Goal: Task Accomplishment & Management: Complete application form

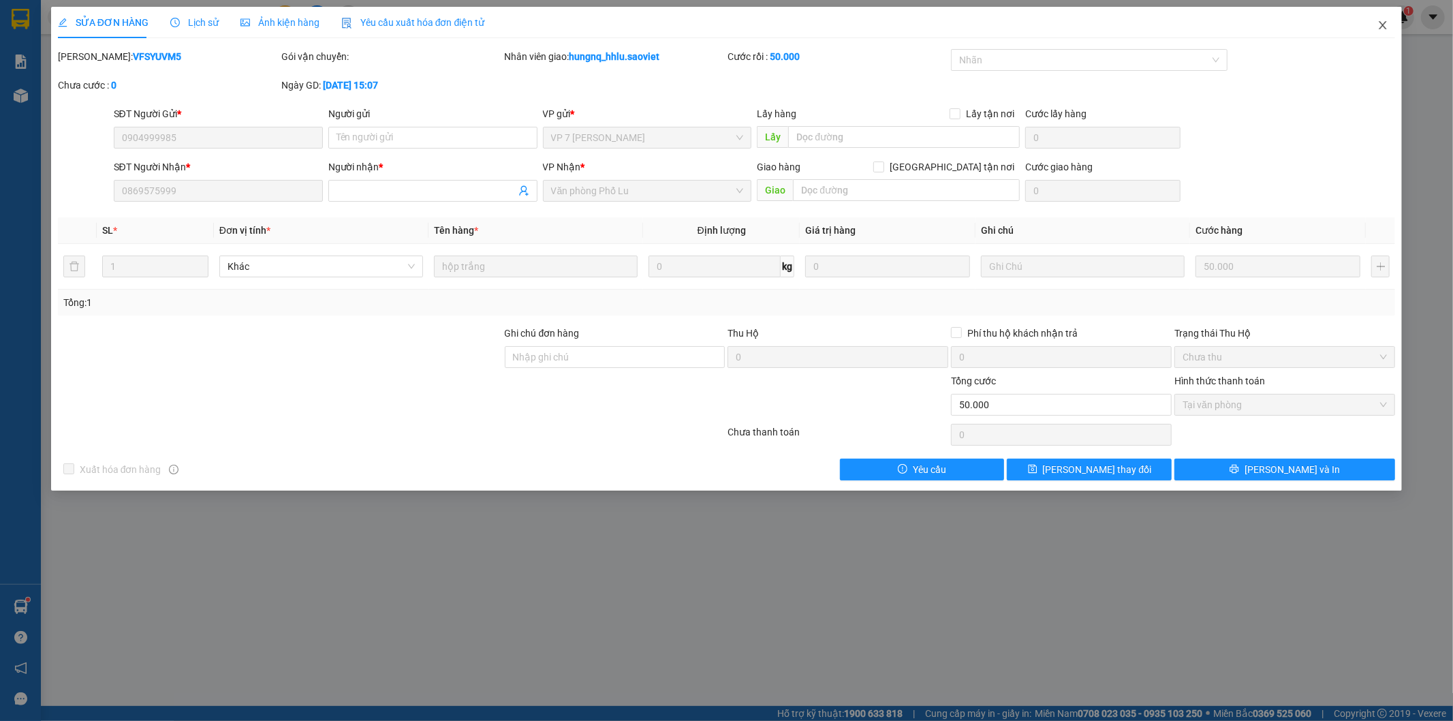
click at [1386, 30] on icon "close" at bounding box center [1382, 25] width 11 height 11
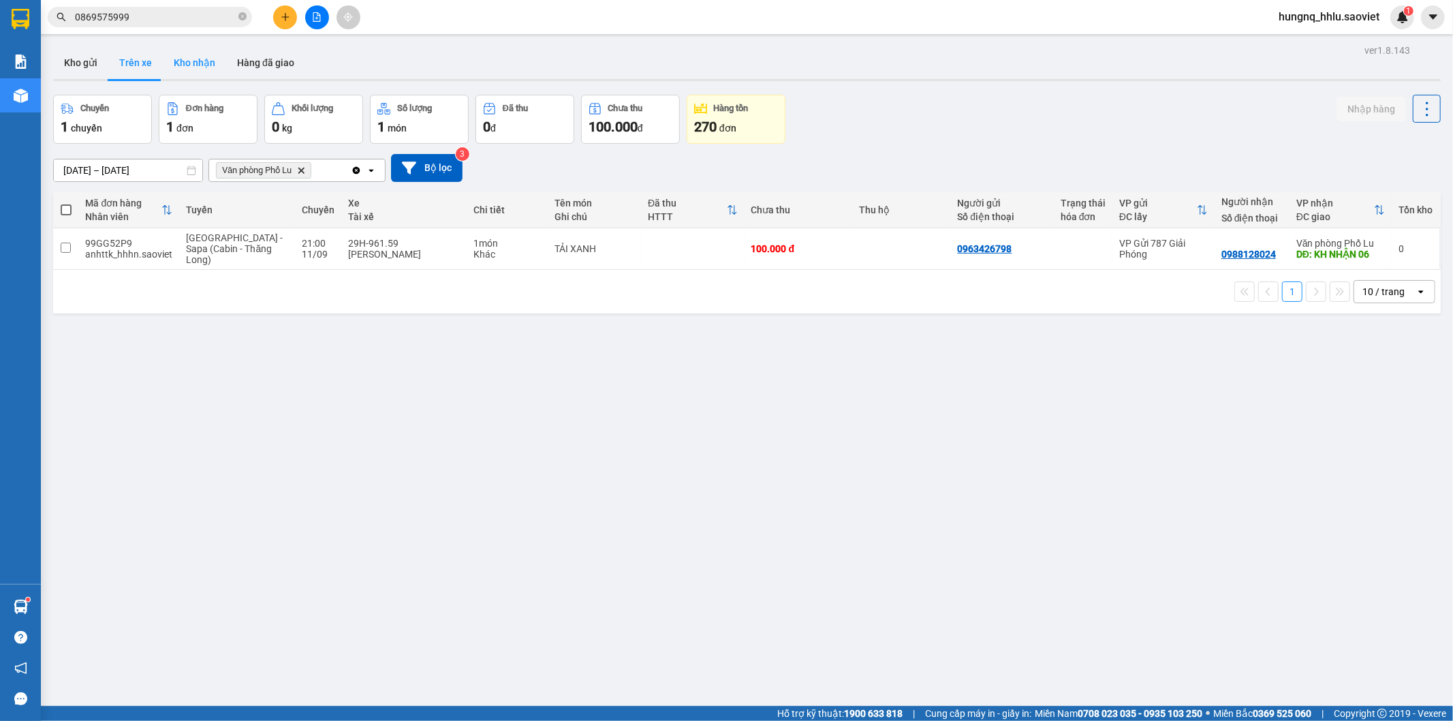
click at [185, 57] on button "Kho nhận" at bounding box center [194, 62] width 63 height 33
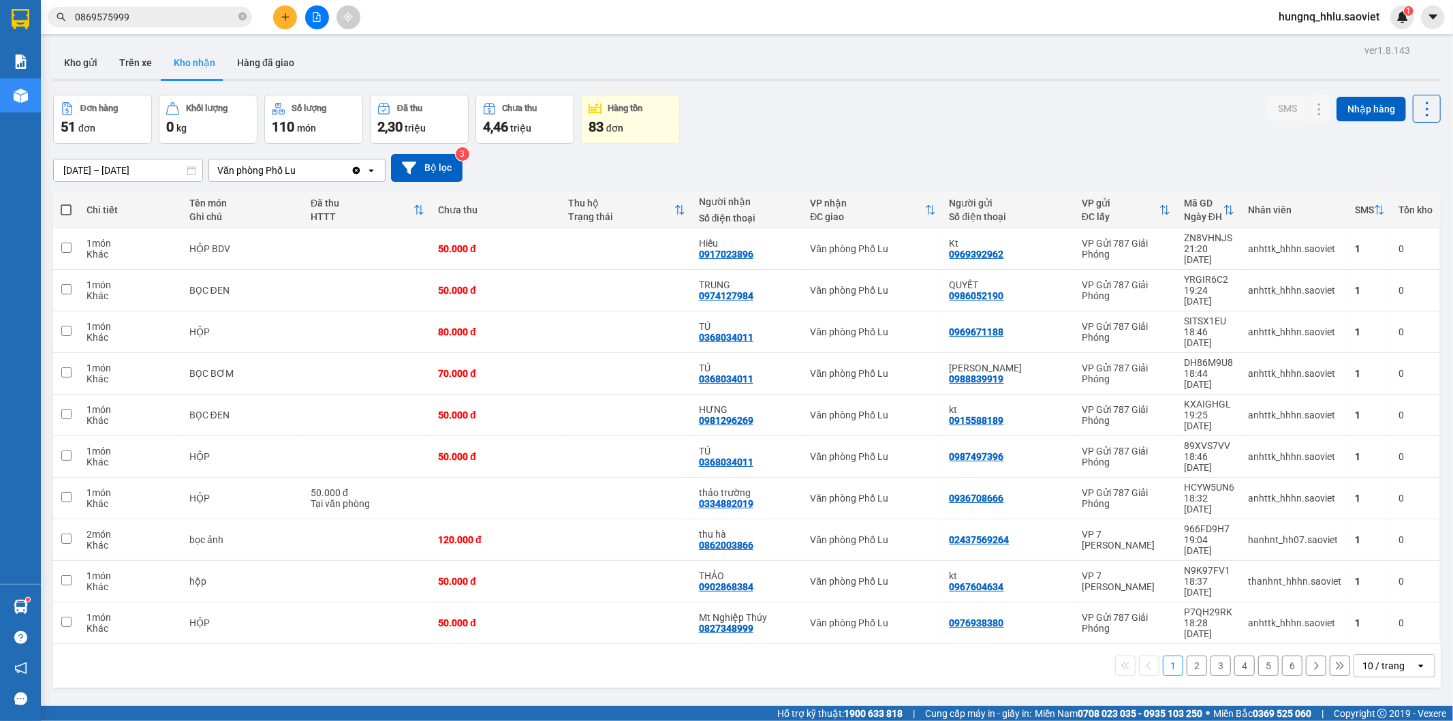
click at [1187, 655] on button "2" at bounding box center [1197, 665] width 20 height 20
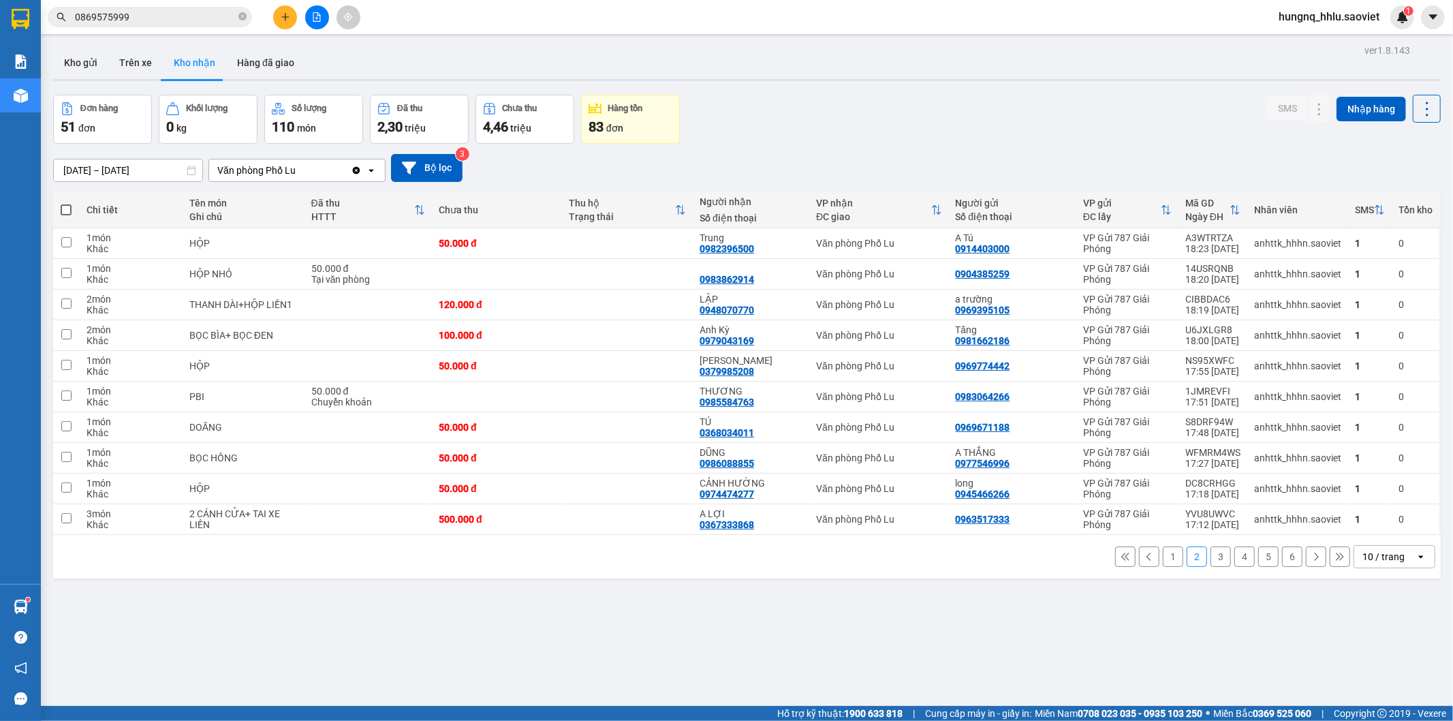
click at [1217, 554] on button "3" at bounding box center [1220, 556] width 20 height 20
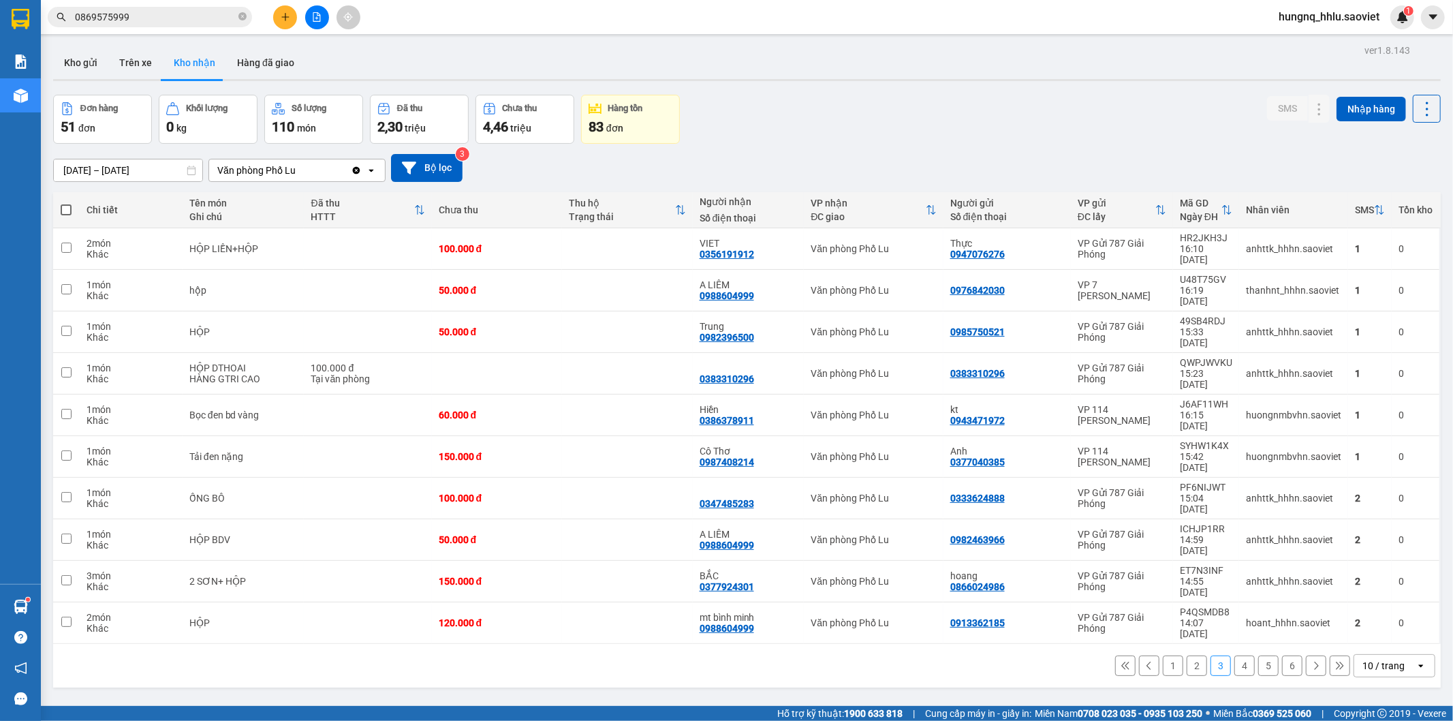
click at [1234, 655] on button "4" at bounding box center [1244, 665] width 20 height 20
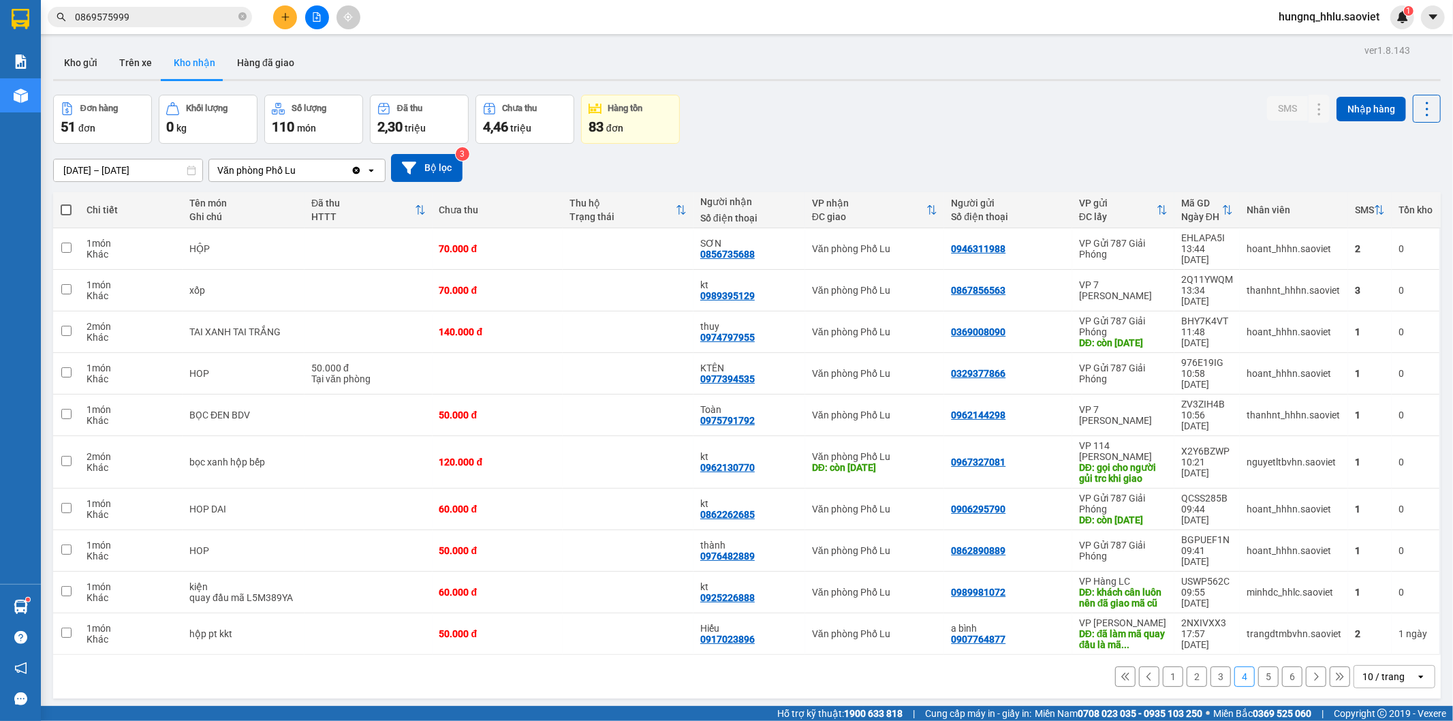
click at [1258, 666] on button "5" at bounding box center [1268, 676] width 20 height 20
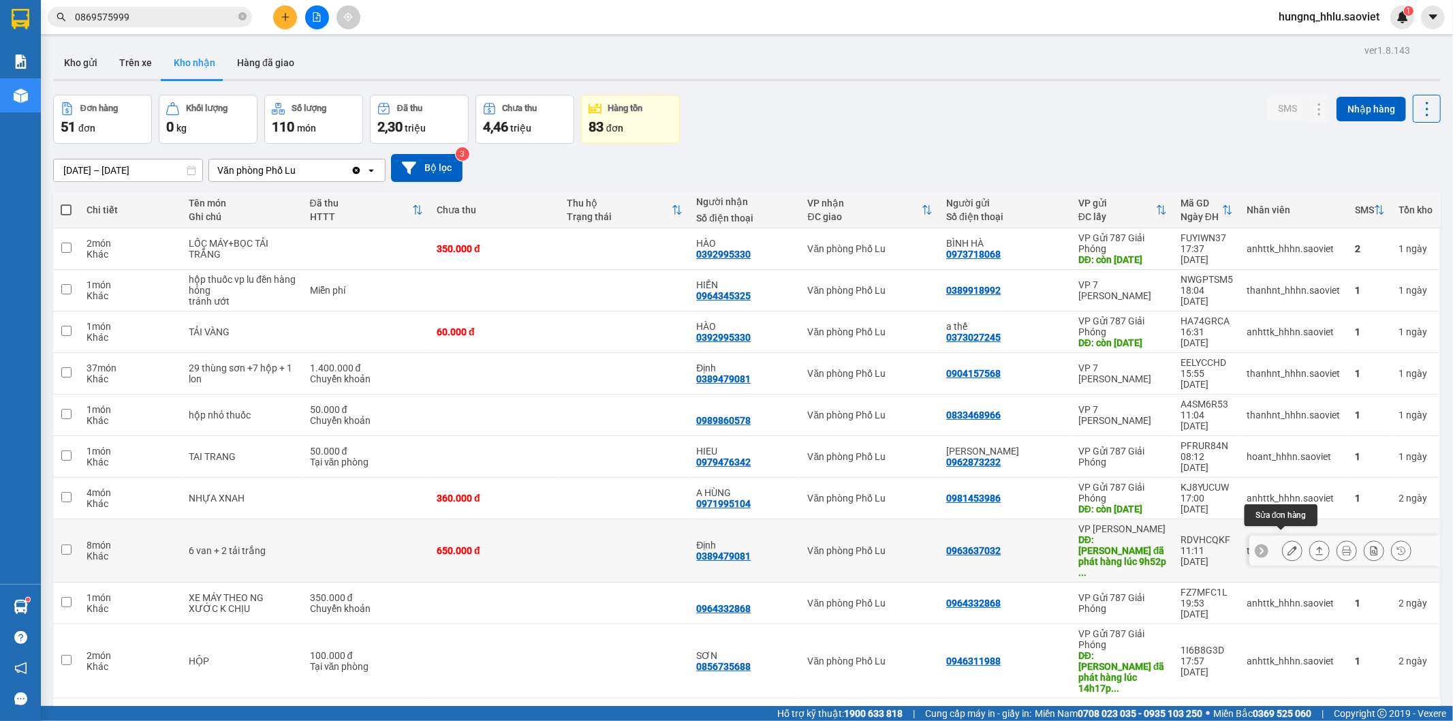
click at [1287, 546] on icon at bounding box center [1292, 551] width 10 height 10
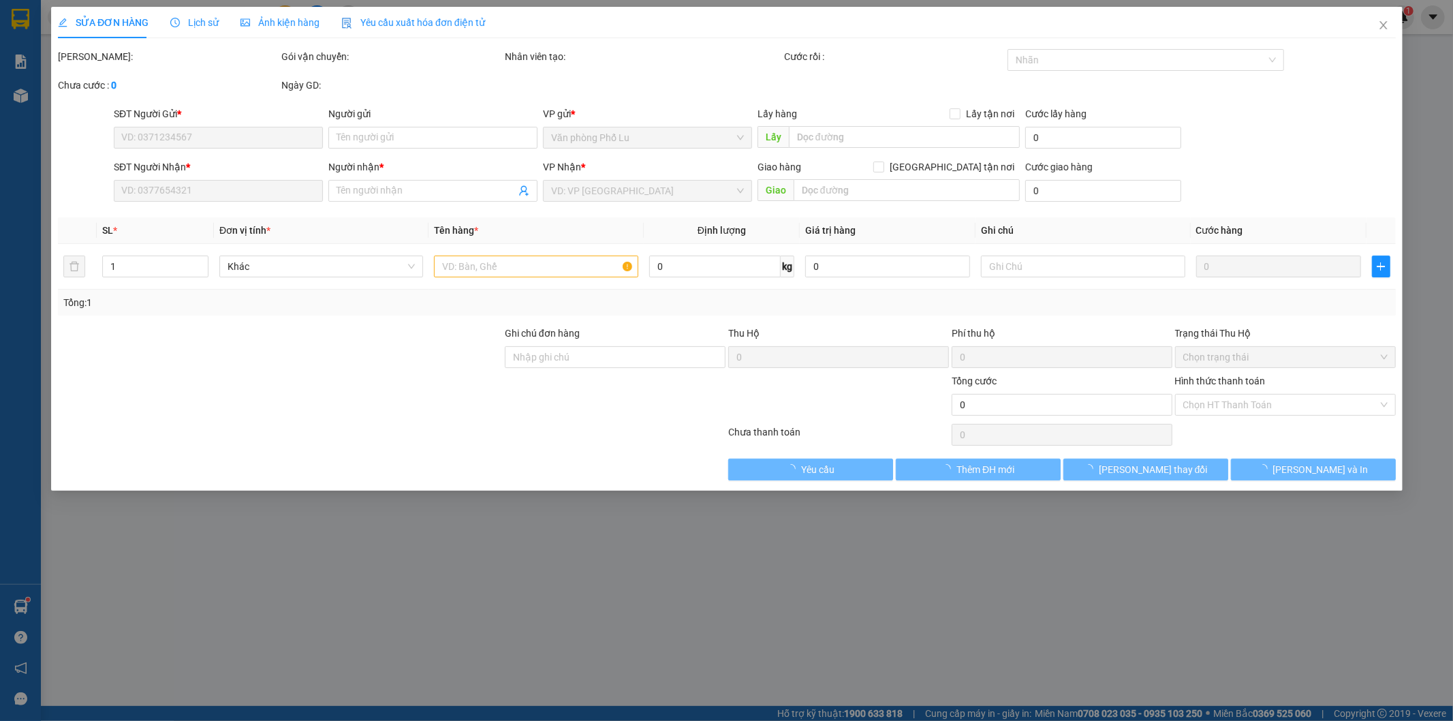
type input "0963637032"
type input "tuấn đã phát hàng lúc 9h52p ngày 10/09/2025"
type input "0389479081"
type input "Định"
type input "650.000"
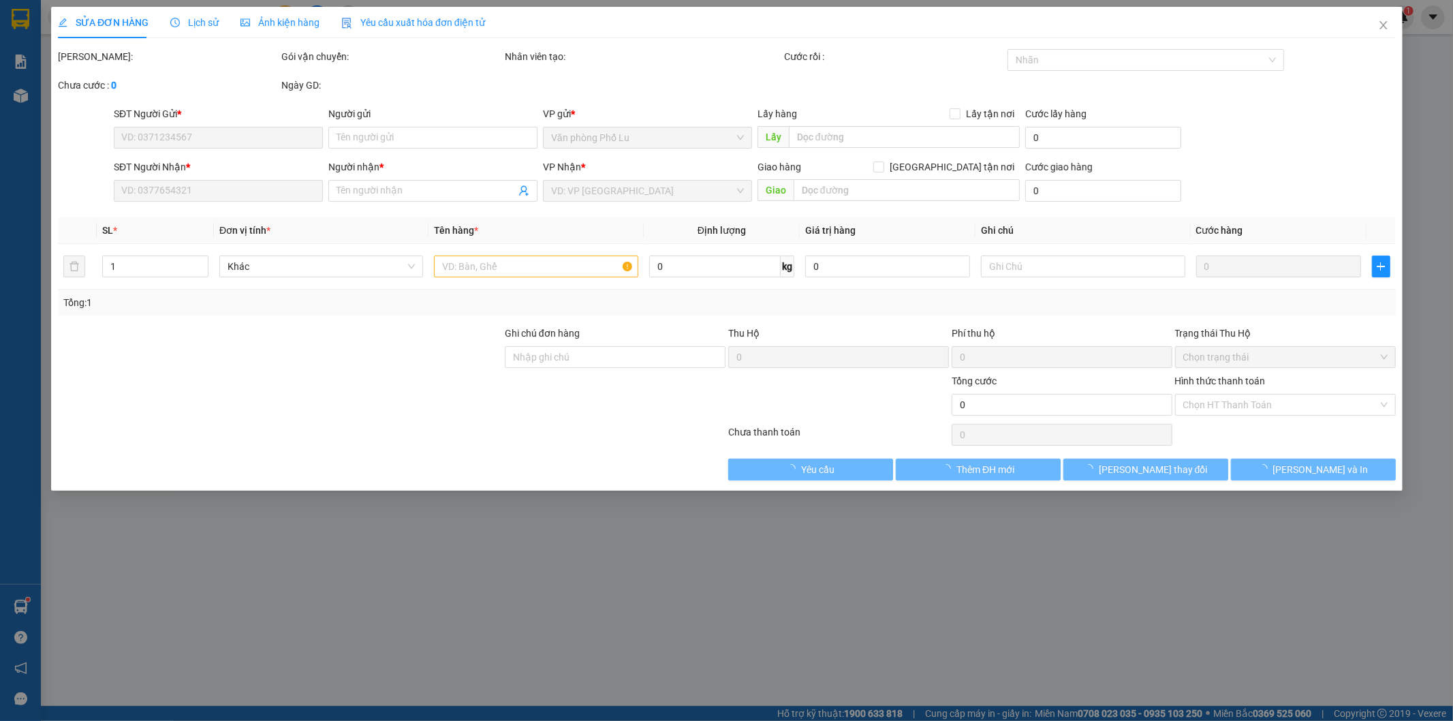
type input "650.000"
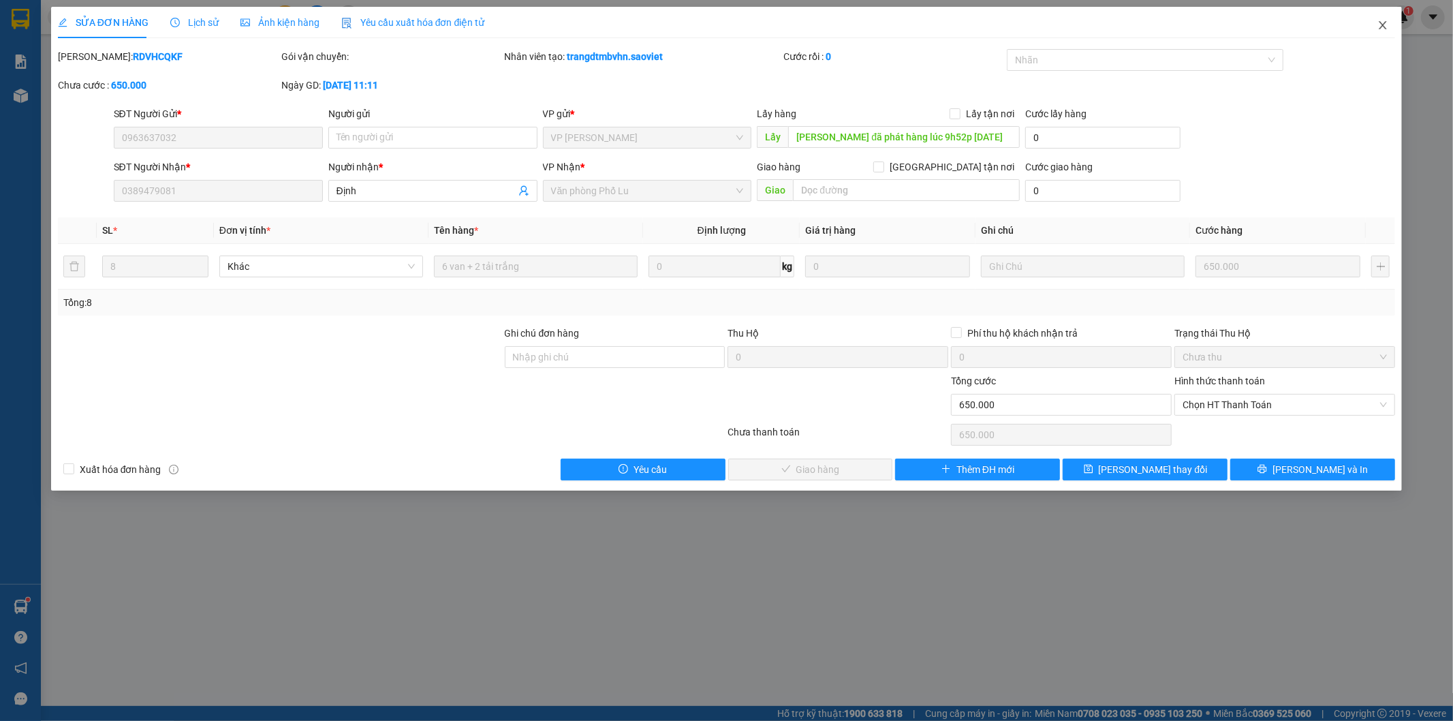
click at [1381, 22] on icon "close" at bounding box center [1382, 25] width 11 height 11
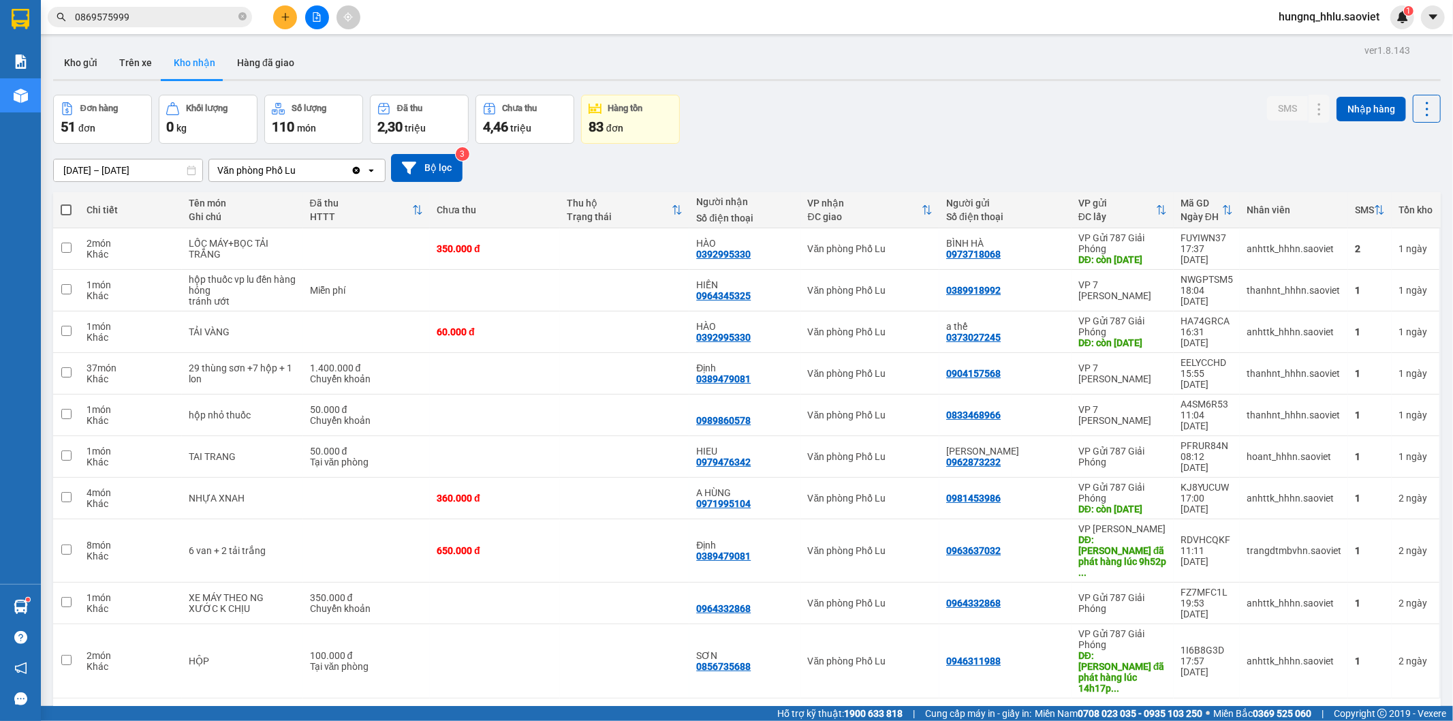
click at [1282, 710] on button "6" at bounding box center [1292, 720] width 20 height 20
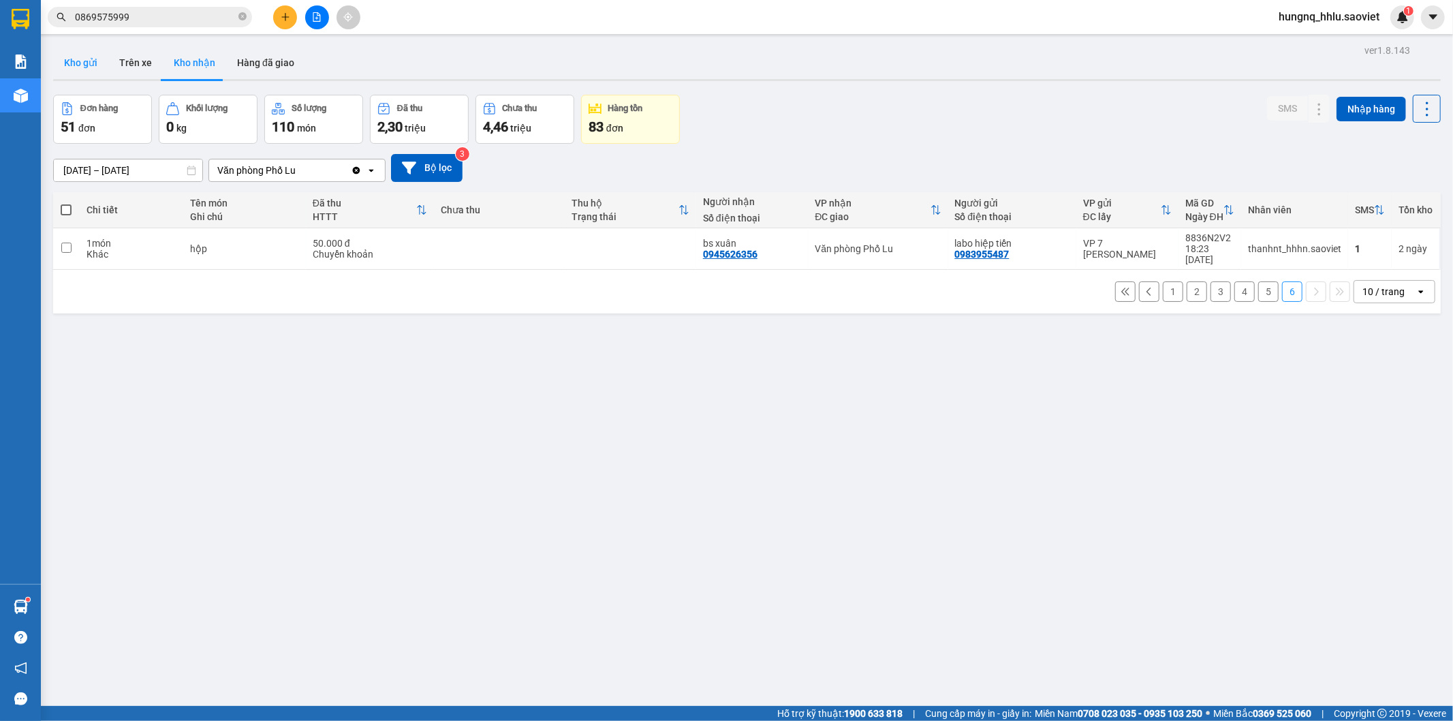
click at [78, 70] on button "Kho gửi" at bounding box center [80, 62] width 55 height 33
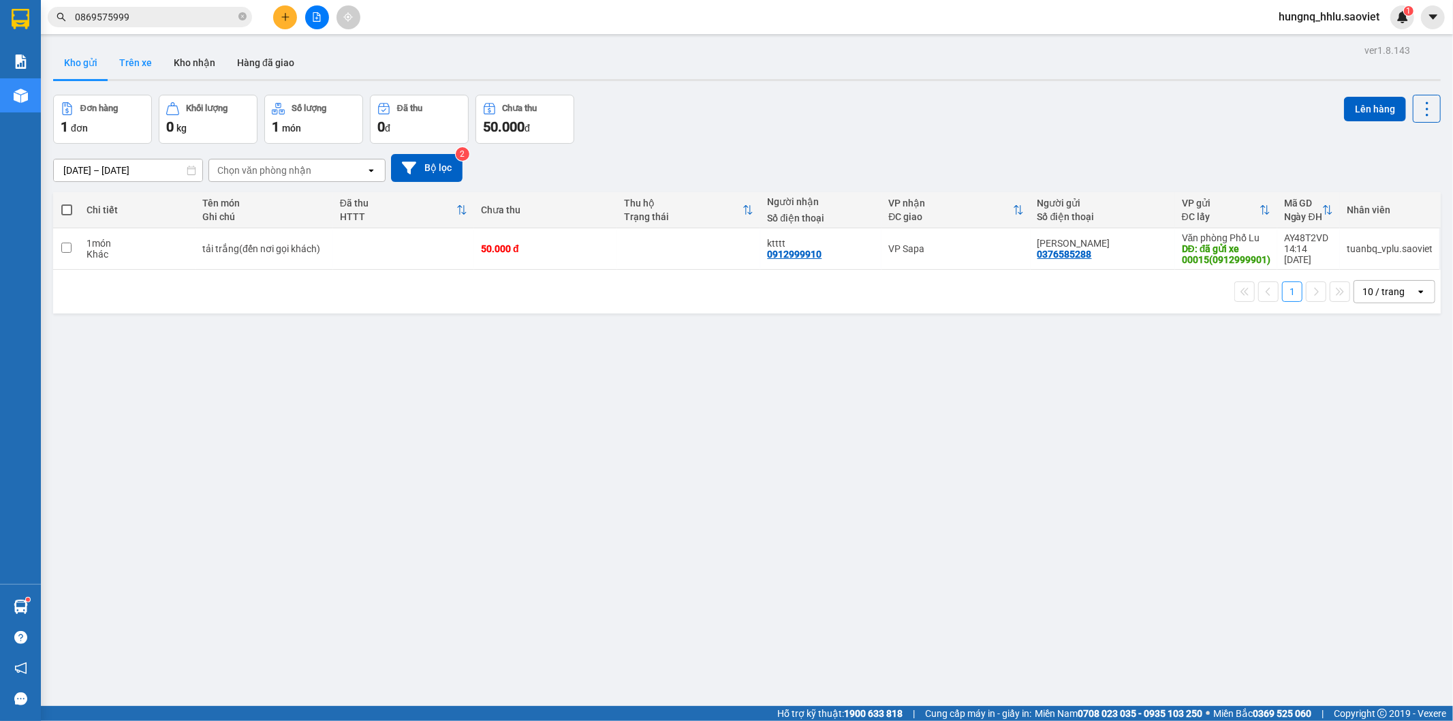
click at [134, 64] on button "Trên xe" at bounding box center [135, 62] width 54 height 33
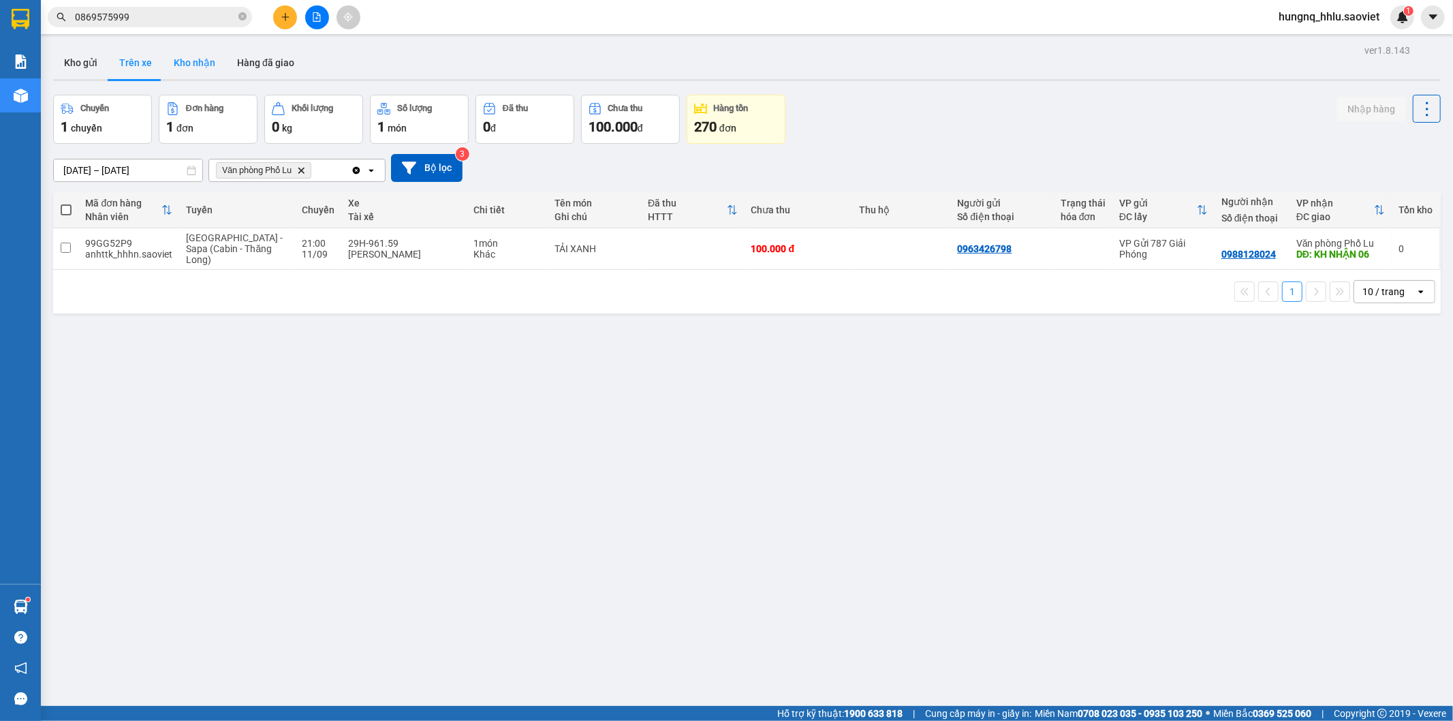
click at [185, 65] on button "Kho nhận" at bounding box center [194, 62] width 63 height 33
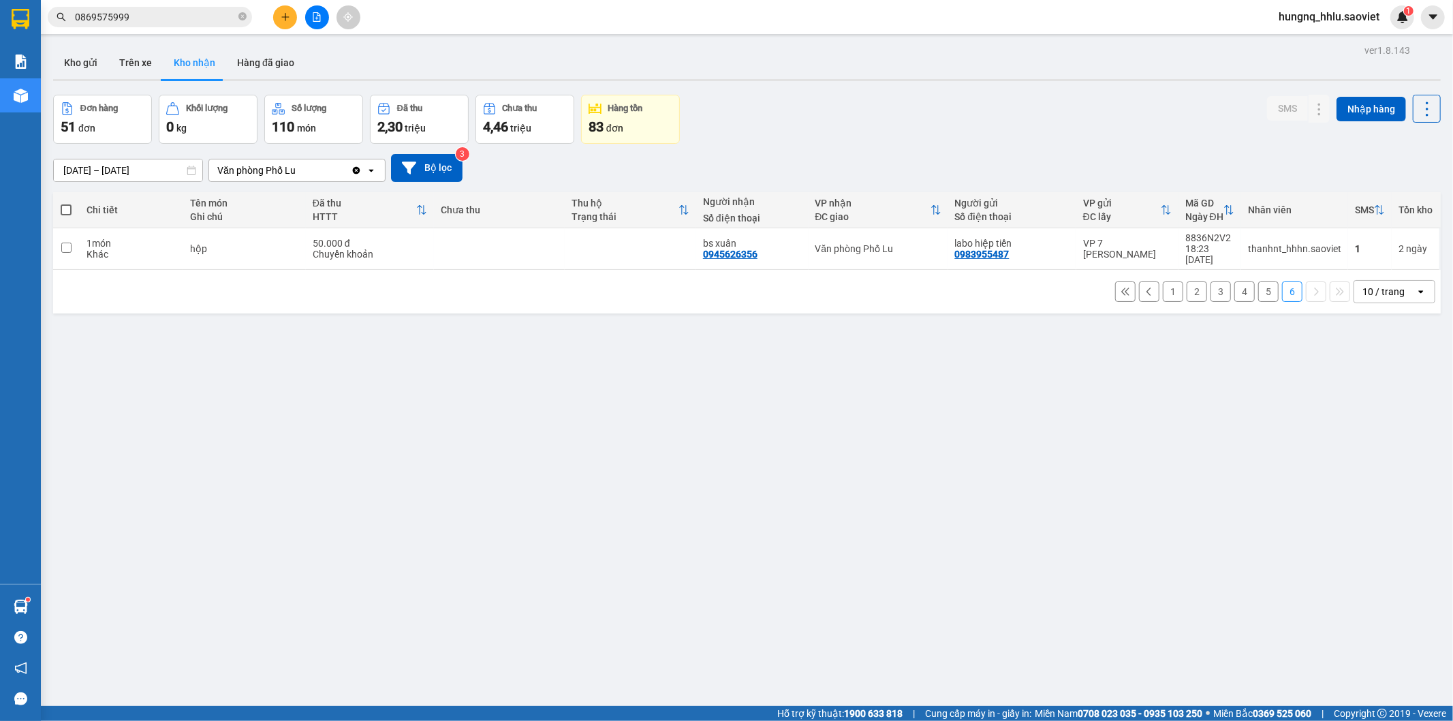
click at [1238, 283] on button "4" at bounding box center [1244, 291] width 20 height 20
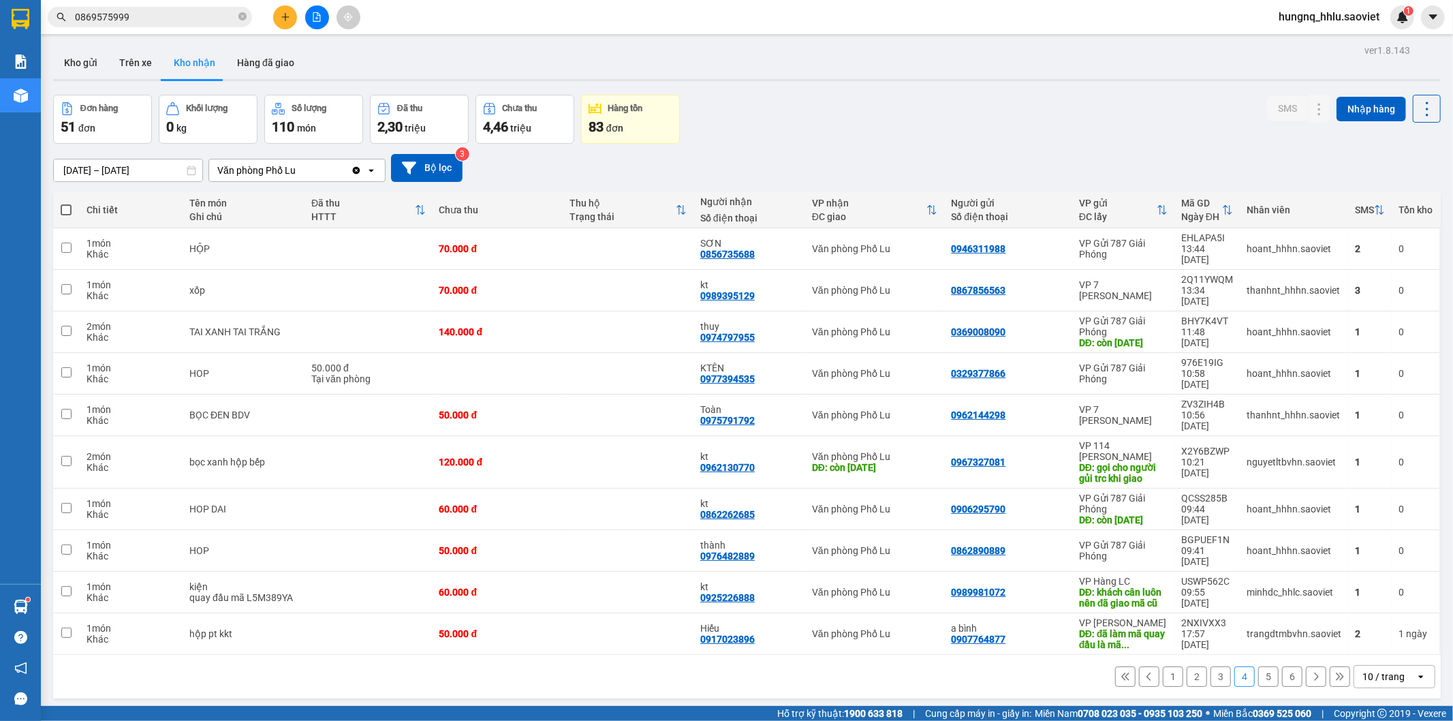
click at [1263, 666] on button "5" at bounding box center [1268, 676] width 20 height 20
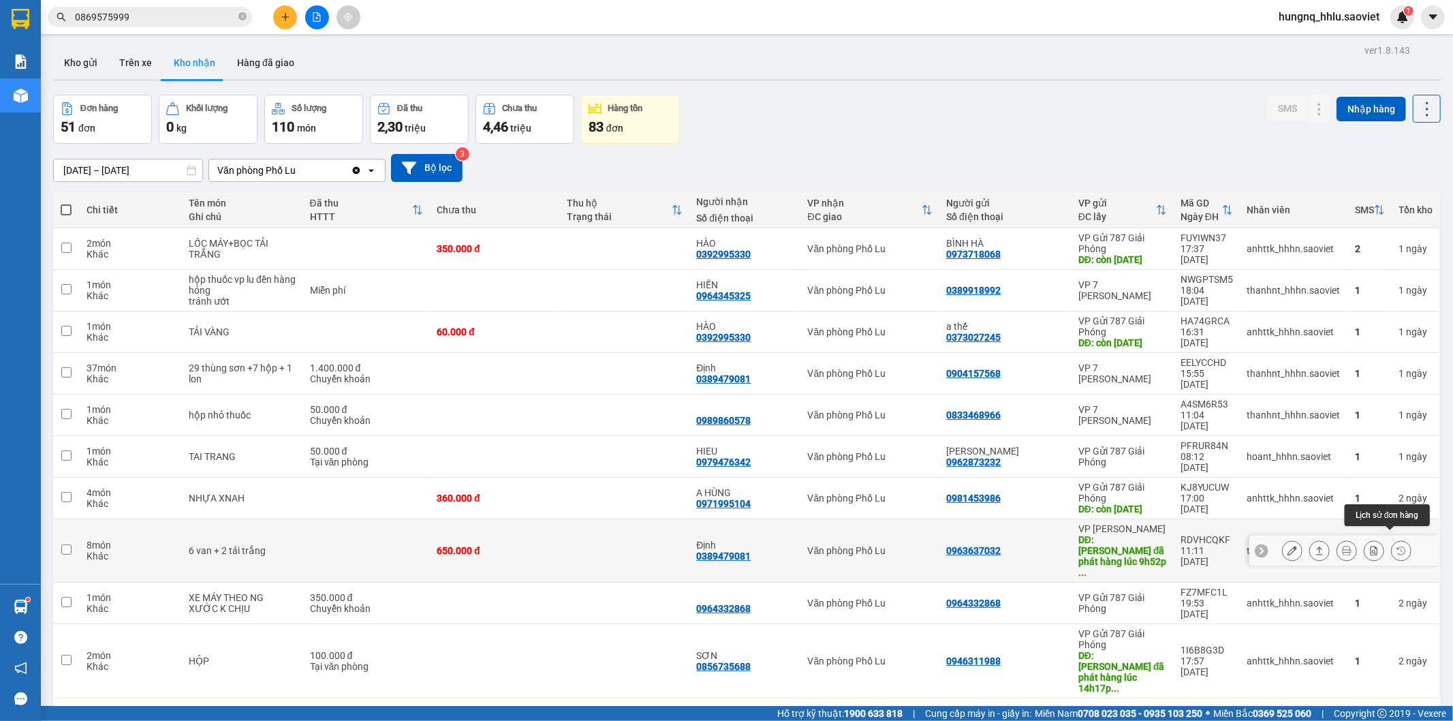
click at [1392, 539] on button at bounding box center [1401, 551] width 19 height 24
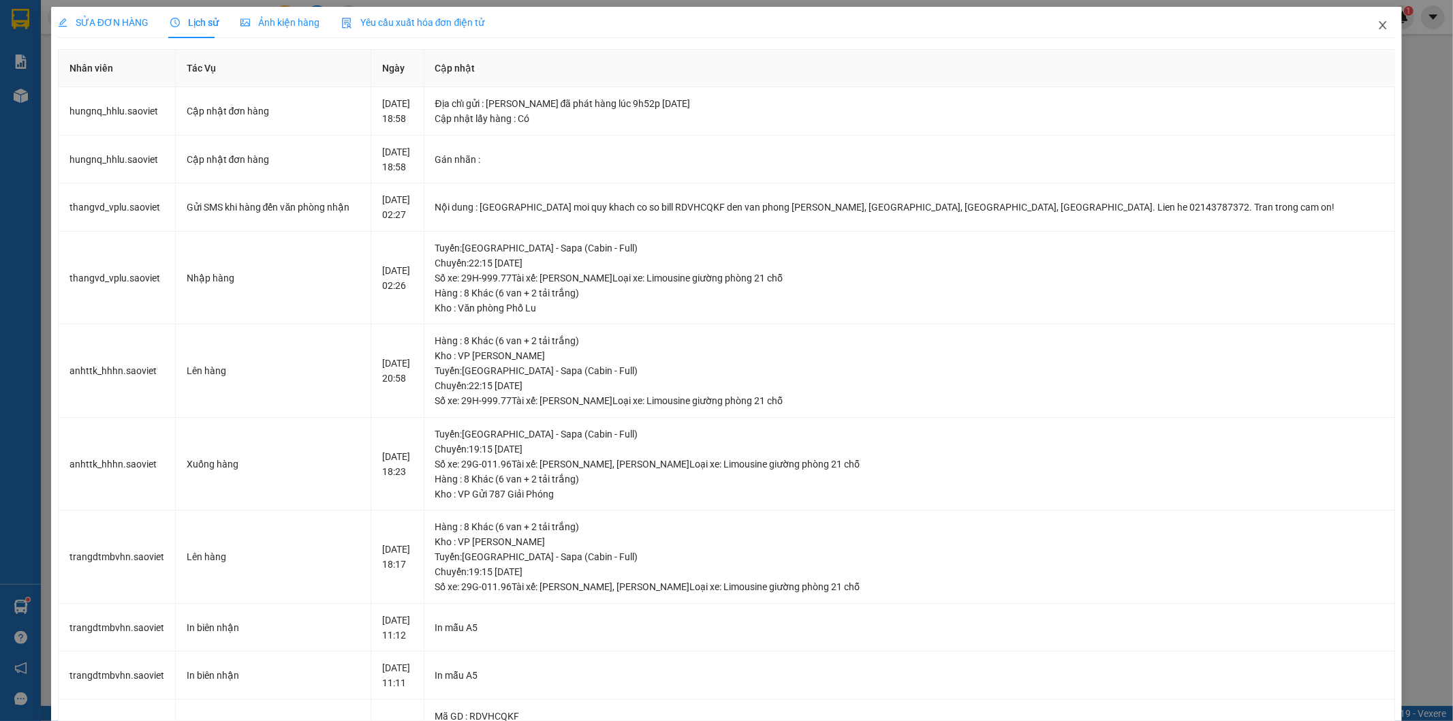
click at [1377, 25] on icon "close" at bounding box center [1382, 25] width 11 height 11
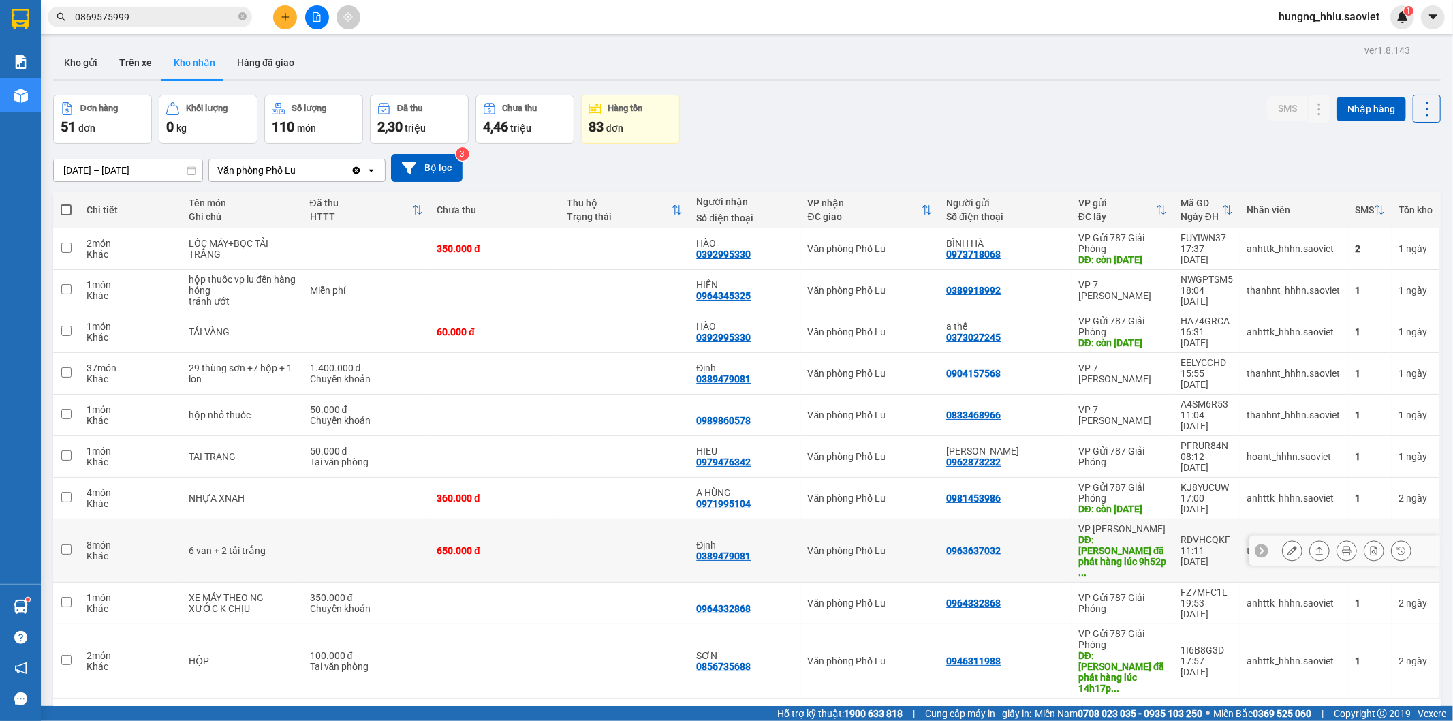
click at [1287, 546] on icon at bounding box center [1292, 551] width 10 height 10
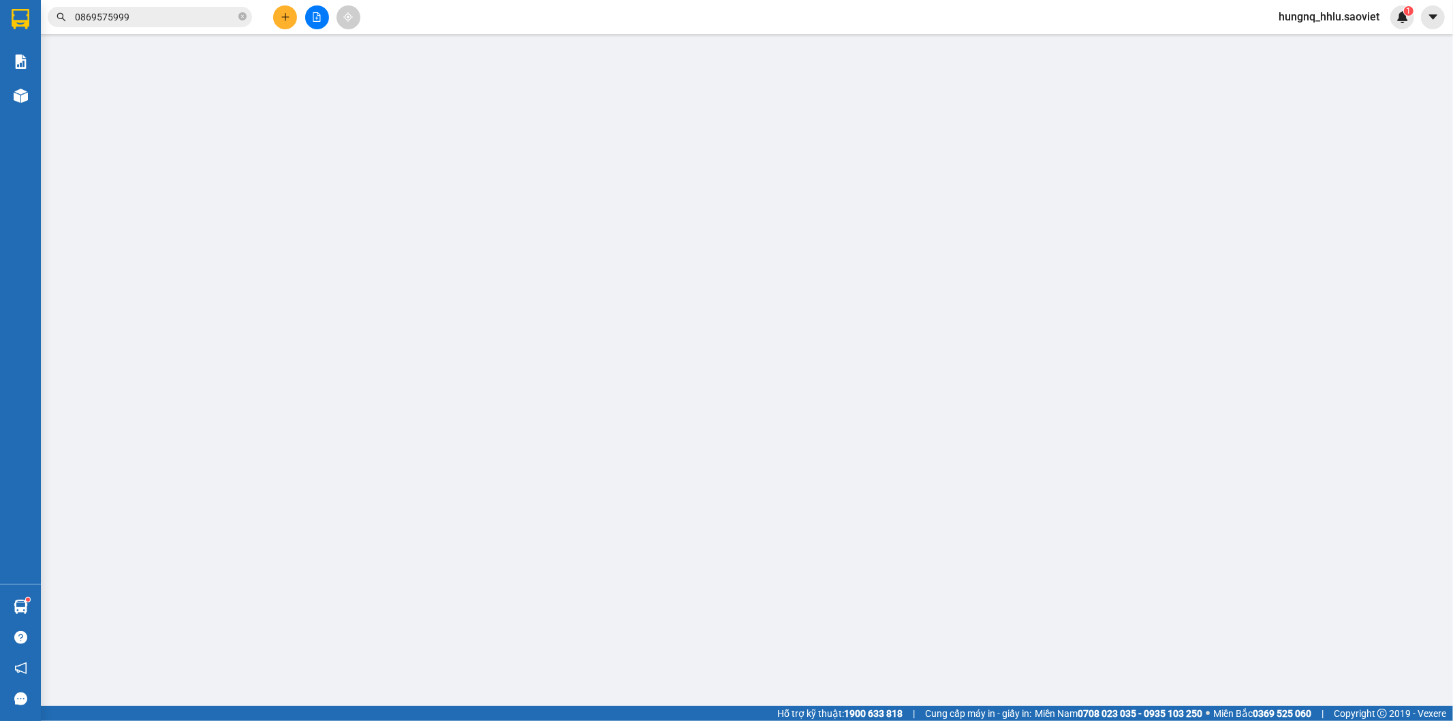
type input "0963637032"
type input "tuấn đã phát hàng lúc 9h52p ngày 10/09/2025"
type input "0389479081"
type input "Định"
type input "650.000"
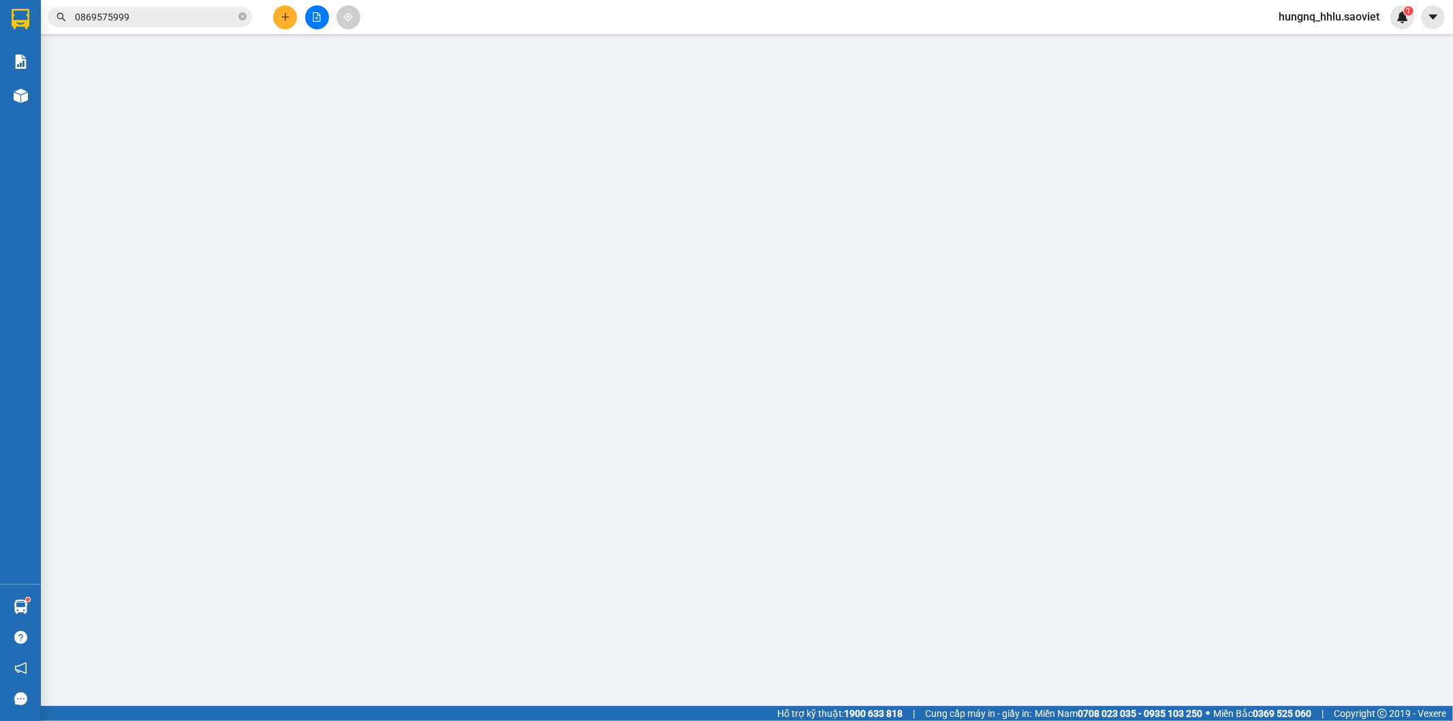
type input "650.000"
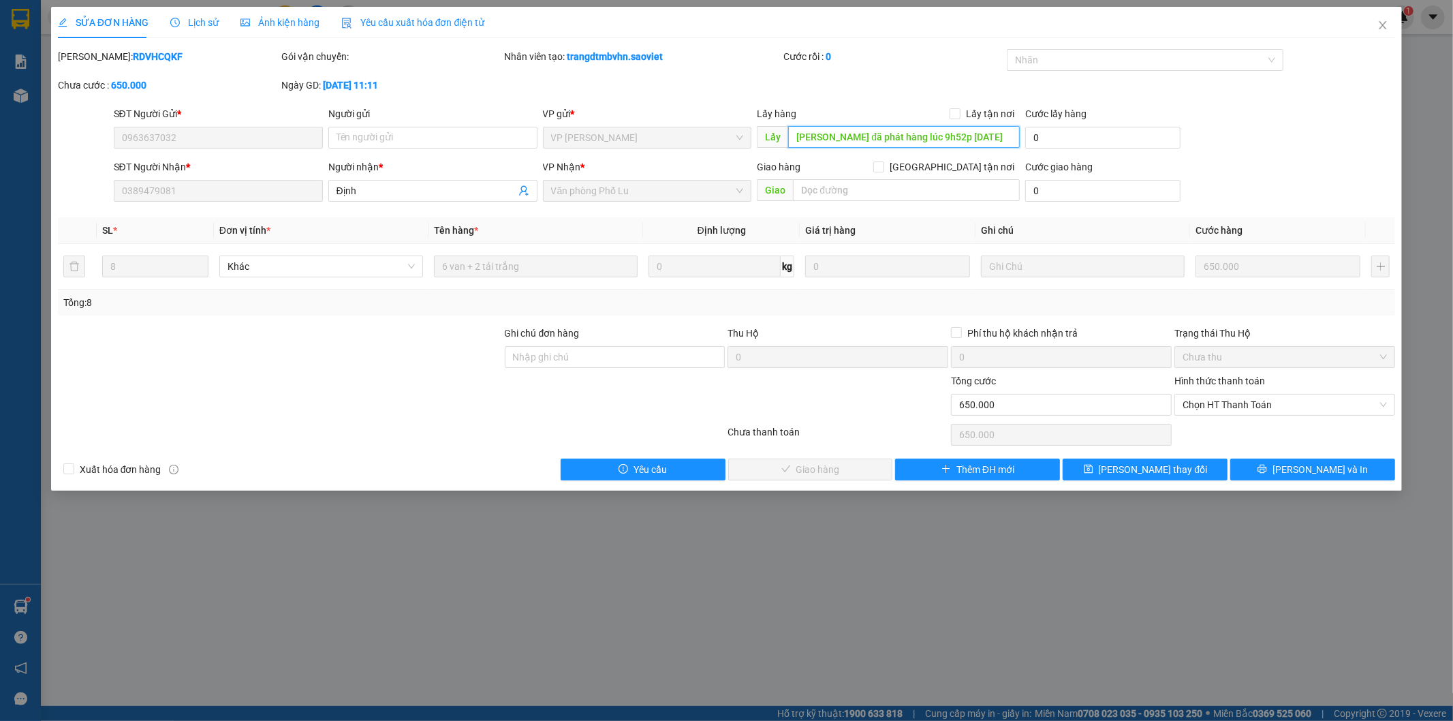
click at [907, 134] on input "tuấn đã phát hàng lúc 9h52p ngày 10/09/2025" at bounding box center [904, 137] width 232 height 22
type input "aaaaasaaa"
click at [1163, 475] on span "[PERSON_NAME] thay đổi" at bounding box center [1153, 469] width 109 height 15
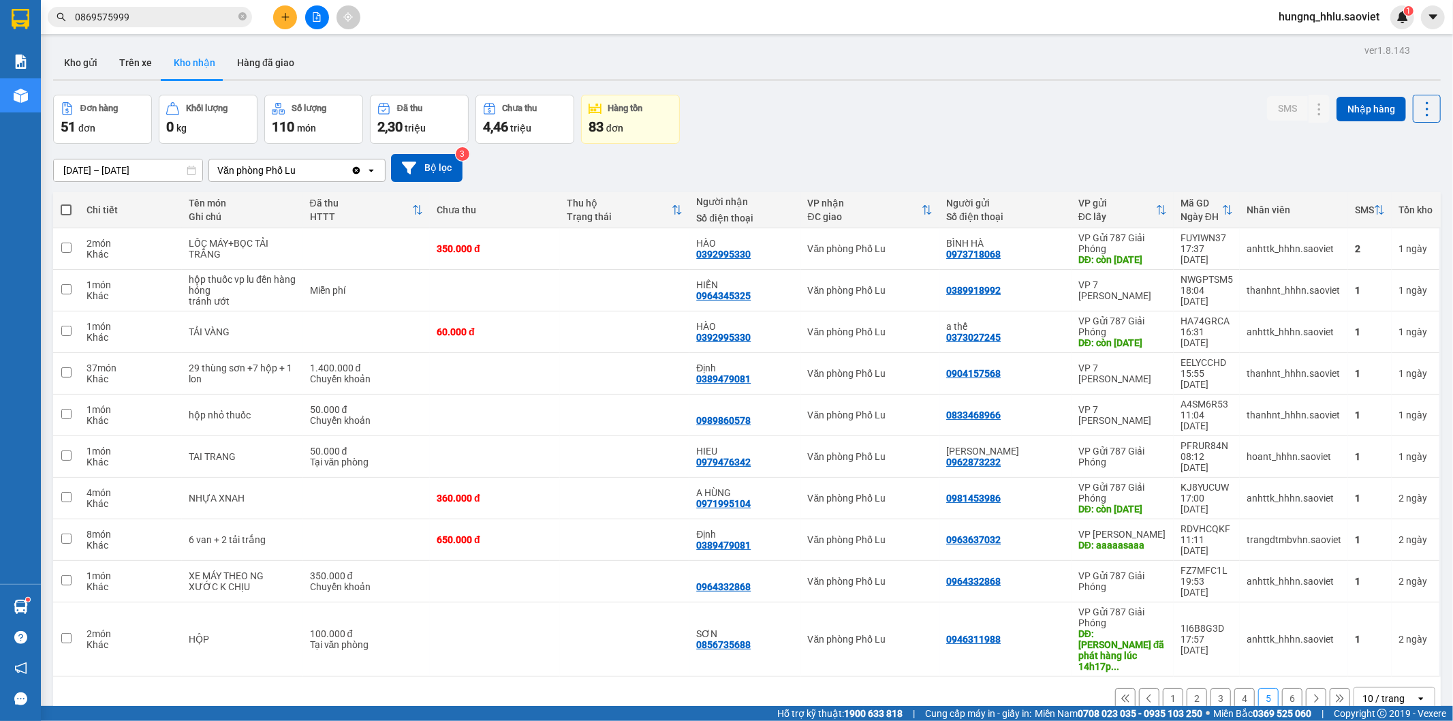
click at [1234, 688] on button "4" at bounding box center [1244, 698] width 20 height 20
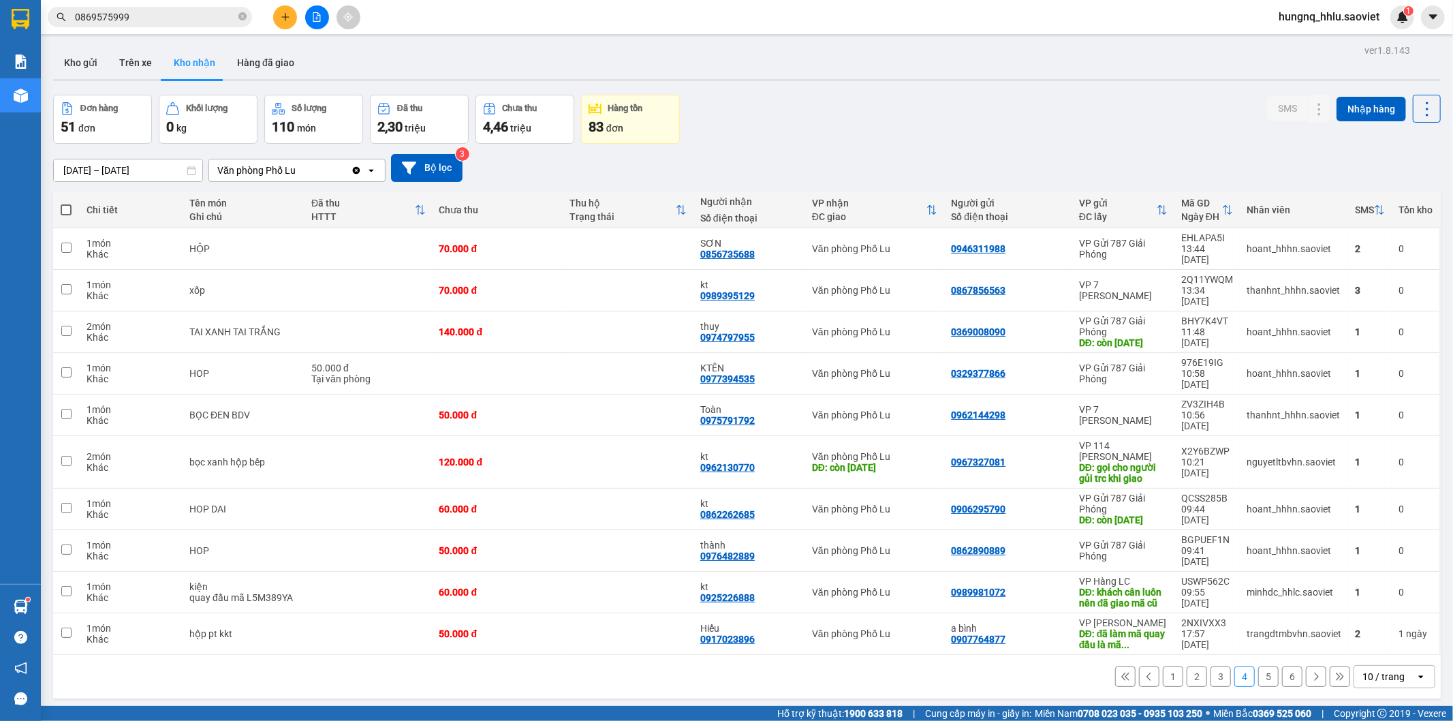
click at [1211, 666] on button "3" at bounding box center [1220, 676] width 20 height 20
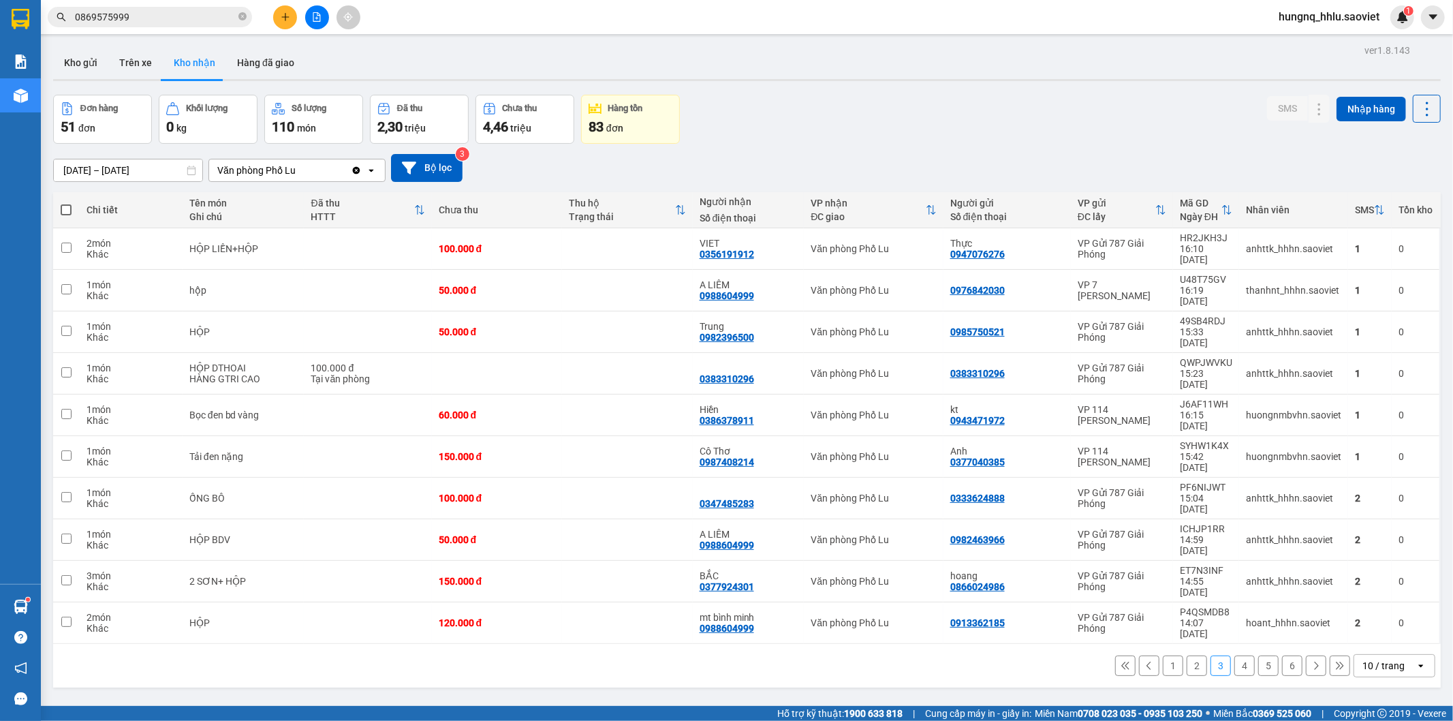
click at [1187, 655] on button "2" at bounding box center [1197, 665] width 20 height 20
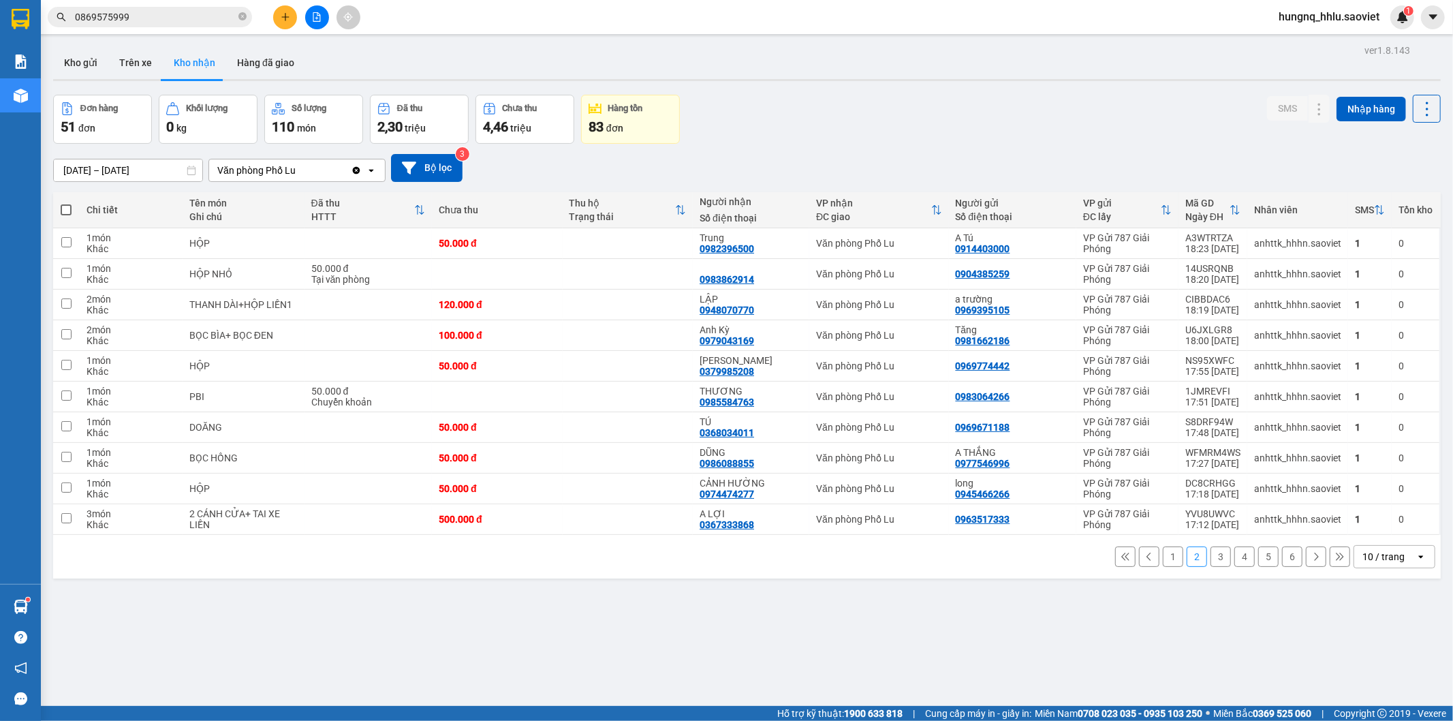
click at [1163, 559] on button "1" at bounding box center [1173, 556] width 20 height 20
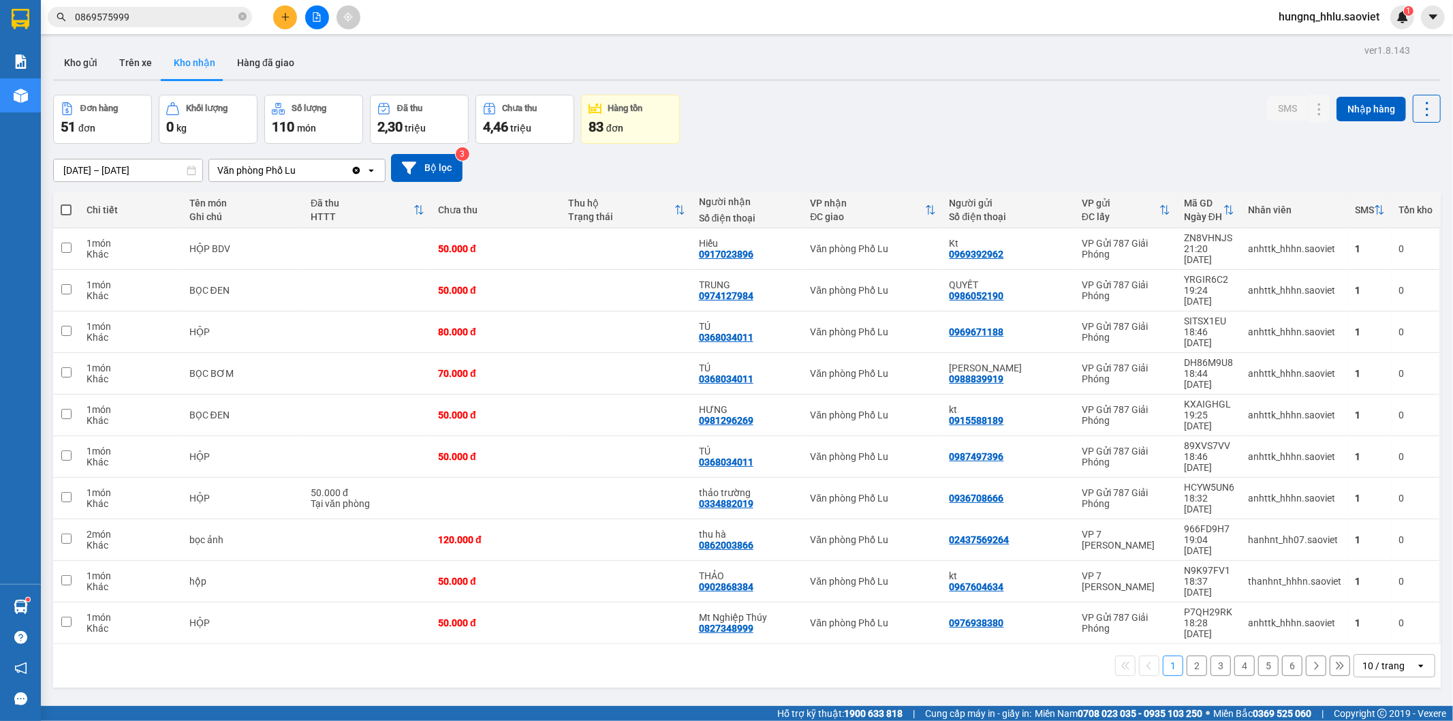
click at [1195, 655] on button "2" at bounding box center [1197, 665] width 20 height 20
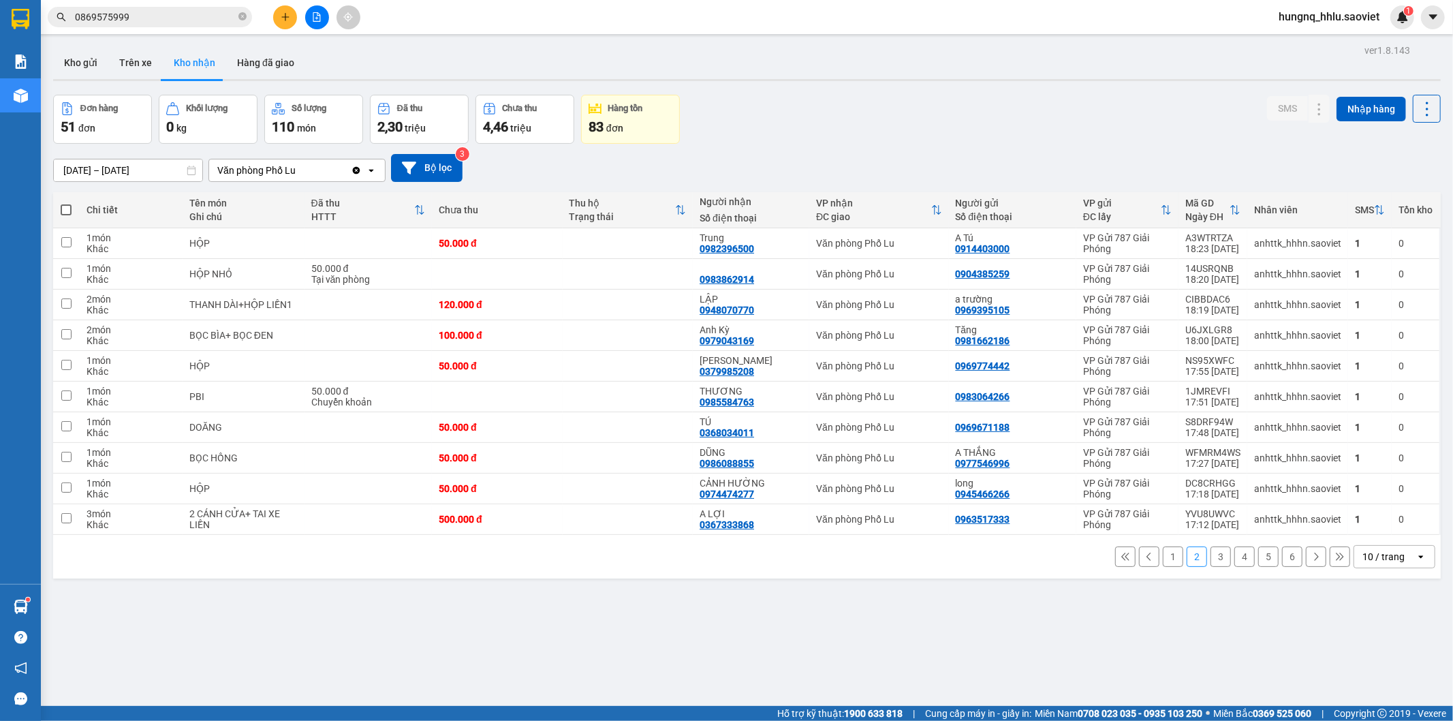
click at [1167, 560] on button "1" at bounding box center [1173, 556] width 20 height 20
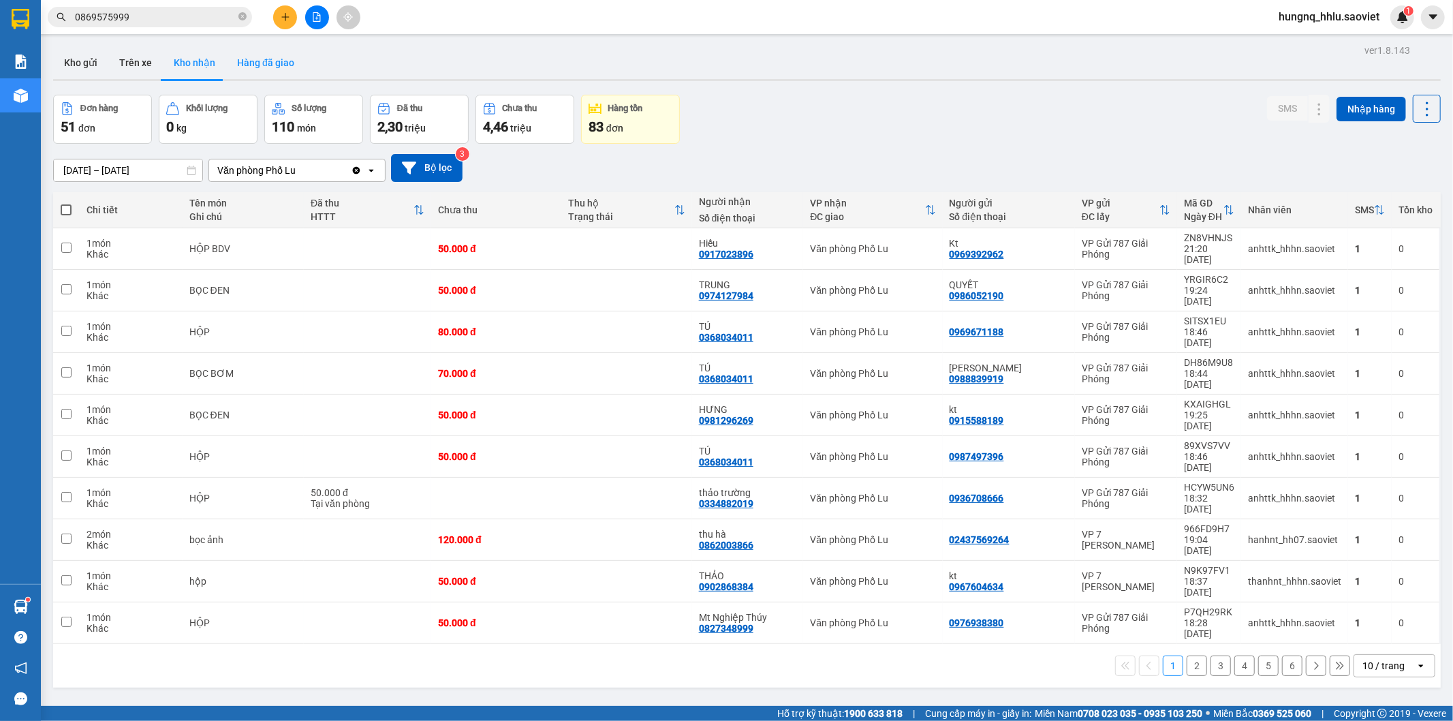
click at [275, 66] on button "Hàng đã giao" at bounding box center [265, 62] width 79 height 33
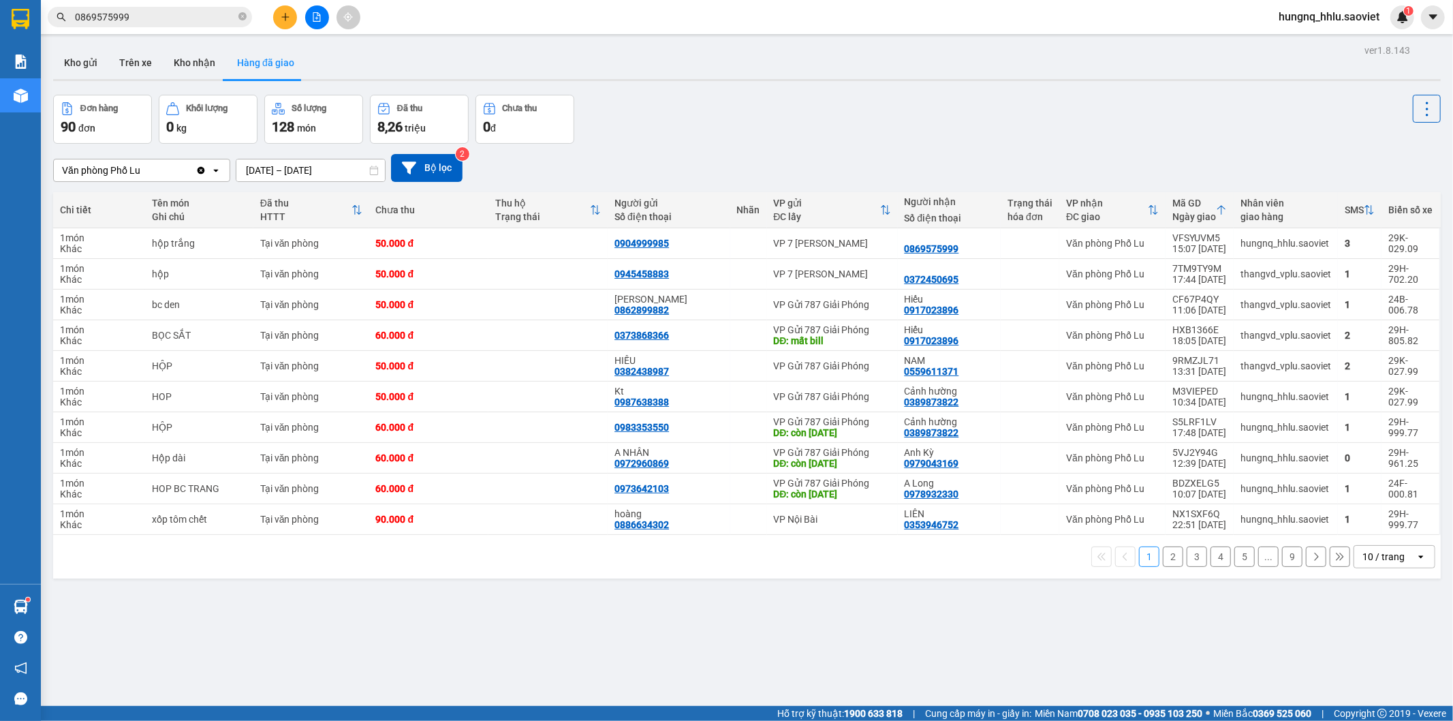
click at [1168, 552] on button "2" at bounding box center [1173, 556] width 20 height 20
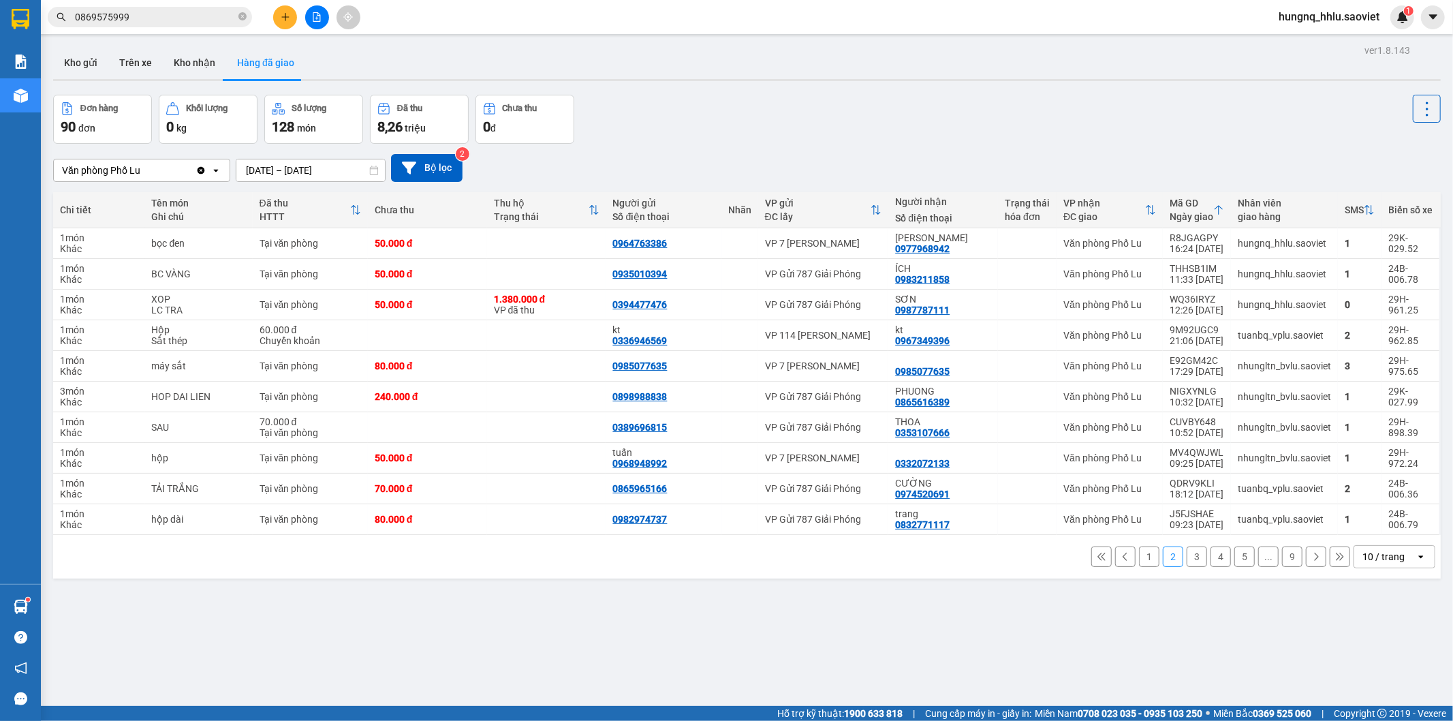
click at [1139, 559] on button "1" at bounding box center [1149, 556] width 20 height 20
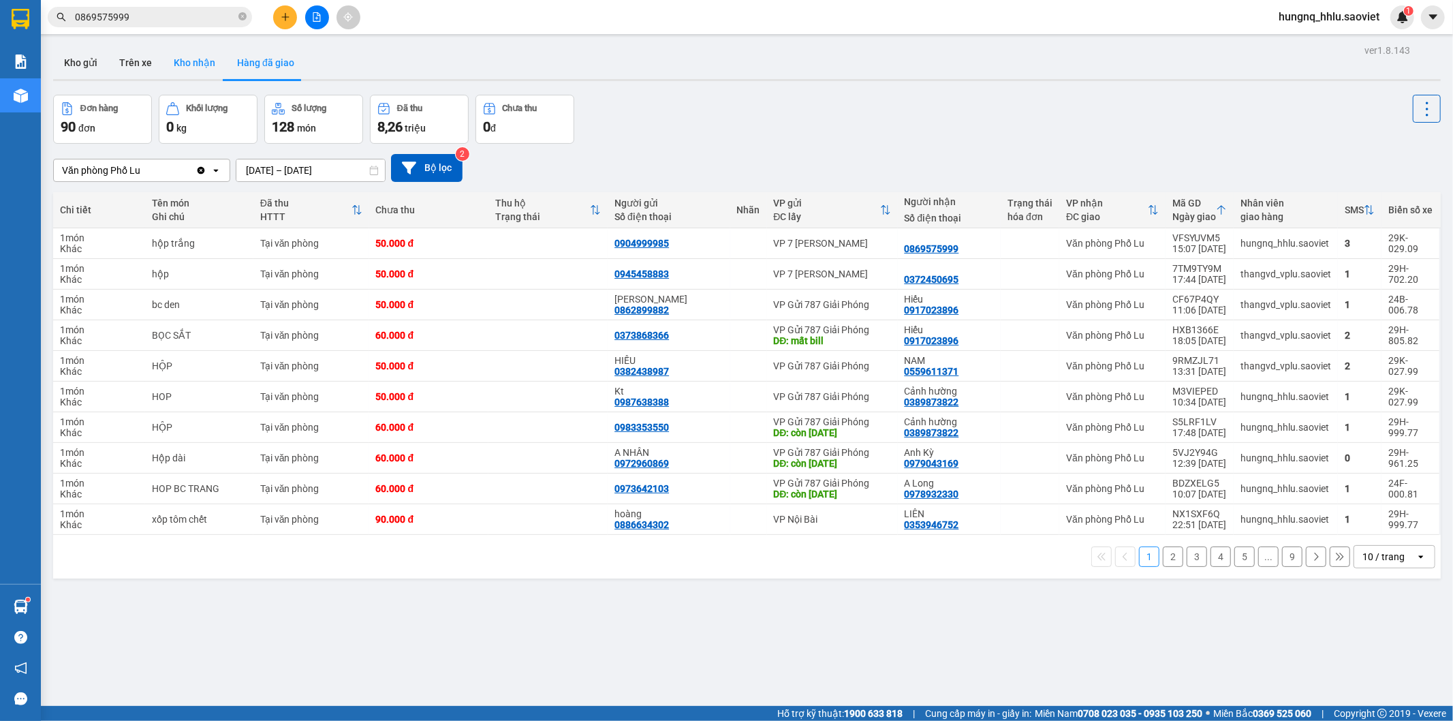
click at [196, 60] on button "Kho nhận" at bounding box center [194, 62] width 63 height 33
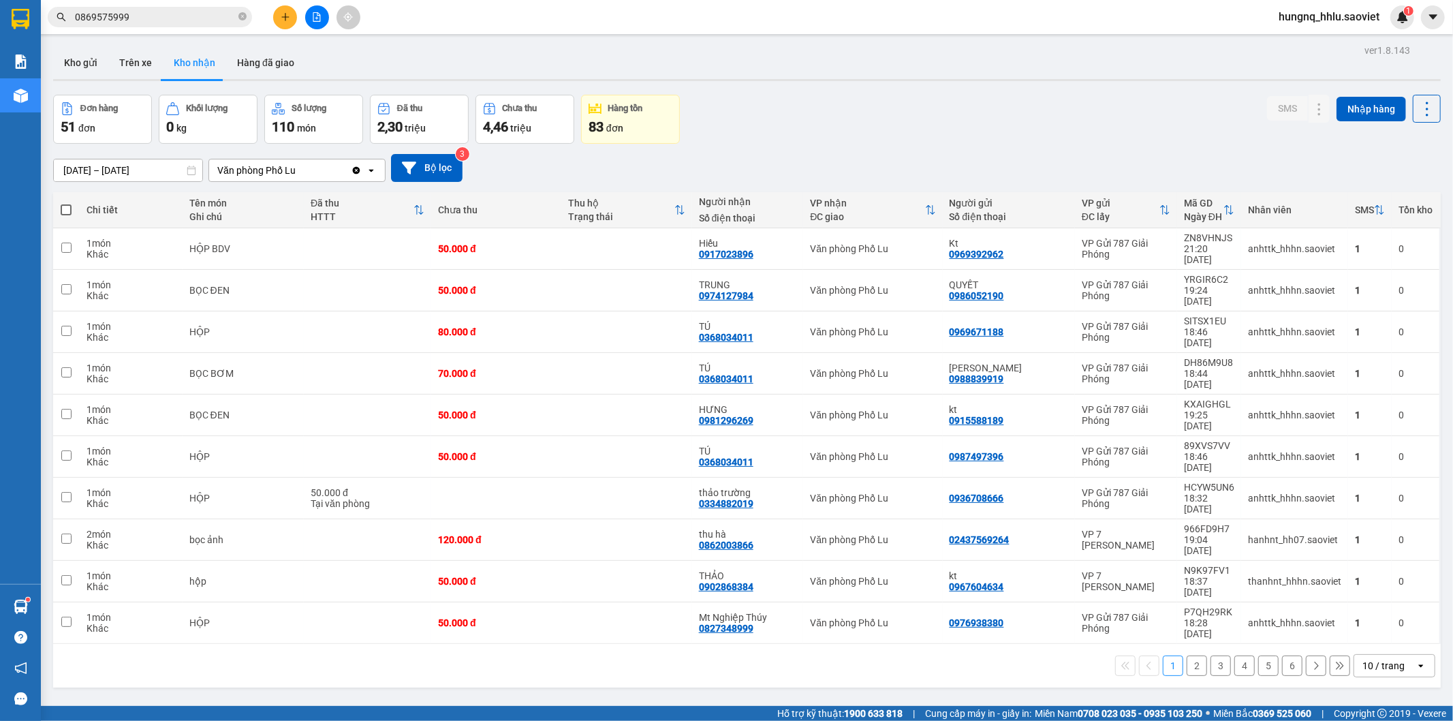
click at [1192, 655] on button "2" at bounding box center [1197, 665] width 20 height 20
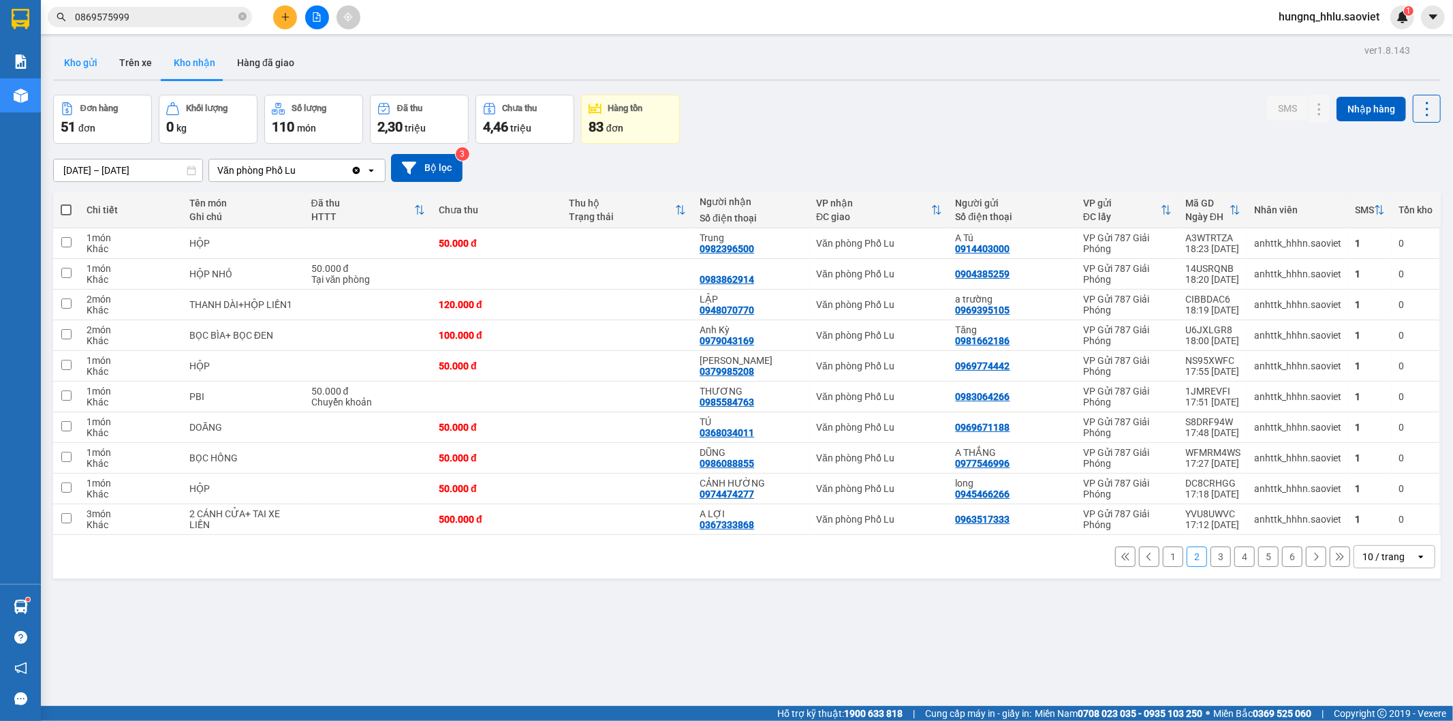
click at [87, 67] on button "Kho gửi" at bounding box center [80, 62] width 55 height 33
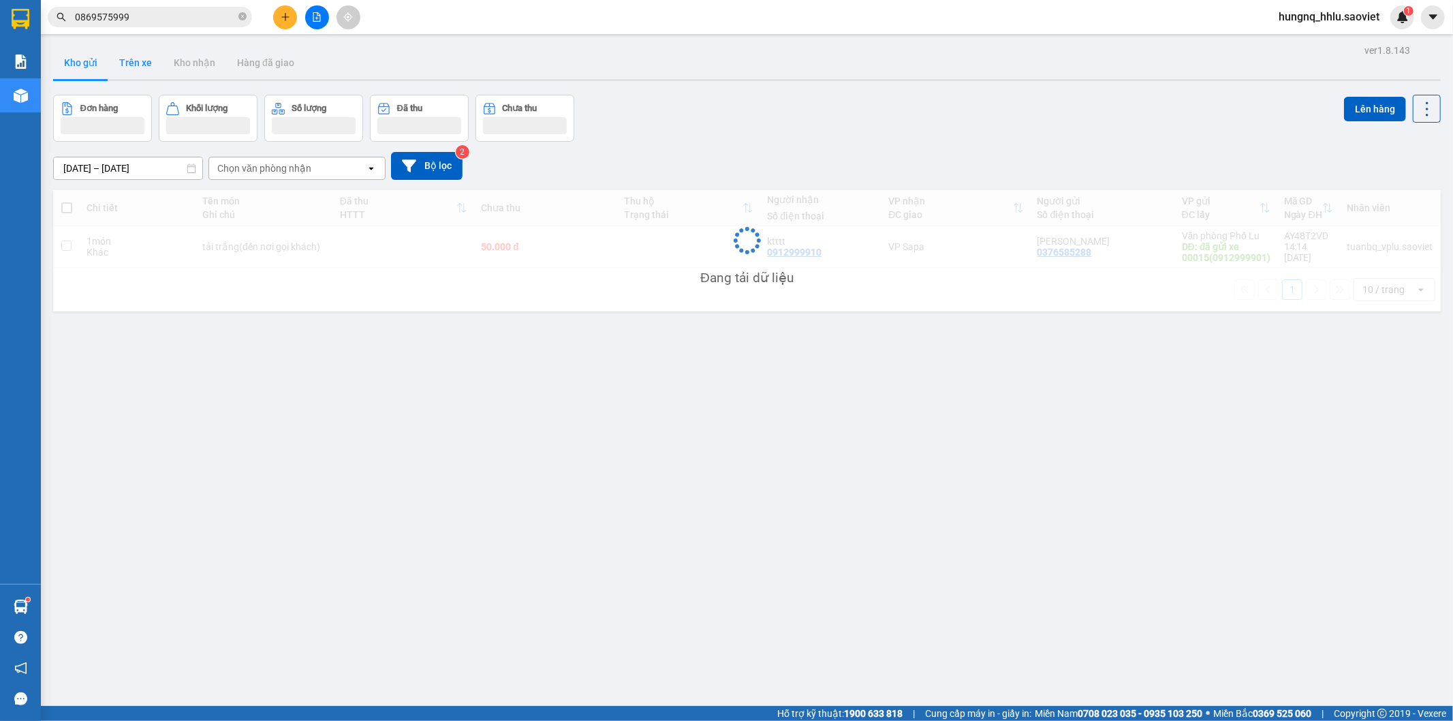
click at [137, 58] on button "Trên xe" at bounding box center [135, 62] width 54 height 33
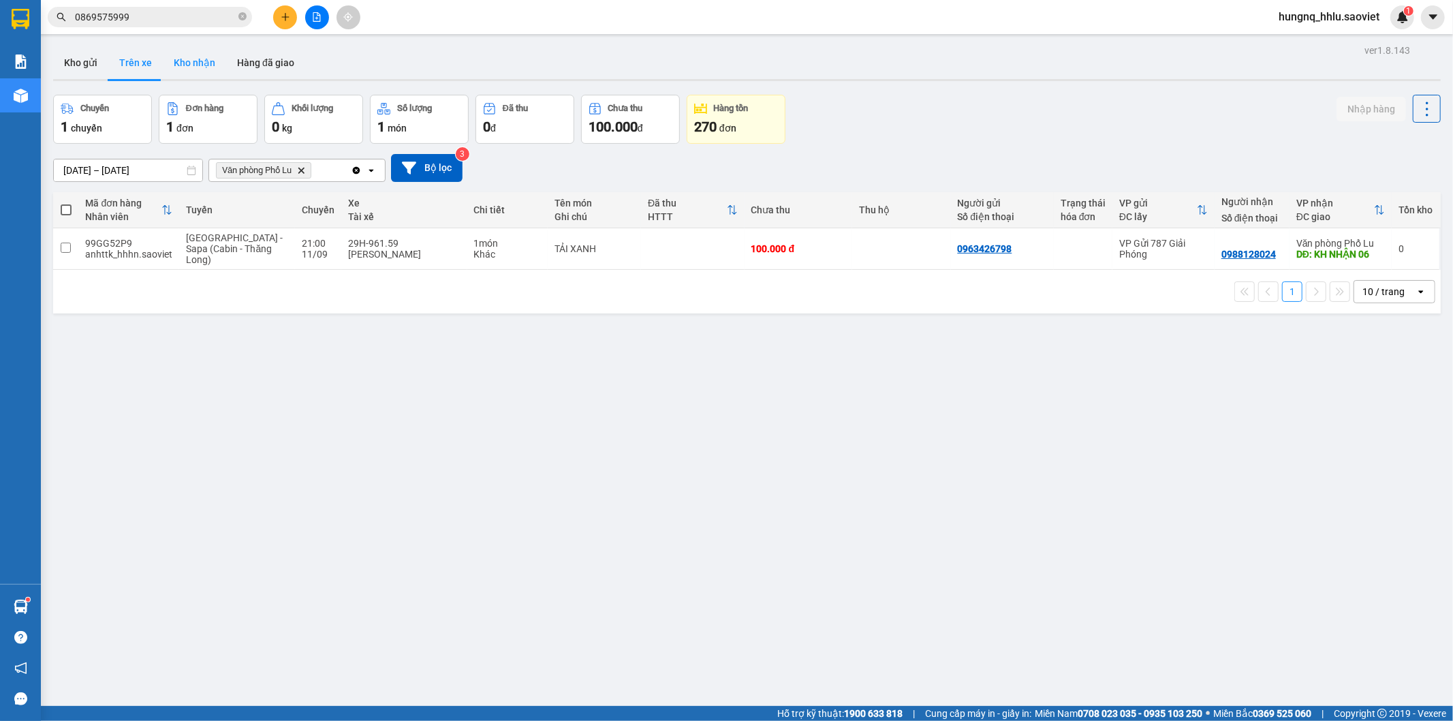
click at [188, 74] on button "Kho nhận" at bounding box center [194, 62] width 63 height 33
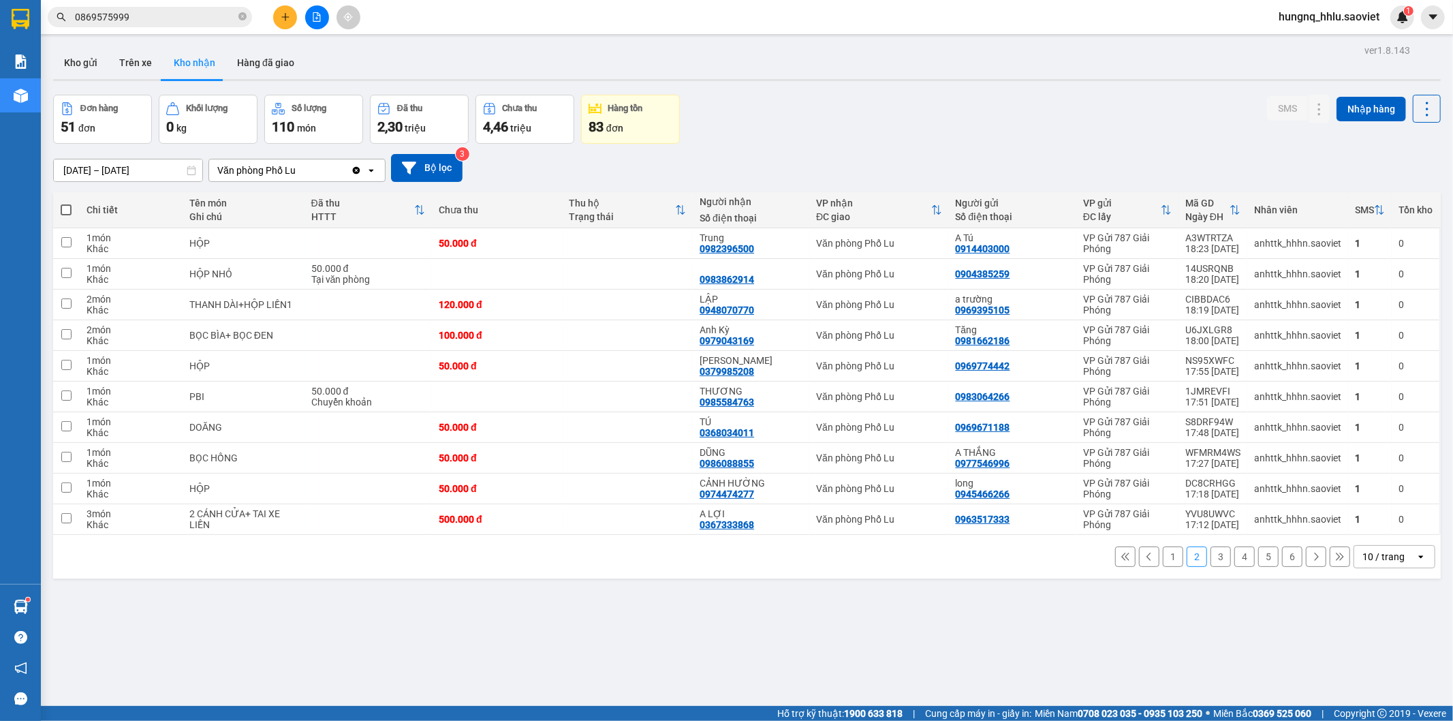
click at [161, 19] on input "0869575999" at bounding box center [155, 17] width 161 height 15
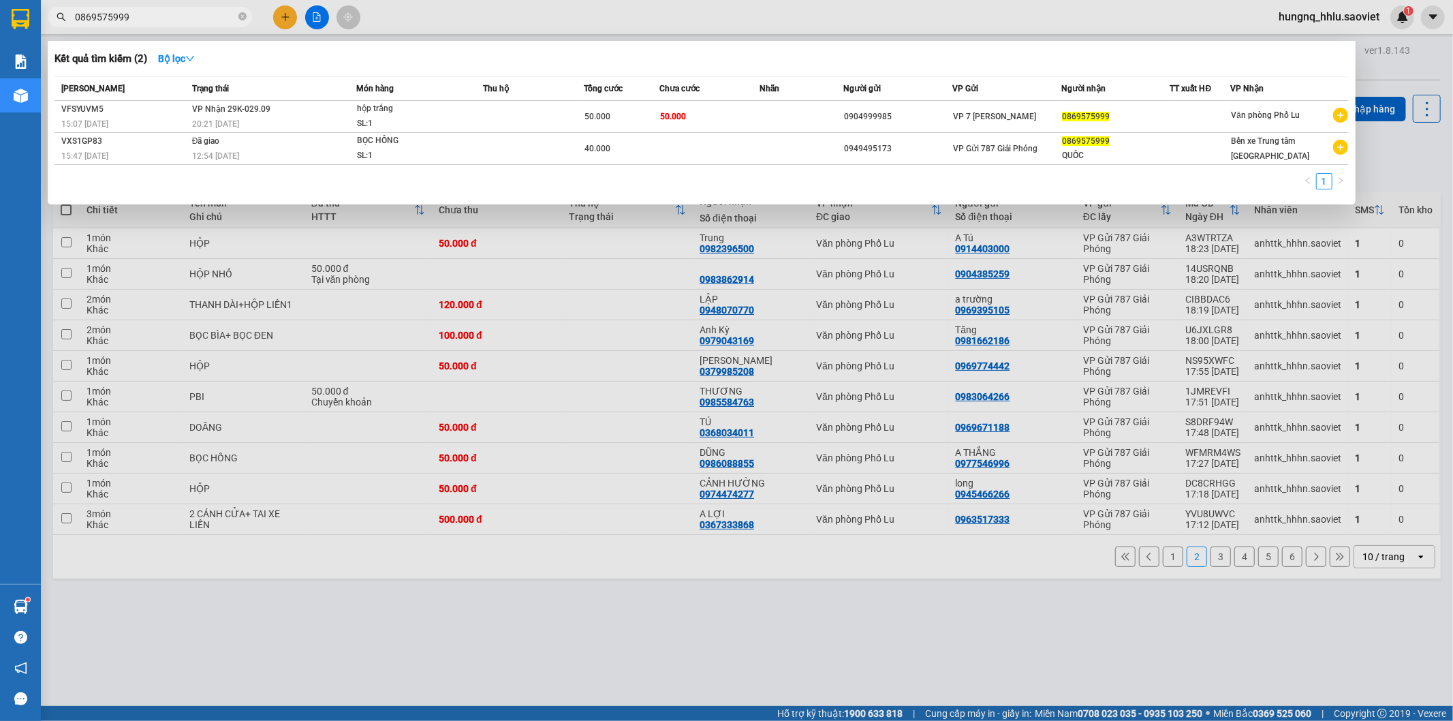
click at [161, 19] on input "0869575999" at bounding box center [155, 17] width 161 height 15
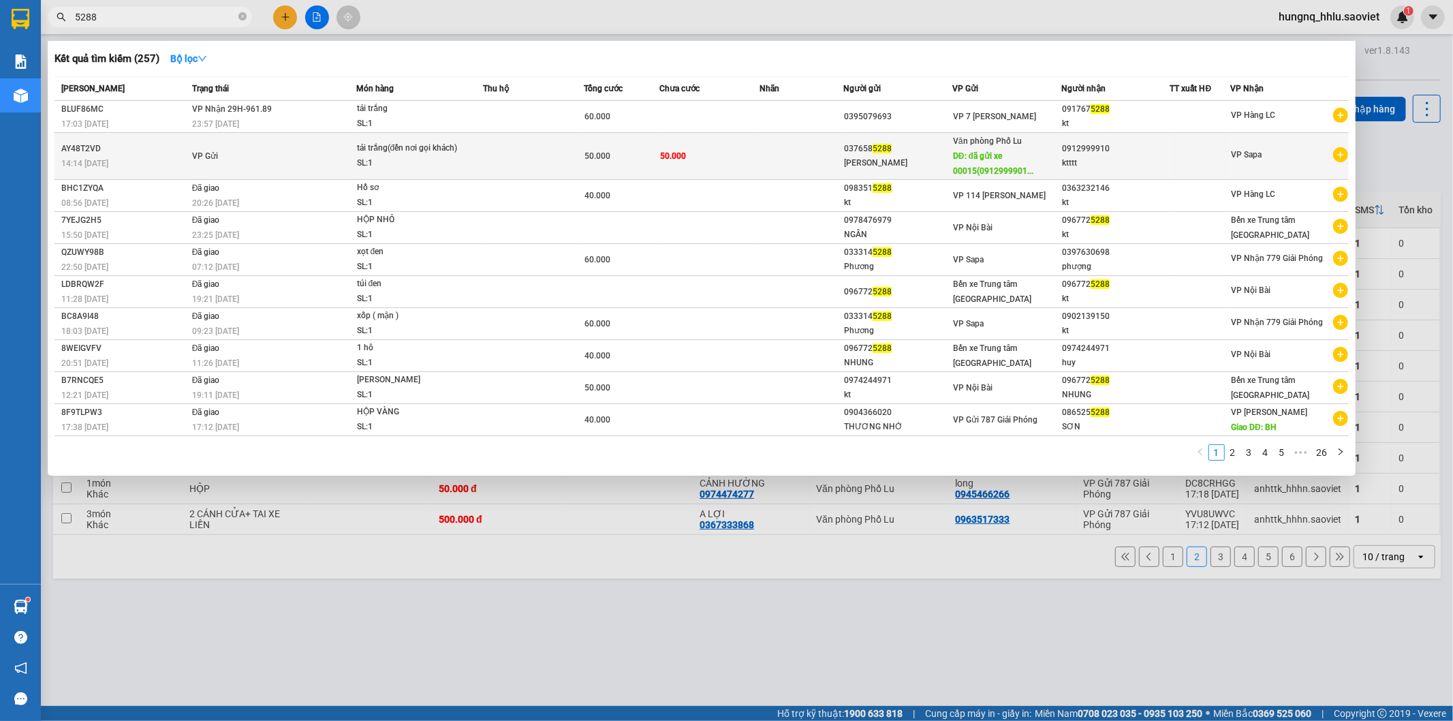
type input "5288"
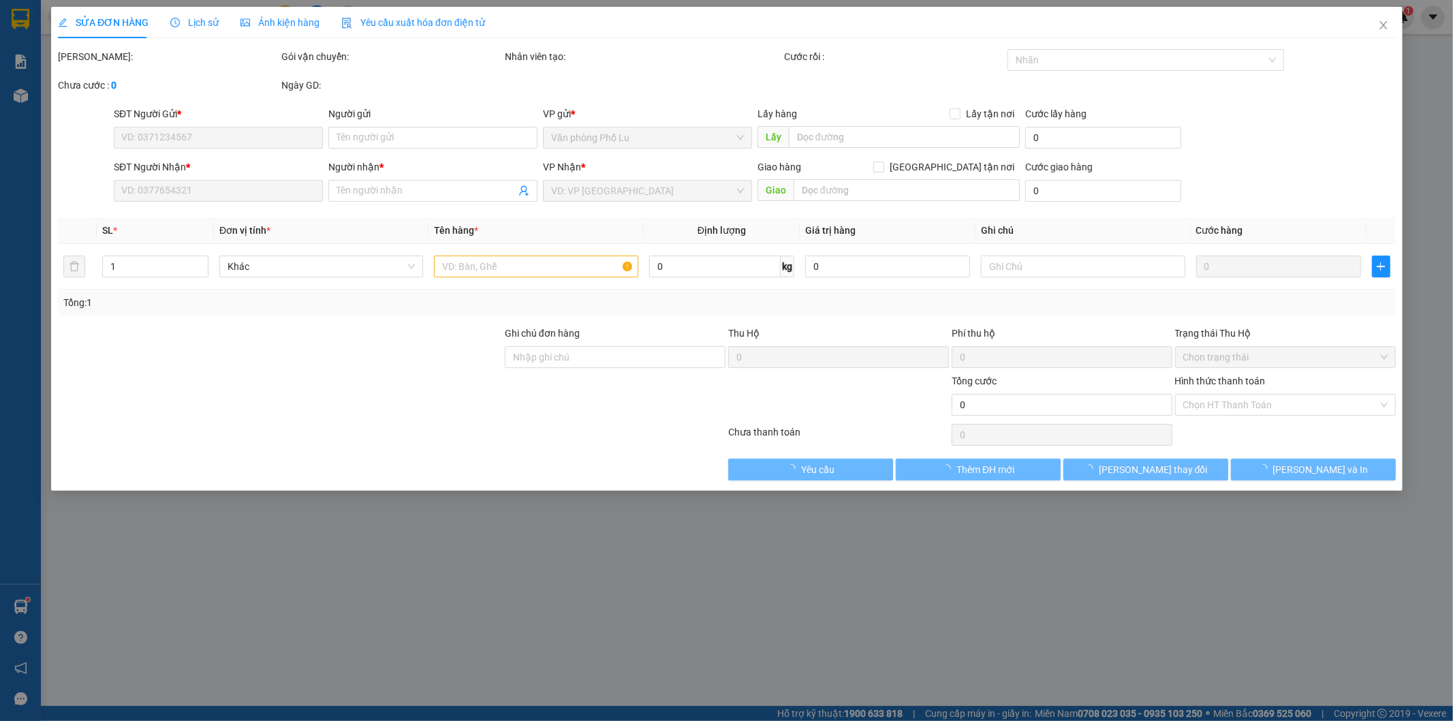
type input "0376585288"
type input "[PERSON_NAME]"
type input "đã gửi xe 00015(0912999901)"
type input "0912999910"
type input "ktttt"
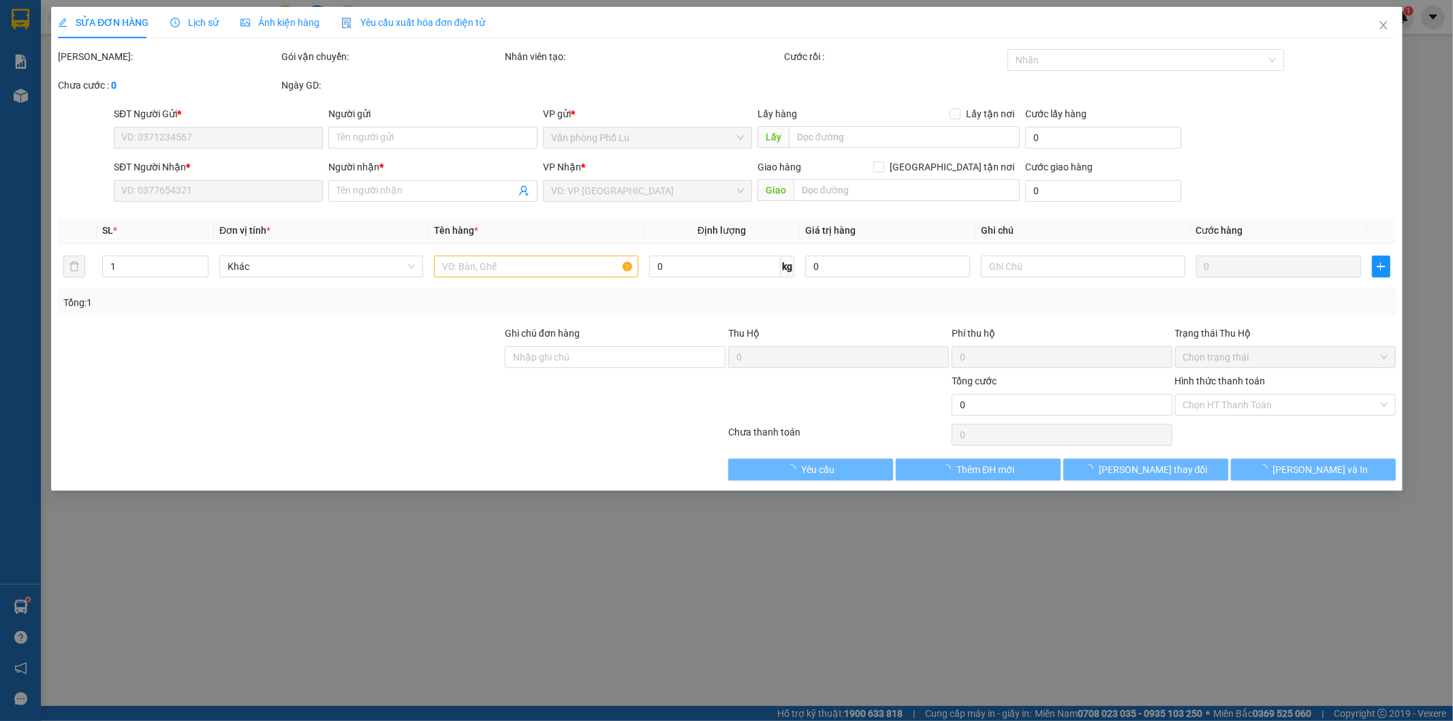
type input "50.000"
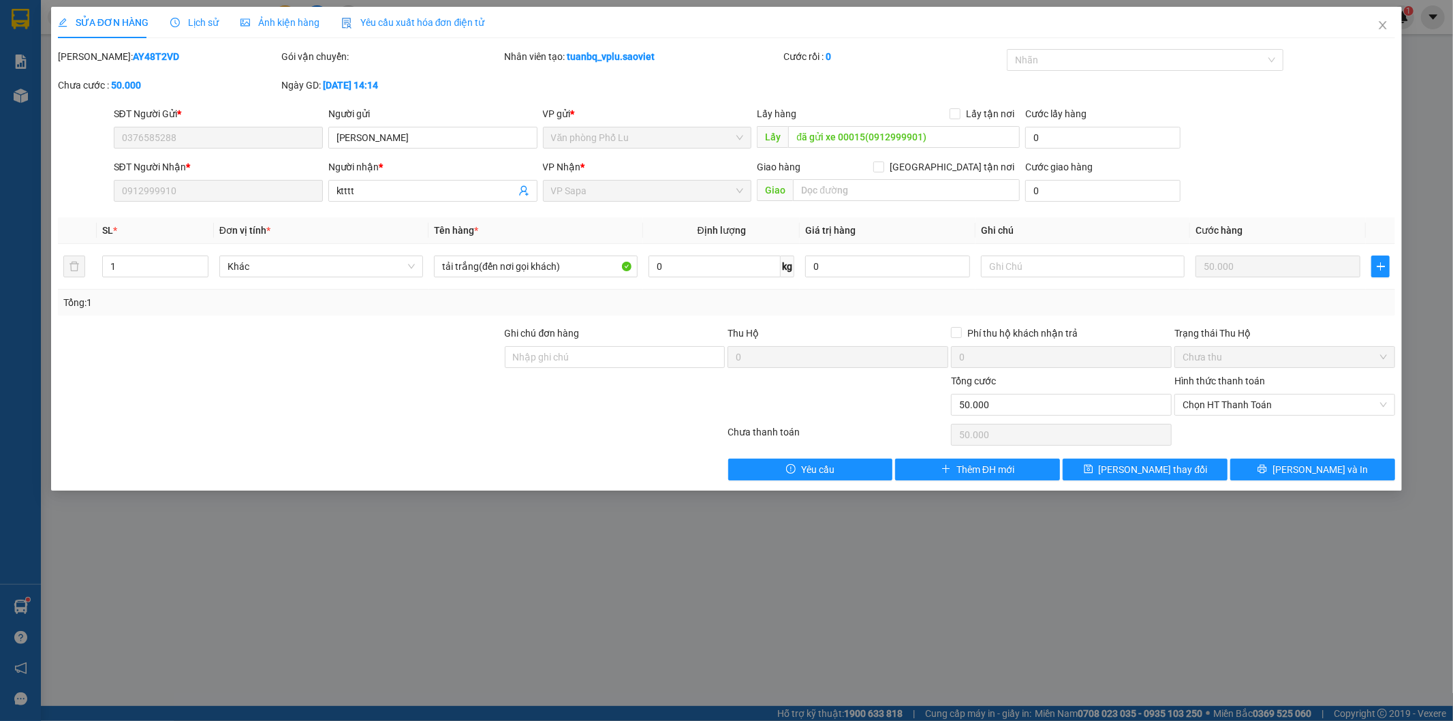
click at [206, 24] on span "Lịch sử" at bounding box center [194, 22] width 48 height 11
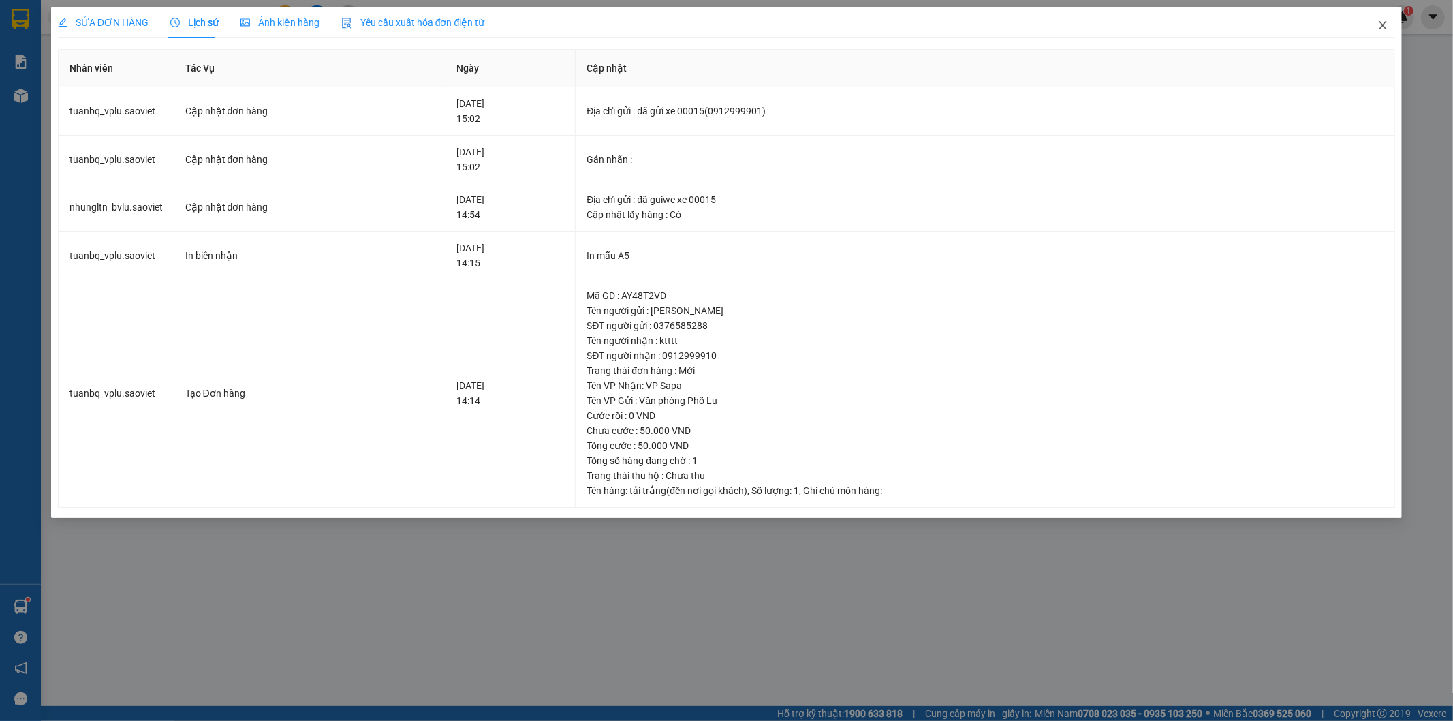
click at [1378, 24] on icon "close" at bounding box center [1382, 25] width 11 height 11
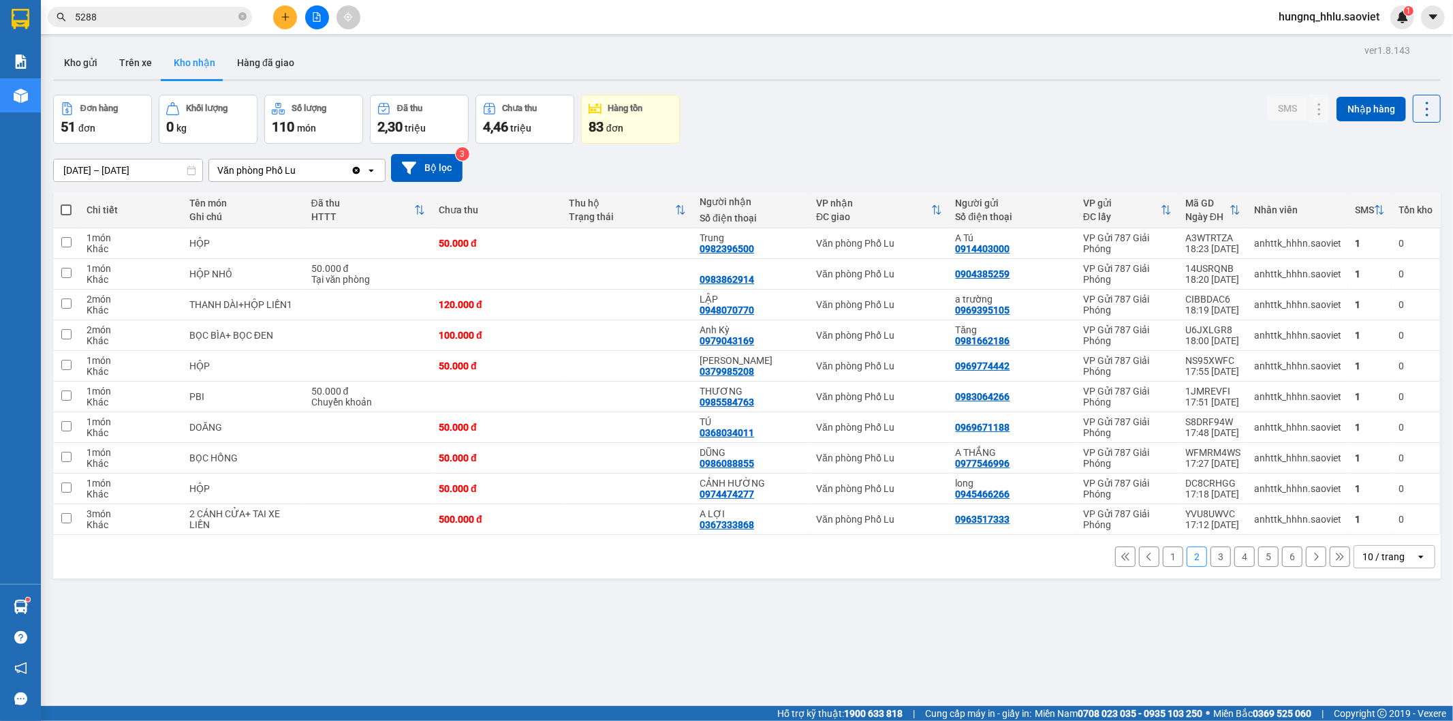
click at [1210, 563] on button "3" at bounding box center [1220, 556] width 20 height 20
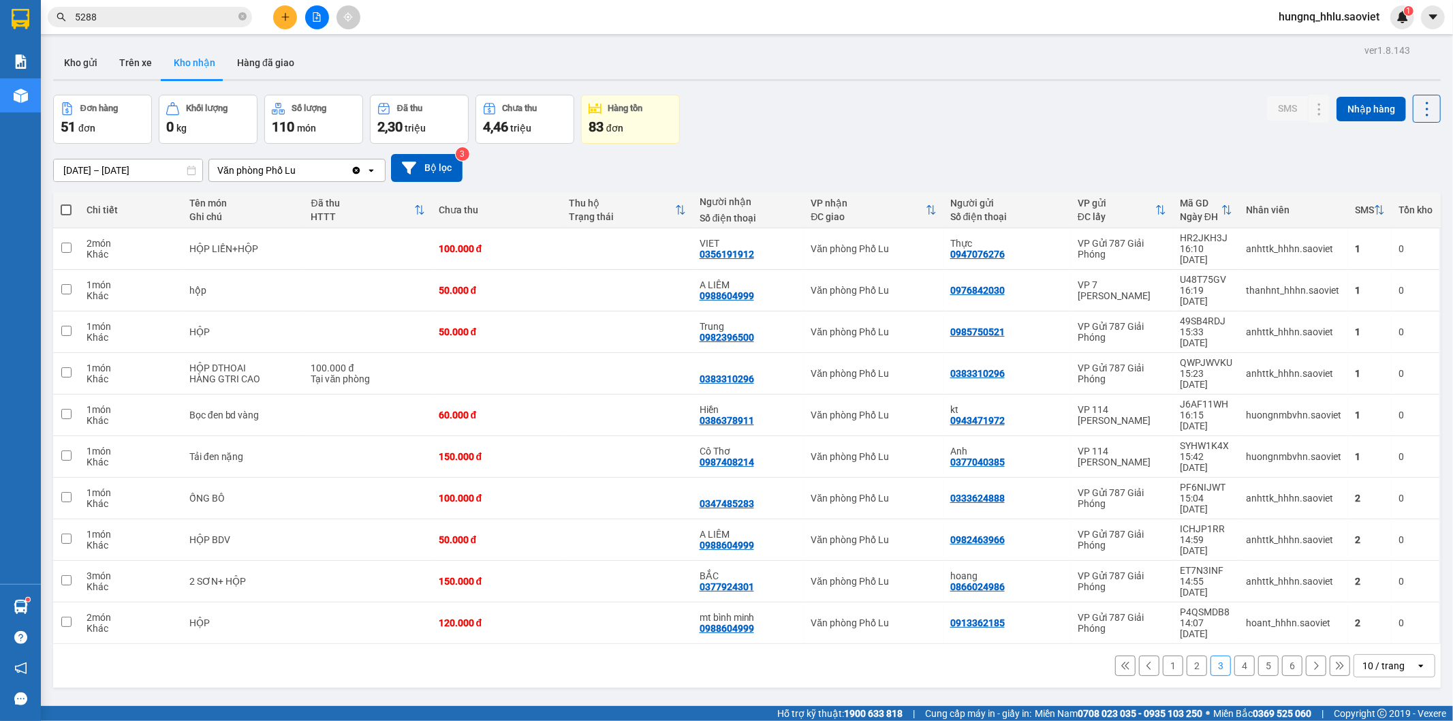
click at [1236, 655] on button "4" at bounding box center [1244, 665] width 20 height 20
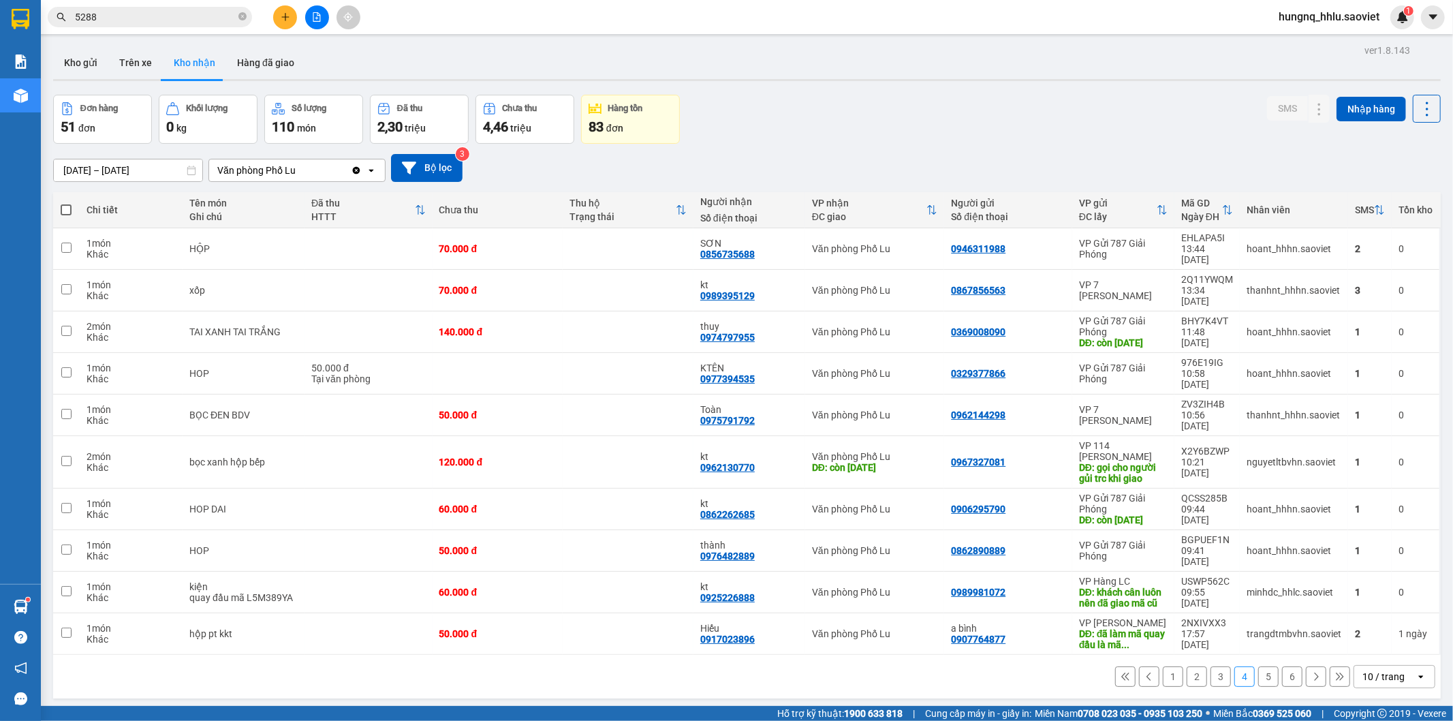
click at [1163, 666] on button "1" at bounding box center [1173, 676] width 20 height 20
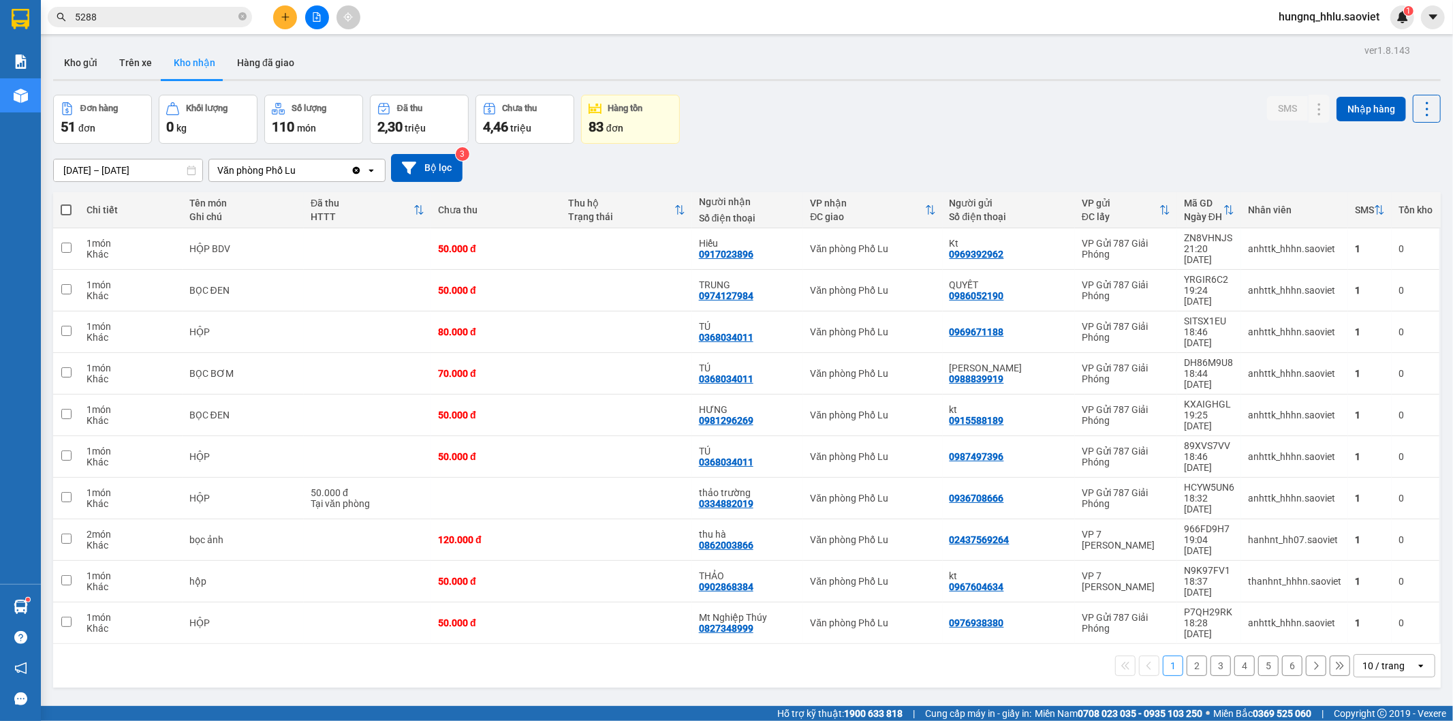
click at [1189, 655] on button "2" at bounding box center [1197, 665] width 20 height 20
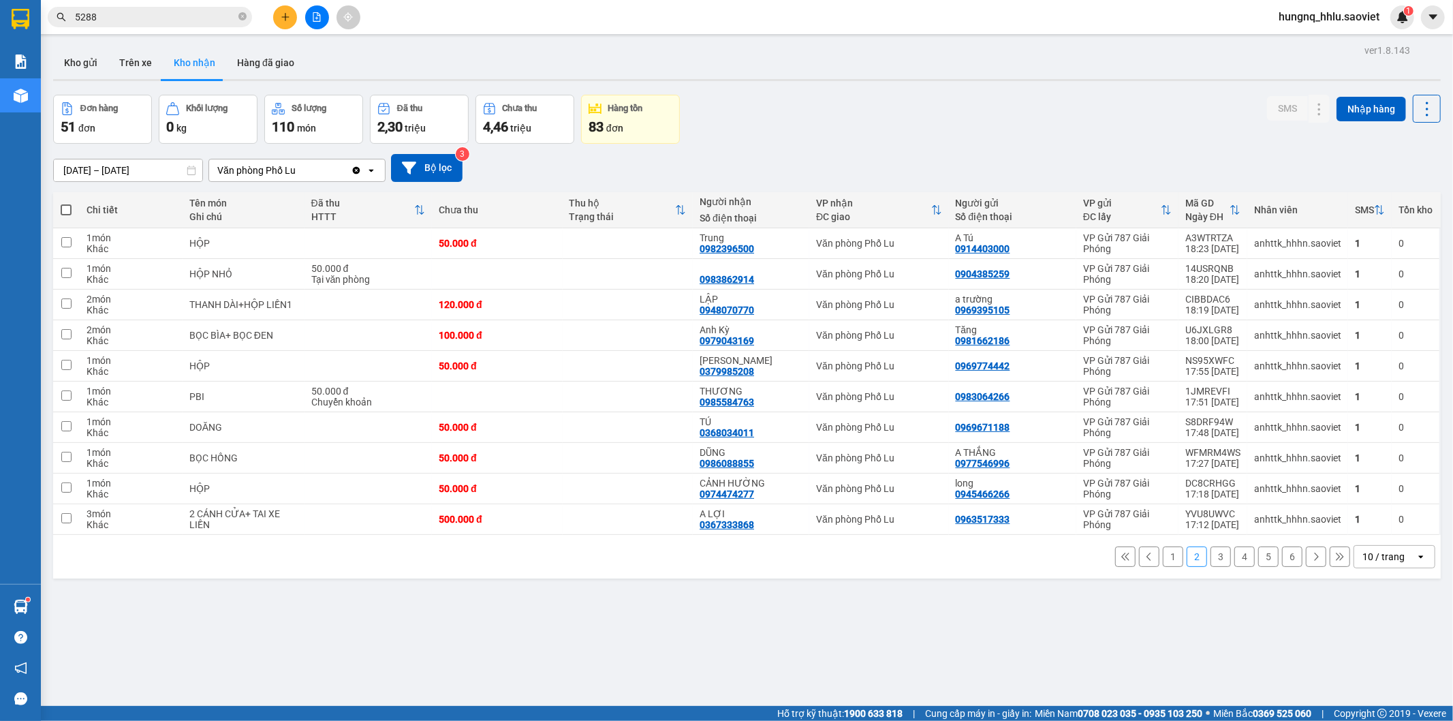
click at [1210, 557] on button "3" at bounding box center [1220, 556] width 20 height 20
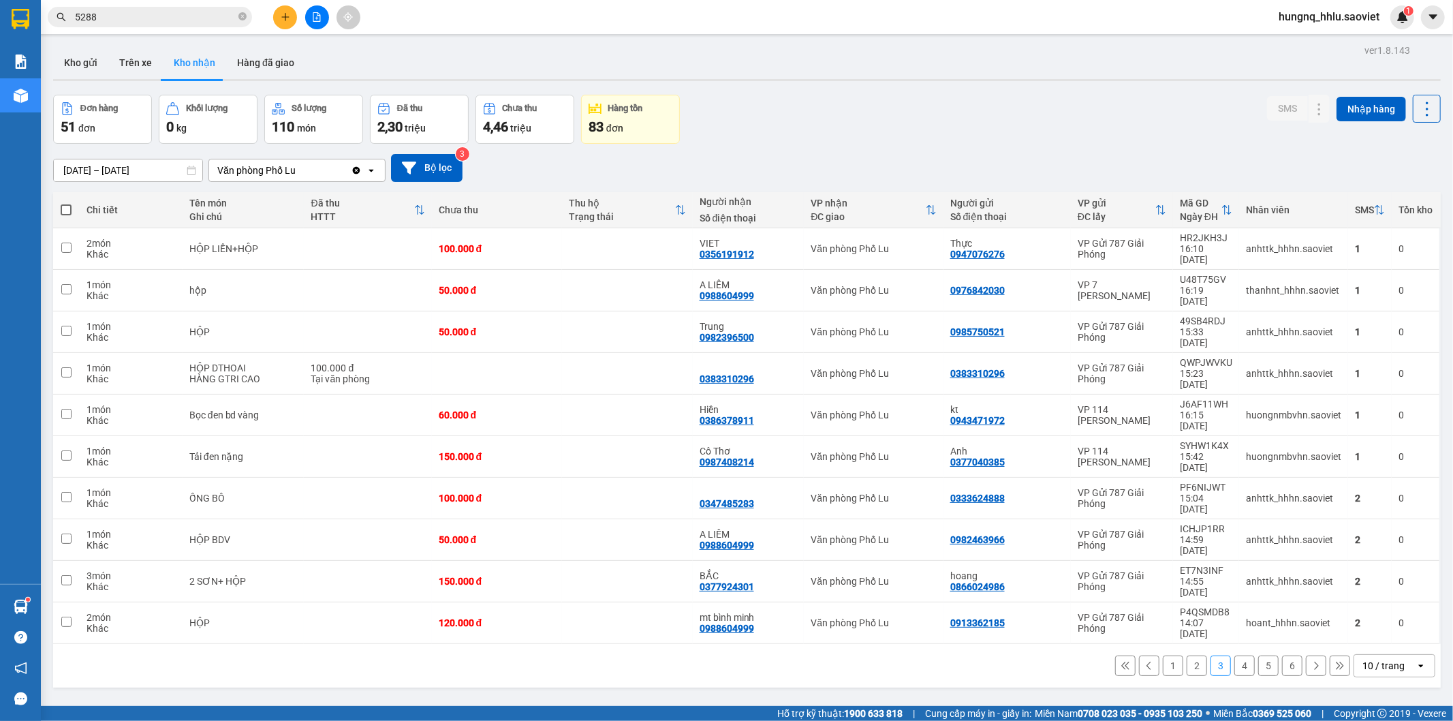
click at [1187, 655] on button "2" at bounding box center [1197, 665] width 20 height 20
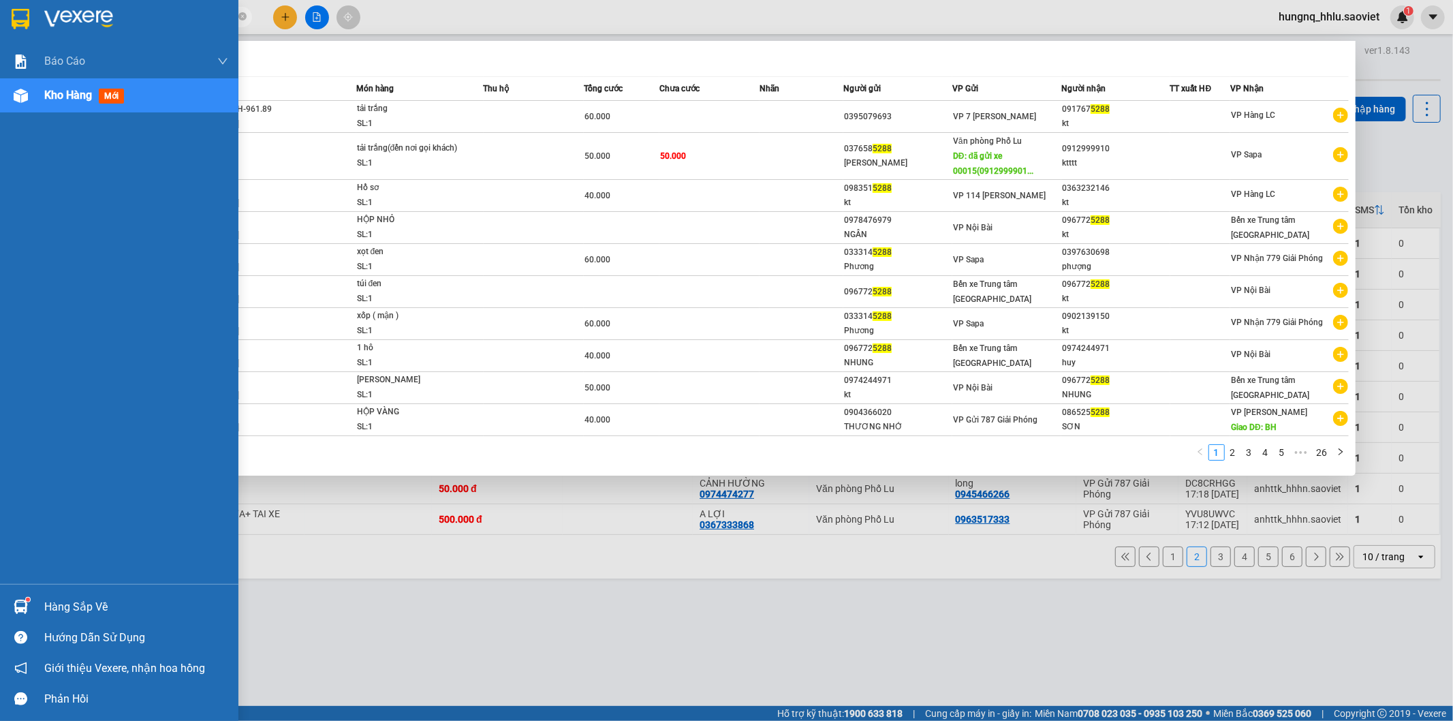
drag, startPoint x: 138, startPoint y: 16, endPoint x: 0, endPoint y: 36, distance: 139.1
click at [0, 25] on section "Kết quả tìm kiếm ( 257 ) Bộ lọc Mã ĐH Trạng thái Món hàng Thu hộ Tổng cước Chưa…" at bounding box center [726, 360] width 1453 height 721
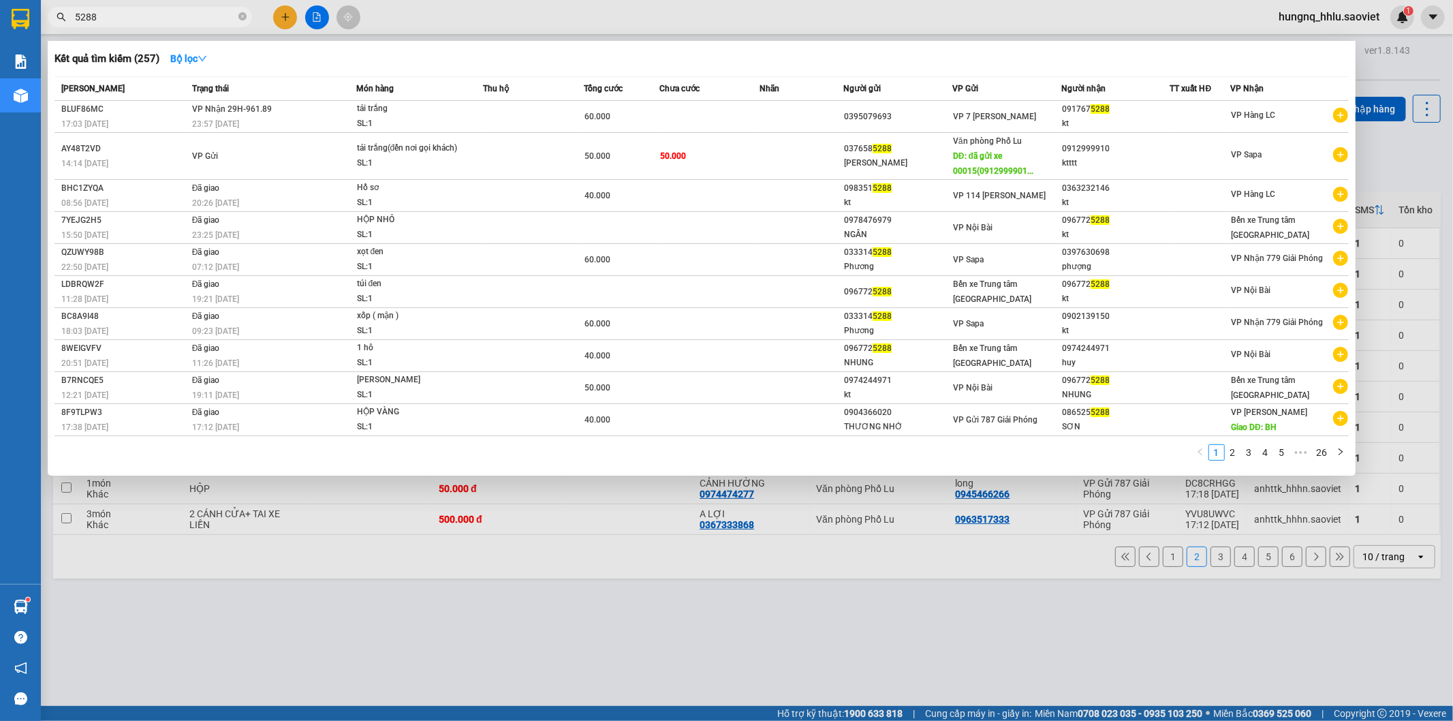
click at [1337, 7] on div at bounding box center [726, 360] width 1453 height 721
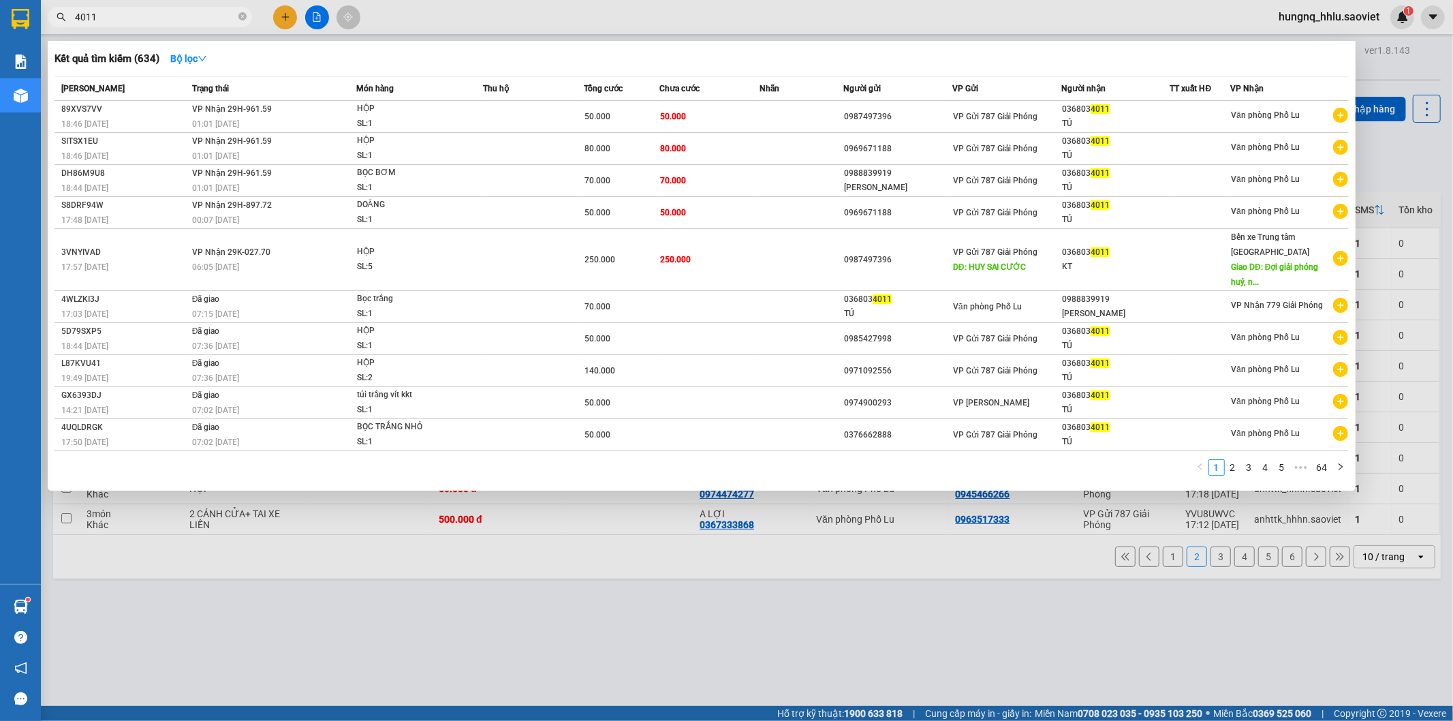
type input "4011"
click at [275, 603] on div at bounding box center [726, 360] width 1453 height 721
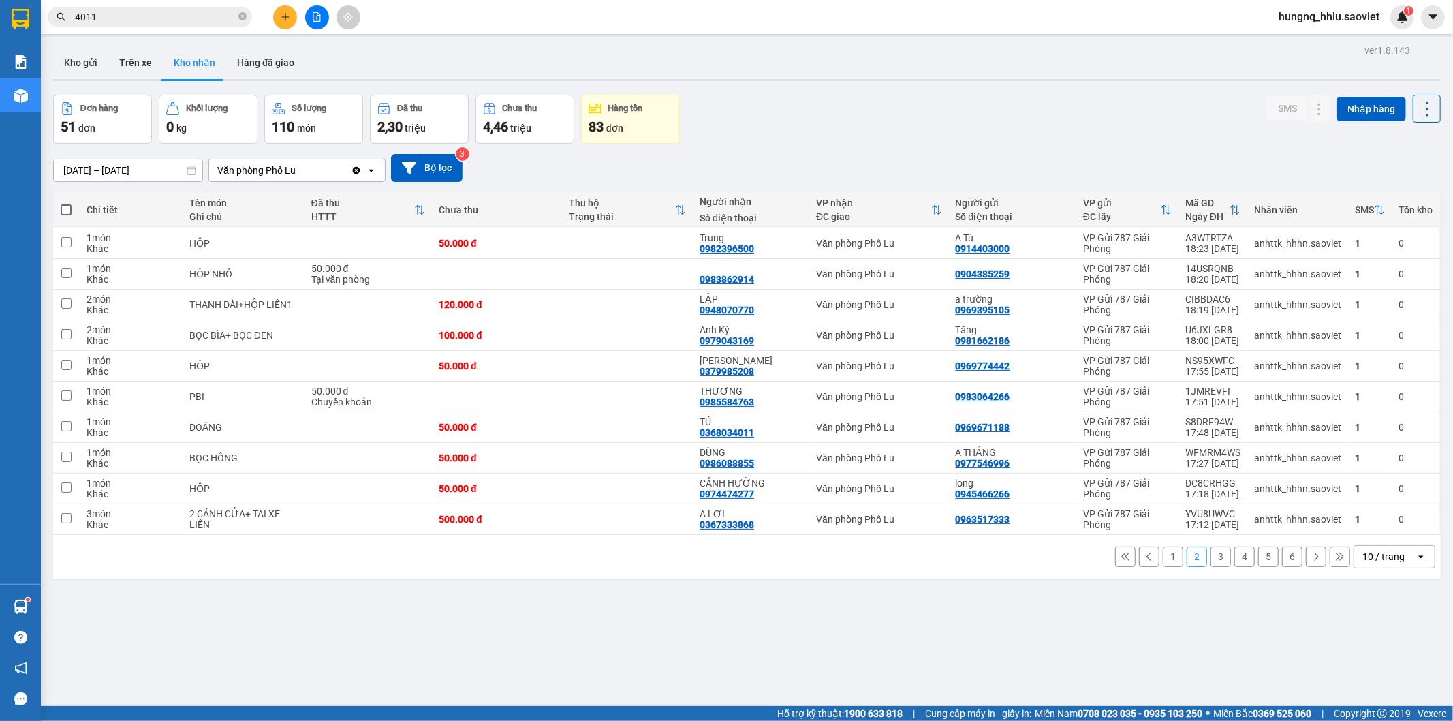
click at [126, 12] on input "4011" at bounding box center [155, 17] width 161 height 15
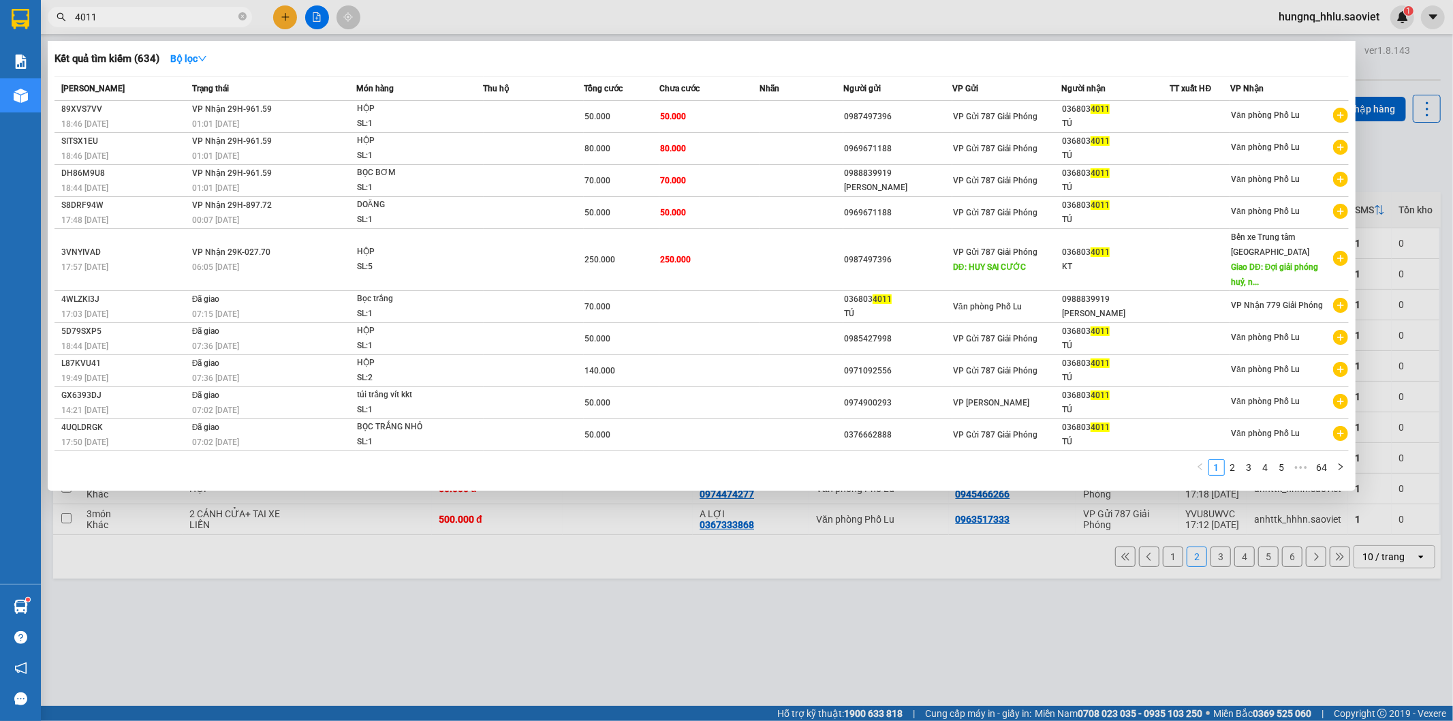
click at [827, 594] on div at bounding box center [726, 360] width 1453 height 721
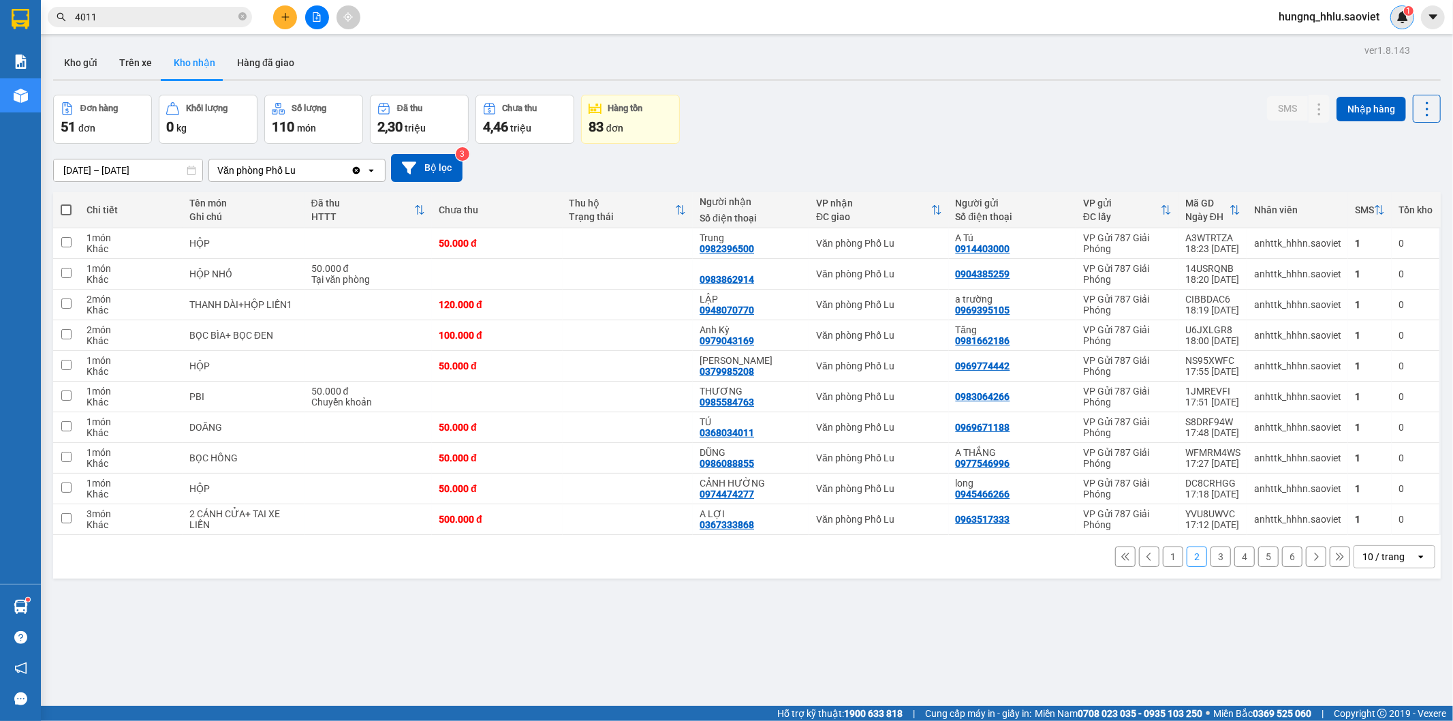
click at [1396, 21] on img at bounding box center [1402, 17] width 12 height 12
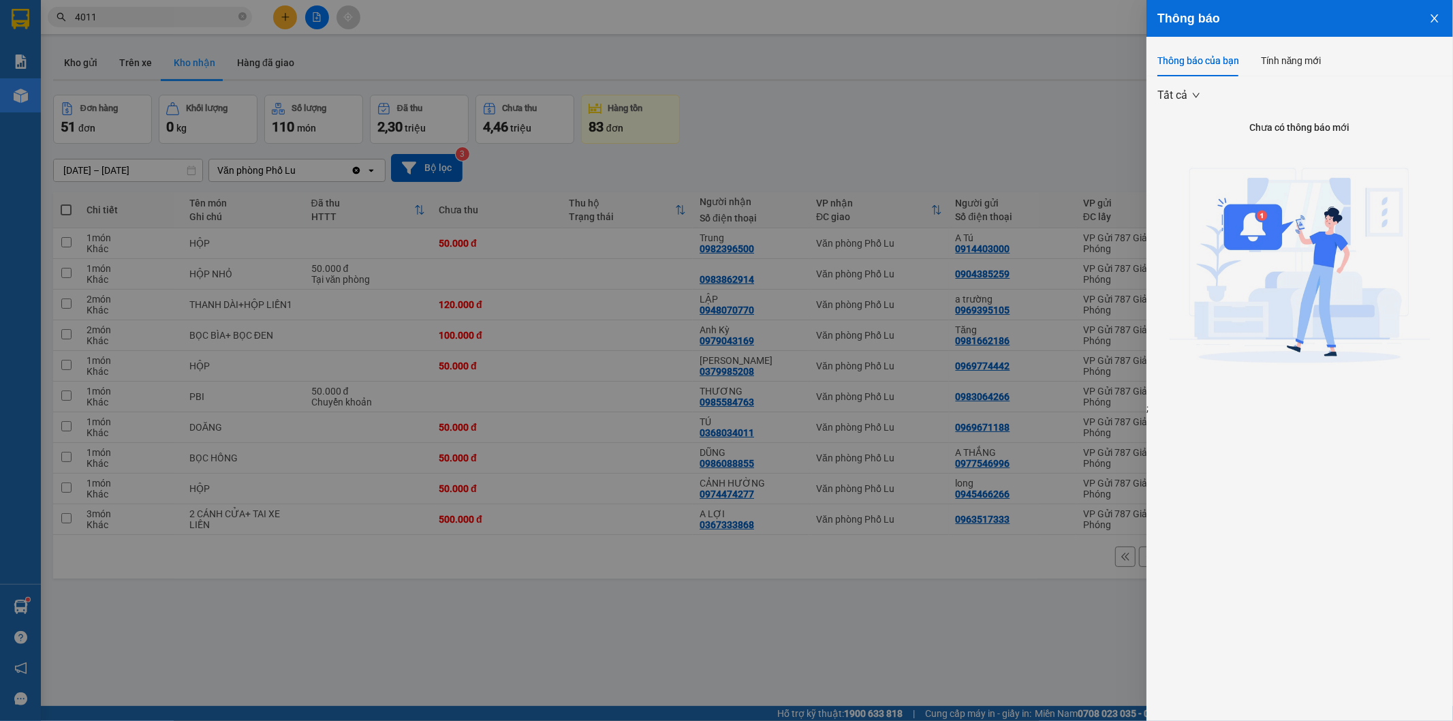
click at [1147, 63] on div "Thông báo của bạn Tính năng mới" at bounding box center [1299, 60] width 307 height 31
click at [1030, 108] on div at bounding box center [726, 360] width 1453 height 721
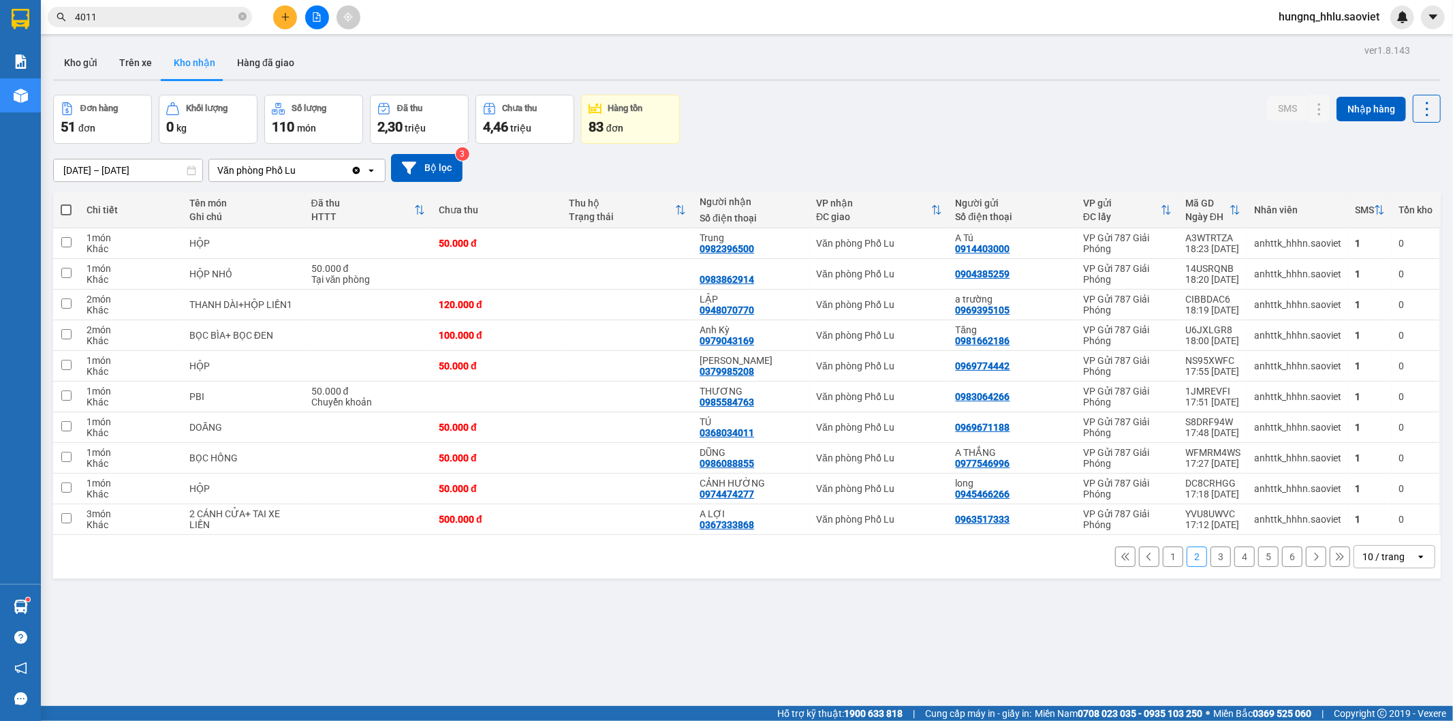
click at [1315, 10] on span "hungnq_hhlu.saoviet" at bounding box center [1329, 16] width 123 height 17
click at [1311, 43] on span "Đăng xuất" at bounding box center [1335, 42] width 95 height 15
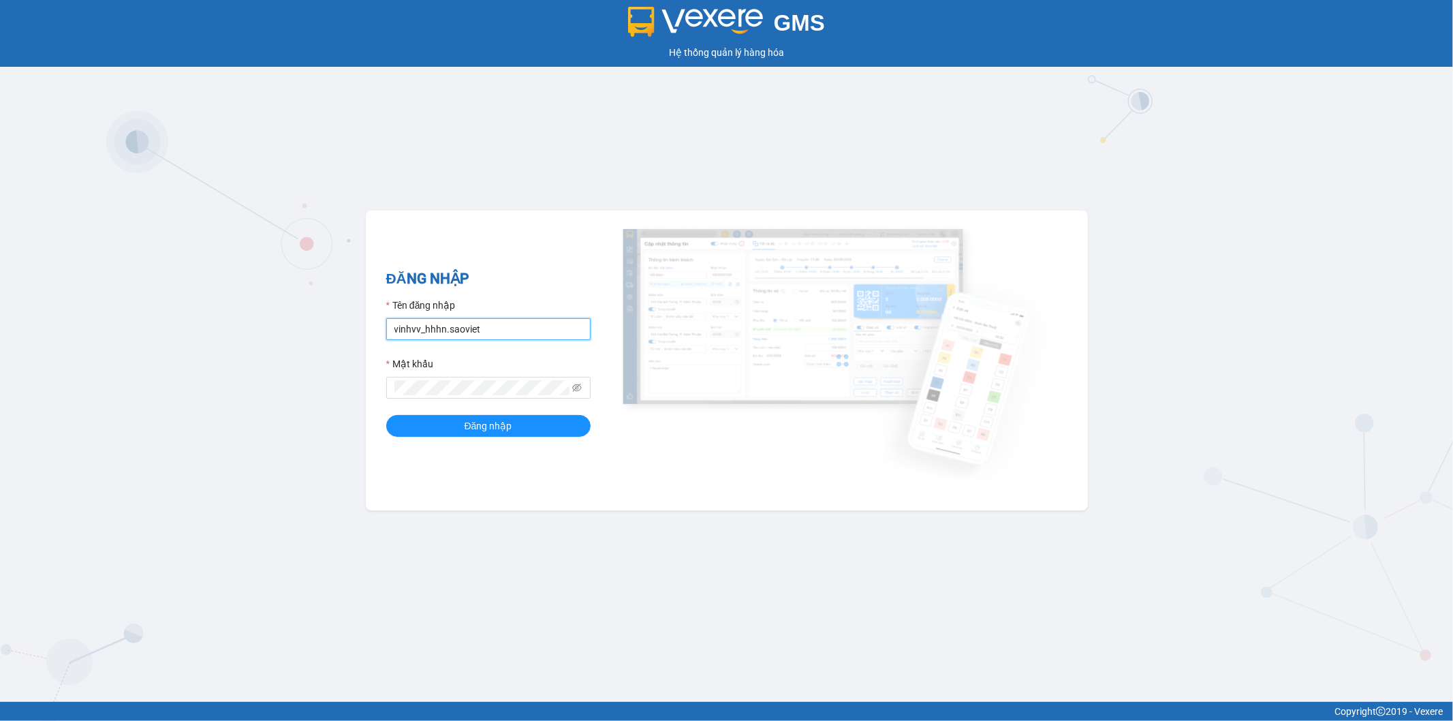
click at [488, 334] on input "vinhvv_hhhn.saoviet" at bounding box center [488, 329] width 204 height 22
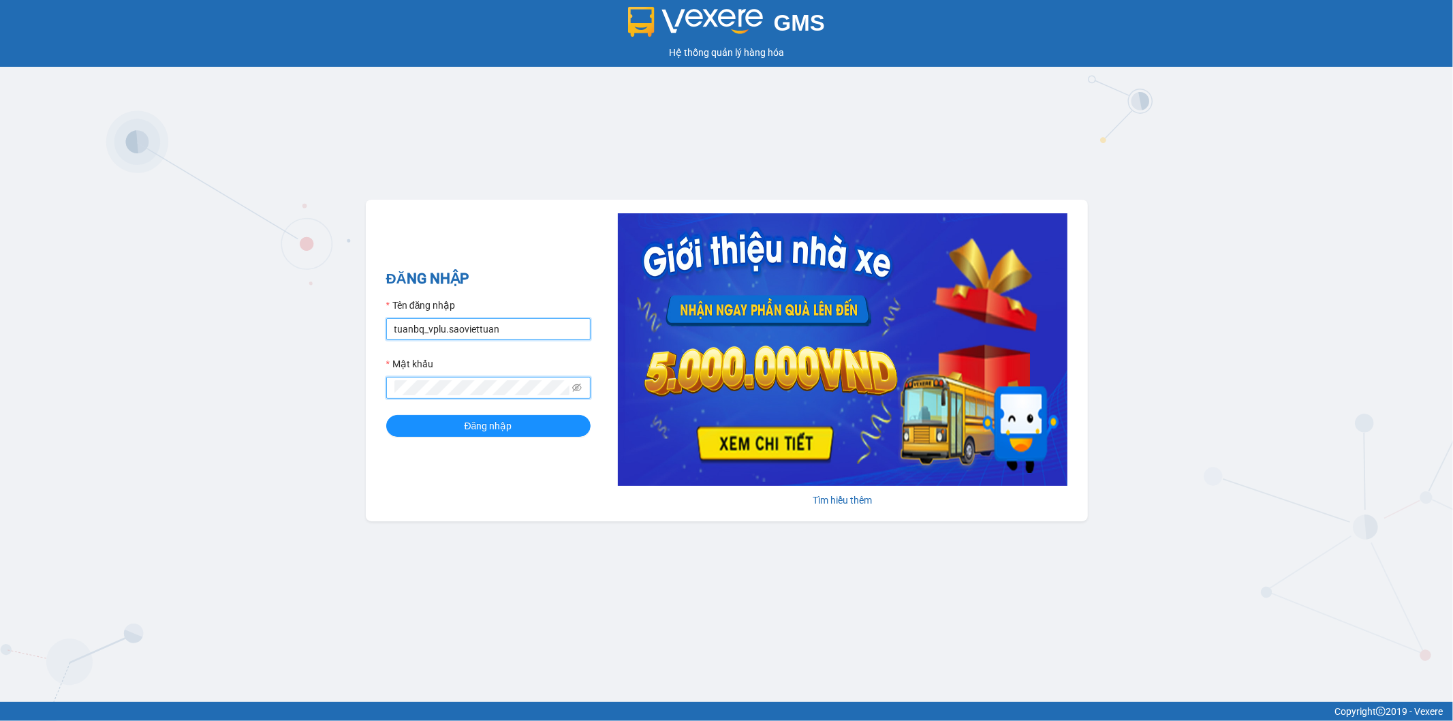
click at [508, 330] on input "tuanbq_vplu.saoviettuan" at bounding box center [488, 329] width 204 height 22
type input "tuanbq_vplu.saoviet"
click at [386, 415] on button "Đăng nhập" at bounding box center [488, 426] width 204 height 22
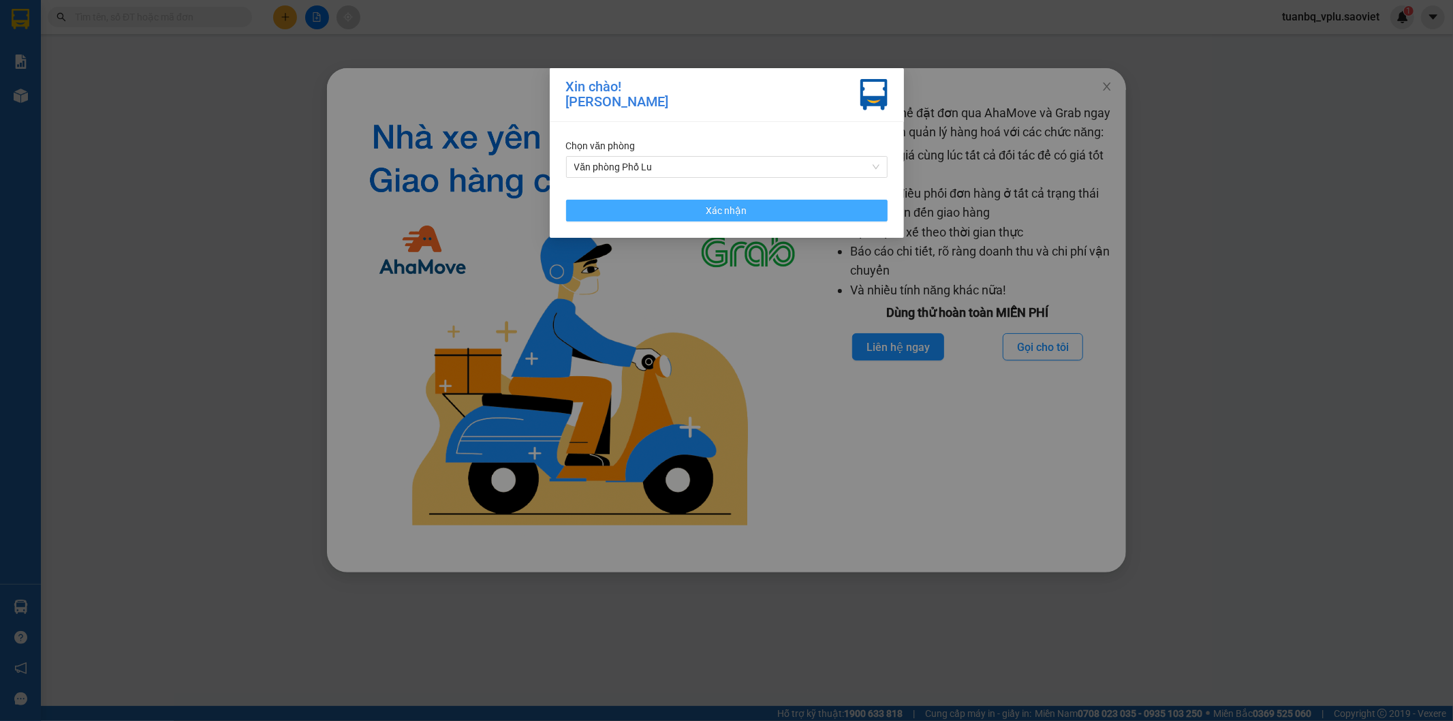
click at [706, 208] on button "Xác nhận" at bounding box center [727, 211] width 322 height 22
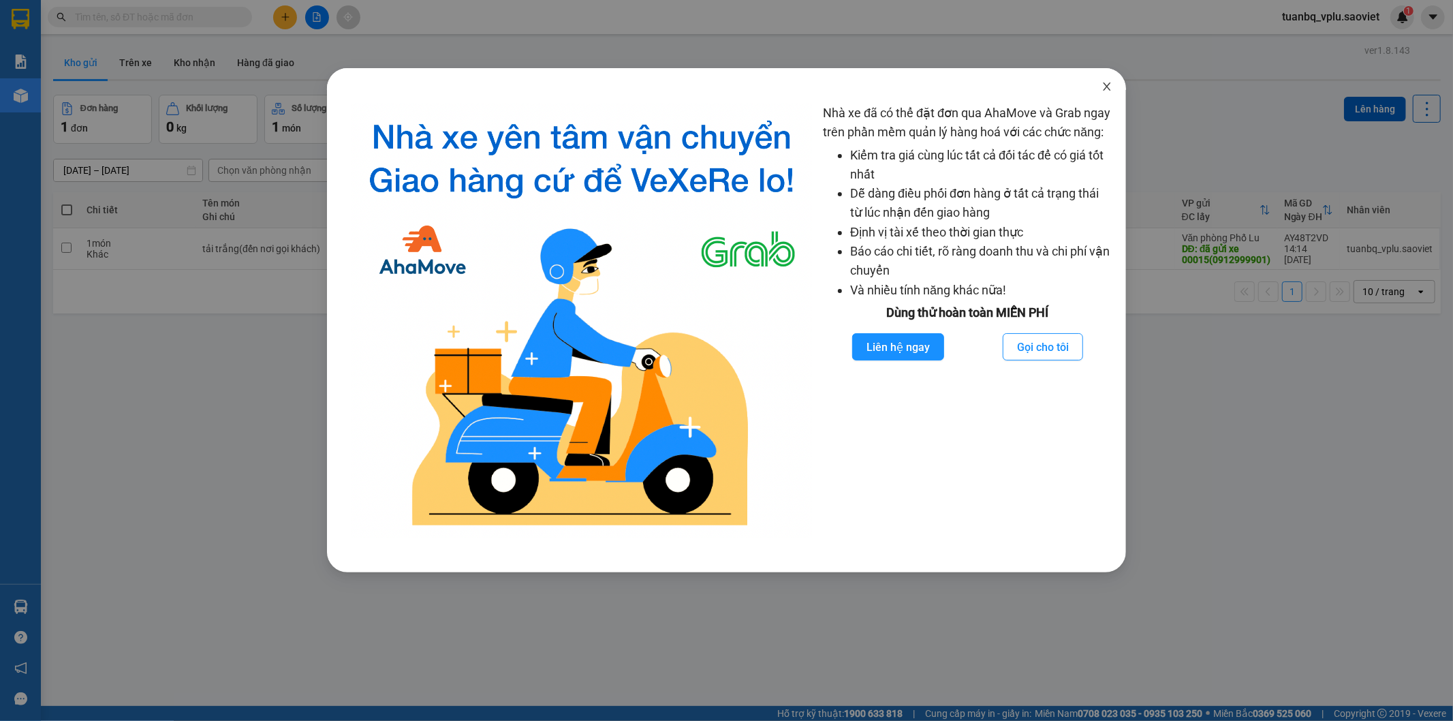
click at [1109, 91] on icon "close" at bounding box center [1106, 86] width 11 height 11
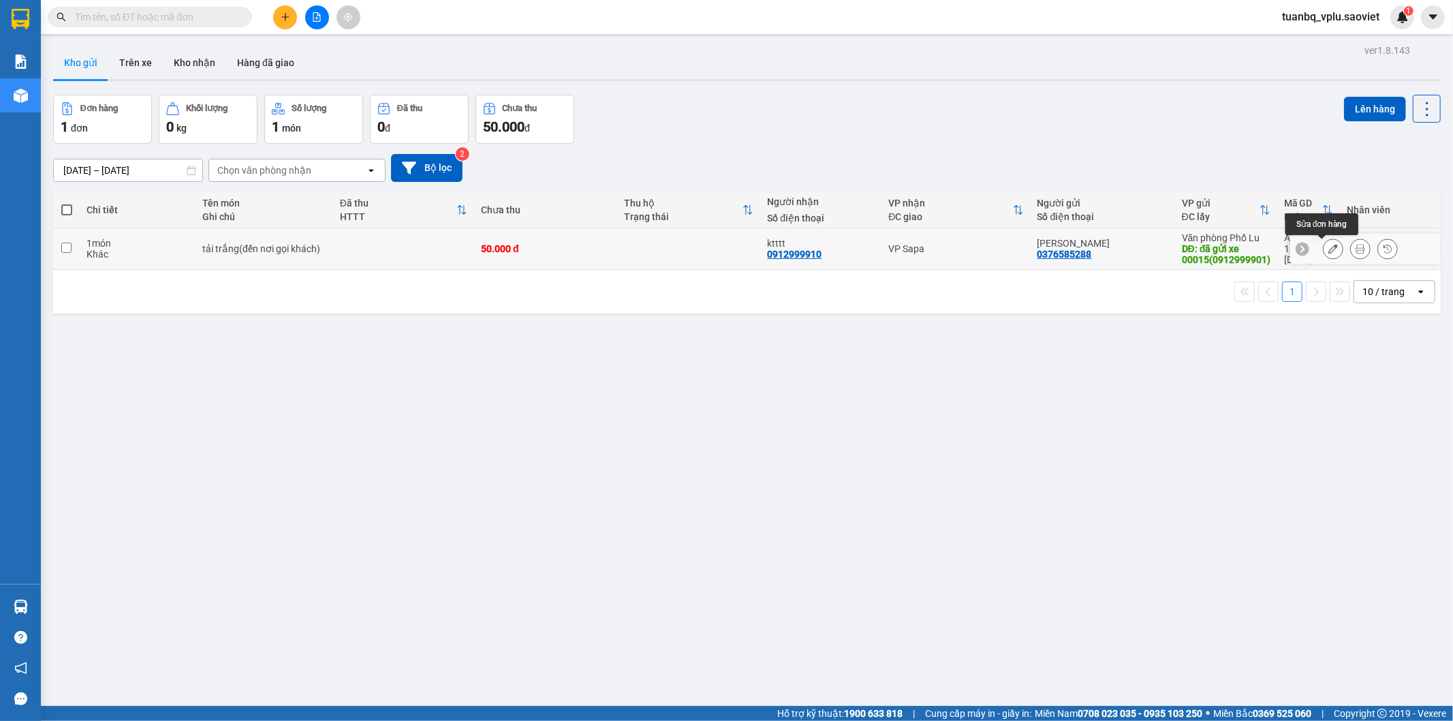
click at [1328, 246] on icon at bounding box center [1333, 249] width 10 height 10
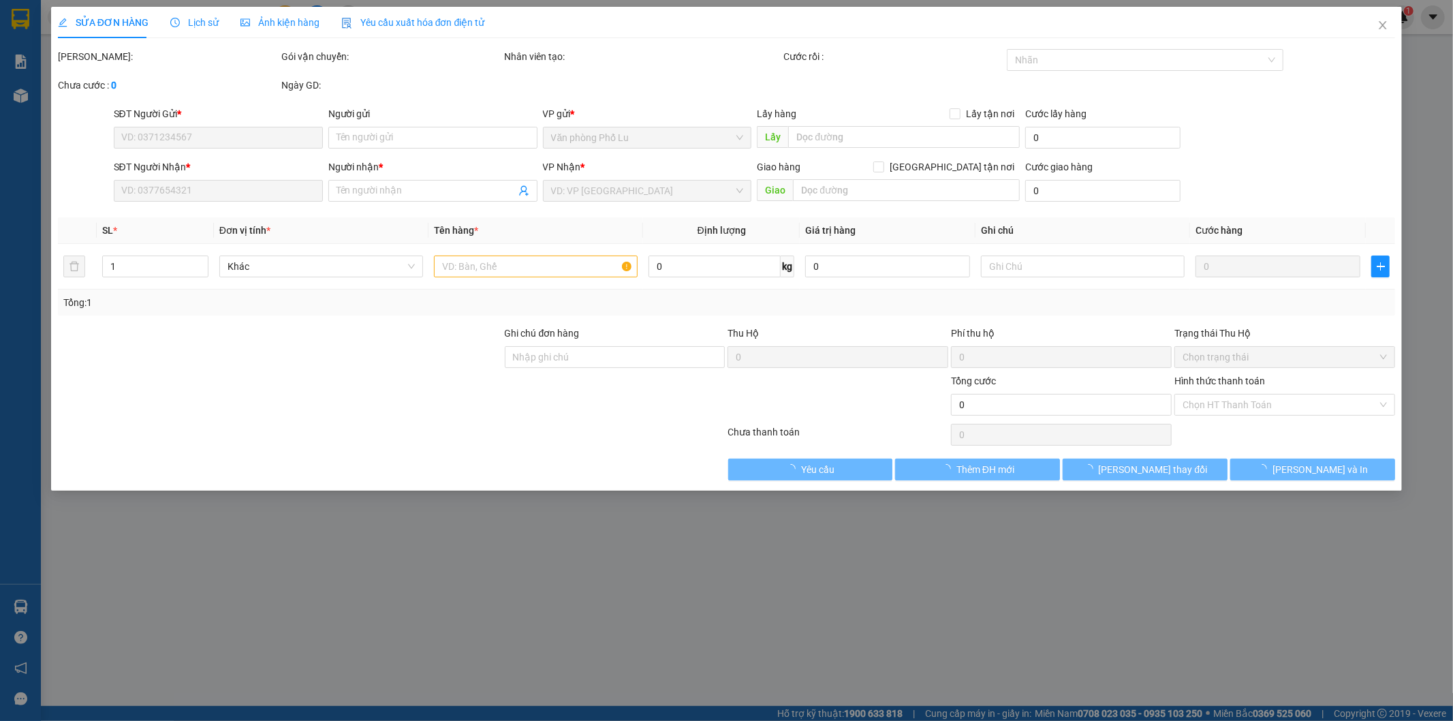
type input "0376585288"
type input "[PERSON_NAME]"
type input "đã gửi xe 00015(0912999901)"
type input "0912999910"
type input "ktttt"
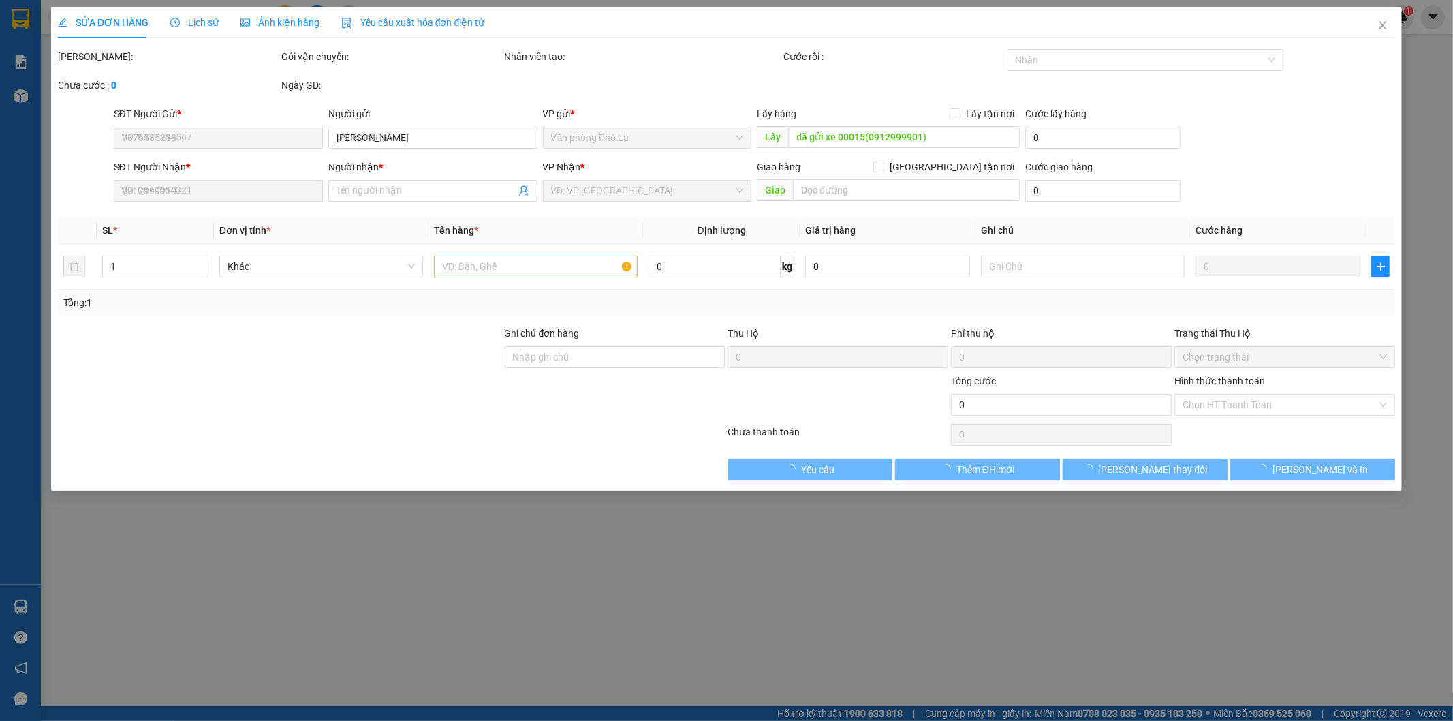
type input "50.000"
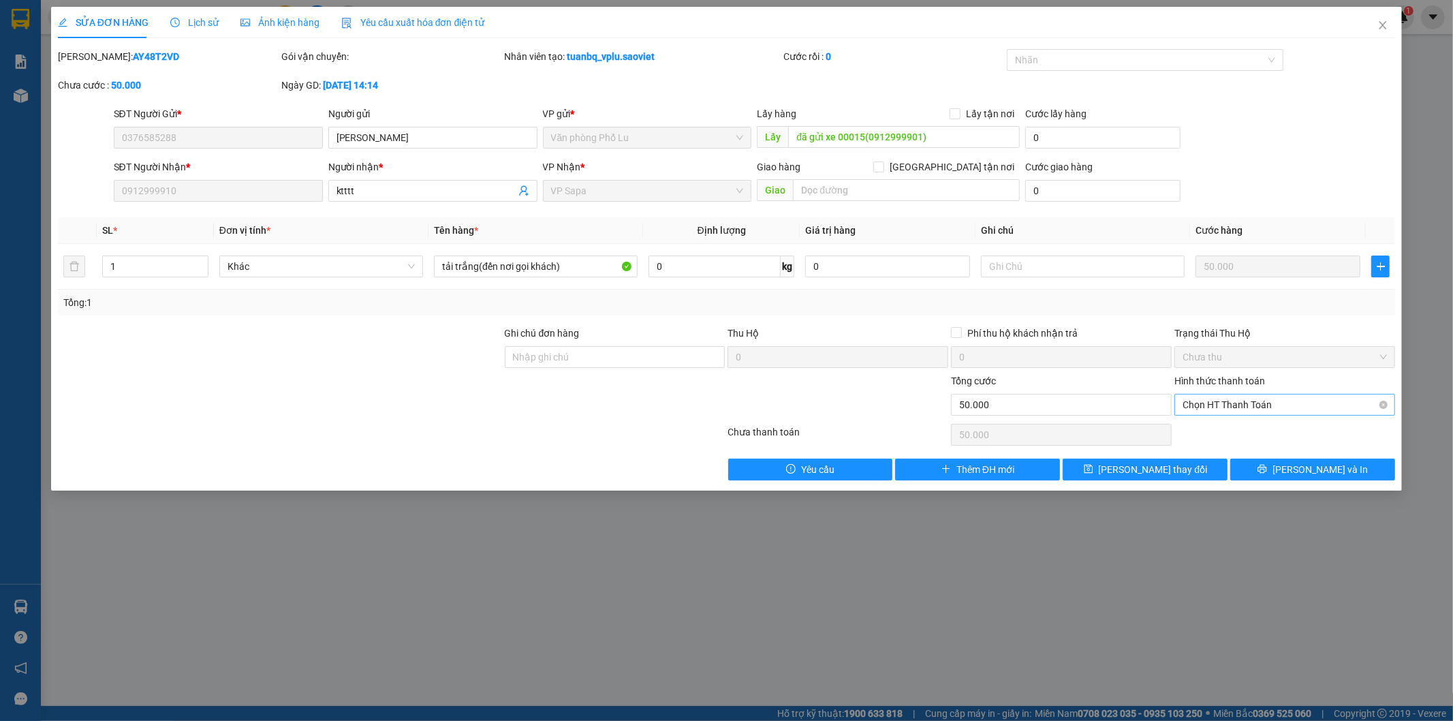
click at [1236, 403] on span "Chọn HT Thanh Toán" at bounding box center [1285, 404] width 204 height 20
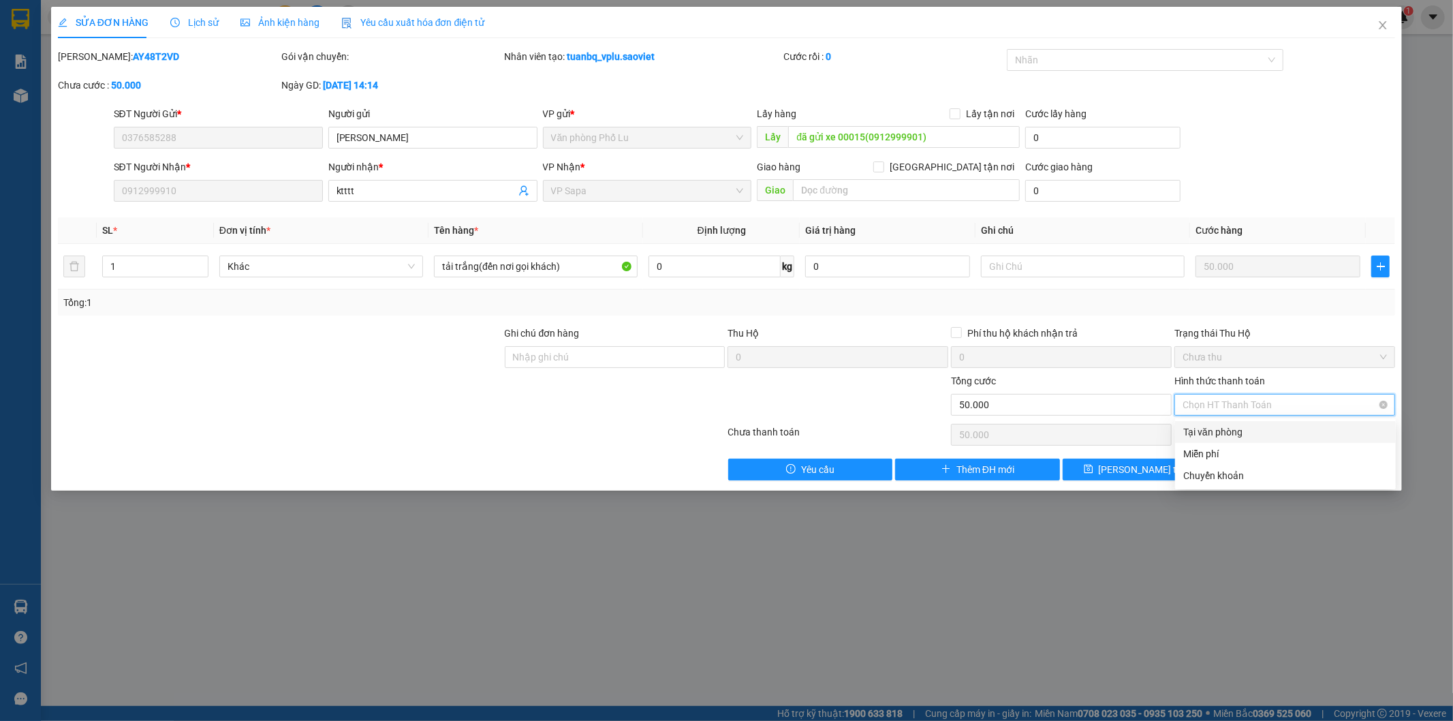
click at [1236, 403] on span "Chọn HT Thanh Toán" at bounding box center [1285, 404] width 204 height 20
click at [1383, 27] on icon "close" at bounding box center [1382, 25] width 7 height 8
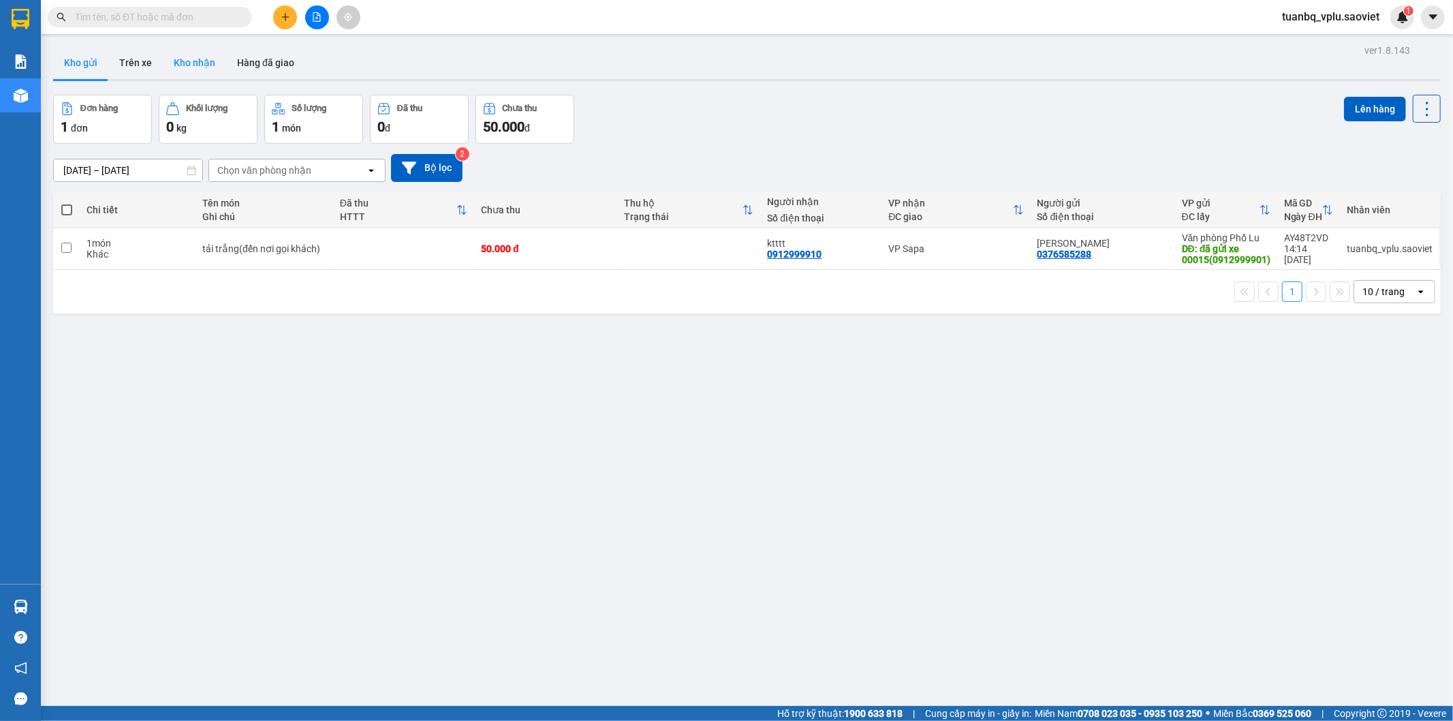
click at [184, 66] on button "Kho nhận" at bounding box center [194, 62] width 63 height 33
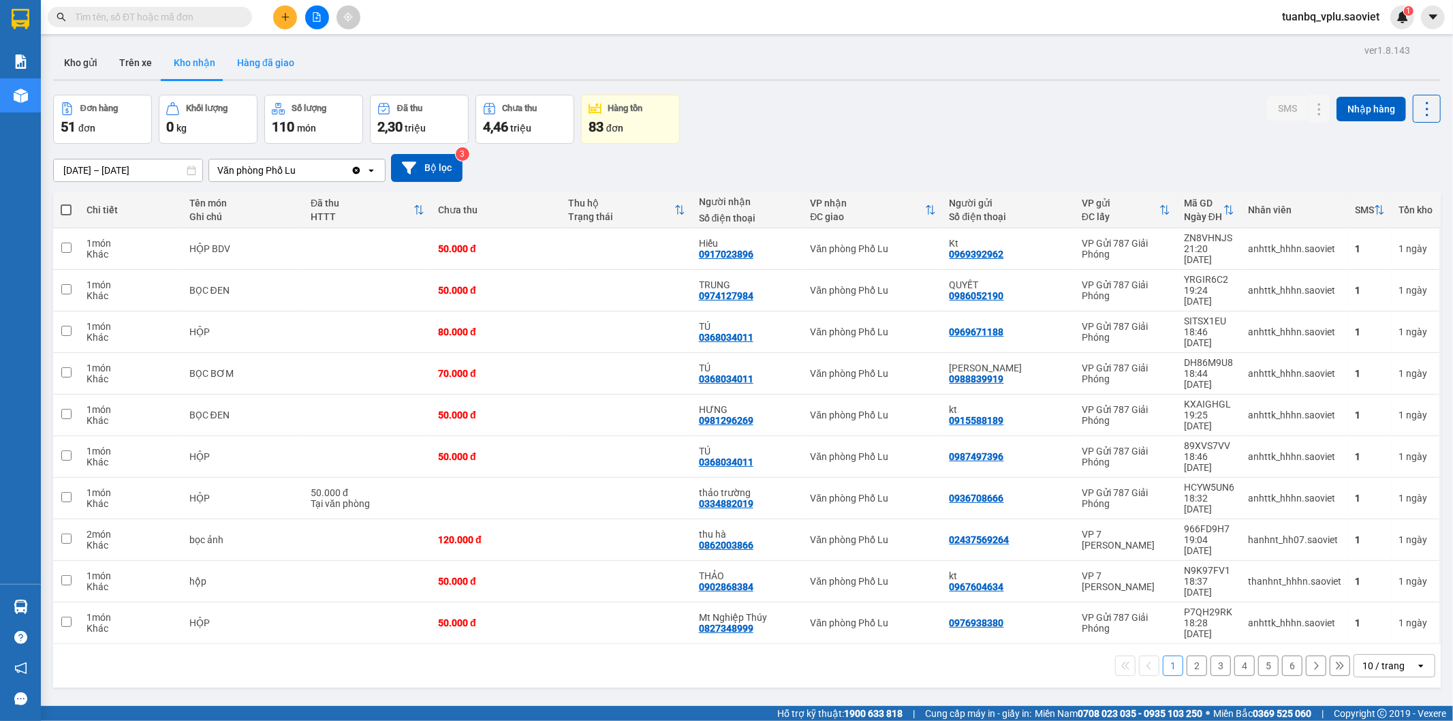
click at [252, 63] on button "Hàng đã giao" at bounding box center [265, 62] width 79 height 33
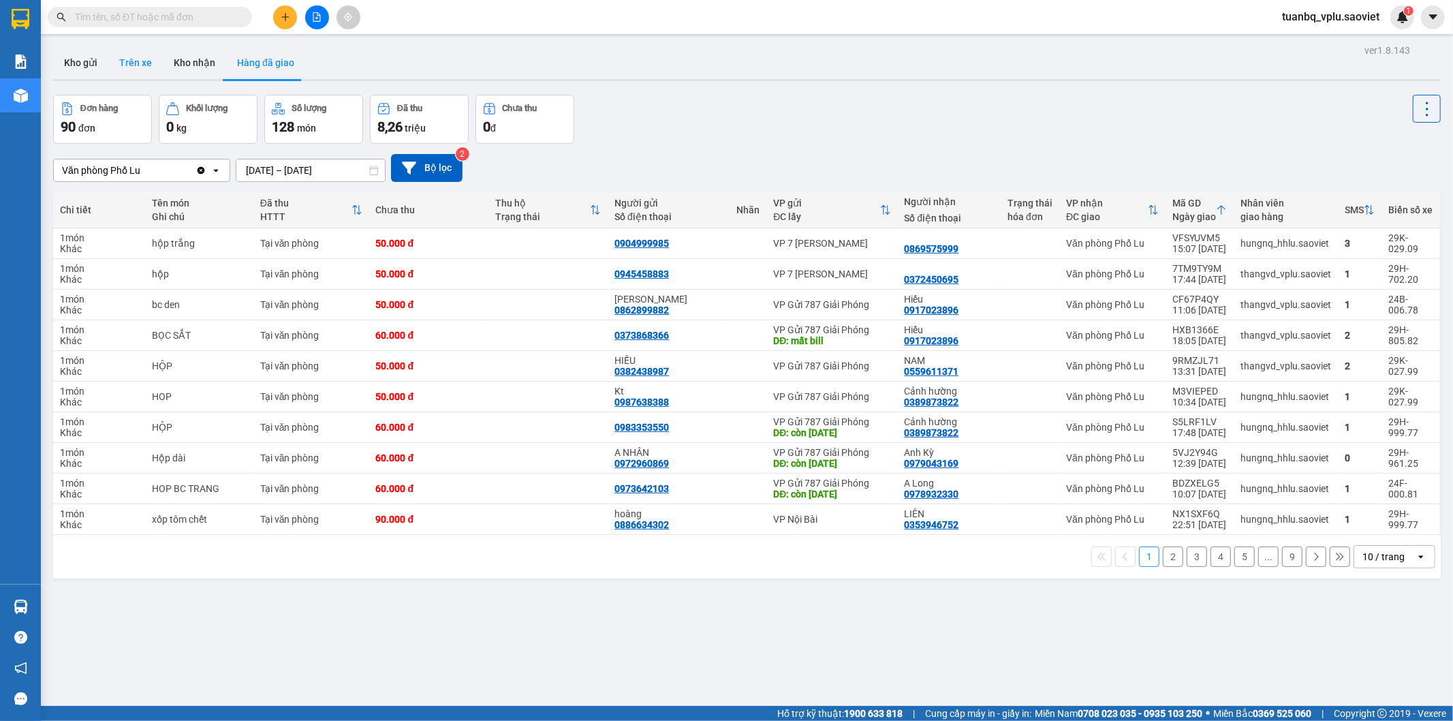
click at [145, 65] on button "Trên xe" at bounding box center [135, 62] width 54 height 33
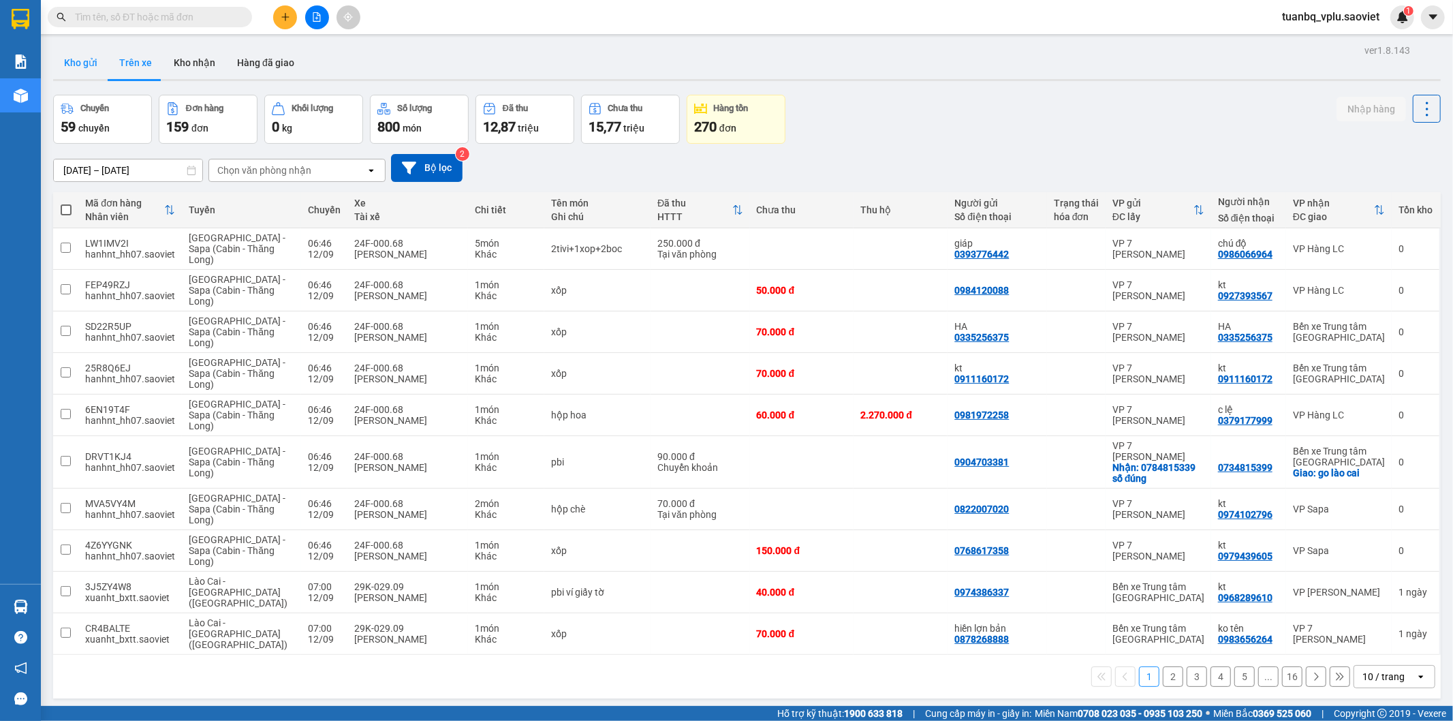
click at [92, 59] on button "Kho gửi" at bounding box center [80, 62] width 55 height 33
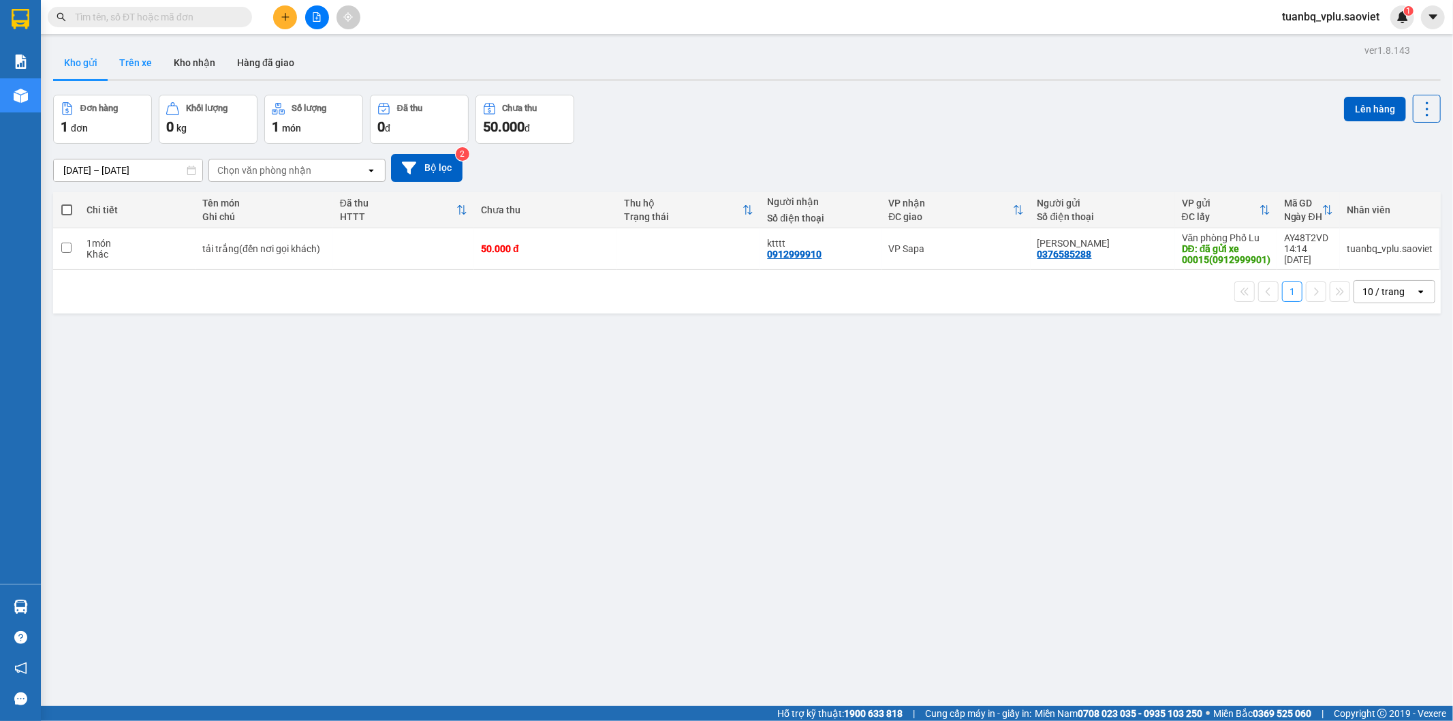
click at [151, 73] on button "Trên xe" at bounding box center [135, 62] width 54 height 33
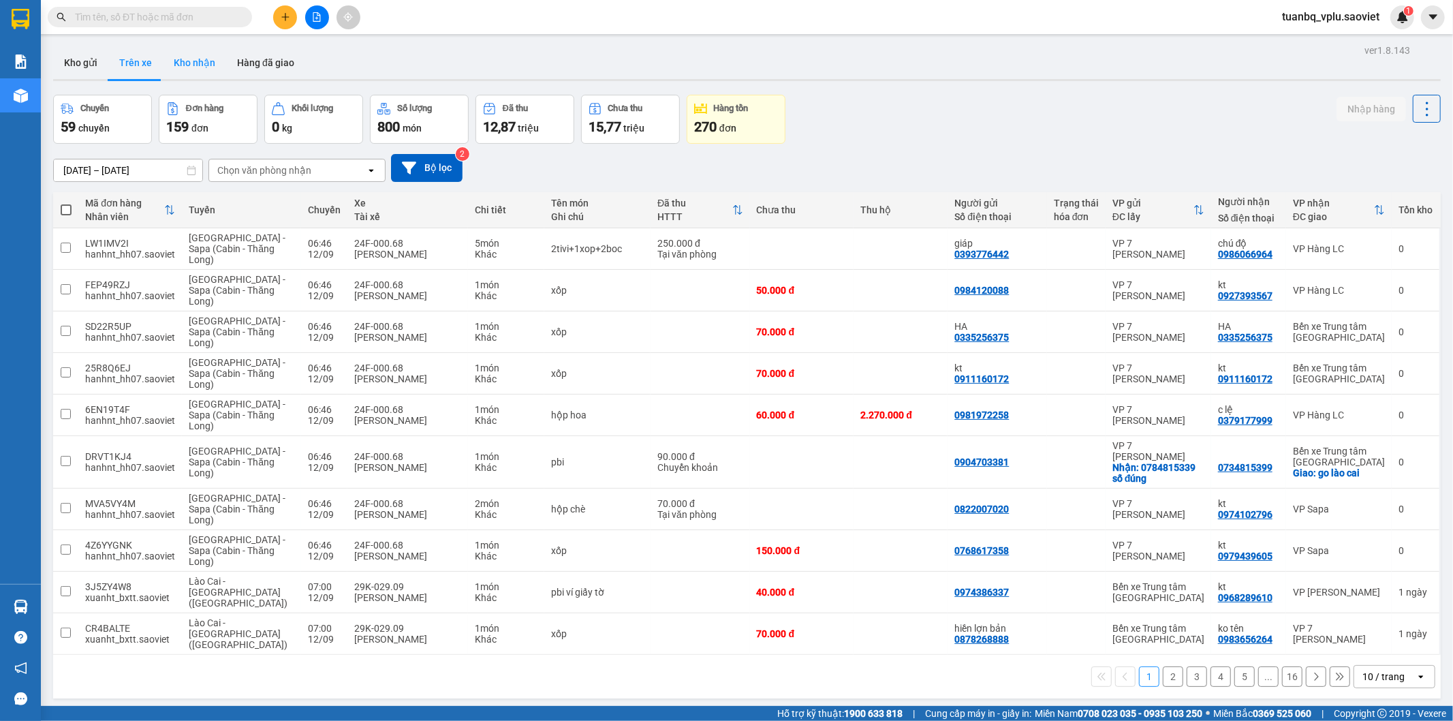
click at [198, 65] on button "Kho nhận" at bounding box center [194, 62] width 63 height 33
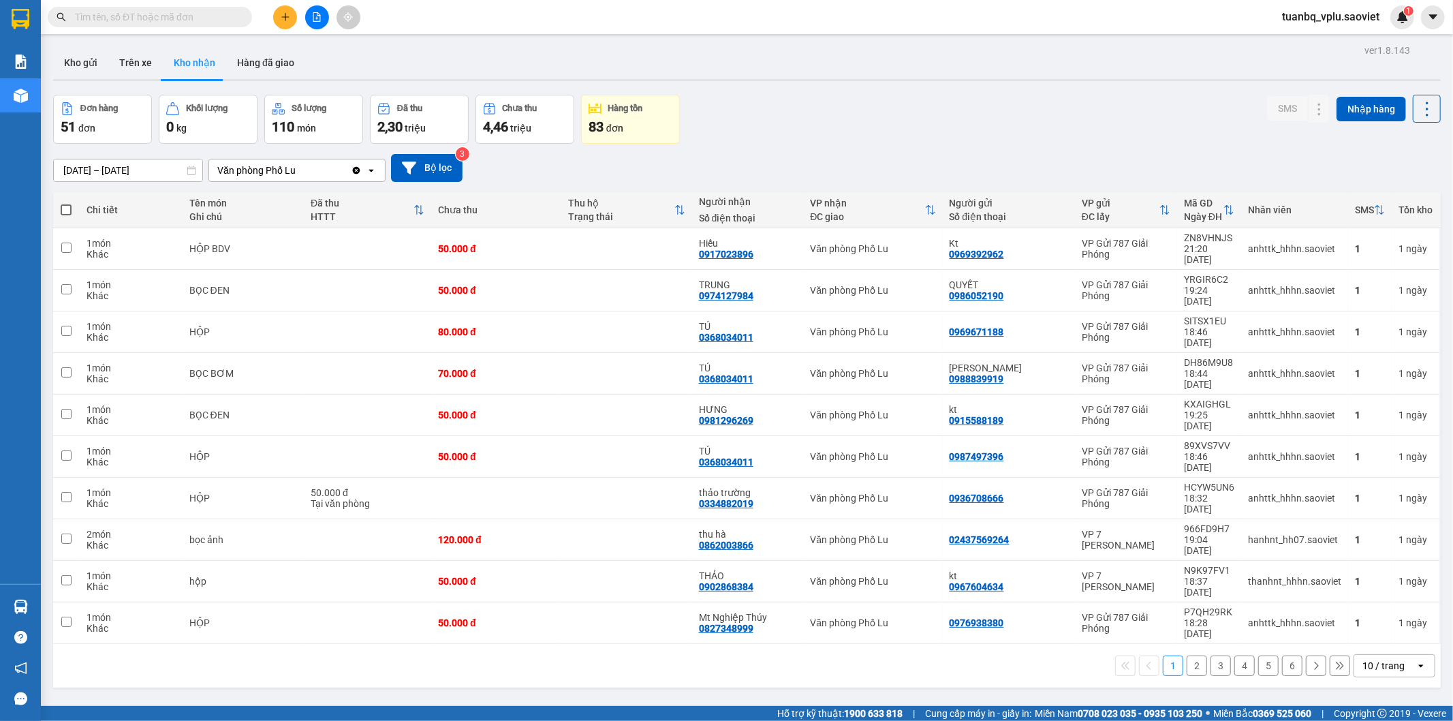
click at [178, 18] on input "text" at bounding box center [155, 17] width 161 height 15
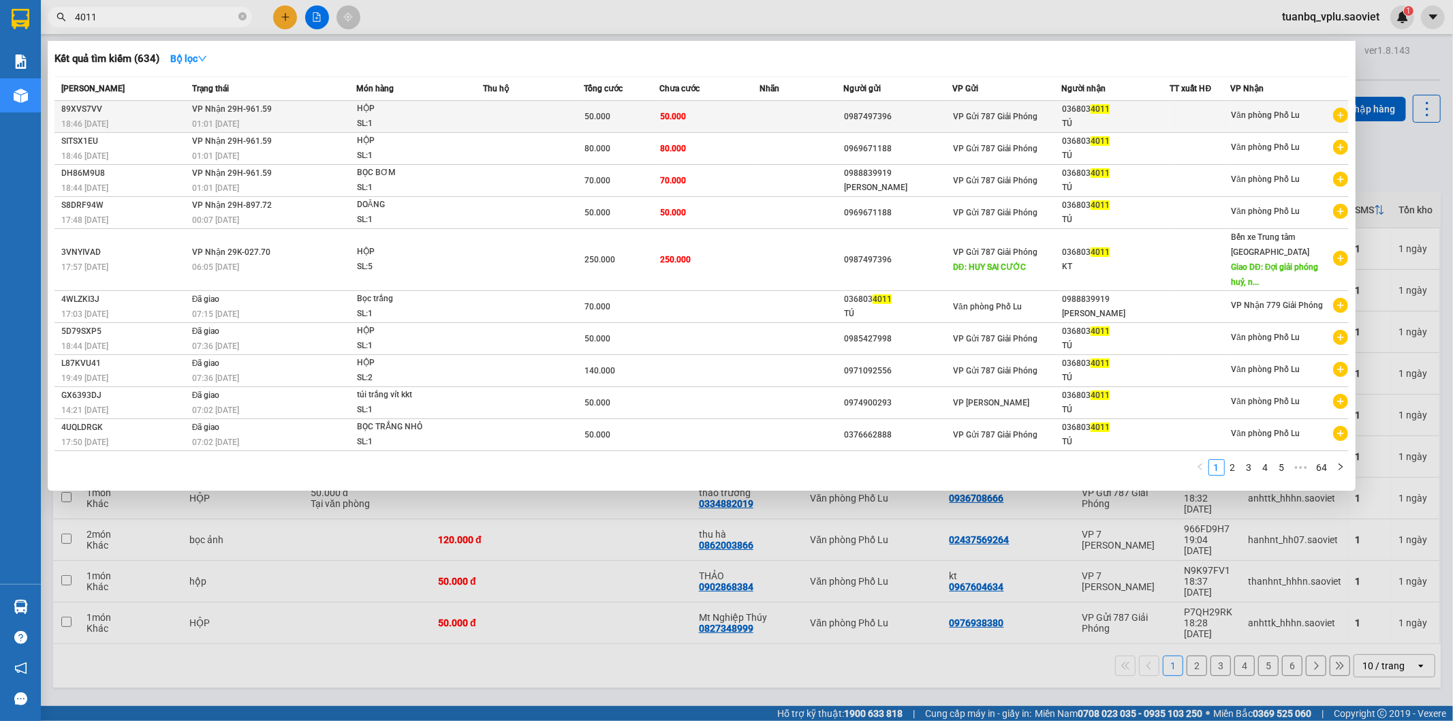
type input "4011"
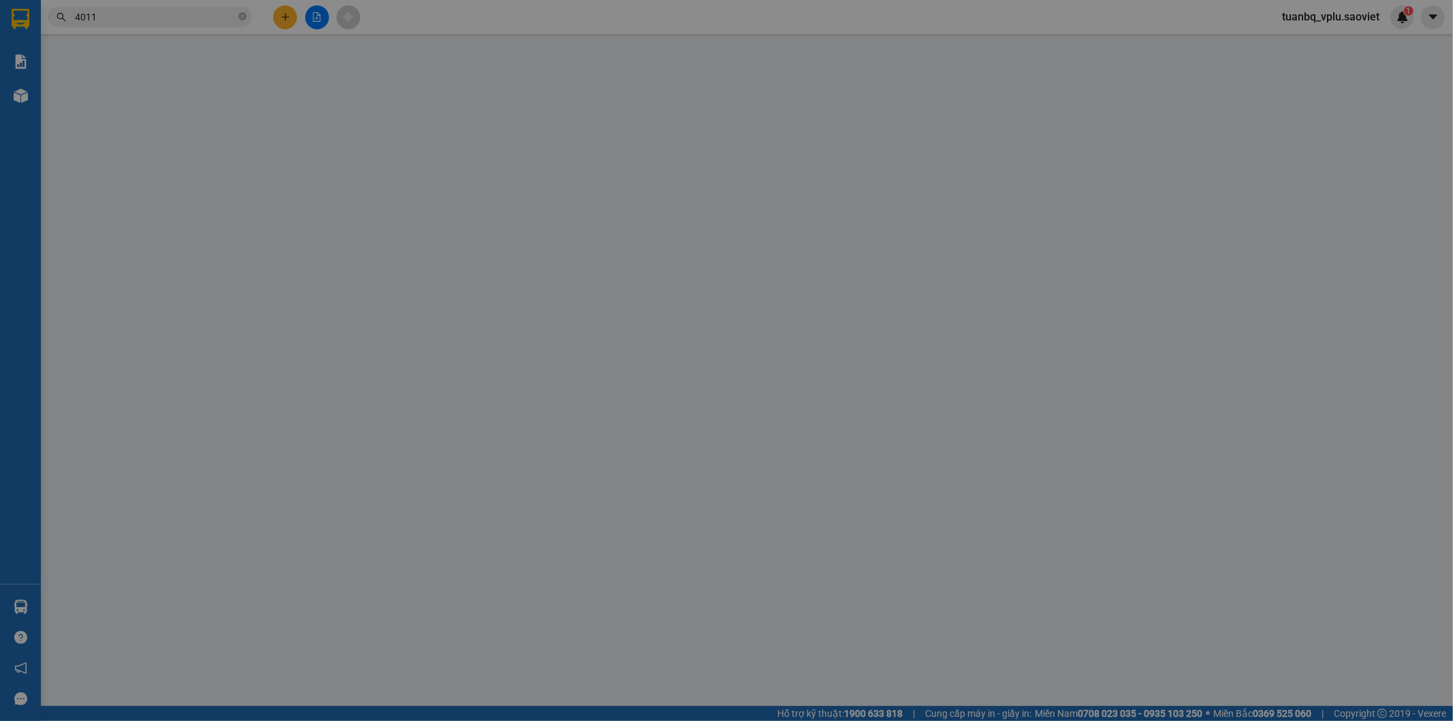
type input "0987497396"
type input "0368034011"
type input "TÚ"
type input "50.000"
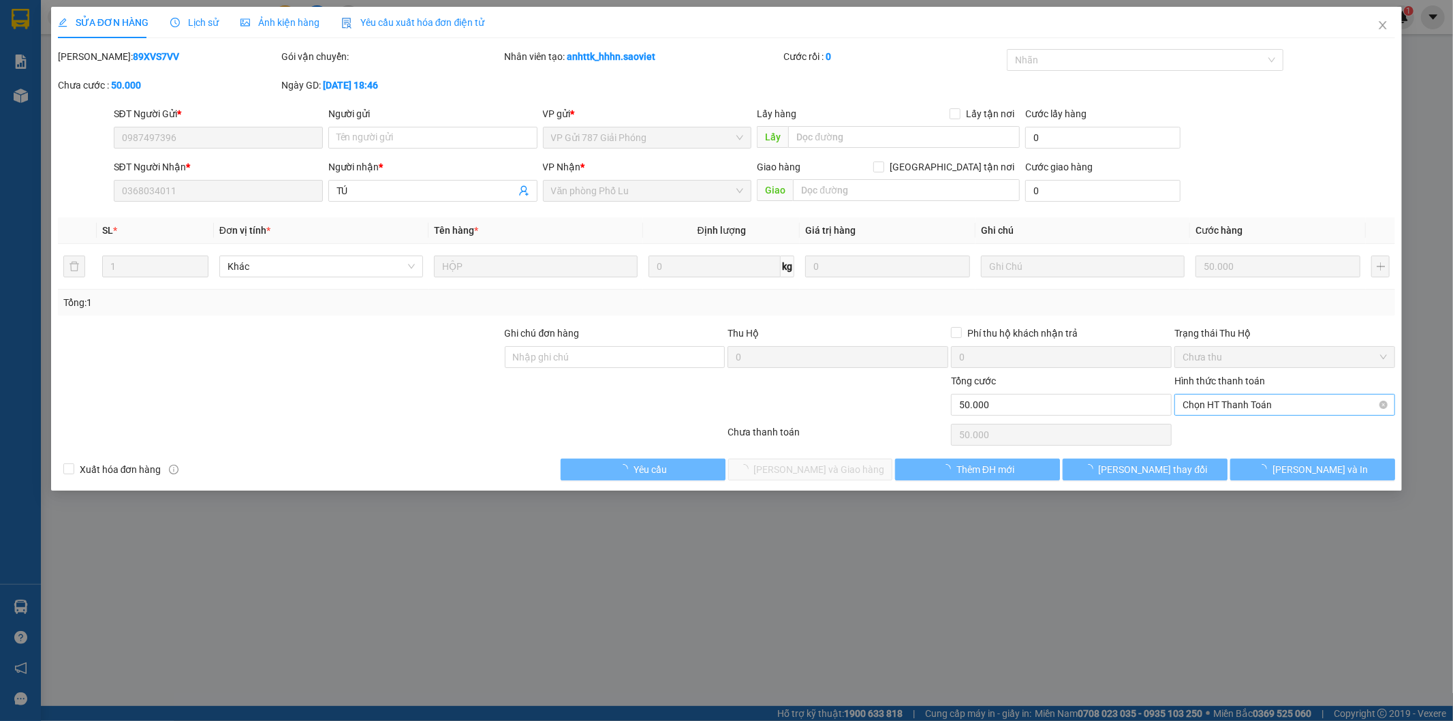
click at [1243, 404] on span "Chọn HT Thanh Toán" at bounding box center [1285, 404] width 204 height 20
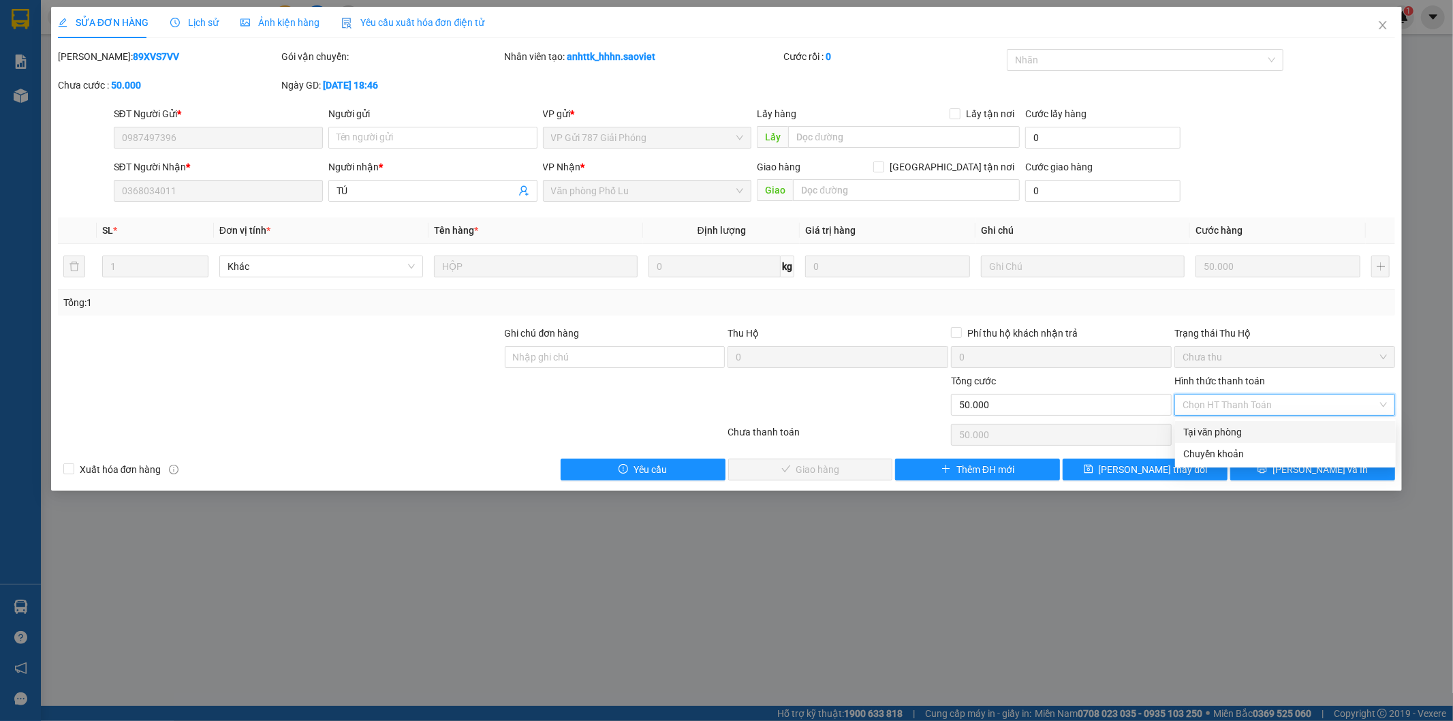
click at [1245, 434] on div "Tại văn phòng" at bounding box center [1285, 431] width 204 height 15
type input "0"
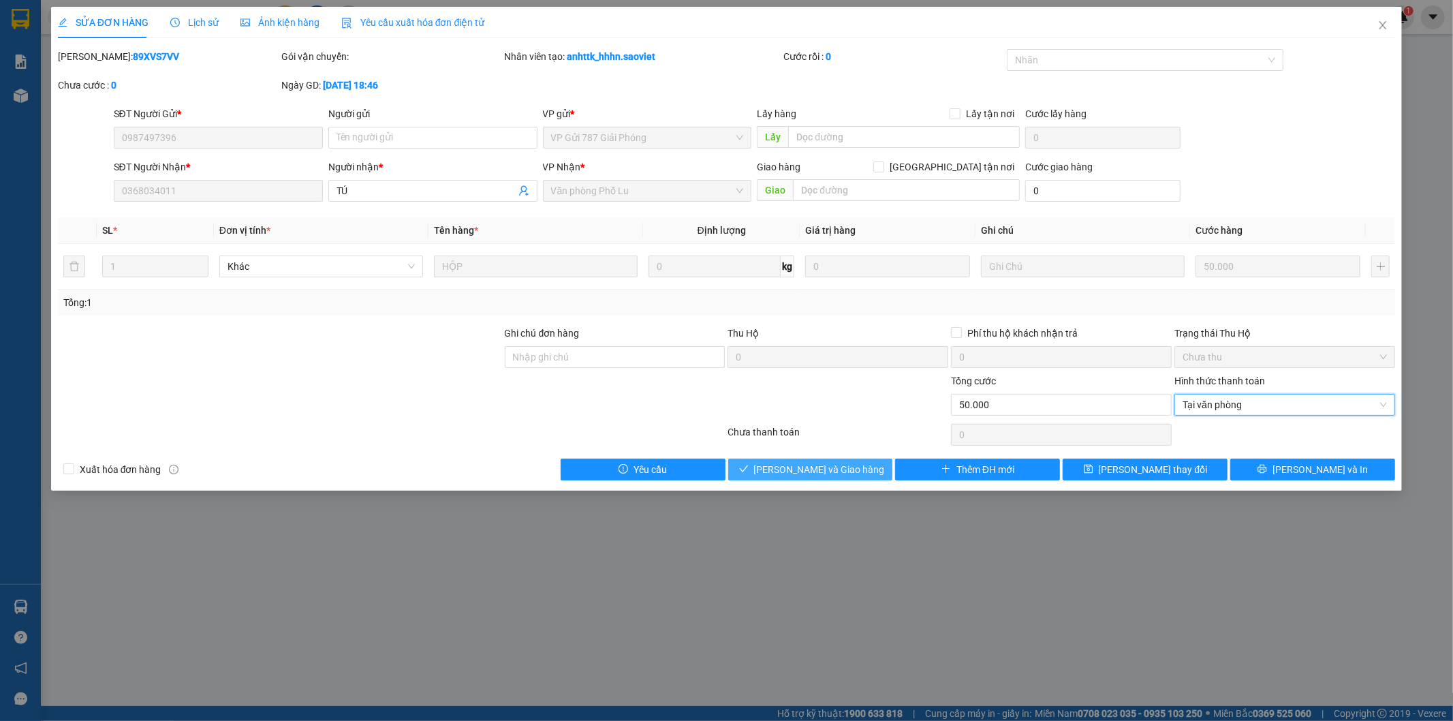
click at [831, 468] on span "[PERSON_NAME] và Giao hàng" at bounding box center [819, 469] width 131 height 15
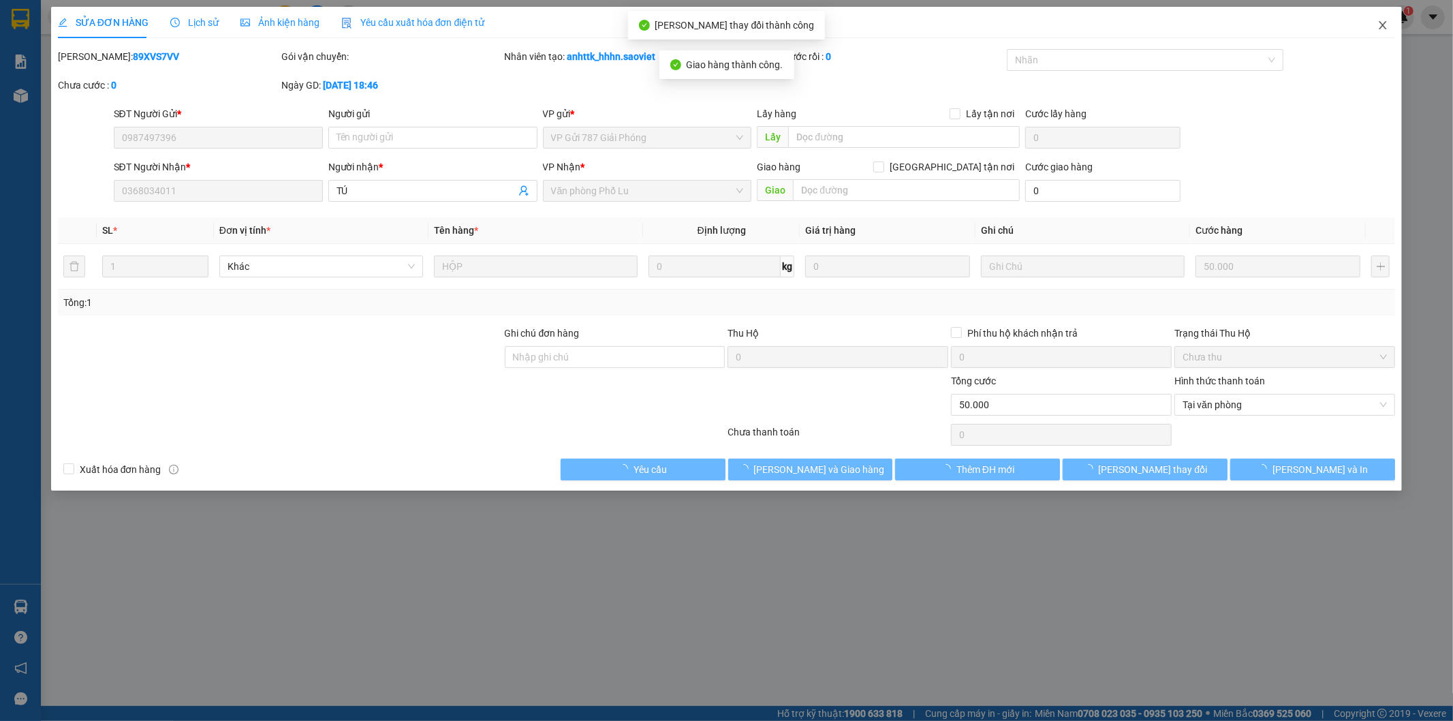
click at [1383, 28] on icon "close" at bounding box center [1382, 25] width 11 height 11
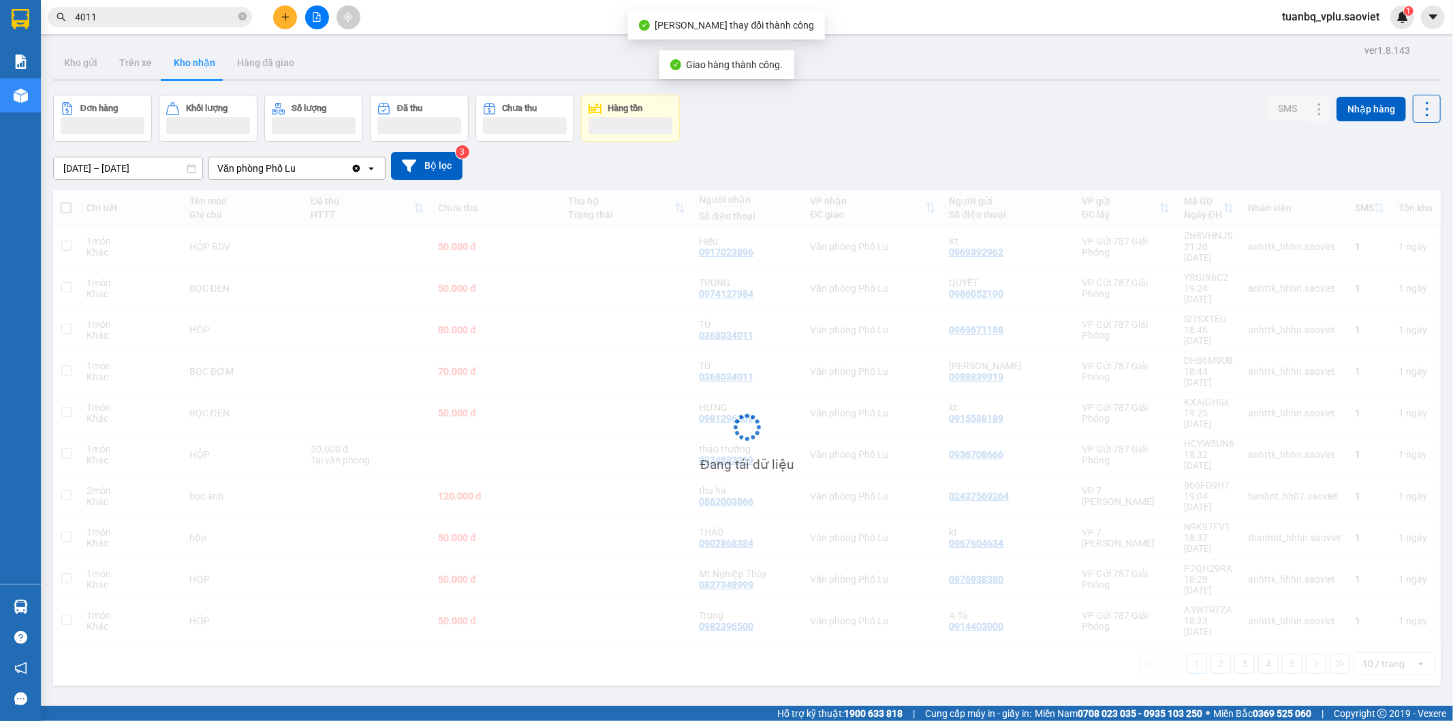
click at [127, 15] on input "4011" at bounding box center [155, 17] width 161 height 15
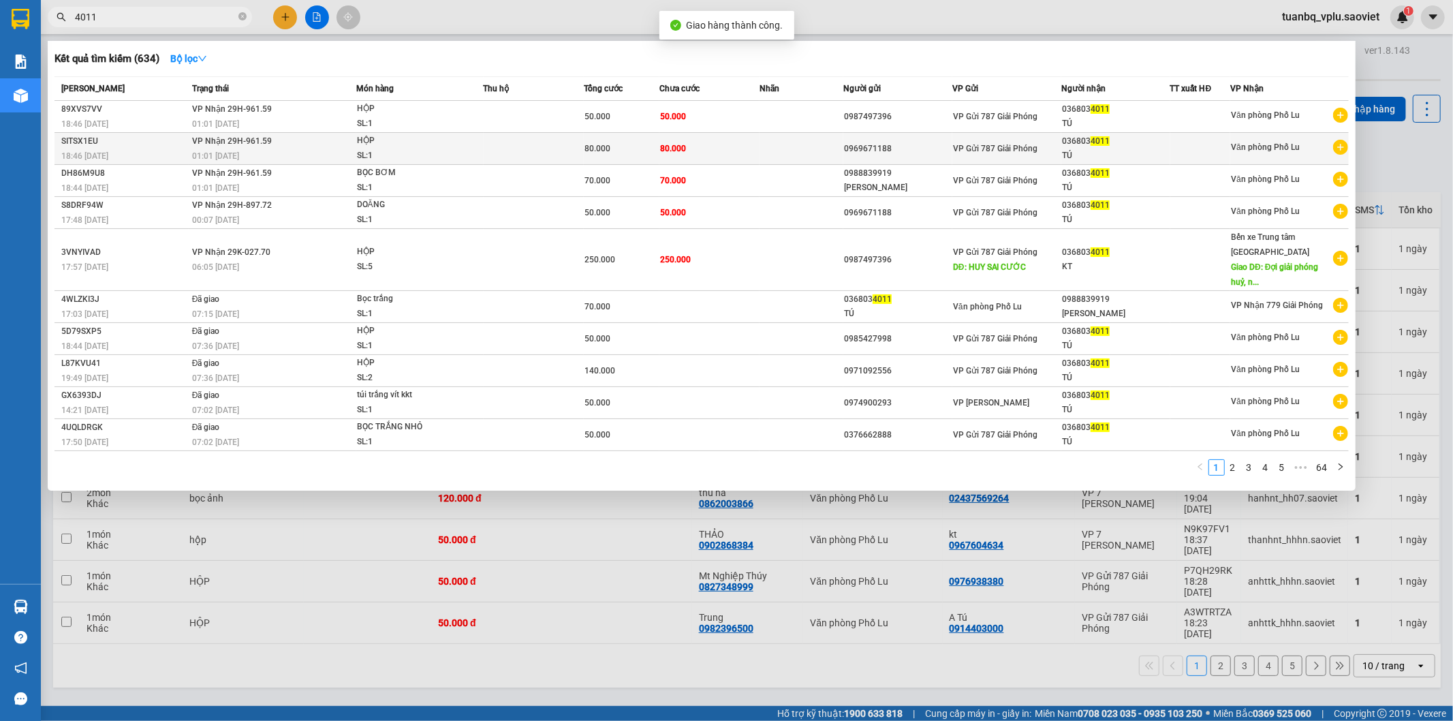
click at [804, 150] on td at bounding box center [802, 149] width 84 height 32
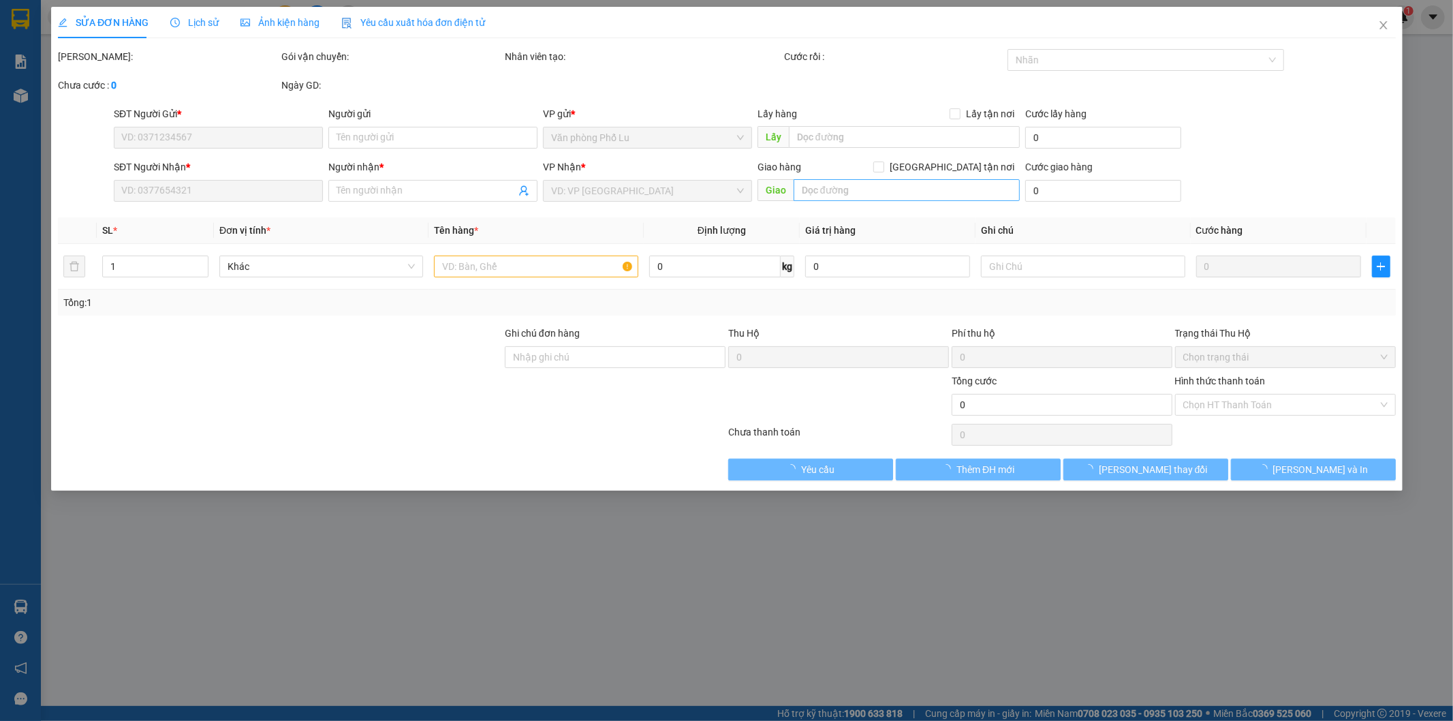
type input "0969671188"
type input "0368034011"
type input "TÚ"
type input "80.000"
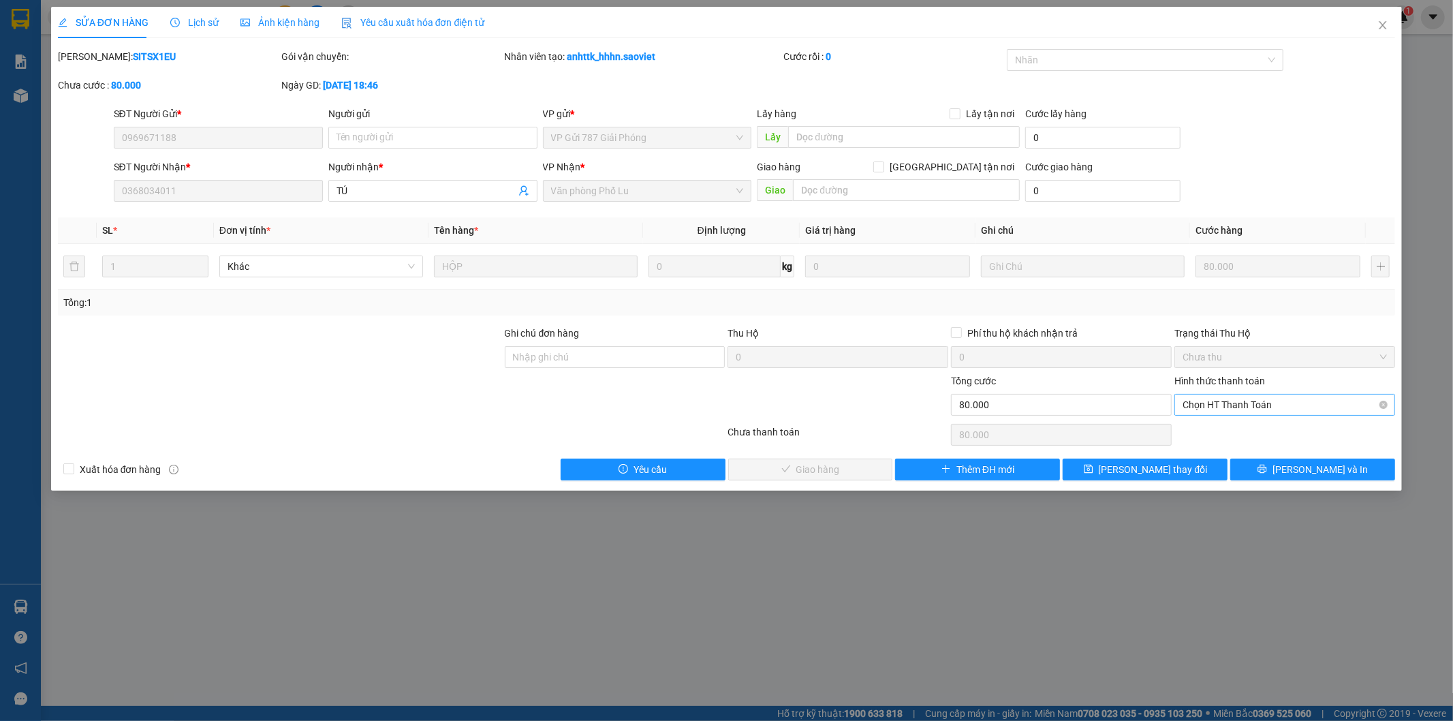
click at [1257, 404] on span "Chọn HT Thanh Toán" at bounding box center [1285, 404] width 204 height 20
click at [1263, 423] on div "Tại văn phòng" at bounding box center [1285, 432] width 221 height 22
type input "0"
click at [841, 467] on span "[PERSON_NAME] và Giao hàng" at bounding box center [819, 469] width 131 height 15
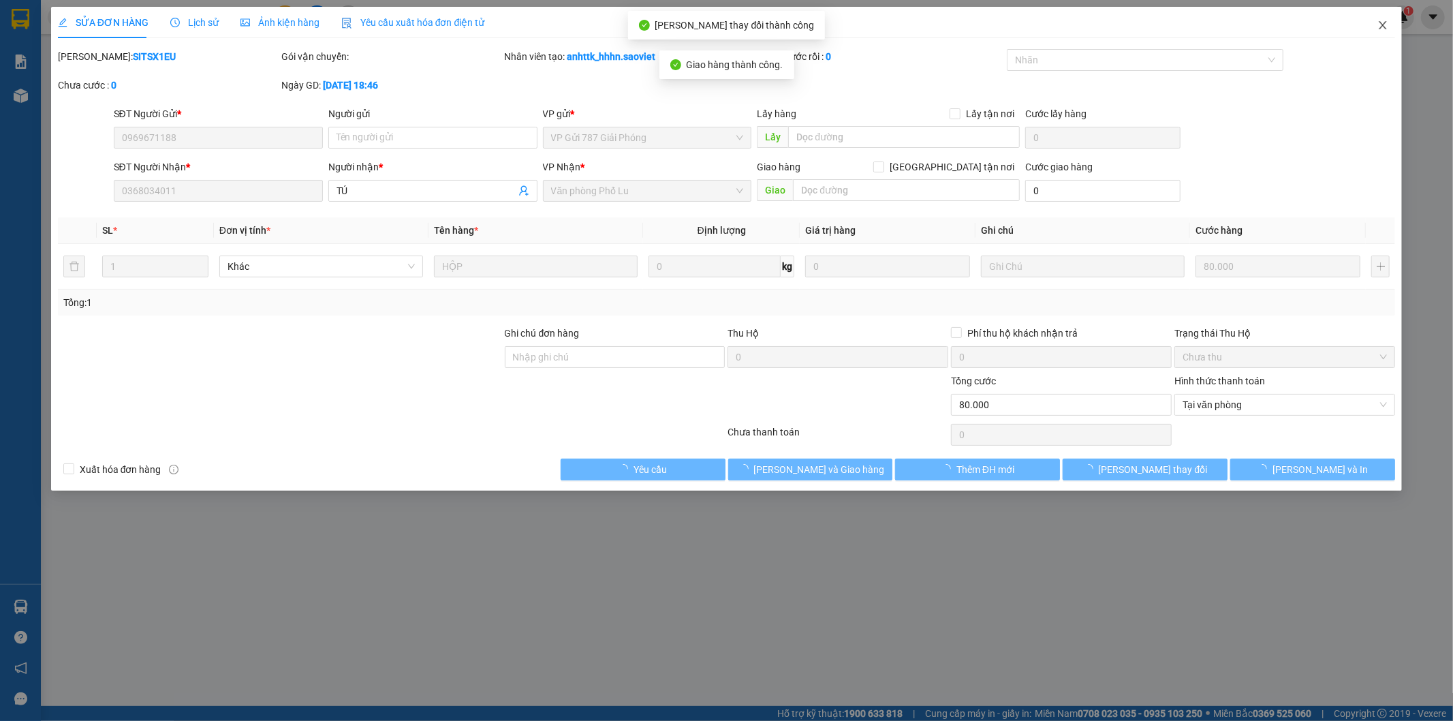
click at [1386, 28] on icon "close" at bounding box center [1382, 25] width 11 height 11
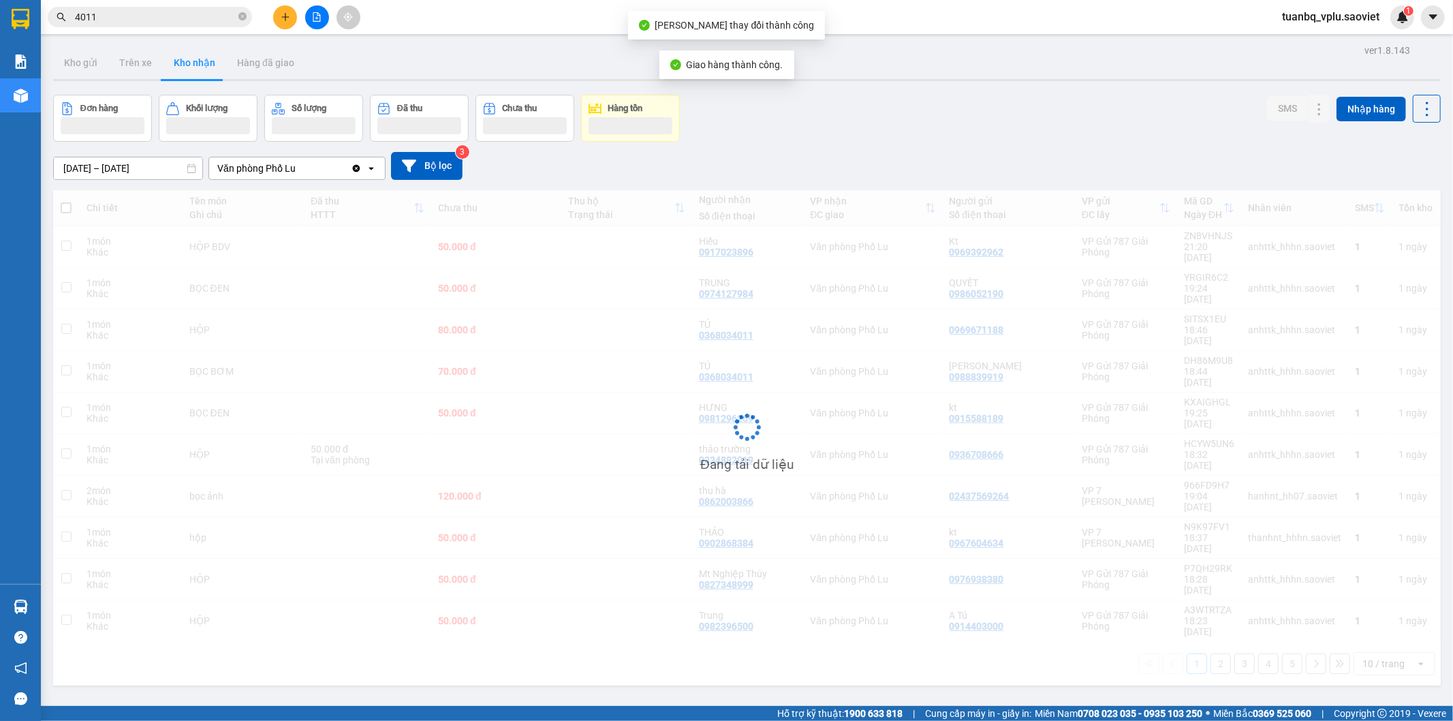
click at [183, 22] on input "4011" at bounding box center [155, 17] width 161 height 15
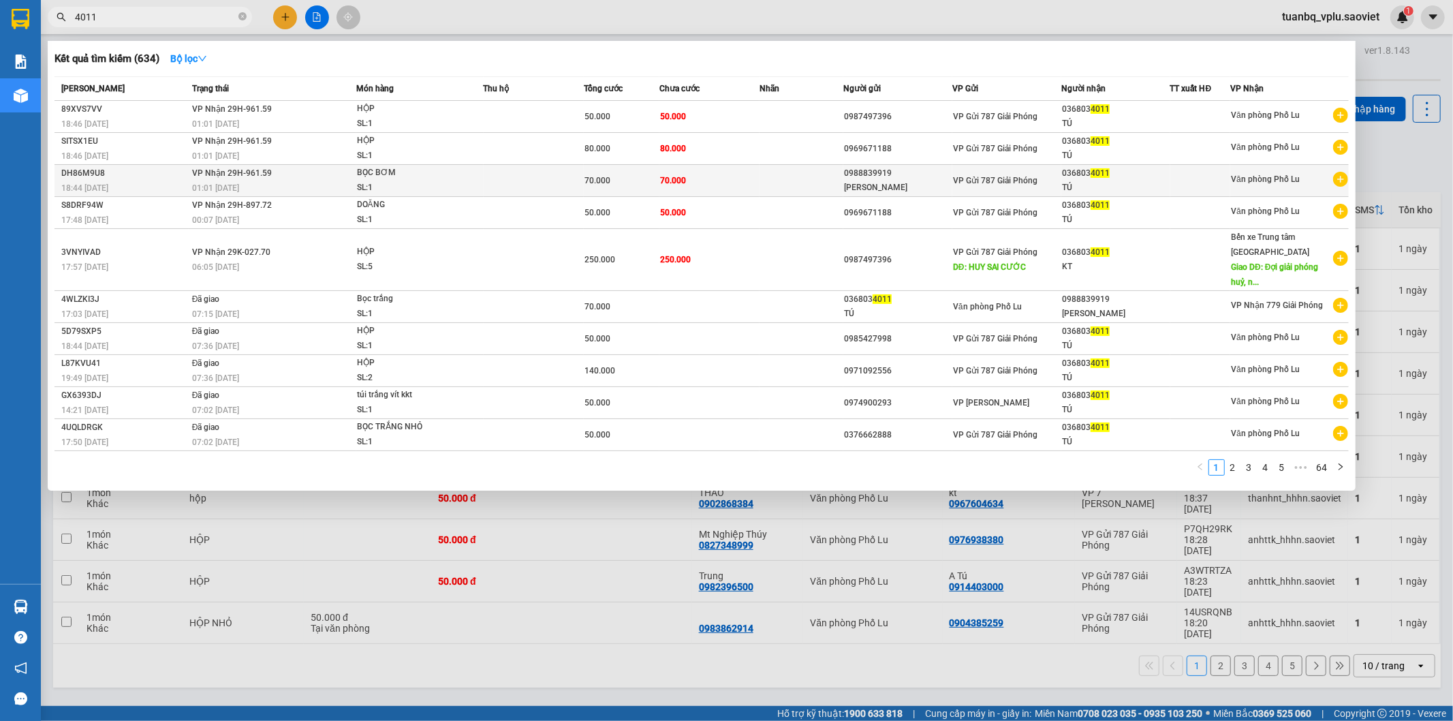
click at [817, 176] on td at bounding box center [802, 181] width 84 height 32
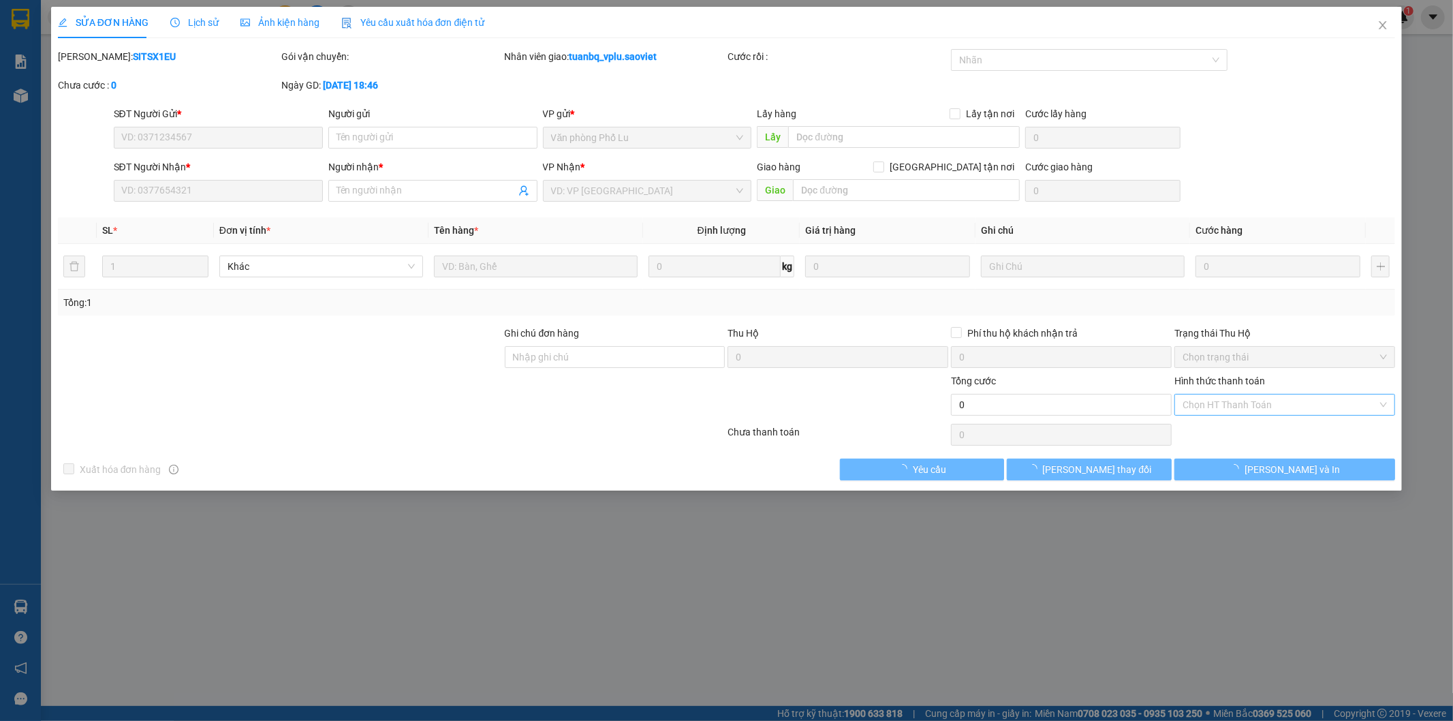
type input "0988839919"
type input "[PERSON_NAME]"
type input "0368034011"
type input "TÚ"
type input "70.000"
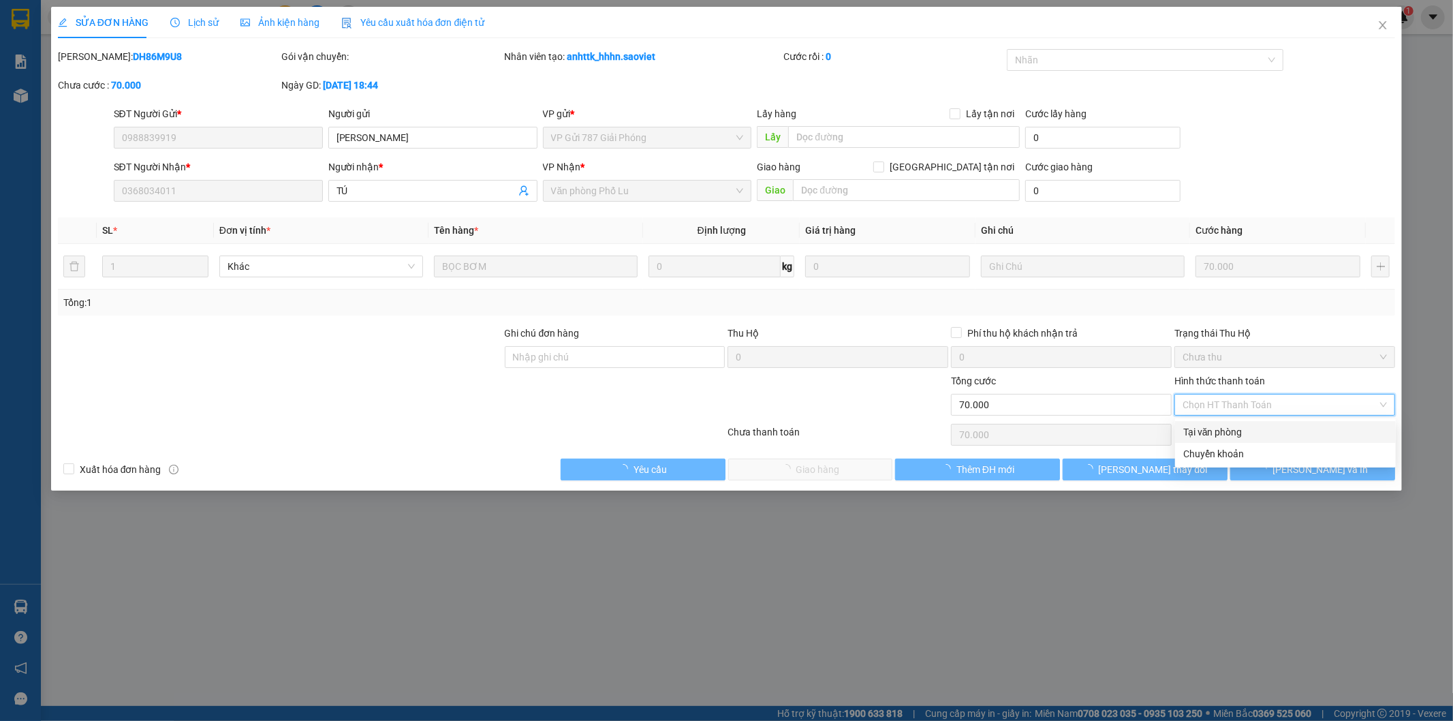
click at [1232, 428] on div "Tại văn phòng" at bounding box center [1285, 431] width 204 height 15
type input "0"
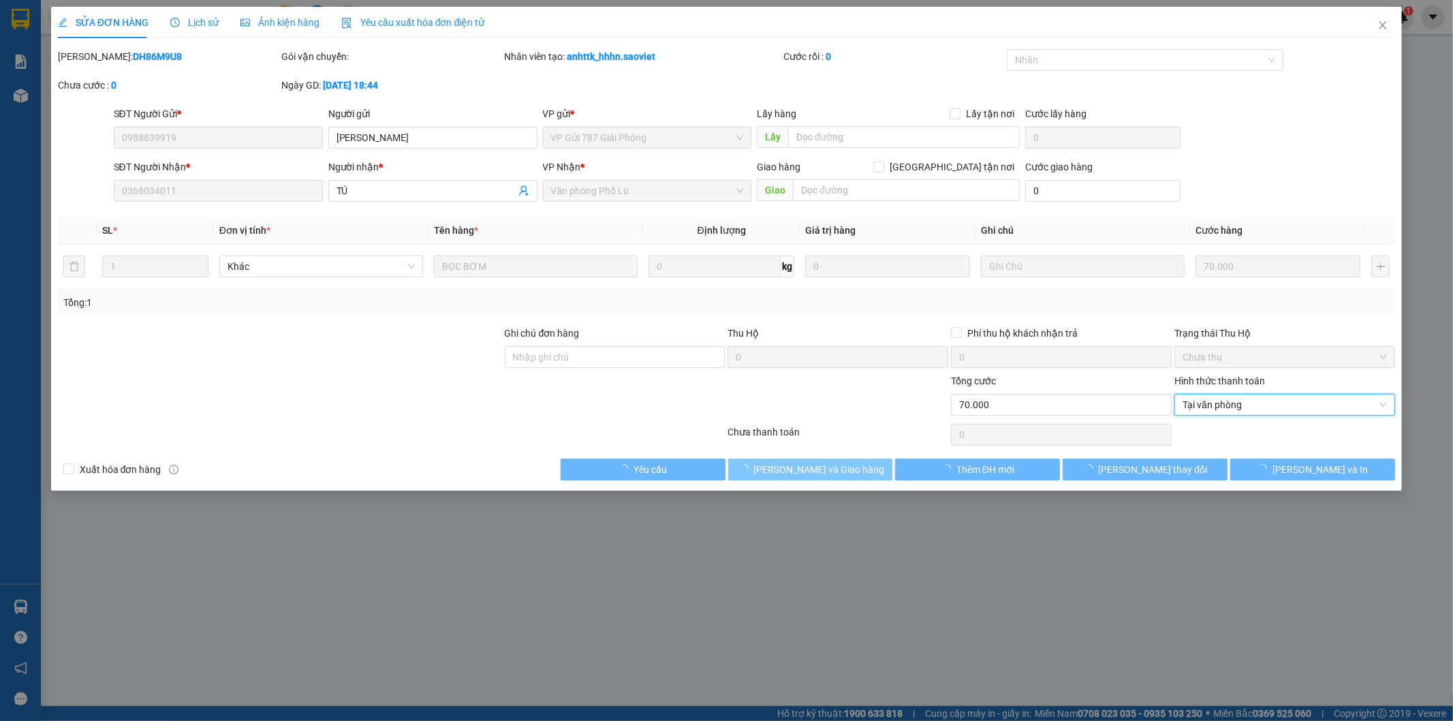
click at [815, 466] on span "[PERSON_NAME] và Giao hàng" at bounding box center [819, 469] width 131 height 15
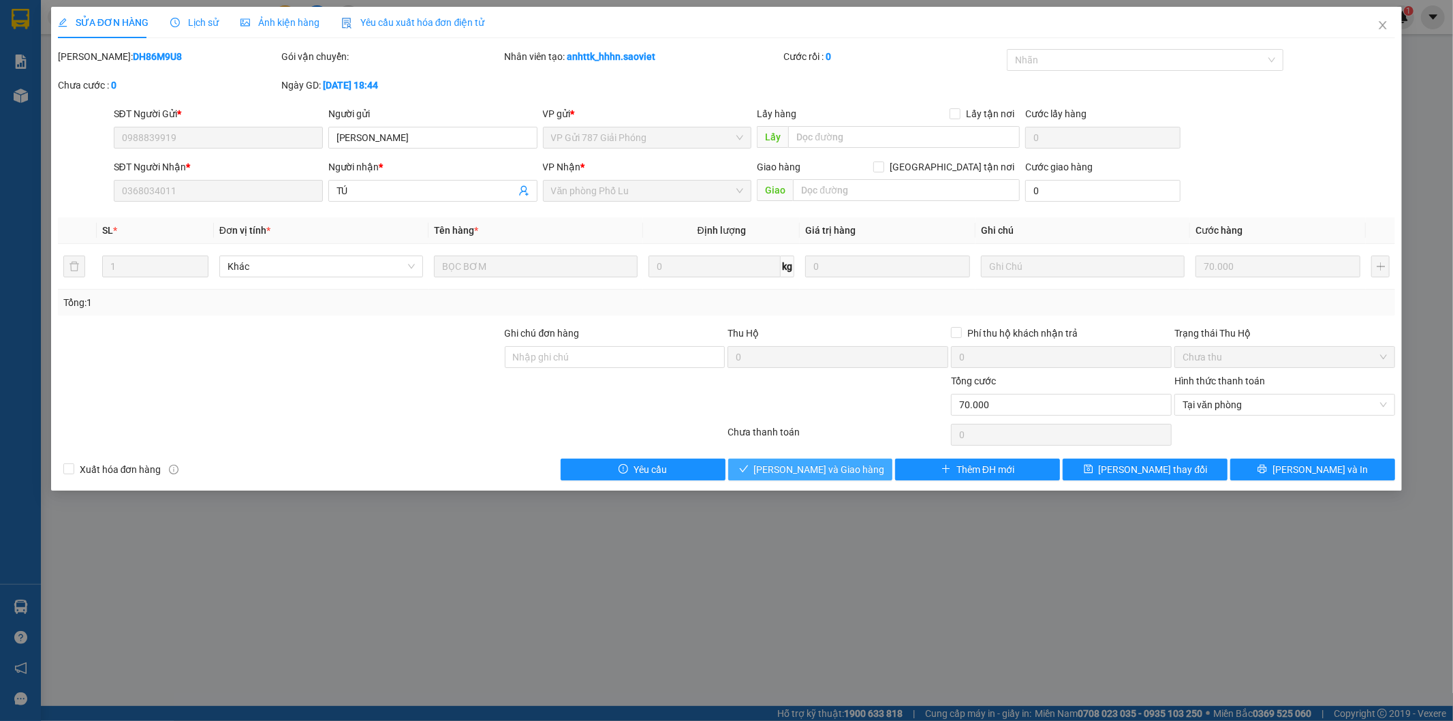
click at [813, 467] on span "[PERSON_NAME] và Giao hàng" at bounding box center [819, 469] width 131 height 15
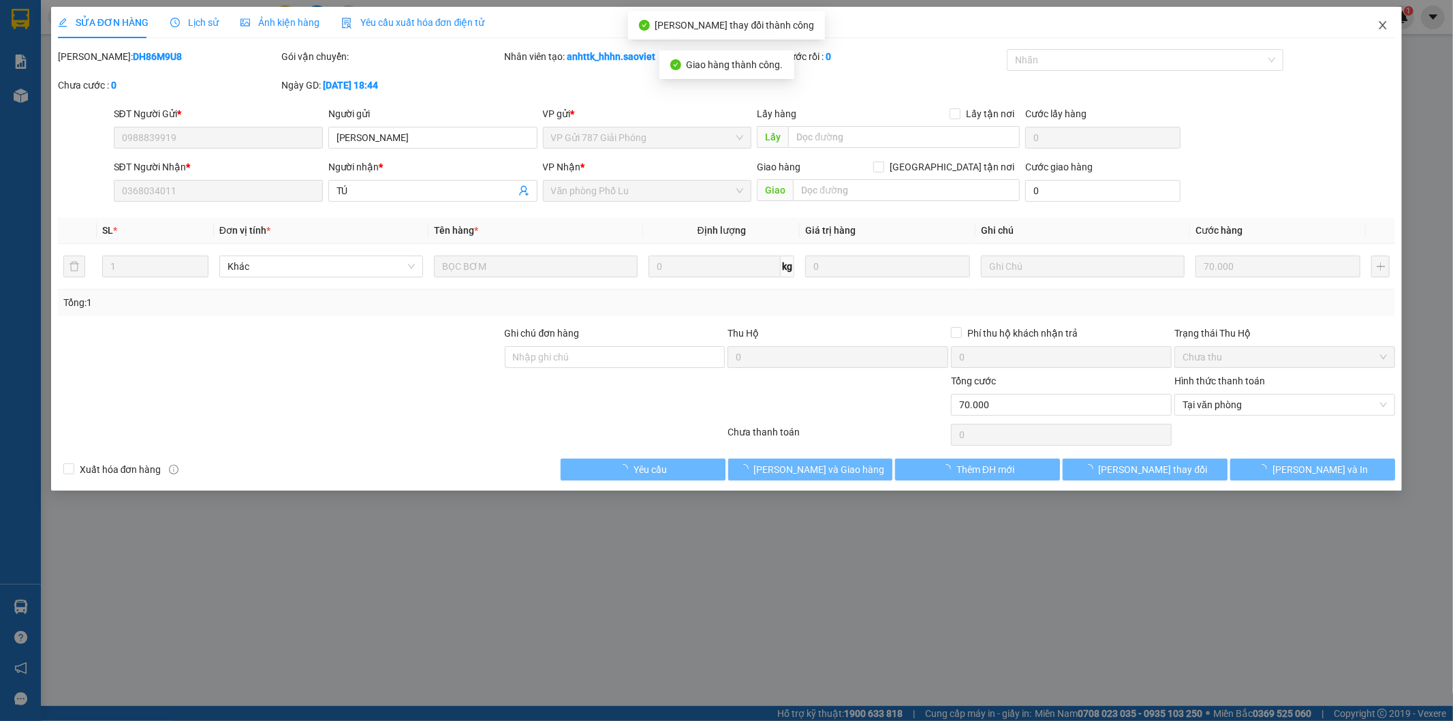
click at [1386, 25] on icon "close" at bounding box center [1382, 25] width 11 height 11
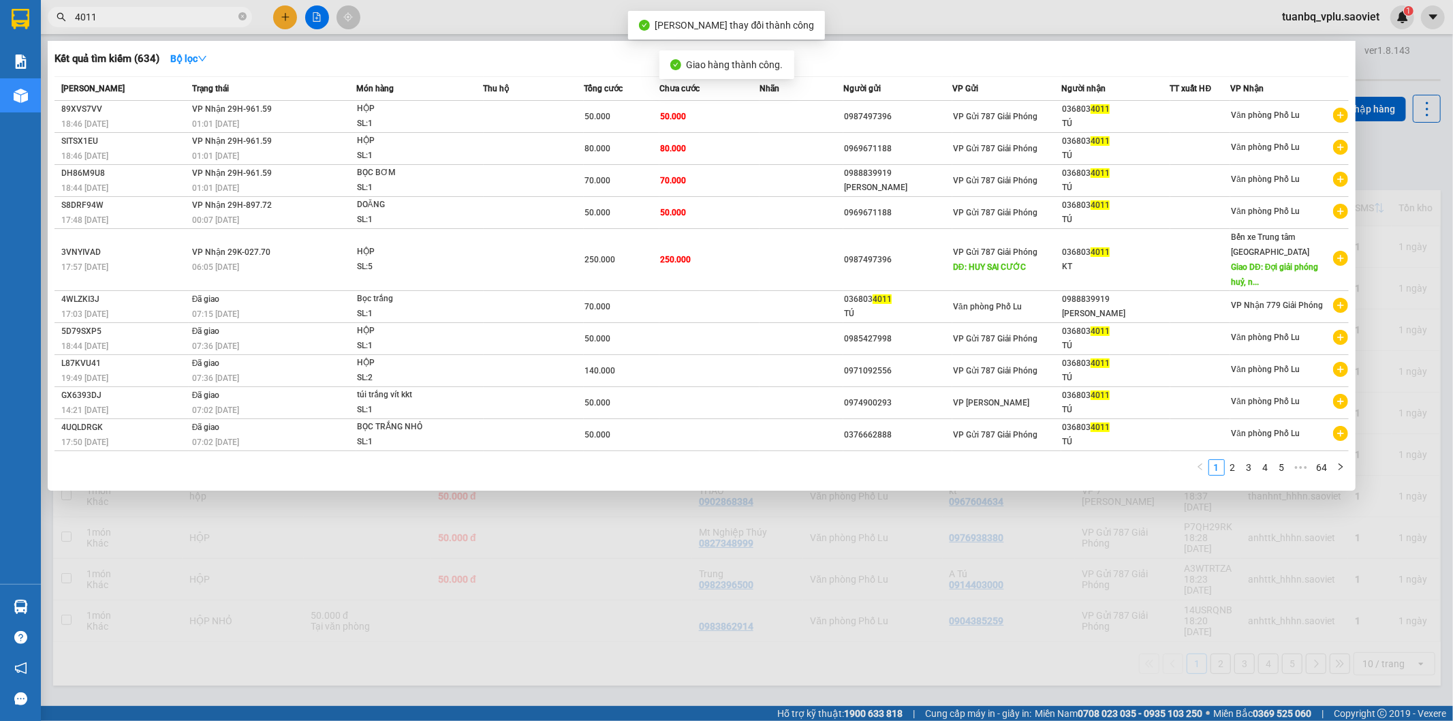
click at [151, 17] on input "4011" at bounding box center [155, 17] width 161 height 15
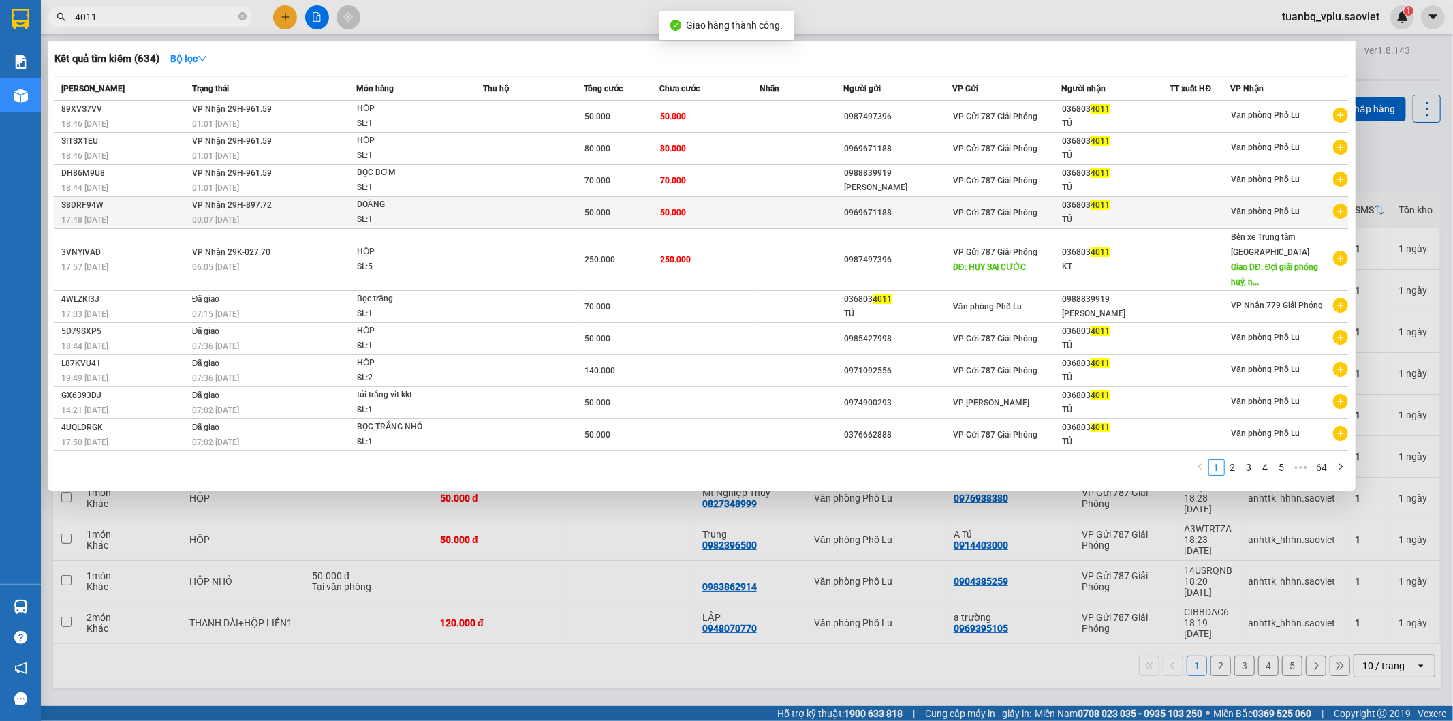
click at [691, 206] on td "50.000" at bounding box center [709, 213] width 101 height 32
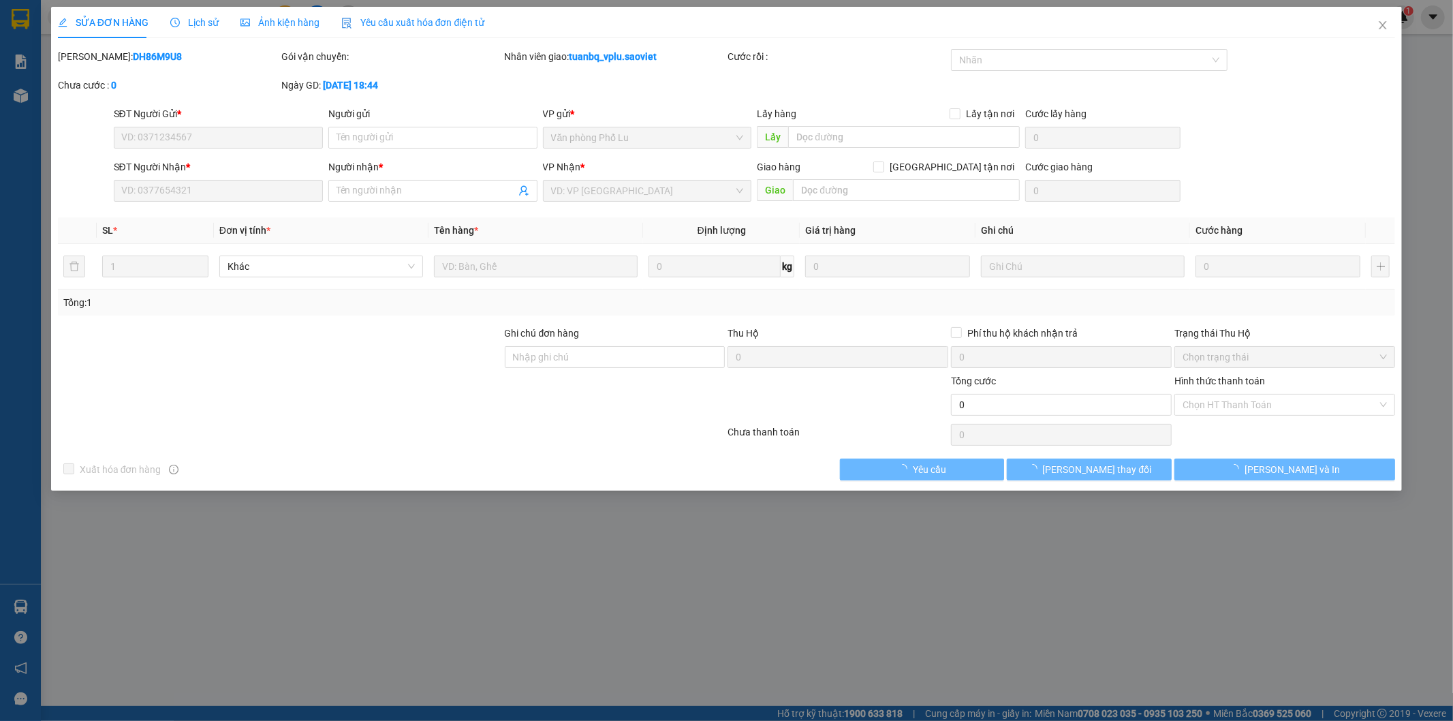
type input "0969671188"
type input "0368034011"
type input "TÚ"
type input "50.000"
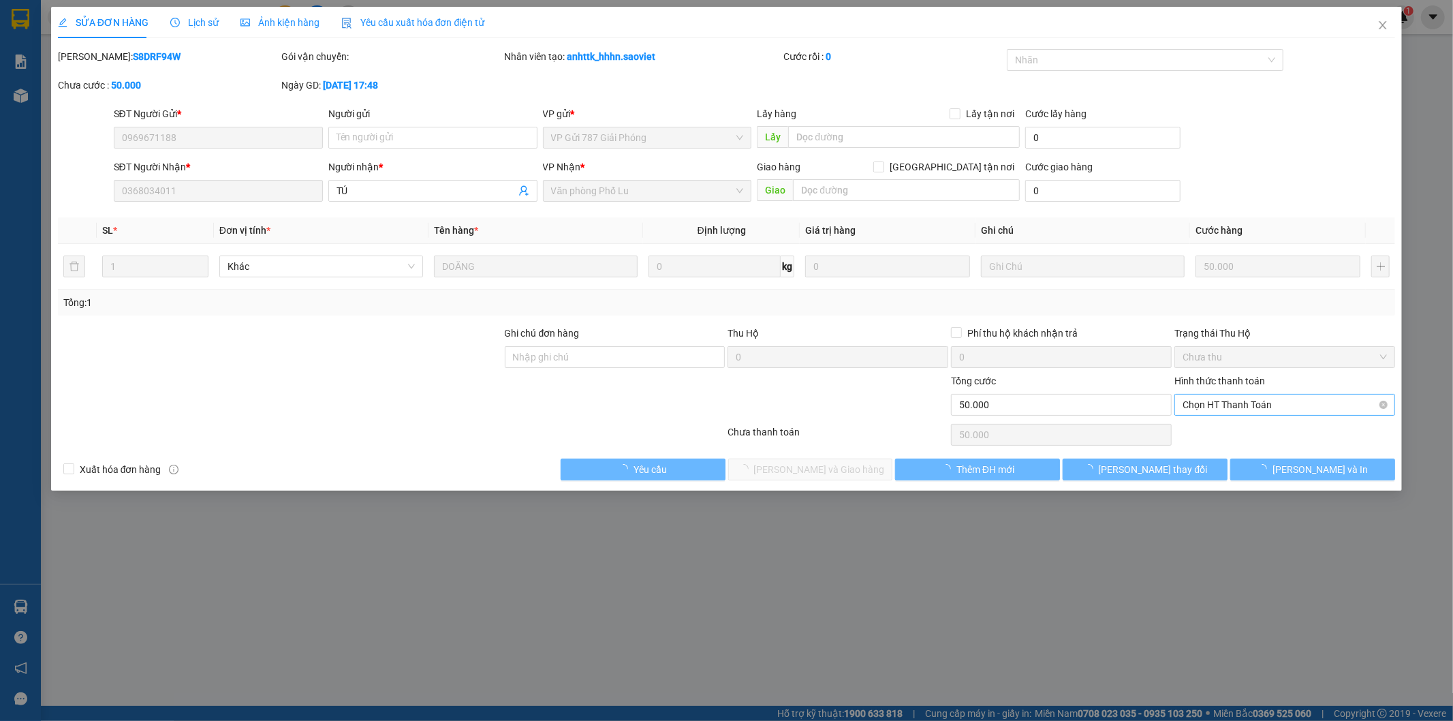
click at [1232, 405] on span "Chọn HT Thanh Toán" at bounding box center [1285, 404] width 204 height 20
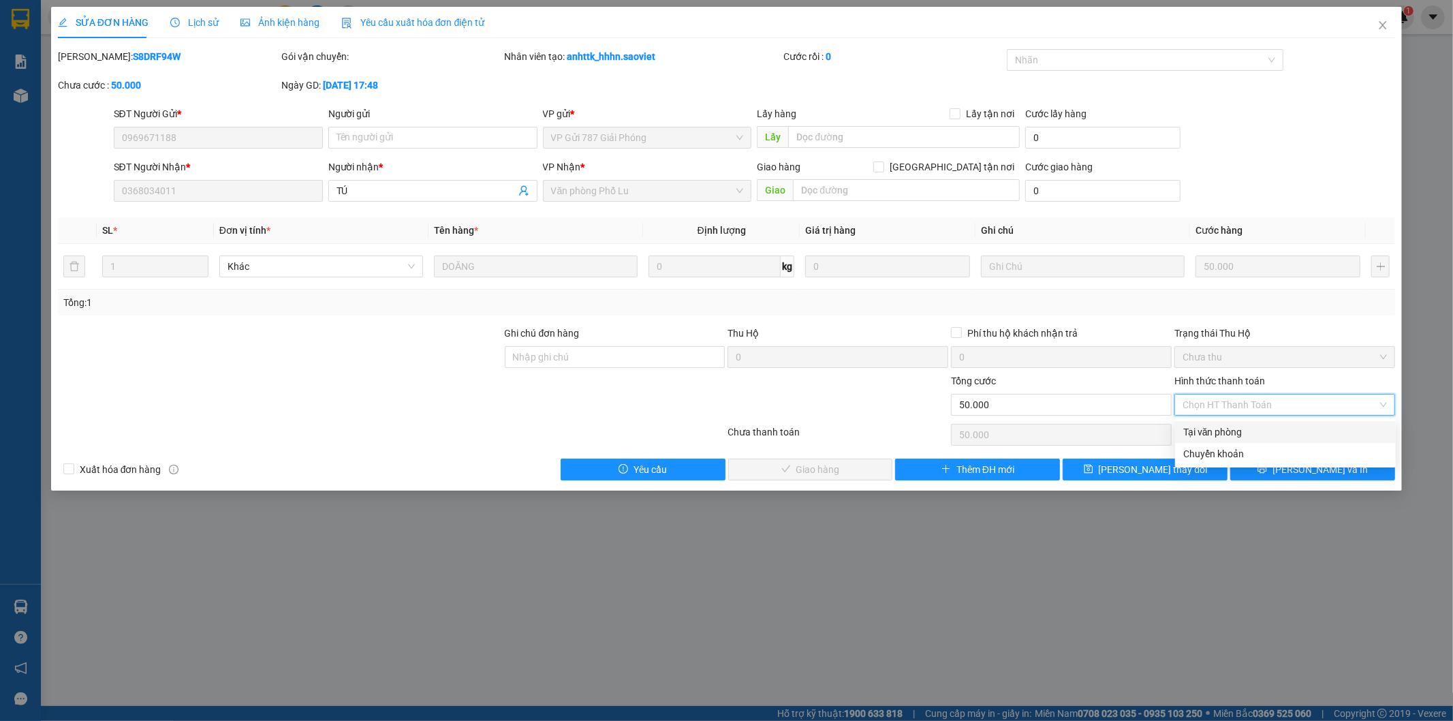
click at [1221, 434] on div "Tại văn phòng" at bounding box center [1285, 431] width 204 height 15
type input "0"
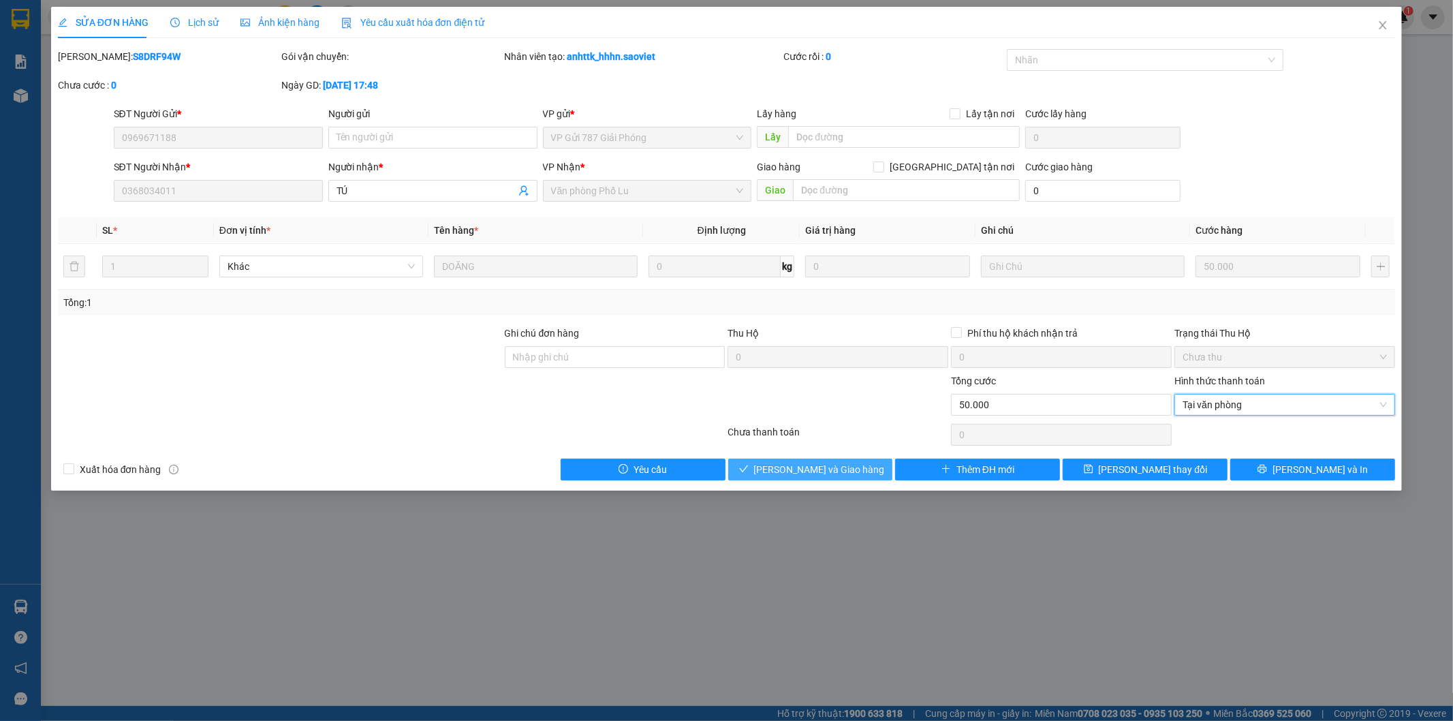
click at [821, 465] on span "[PERSON_NAME] và Giao hàng" at bounding box center [819, 469] width 131 height 15
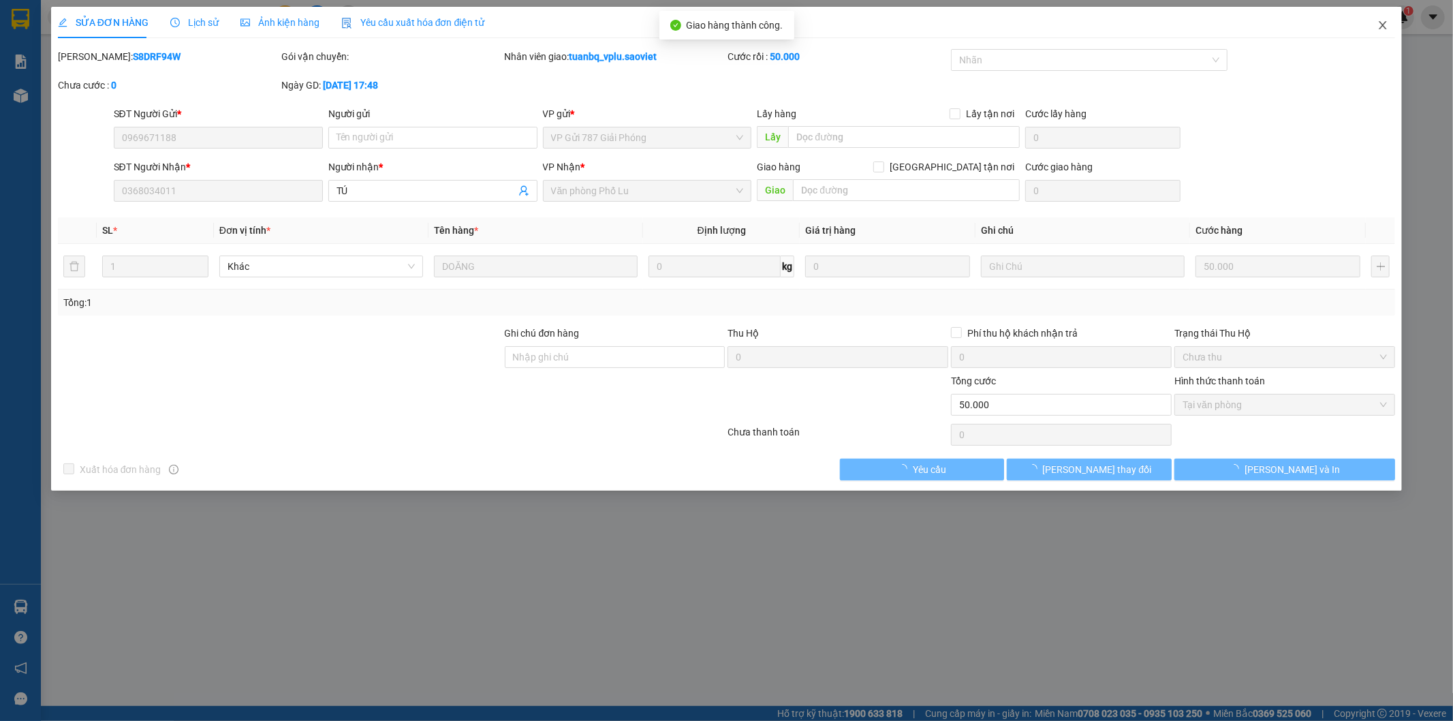
click at [1381, 25] on icon "close" at bounding box center [1382, 25] width 11 height 11
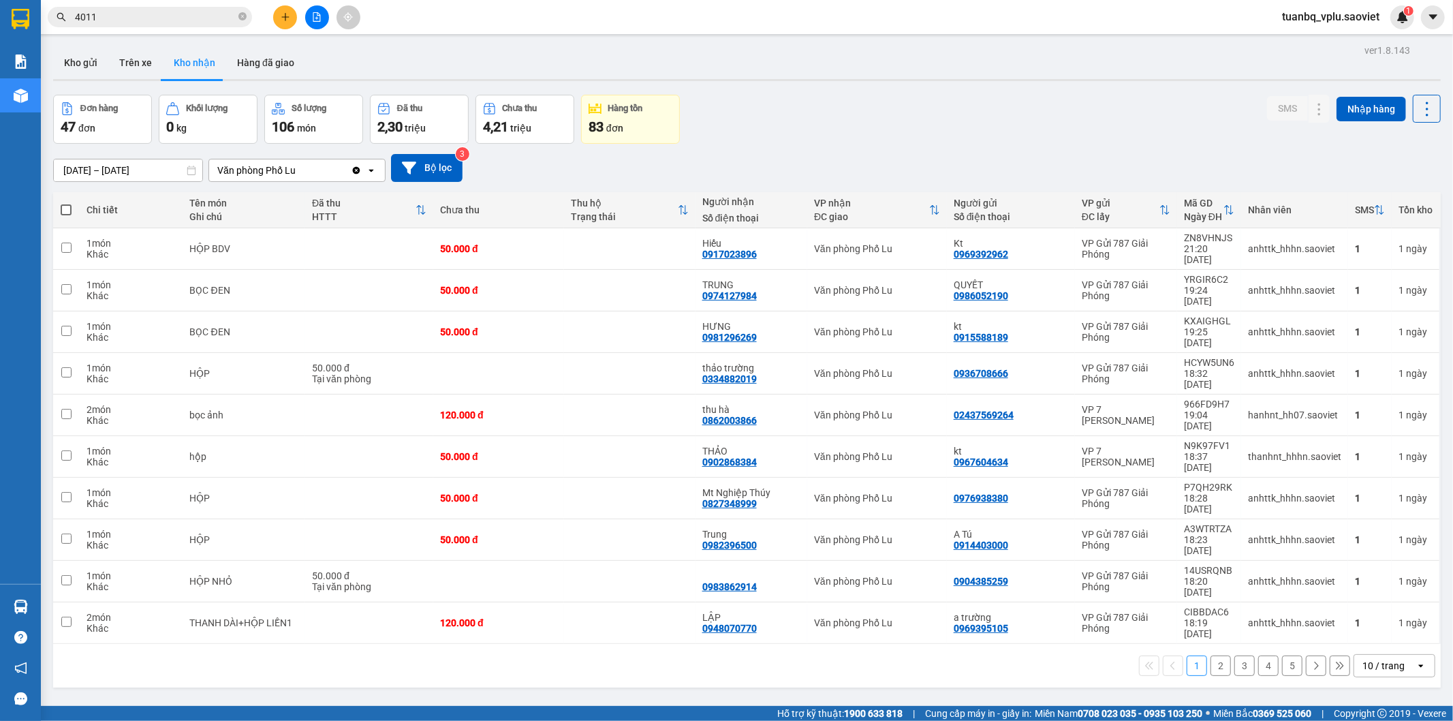
click at [131, 10] on input "4011" at bounding box center [155, 17] width 161 height 15
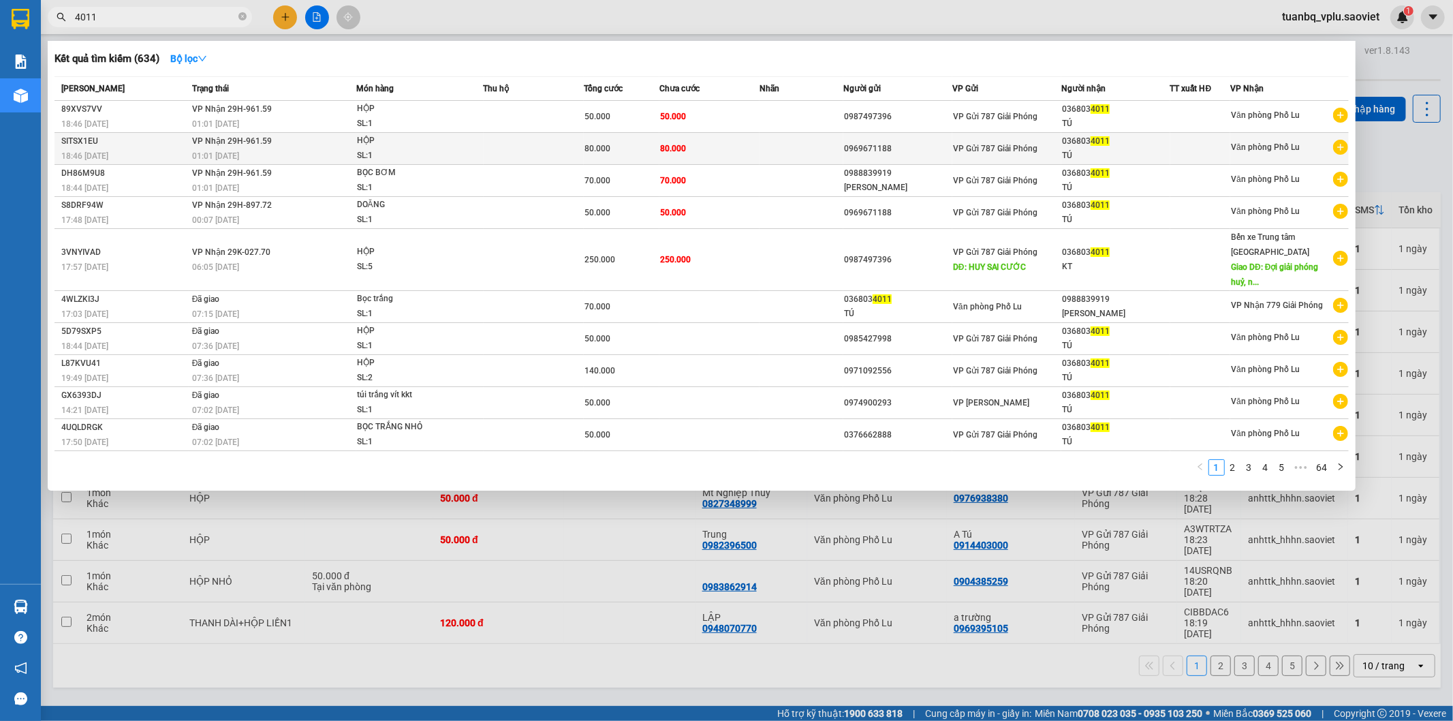
click at [683, 151] on span "80.000" at bounding box center [673, 149] width 26 height 10
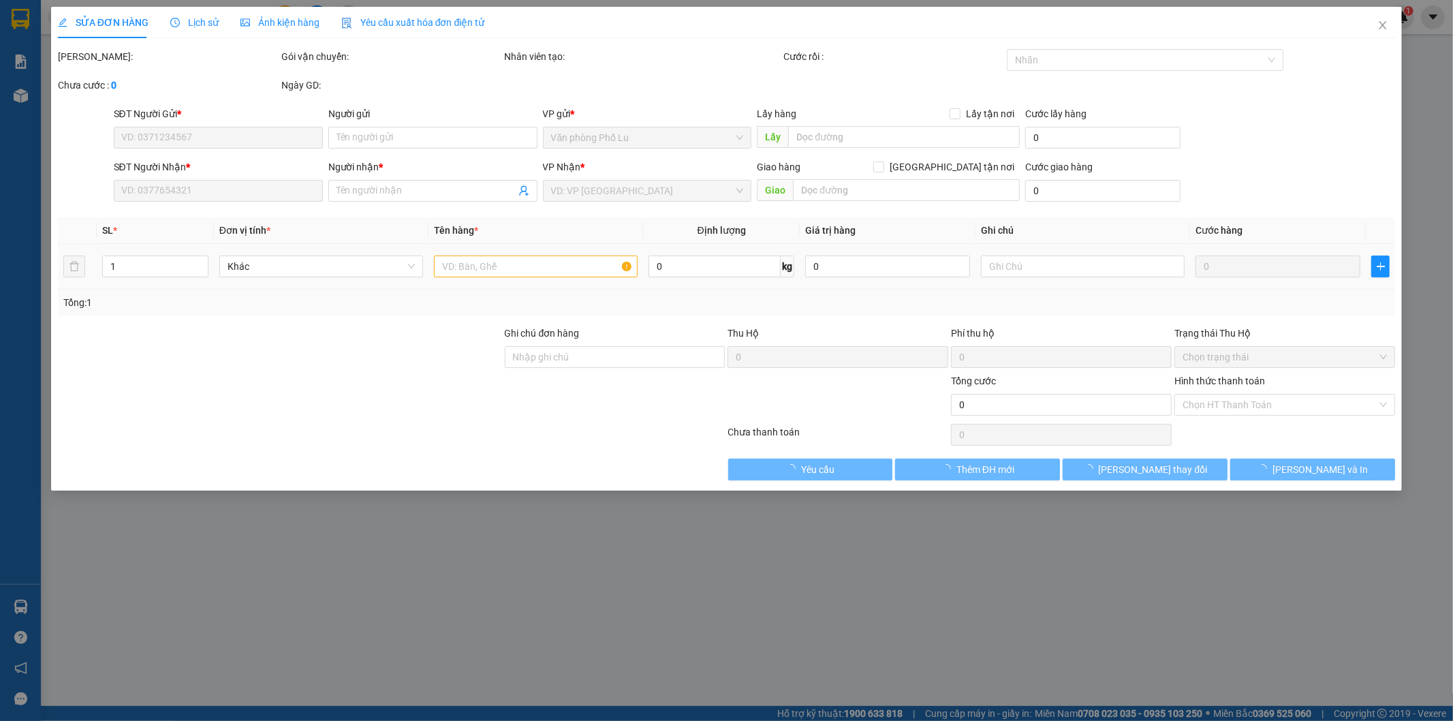
type input "0969671188"
type input "0368034011"
type input "TÚ"
type input "80.000"
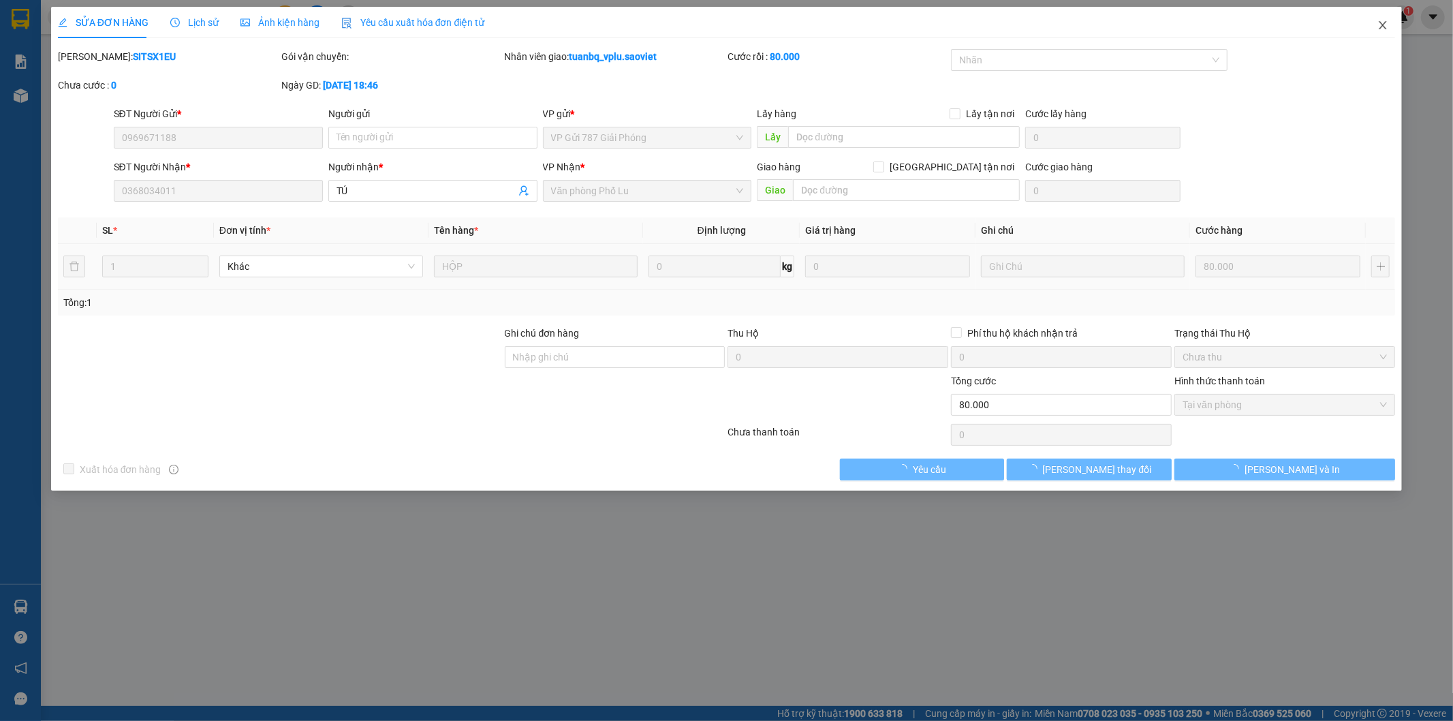
click at [1381, 27] on icon "close" at bounding box center [1382, 25] width 7 height 8
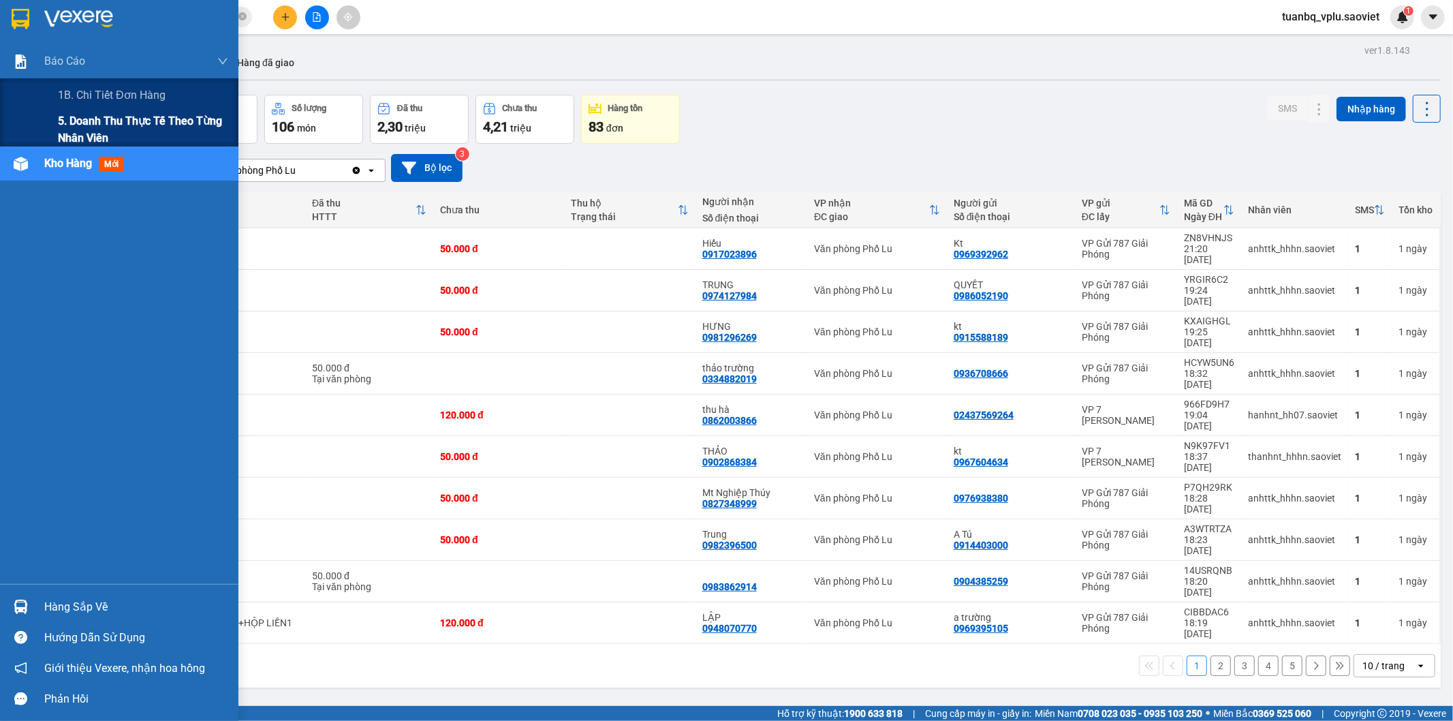
click at [133, 127] on span "5. Doanh thu thực tế theo từng nhân viên" at bounding box center [143, 129] width 170 height 34
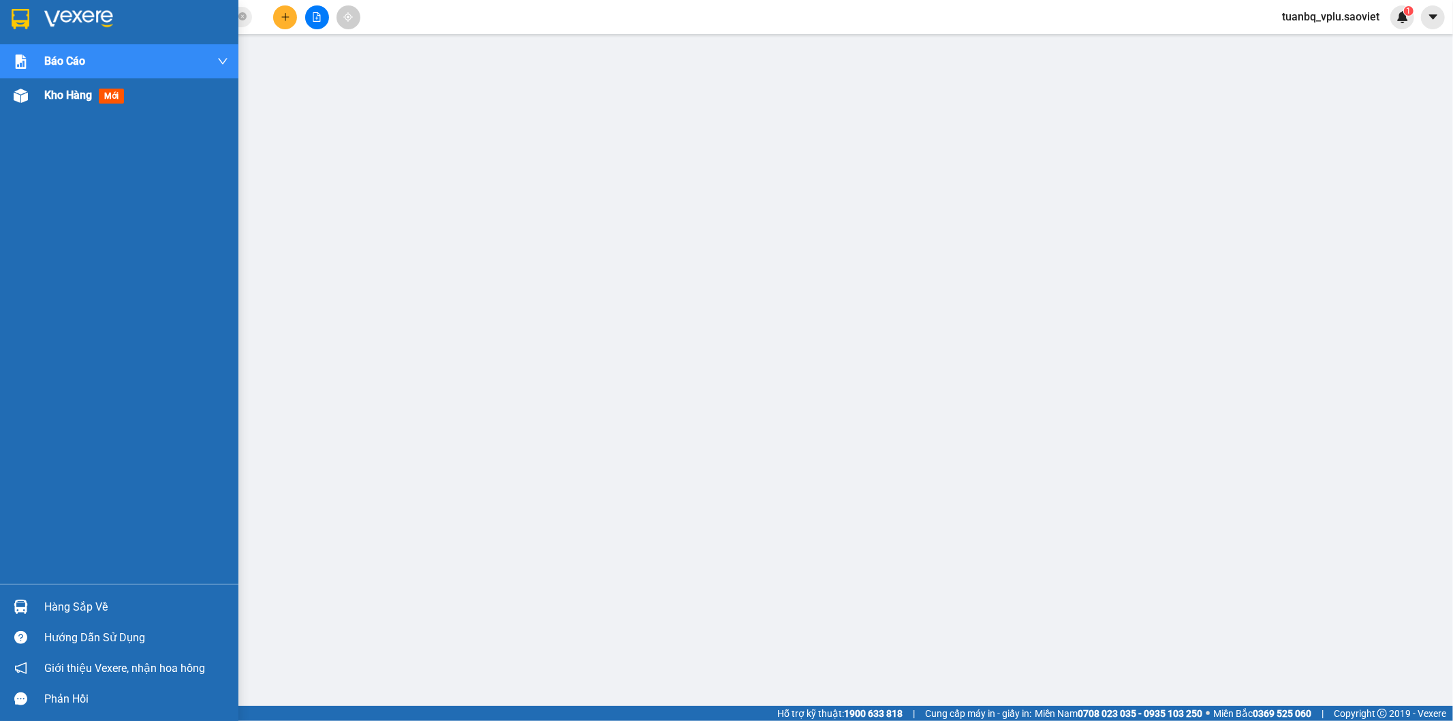
click at [62, 92] on span "Kho hàng" at bounding box center [68, 95] width 48 height 13
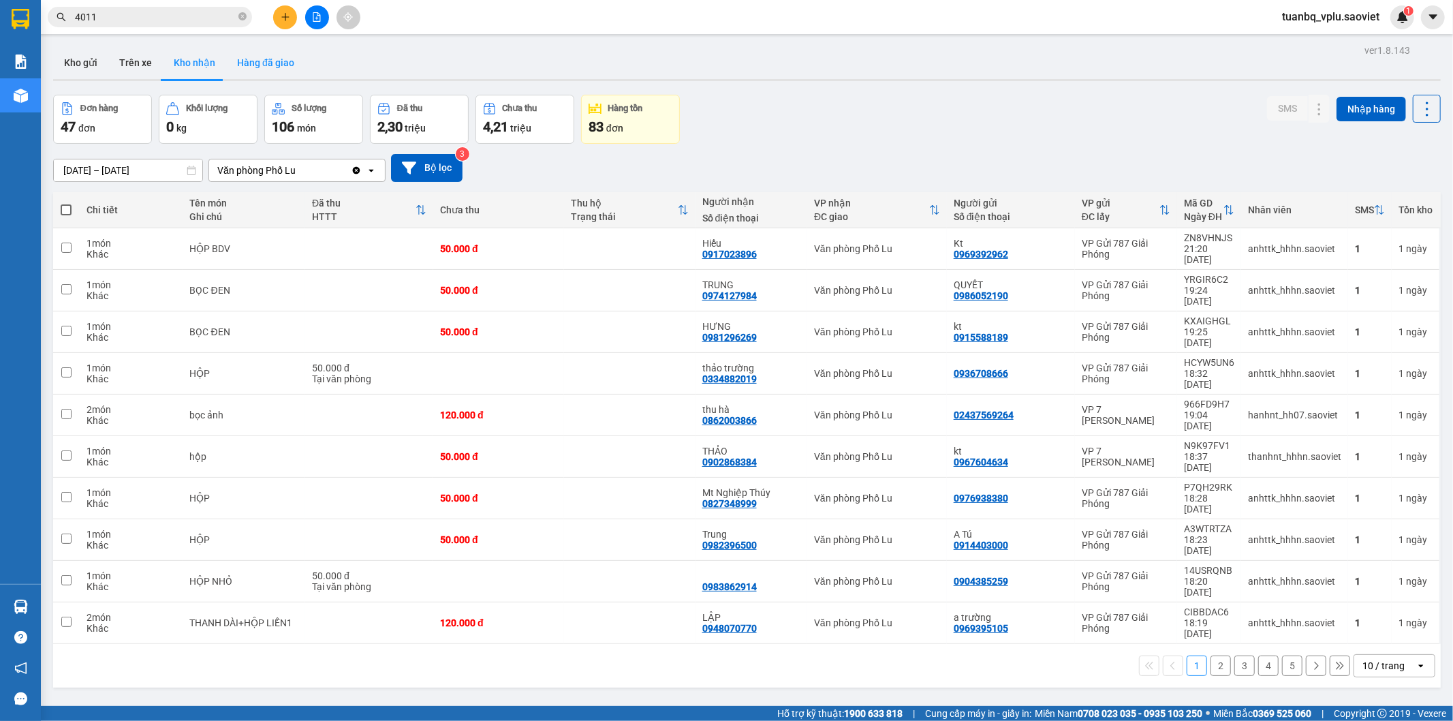
click at [249, 65] on button "Hàng đã giao" at bounding box center [265, 62] width 79 height 33
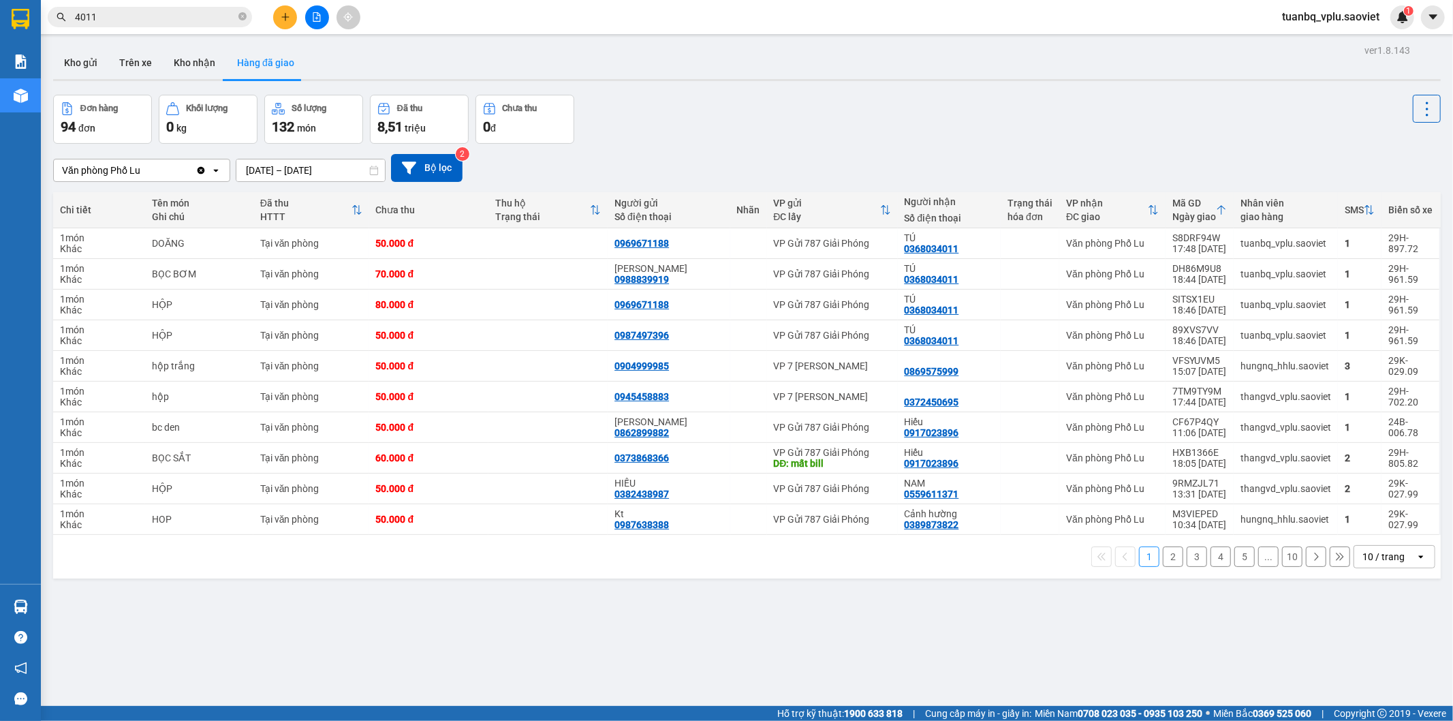
click at [1163, 561] on button "2" at bounding box center [1173, 556] width 20 height 20
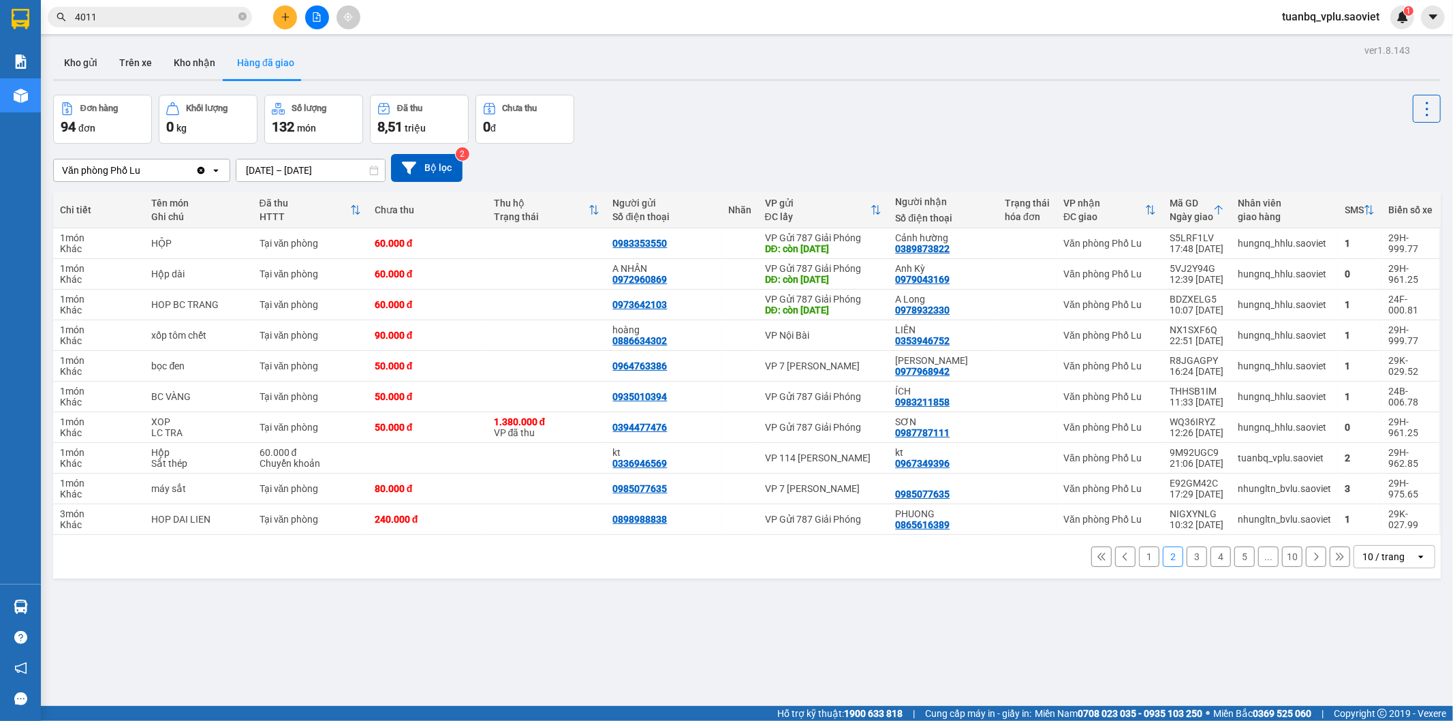
click at [1187, 559] on button "3" at bounding box center [1197, 556] width 20 height 20
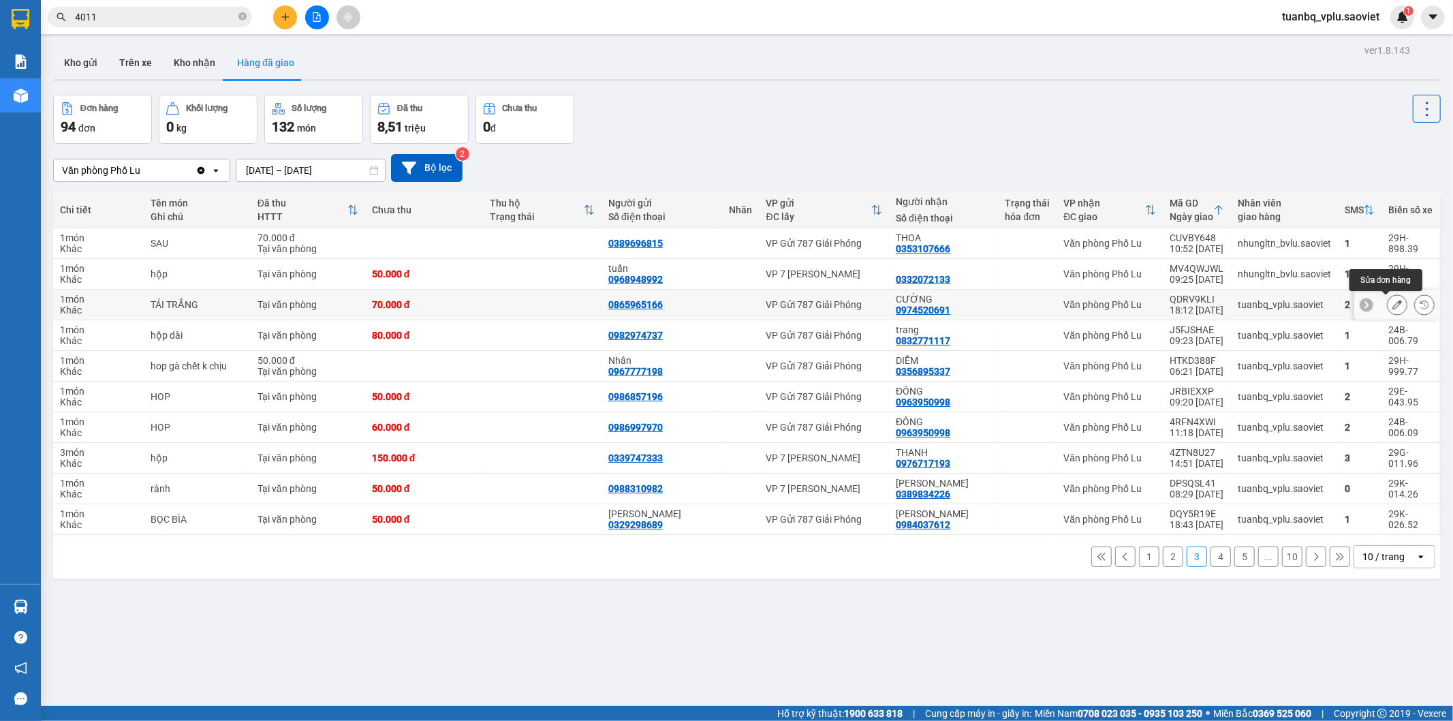
click at [1392, 303] on icon at bounding box center [1397, 305] width 10 height 10
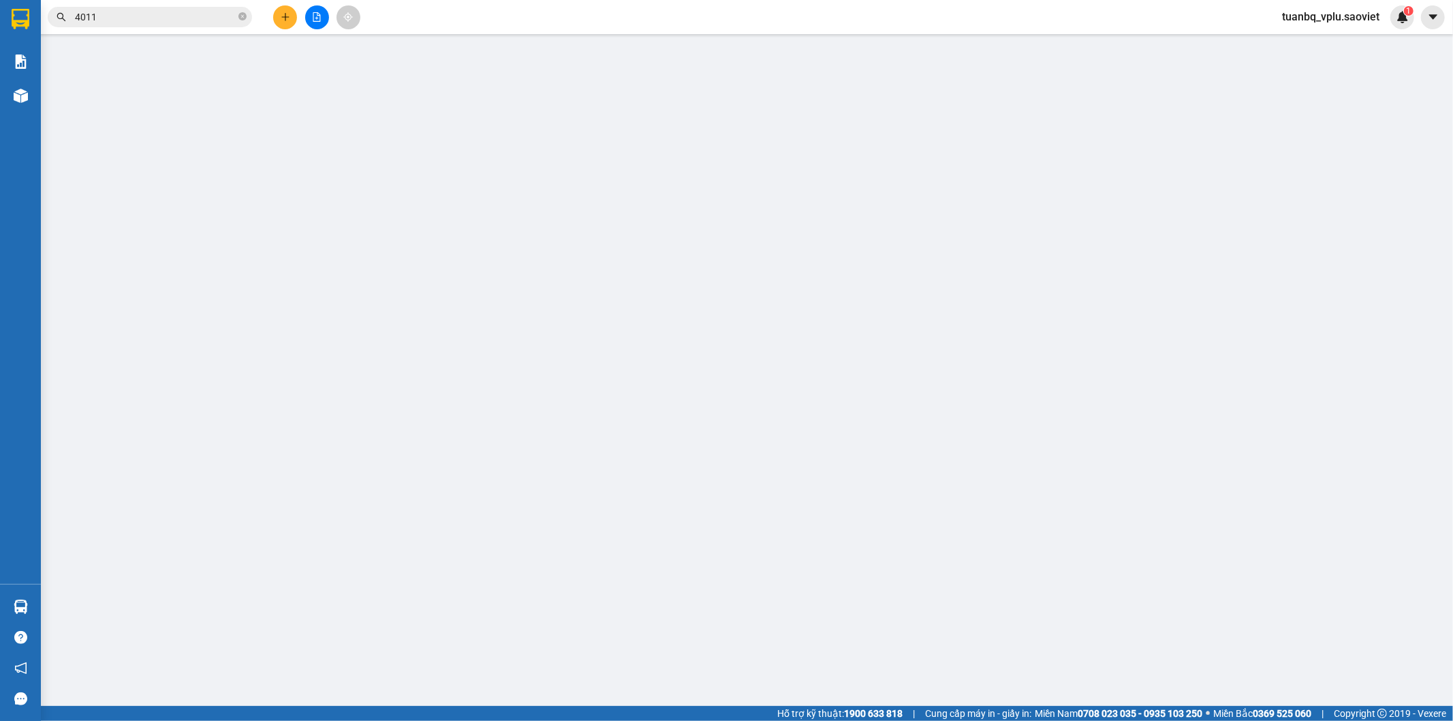
type input "0865965166"
type input "0974520691"
type input "CƯỜNG"
type input "70.000"
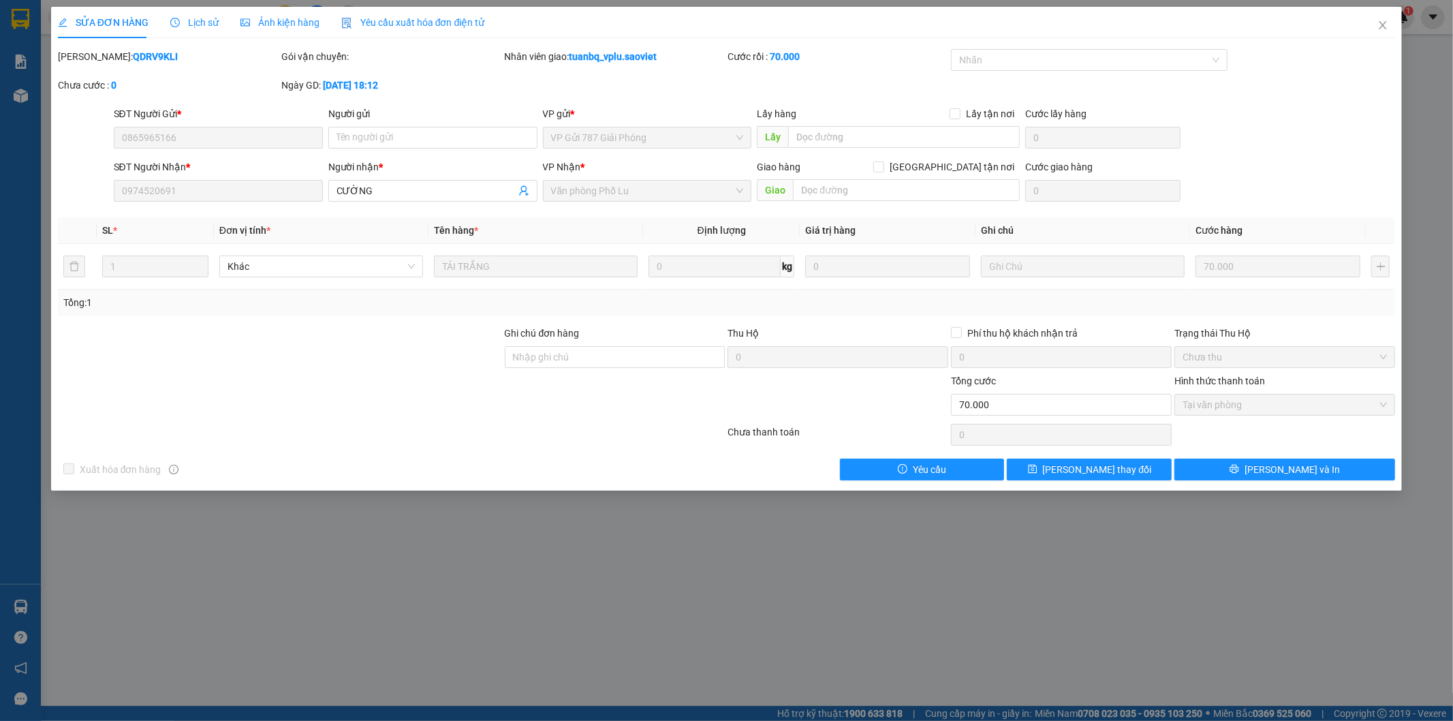
click at [196, 20] on span "Lịch sử" at bounding box center [194, 22] width 48 height 11
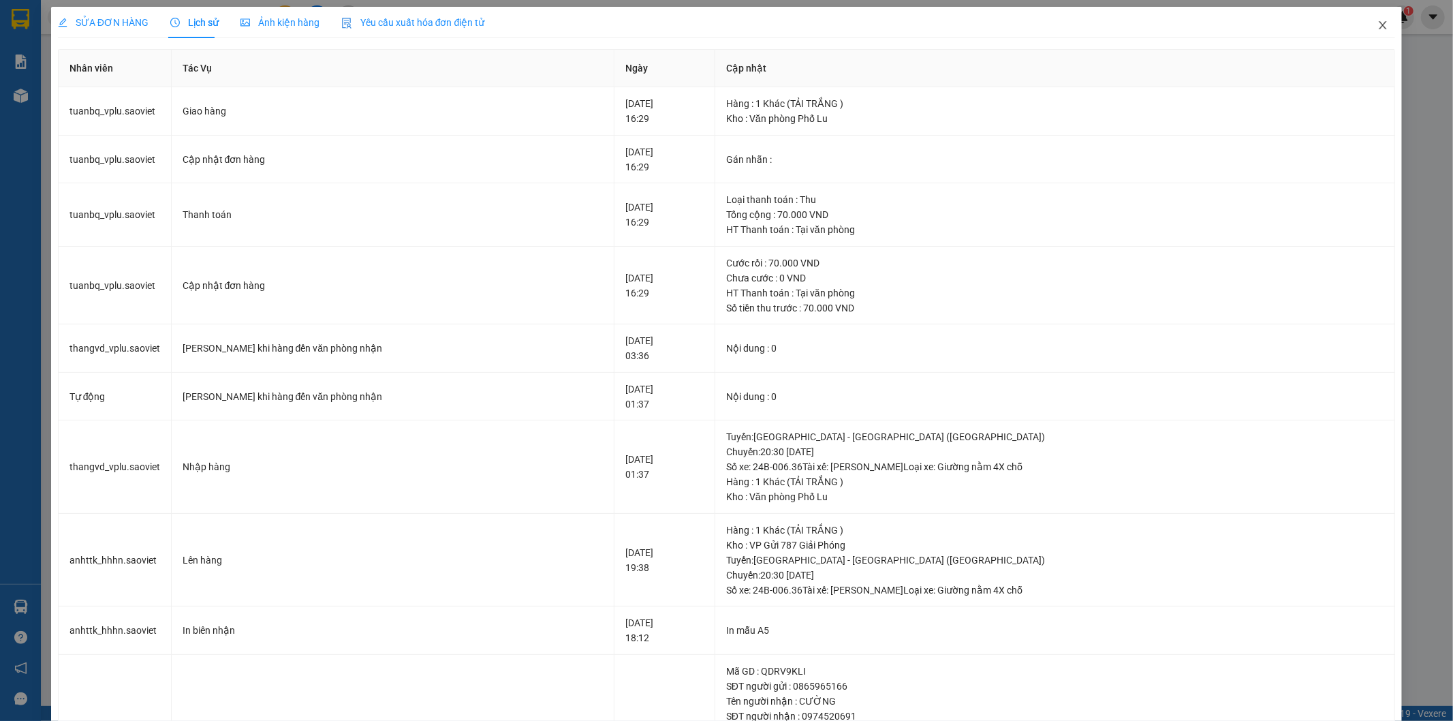
click at [1377, 29] on icon "close" at bounding box center [1382, 25] width 11 height 11
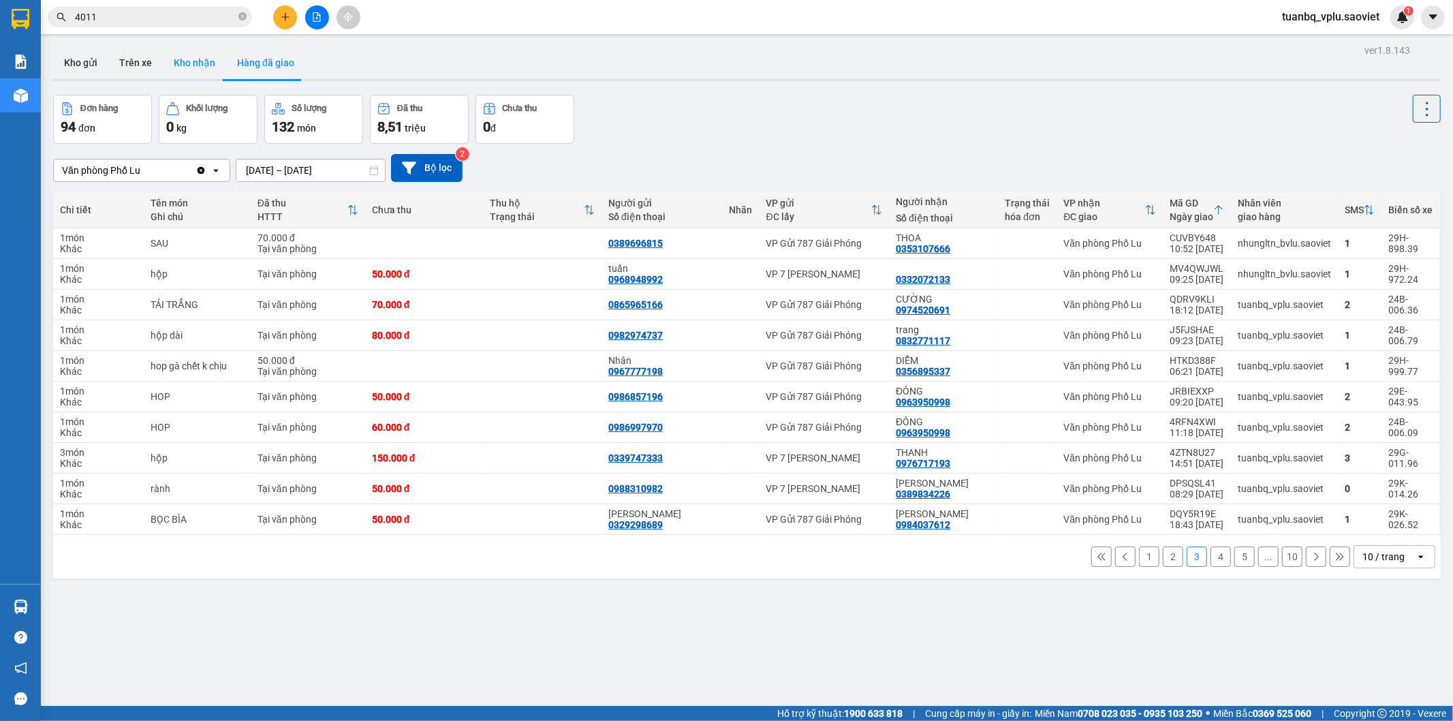
click at [194, 62] on button "Kho nhận" at bounding box center [194, 62] width 63 height 33
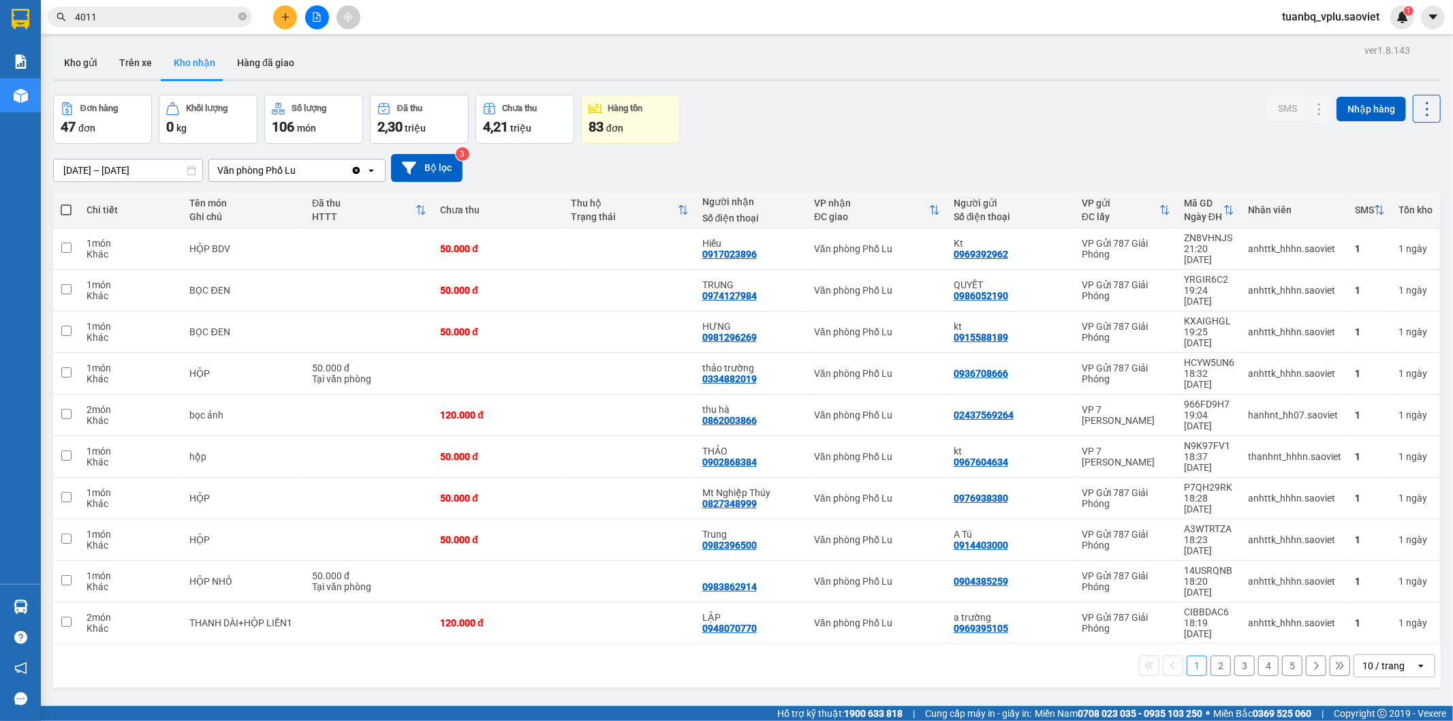
click at [1211, 655] on button "2" at bounding box center [1220, 665] width 20 height 20
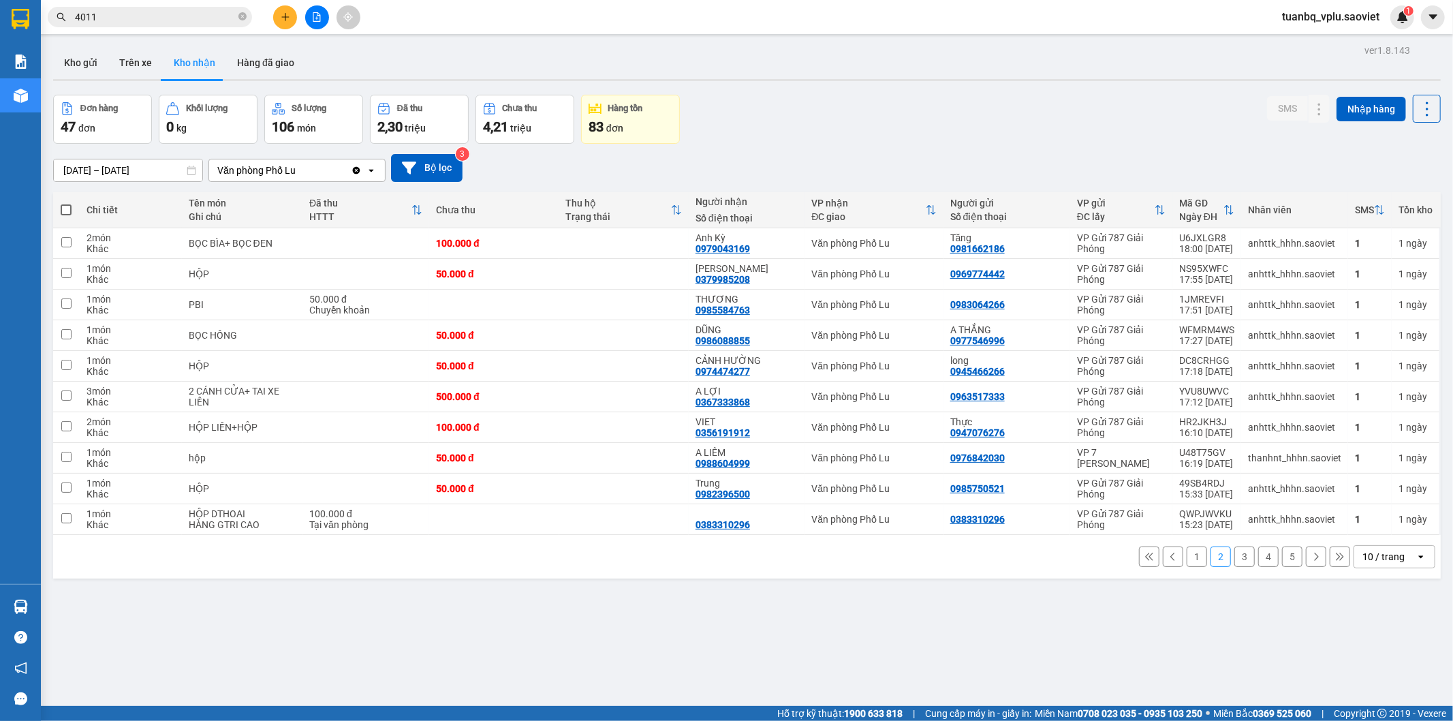
click at [1235, 559] on button "3" at bounding box center [1244, 556] width 20 height 20
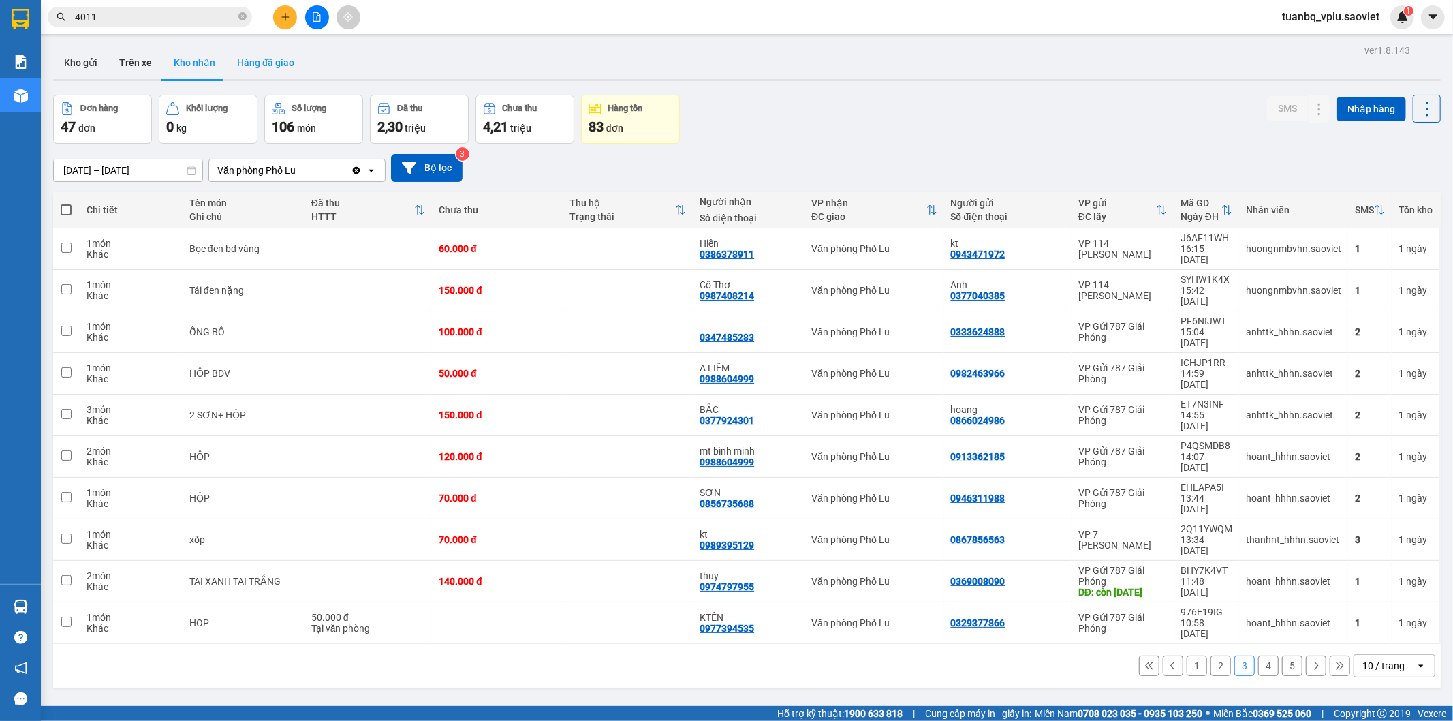
click at [238, 60] on button "Hàng đã giao" at bounding box center [265, 62] width 79 height 33
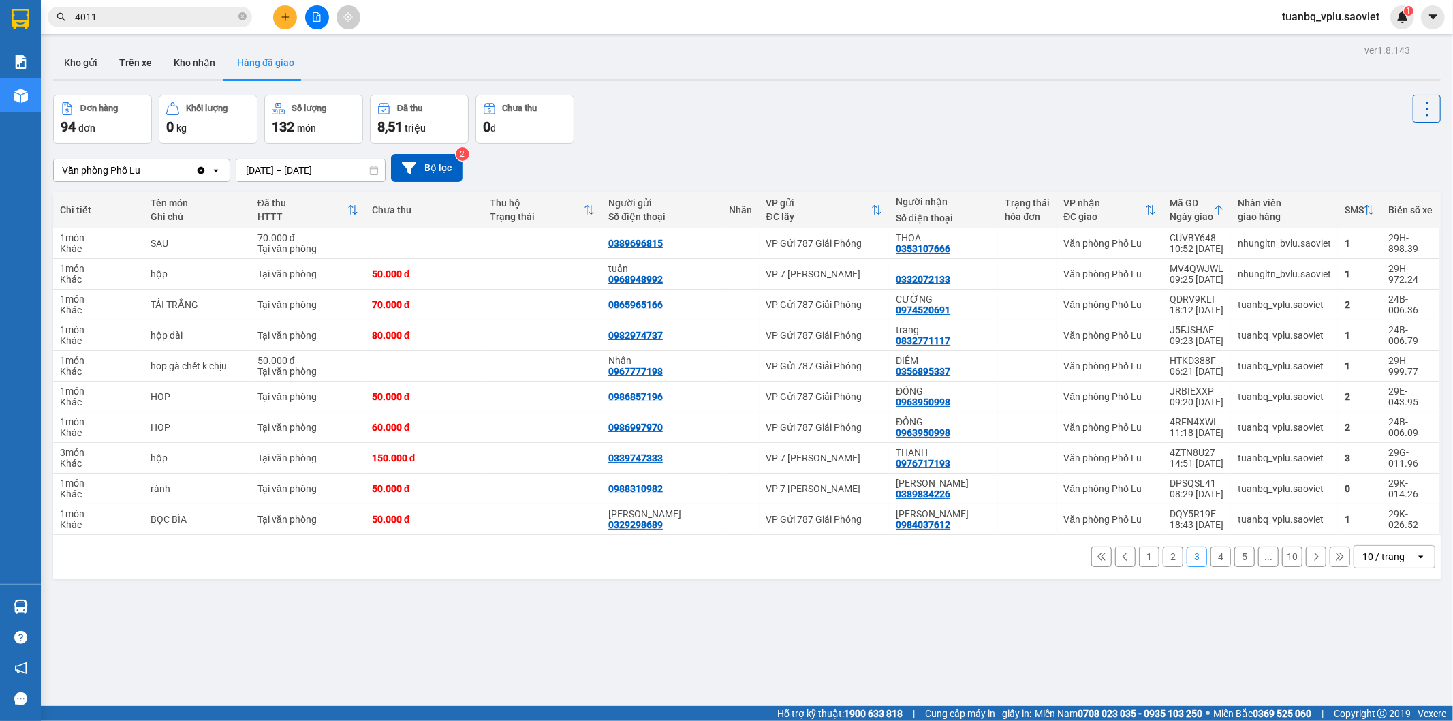
click at [1213, 554] on button "4" at bounding box center [1220, 556] width 20 height 20
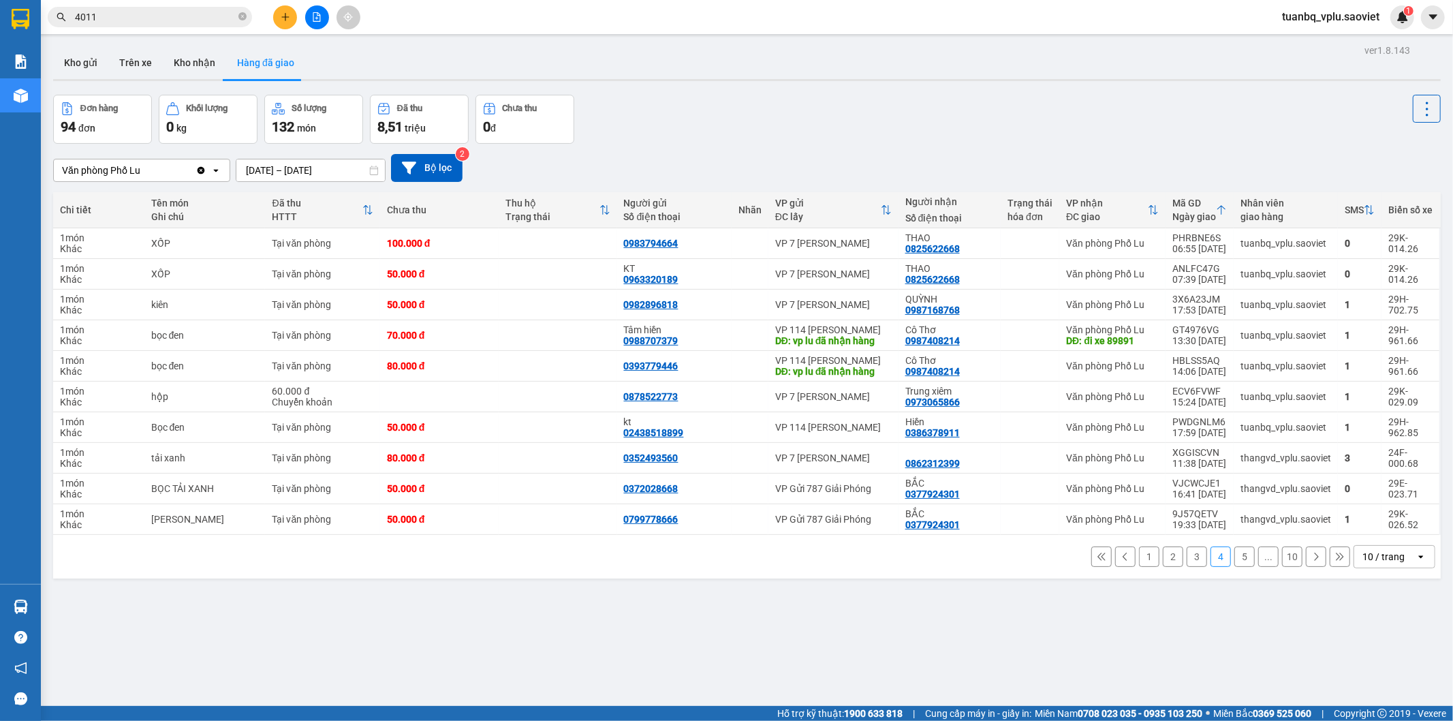
click at [134, 12] on input "4011" at bounding box center [155, 17] width 161 height 15
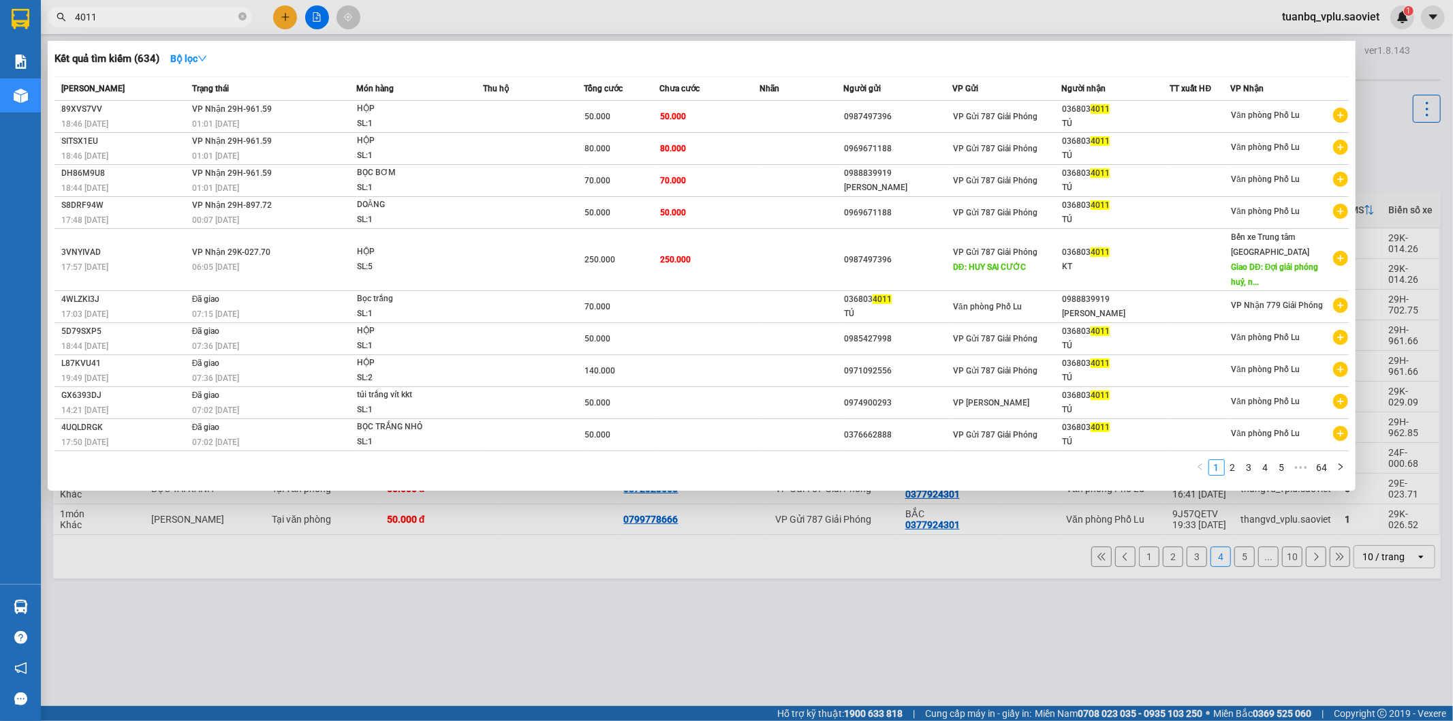
click at [134, 12] on input "4011" at bounding box center [155, 17] width 161 height 15
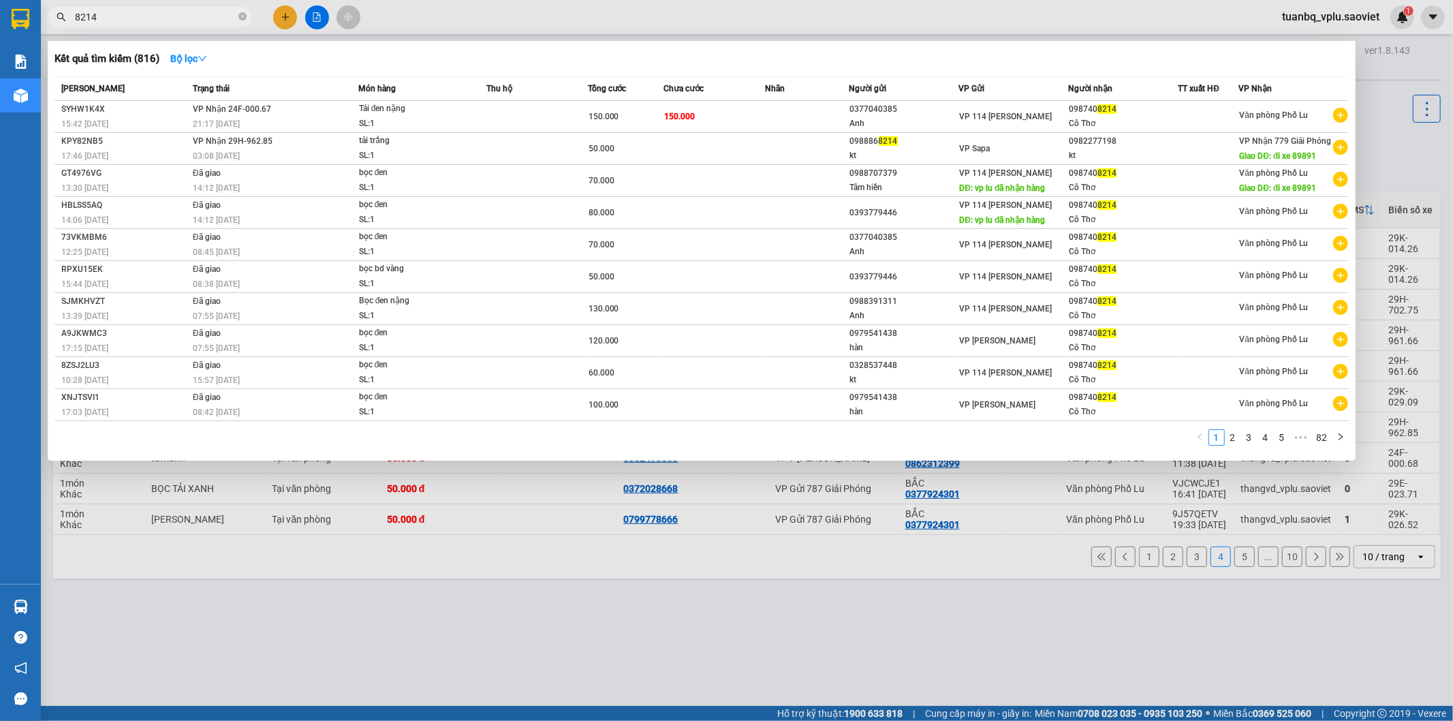
click at [1237, 561] on div at bounding box center [726, 360] width 1453 height 721
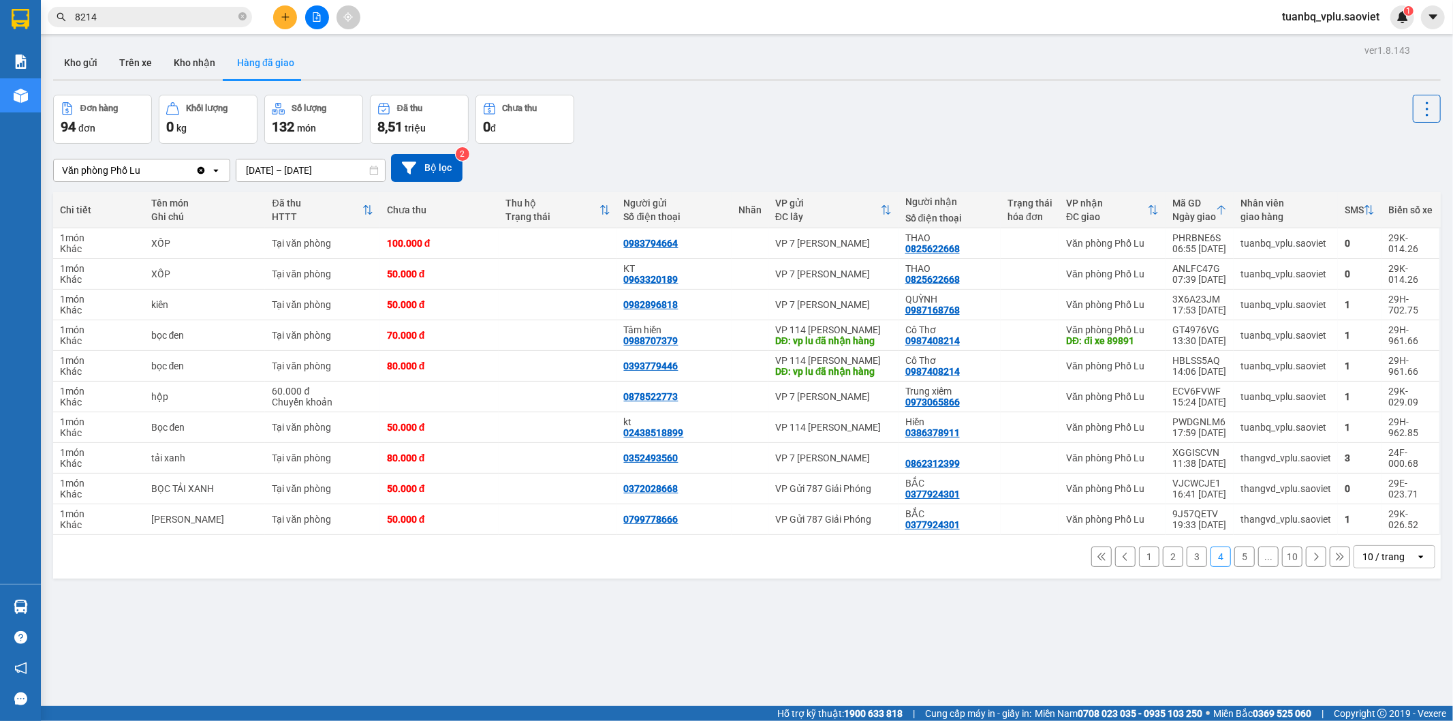
click at [1234, 554] on button "5" at bounding box center [1244, 556] width 20 height 20
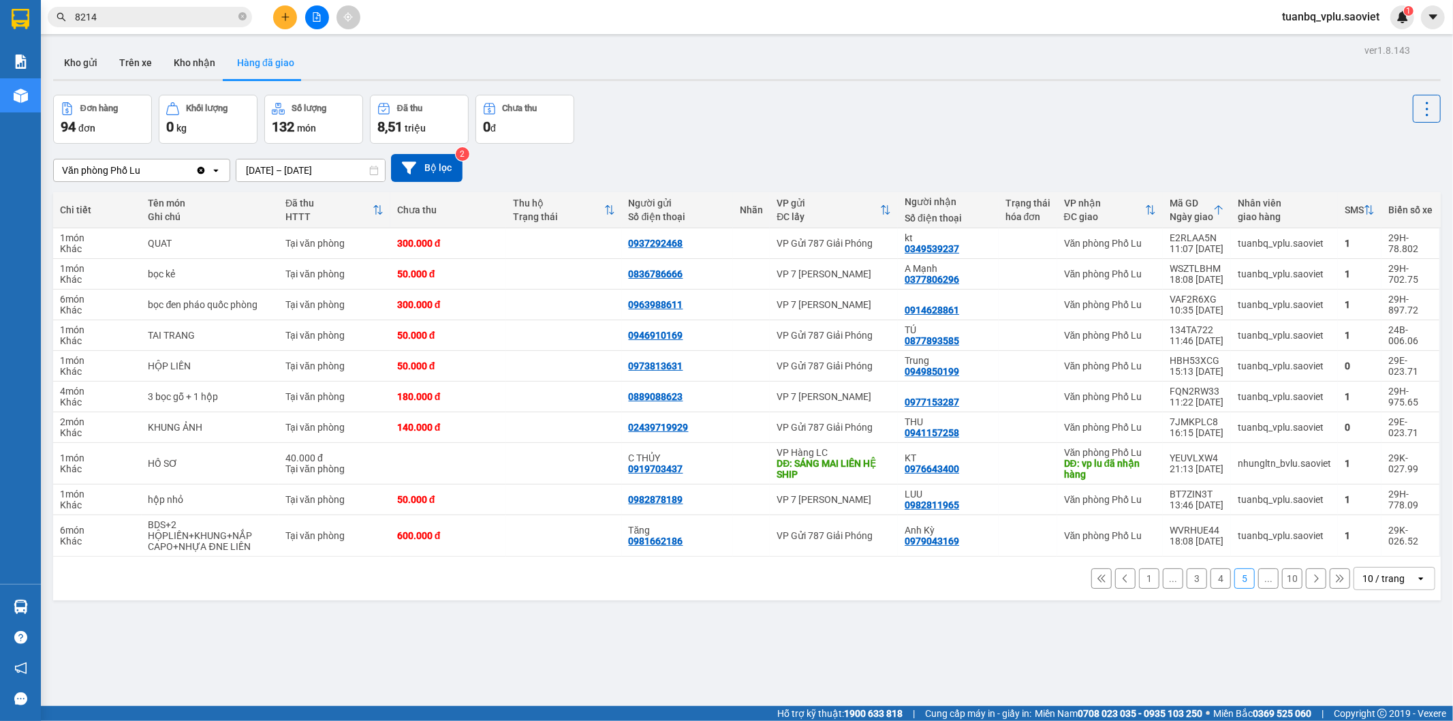
click at [1139, 581] on button "1" at bounding box center [1149, 578] width 20 height 20
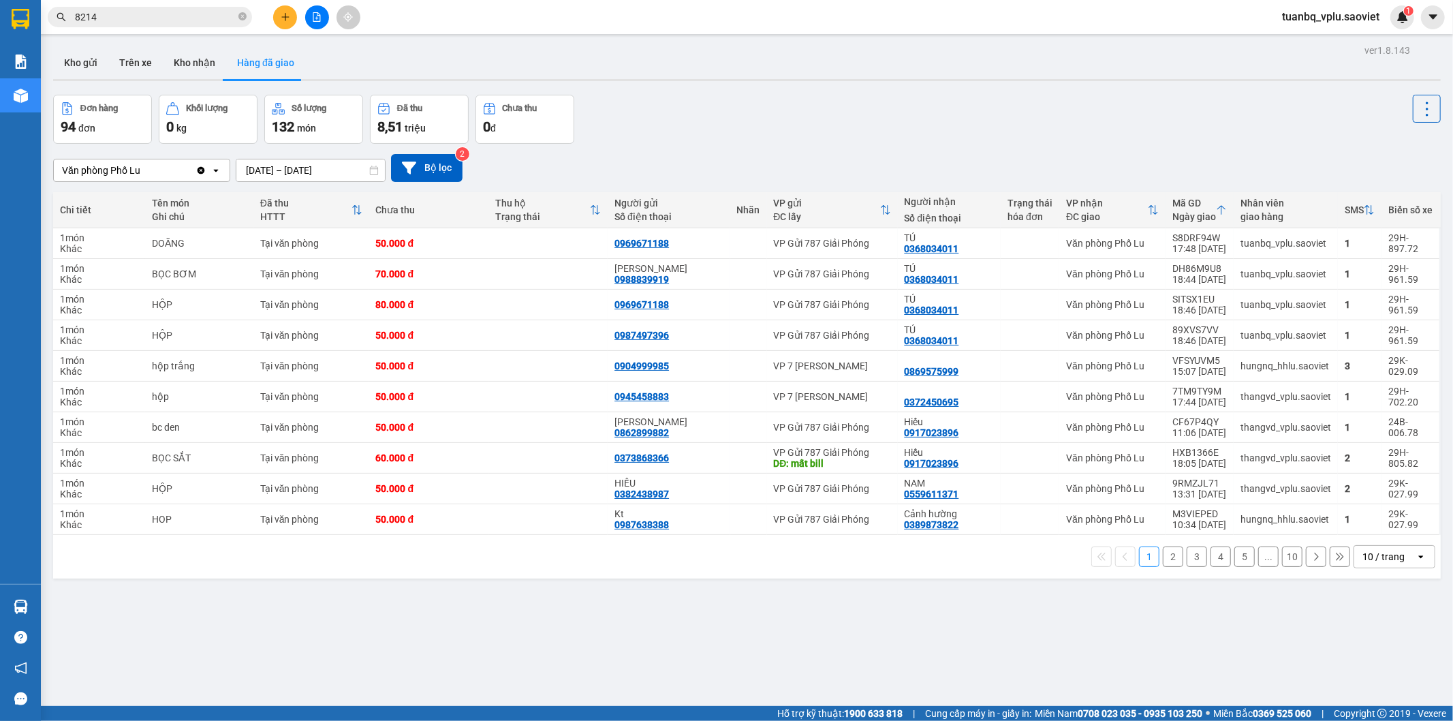
click at [1167, 561] on button "2" at bounding box center [1173, 556] width 20 height 20
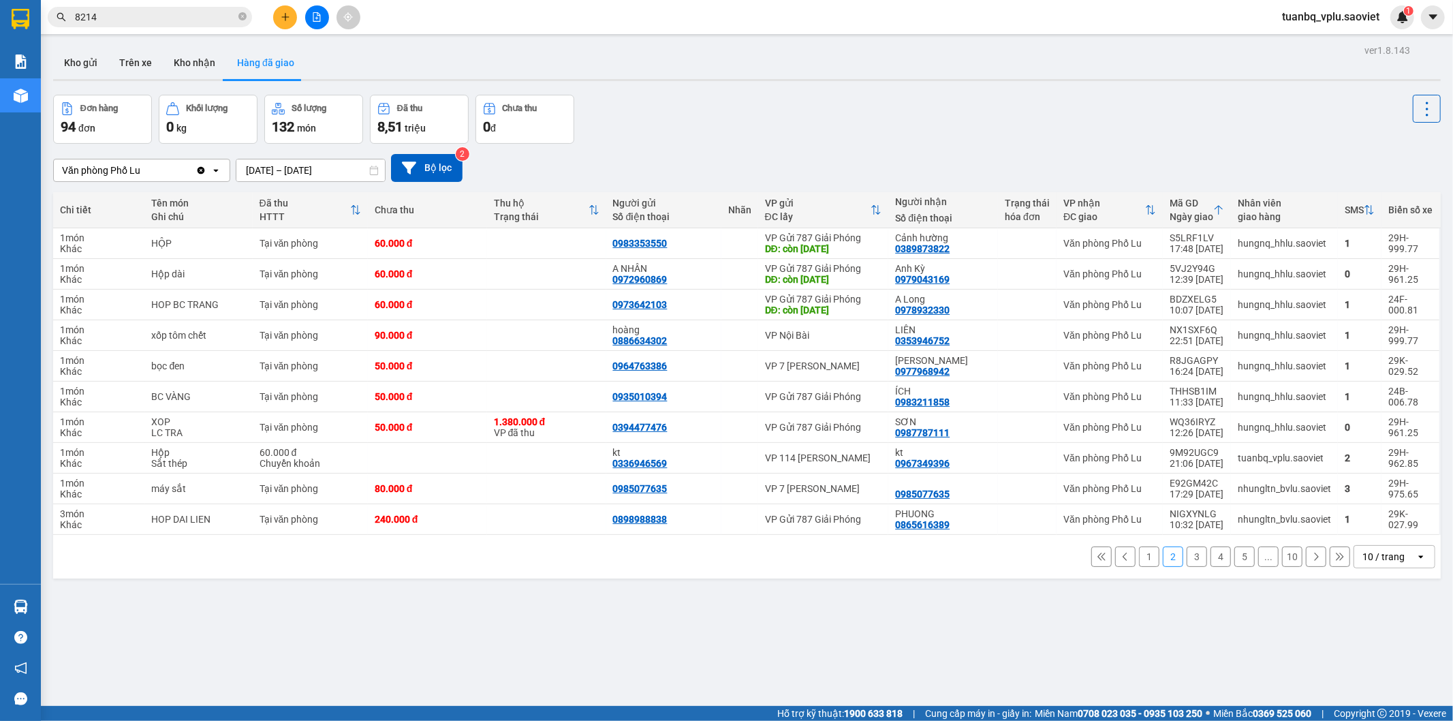
click at [1187, 557] on button "3" at bounding box center [1197, 556] width 20 height 20
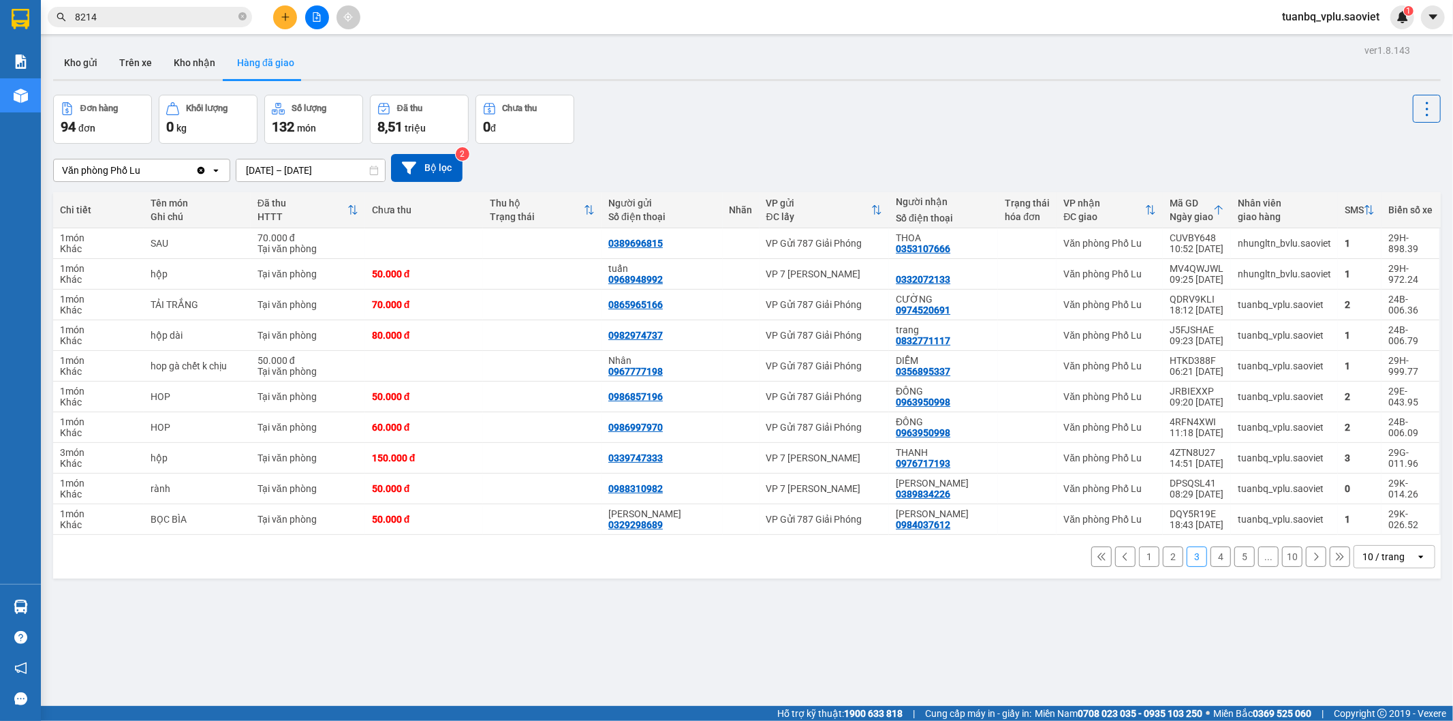
click at [1213, 560] on button "4" at bounding box center [1220, 556] width 20 height 20
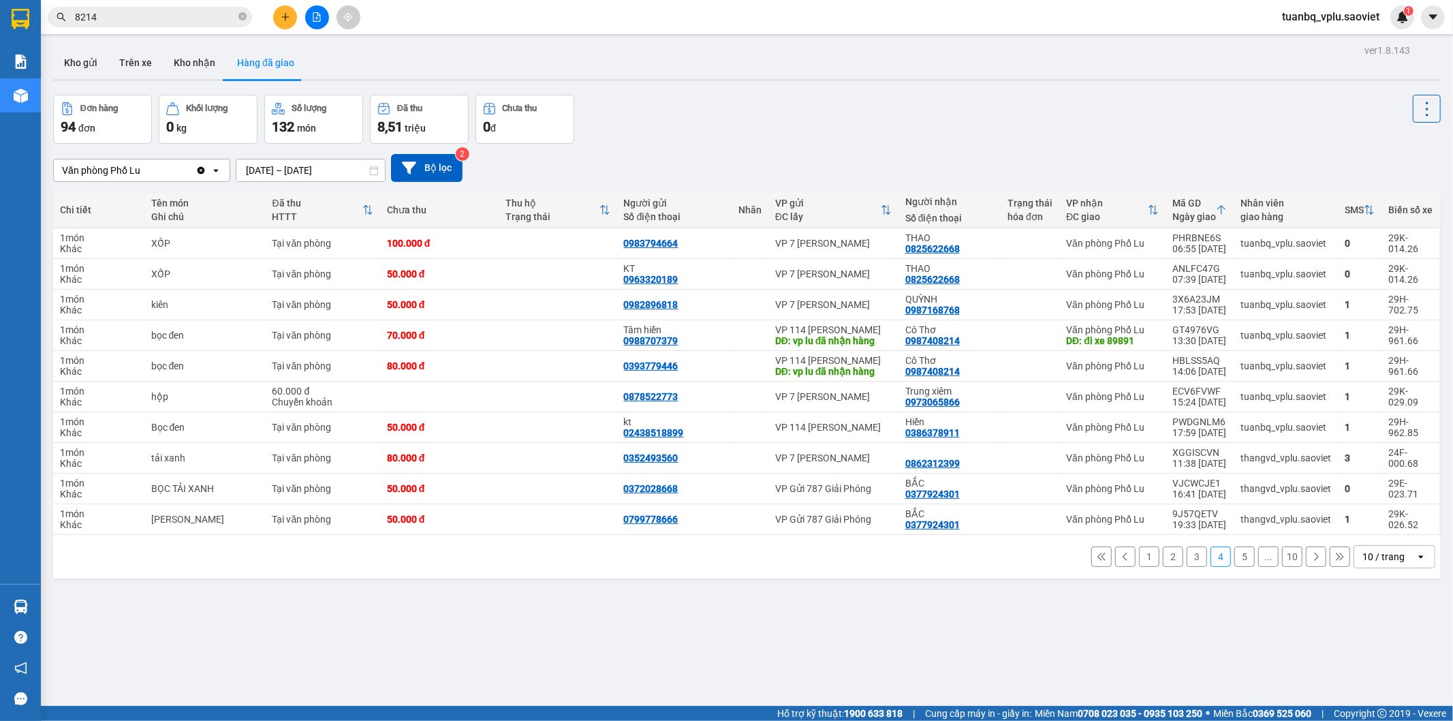
click at [1236, 559] on button "5" at bounding box center [1244, 556] width 20 height 20
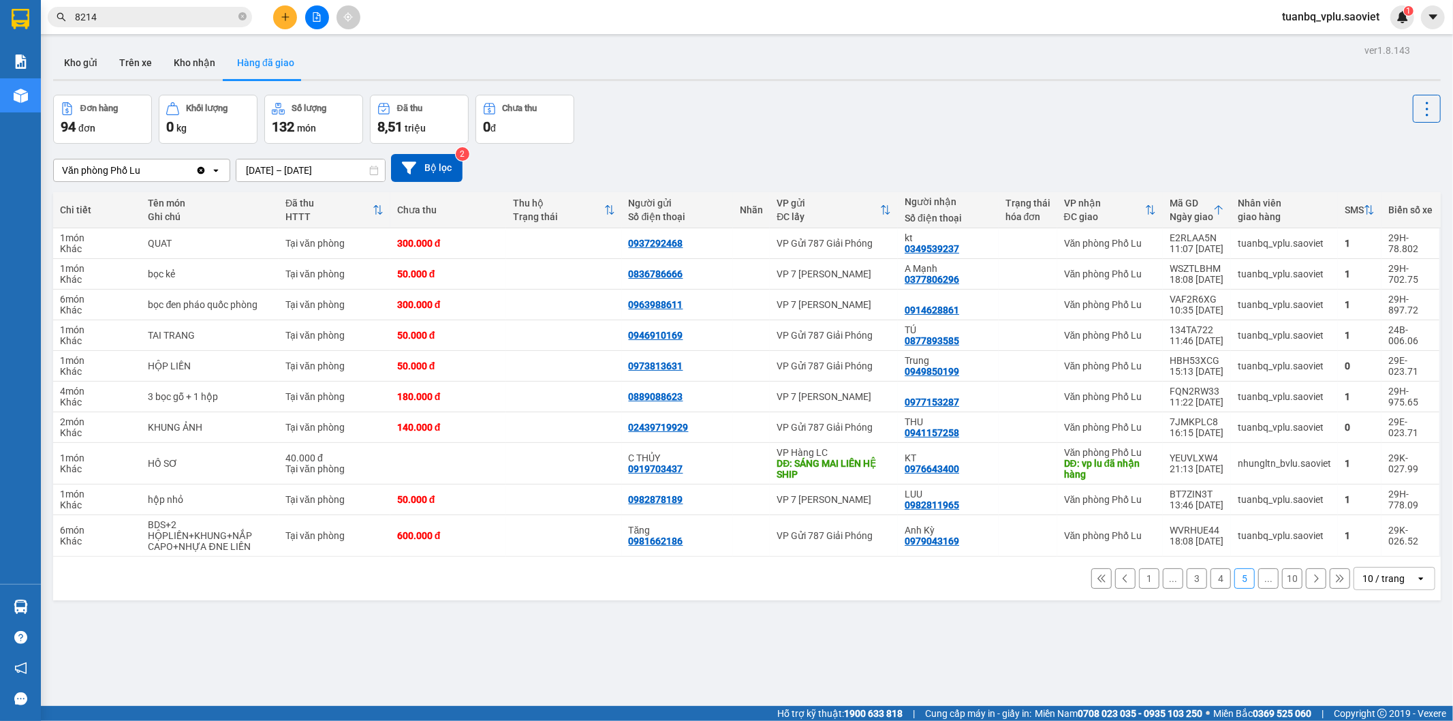
click at [1315, 580] on icon at bounding box center [1317, 578] width 4 height 8
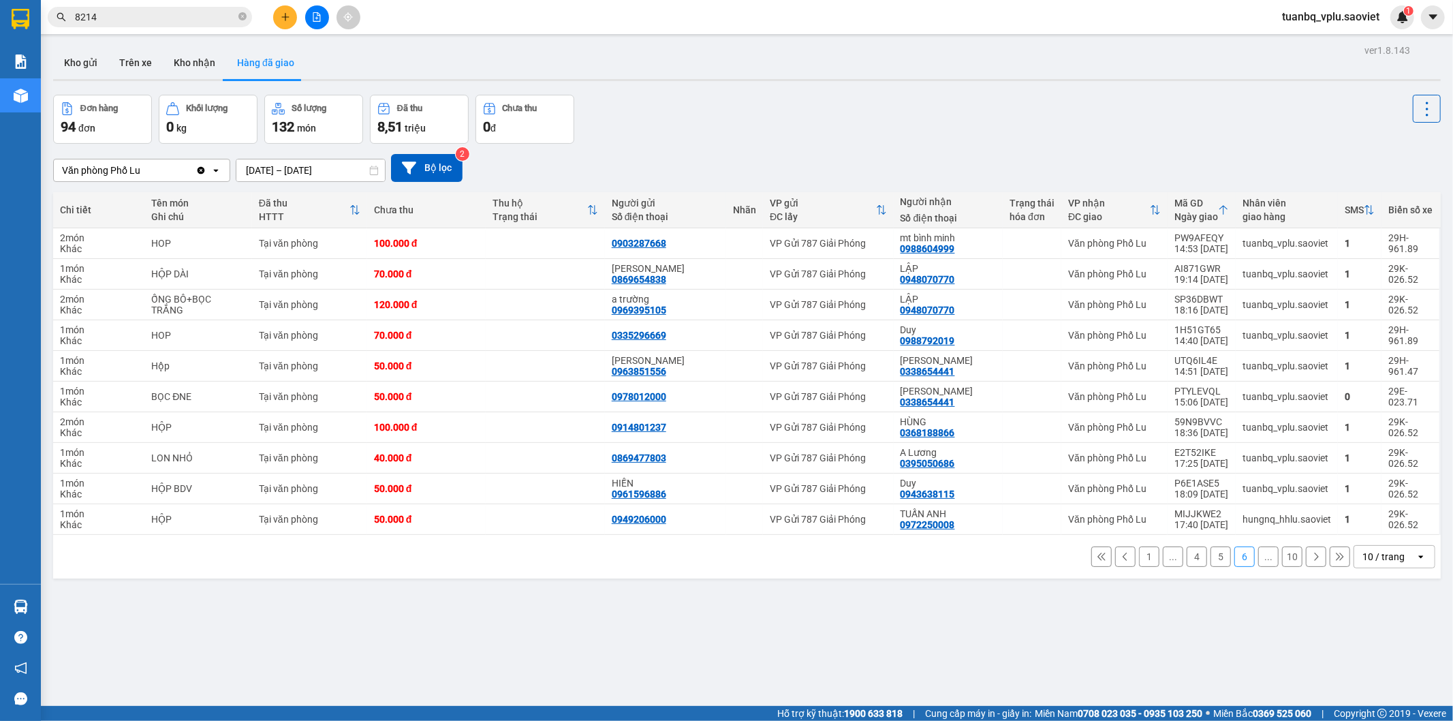
click at [1139, 553] on button "1" at bounding box center [1149, 556] width 20 height 20
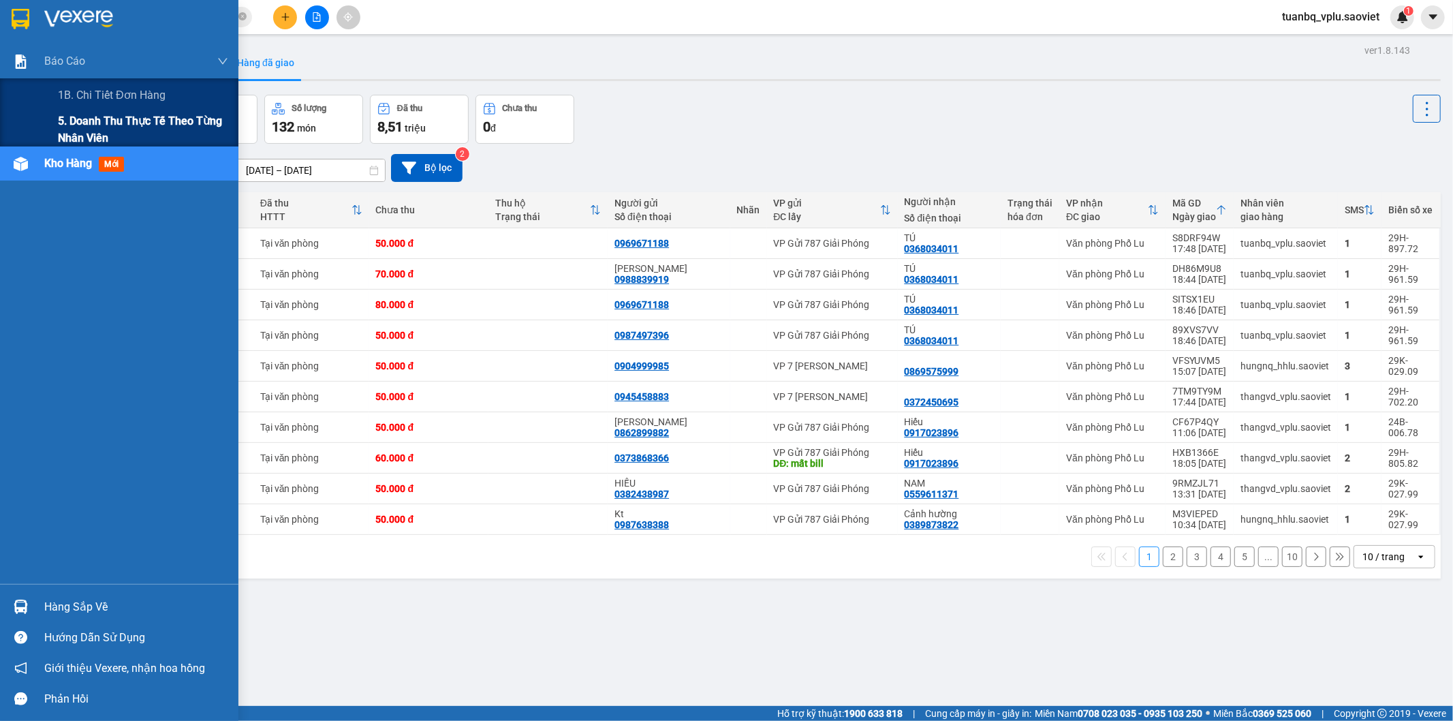
click at [108, 123] on span "5. Doanh thu thực tế theo từng nhân viên" at bounding box center [143, 129] width 170 height 34
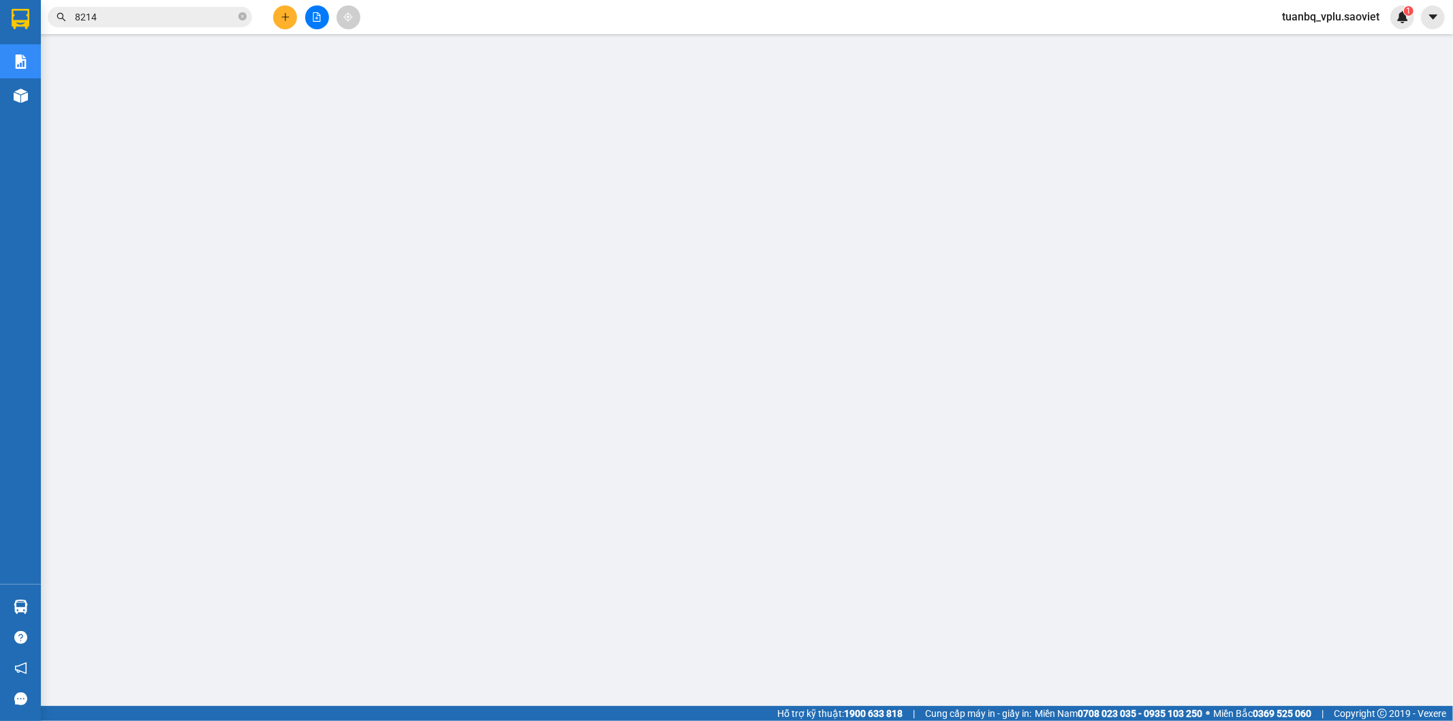
click at [134, 18] on input "8214" at bounding box center [155, 17] width 161 height 15
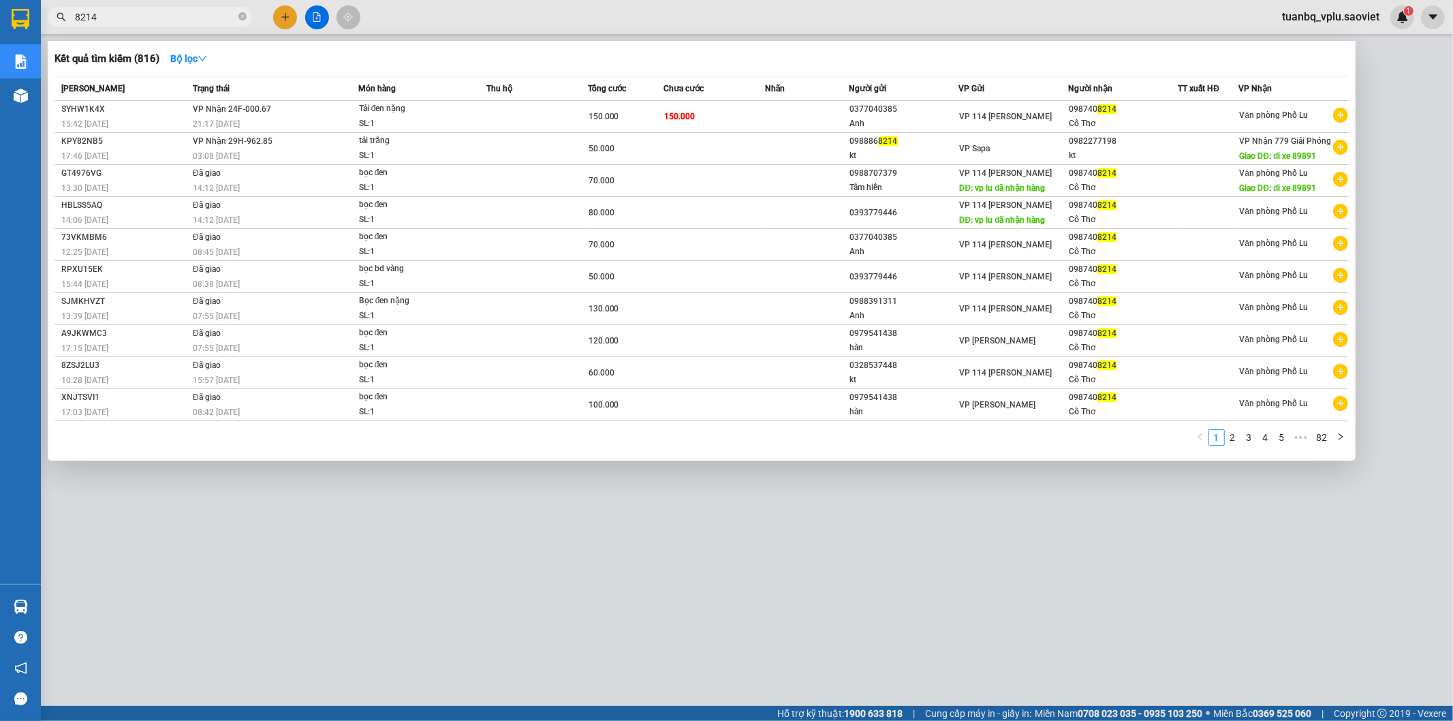
click at [134, 18] on input "8214" at bounding box center [155, 17] width 161 height 15
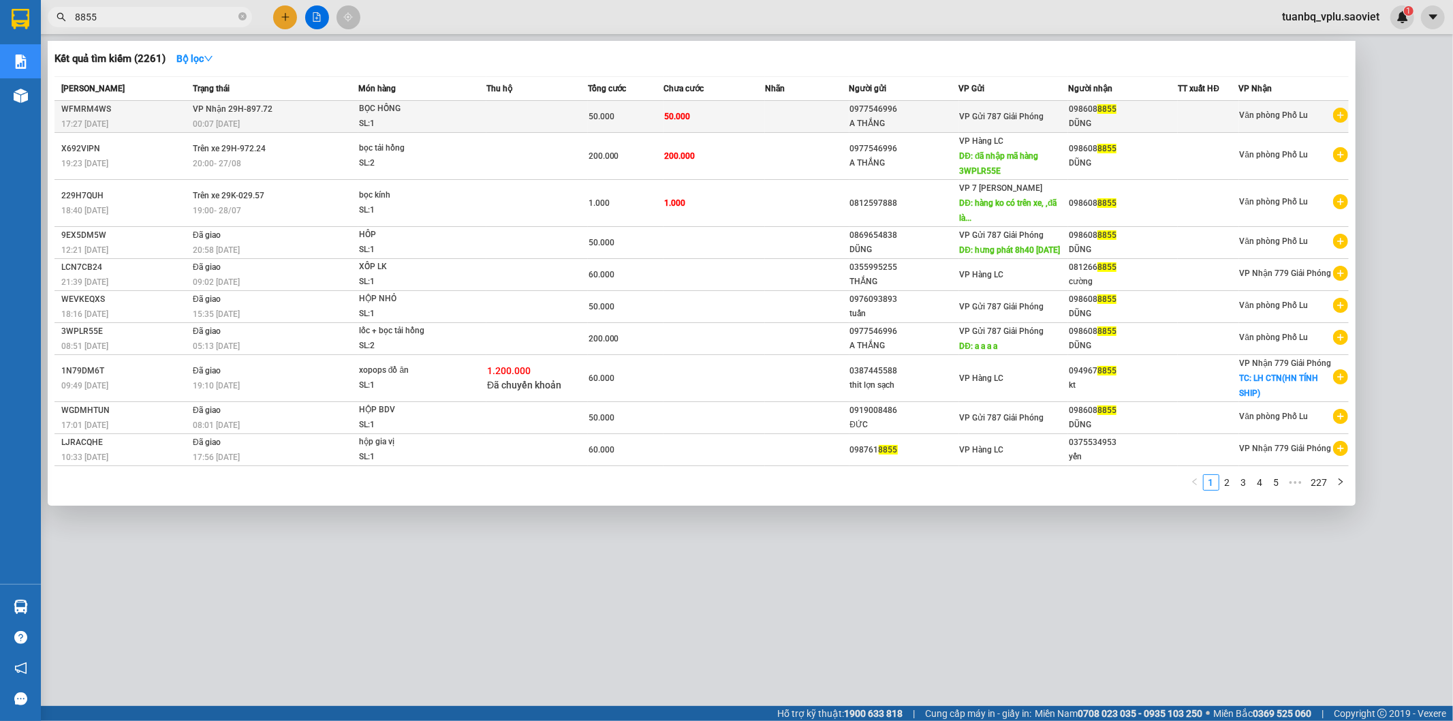
type input "8855"
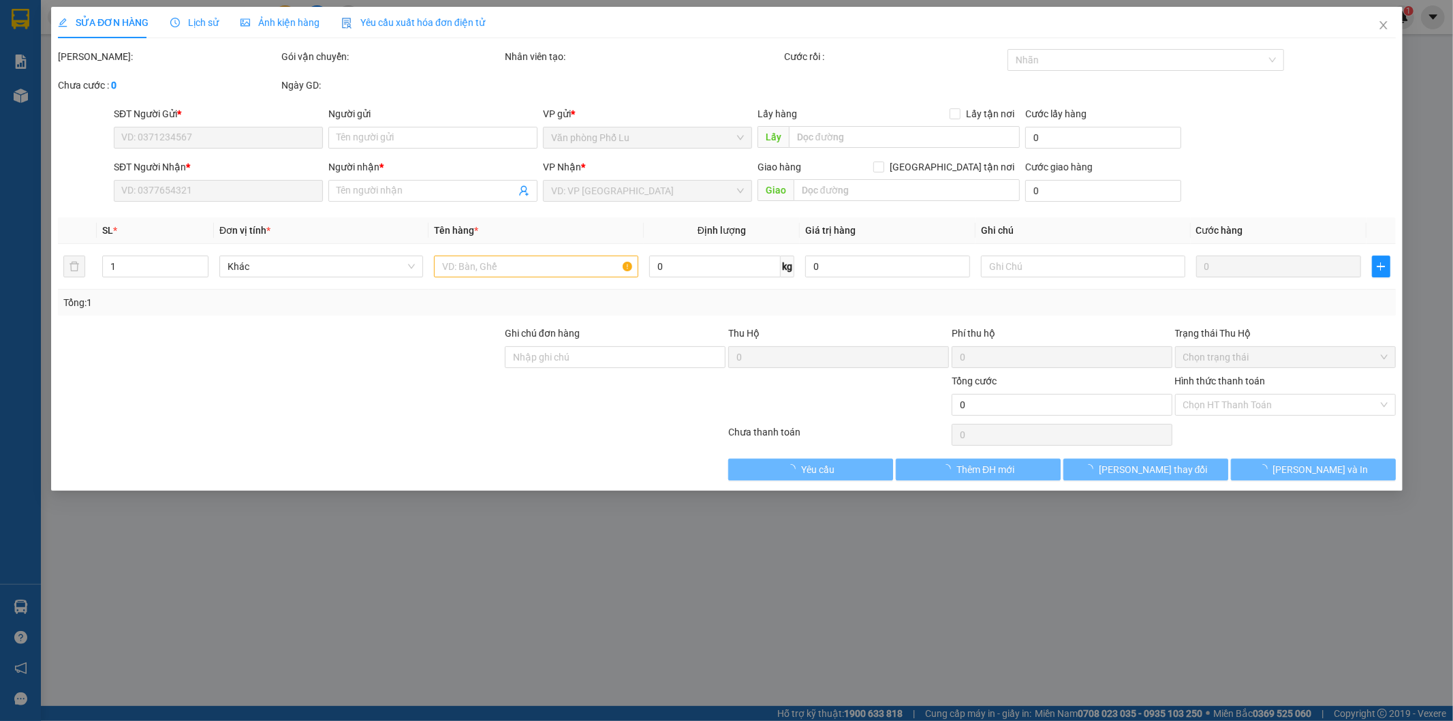
type input "0977546996"
type input "A THẮNG"
type input "0986088855"
type input "DŨNG"
type input "50.000"
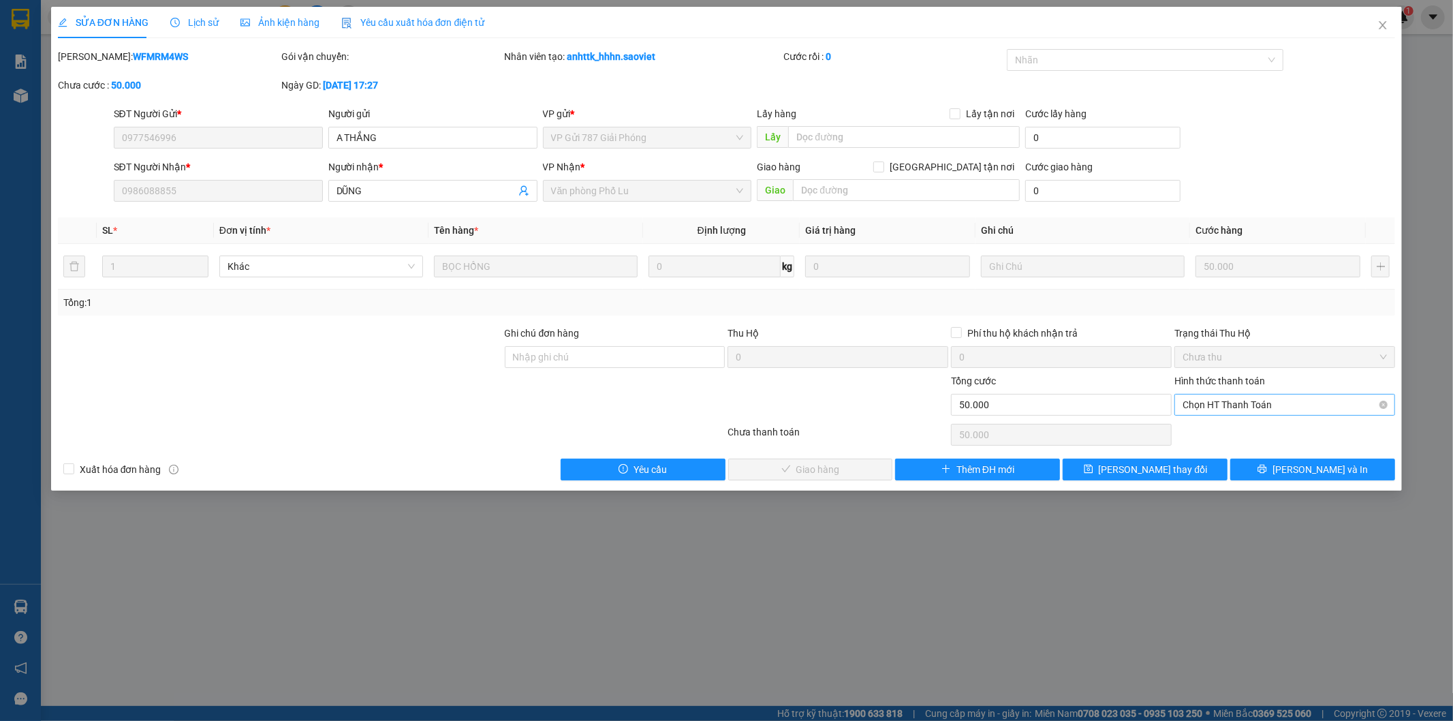
click at [1275, 402] on span "Chọn HT Thanh Toán" at bounding box center [1285, 404] width 204 height 20
drag, startPoint x: 1238, startPoint y: 432, endPoint x: 1184, endPoint y: 427, distance: 54.7
click at [1238, 431] on div "Tại văn phòng" at bounding box center [1285, 431] width 204 height 15
type input "0"
click at [828, 479] on button "[PERSON_NAME] và Giao hàng" at bounding box center [810, 469] width 165 height 22
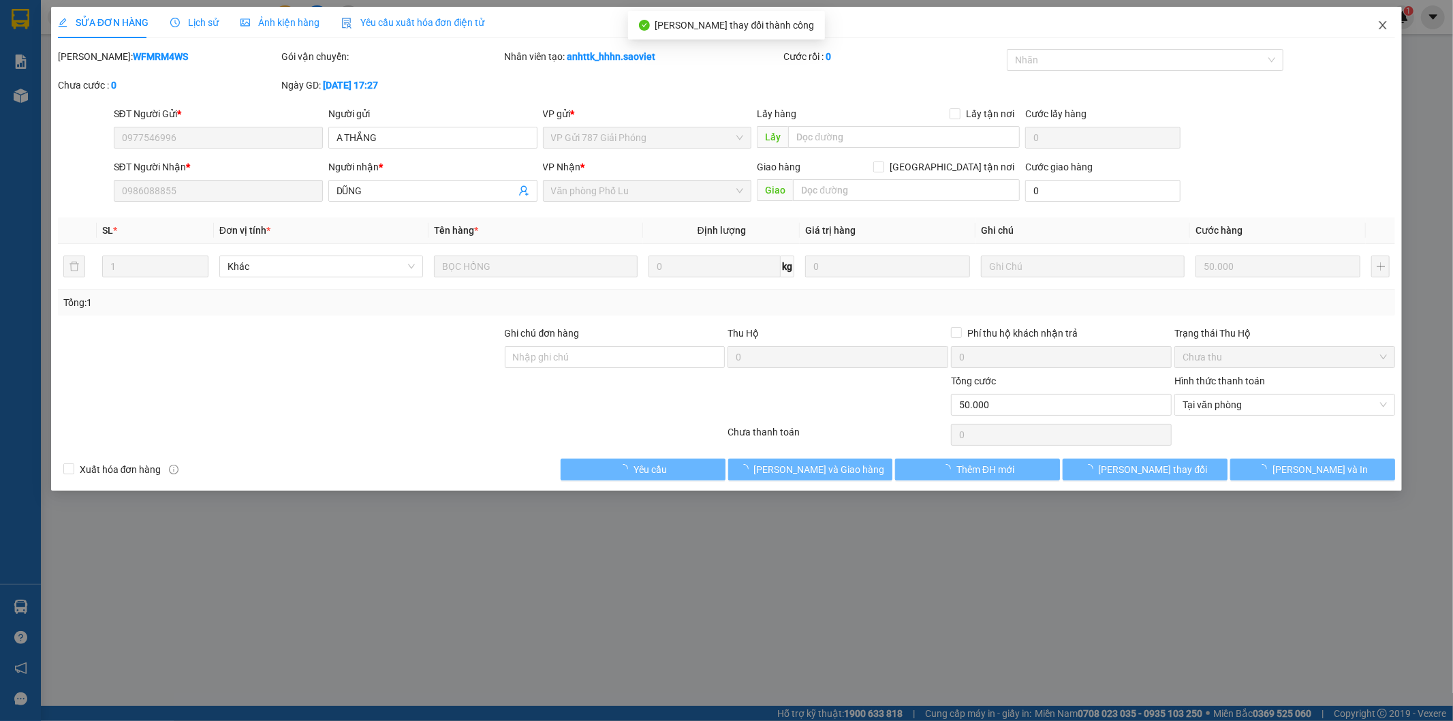
click at [1384, 24] on icon "close" at bounding box center [1382, 25] width 11 height 11
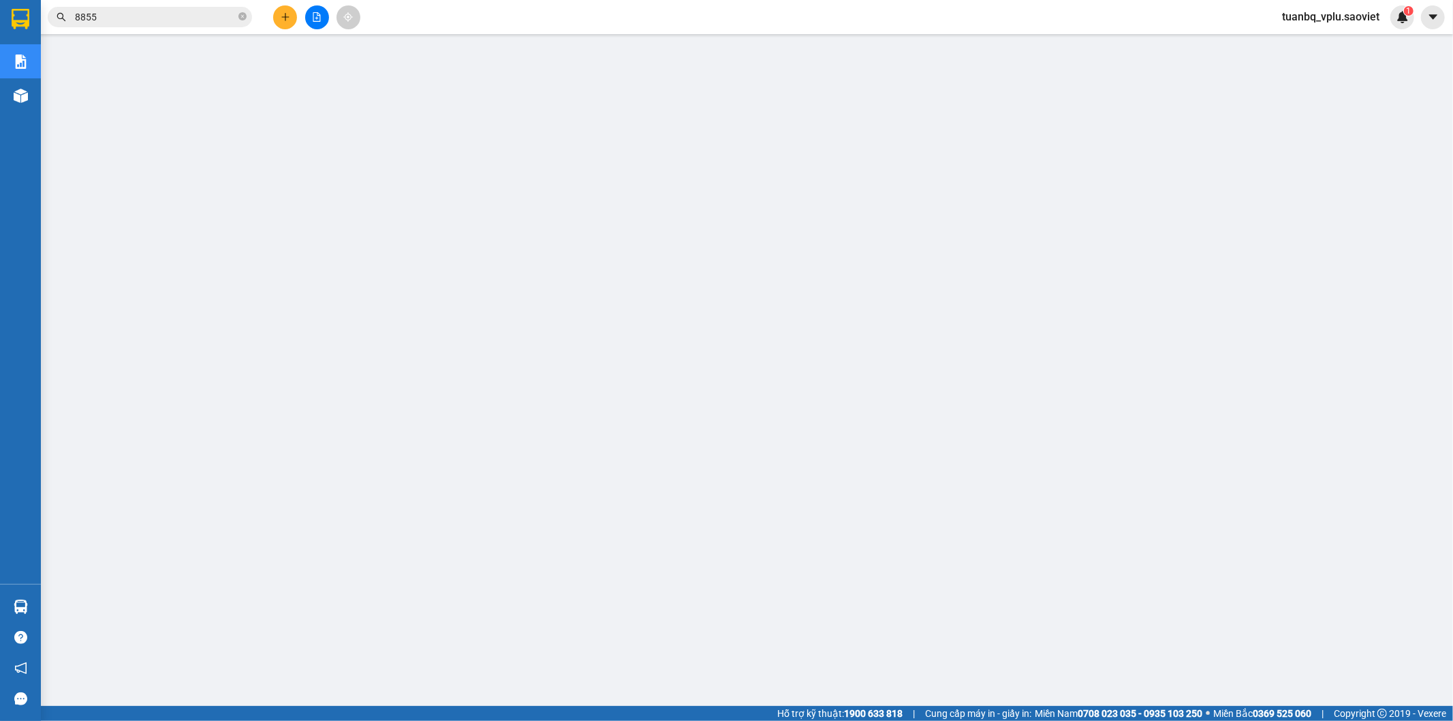
click at [127, 14] on input "8855" at bounding box center [155, 17] width 161 height 15
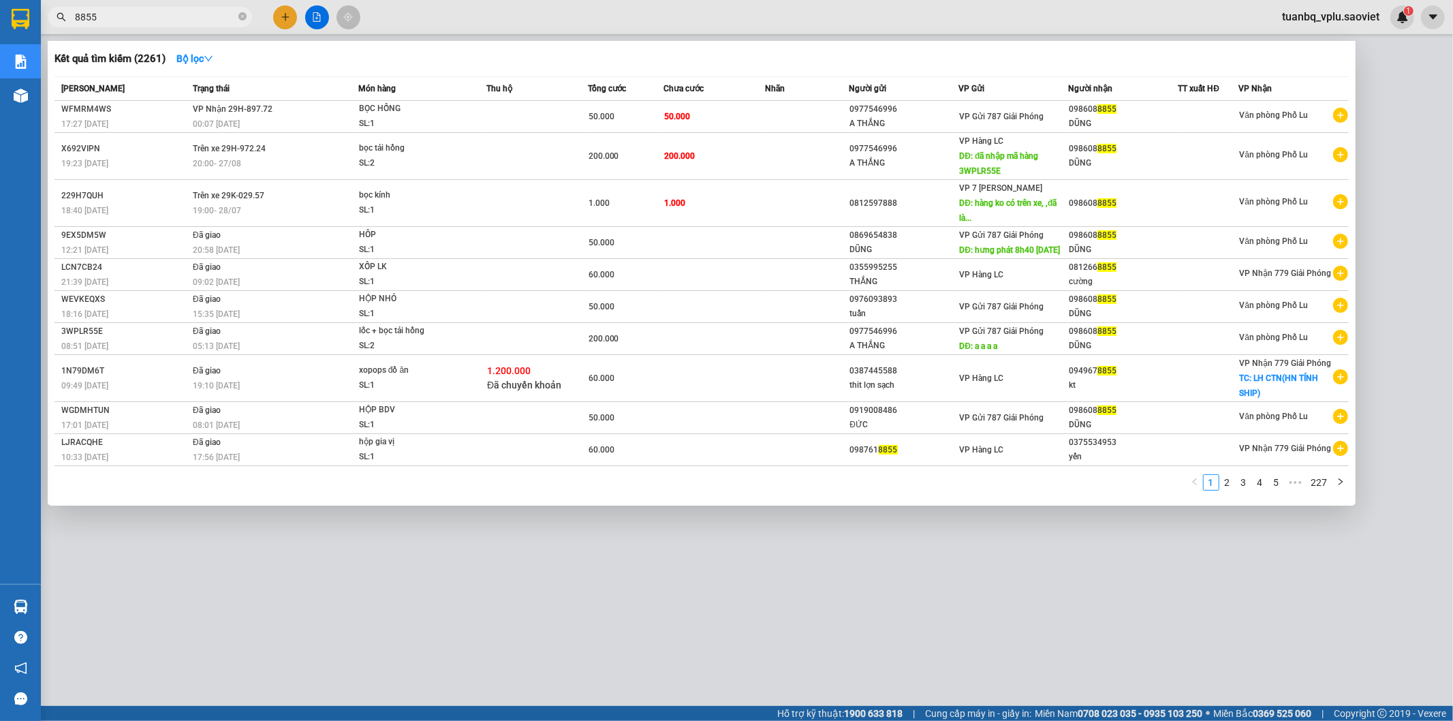
click at [127, 14] on input "8855" at bounding box center [155, 17] width 161 height 15
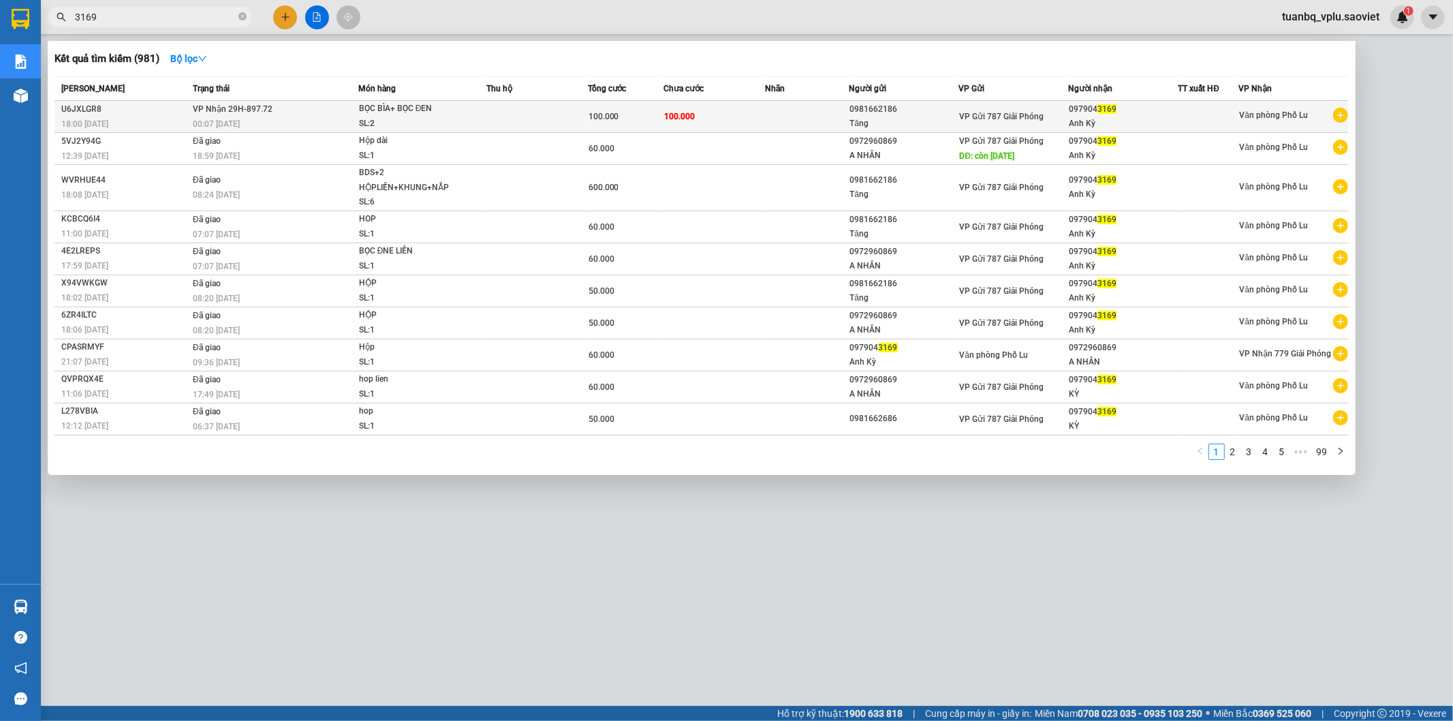
type input "3169"
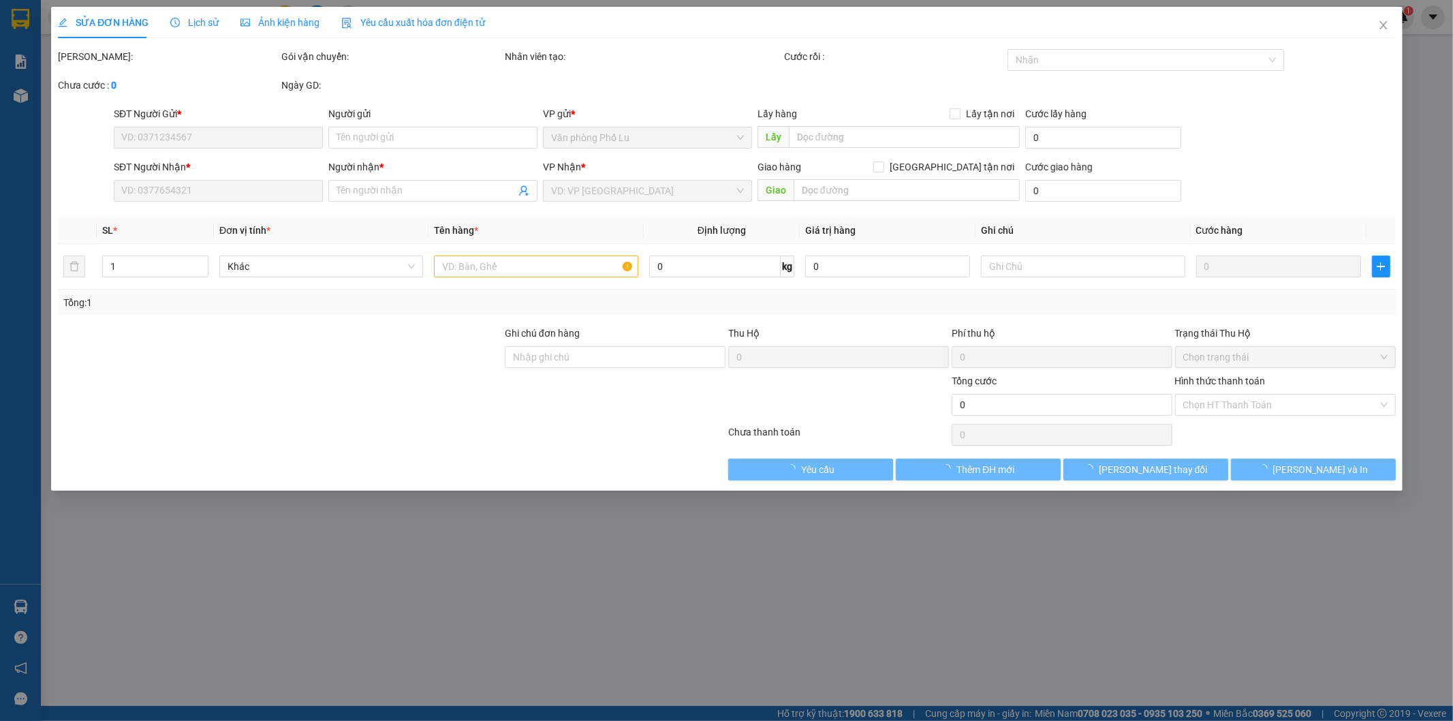
type input "0981662186"
type input "Tăng"
type input "0979043169"
type input "Anh Kỳ"
type input "100.000"
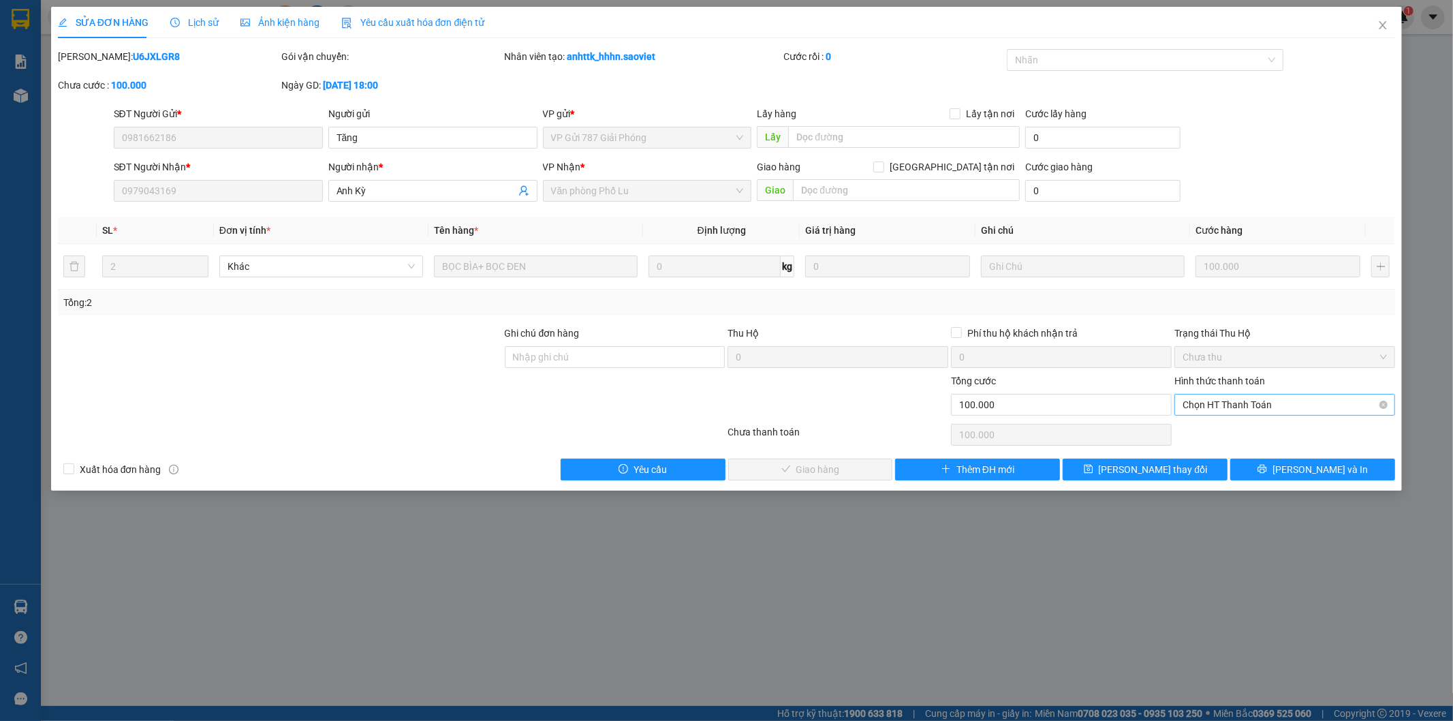
click at [1219, 400] on span "Chọn HT Thanh Toán" at bounding box center [1285, 404] width 204 height 20
click at [1204, 429] on div "Tại văn phòng" at bounding box center [1285, 431] width 204 height 15
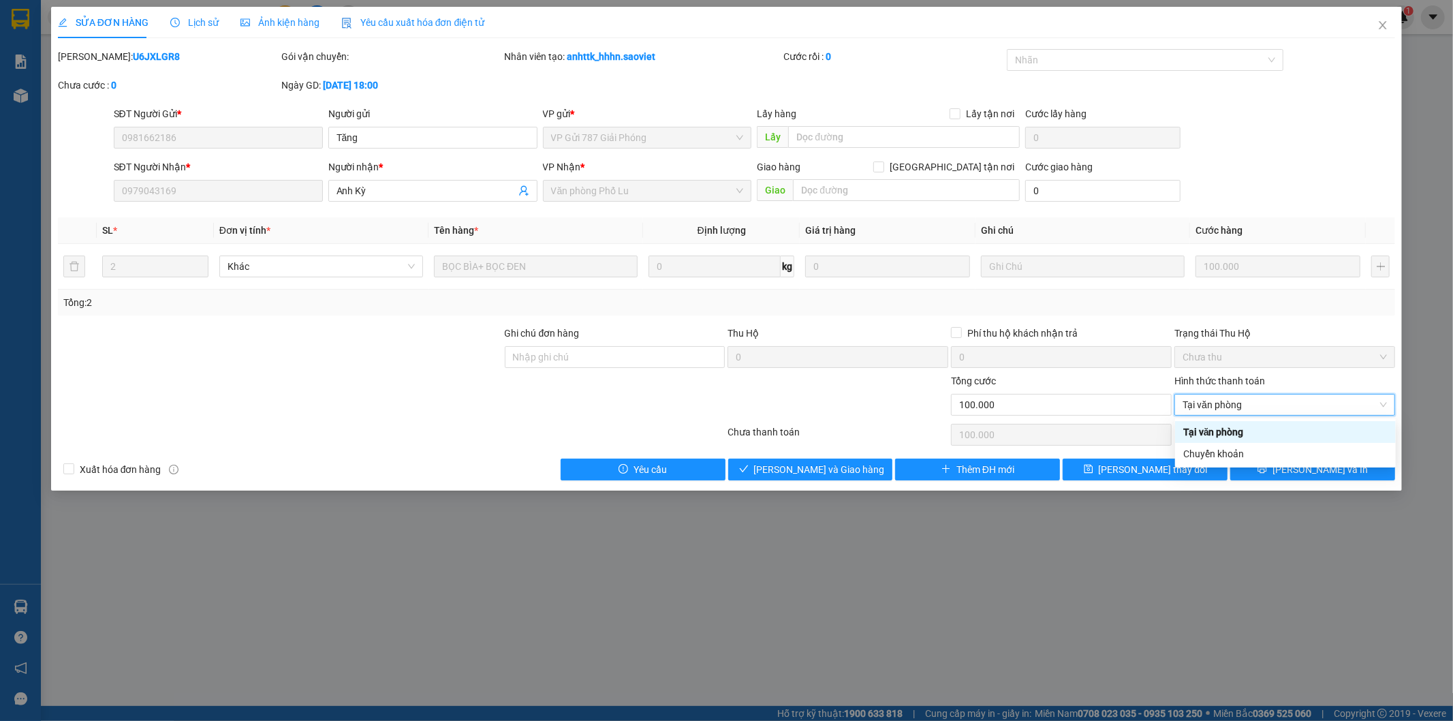
type input "0"
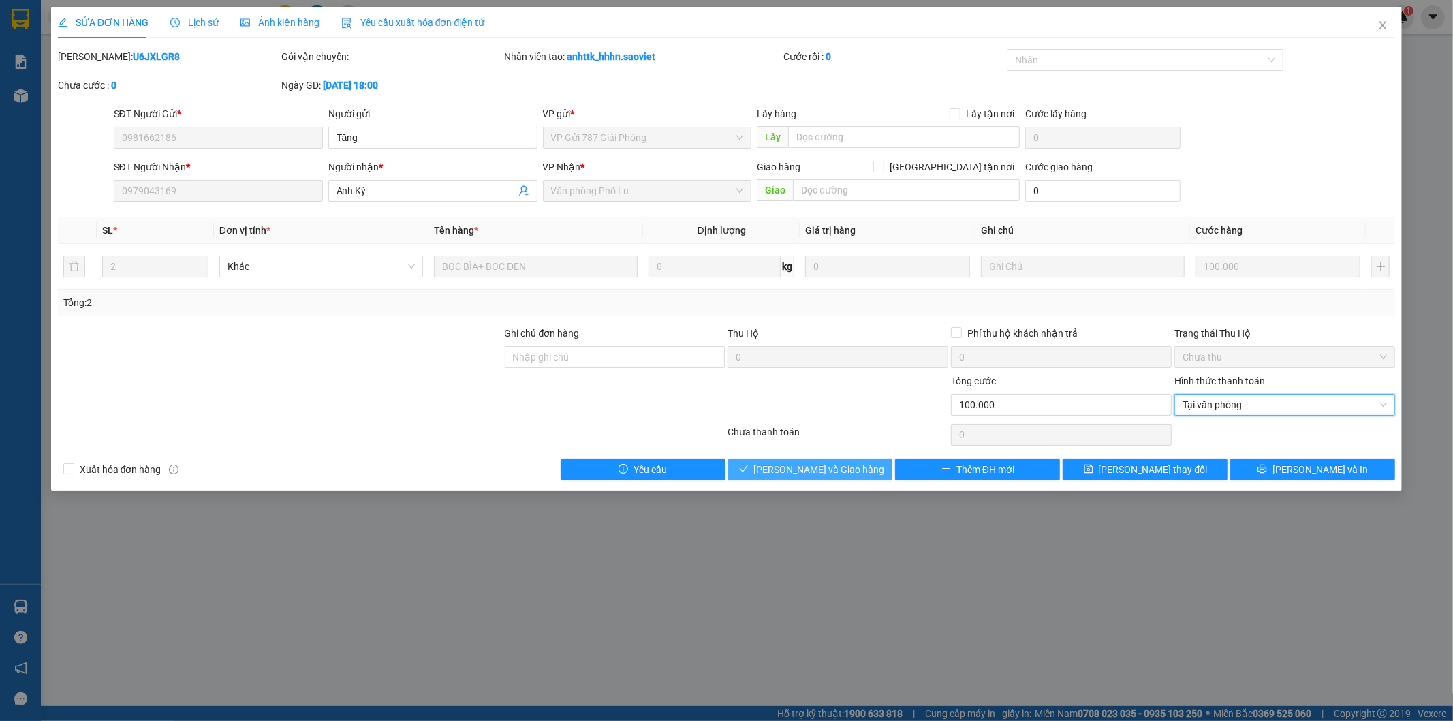
click at [834, 473] on span "[PERSON_NAME] và Giao hàng" at bounding box center [819, 469] width 131 height 15
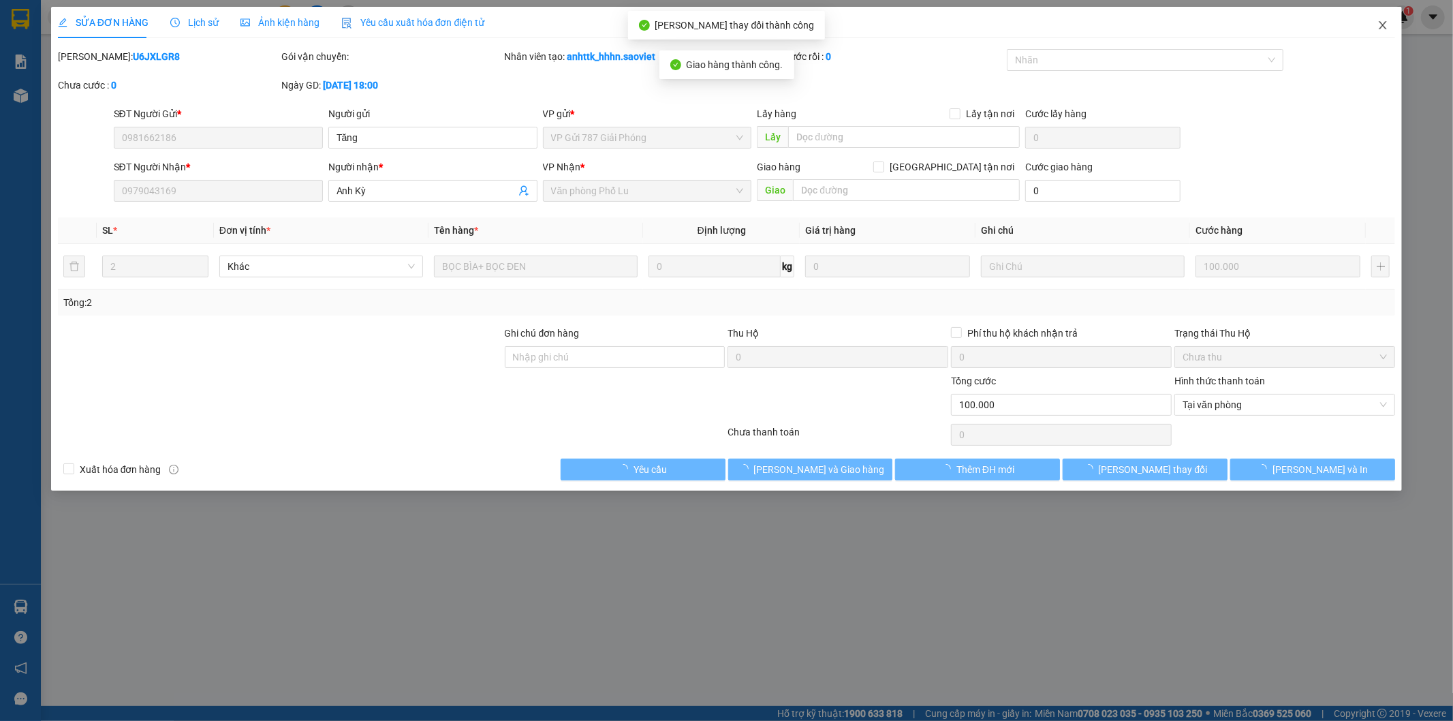
click at [1381, 31] on span "Close" at bounding box center [1383, 26] width 38 height 38
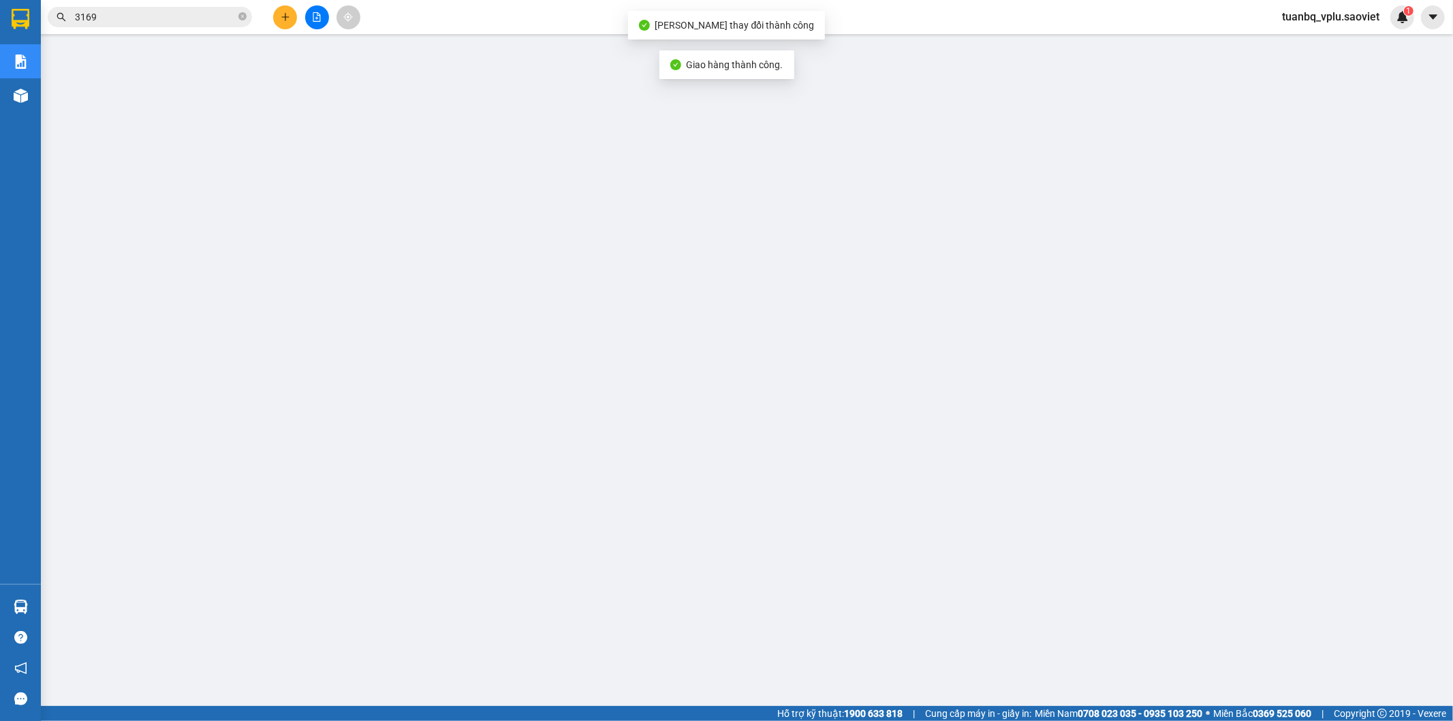
click at [164, 20] on input "3169" at bounding box center [155, 17] width 161 height 15
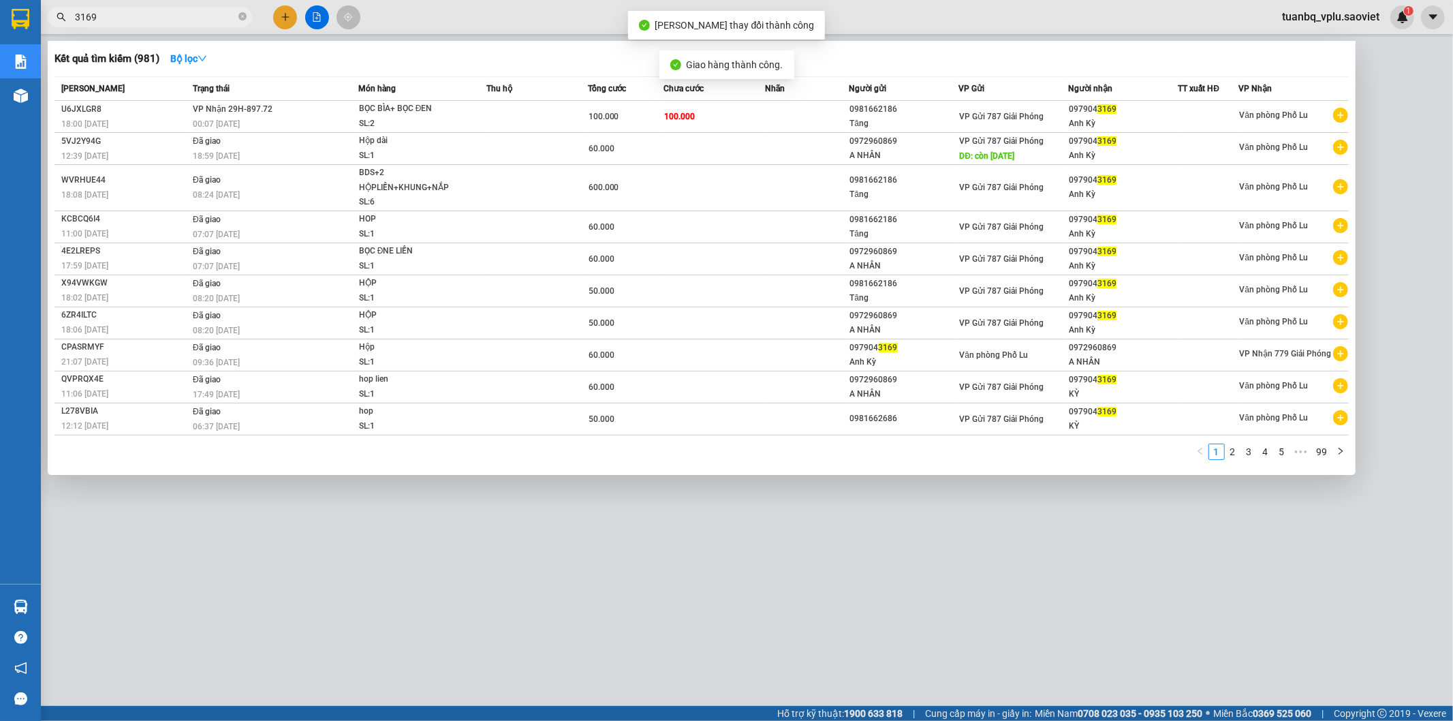
click at [164, 20] on input "3169" at bounding box center [155, 17] width 161 height 15
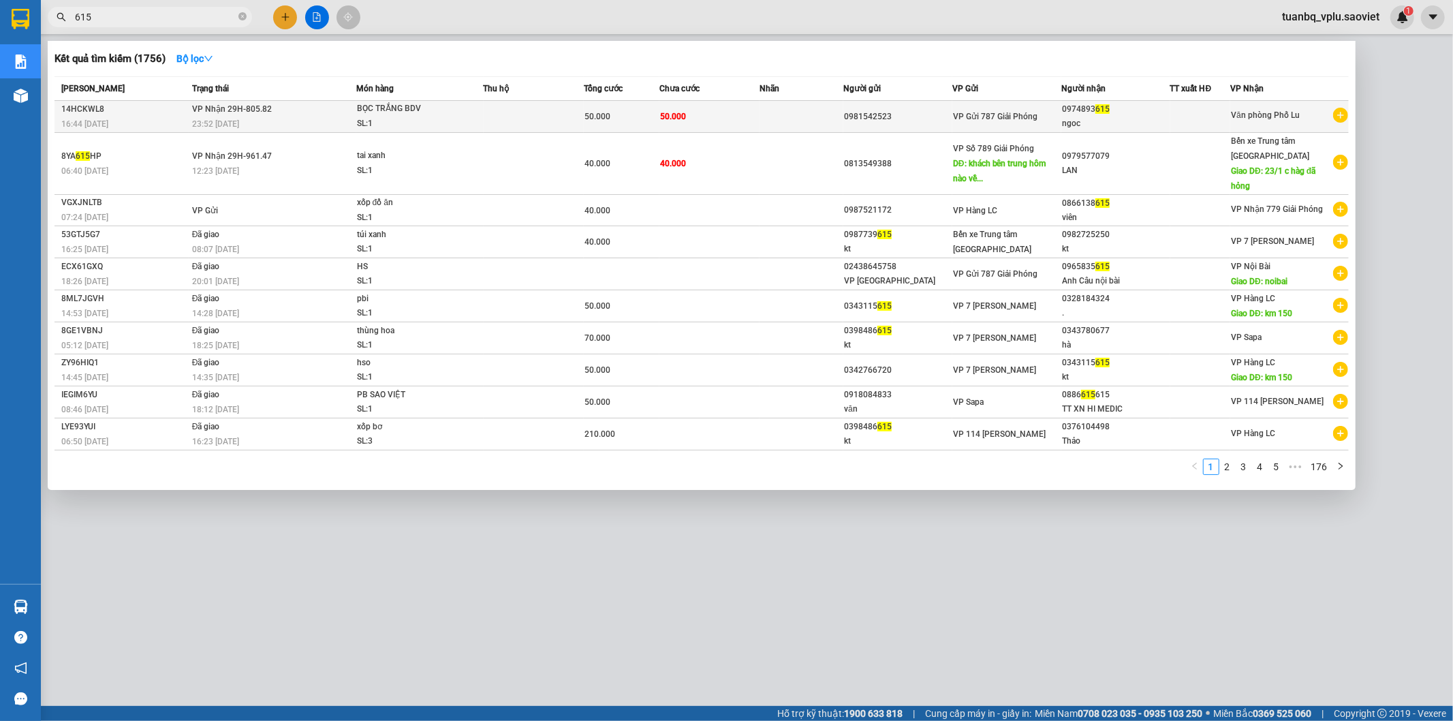
type input "615"
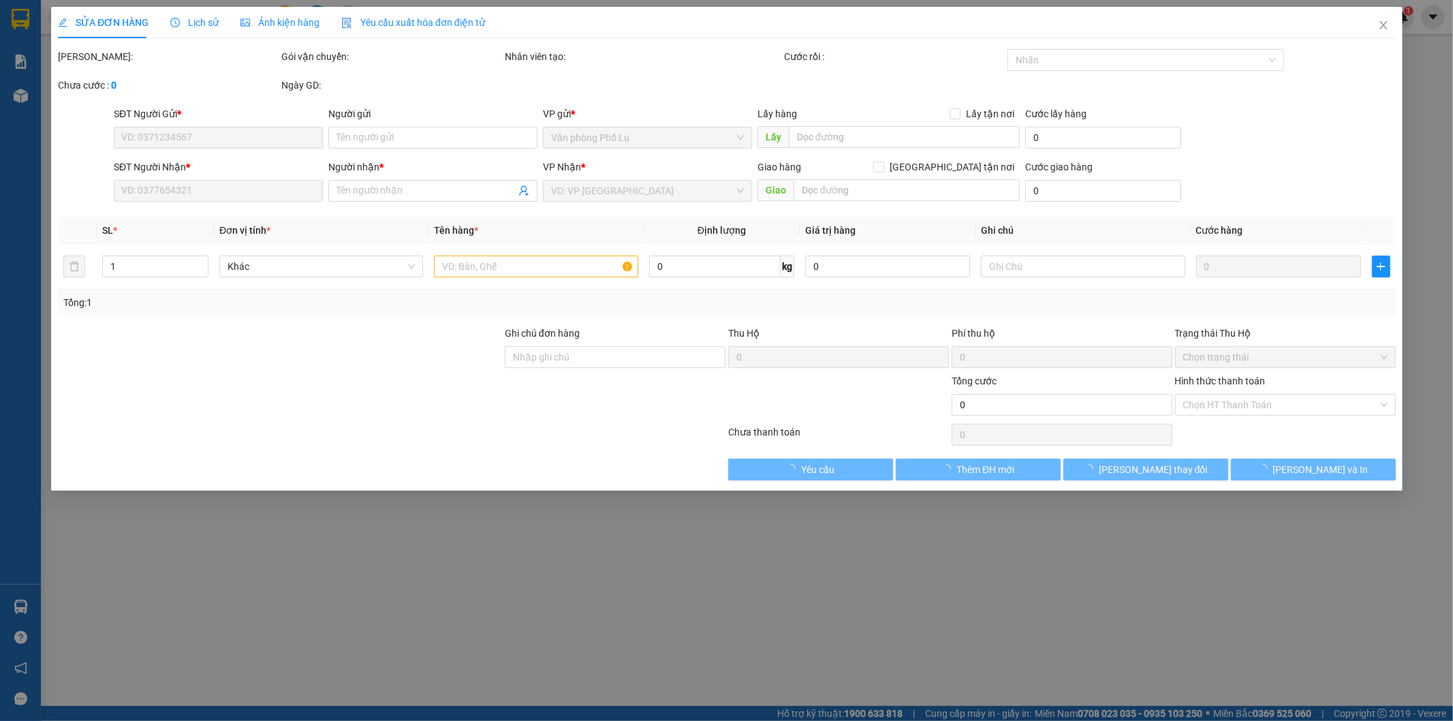
type input "0981542523"
type input "0974893615"
type input "ngoc"
type input "50.000"
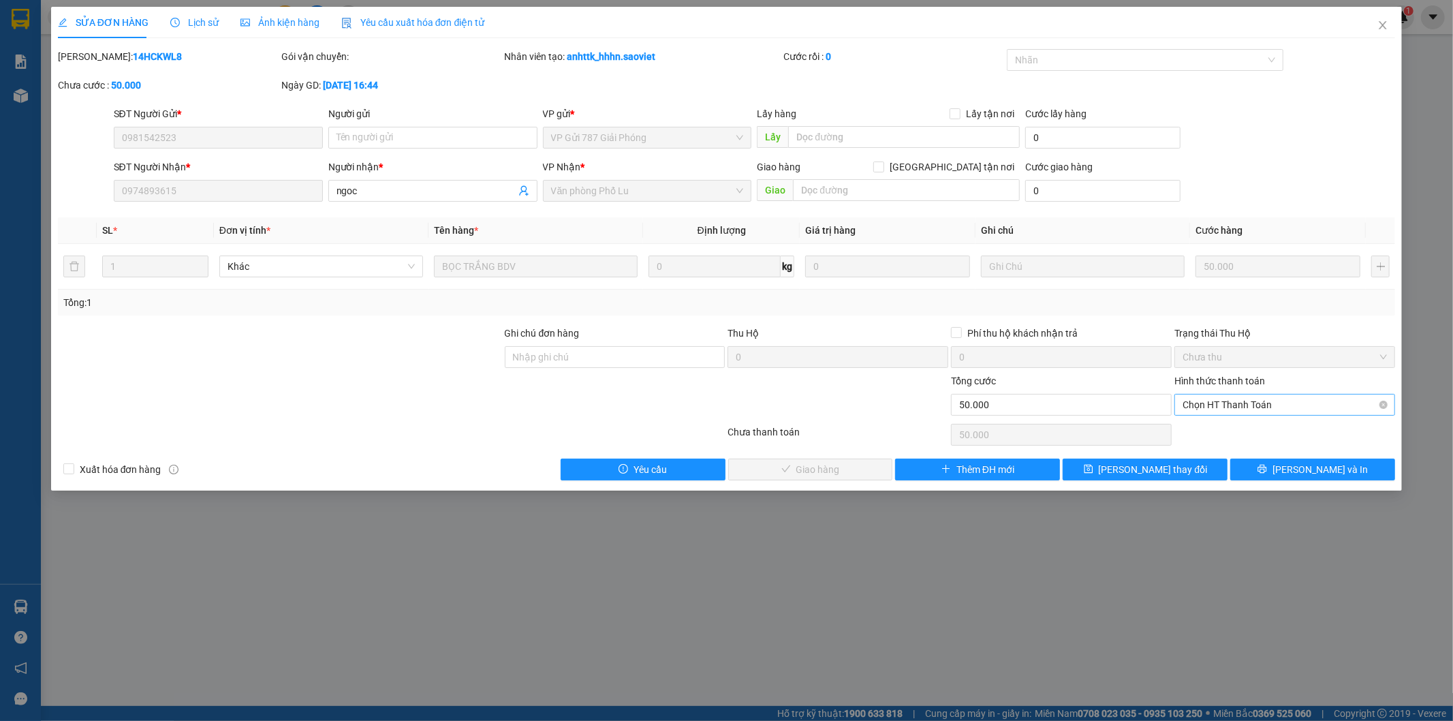
click at [1240, 404] on span "Chọn HT Thanh Toán" at bounding box center [1285, 404] width 204 height 20
click at [1224, 433] on div "Tại văn phòng" at bounding box center [1285, 431] width 204 height 15
type input "0"
click at [808, 464] on span "[PERSON_NAME] và Giao hàng" at bounding box center [819, 469] width 131 height 15
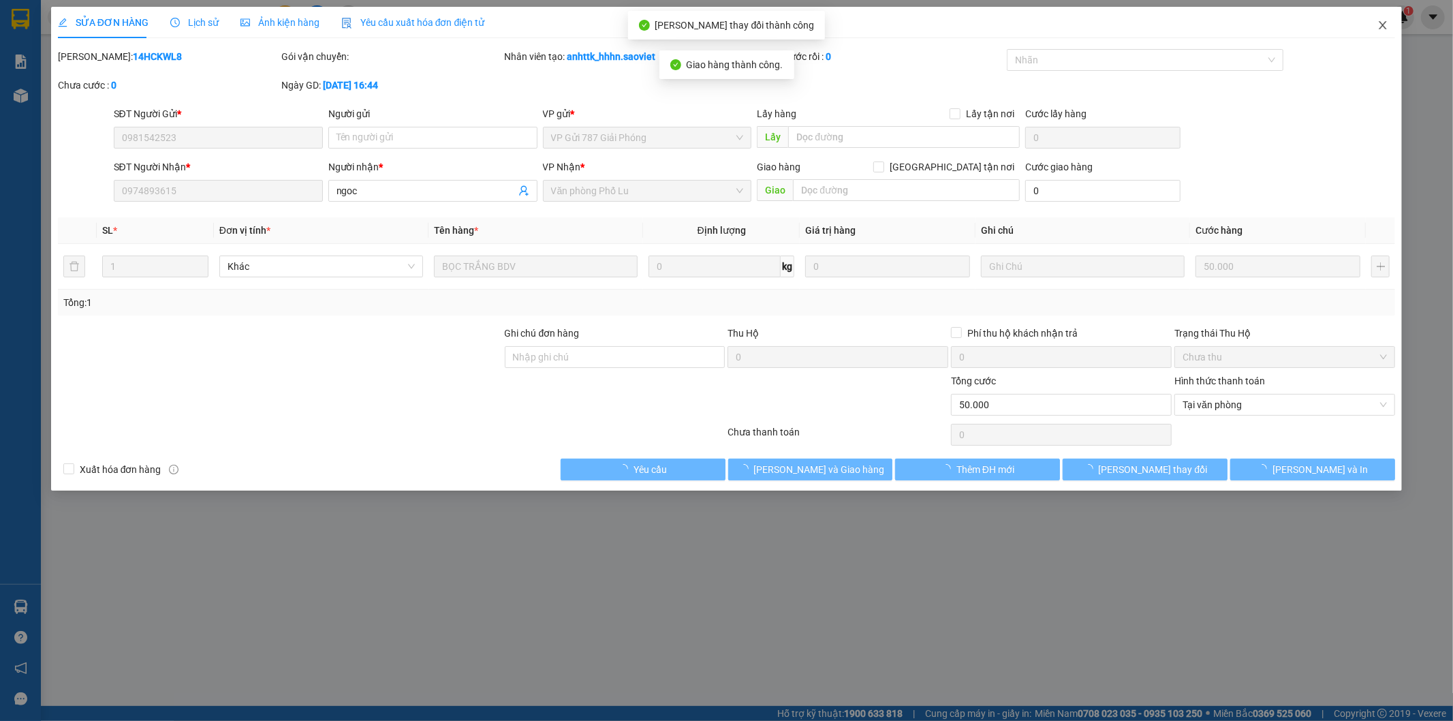
click at [1386, 31] on span "Close" at bounding box center [1383, 26] width 38 height 38
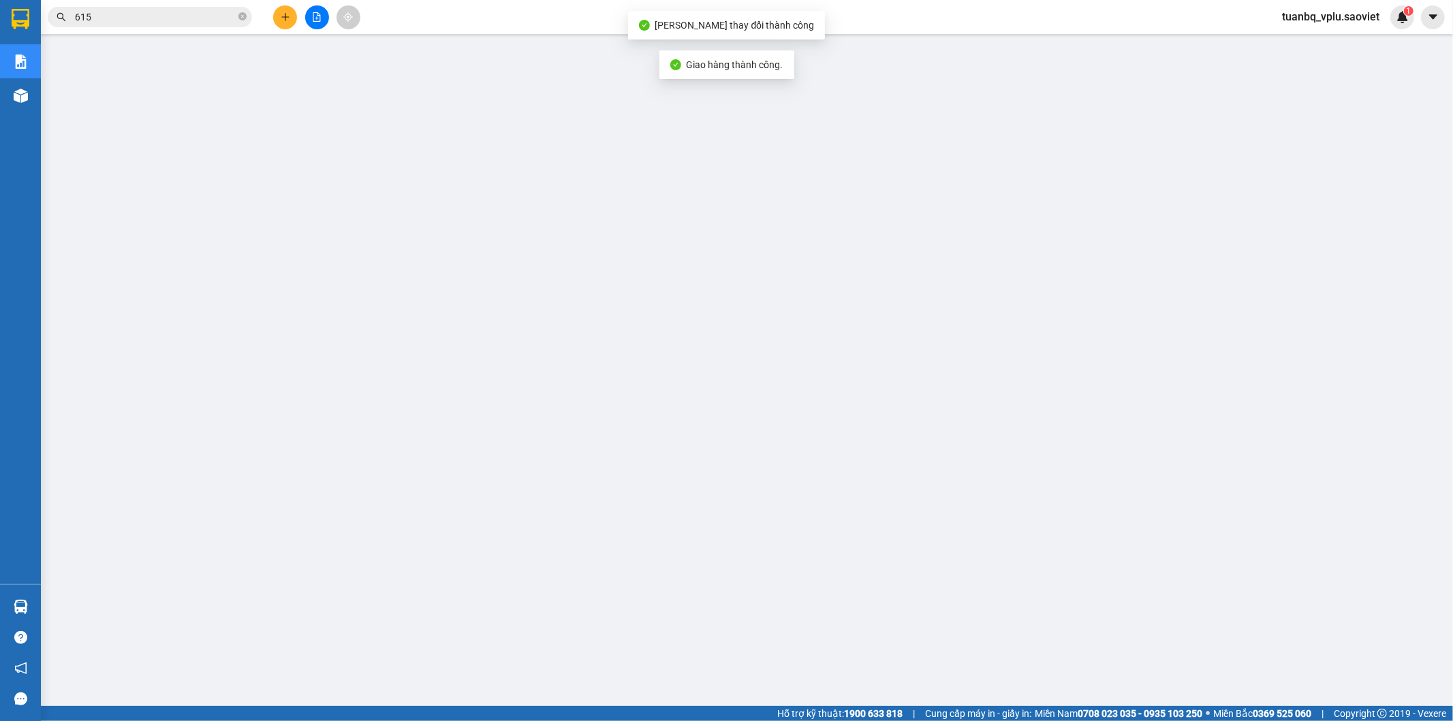
click at [138, 18] on input "615" at bounding box center [155, 17] width 161 height 15
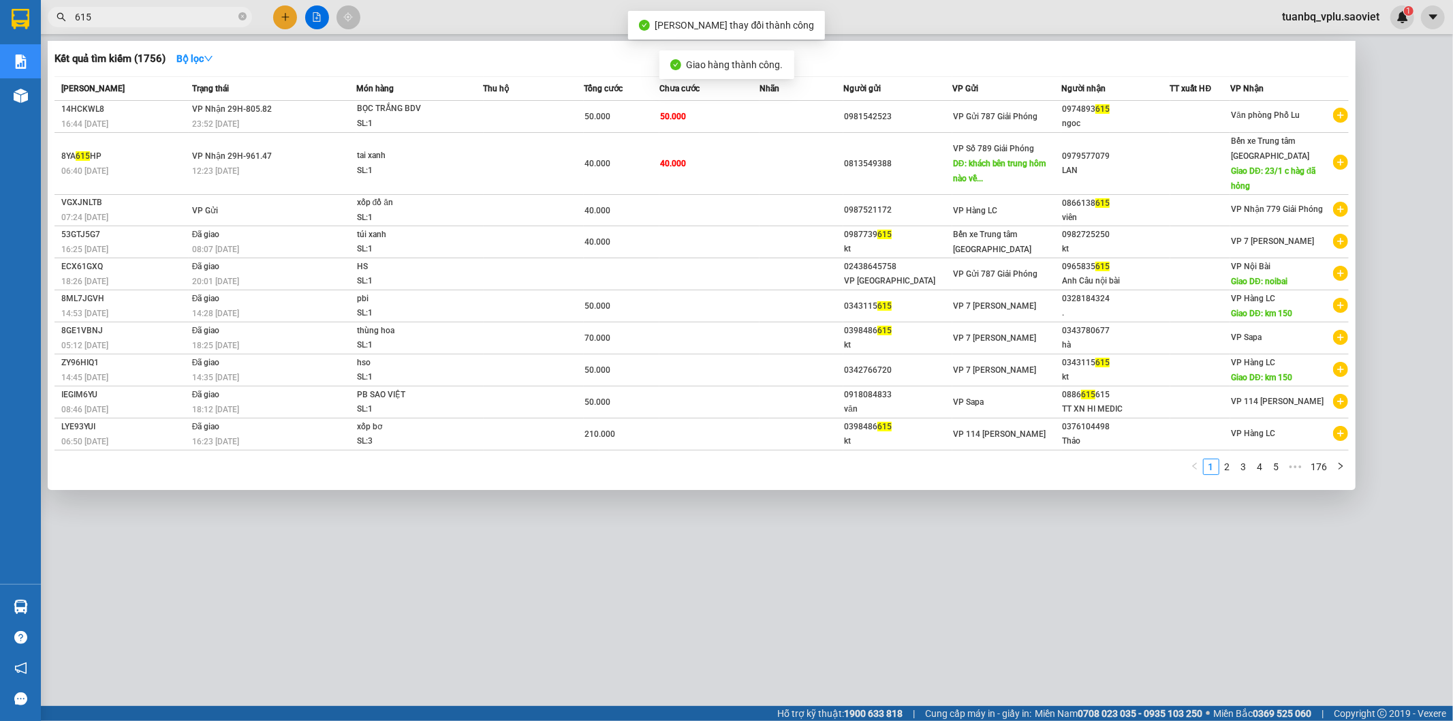
click at [138, 18] on input "615" at bounding box center [155, 17] width 161 height 15
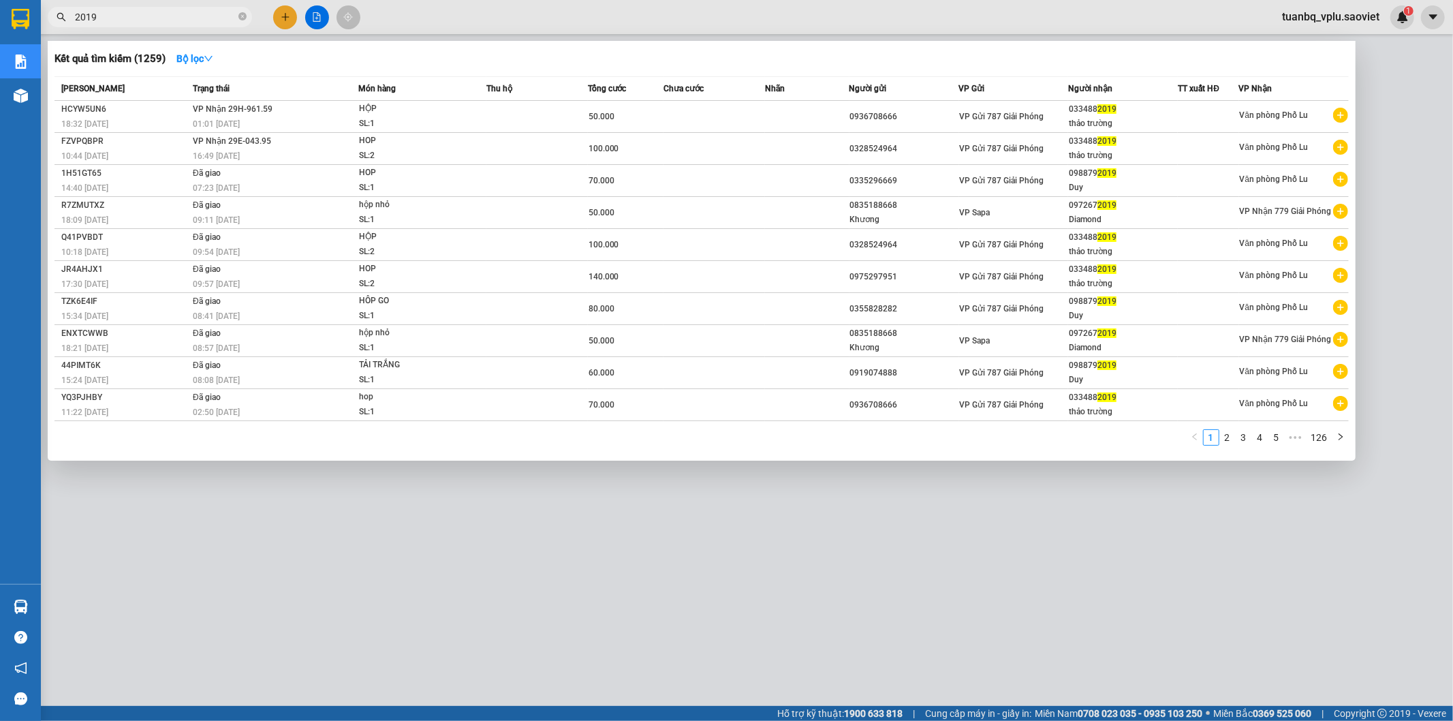
click at [139, 5] on div at bounding box center [726, 360] width 1453 height 721
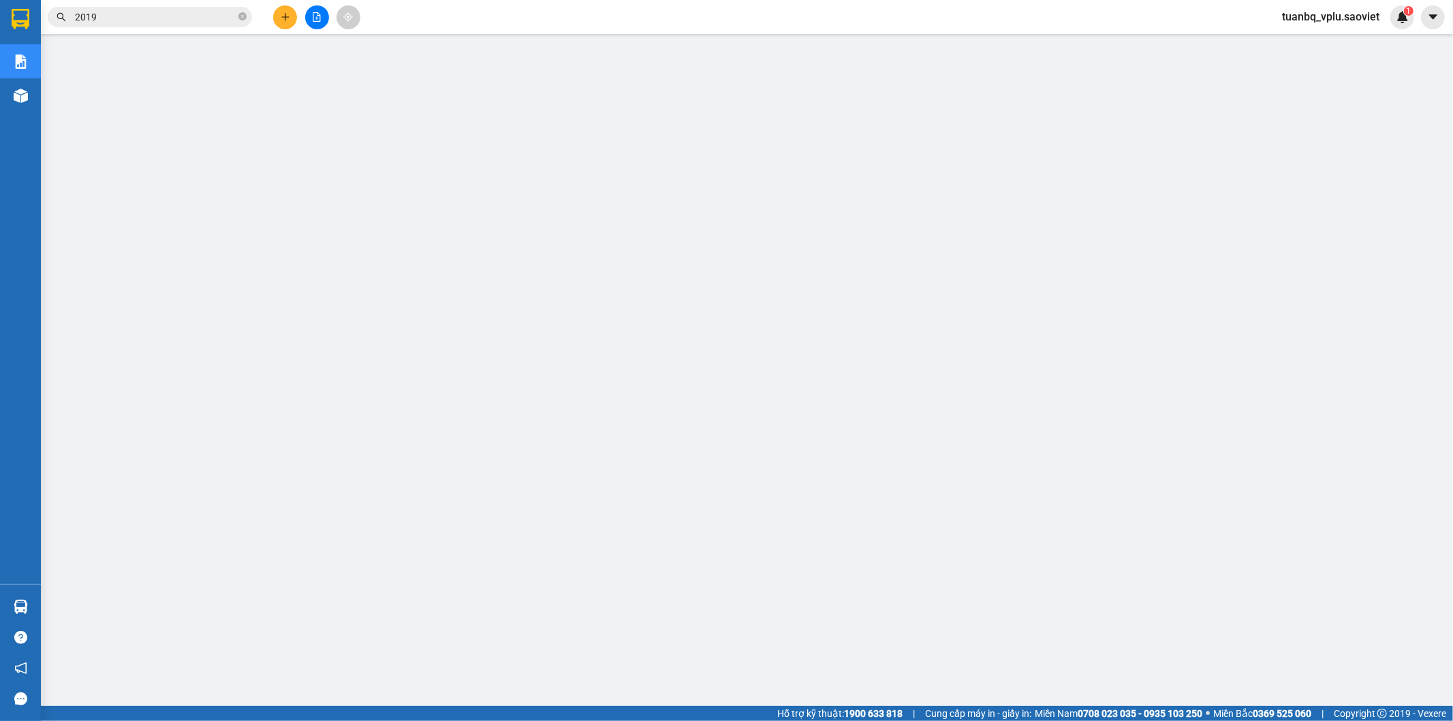
click at [131, 16] on input "2019" at bounding box center [155, 17] width 161 height 15
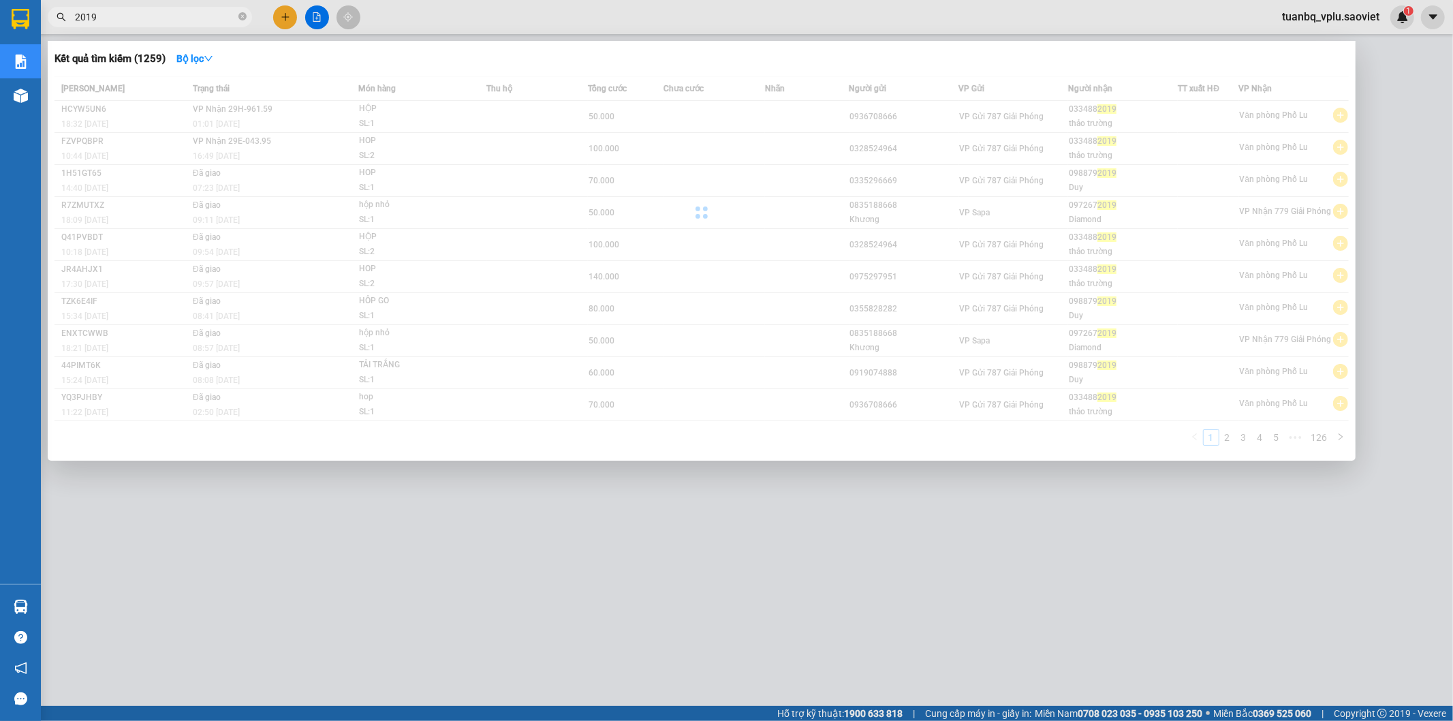
click at [131, 16] on input "2019" at bounding box center [155, 17] width 161 height 15
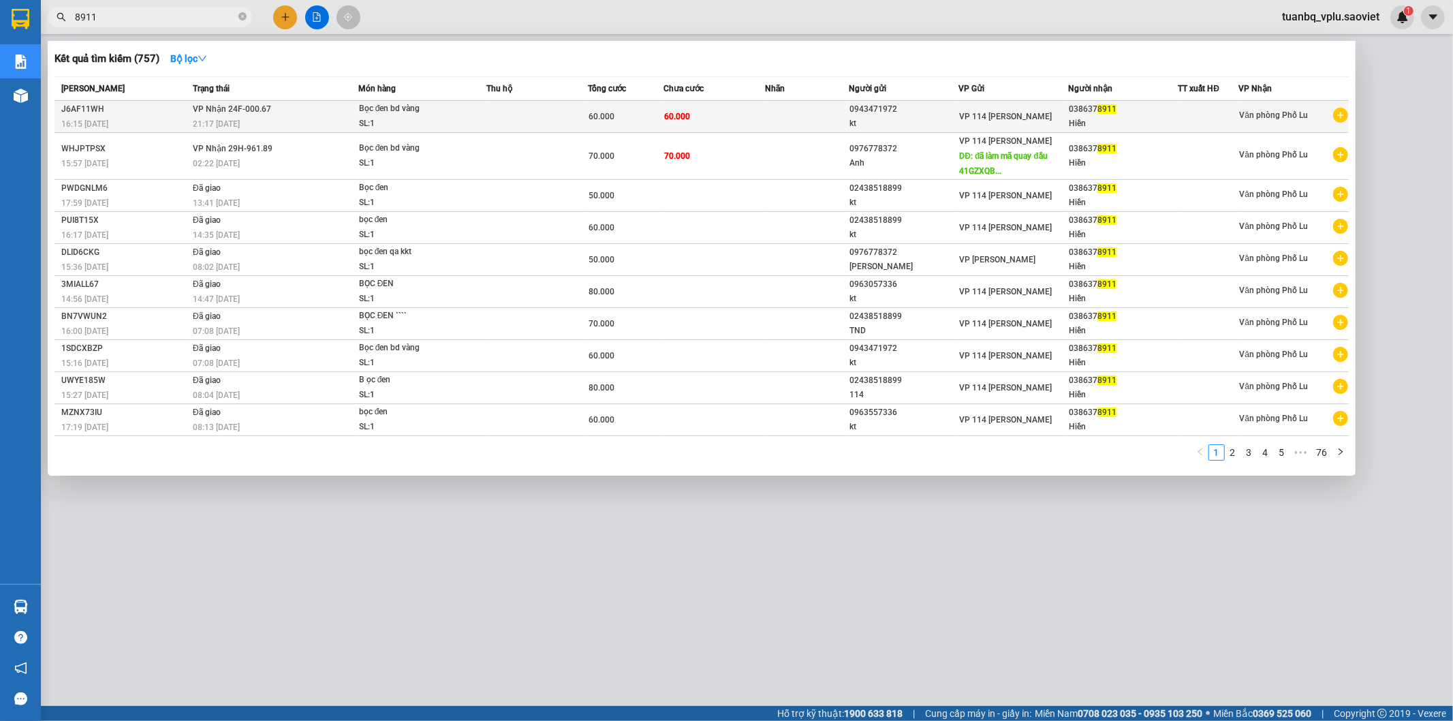
type input "8911"
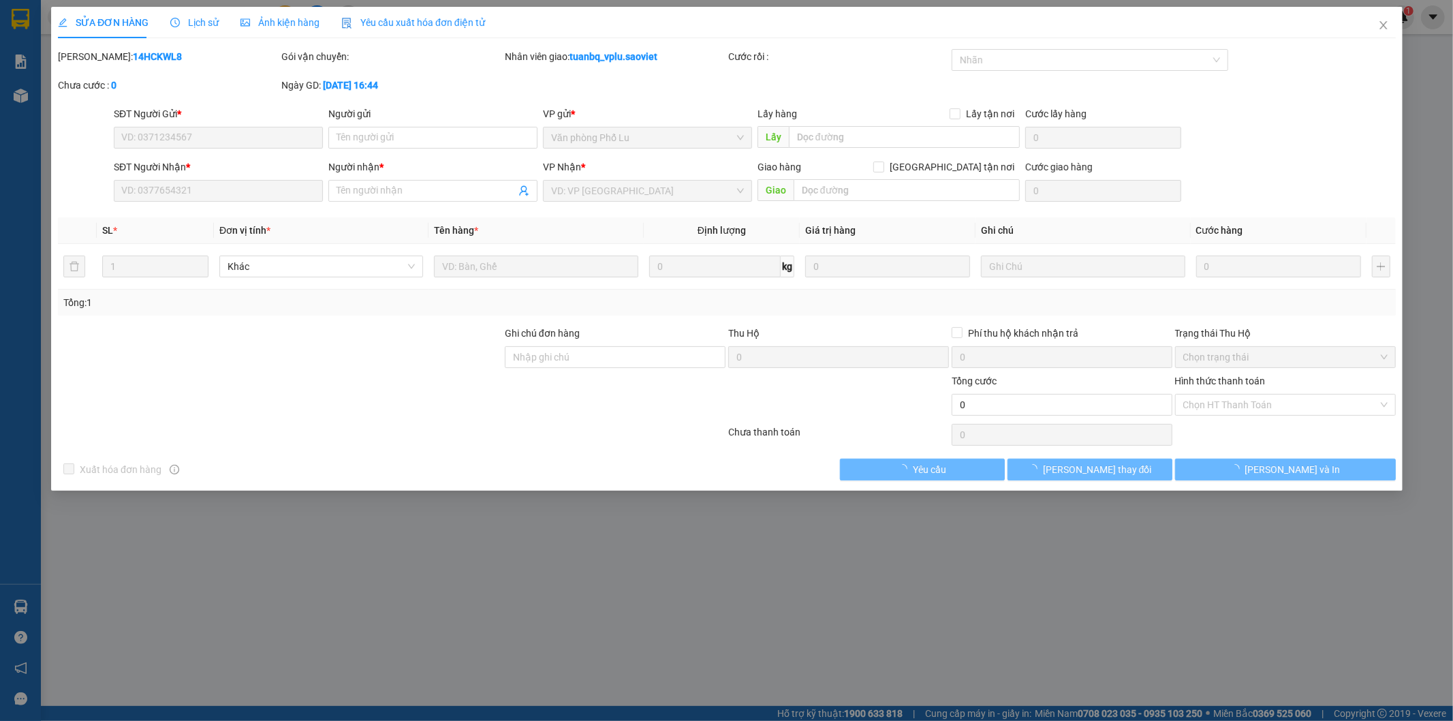
type input "0943471972"
type input "kt"
type input "0386378911"
type input "Hiền"
type input "60.000"
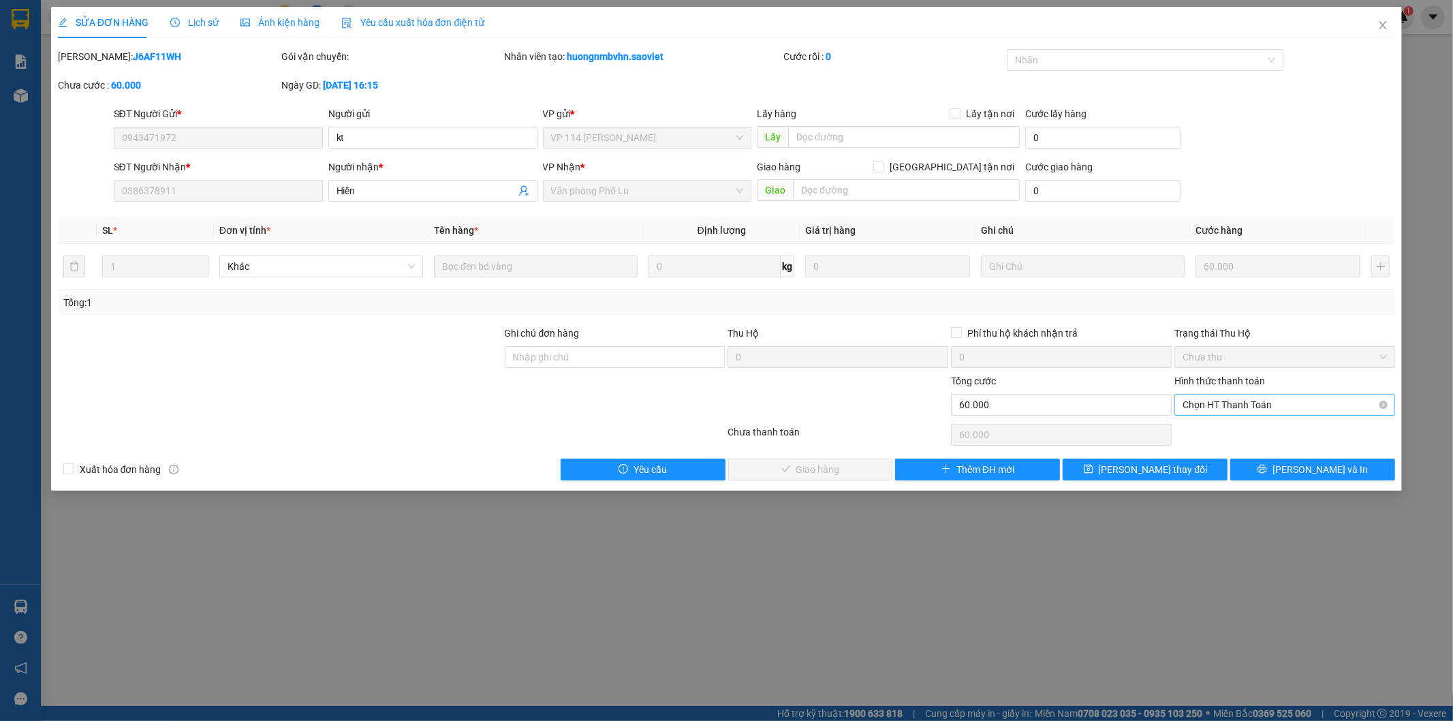
click at [1232, 399] on span "Chọn HT Thanh Toán" at bounding box center [1285, 404] width 204 height 20
click at [1218, 432] on div "Tại văn phòng" at bounding box center [1285, 431] width 204 height 15
type input "0"
click at [833, 467] on span "[PERSON_NAME] và Giao hàng" at bounding box center [819, 469] width 131 height 15
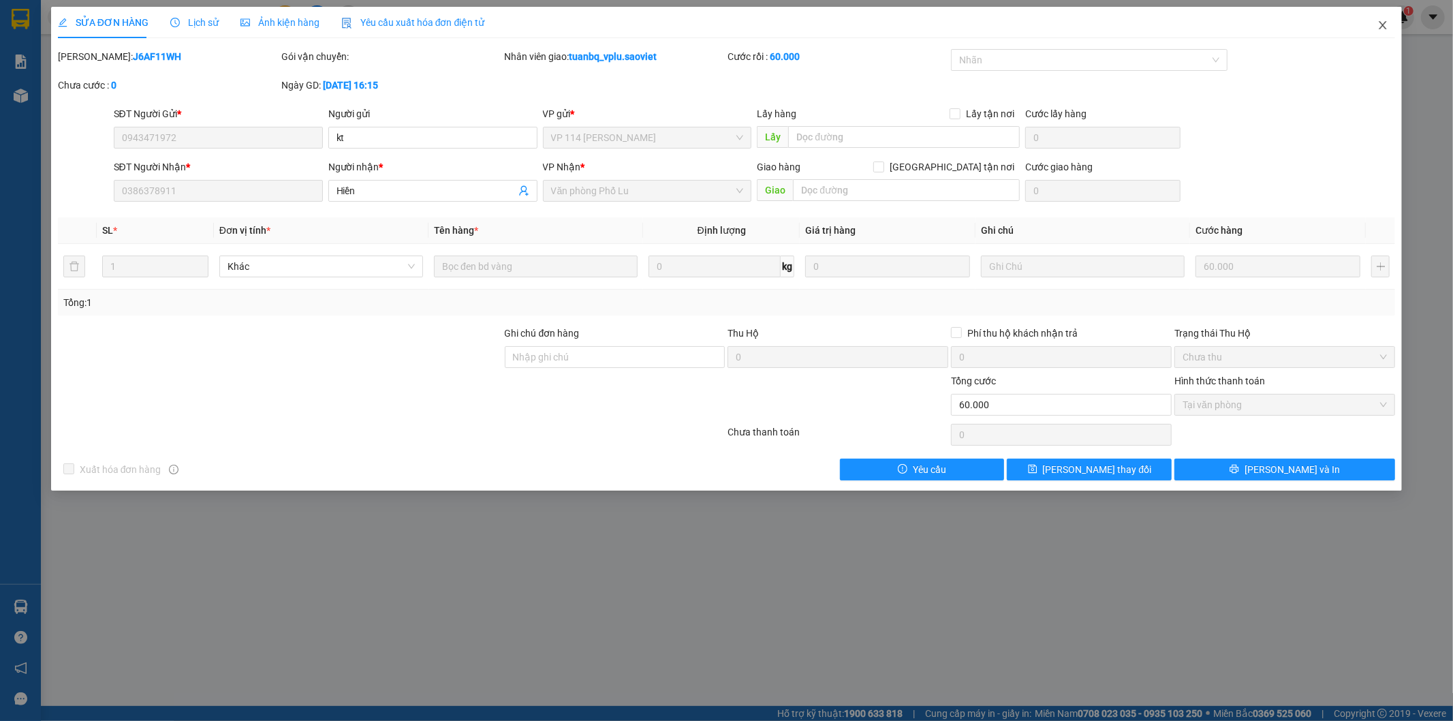
click at [1388, 24] on icon "close" at bounding box center [1382, 25] width 11 height 11
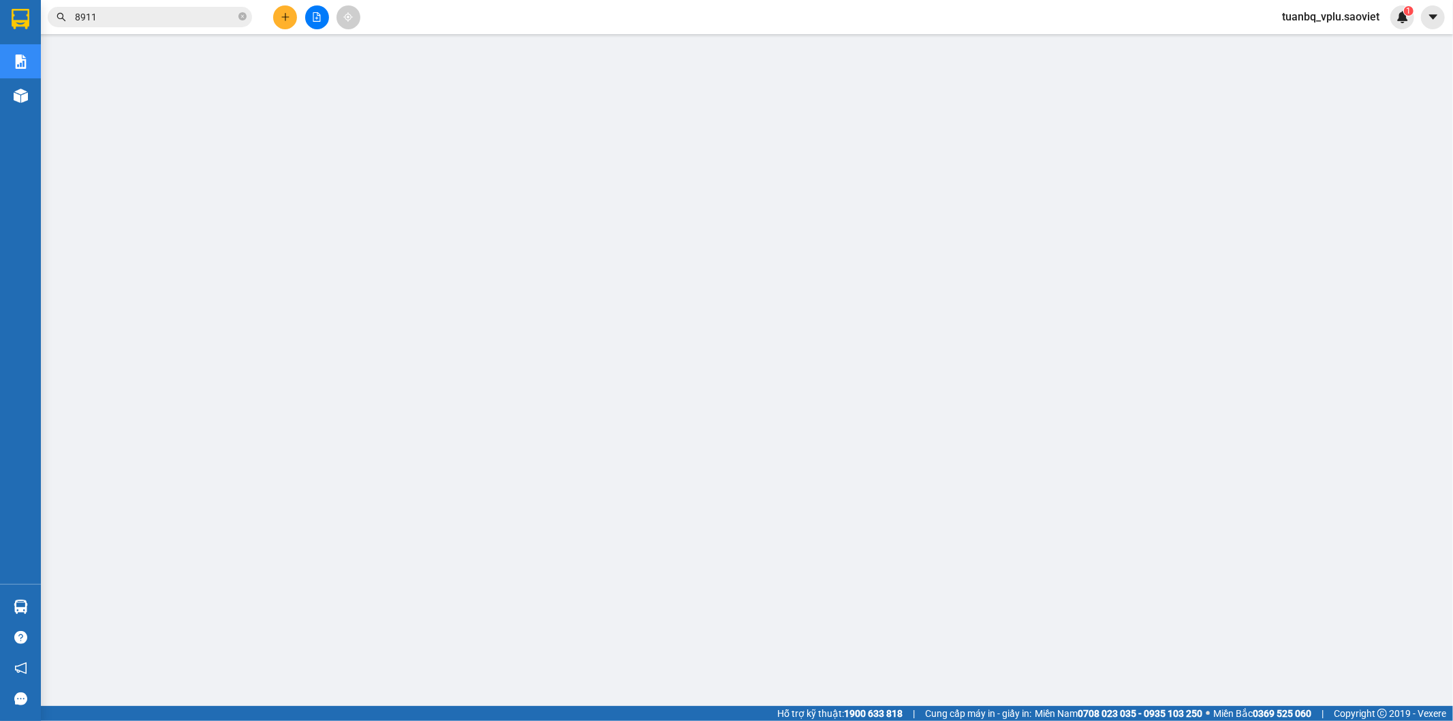
click at [127, 18] on input "8911" at bounding box center [155, 17] width 161 height 15
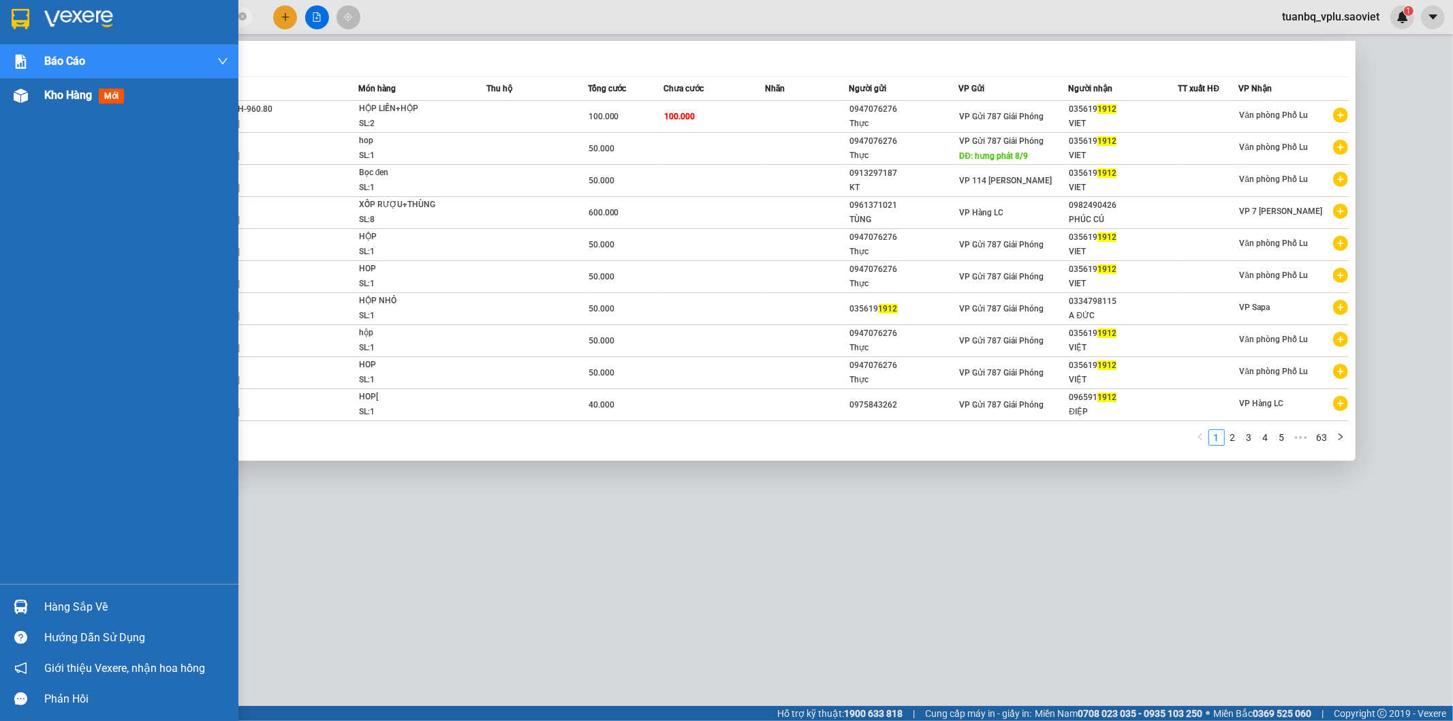
type input "1912"
click at [75, 98] on span "Kho hàng" at bounding box center [68, 95] width 48 height 13
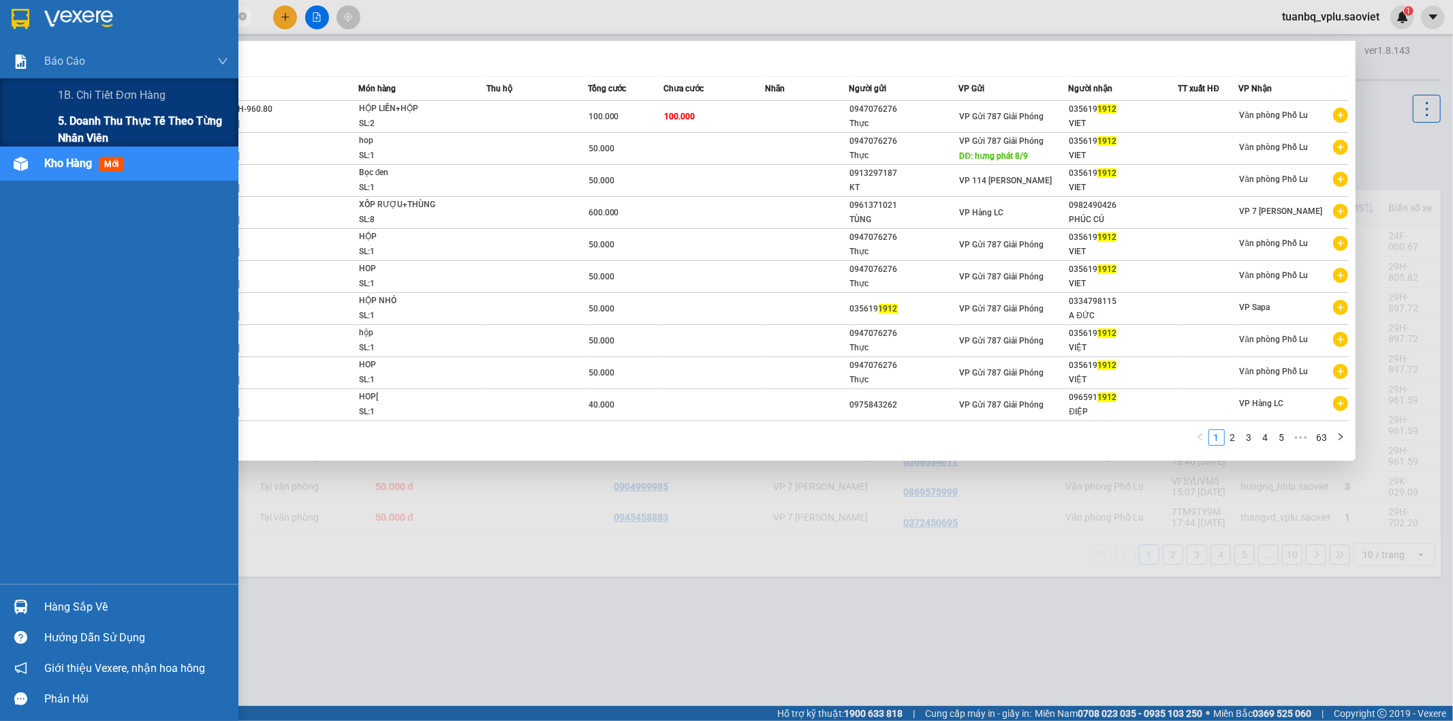
click at [110, 129] on span "5. Doanh thu thực tế theo từng nhân viên" at bounding box center [143, 129] width 170 height 34
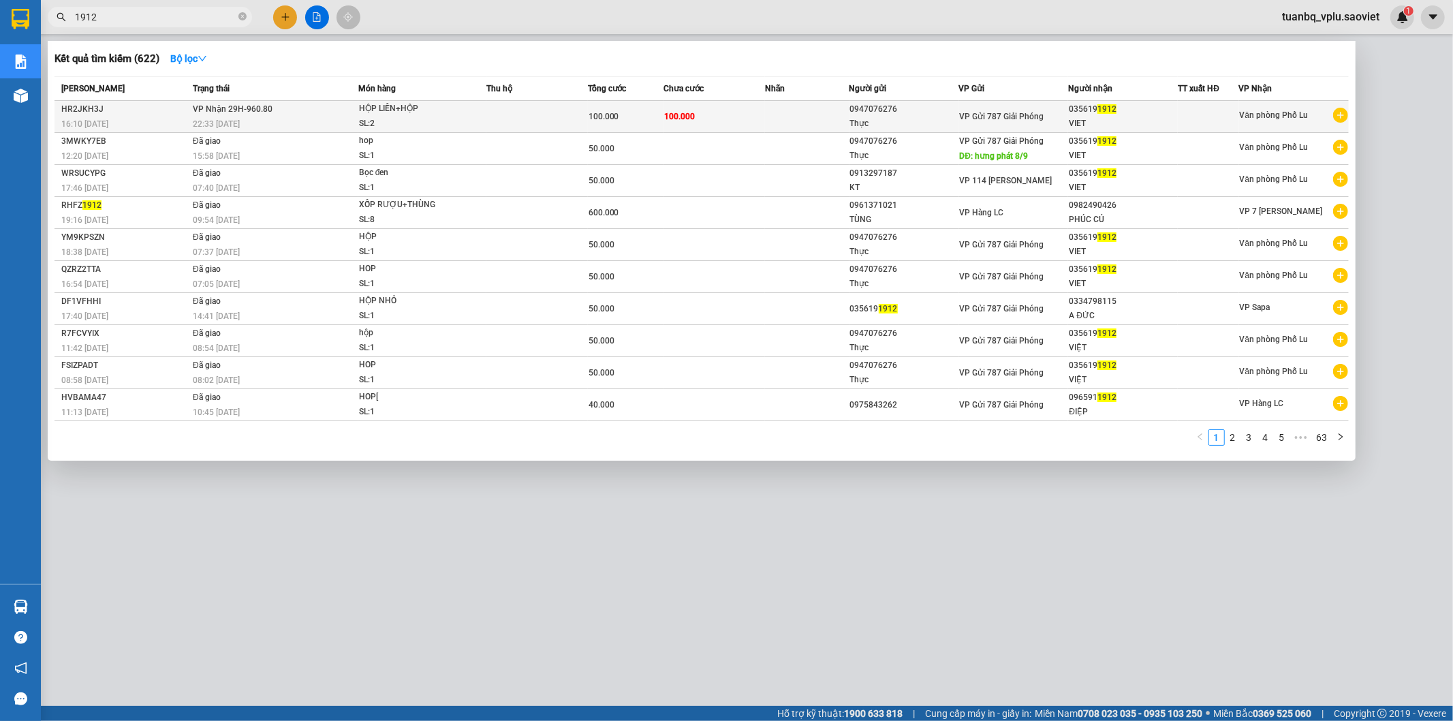
click at [669, 125] on td "100.000" at bounding box center [713, 117] width 101 height 32
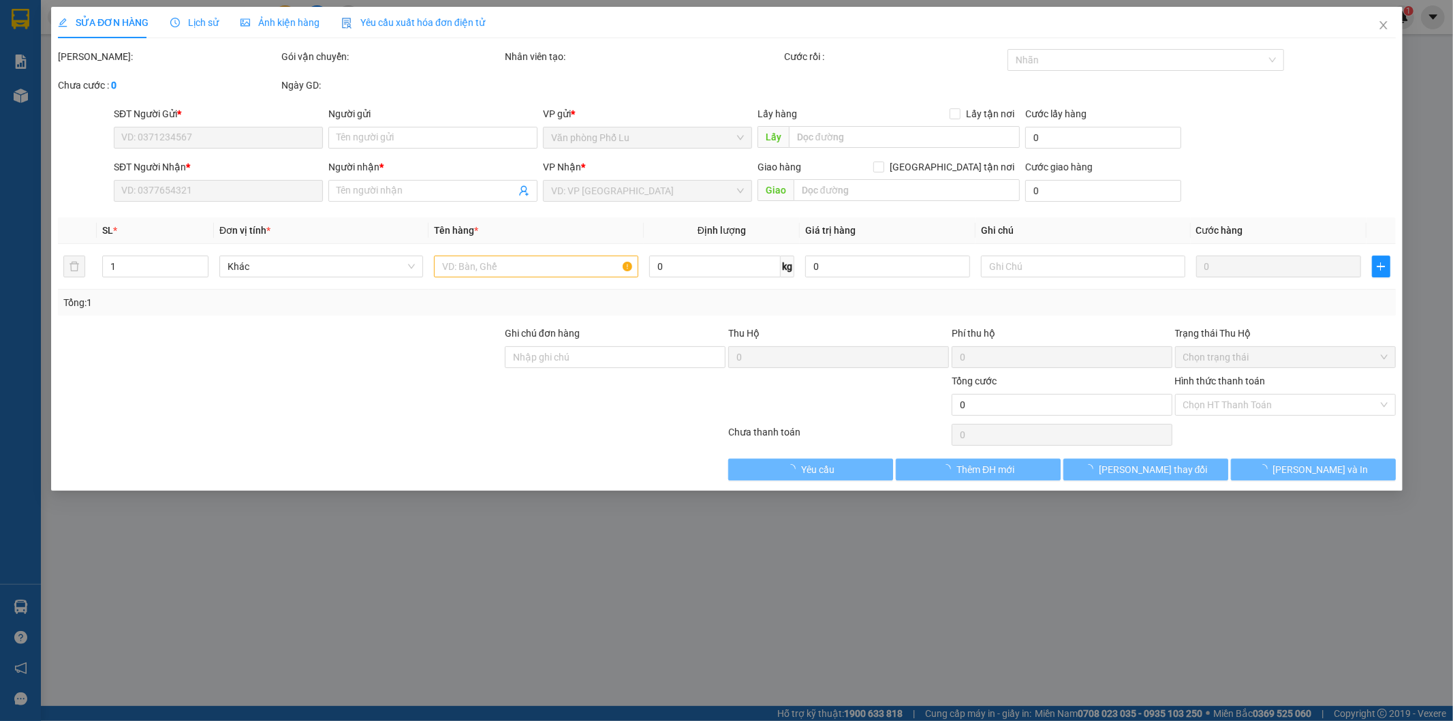
type input "0947076276"
type input "Thực"
type input "0356191912"
type input "VIET"
type input "100.000"
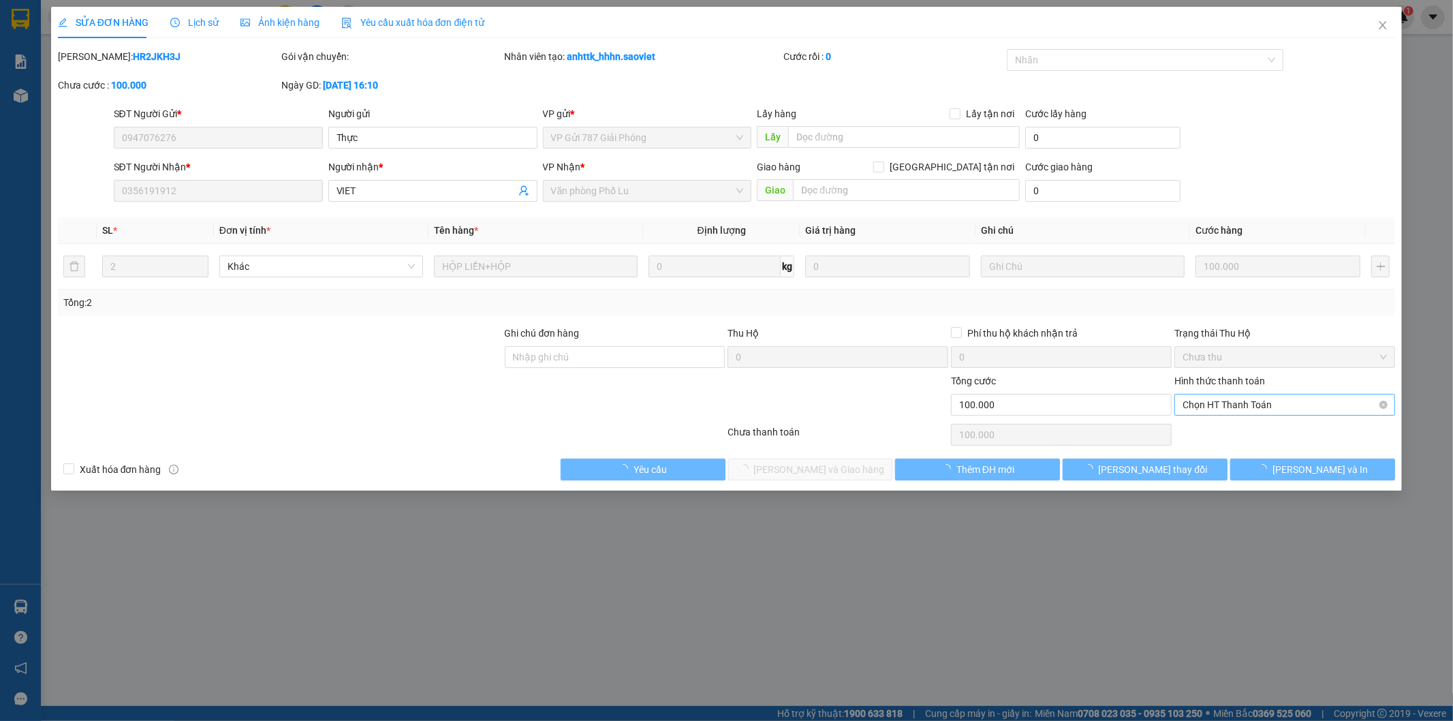
click at [1223, 398] on span "Chọn HT Thanh Toán" at bounding box center [1285, 404] width 204 height 20
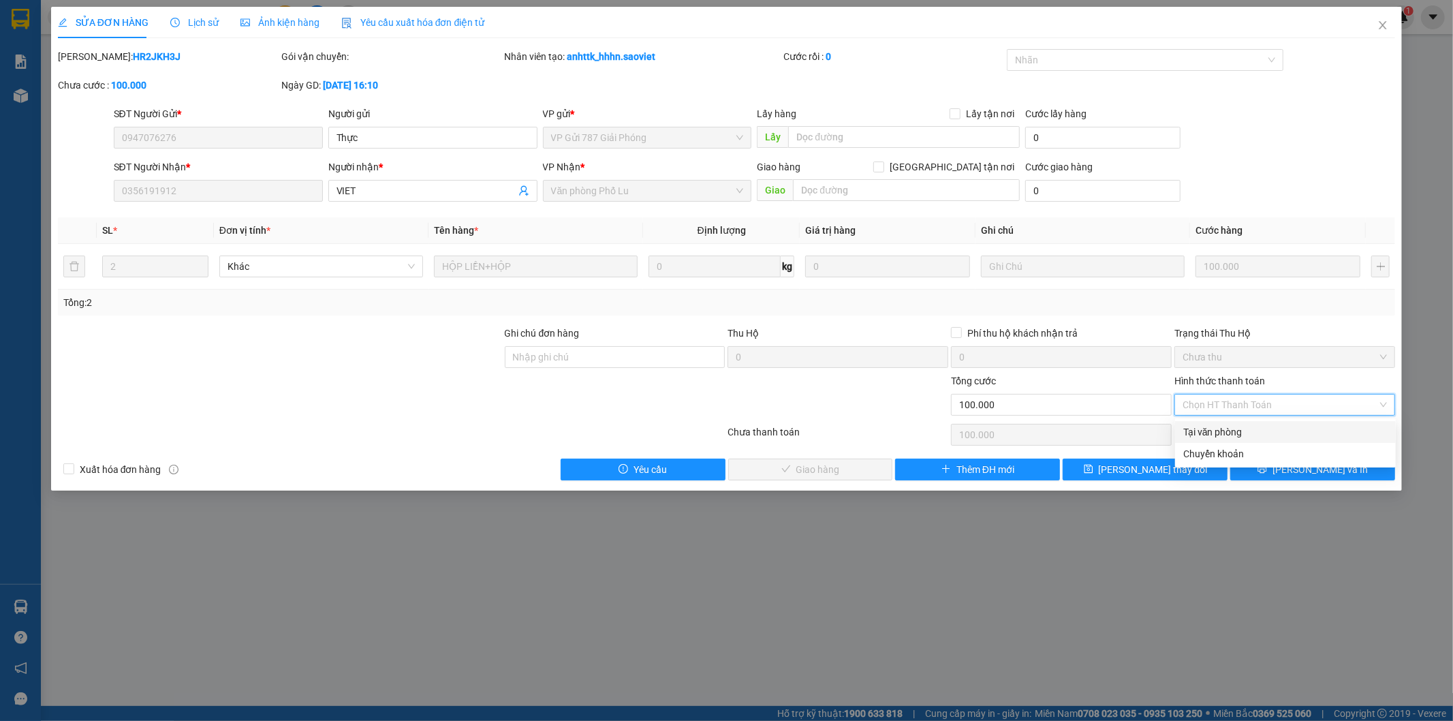
click at [1214, 429] on div "Tại văn phòng" at bounding box center [1285, 431] width 204 height 15
type input "0"
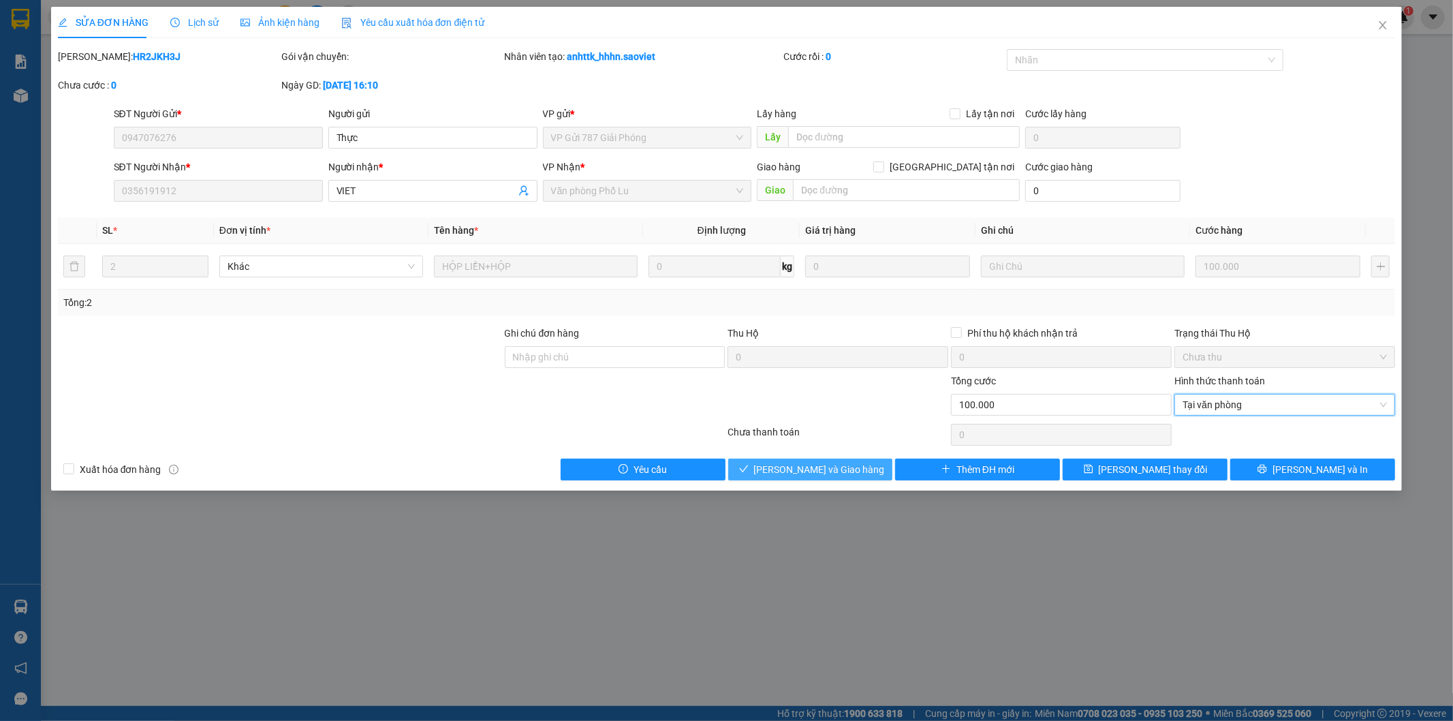
click at [845, 467] on span "[PERSON_NAME] và Giao hàng" at bounding box center [819, 469] width 131 height 15
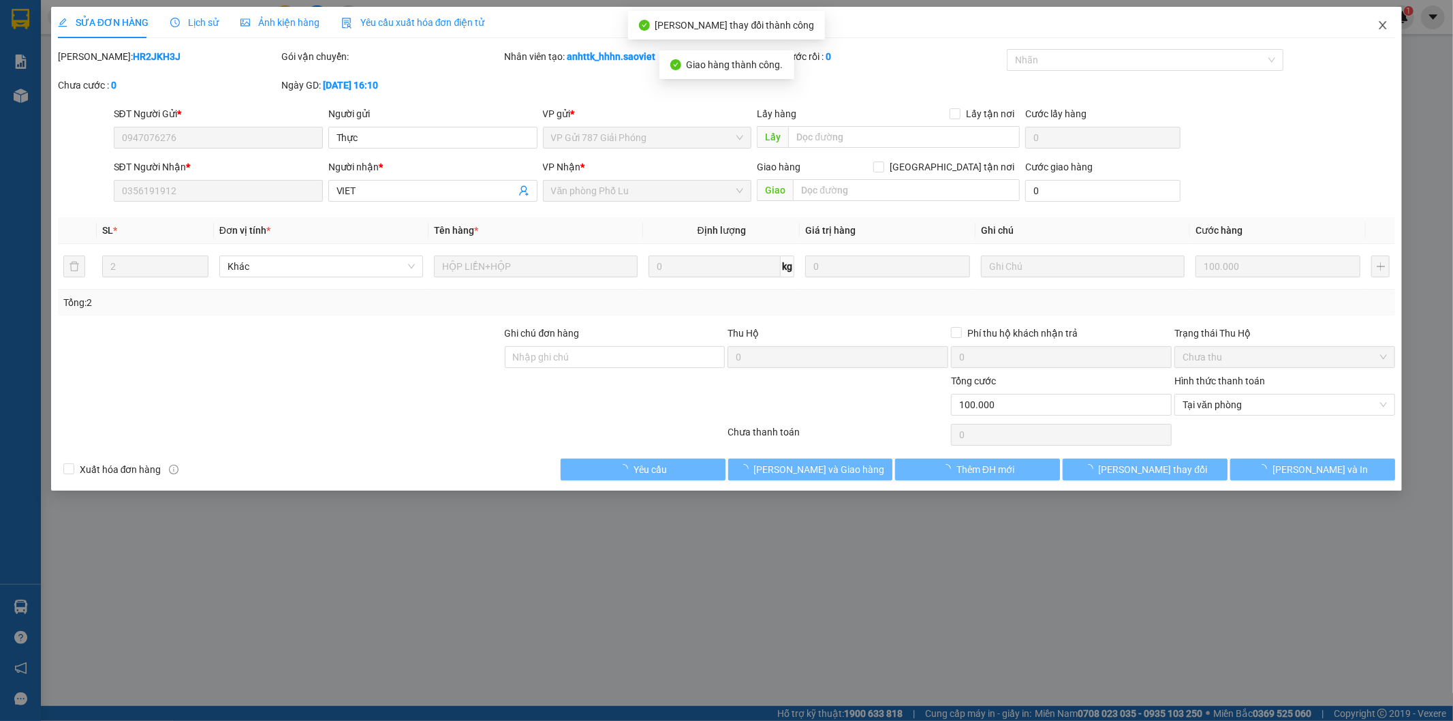
click at [1385, 24] on icon "close" at bounding box center [1382, 25] width 7 height 8
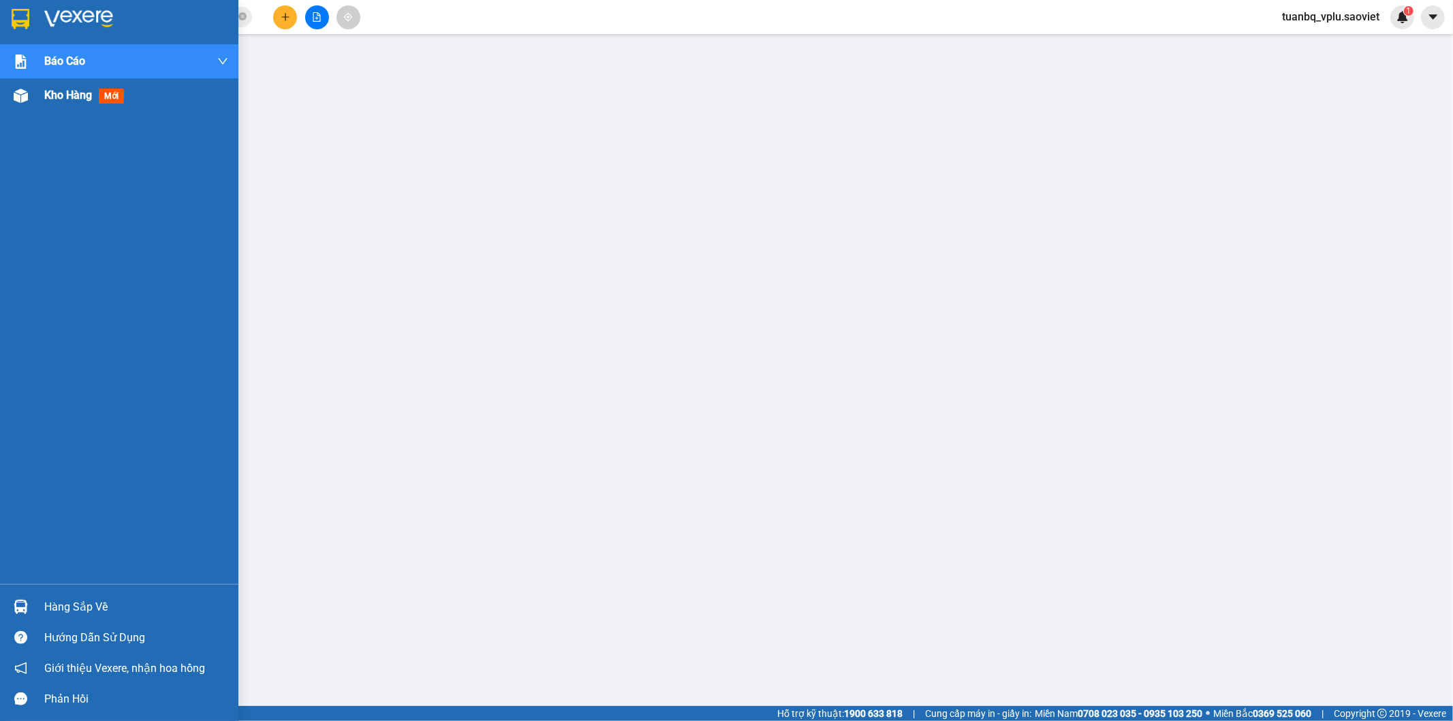
click at [65, 104] on div "Kho hàng mới" at bounding box center [86, 95] width 85 height 17
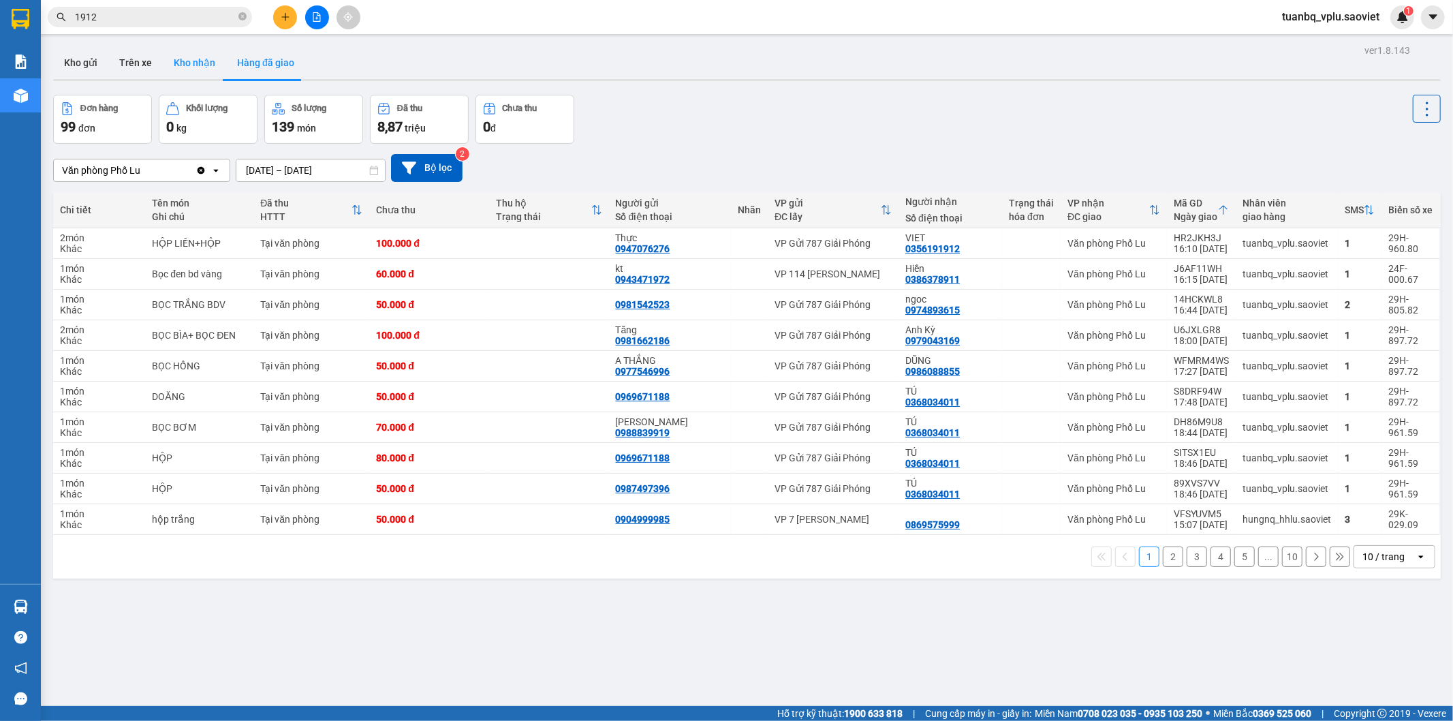
click at [198, 65] on button "Kho nhận" at bounding box center [194, 62] width 63 height 33
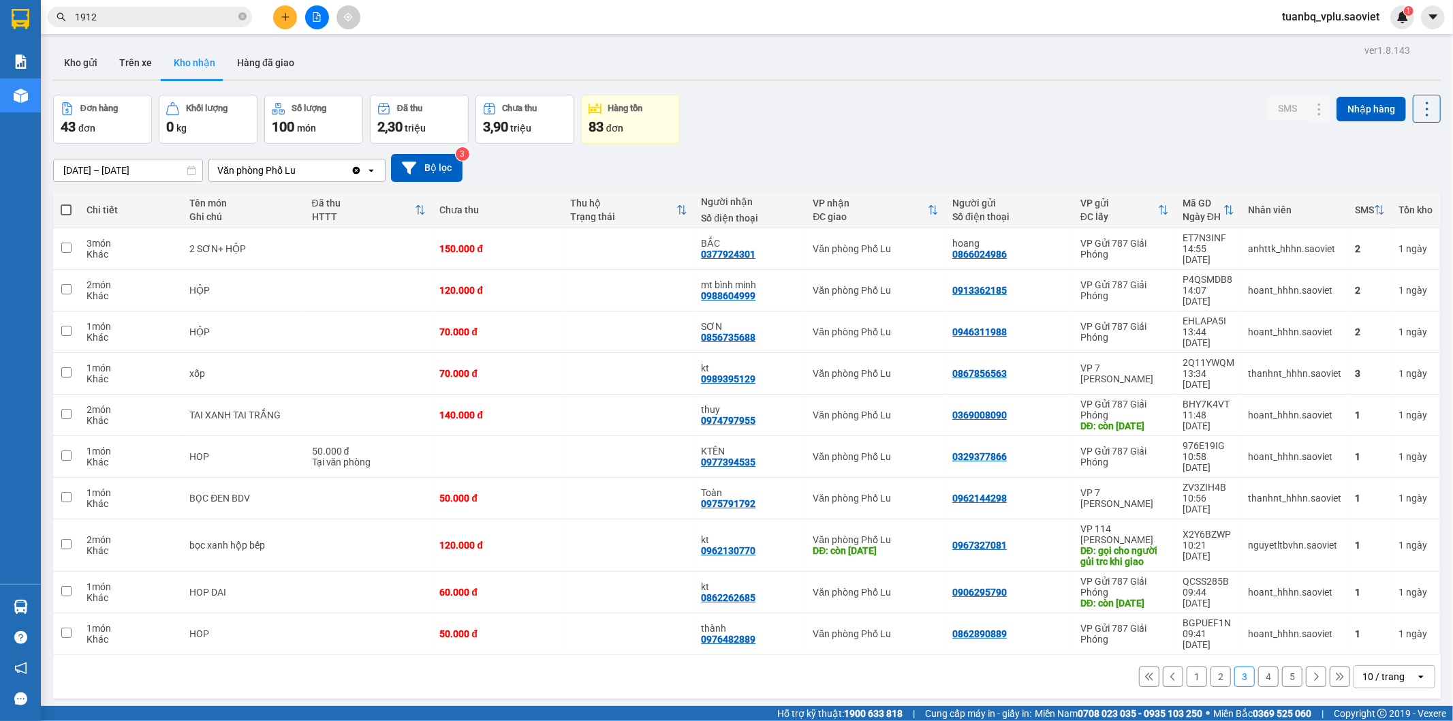
click at [1260, 666] on button "4" at bounding box center [1268, 676] width 20 height 20
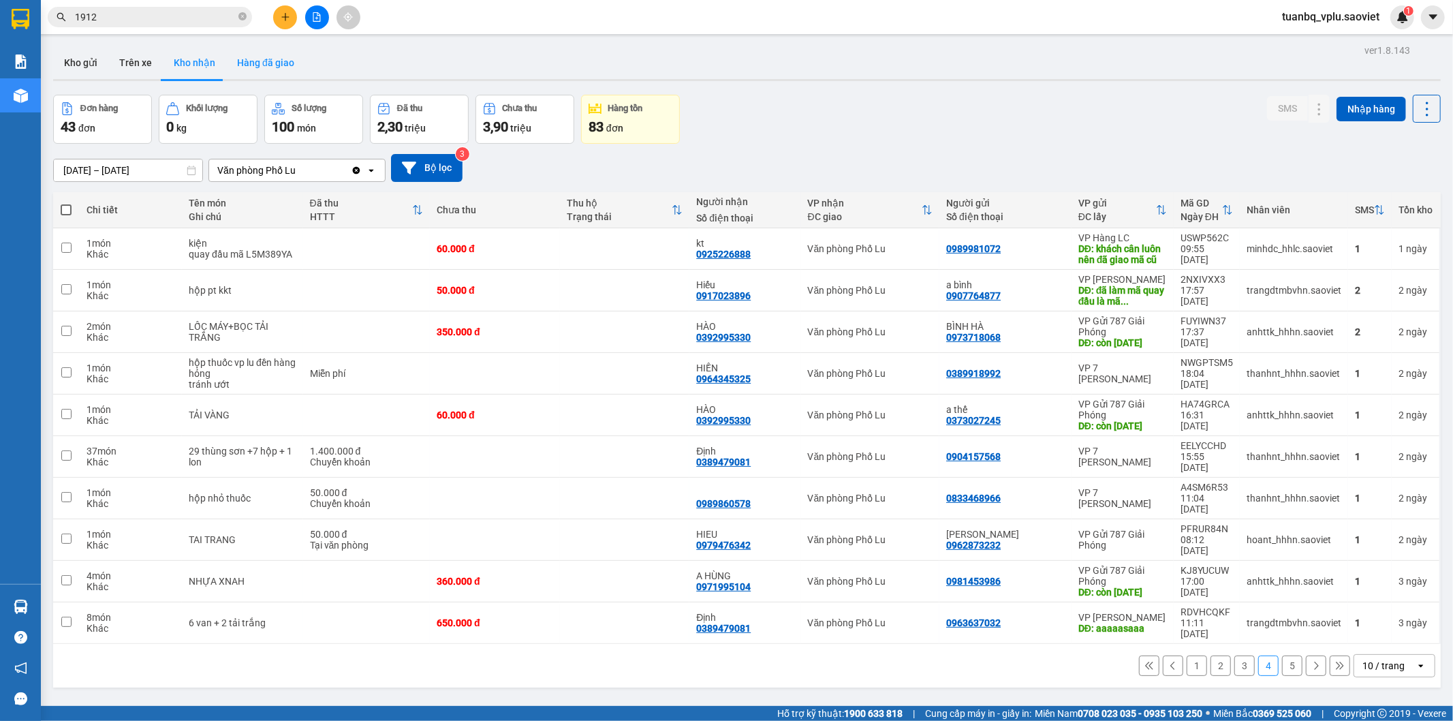
click at [256, 58] on button "Hàng đã giao" at bounding box center [265, 62] width 79 height 33
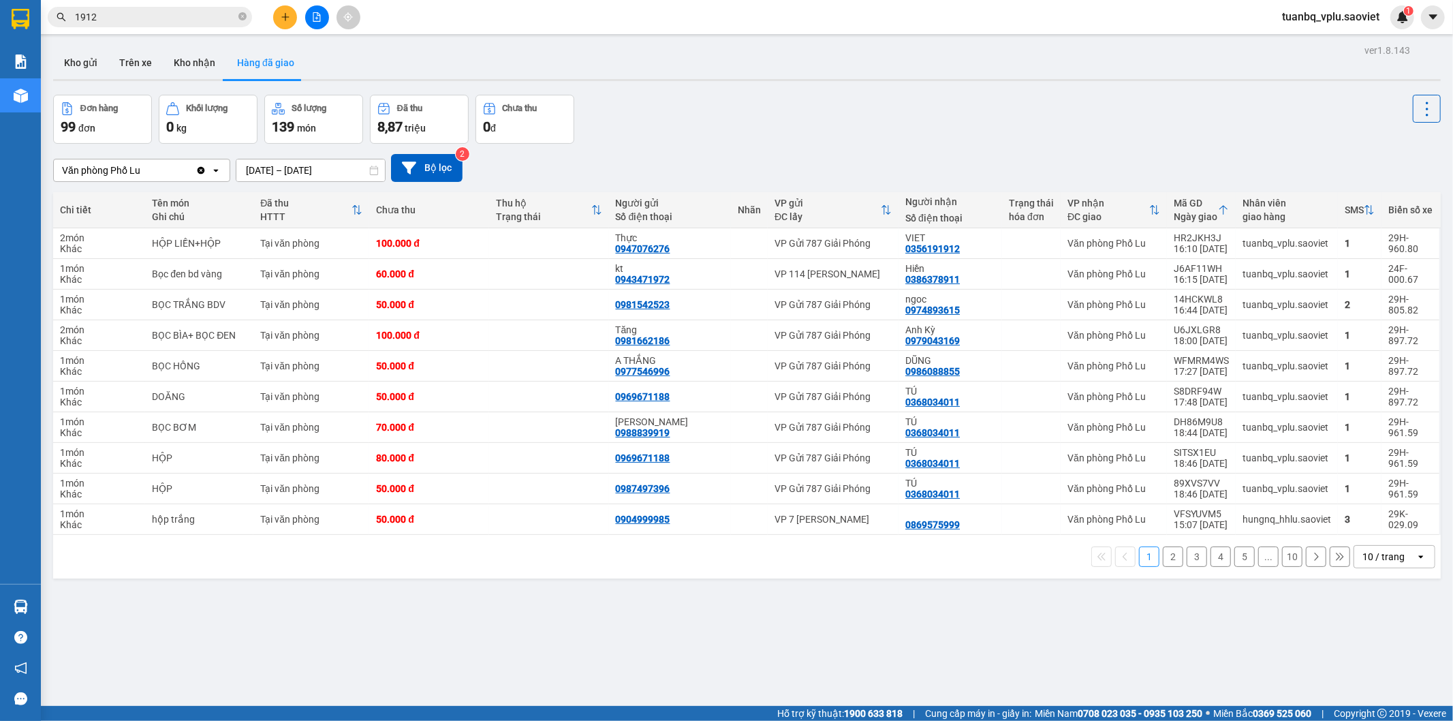
click at [1210, 557] on button "4" at bounding box center [1220, 556] width 20 height 20
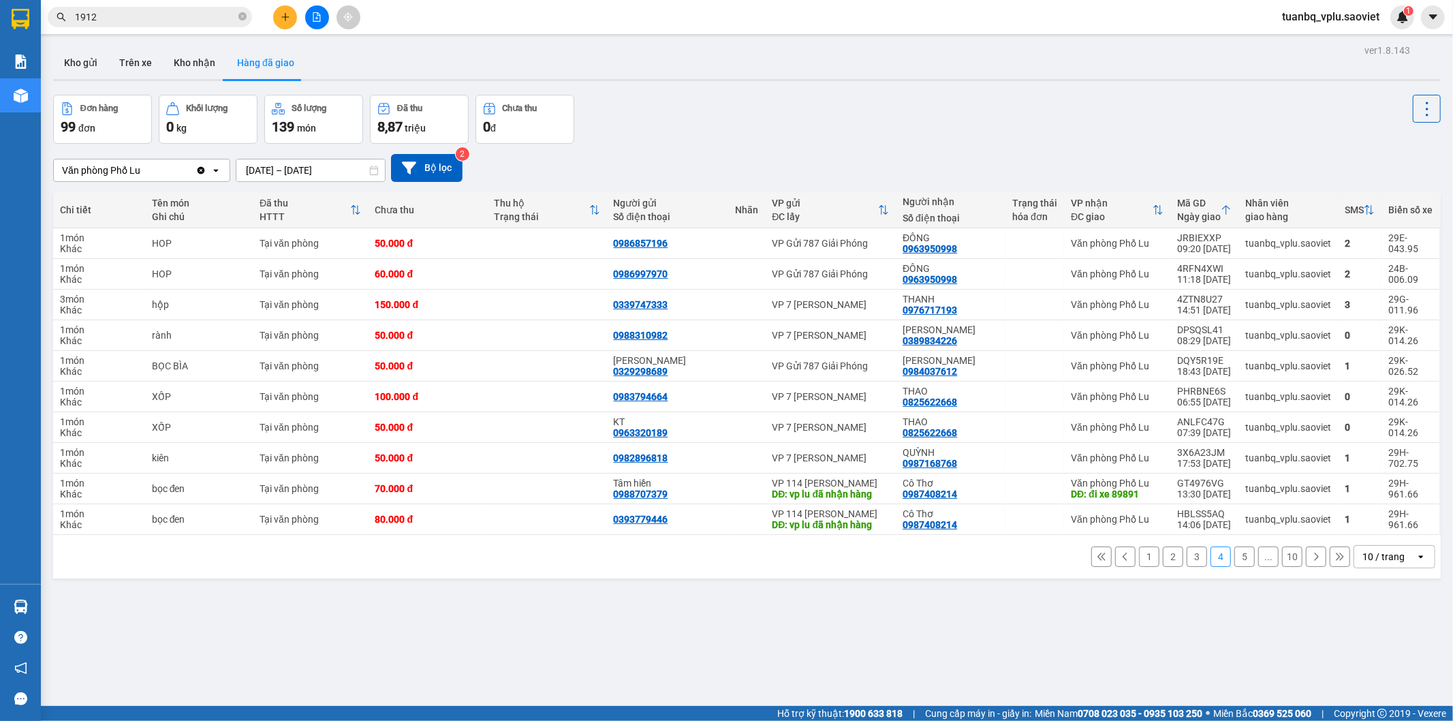
click at [1234, 560] on button "5" at bounding box center [1244, 556] width 20 height 20
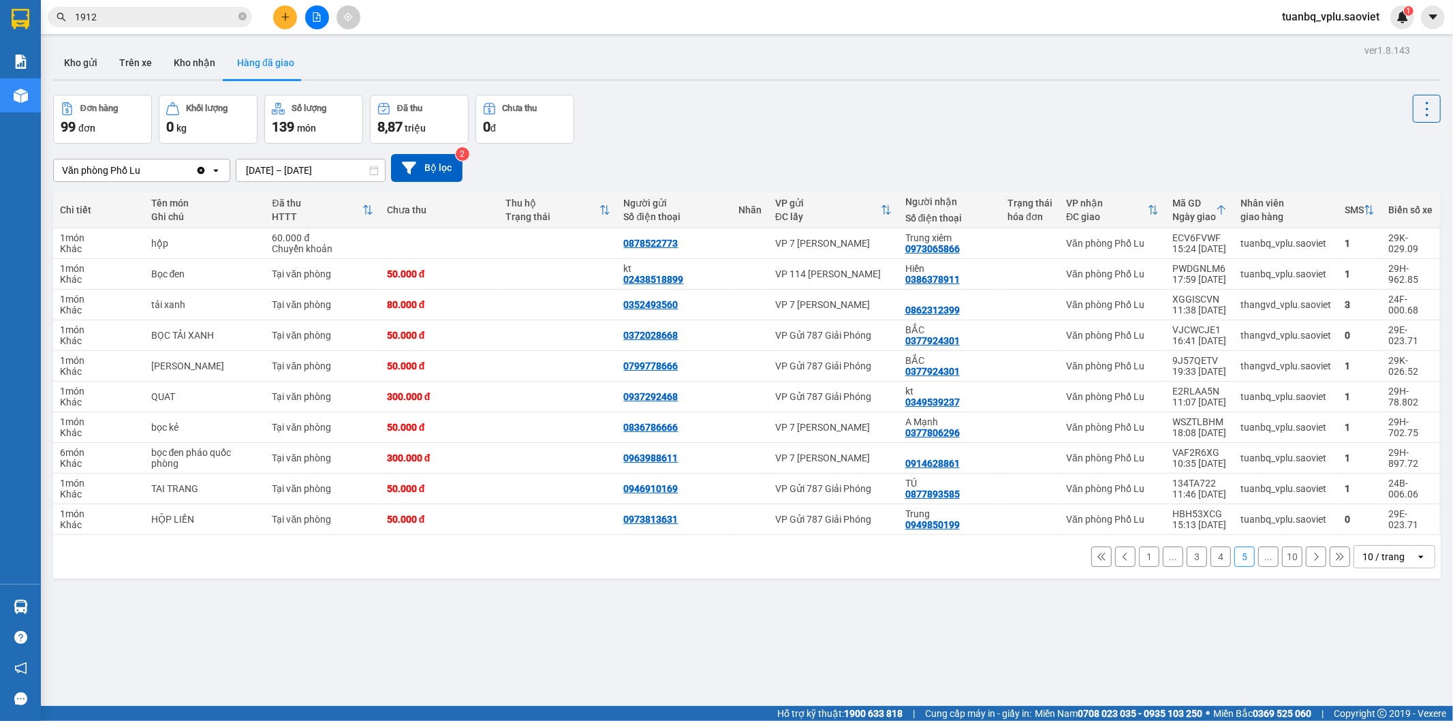
click at [1311, 556] on icon at bounding box center [1316, 557] width 10 height 10
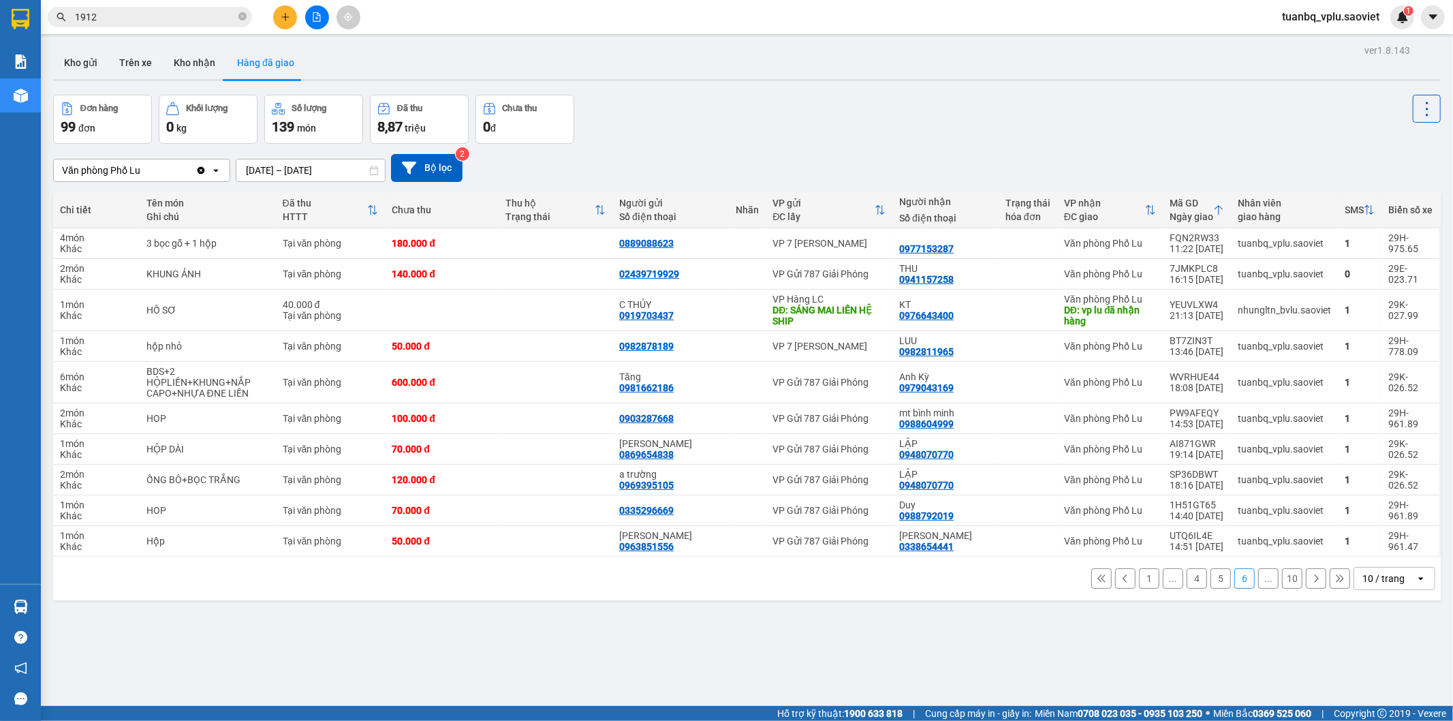
click at [1214, 578] on button "5" at bounding box center [1220, 578] width 20 height 20
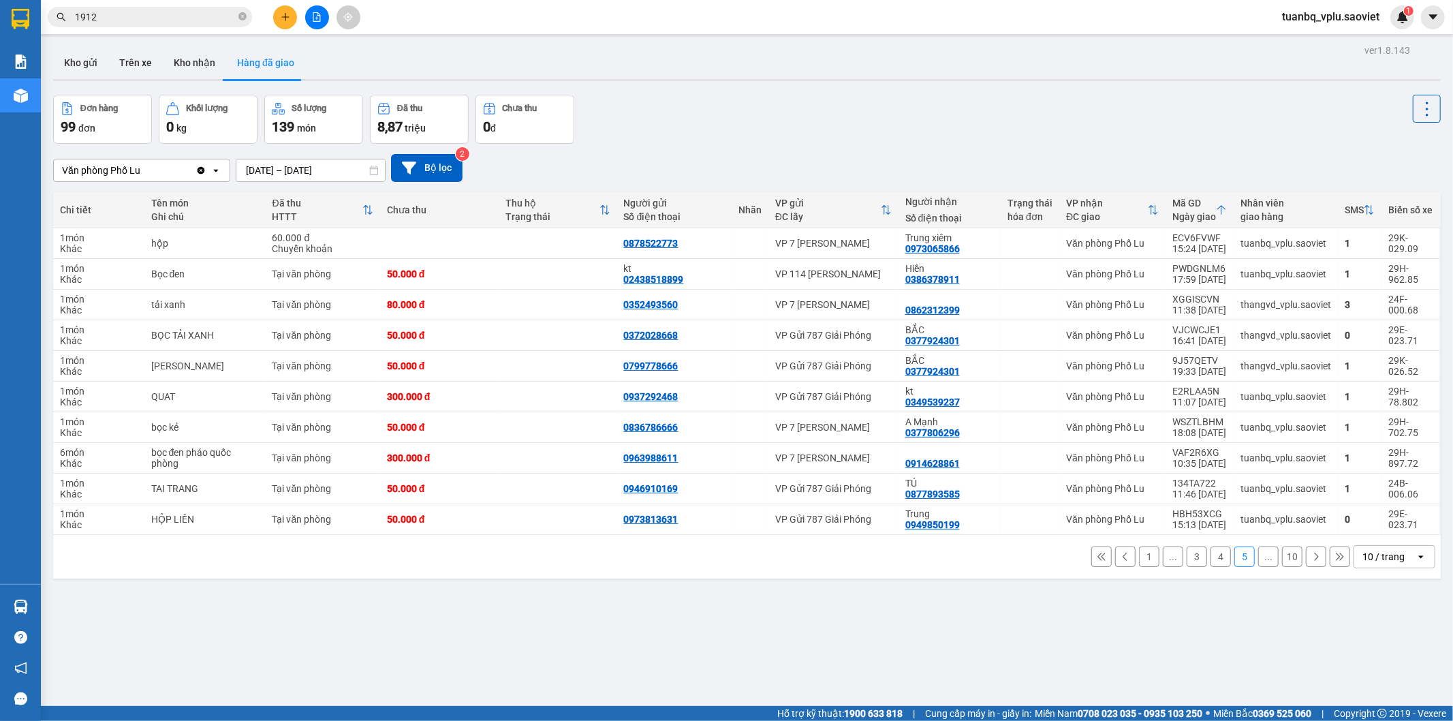
click at [1210, 555] on button "4" at bounding box center [1220, 556] width 20 height 20
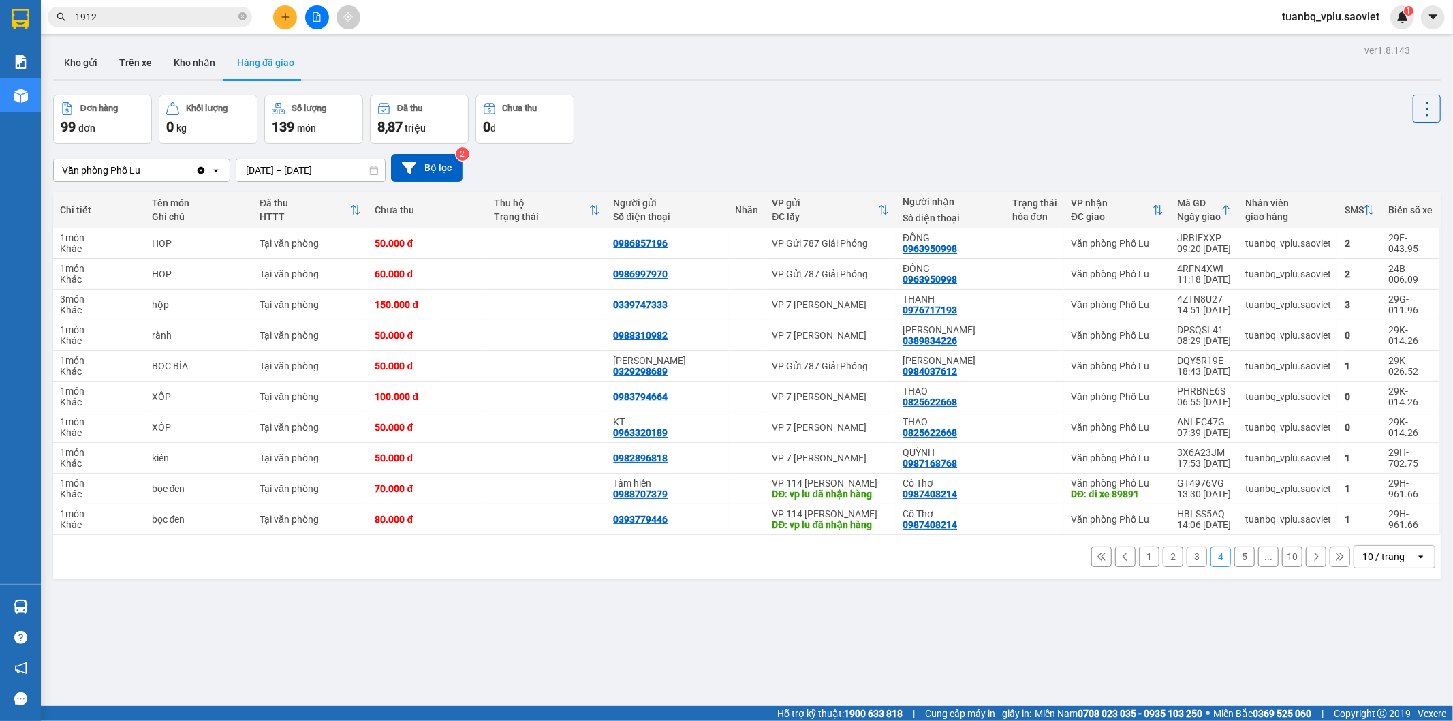
click at [1187, 557] on button "3" at bounding box center [1197, 556] width 20 height 20
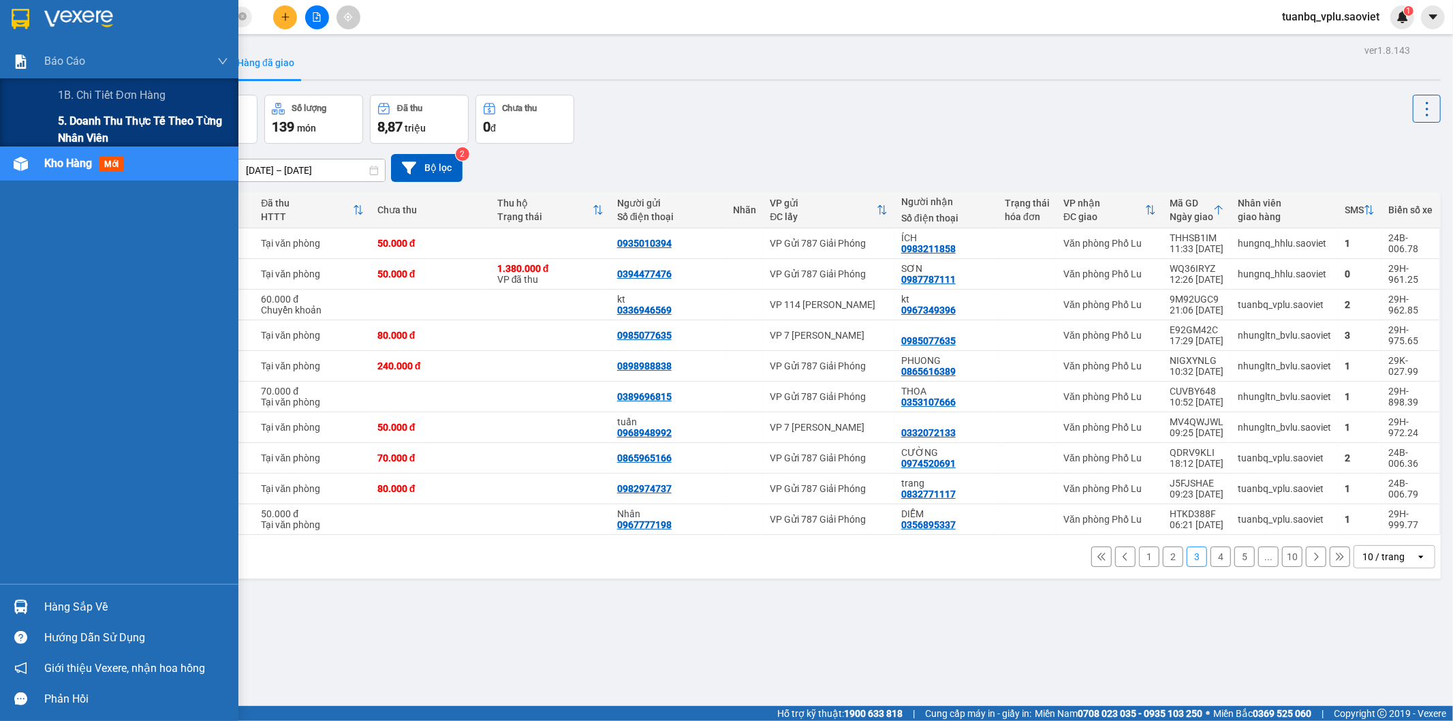
click at [113, 123] on span "5. Doanh thu thực tế theo từng nhân viên" at bounding box center [143, 129] width 170 height 34
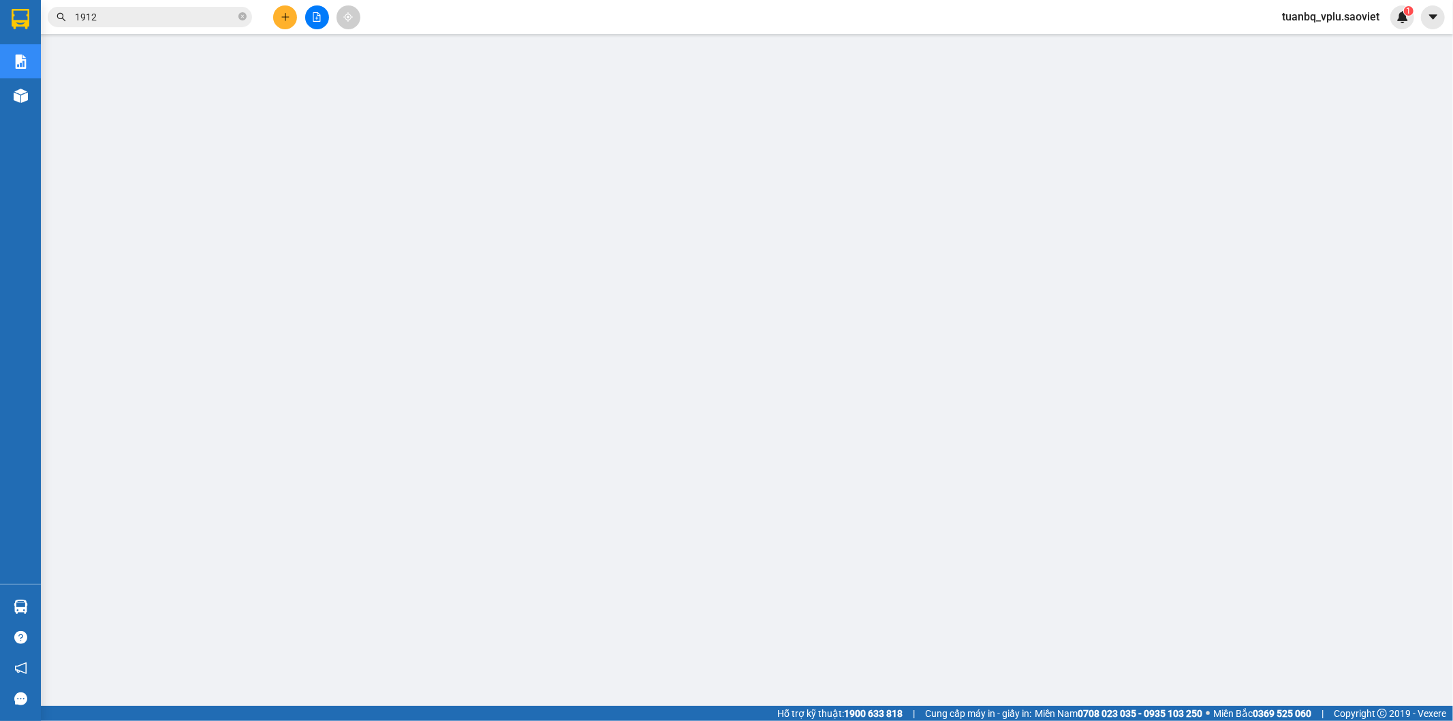
click at [123, 10] on input "1912" at bounding box center [155, 17] width 161 height 15
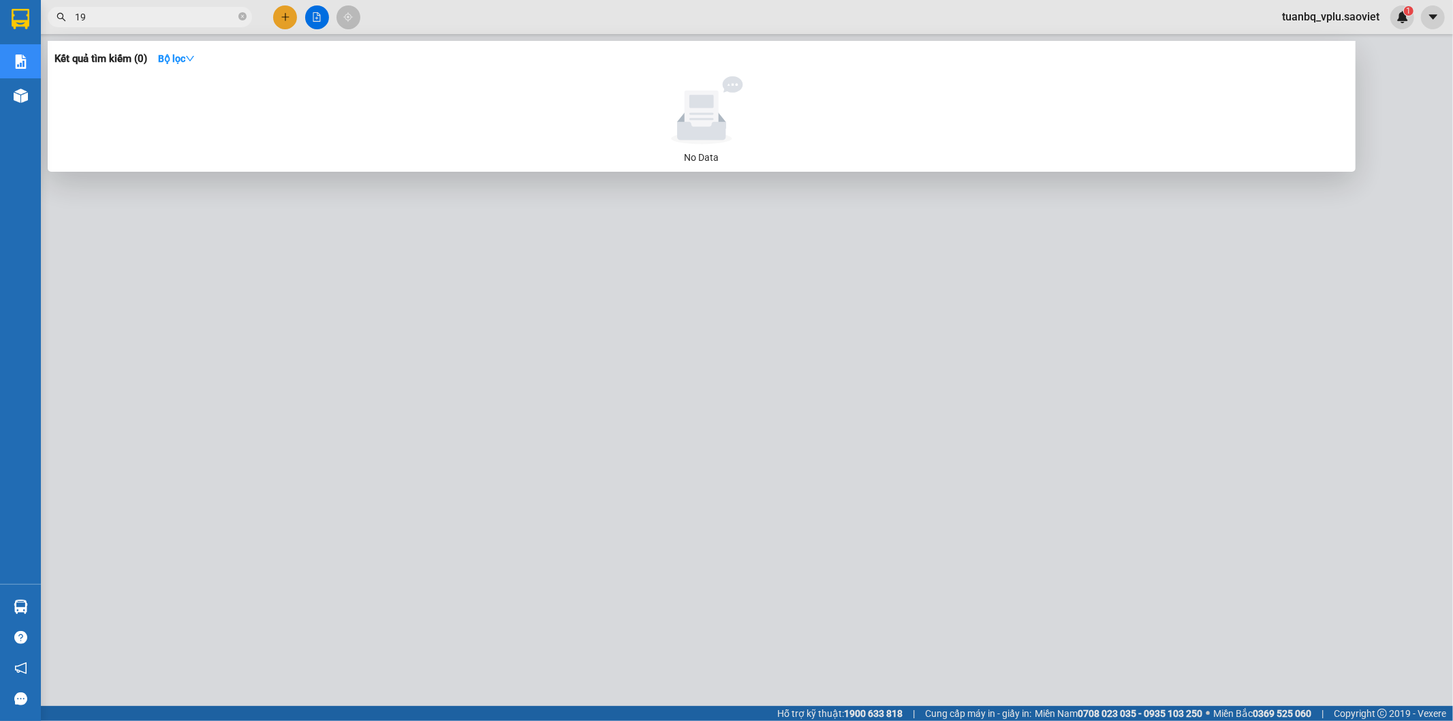
type input "1"
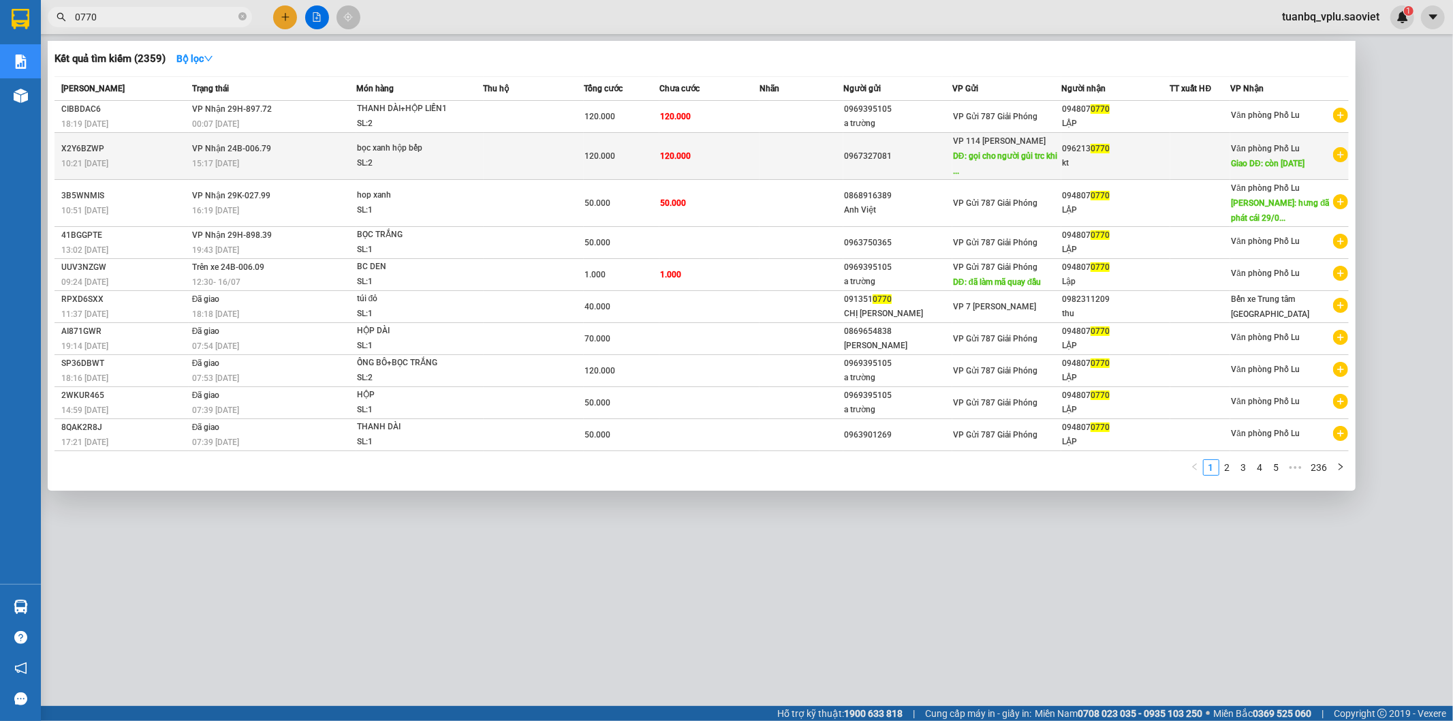
type input "0770"
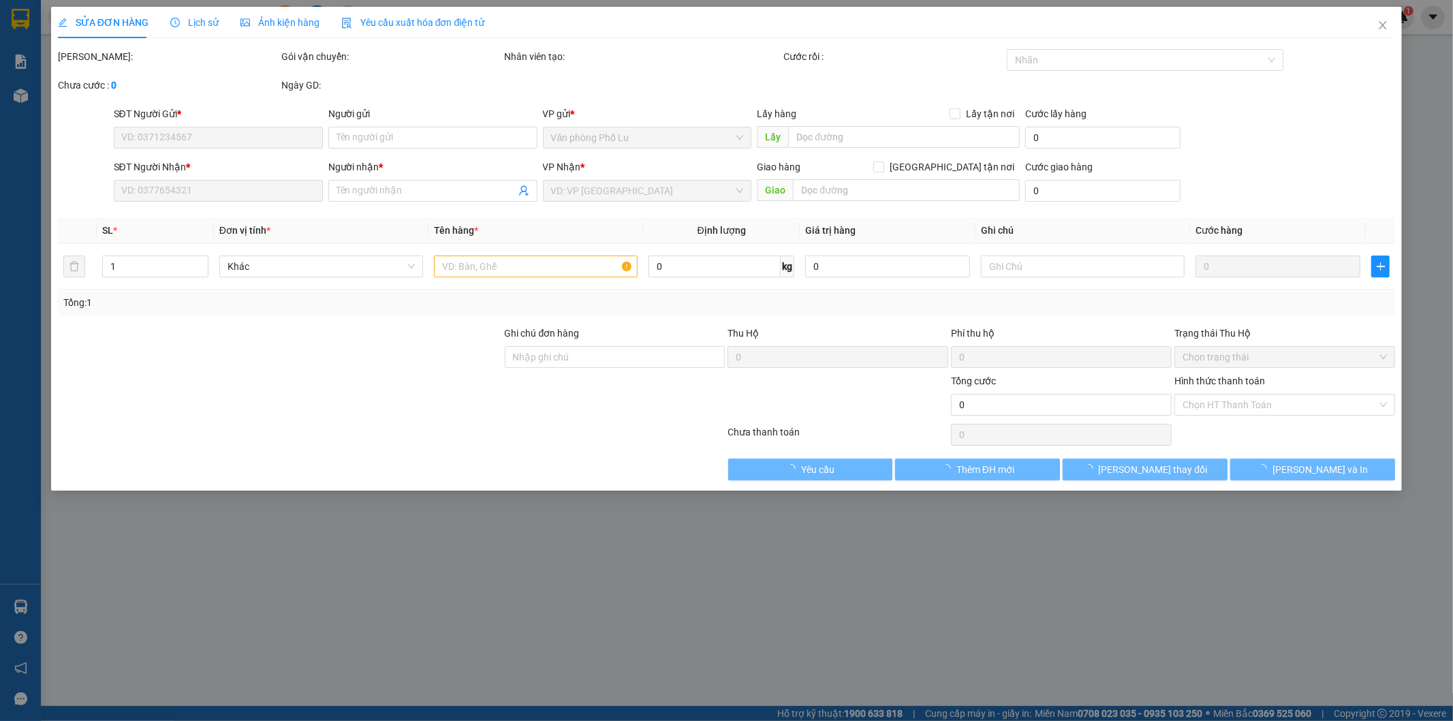
type input "0967327081"
type input "gọi cho người gủi trc khi giao"
type input "0962130770"
type input "kt"
type input "còn [DATE]"
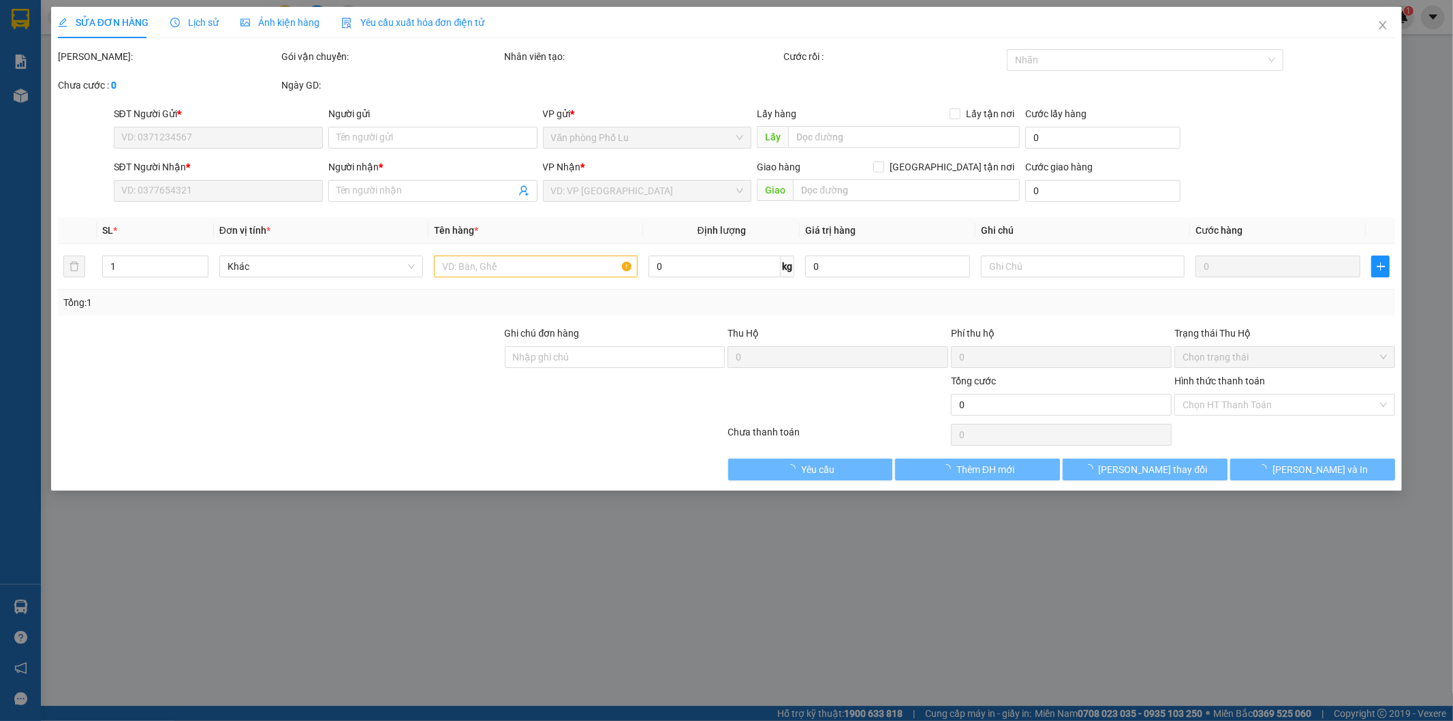
type input "120.000"
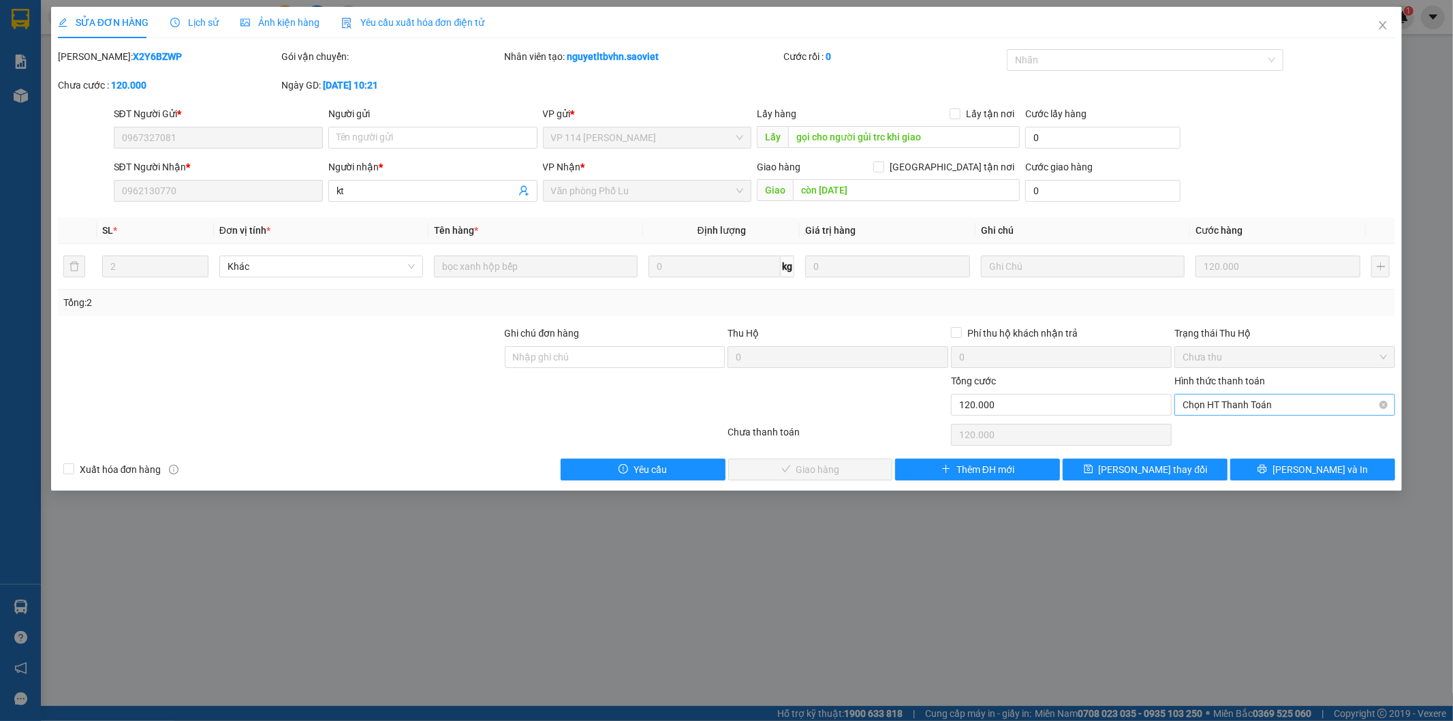
click at [1264, 396] on span "Chọn HT Thanh Toán" at bounding box center [1285, 404] width 204 height 20
click at [1240, 426] on div "Tại văn phòng" at bounding box center [1285, 431] width 204 height 15
type input "0"
click at [861, 475] on button "[PERSON_NAME] và Giao hàng" at bounding box center [810, 469] width 165 height 22
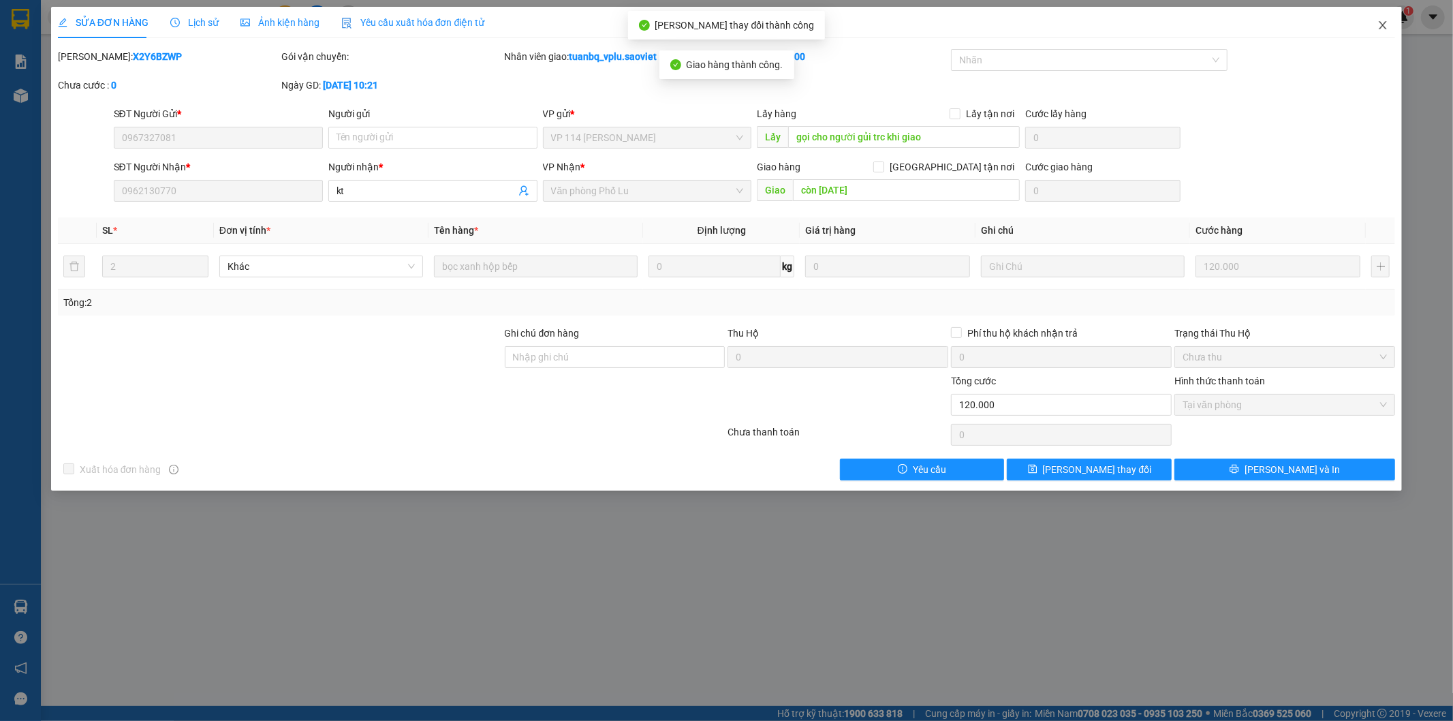
click at [1381, 24] on icon "close" at bounding box center [1382, 25] width 11 height 11
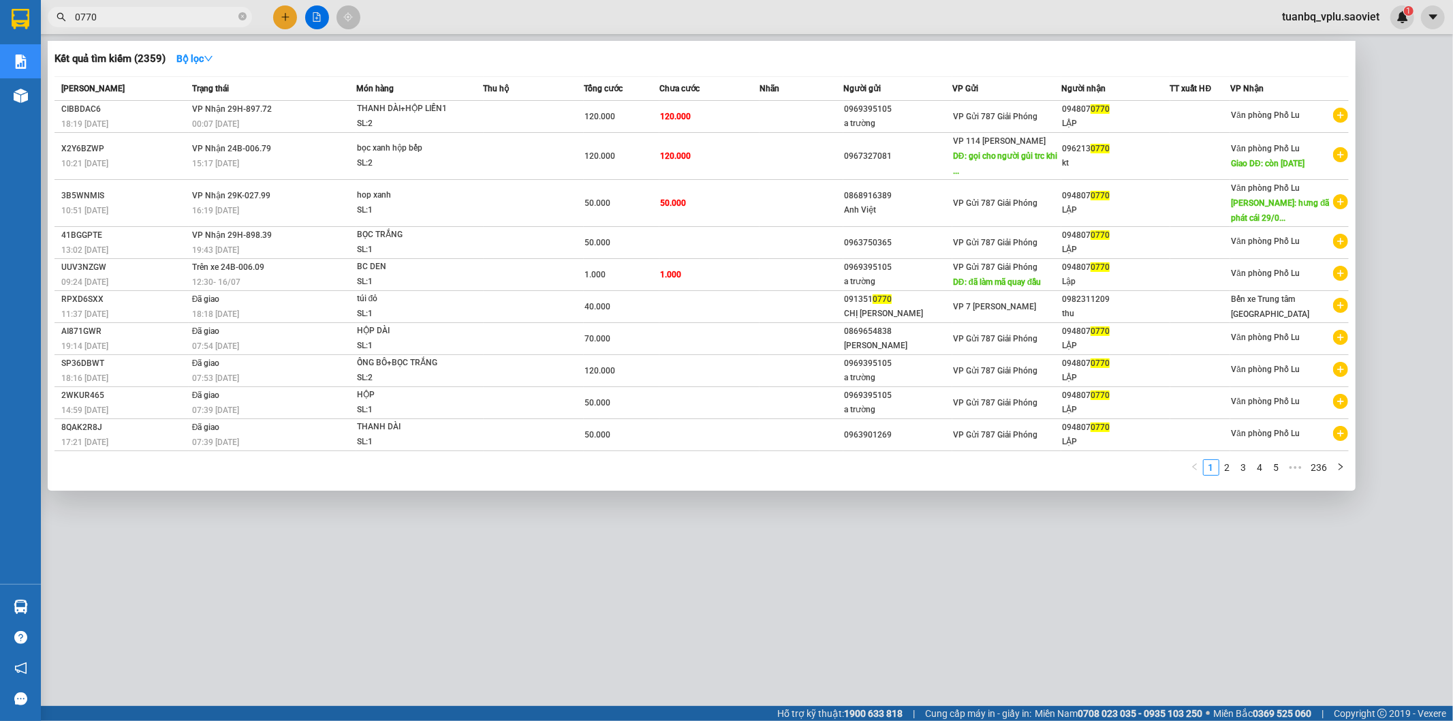
click at [187, 18] on input "0770" at bounding box center [155, 17] width 161 height 15
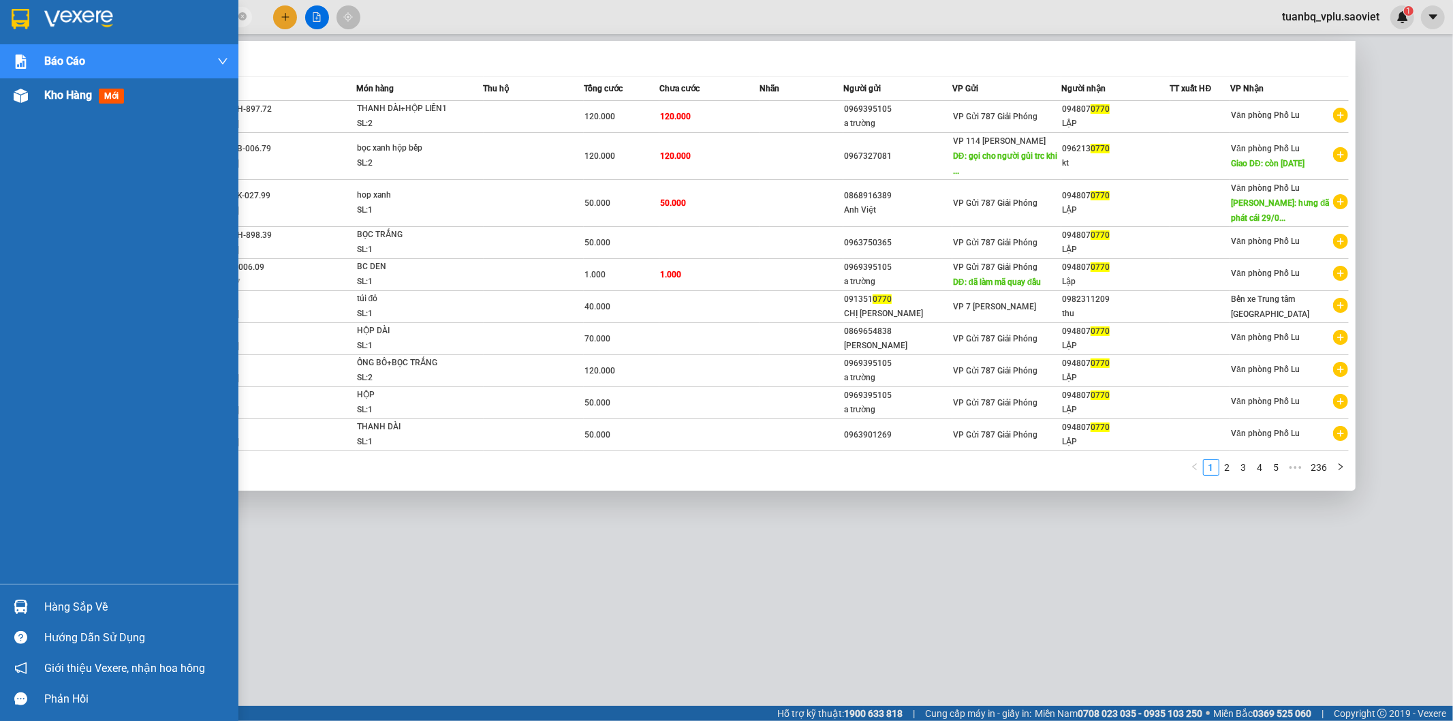
click at [74, 94] on span "Kho hàng" at bounding box center [68, 95] width 48 height 13
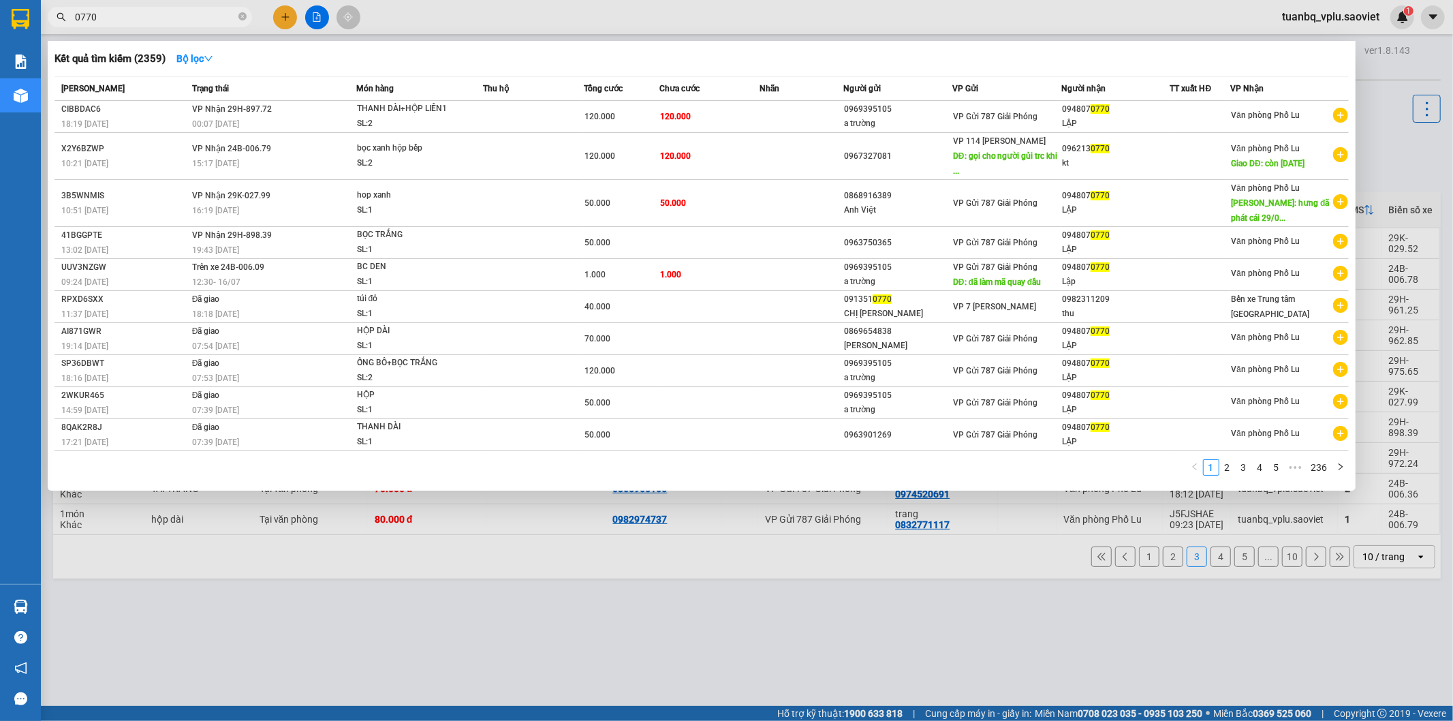
click at [829, 624] on div at bounding box center [726, 360] width 1453 height 721
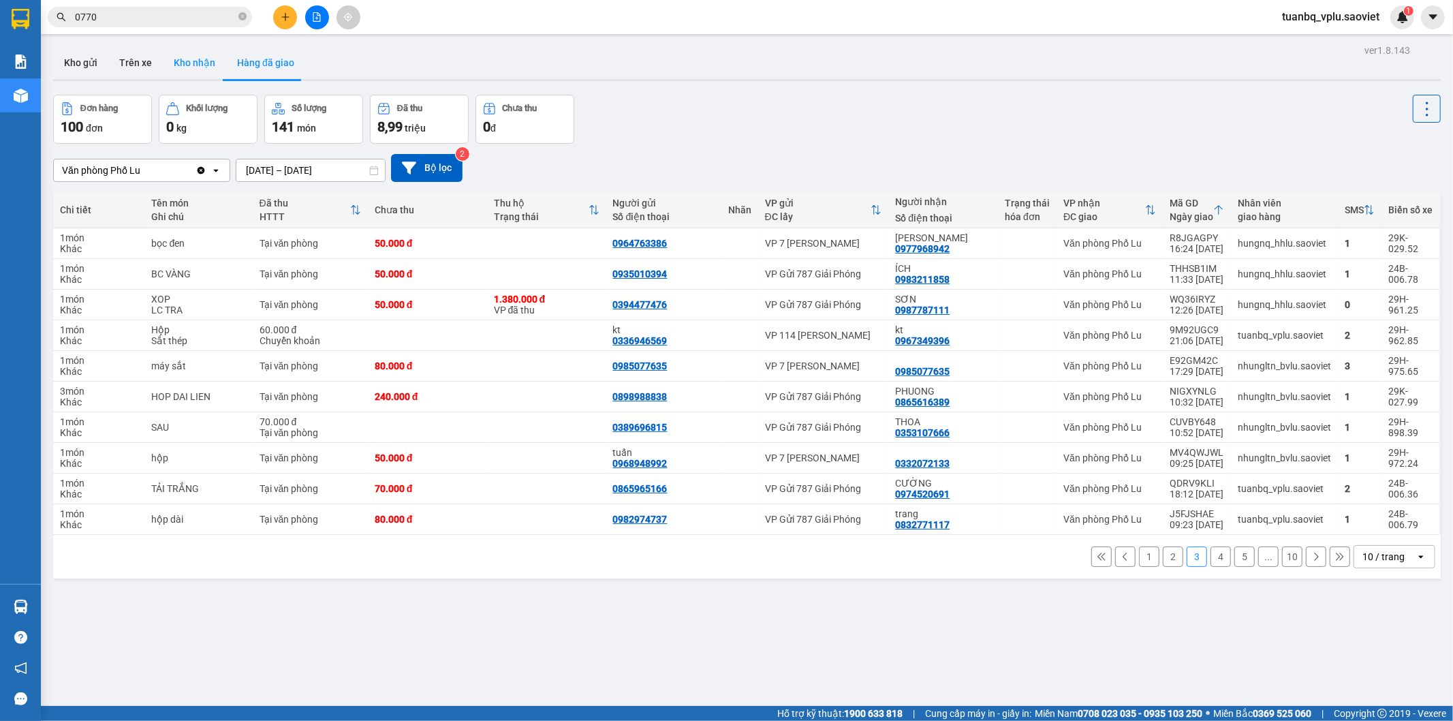
click at [186, 67] on button "Kho nhận" at bounding box center [194, 62] width 63 height 33
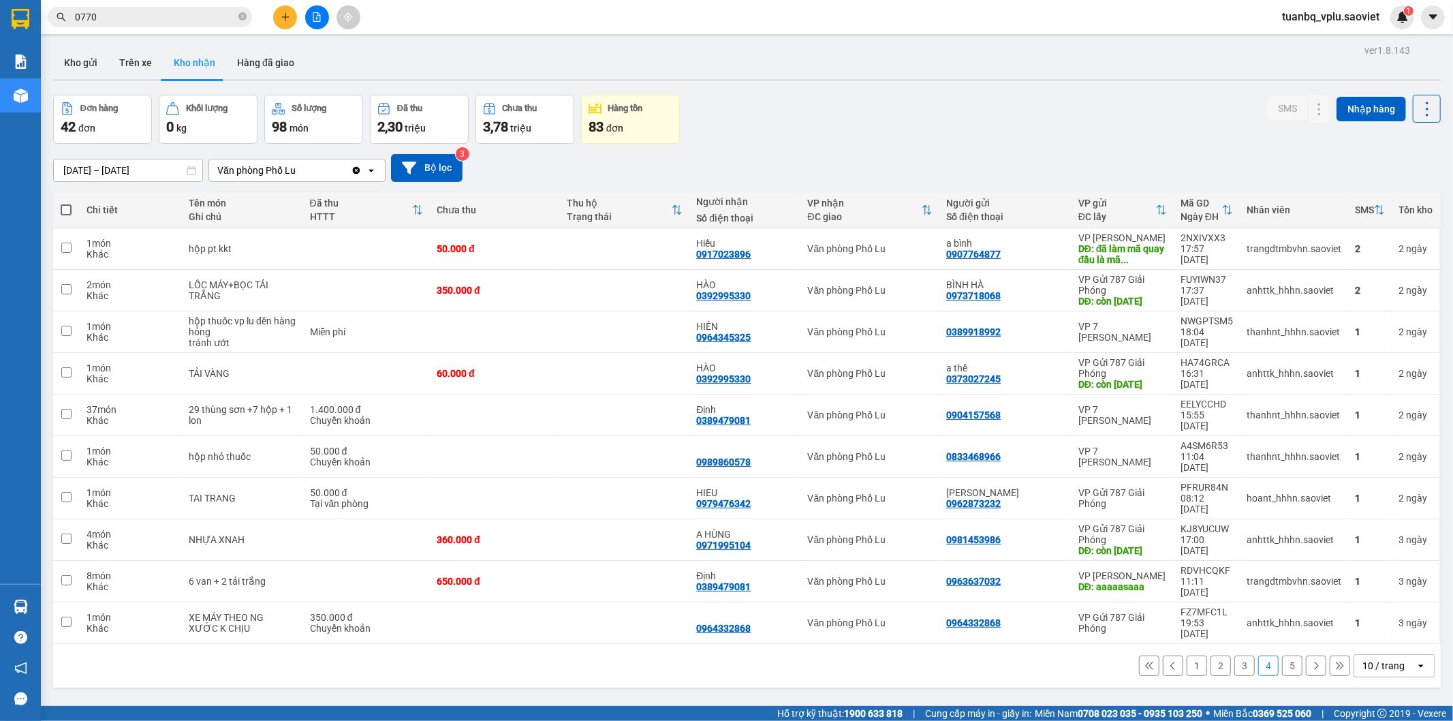
click at [1236, 655] on button "3" at bounding box center [1244, 665] width 20 height 20
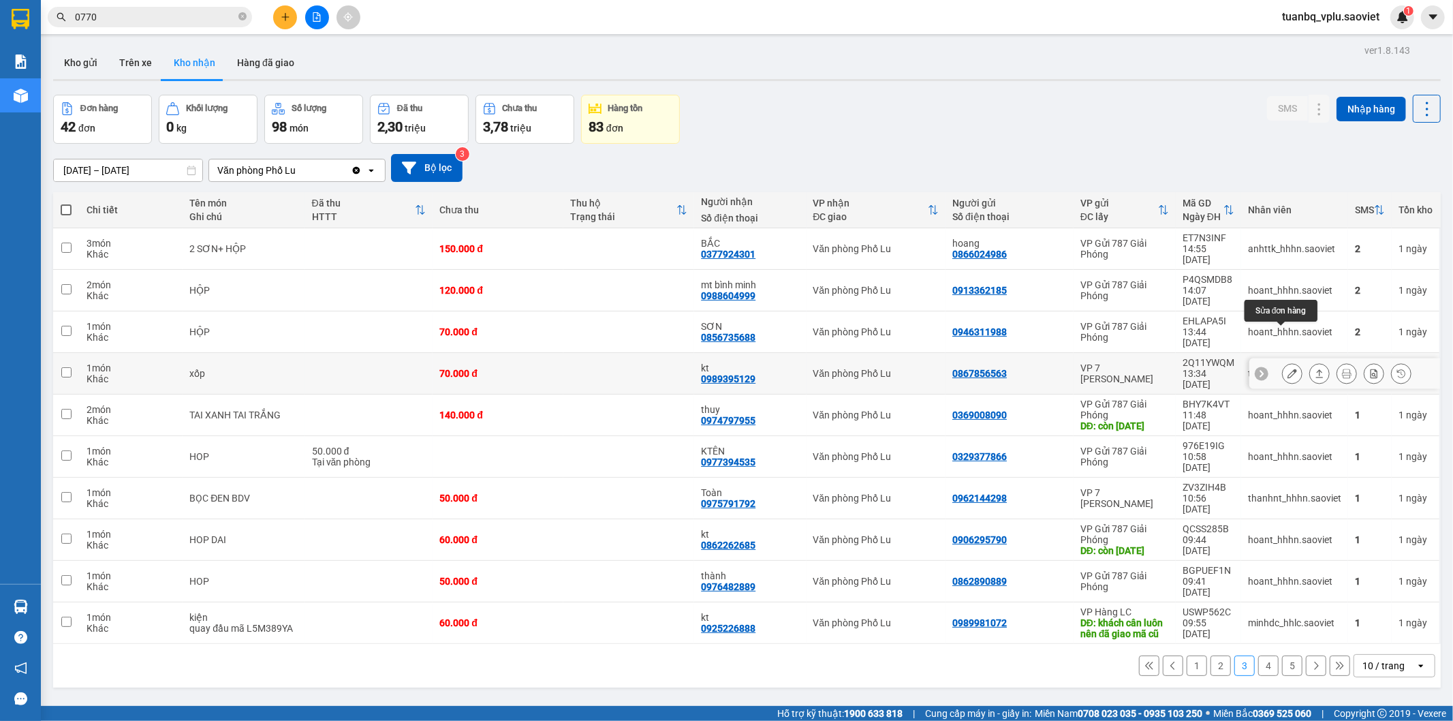
click at [1287, 369] on icon at bounding box center [1292, 374] width 10 height 10
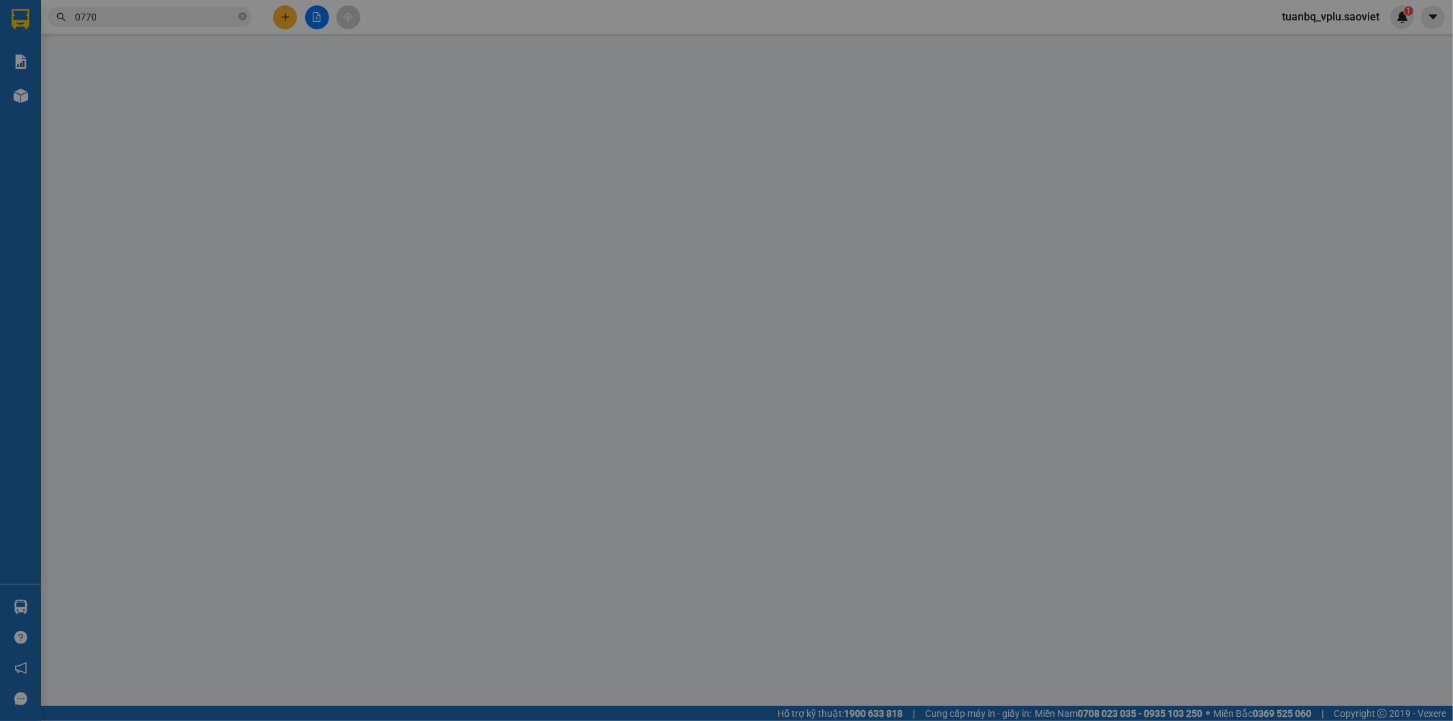
type input "0867856563"
type input "0989395129"
type input "kt"
type input "70.000"
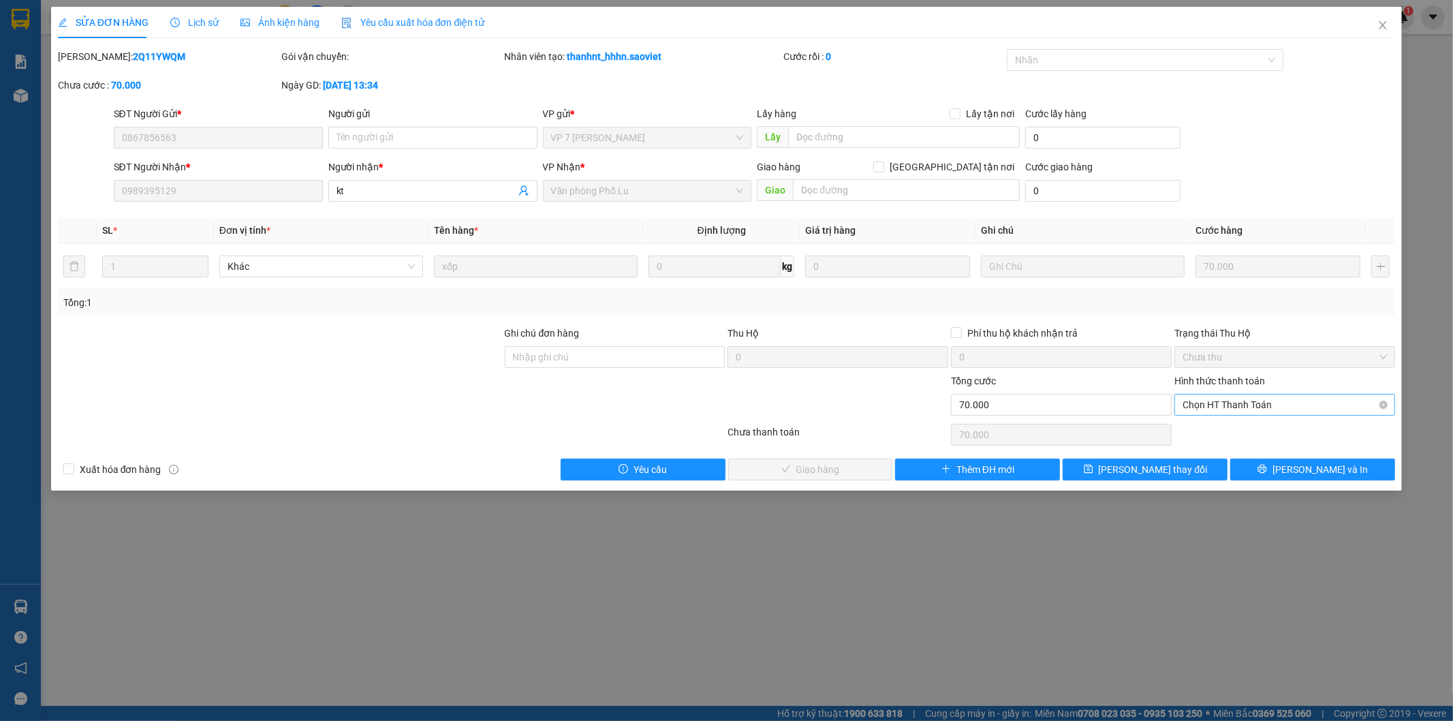
click at [1237, 398] on span "Chọn HT Thanh Toán" at bounding box center [1285, 404] width 204 height 20
click at [1238, 426] on div "Tại văn phòng" at bounding box center [1285, 431] width 204 height 15
type input "0"
click at [829, 469] on span "[PERSON_NAME] và Giao hàng" at bounding box center [819, 469] width 131 height 15
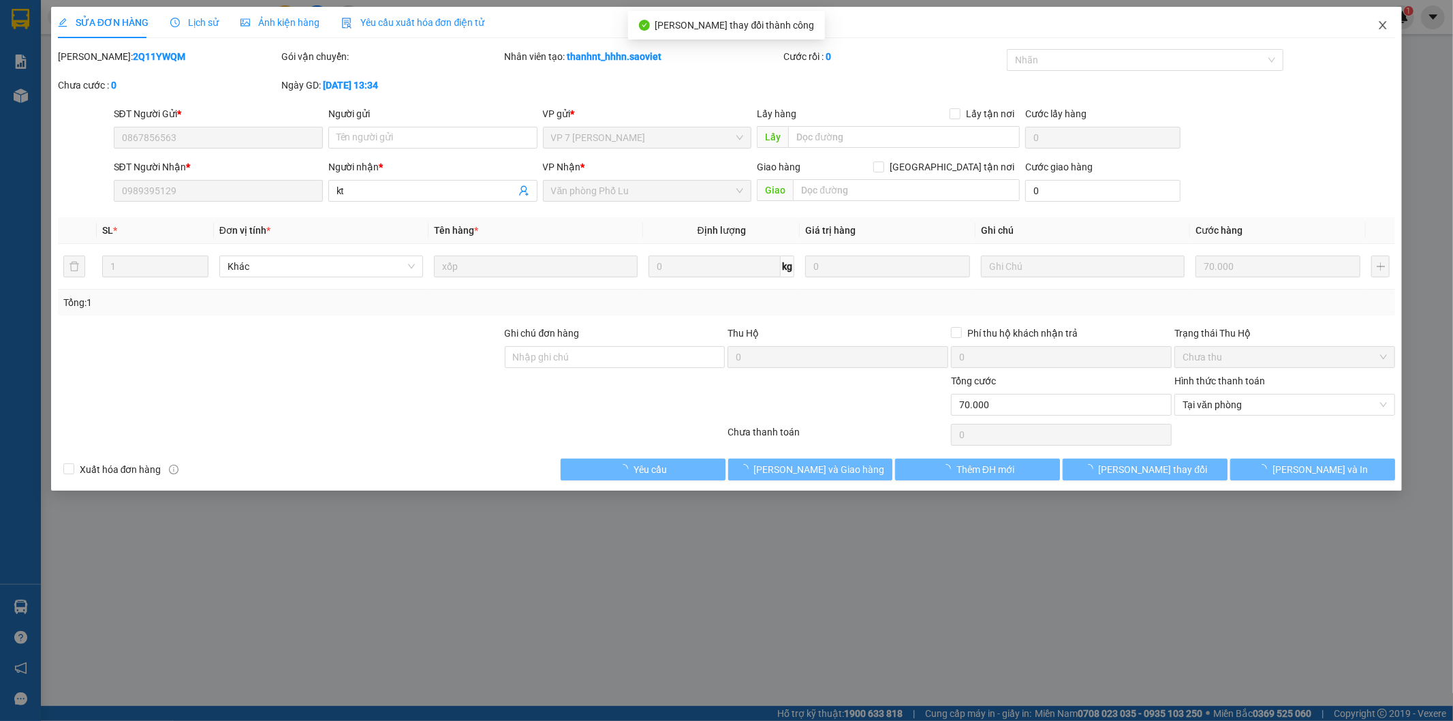
click at [1384, 27] on icon "close" at bounding box center [1382, 25] width 11 height 11
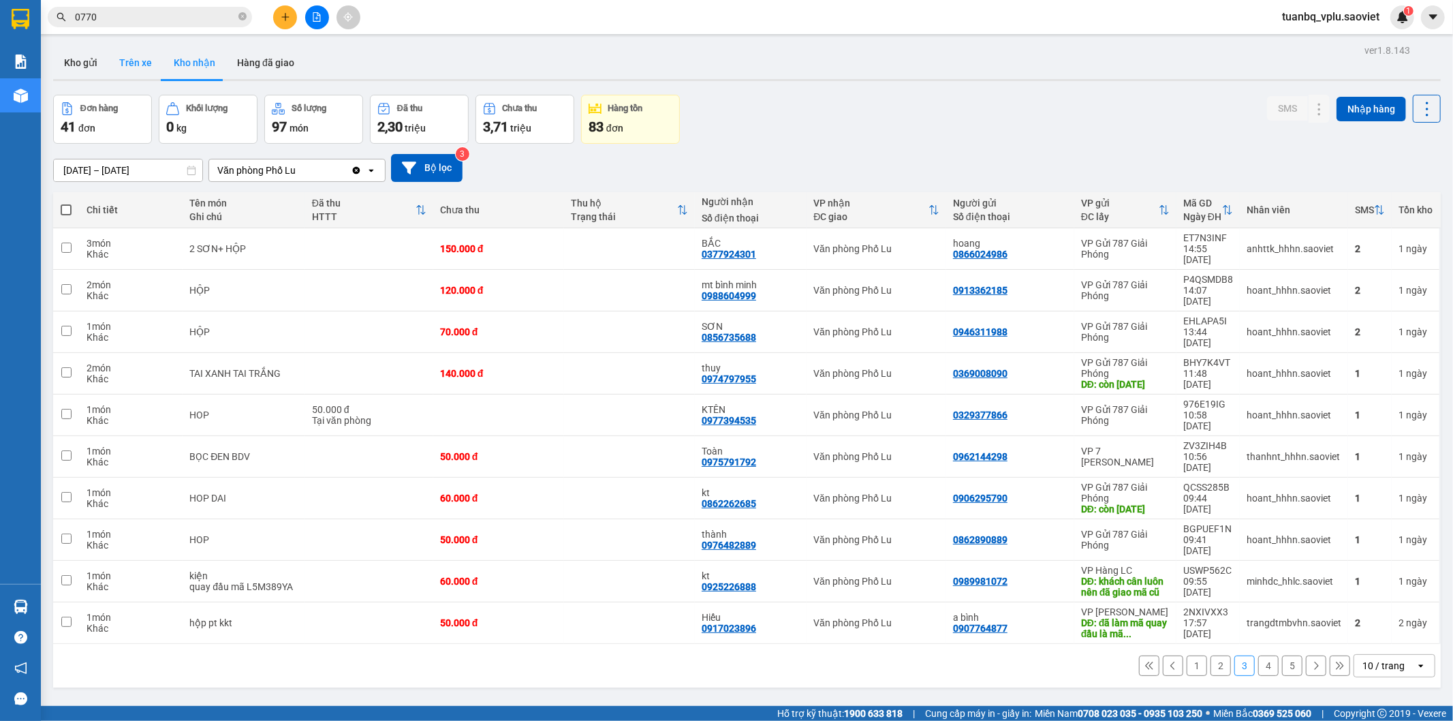
click at [135, 59] on button "Trên xe" at bounding box center [135, 62] width 54 height 33
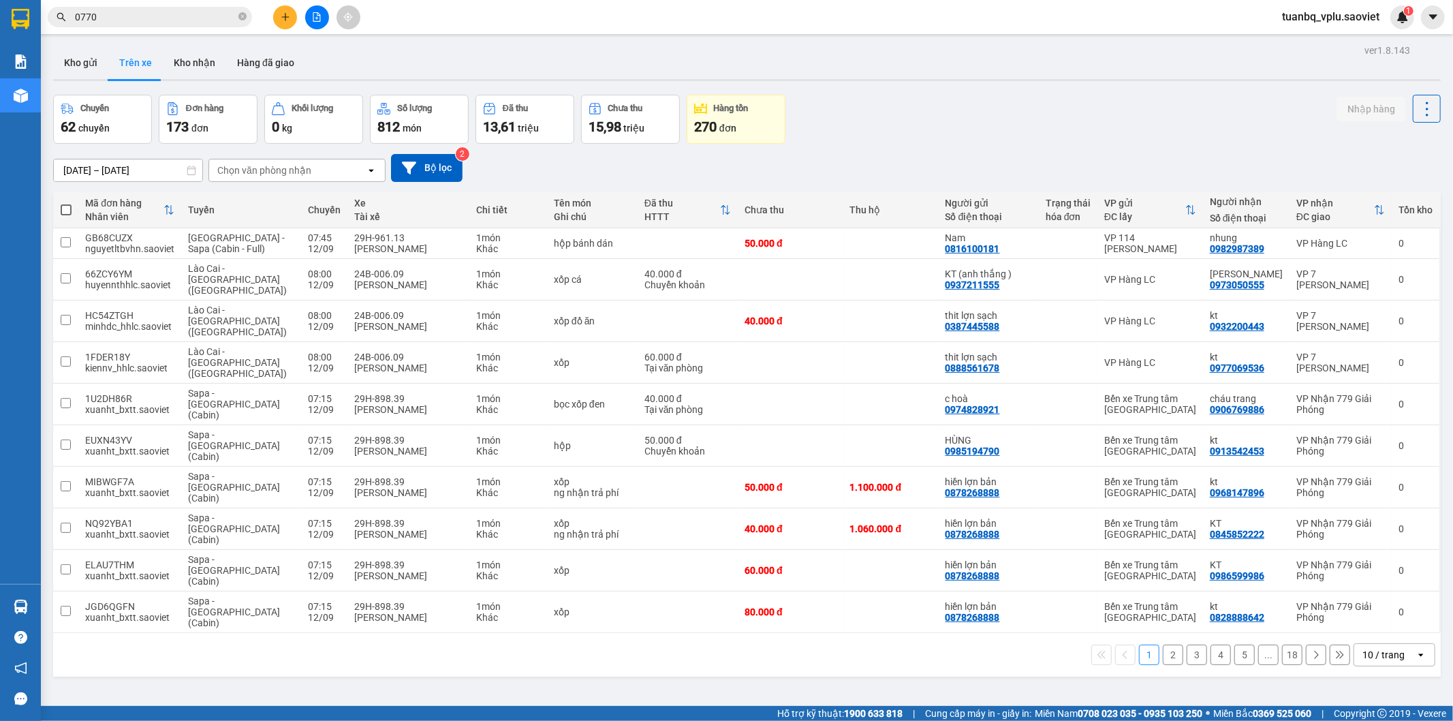
click at [294, 174] on div "Chọn văn phòng nhận" at bounding box center [264, 170] width 94 height 14
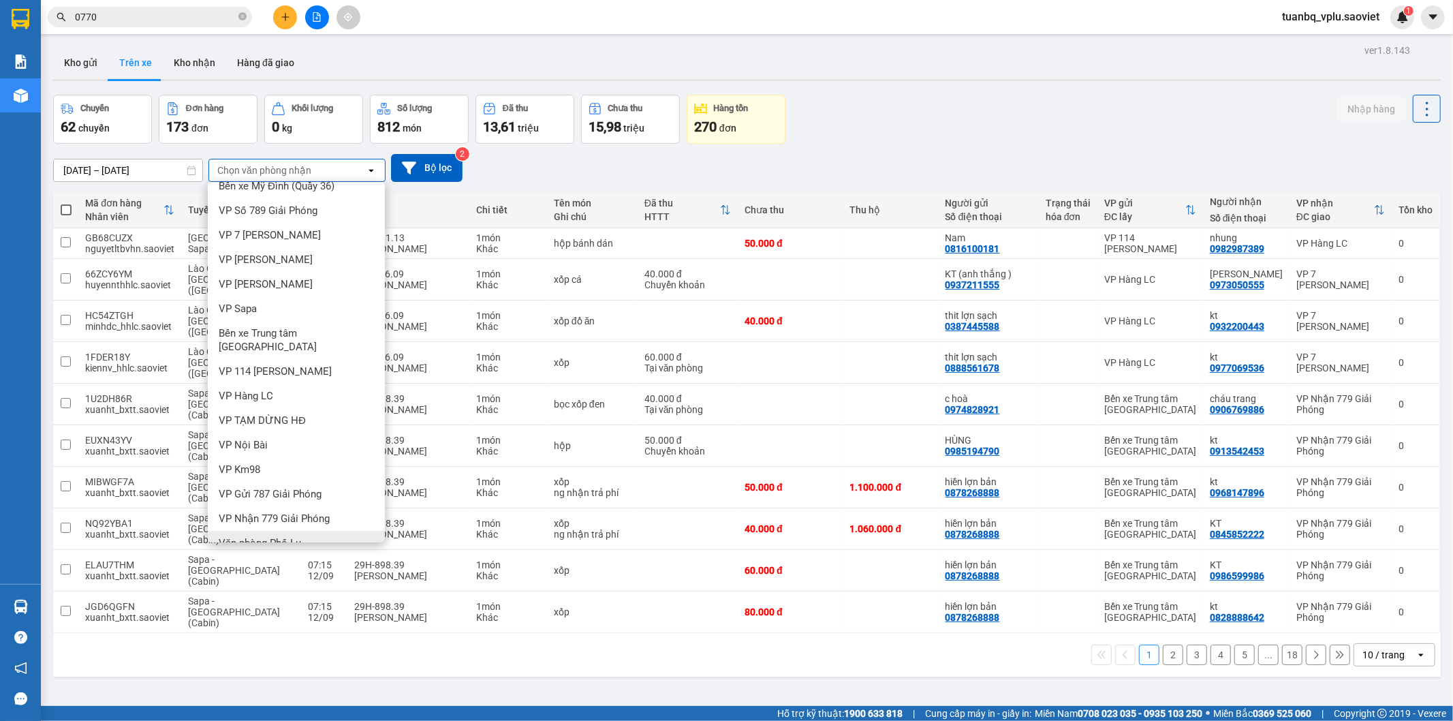
scroll to position [17, 0]
click at [290, 527] on div "Văn phòng Phố Lu" at bounding box center [296, 539] width 177 height 25
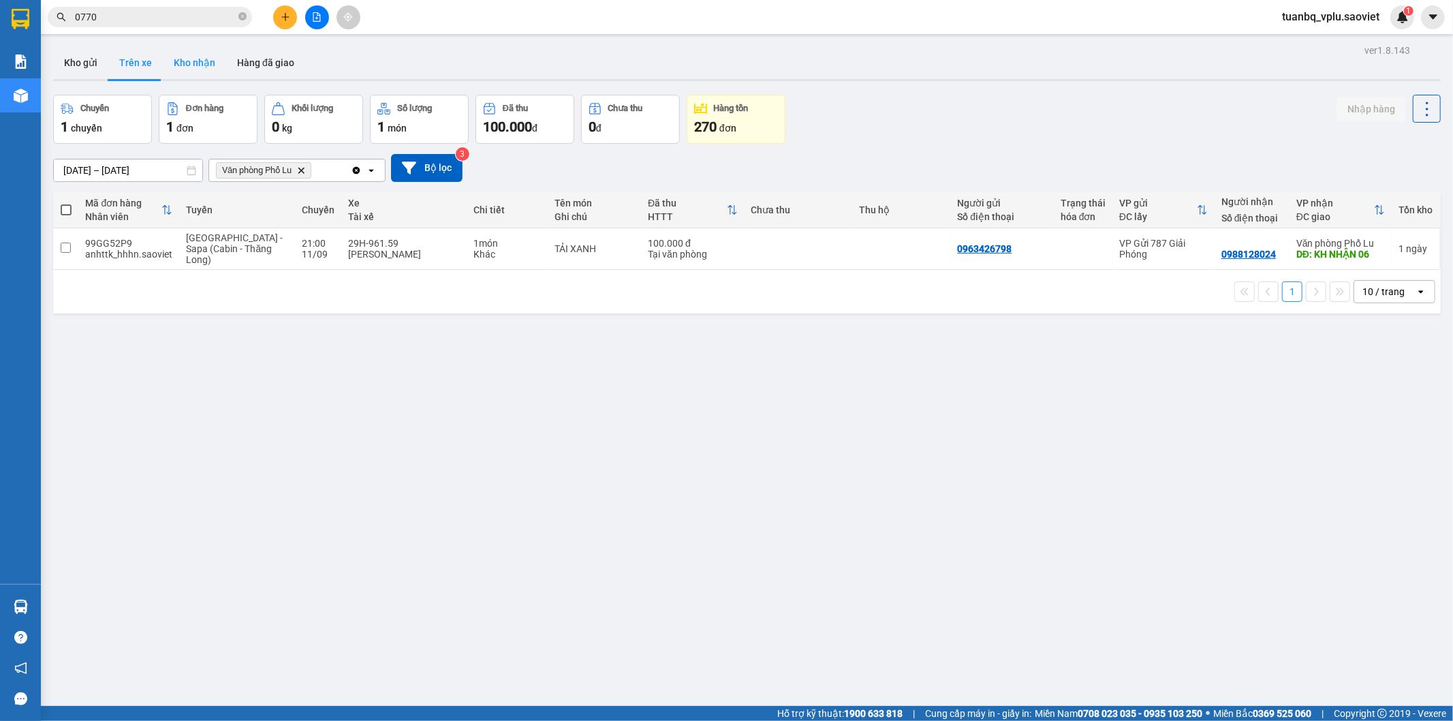
click at [193, 56] on button "Kho nhận" at bounding box center [194, 62] width 63 height 33
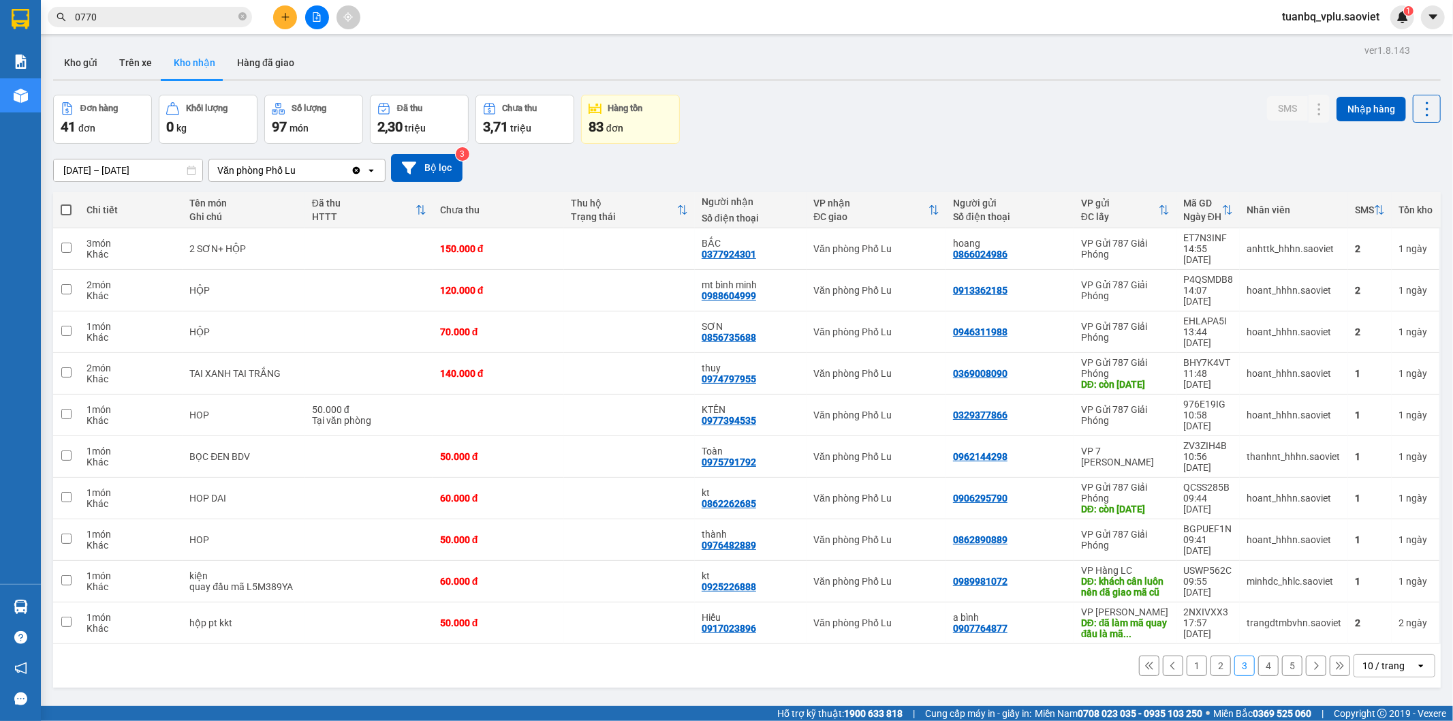
click at [1215, 655] on button "2" at bounding box center [1220, 665] width 20 height 20
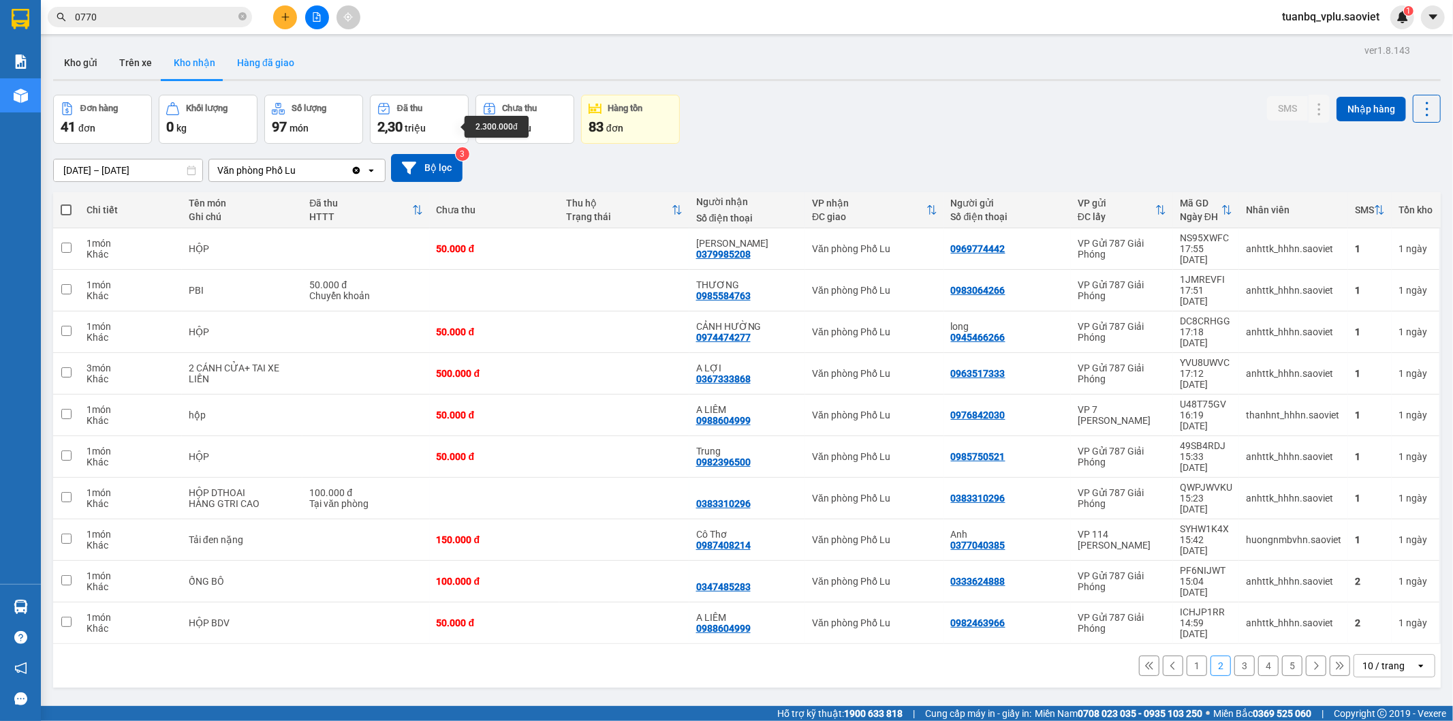
click at [273, 57] on button "Hàng đã giao" at bounding box center [265, 62] width 79 height 33
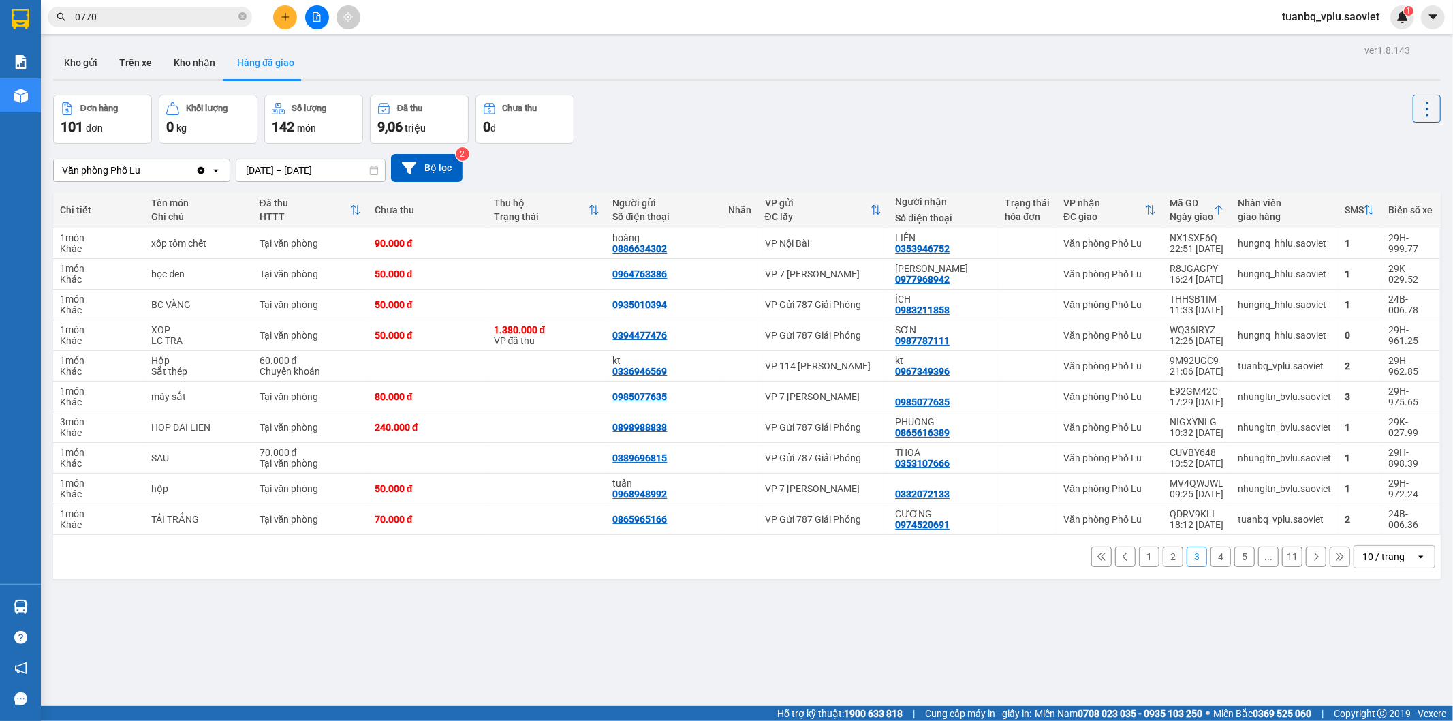
click at [1210, 555] on button "4" at bounding box center [1220, 556] width 20 height 20
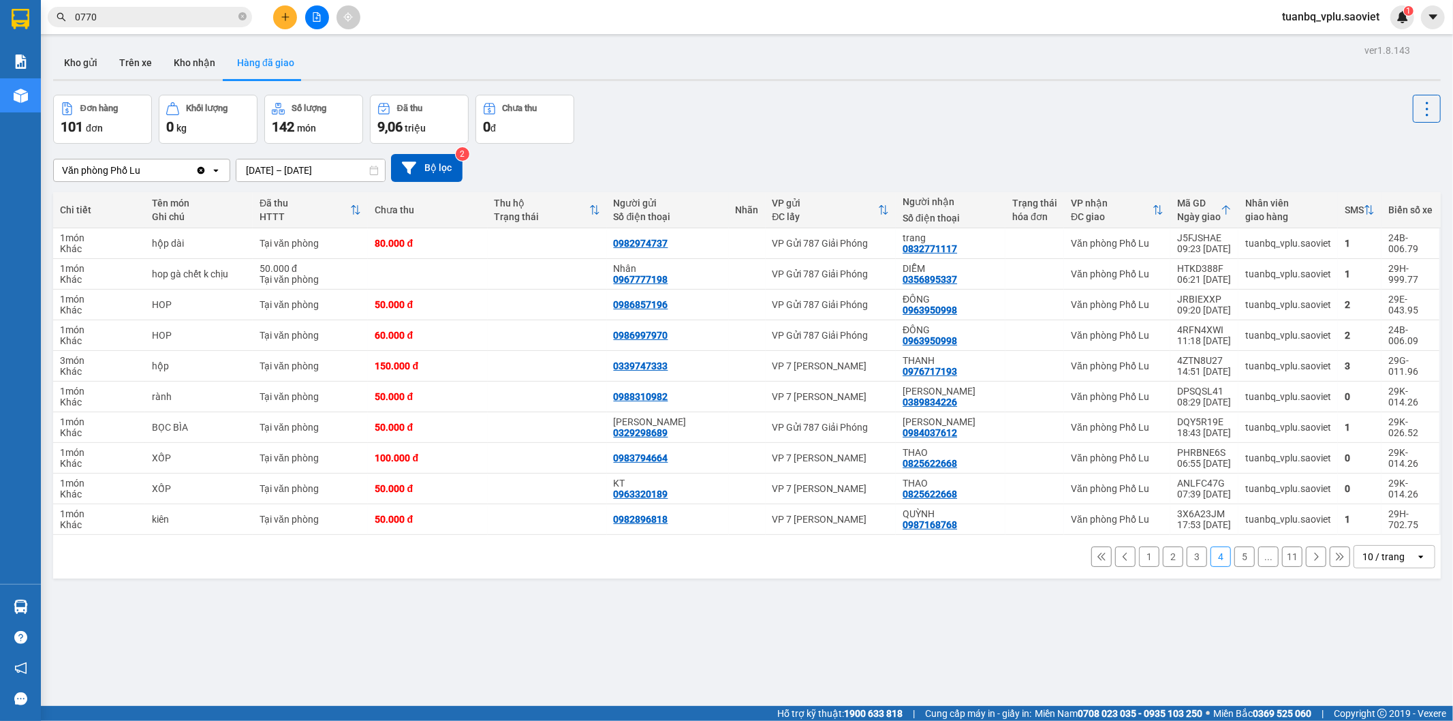
click at [1187, 561] on button "3" at bounding box center [1197, 556] width 20 height 20
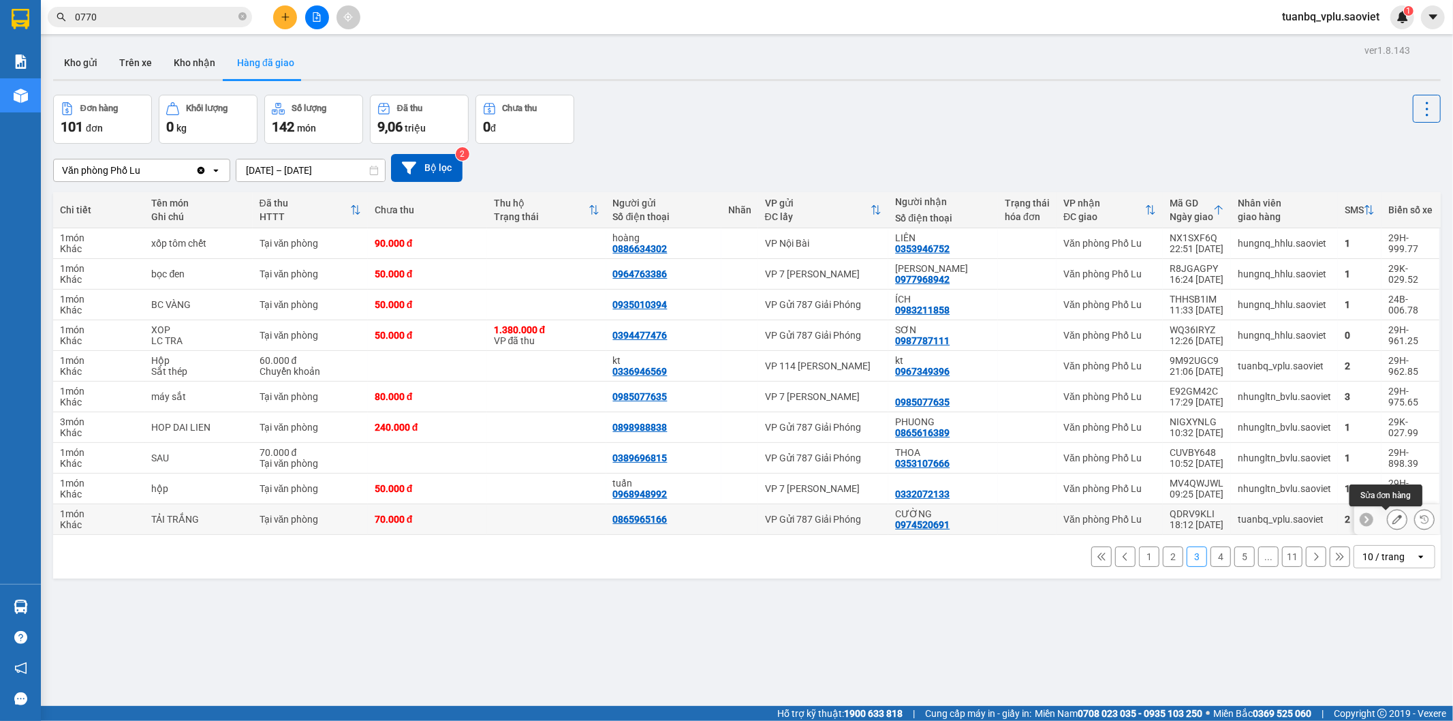
click at [1392, 518] on icon at bounding box center [1397, 519] width 10 height 10
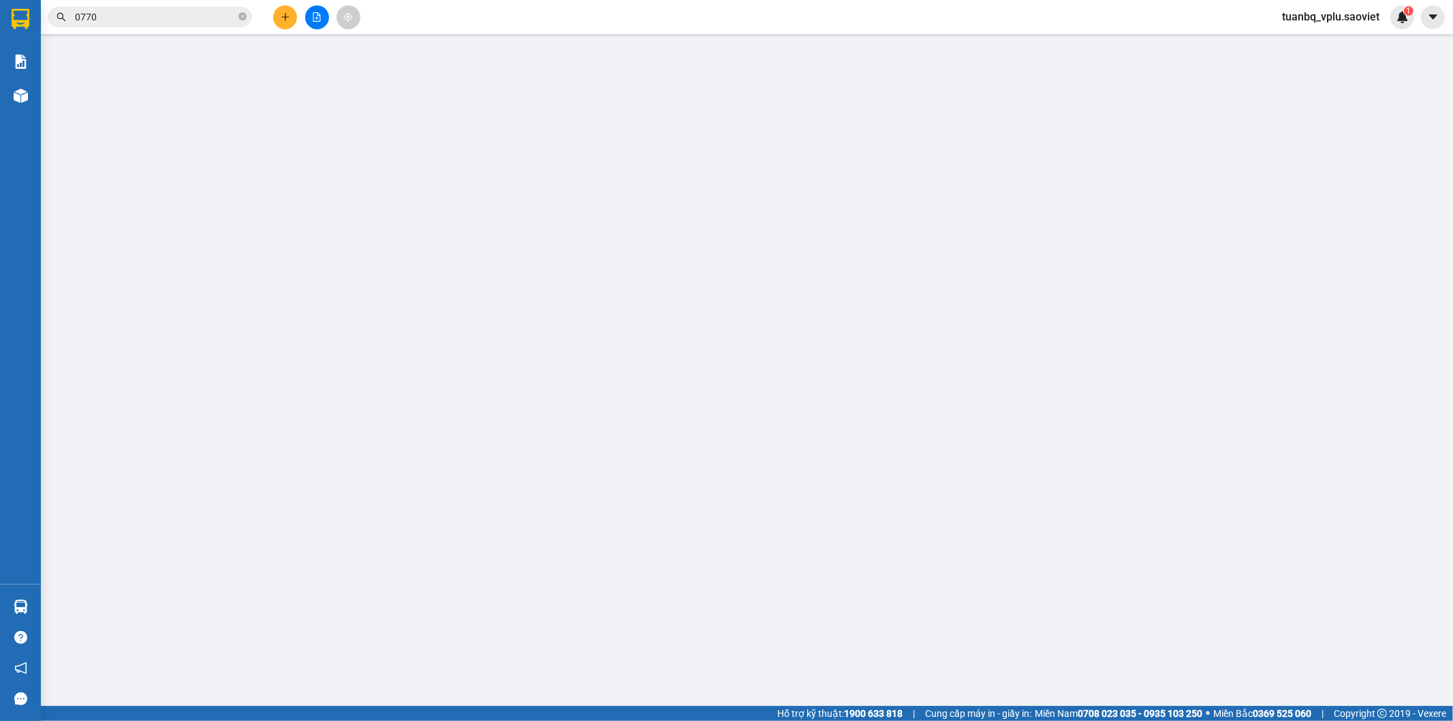
type input "0865965166"
type input "0974520691"
type input "CƯỜNG"
type input "70.000"
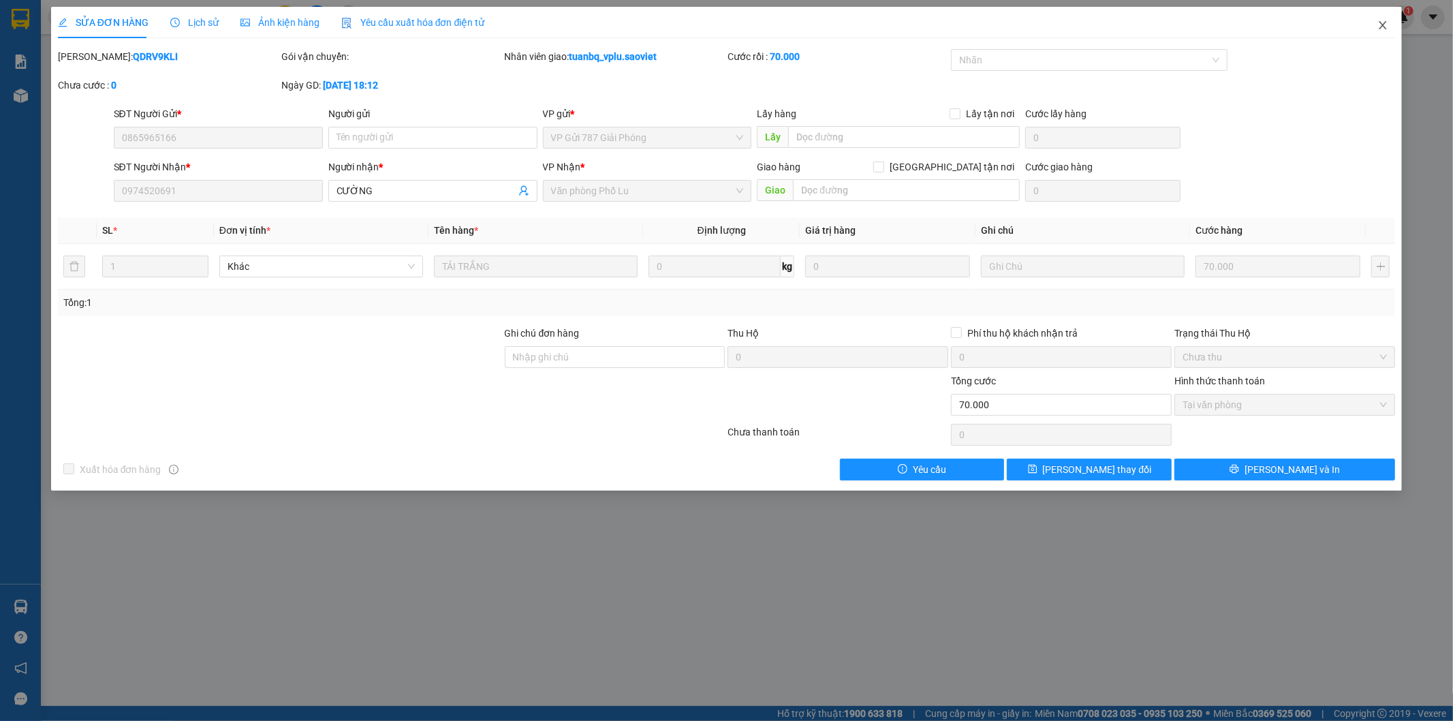
click at [1384, 24] on icon "close" at bounding box center [1382, 25] width 7 height 8
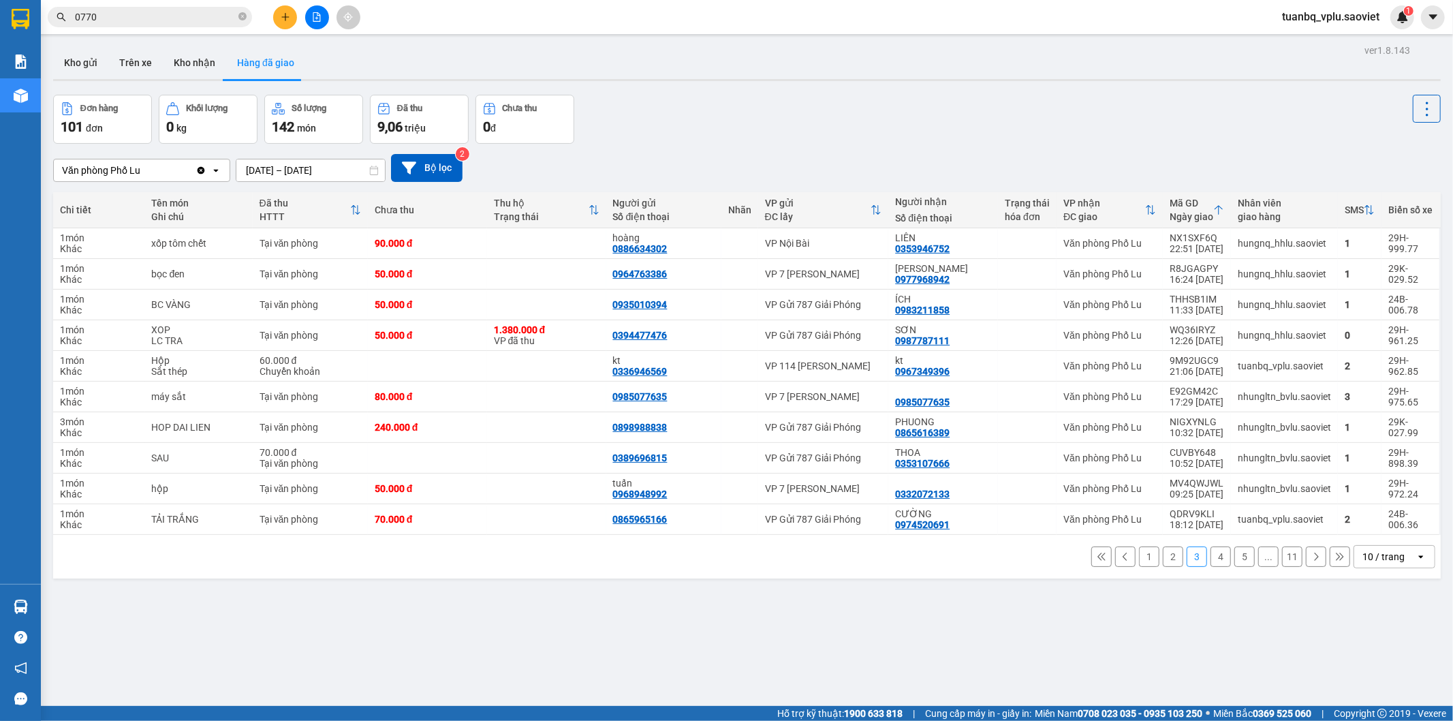
click at [1213, 557] on button "4" at bounding box center [1220, 556] width 20 height 20
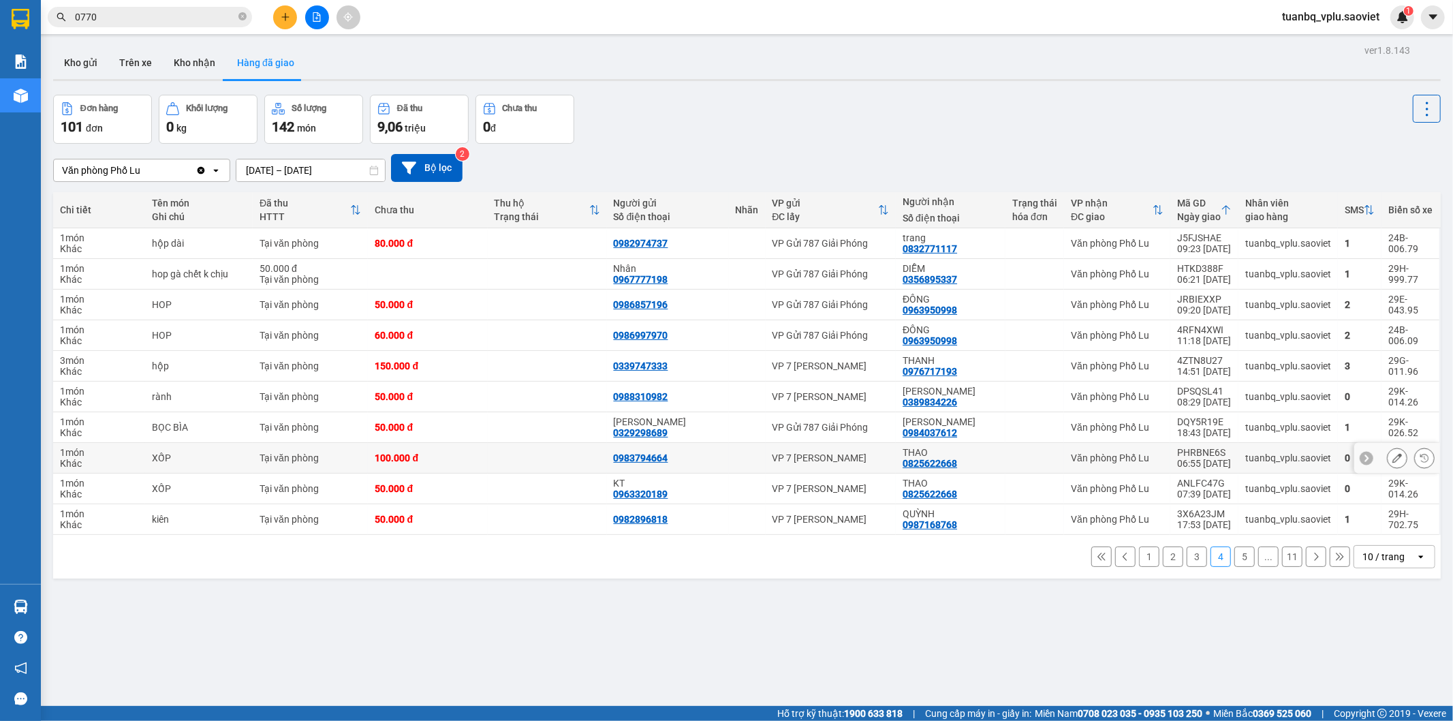
click at [1362, 459] on icon at bounding box center [1367, 458] width 10 height 10
click at [1427, 463] on icon at bounding box center [1432, 458] width 10 height 10
click at [1392, 462] on icon at bounding box center [1397, 458] width 10 height 10
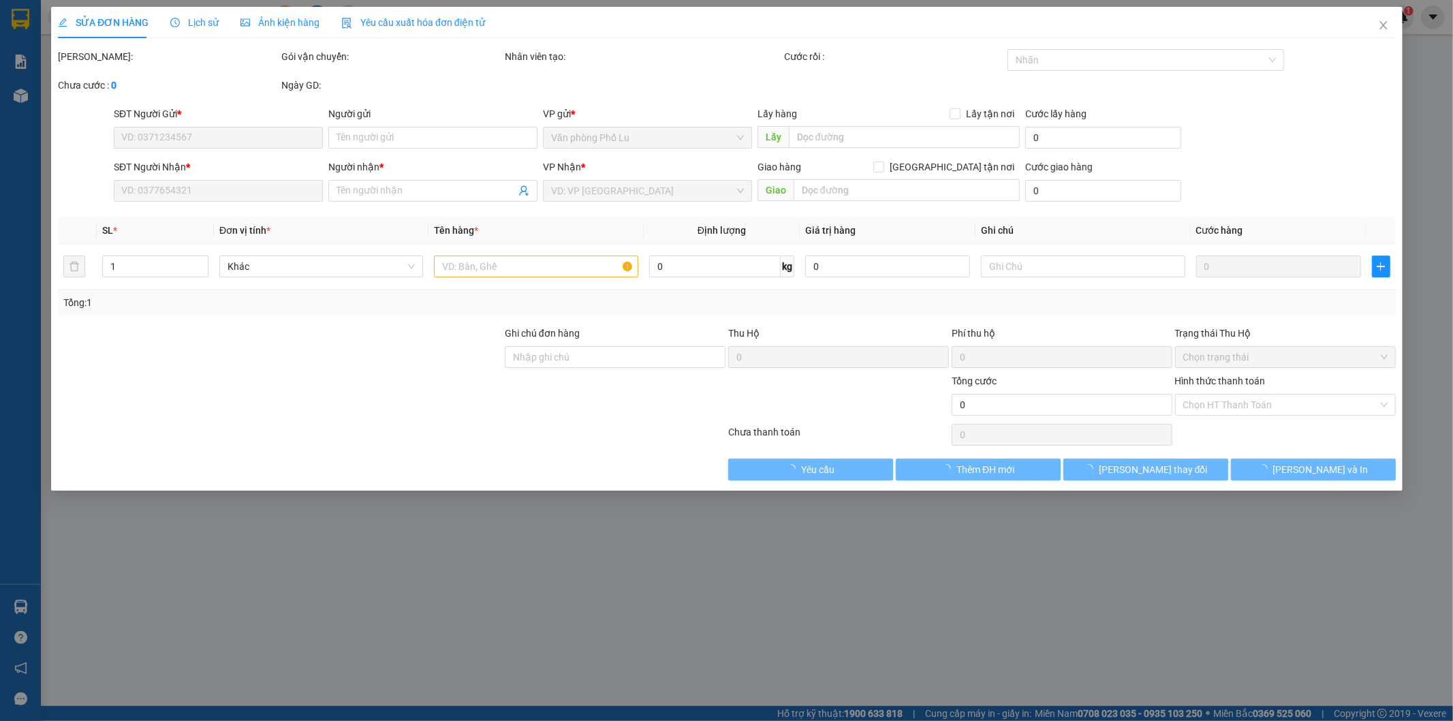
type input "0983794664"
type input "0825622668"
type input "THAO"
type input "100.000"
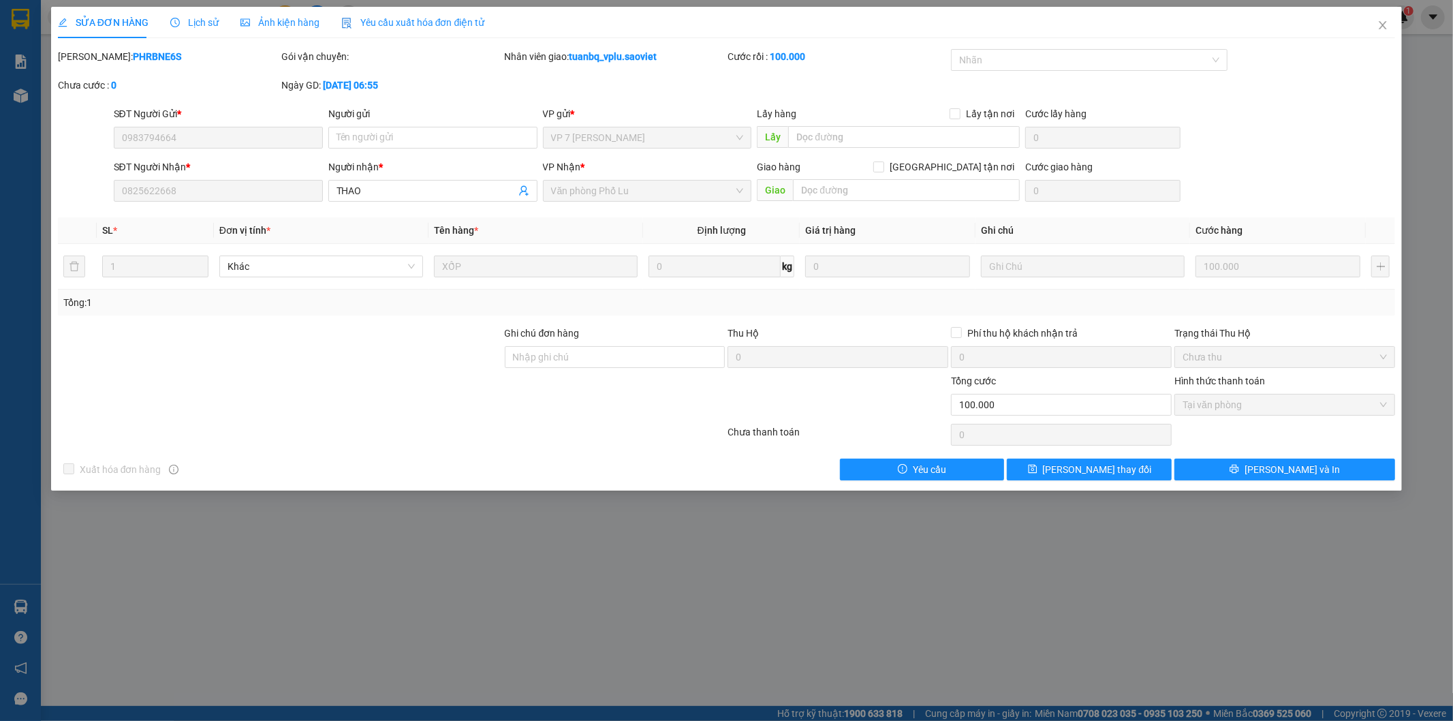
click at [214, 26] on span "Lịch sử" at bounding box center [194, 22] width 48 height 11
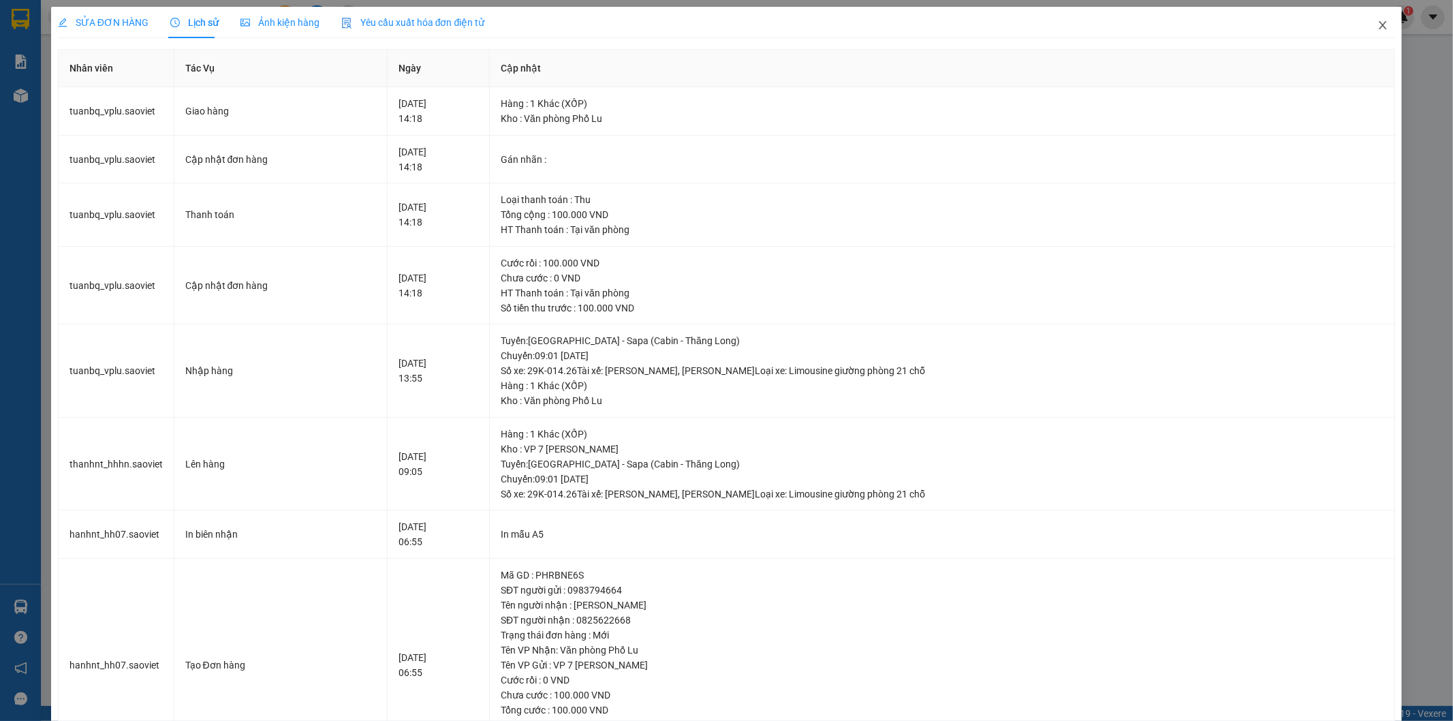
click at [1377, 29] on icon "close" at bounding box center [1382, 25] width 11 height 11
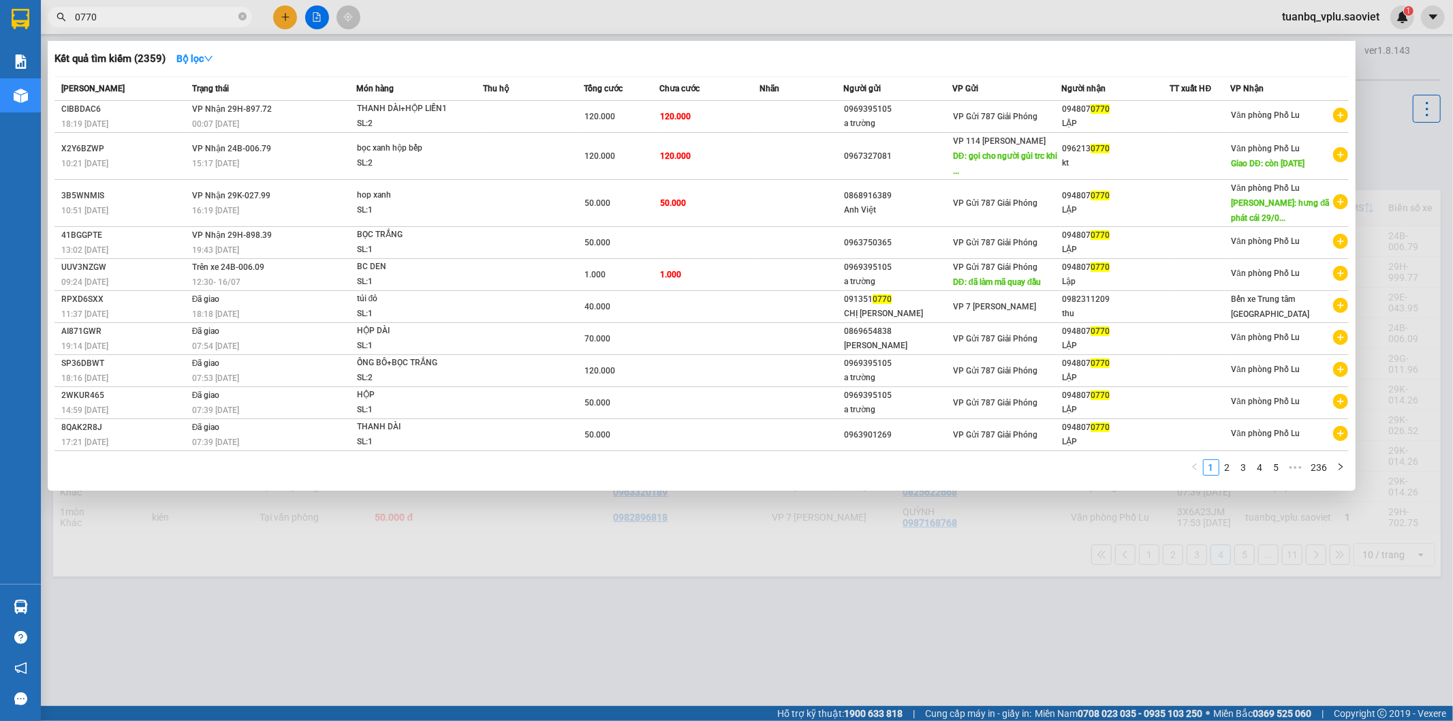
click at [167, 24] on input "0770" at bounding box center [155, 17] width 161 height 15
click at [167, 23] on input "0770" at bounding box center [155, 17] width 161 height 15
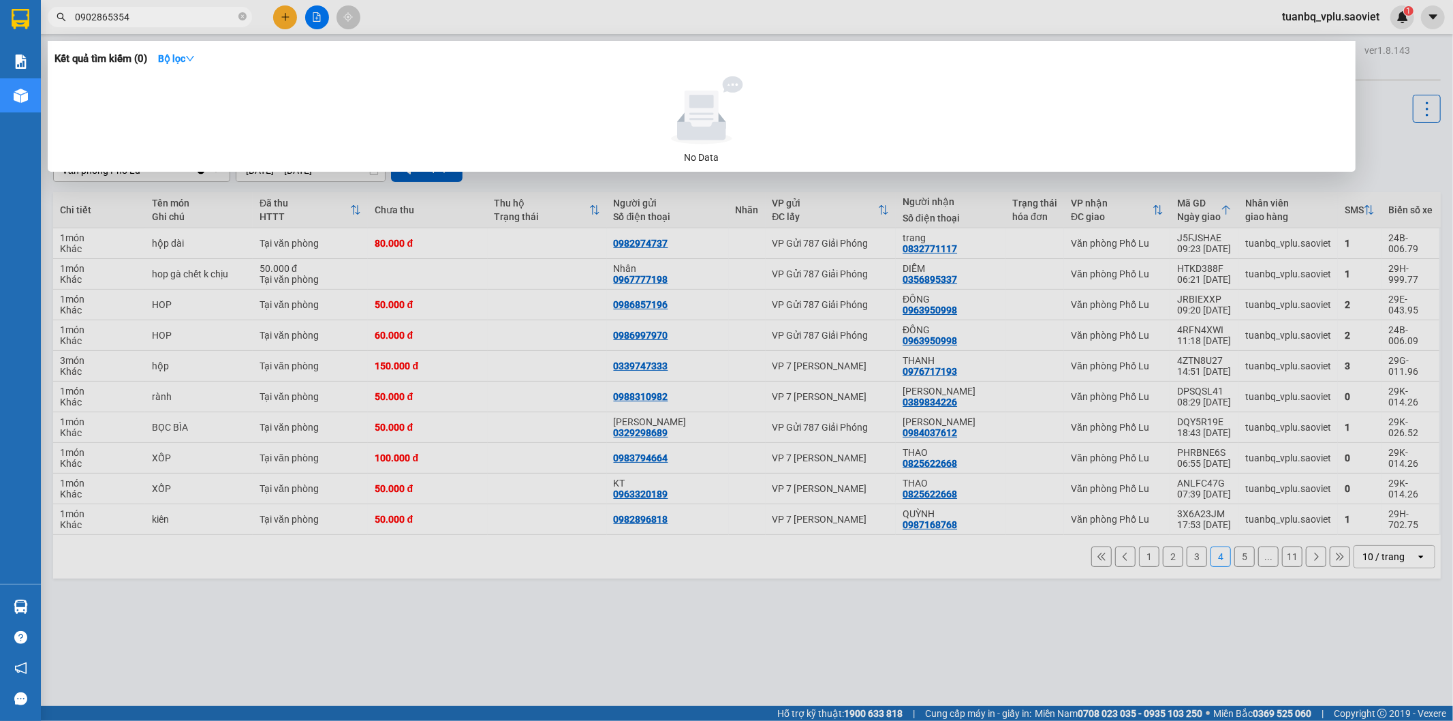
click at [112, 16] on input "0902865354" at bounding box center [155, 17] width 161 height 15
click at [211, 18] on input "0902868354" at bounding box center [155, 17] width 161 height 15
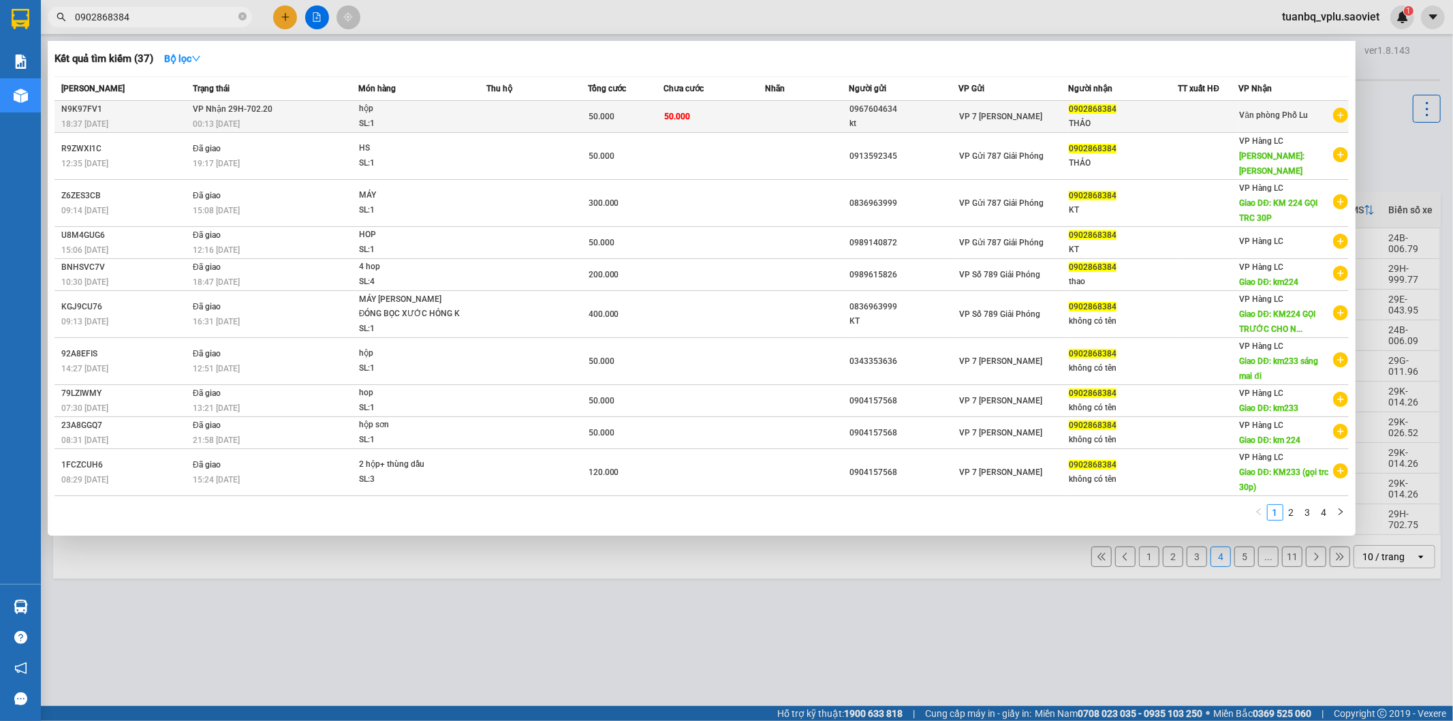
type input "0902868384"
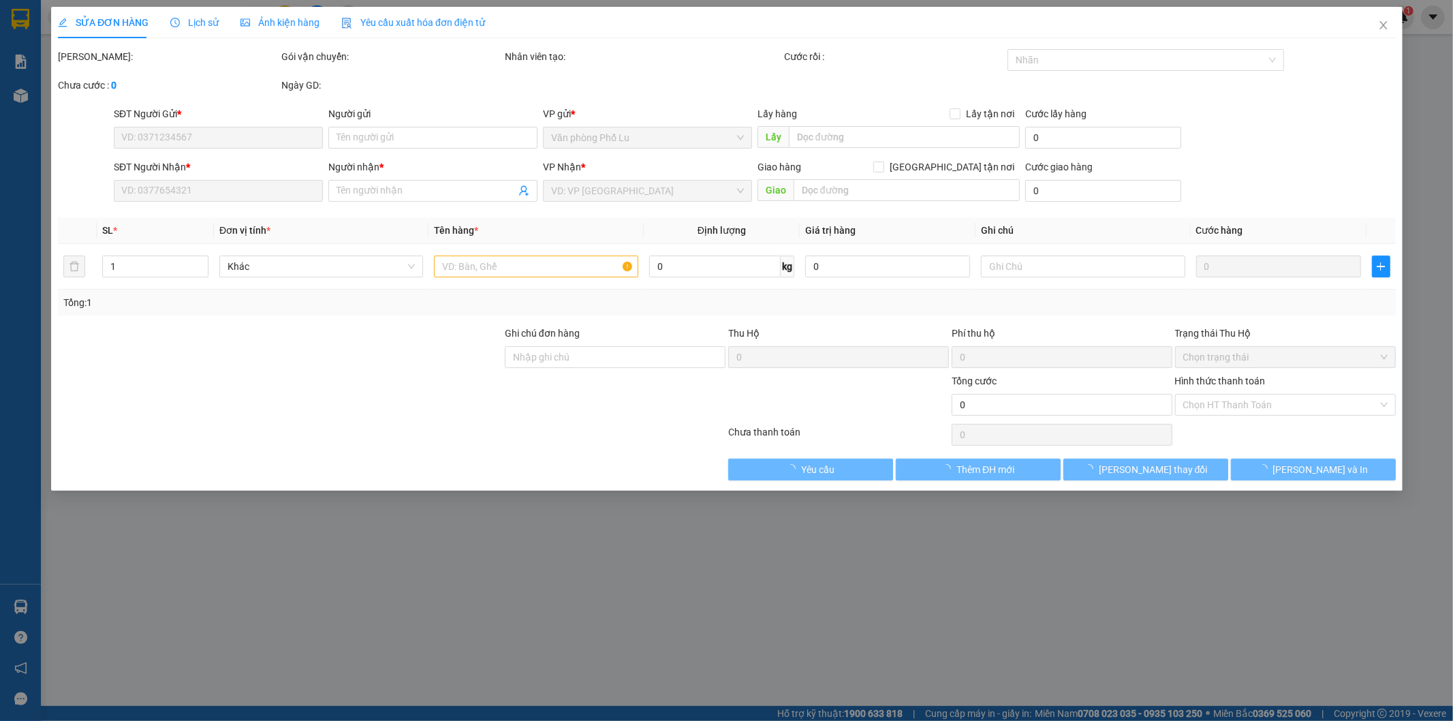
type input "0967604634"
type input "kt"
type input "0902868384"
type input "THẢO"
type input "50.000"
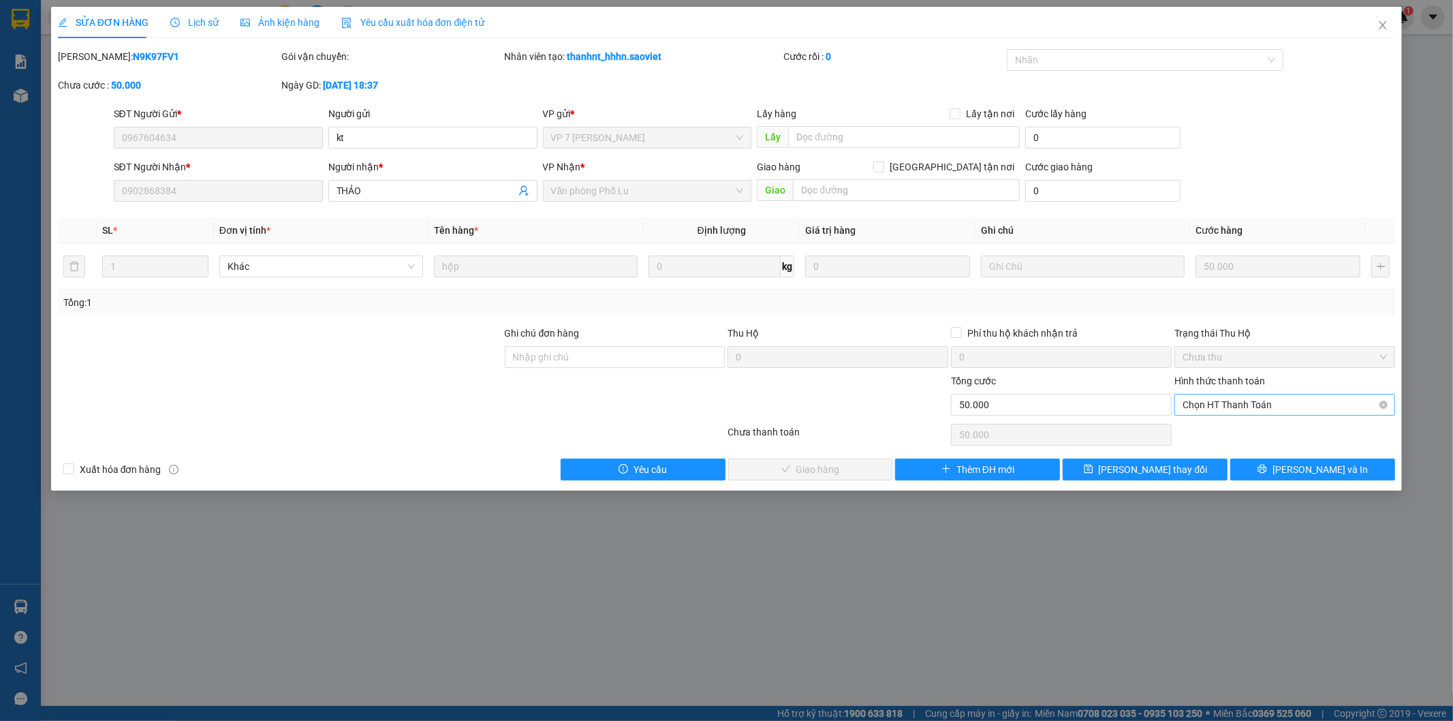
click at [1281, 405] on span "Chọn HT Thanh Toán" at bounding box center [1285, 404] width 204 height 20
click at [1264, 437] on div "Tại văn phòng" at bounding box center [1285, 431] width 204 height 15
type input "0"
click at [856, 482] on div "SỬA ĐƠN HÀNG Lịch sử Ảnh kiện hàng Yêu cầu xuất hóa đơn điện tử Total Paid Fee …" at bounding box center [726, 249] width 1351 height 484
click at [807, 470] on span "[PERSON_NAME] và Giao hàng" at bounding box center [819, 469] width 131 height 15
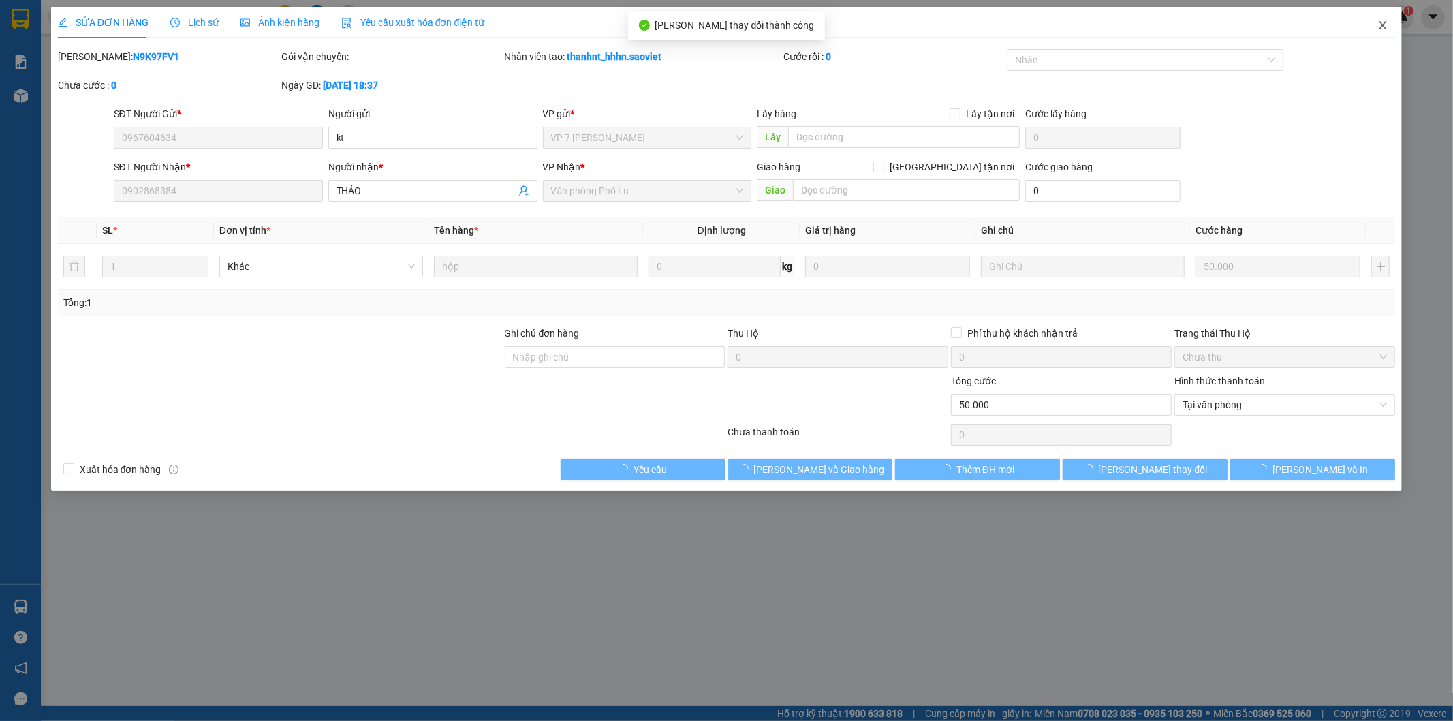
click at [1381, 26] on icon "close" at bounding box center [1382, 25] width 11 height 11
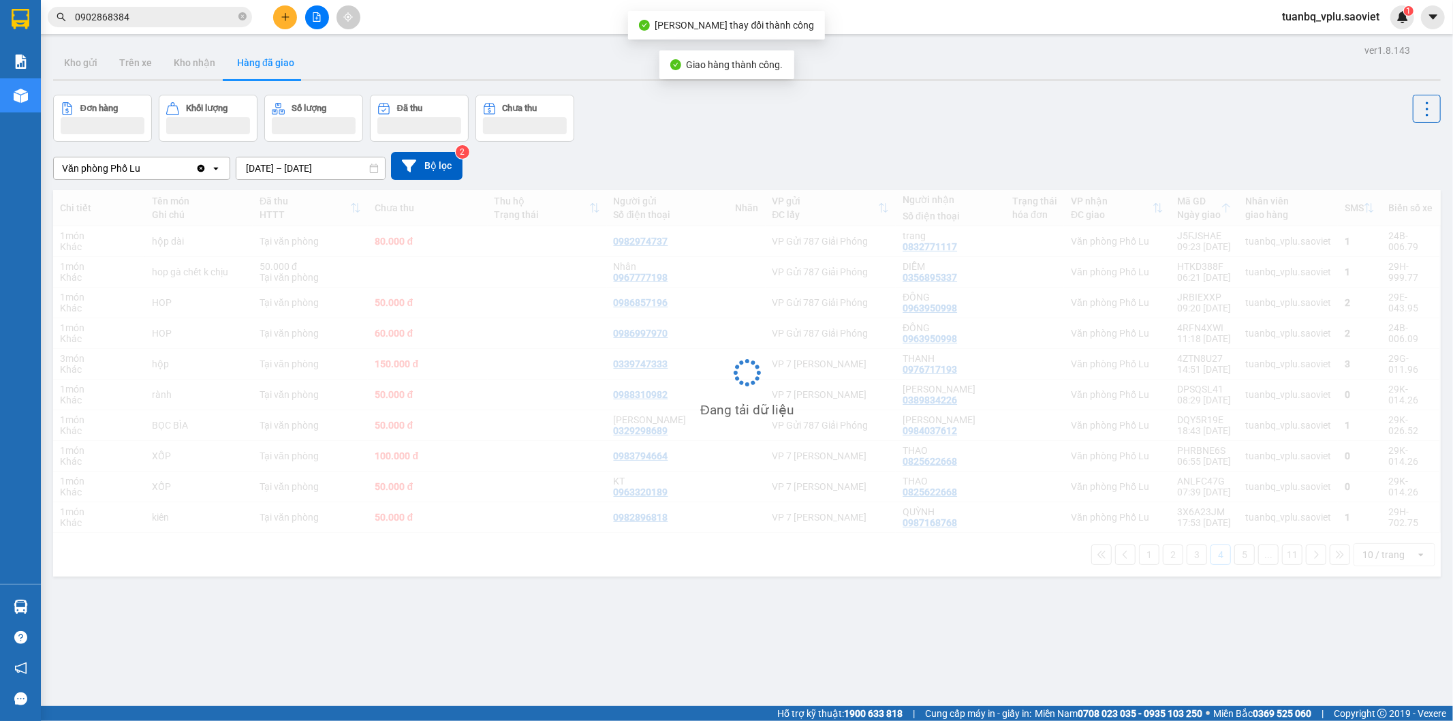
click at [142, 17] on input "0902868384" at bounding box center [155, 17] width 161 height 15
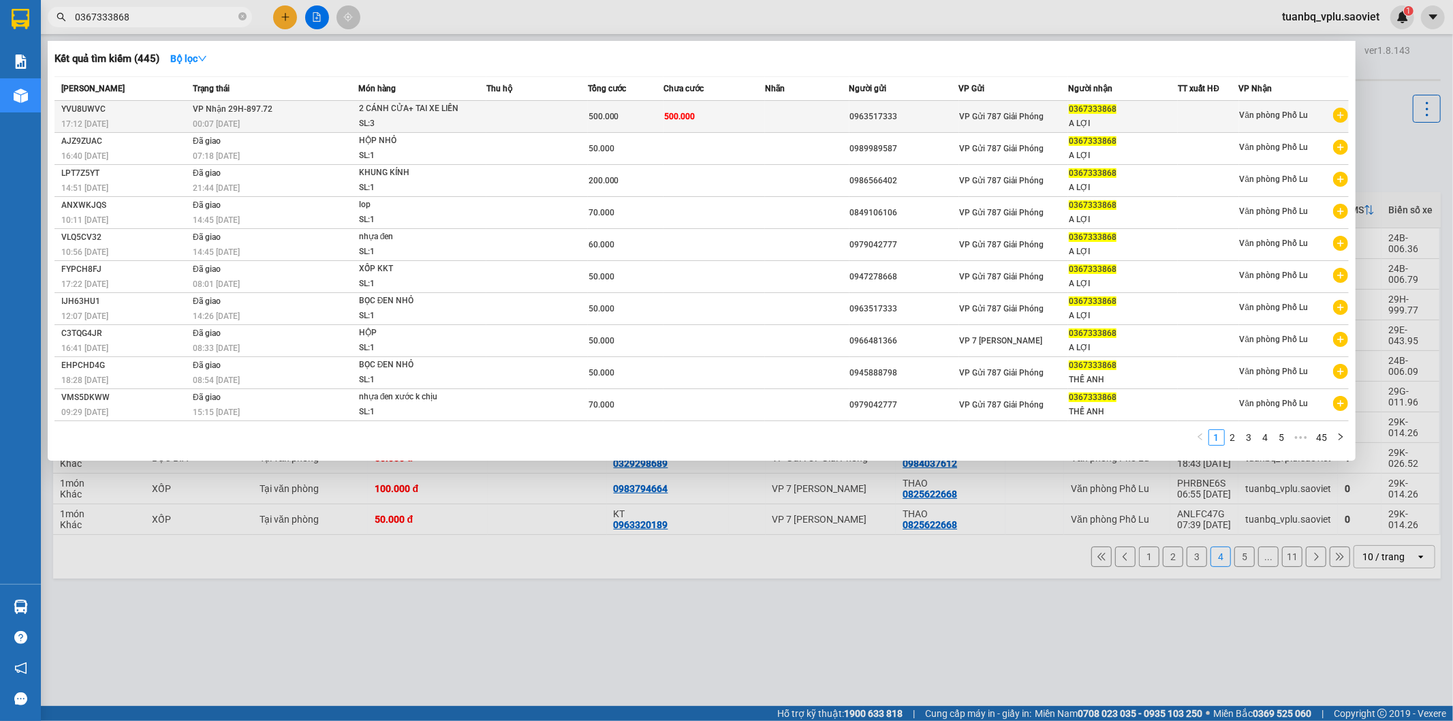
type input "0367333868"
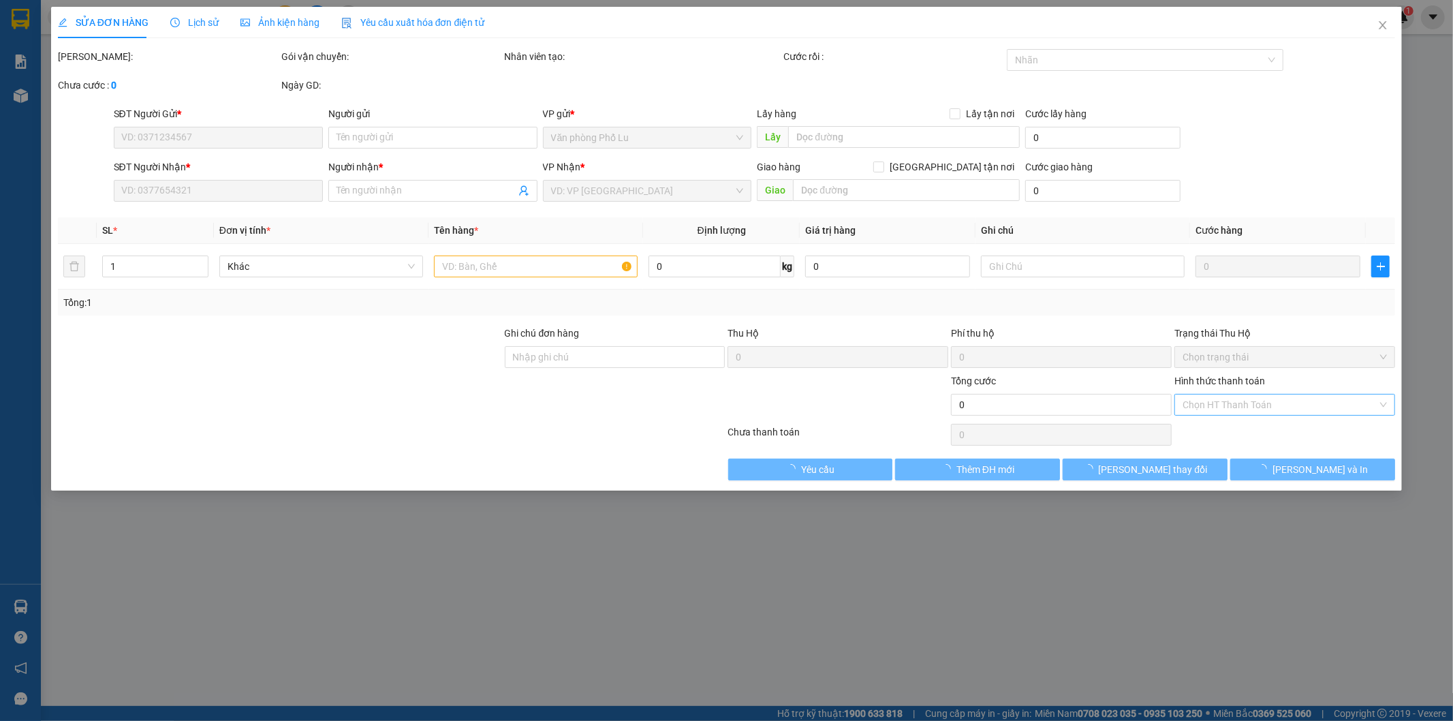
type input "0963517333"
type input "0367333868"
type input "A LỢI"
type input "500.000"
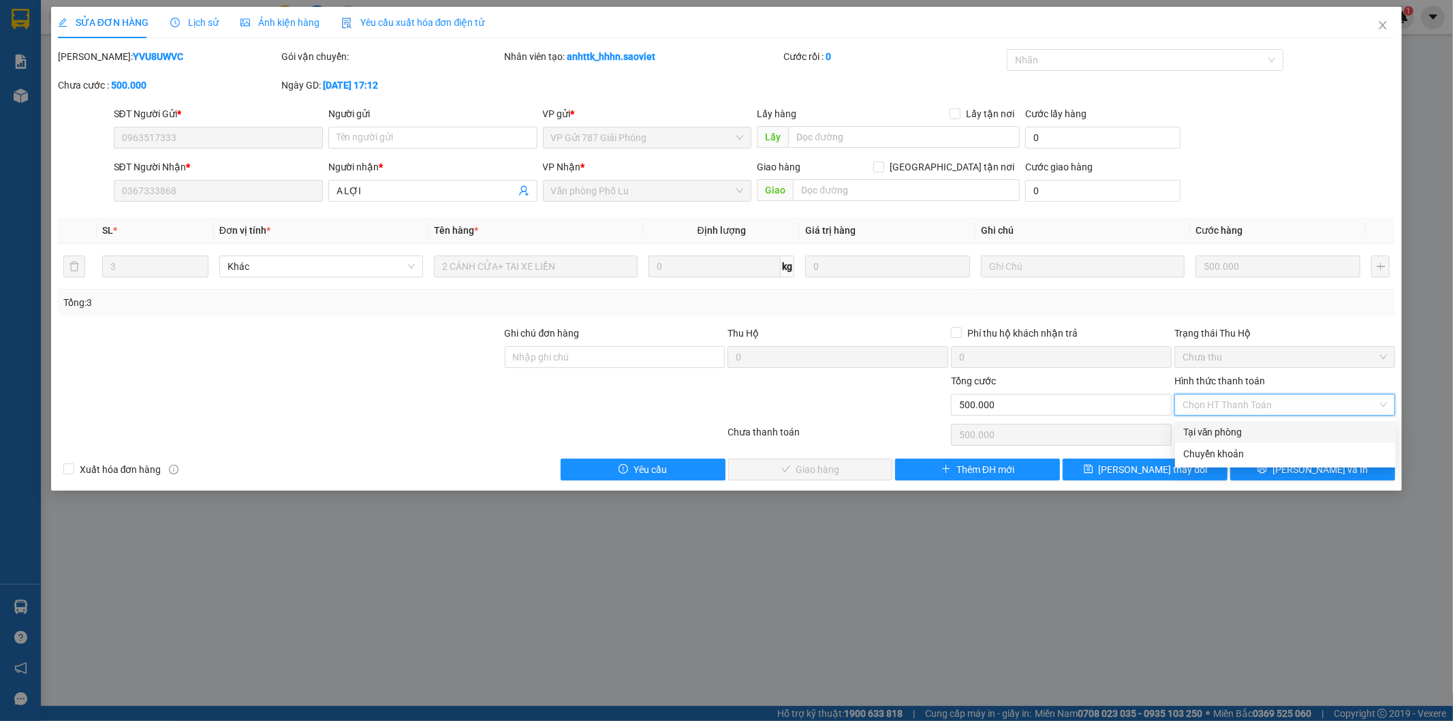
click at [1220, 431] on div "Tại văn phòng" at bounding box center [1285, 431] width 204 height 15
type input "0"
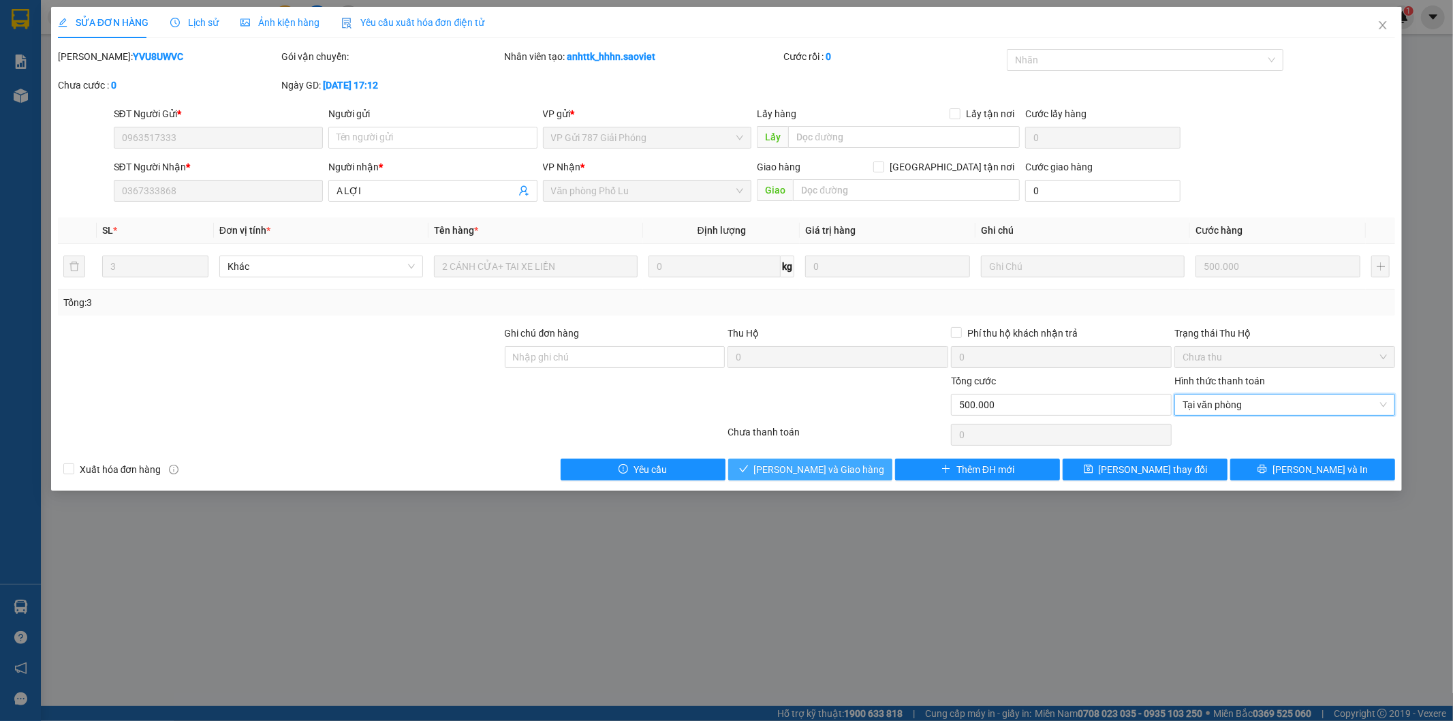
drag, startPoint x: 819, startPoint y: 467, endPoint x: 924, endPoint y: 346, distance: 159.8
click at [819, 467] on span "[PERSON_NAME] và Giao hàng" at bounding box center [819, 469] width 131 height 15
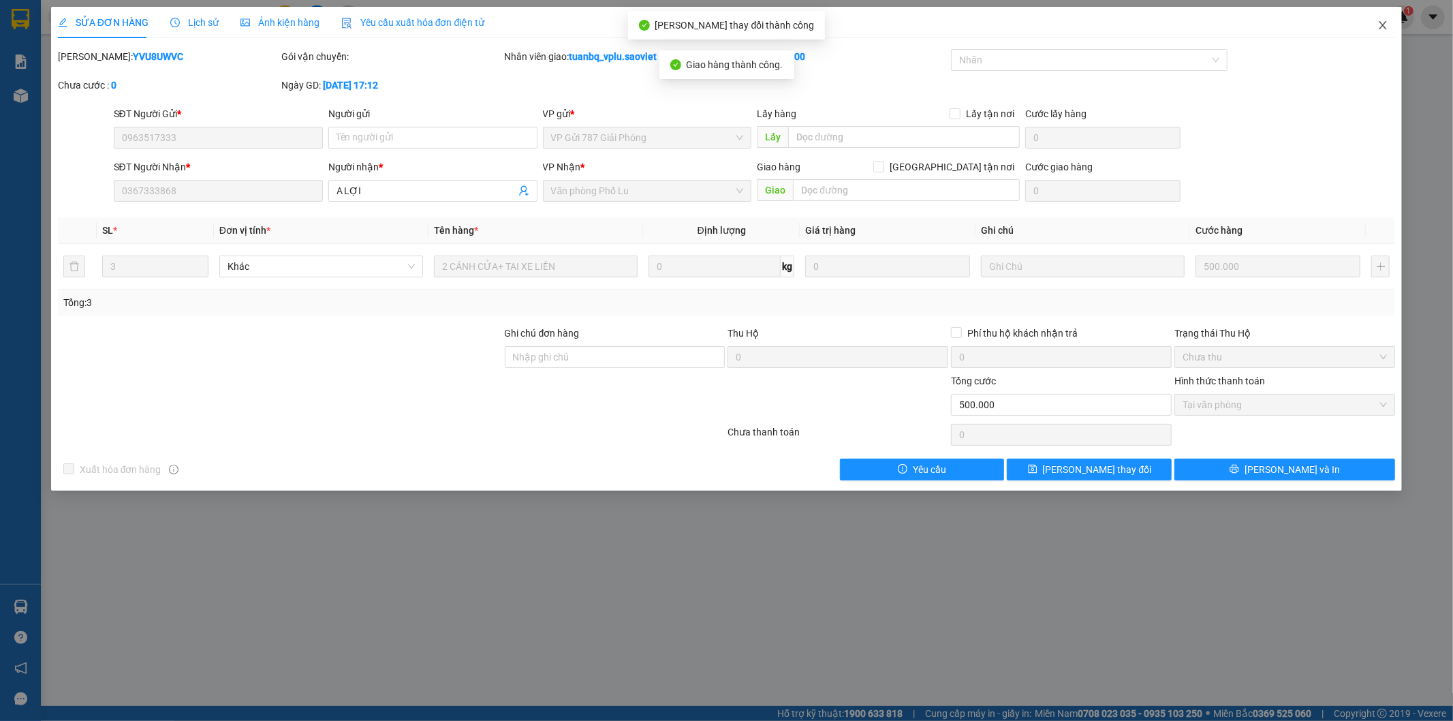
click at [1380, 24] on icon "close" at bounding box center [1382, 25] width 11 height 11
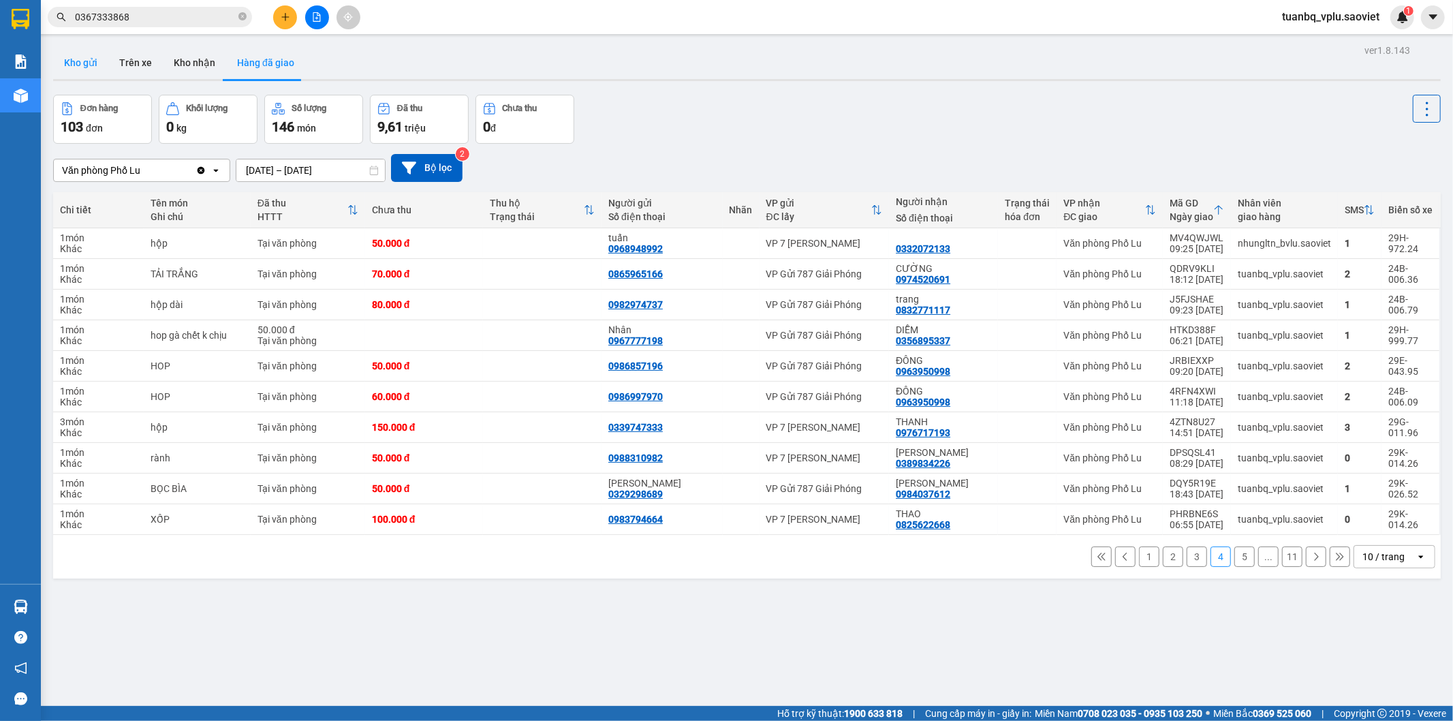
click at [106, 65] on button "Kho gửi" at bounding box center [80, 62] width 55 height 33
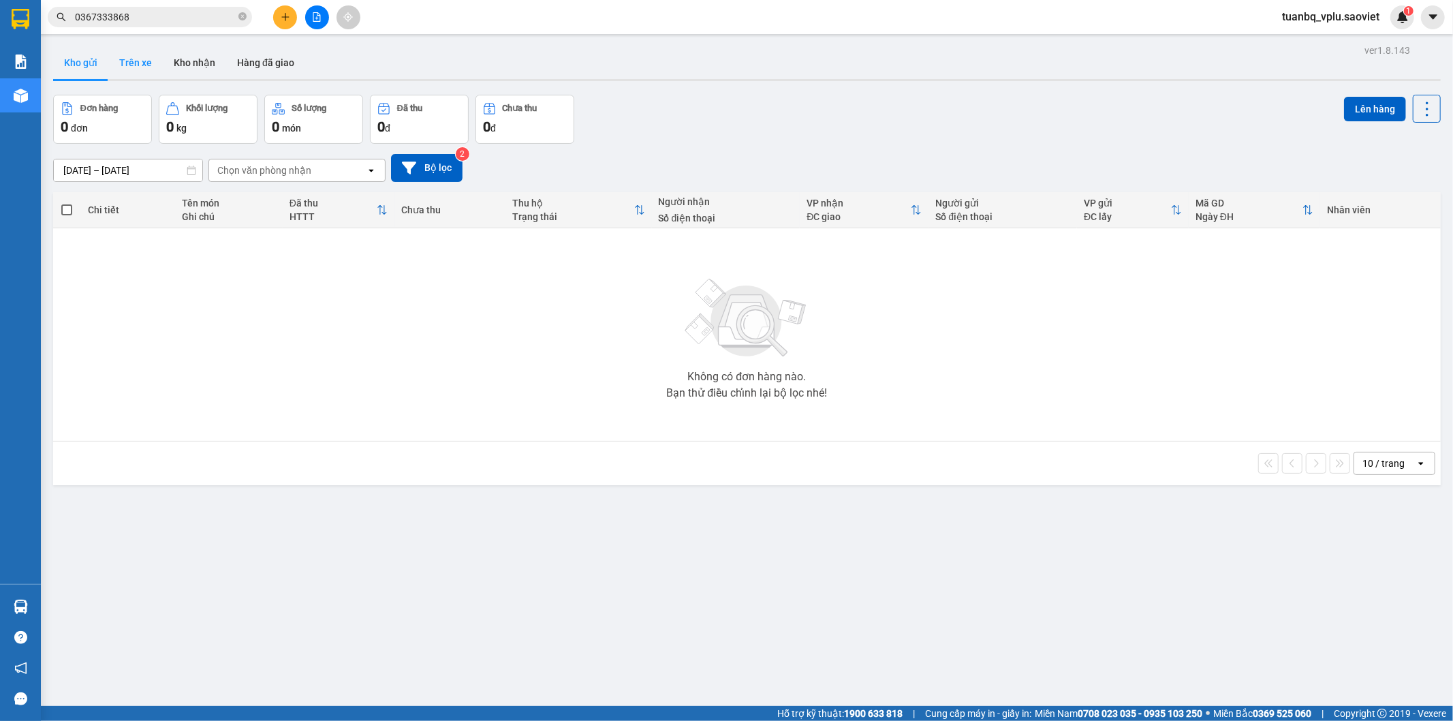
click at [157, 69] on button "Trên xe" at bounding box center [135, 62] width 54 height 33
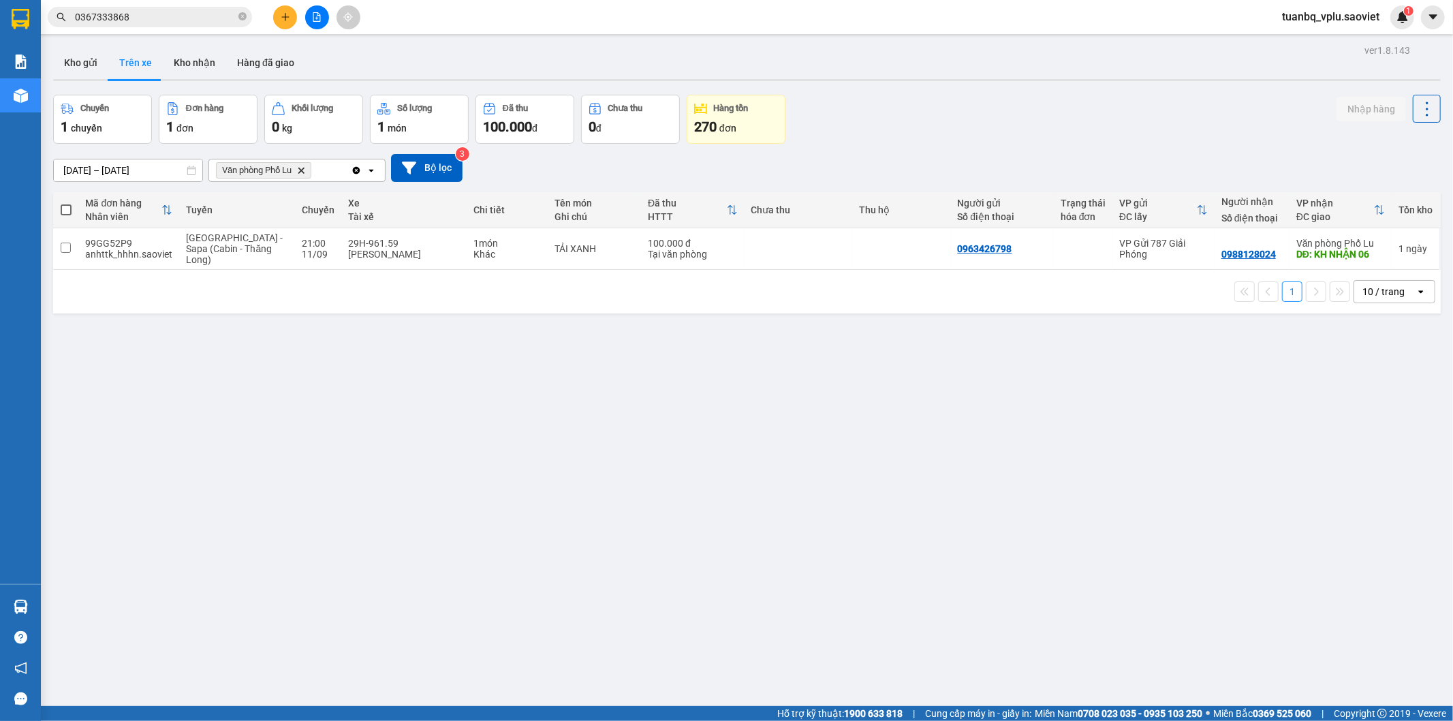
click at [110, 63] on button "Trên xe" at bounding box center [135, 62] width 54 height 33
click at [80, 65] on button "Kho gửi" at bounding box center [80, 62] width 55 height 33
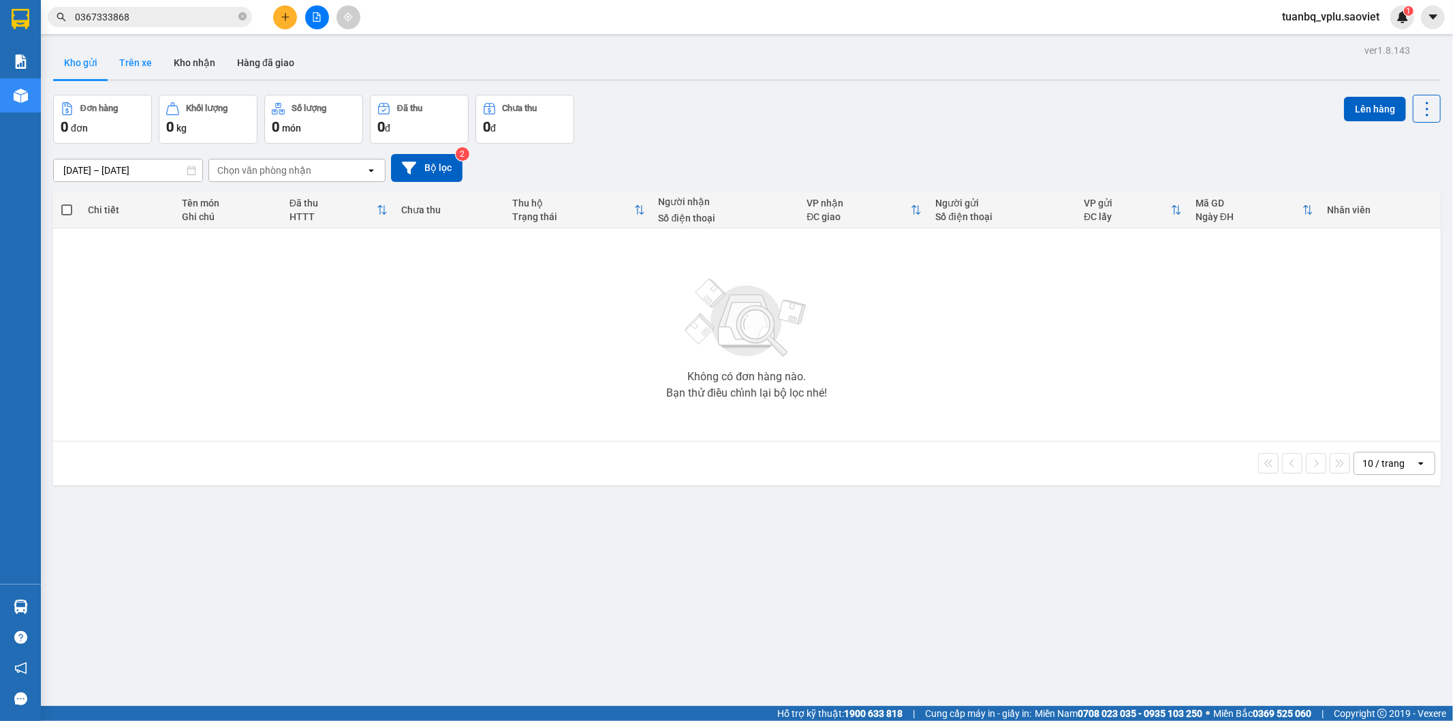
click at [137, 58] on button "Trên xe" at bounding box center [135, 62] width 54 height 33
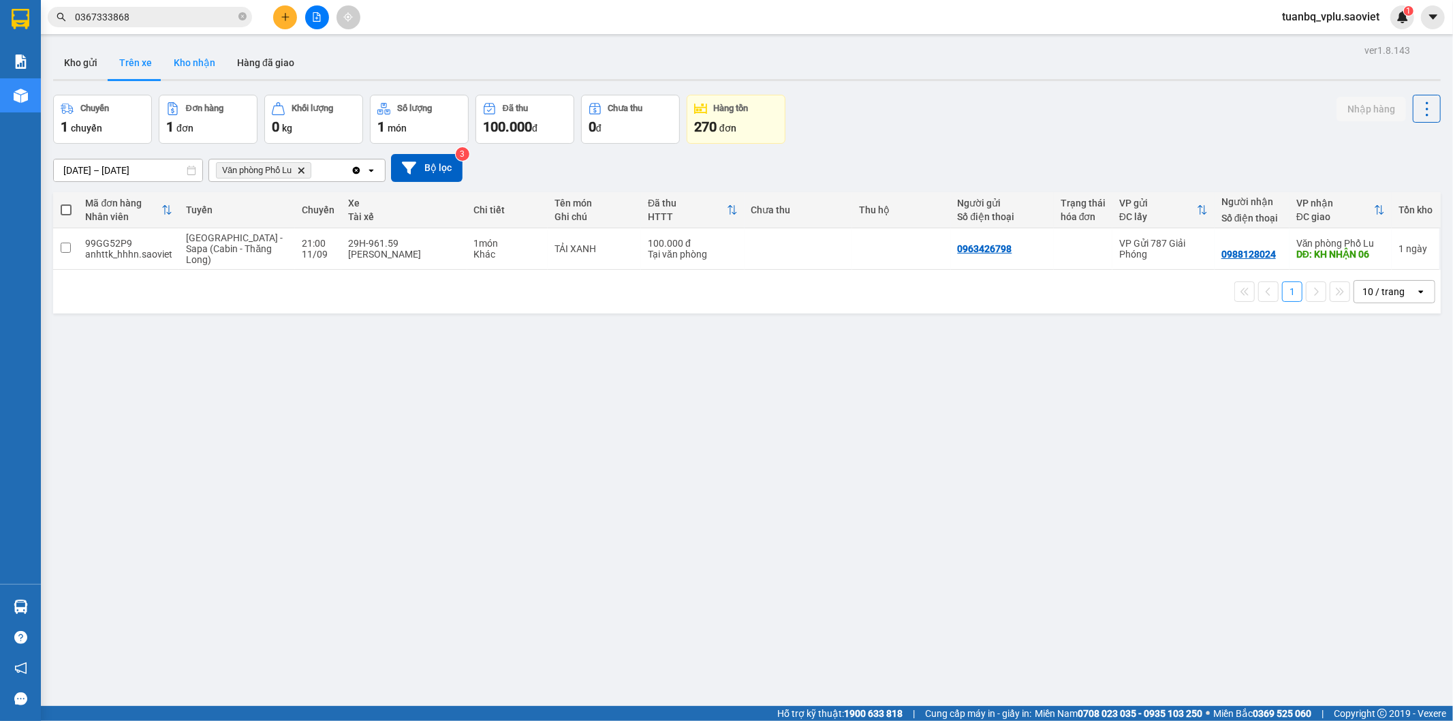
click at [200, 64] on button "Kho nhận" at bounding box center [194, 62] width 63 height 33
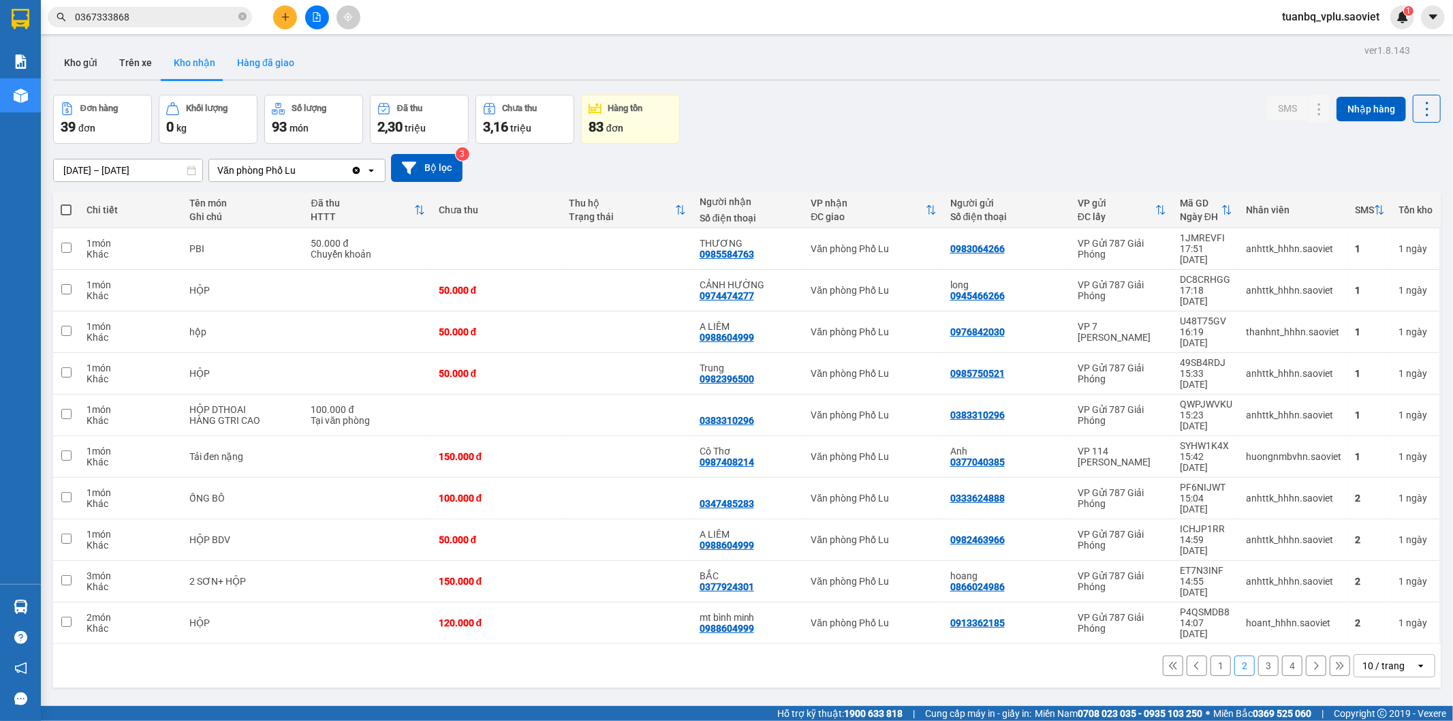
click at [251, 69] on button "Hàng đã giao" at bounding box center [265, 62] width 79 height 33
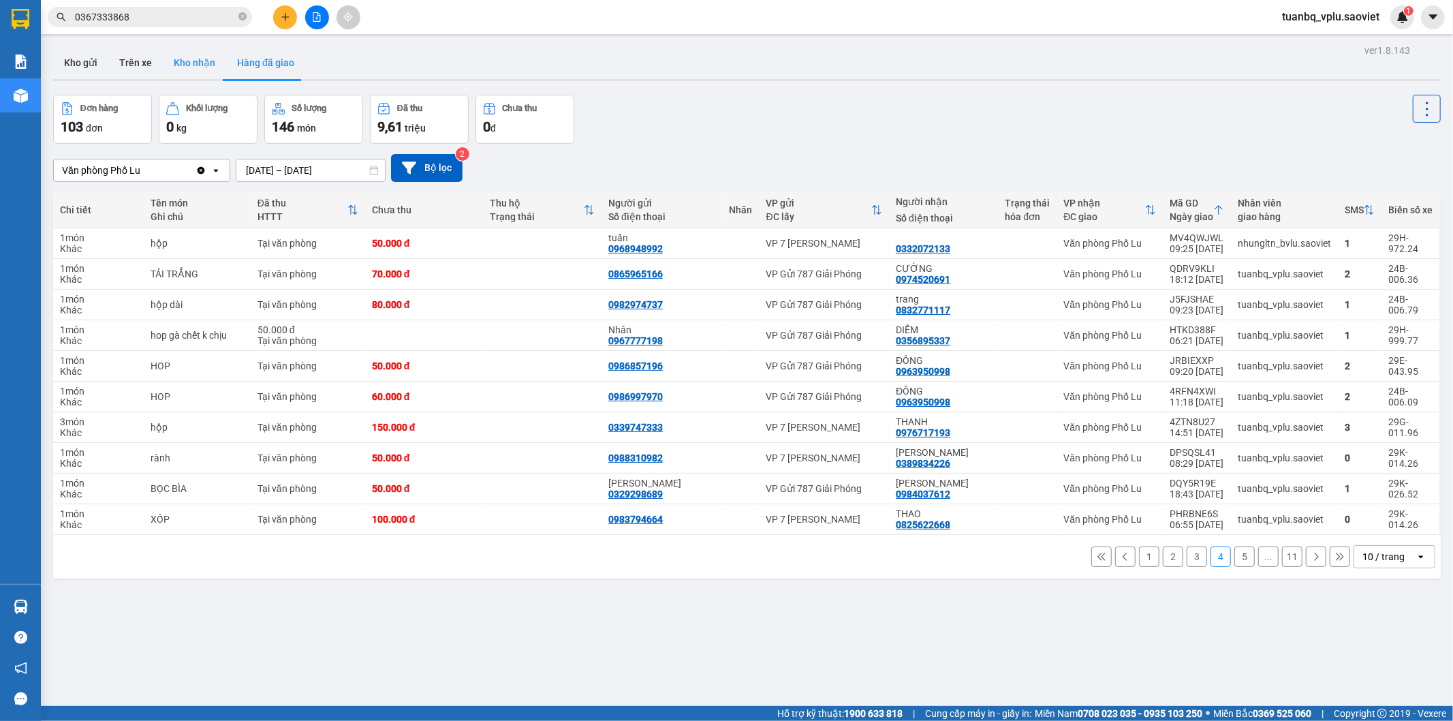
click at [195, 68] on button "Kho nhận" at bounding box center [194, 62] width 63 height 33
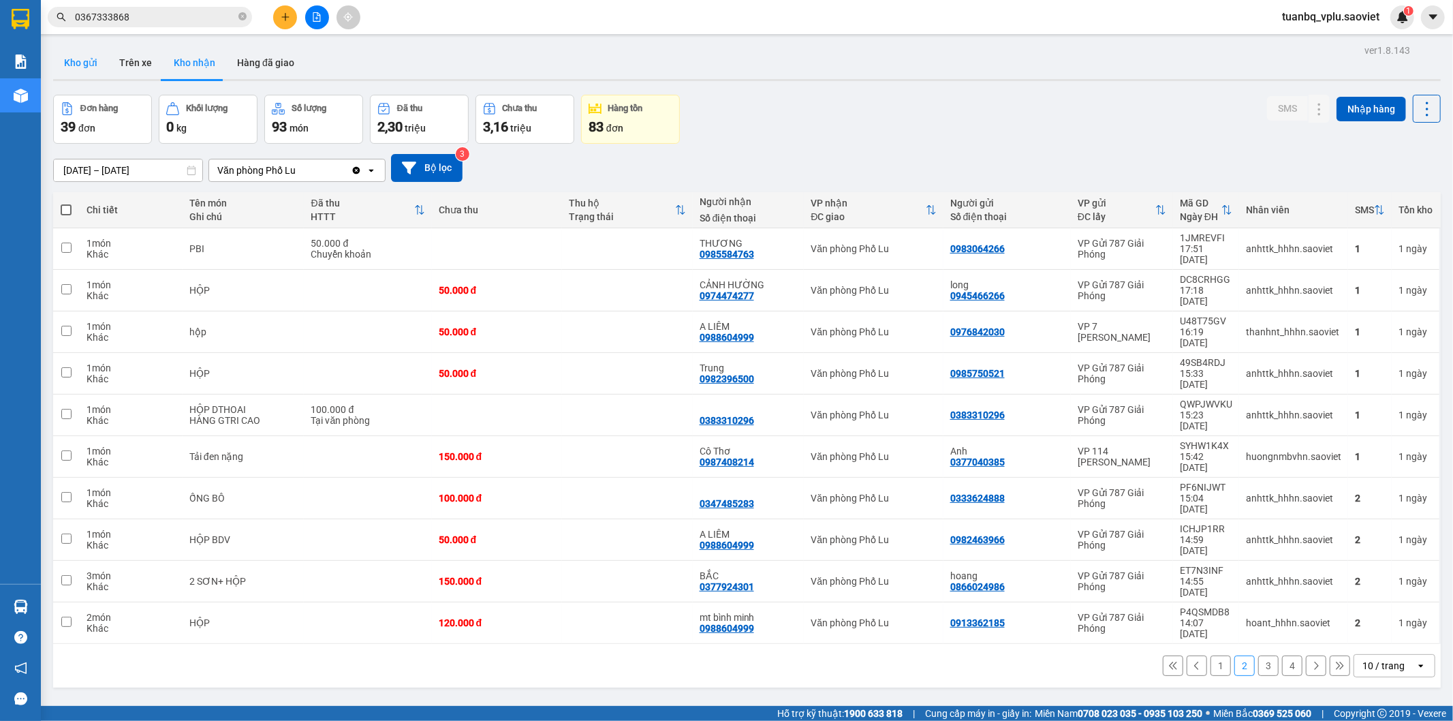
click at [87, 63] on button "Kho gửi" at bounding box center [80, 62] width 55 height 33
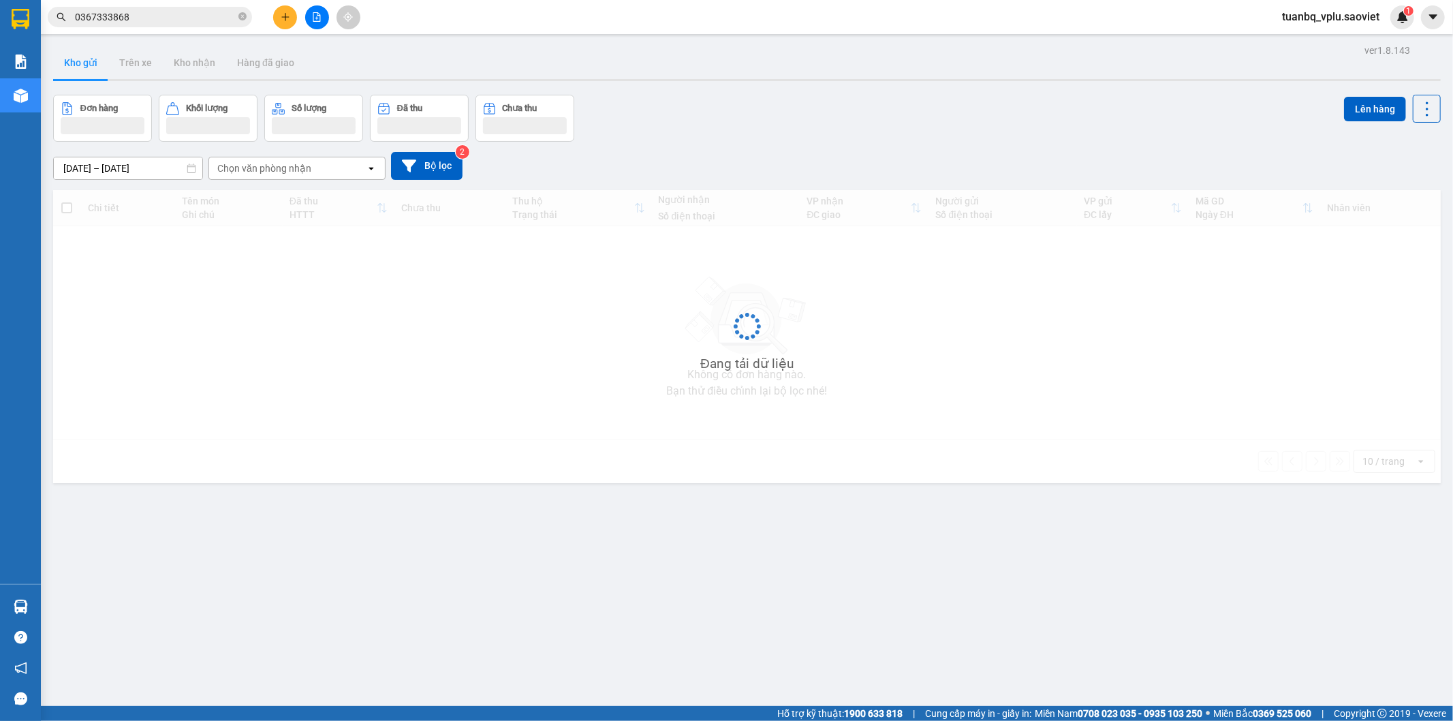
click at [141, 20] on input "0367333868" at bounding box center [155, 17] width 161 height 15
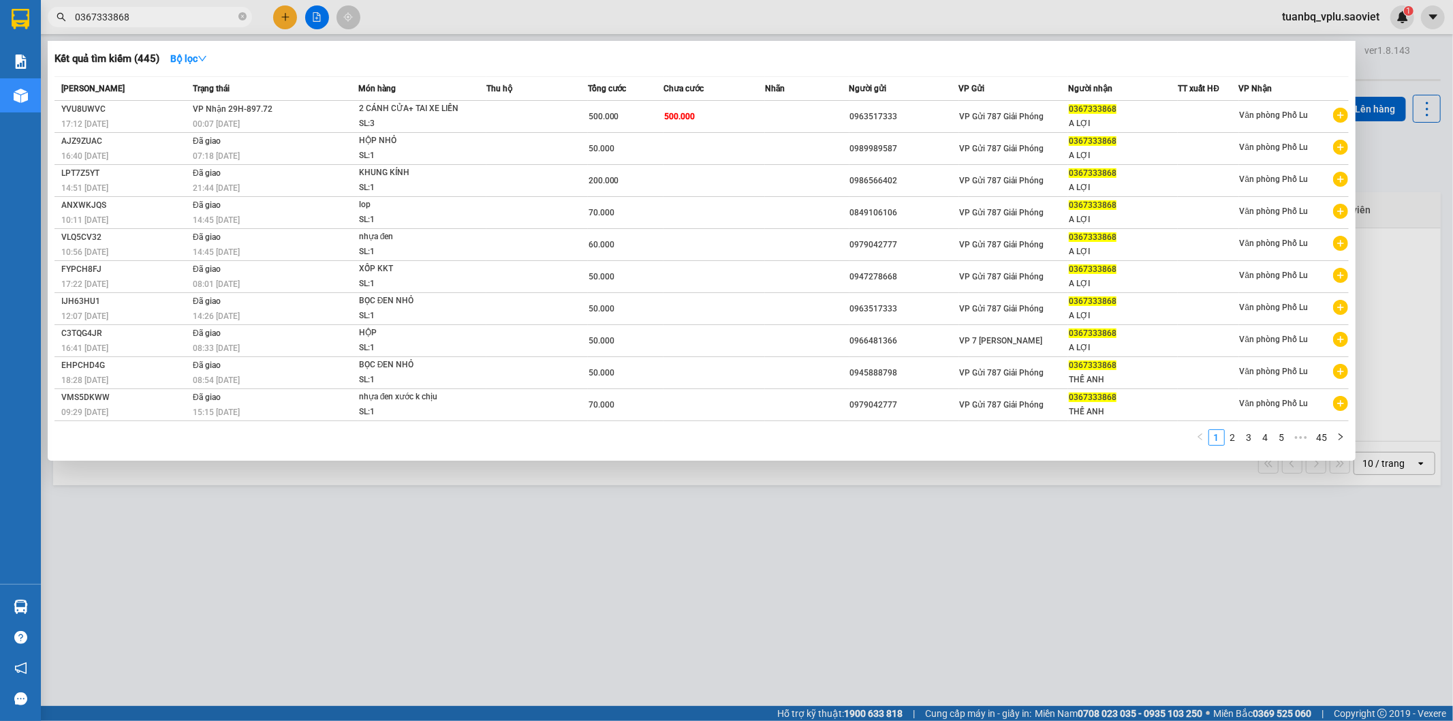
click at [141, 20] on input "0367333868" at bounding box center [155, 17] width 161 height 15
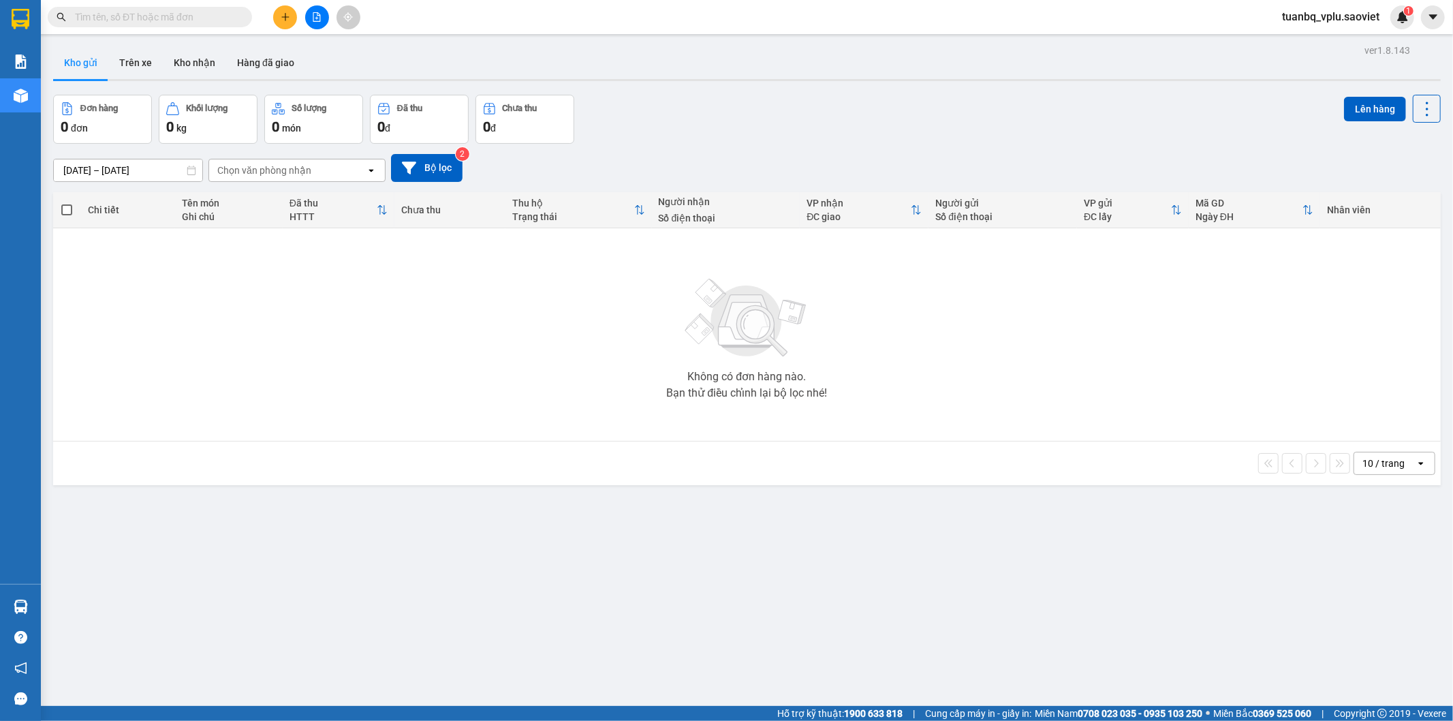
click at [94, 66] on button "Kho gửi" at bounding box center [80, 62] width 55 height 33
click at [155, 61] on button "Trên xe" at bounding box center [135, 62] width 54 height 33
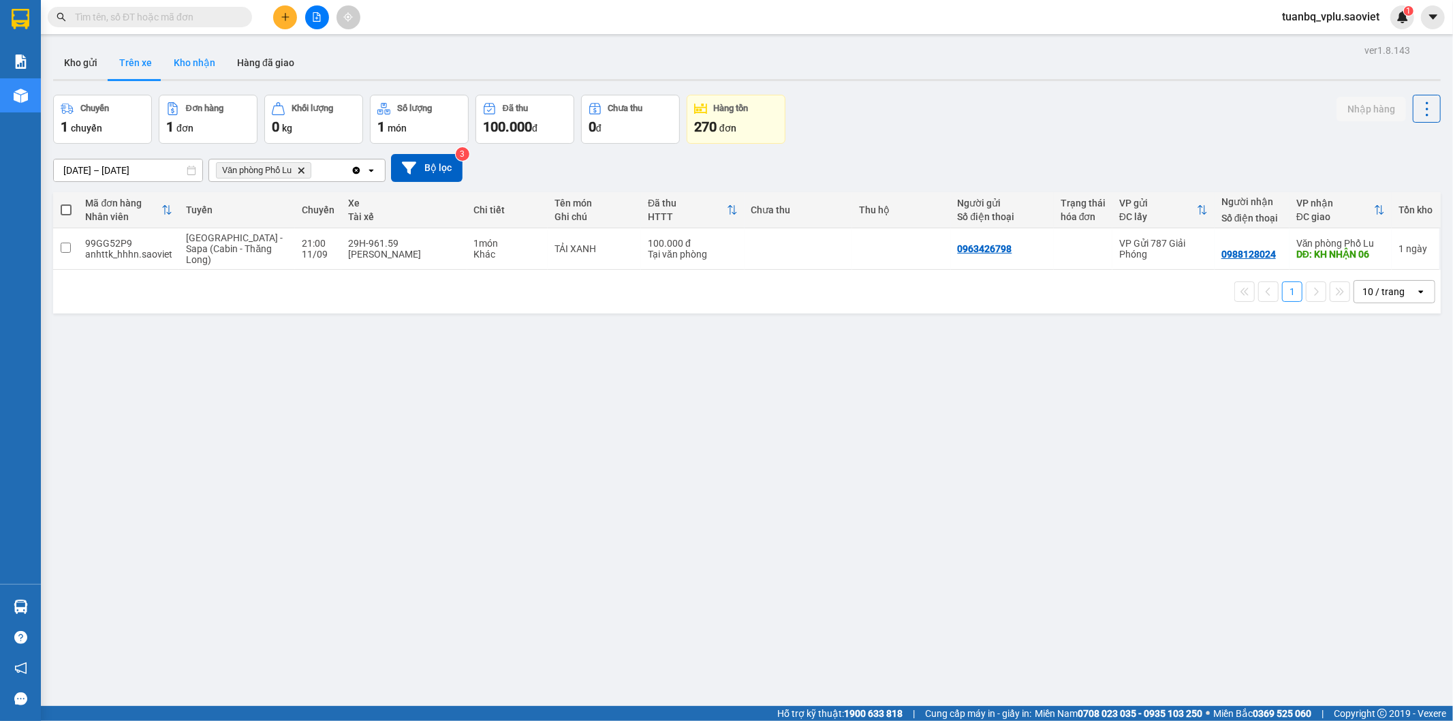
click at [164, 63] on button "Kho nhận" at bounding box center [194, 62] width 63 height 33
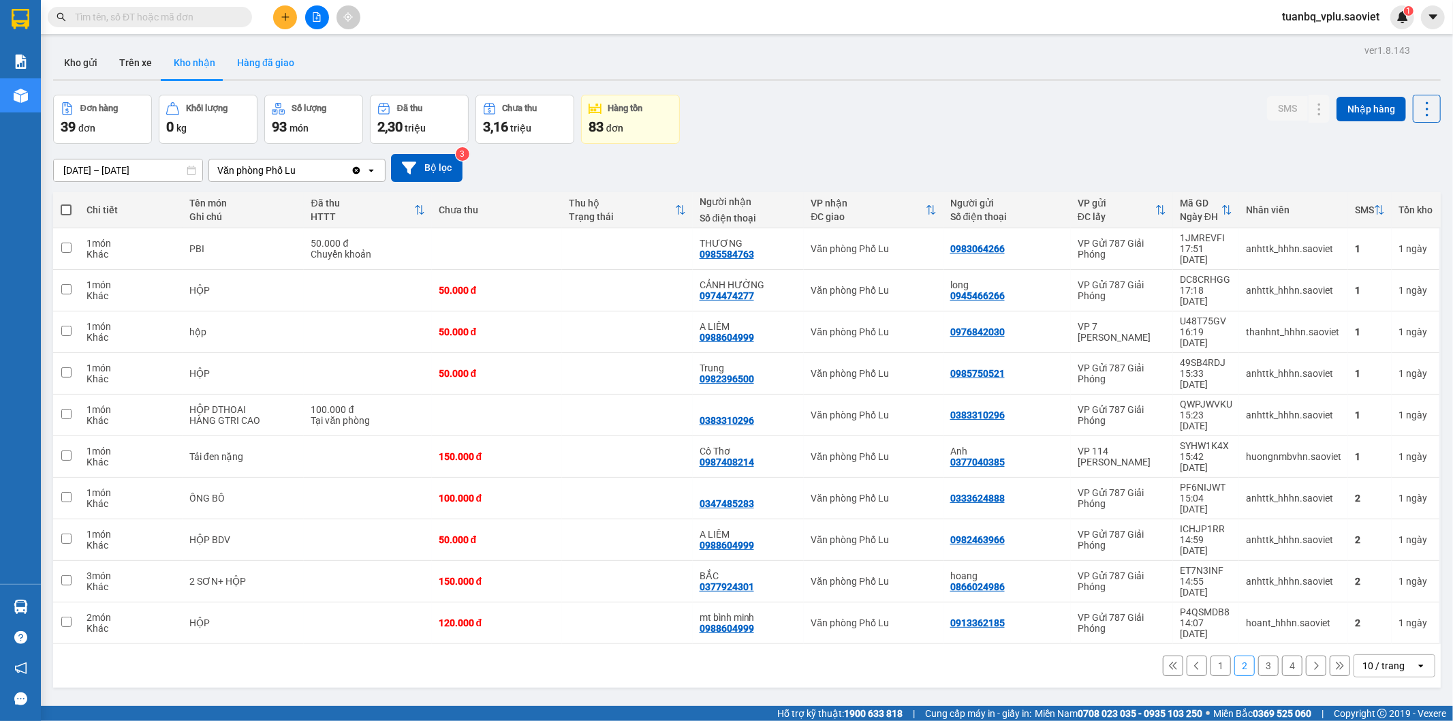
click at [266, 72] on button "Hàng đã giao" at bounding box center [265, 62] width 79 height 33
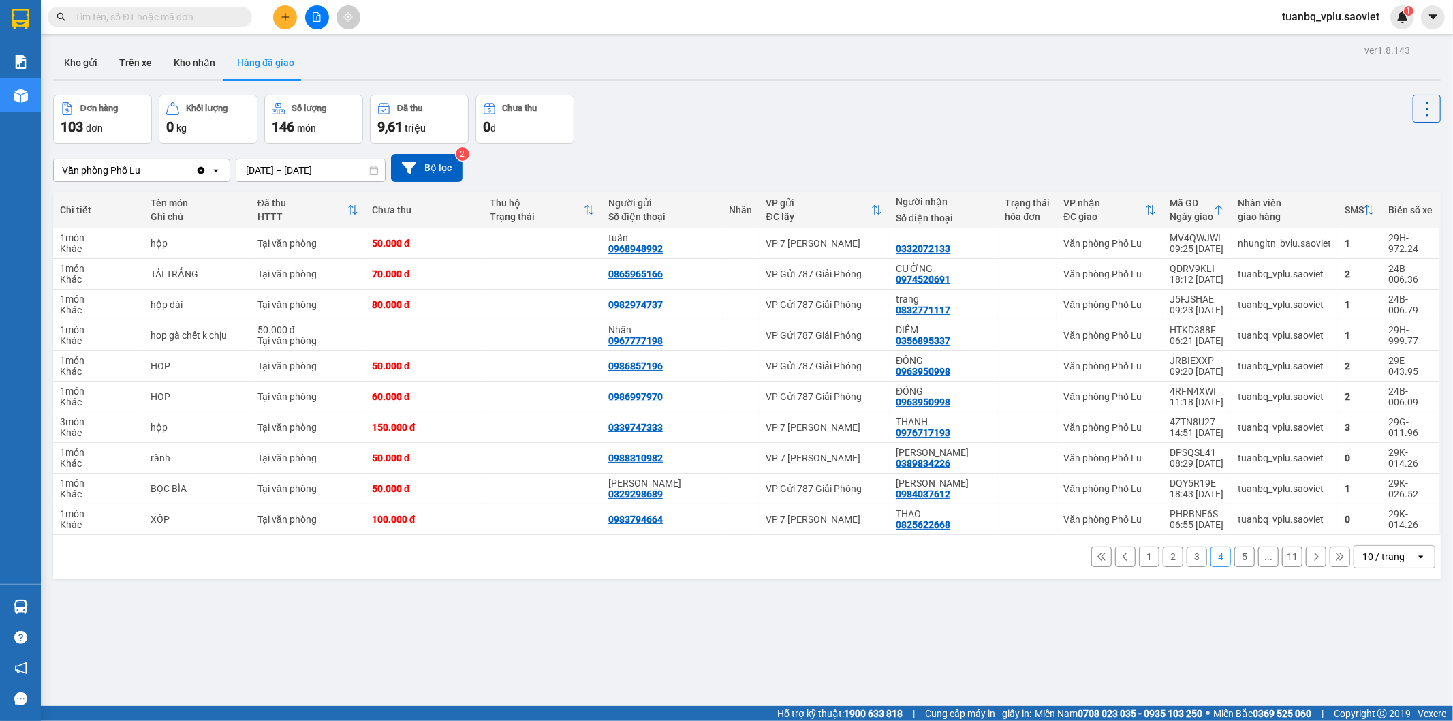
click at [1236, 557] on button "5" at bounding box center [1244, 556] width 20 height 20
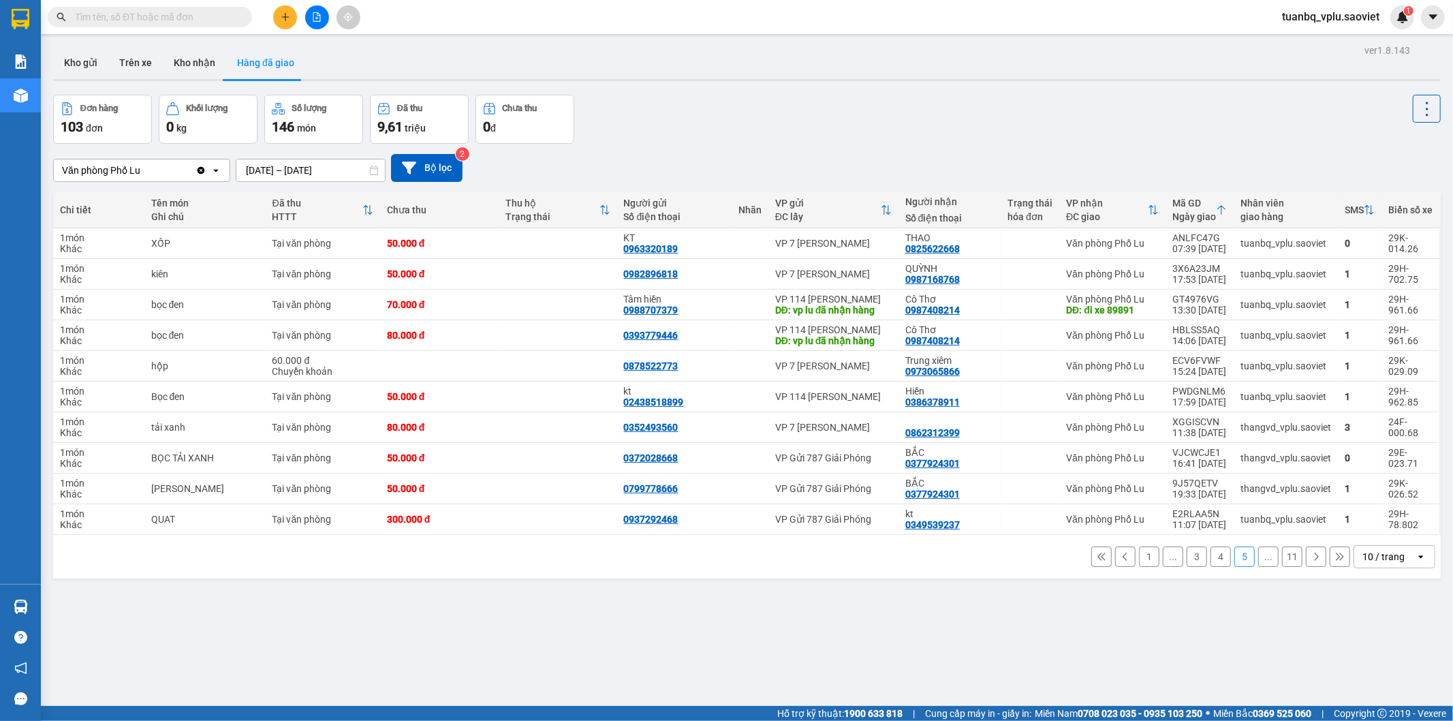
click at [1311, 559] on icon at bounding box center [1316, 557] width 10 height 10
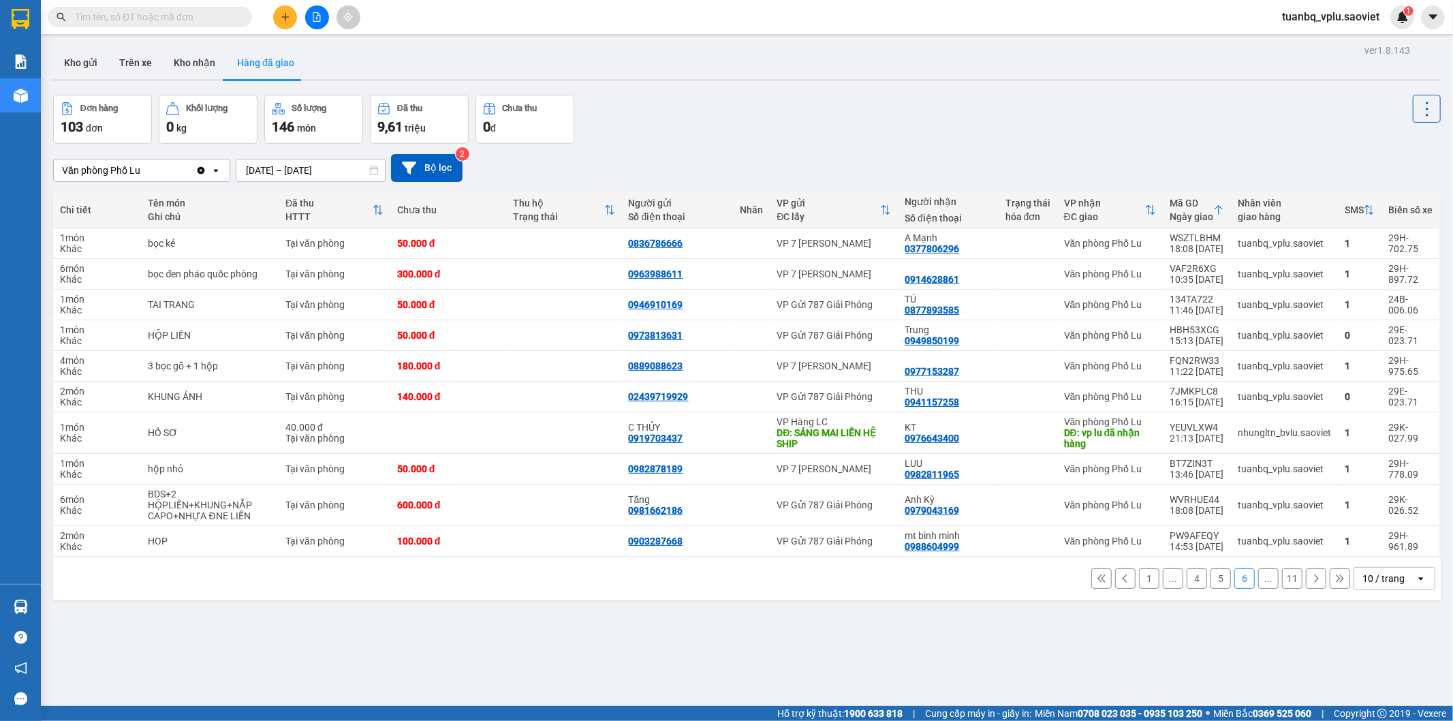
click at [150, 20] on input "text" at bounding box center [155, 17] width 161 height 15
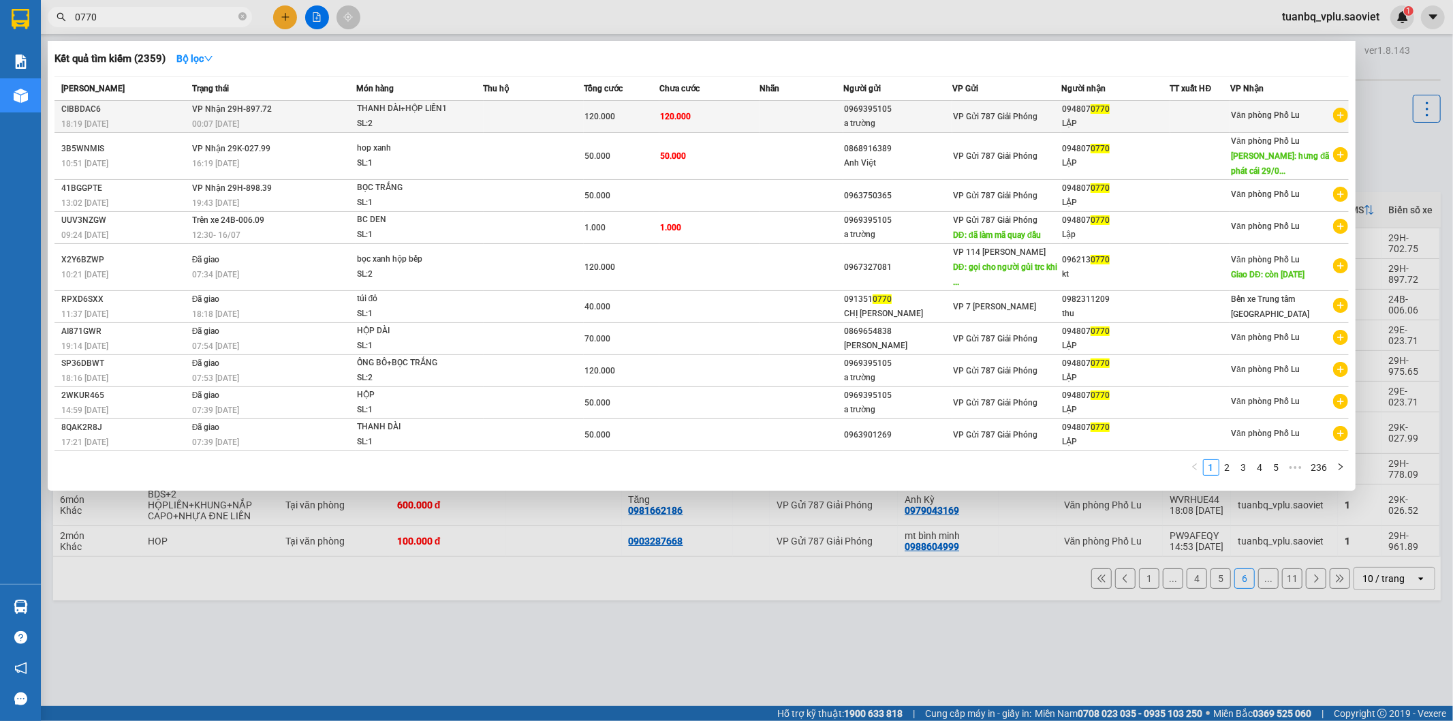
type input "0770"
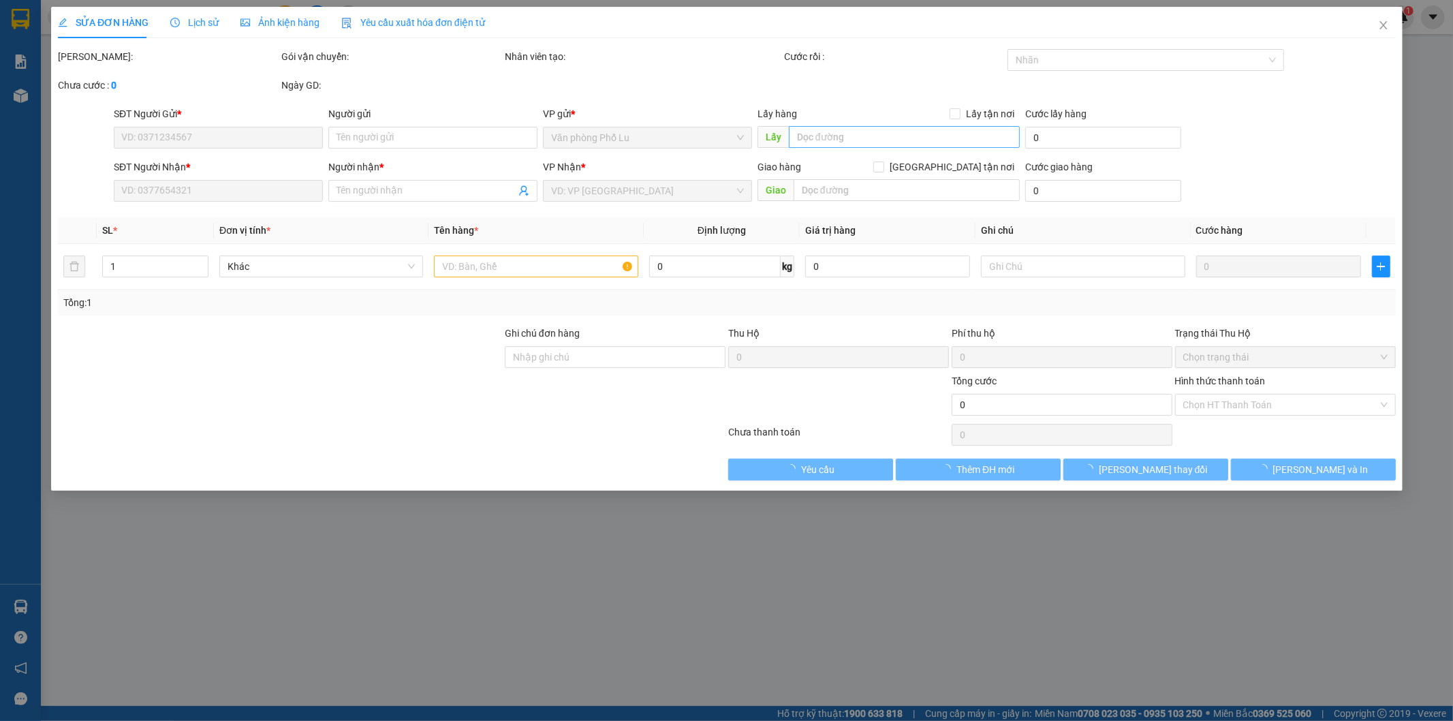
type input "0969395105"
type input "a trường"
type input "0948070770"
type input "LẬP"
type input "120.000"
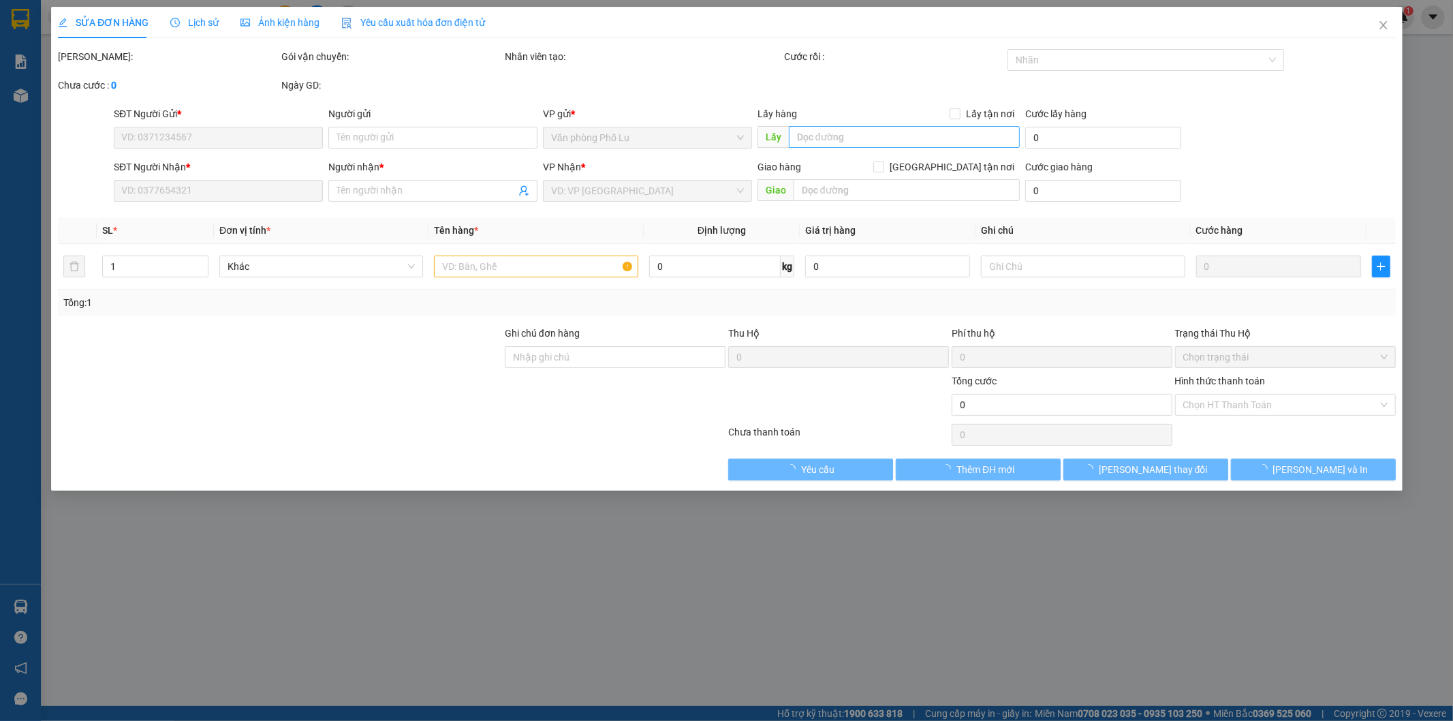
type input "120.000"
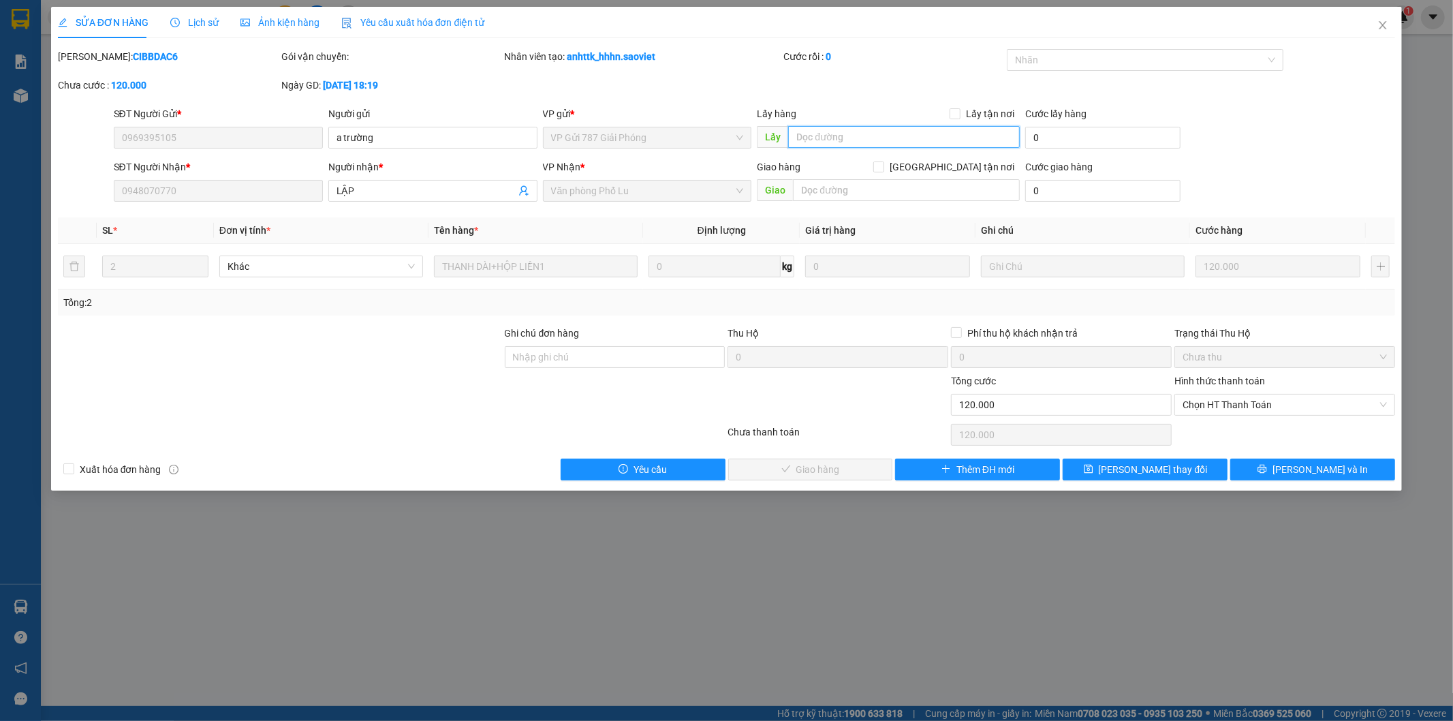
click at [829, 132] on input "text" at bounding box center [904, 137] width 232 height 22
type input "n"
type input "đã lấy hàng, thiếu 20k"
click at [1157, 462] on span "[PERSON_NAME] thay đổi" at bounding box center [1153, 469] width 109 height 15
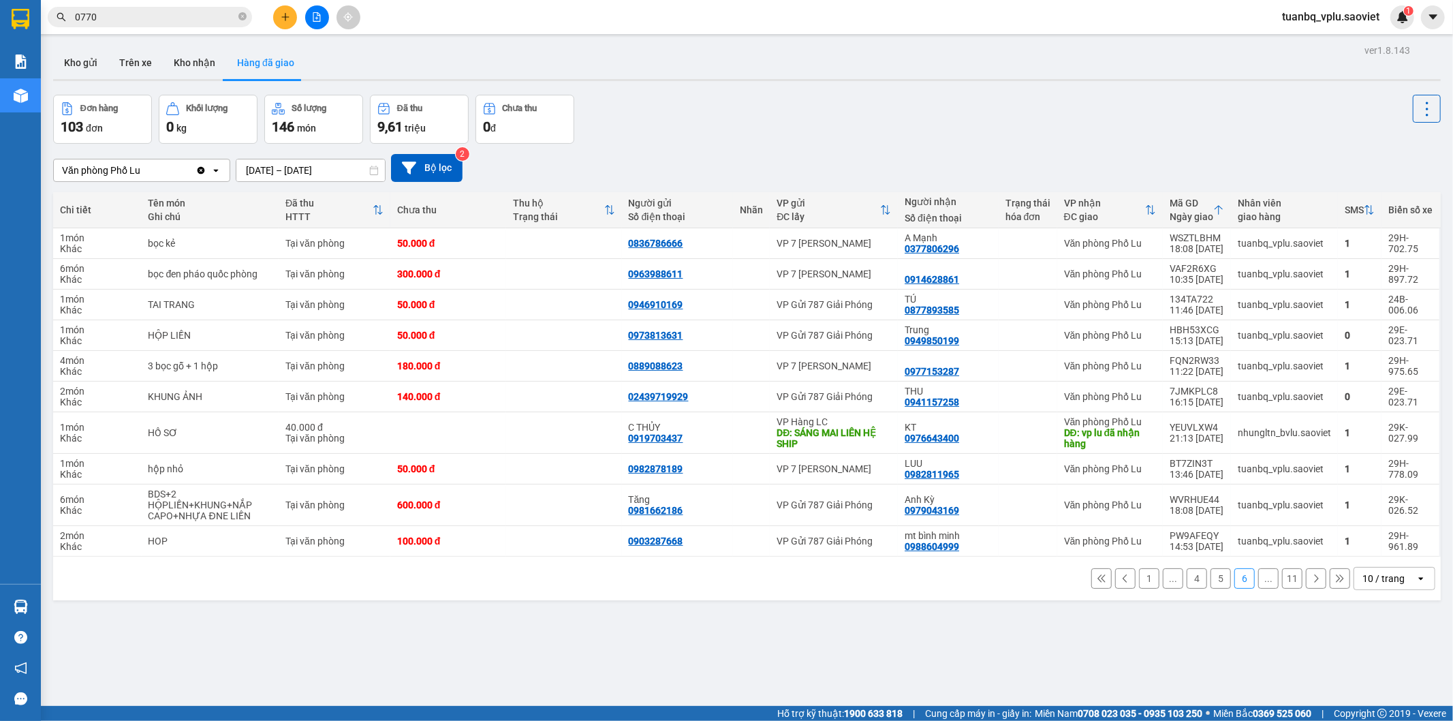
click at [1210, 584] on button "5" at bounding box center [1220, 578] width 20 height 20
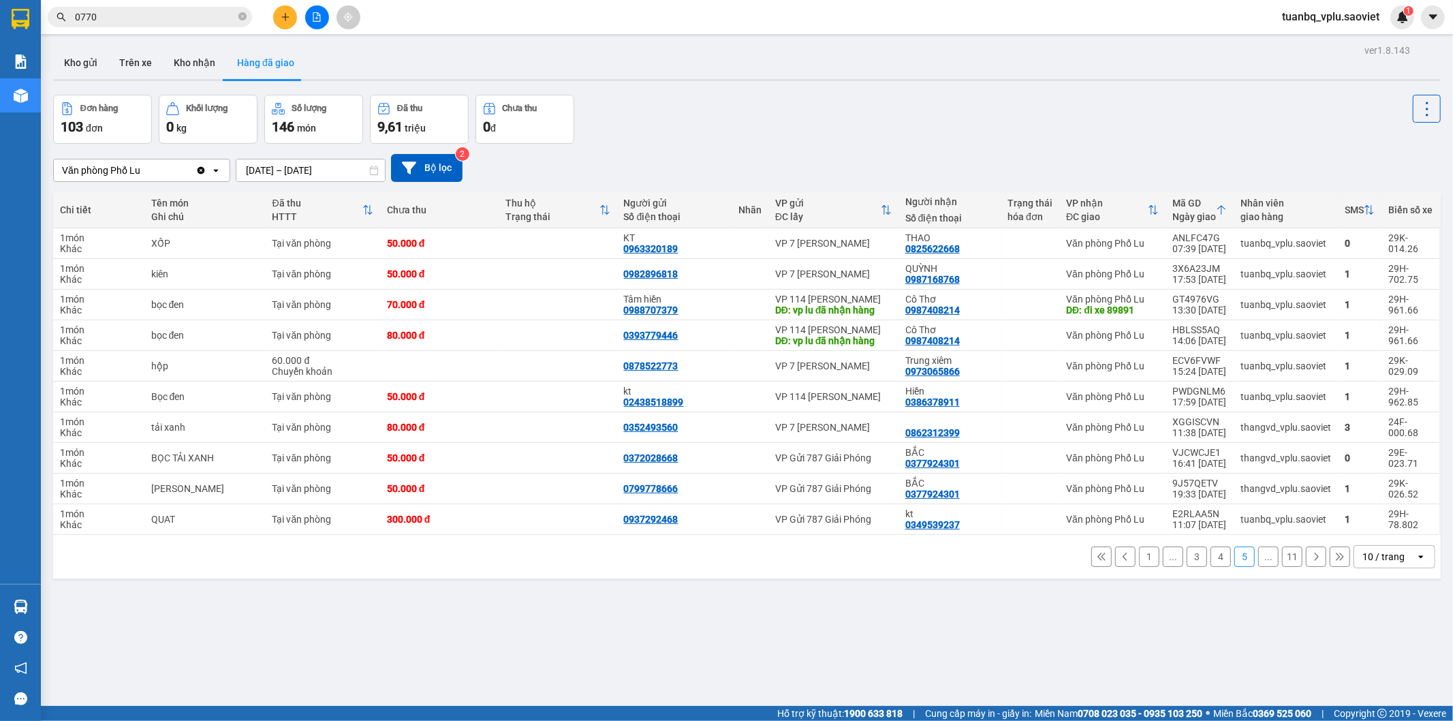
click at [1210, 554] on button "4" at bounding box center [1220, 556] width 20 height 20
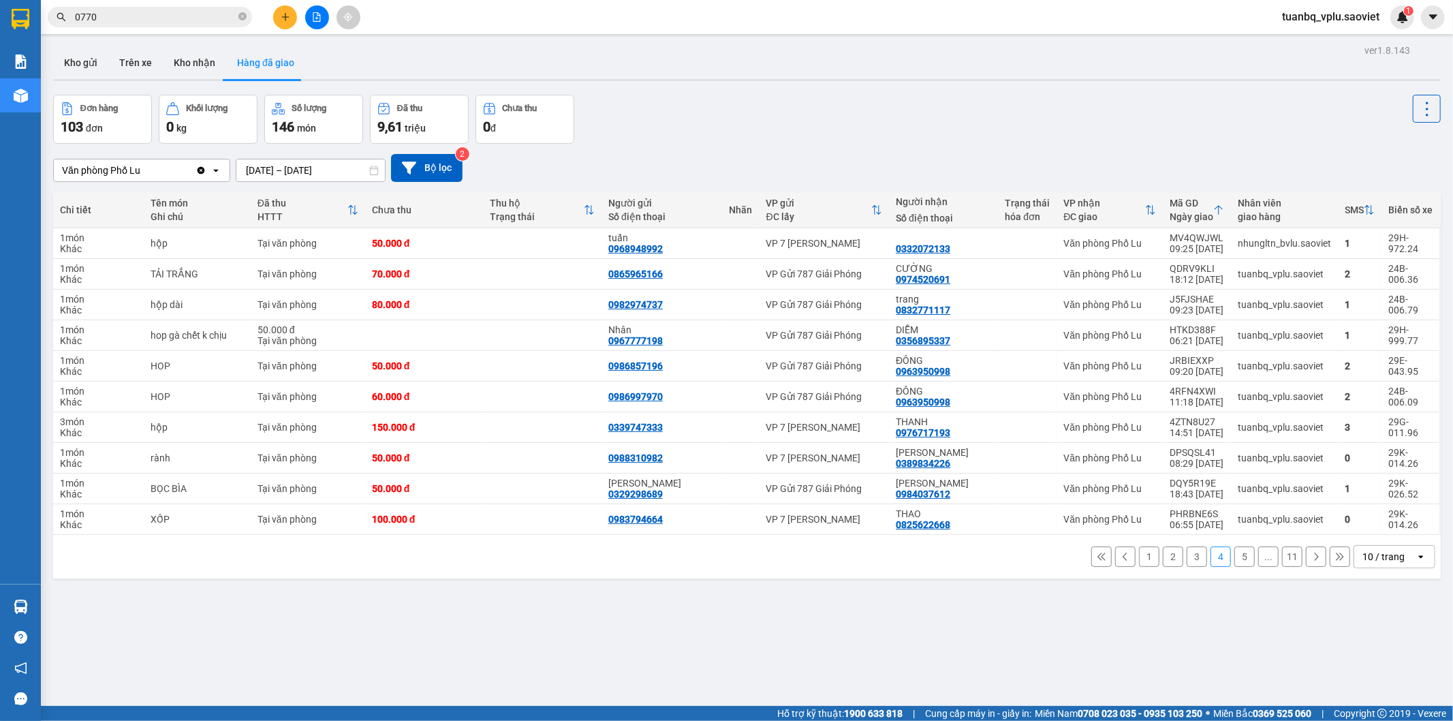
click at [1234, 554] on button "5" at bounding box center [1244, 556] width 20 height 20
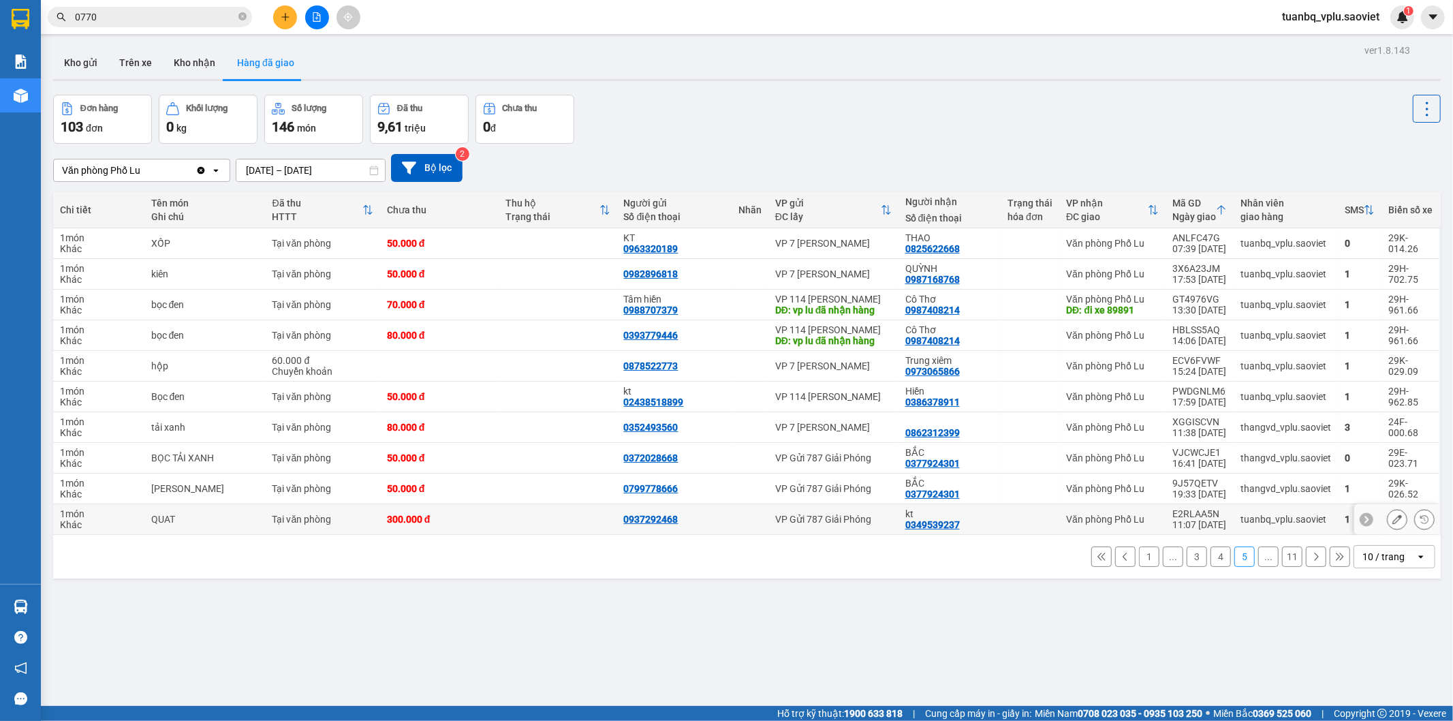
click at [1222, 516] on td "E2RLAA5N 11:07 [DATE]" at bounding box center [1200, 519] width 68 height 31
click at [1392, 518] on icon at bounding box center [1397, 519] width 10 height 10
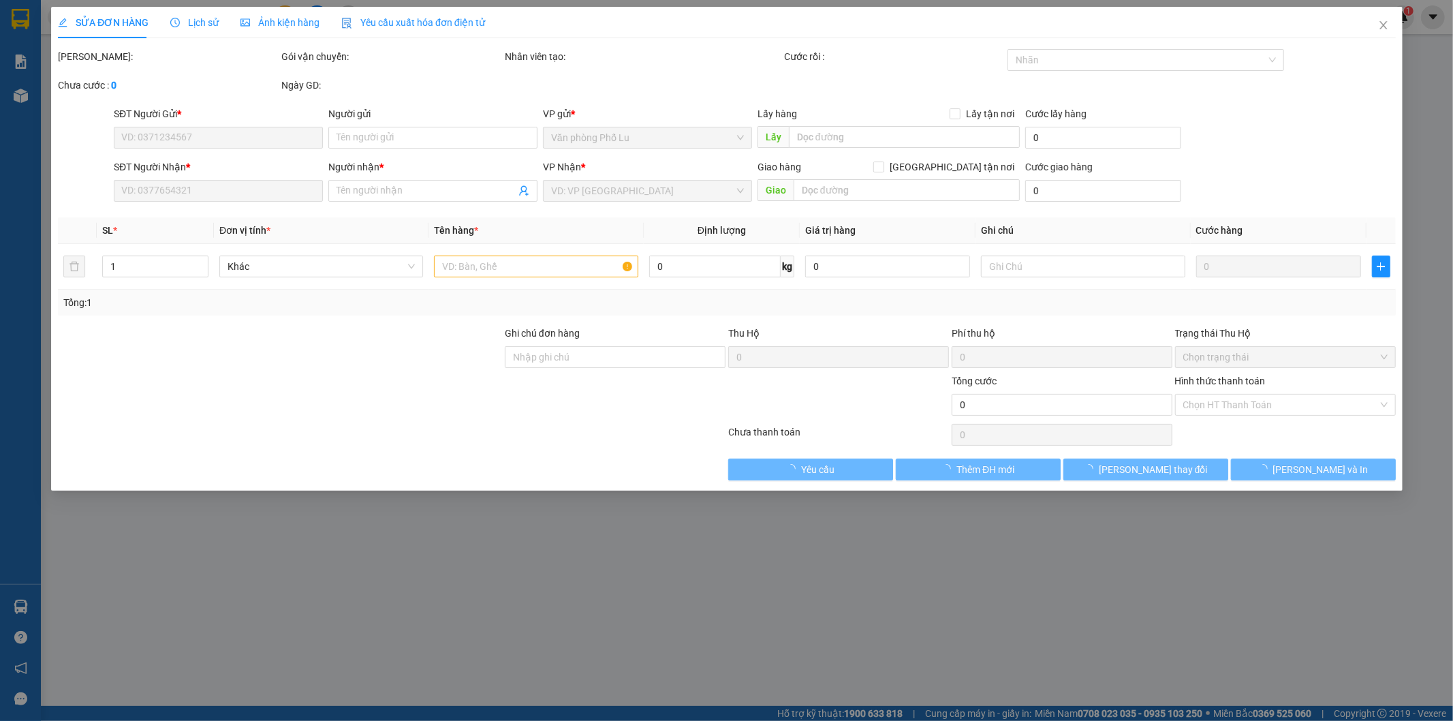
type input "0937292468"
type input "0349539237"
type input "kt"
type input "300.000"
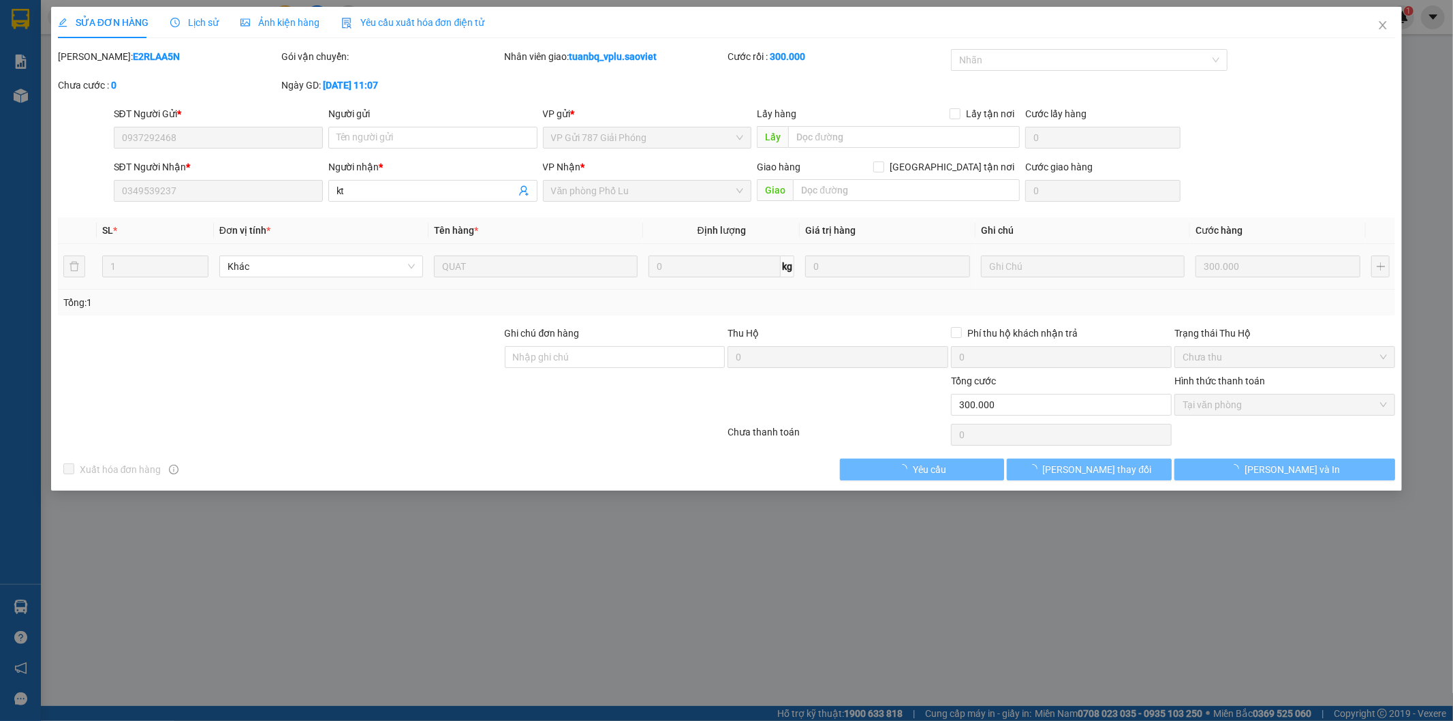
click at [200, 29] on div "Lịch sử" at bounding box center [194, 22] width 48 height 15
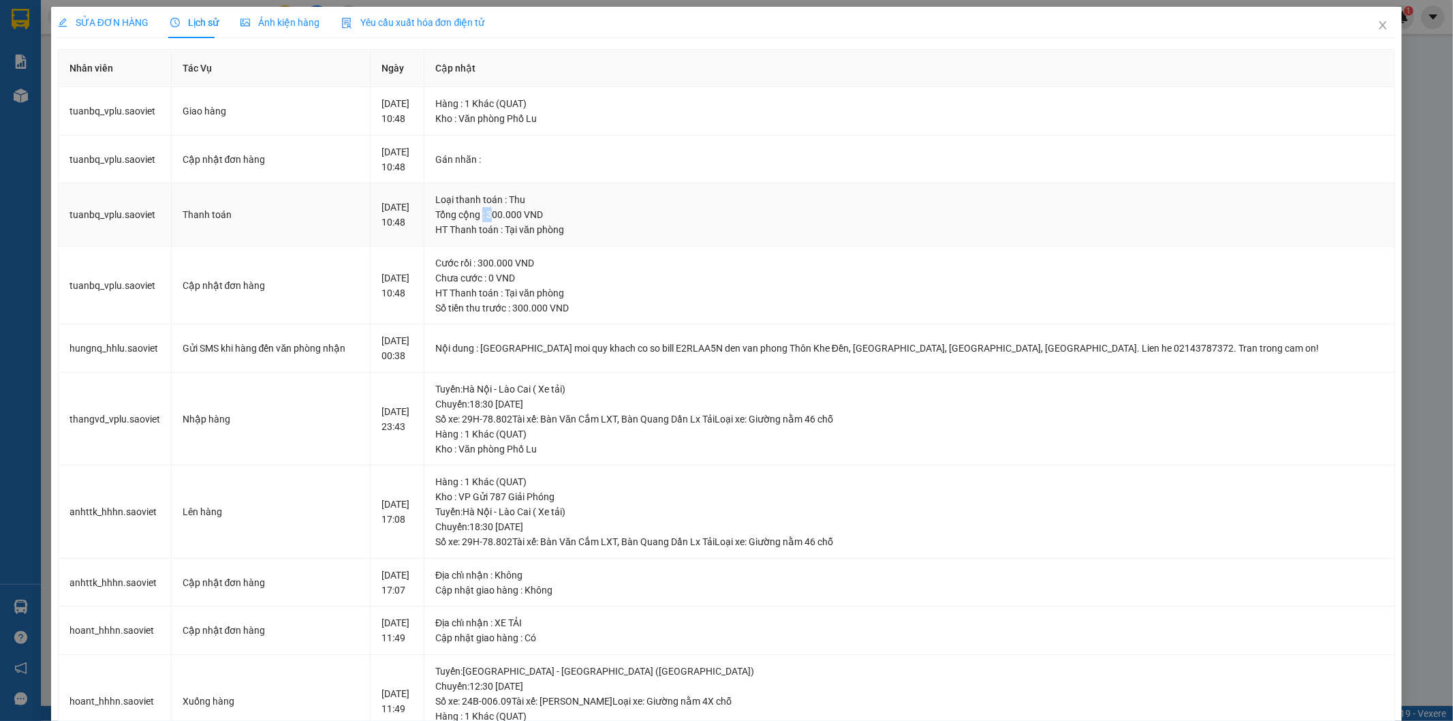
click at [696, 230] on td "Loại thanh toán : Thu Tổng cộng : 300.000 VND HT Thanh toán : Tại văn phòng" at bounding box center [909, 214] width 971 height 63
click at [918, 243] on td "Loại thanh toán : Thu Tổng cộng : 300.000 VND HT Thanh toán : Tại văn phòng" at bounding box center [909, 214] width 971 height 63
click at [1377, 25] on icon "close" at bounding box center [1382, 25] width 11 height 11
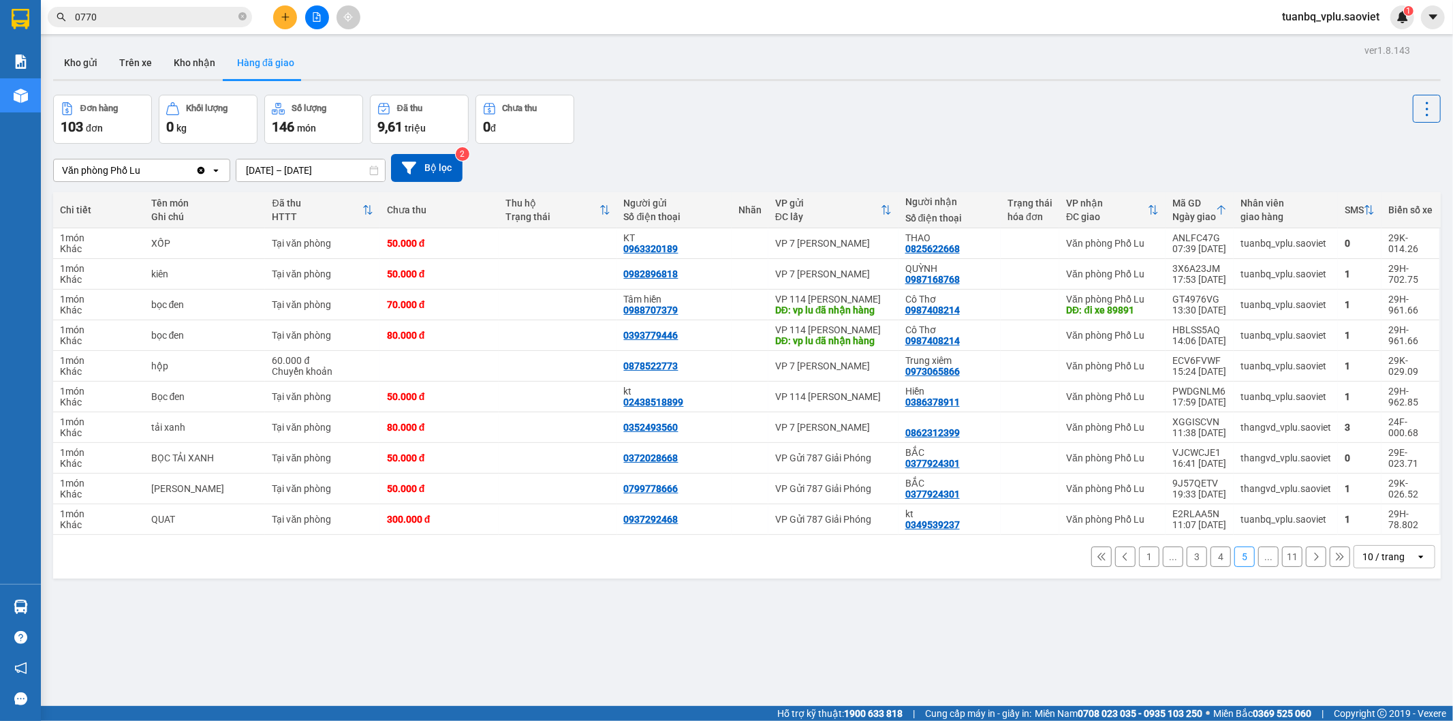
click at [1311, 560] on icon at bounding box center [1316, 557] width 10 height 10
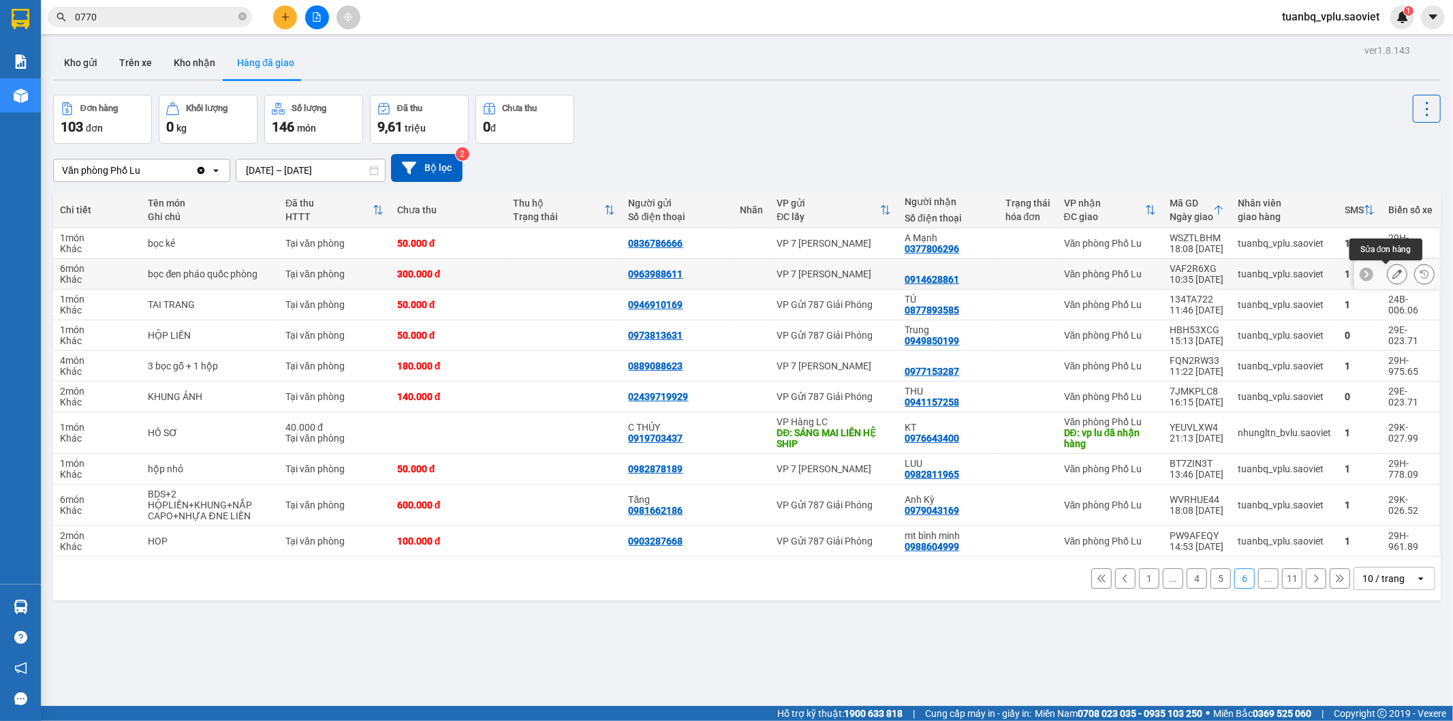
click at [1392, 271] on icon at bounding box center [1397, 274] width 10 height 10
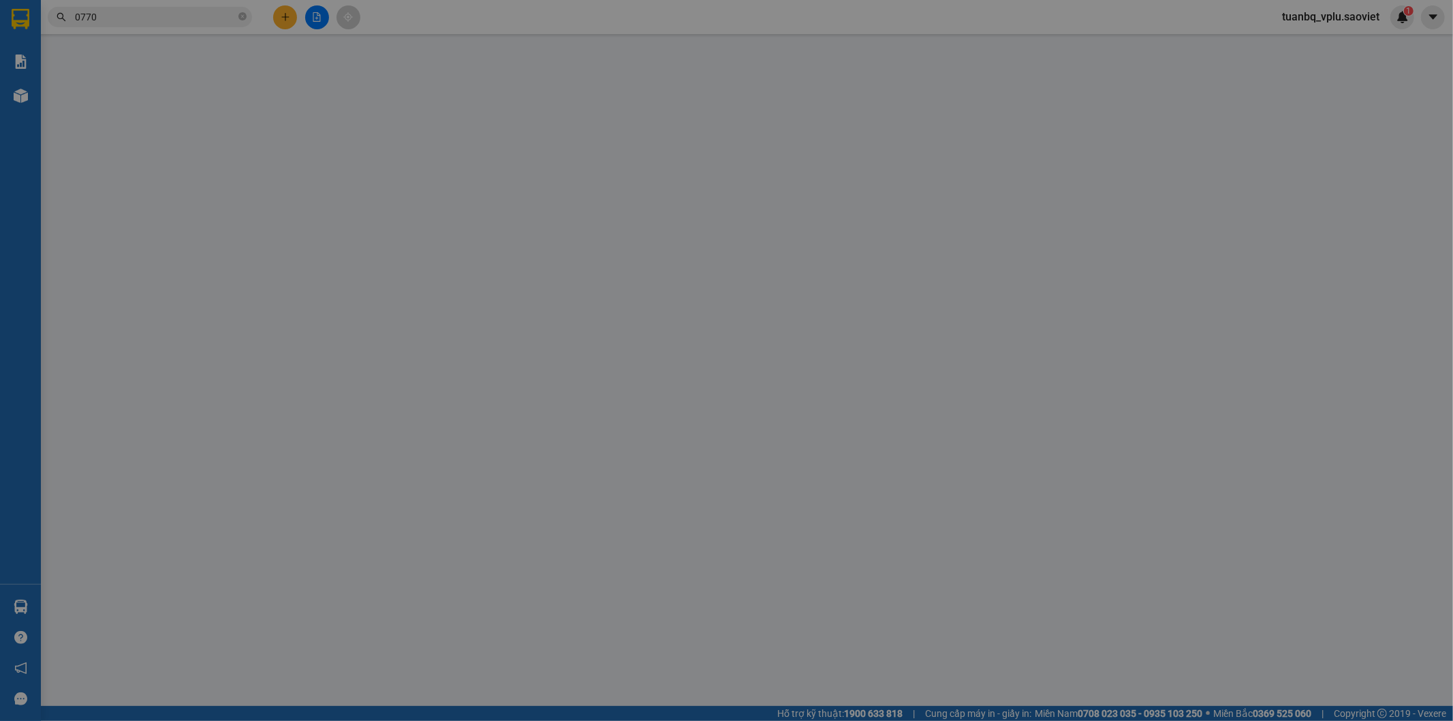
type input "0963988611"
type input "0914628861"
type input "300.000"
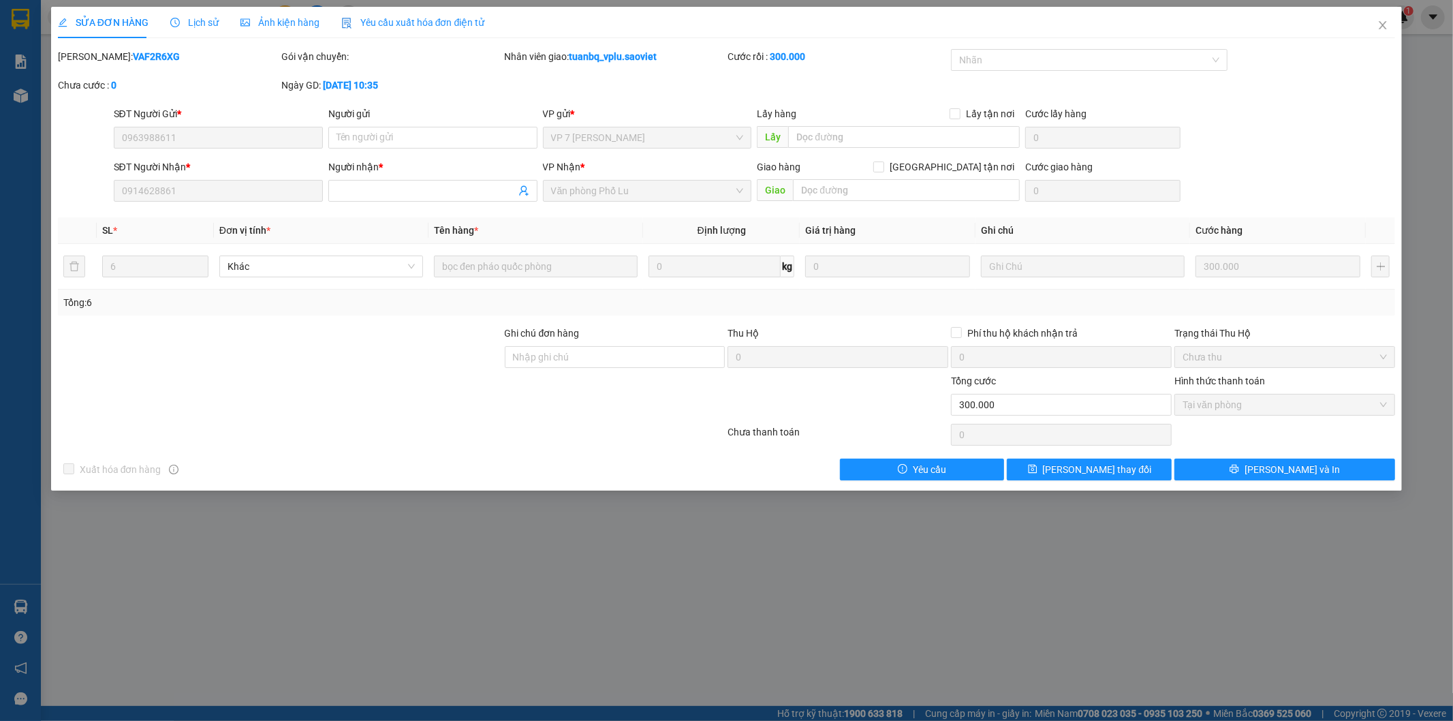
click at [199, 19] on span "Lịch sử" at bounding box center [194, 22] width 48 height 11
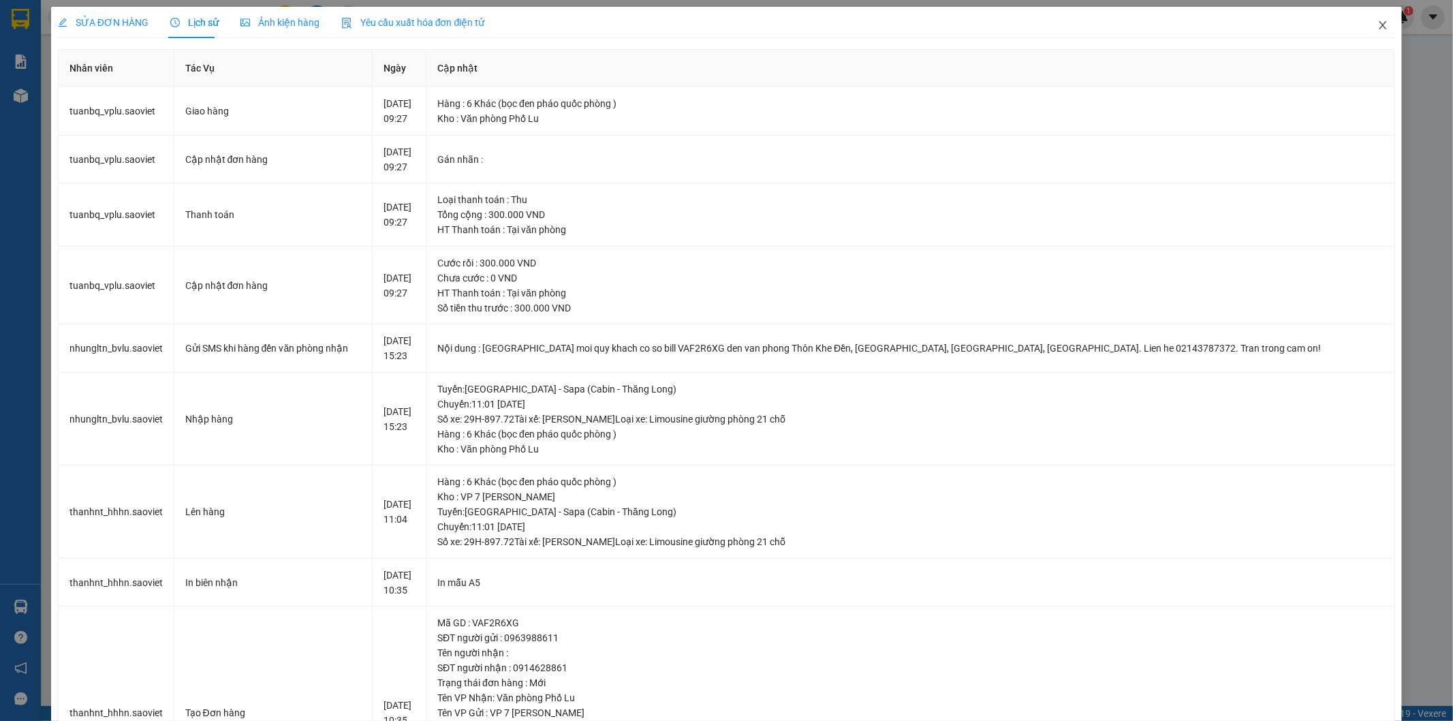
click at [1379, 25] on icon "close" at bounding box center [1382, 25] width 7 height 8
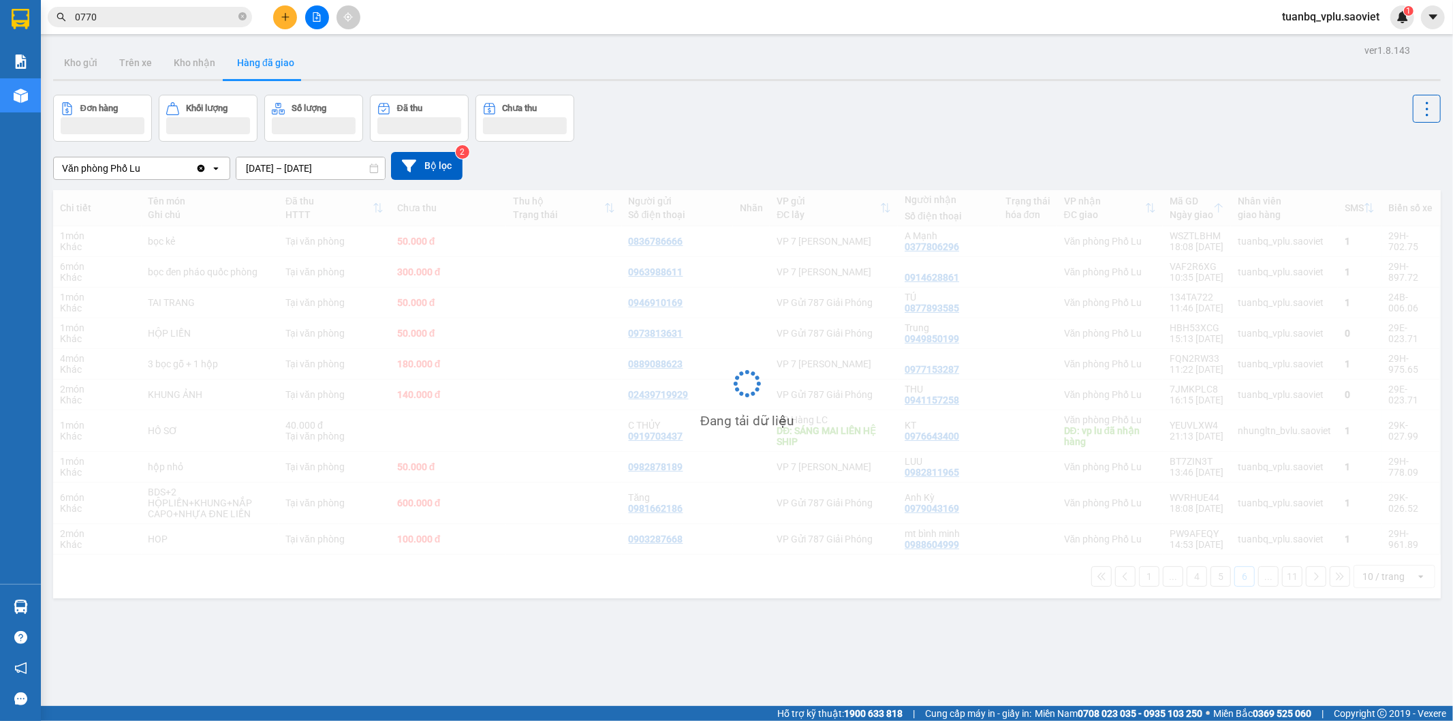
click at [146, 23] on input "0770" at bounding box center [155, 17] width 161 height 15
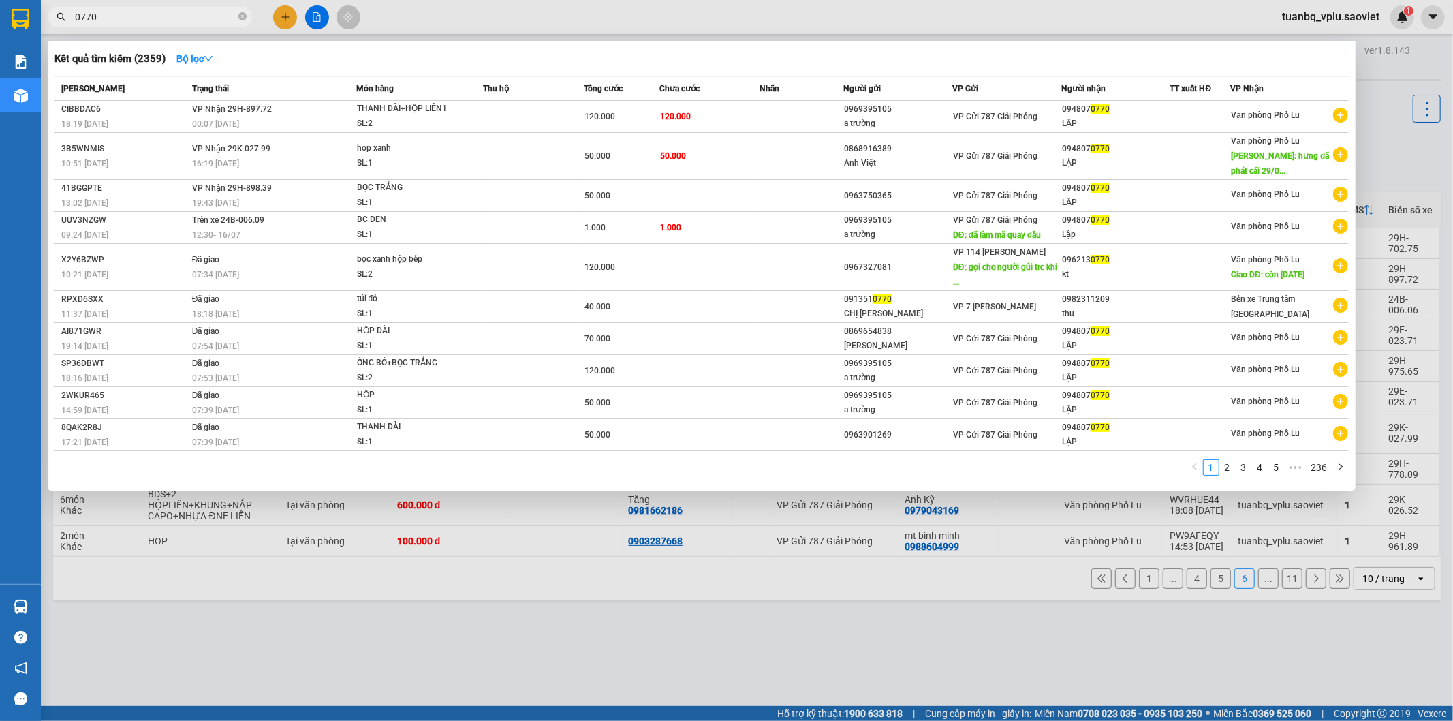
click at [146, 23] on input "0770" at bounding box center [155, 17] width 161 height 15
type input "8214"
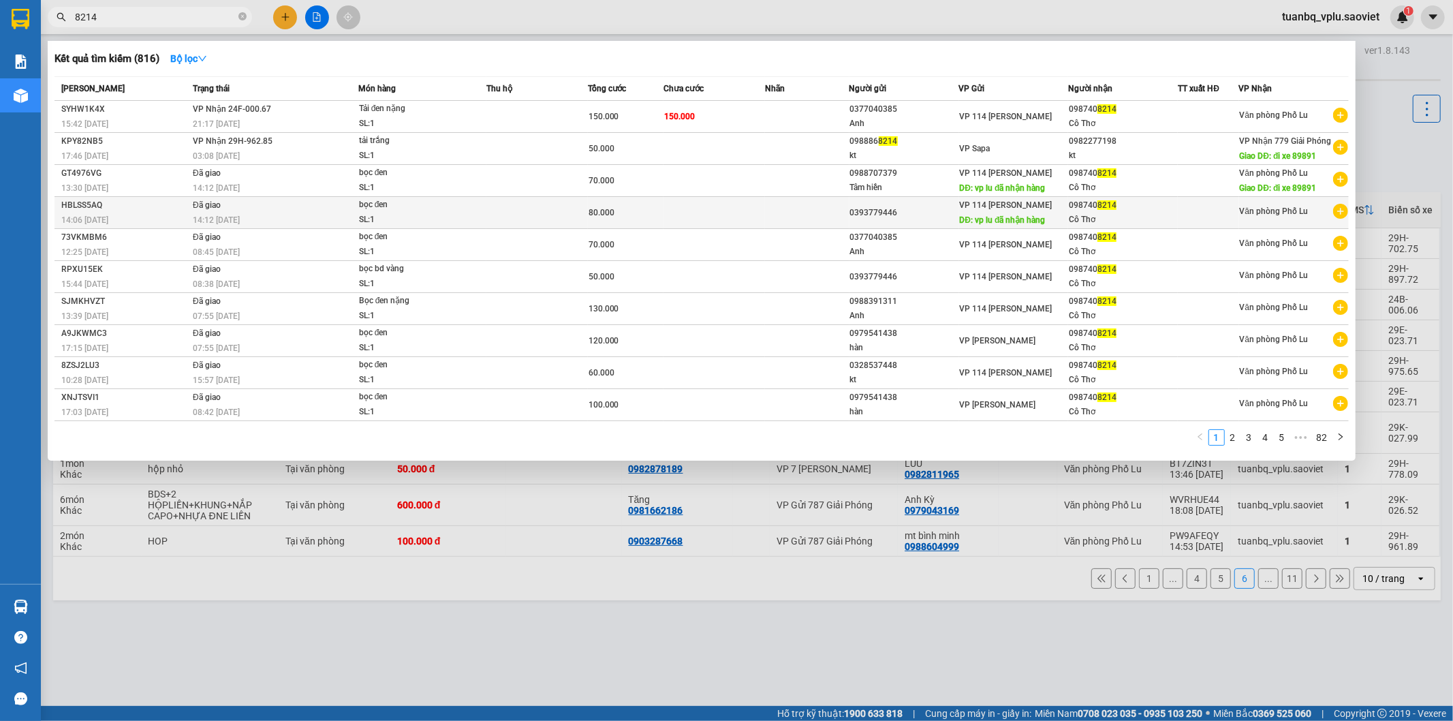
type input "8214"
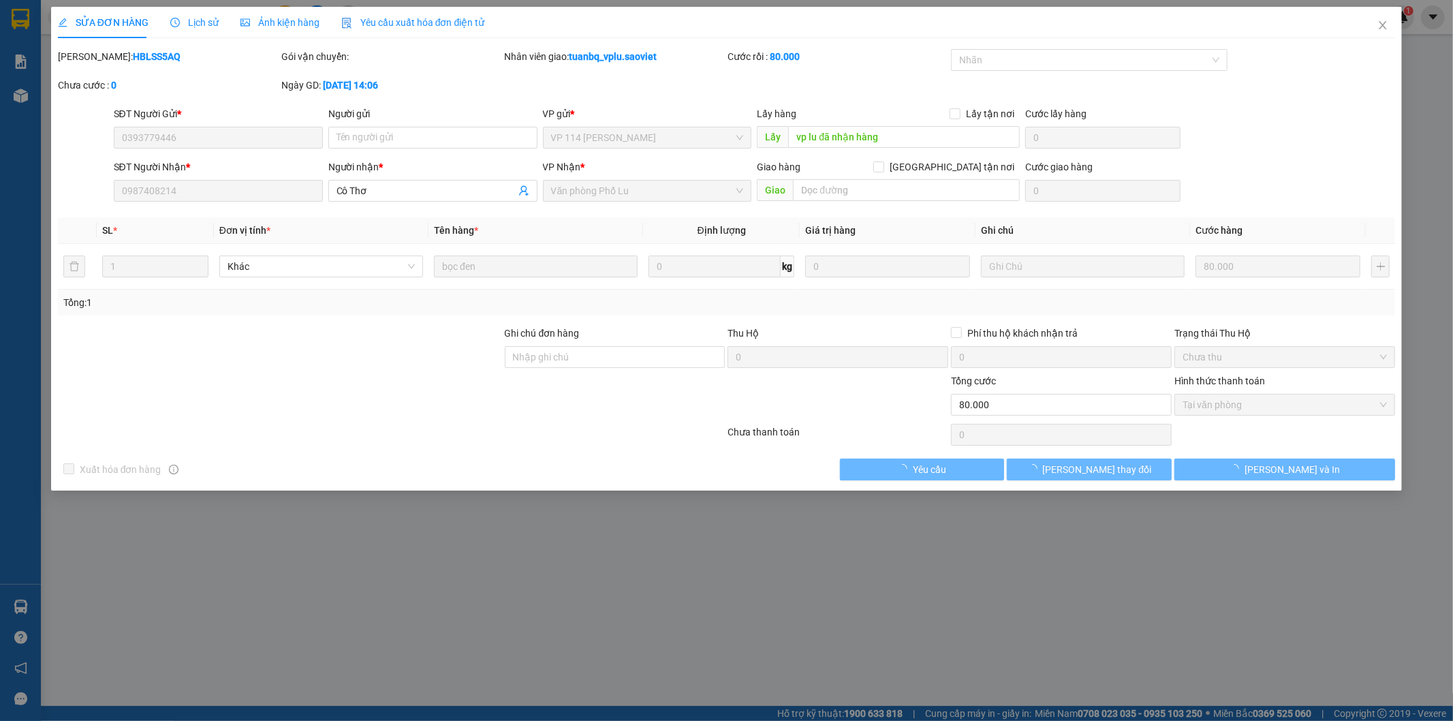
type input "0393779446"
type input "vp lu đã nhận hàng"
type input "0987408214"
type input "Cô Thơ"
type input "80.000"
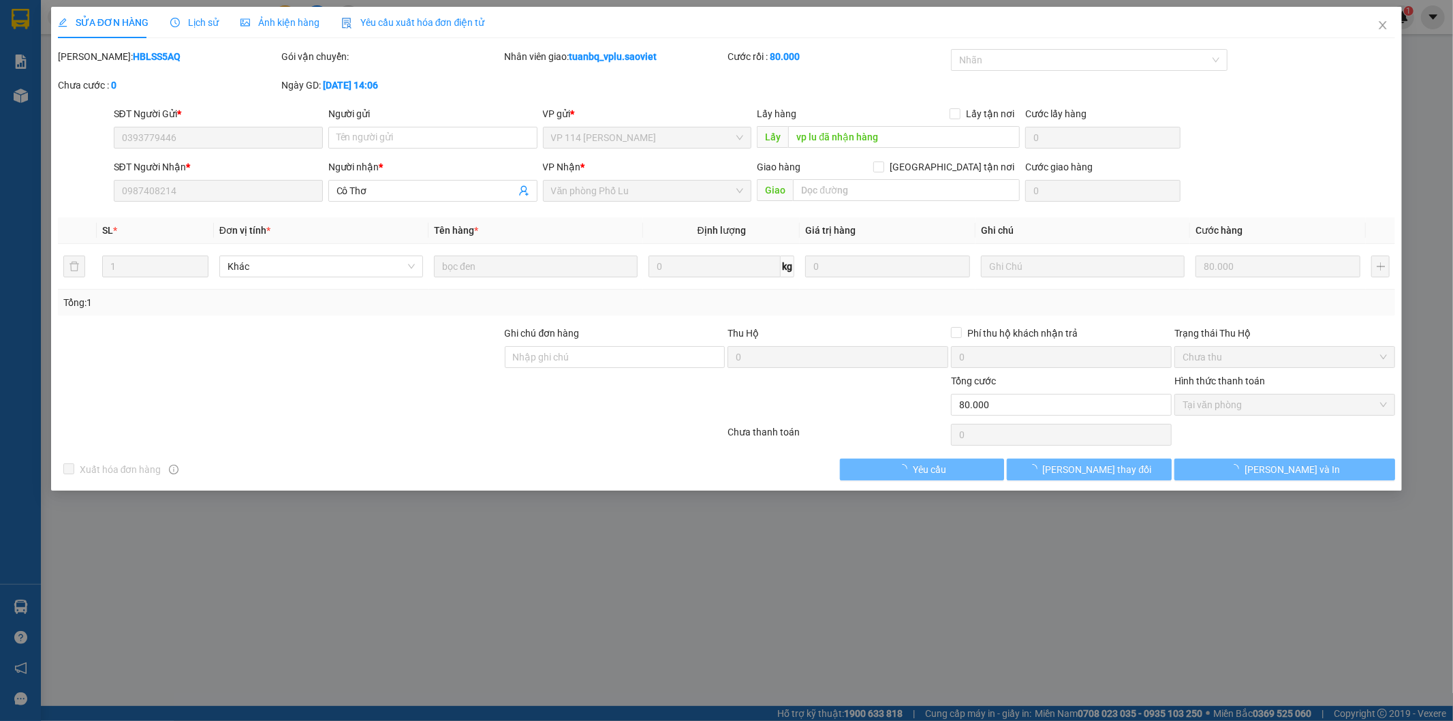
click at [204, 21] on span "Lịch sử" at bounding box center [194, 22] width 48 height 11
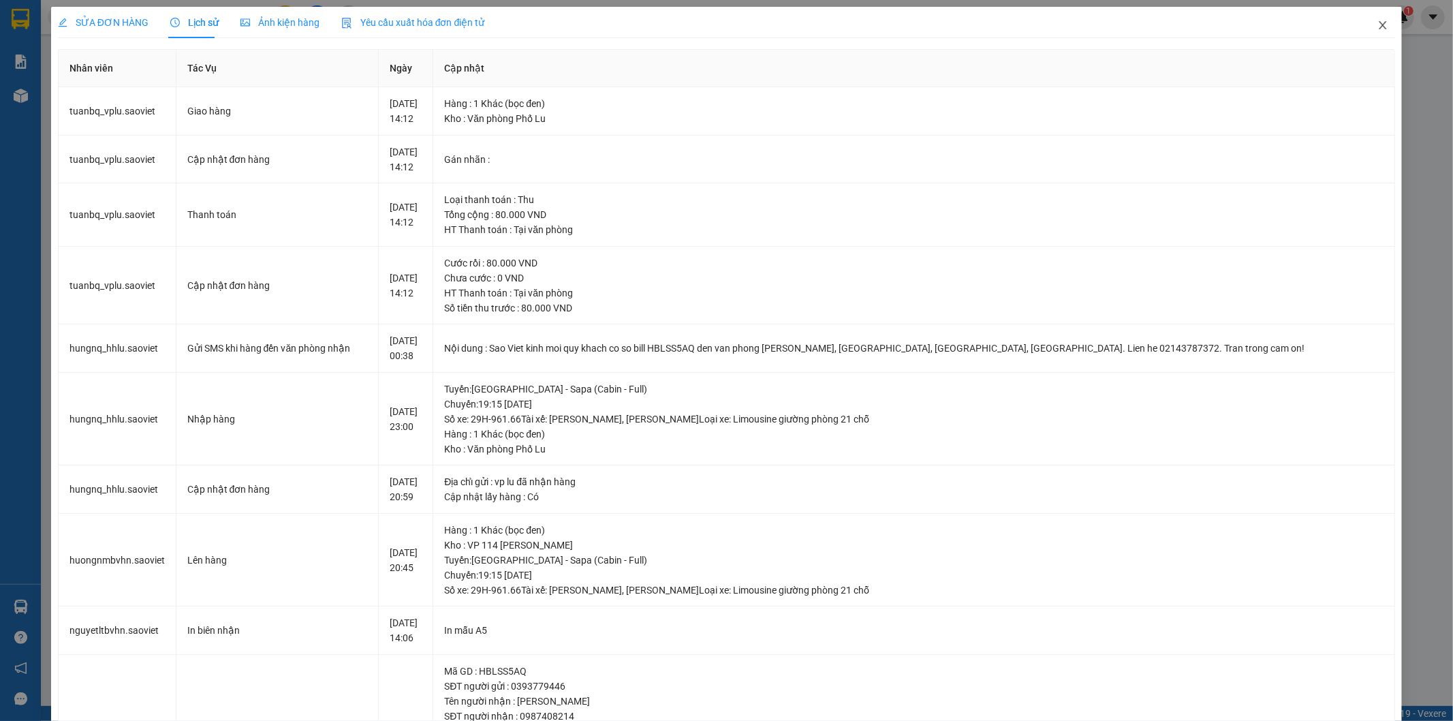
click at [1379, 26] on span "Close" at bounding box center [1383, 26] width 38 height 38
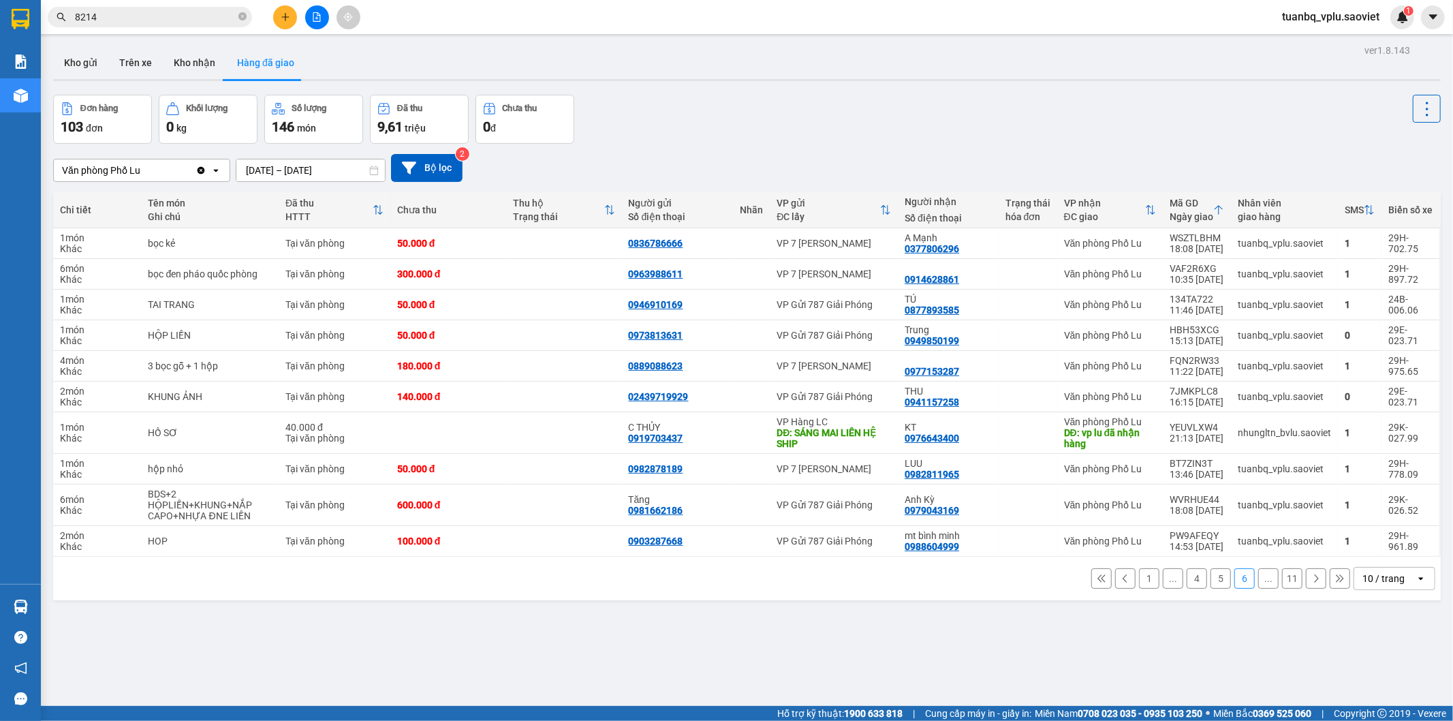
click at [1211, 577] on button "5" at bounding box center [1220, 578] width 20 height 20
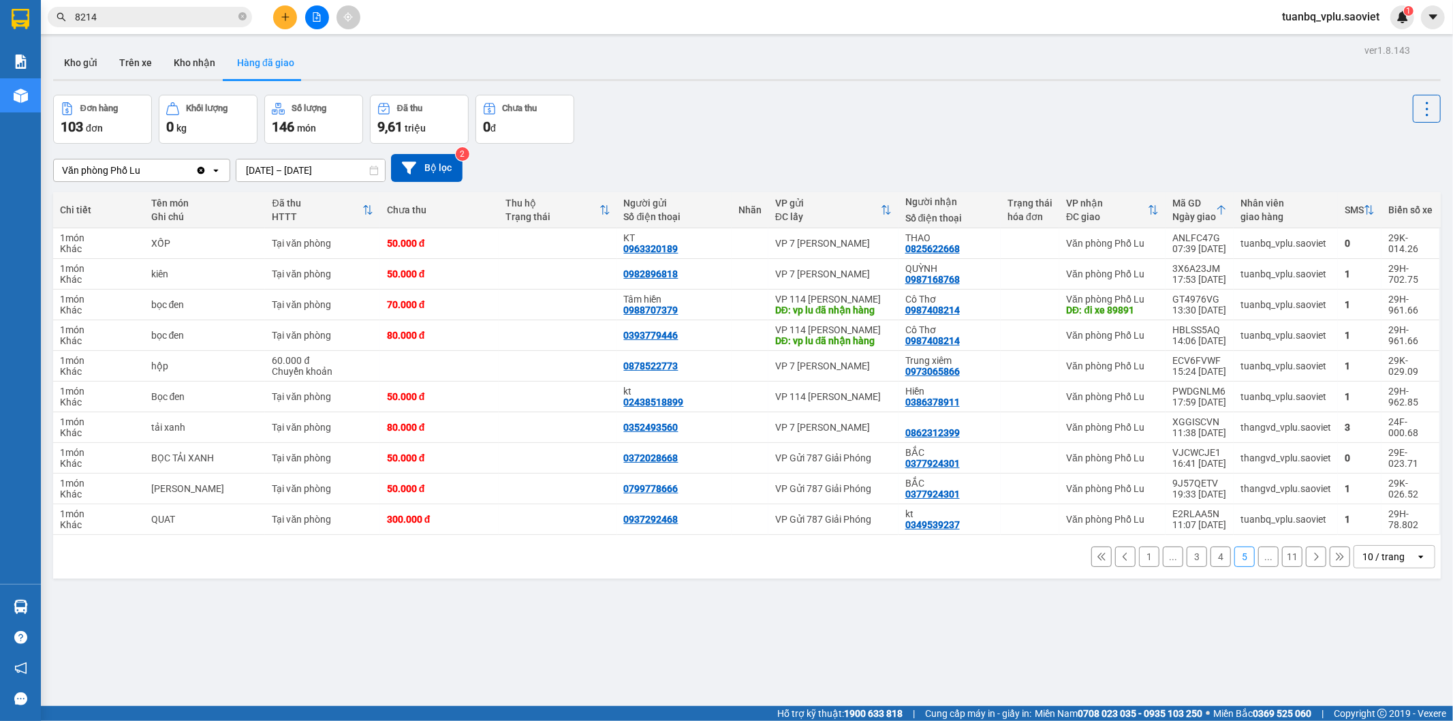
click at [1210, 559] on button "4" at bounding box center [1220, 556] width 20 height 20
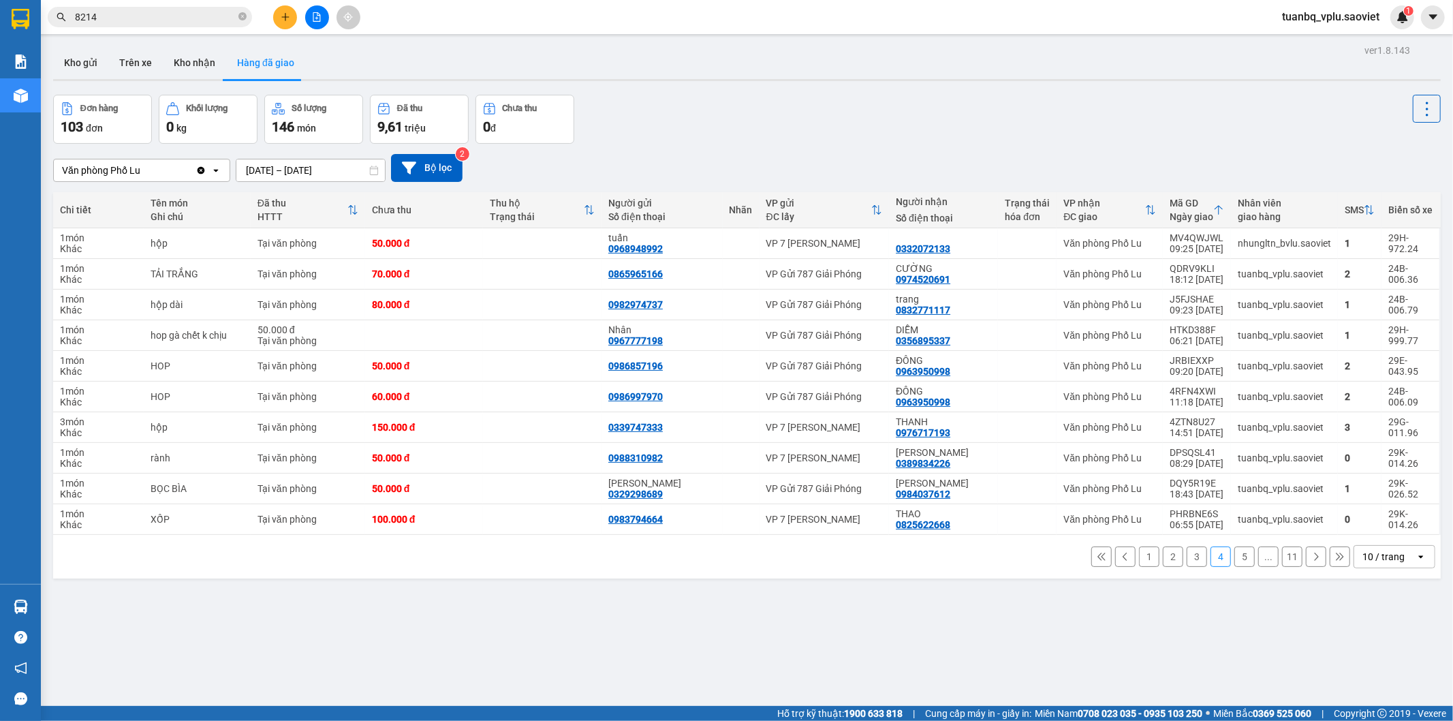
click at [1187, 555] on button "3" at bounding box center [1197, 556] width 20 height 20
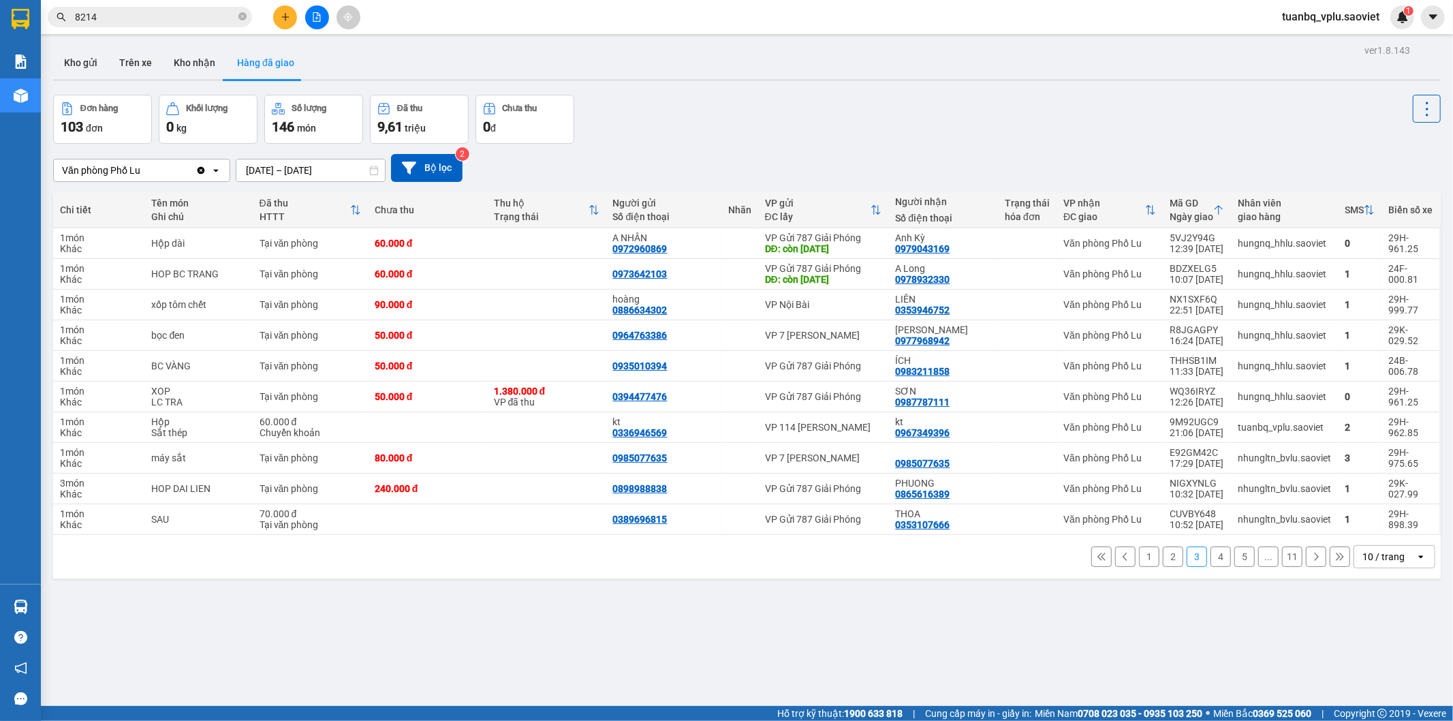
click at [1163, 550] on button "2" at bounding box center [1173, 556] width 20 height 20
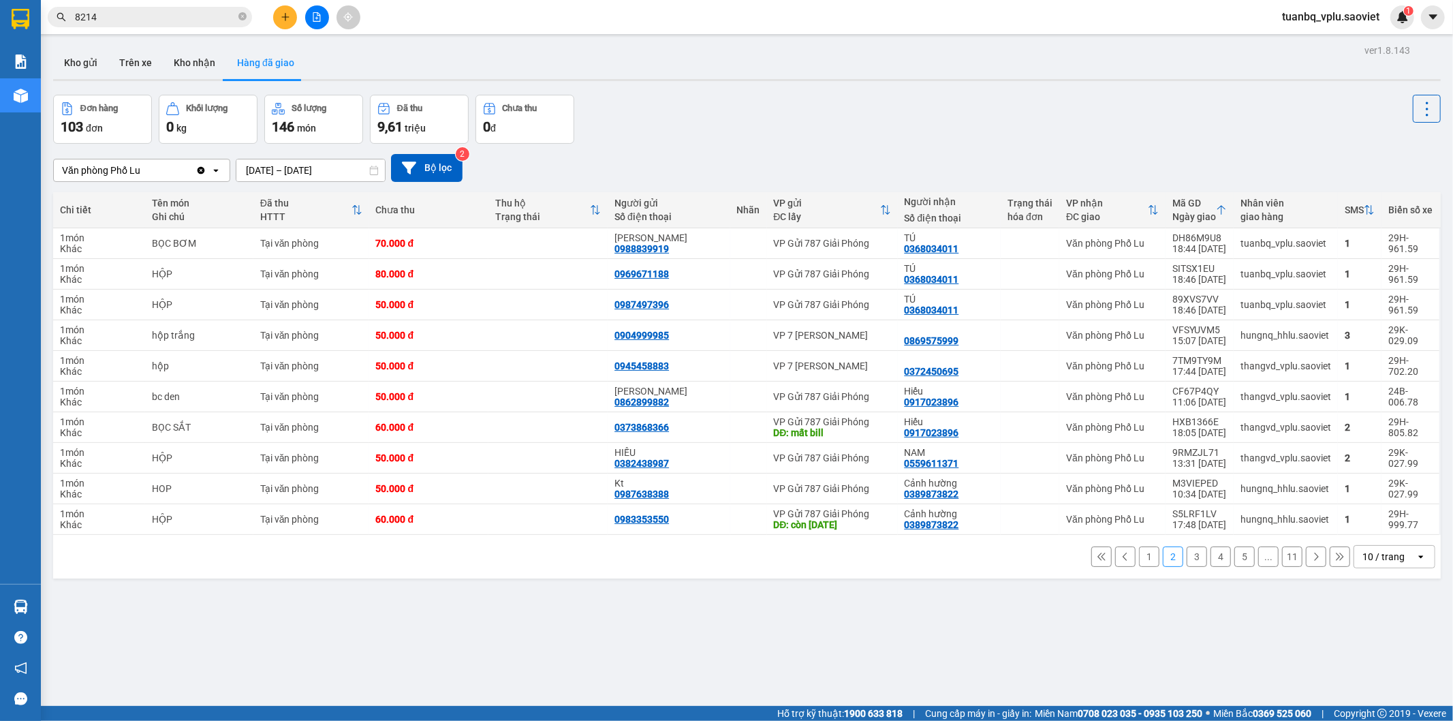
click at [1213, 555] on button "4" at bounding box center [1220, 556] width 20 height 20
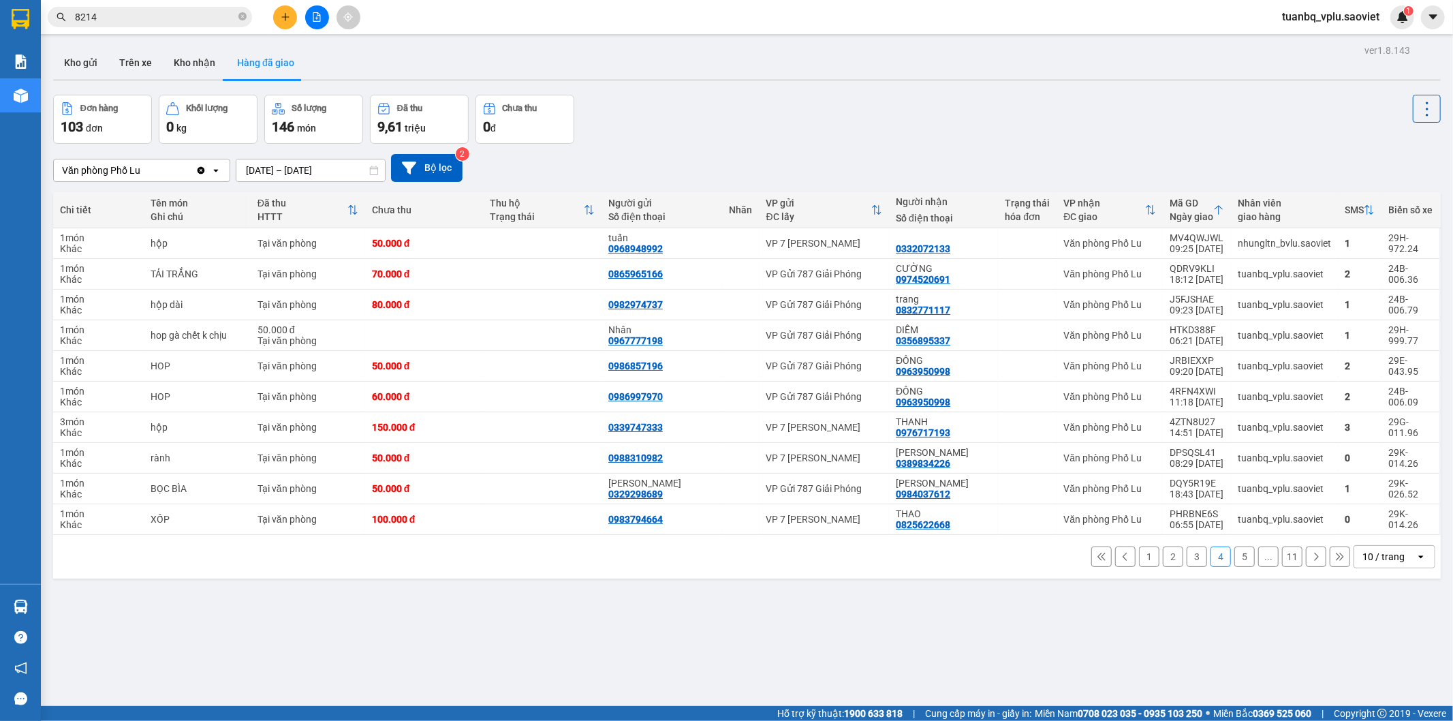
click at [1236, 556] on button "5" at bounding box center [1244, 556] width 20 height 20
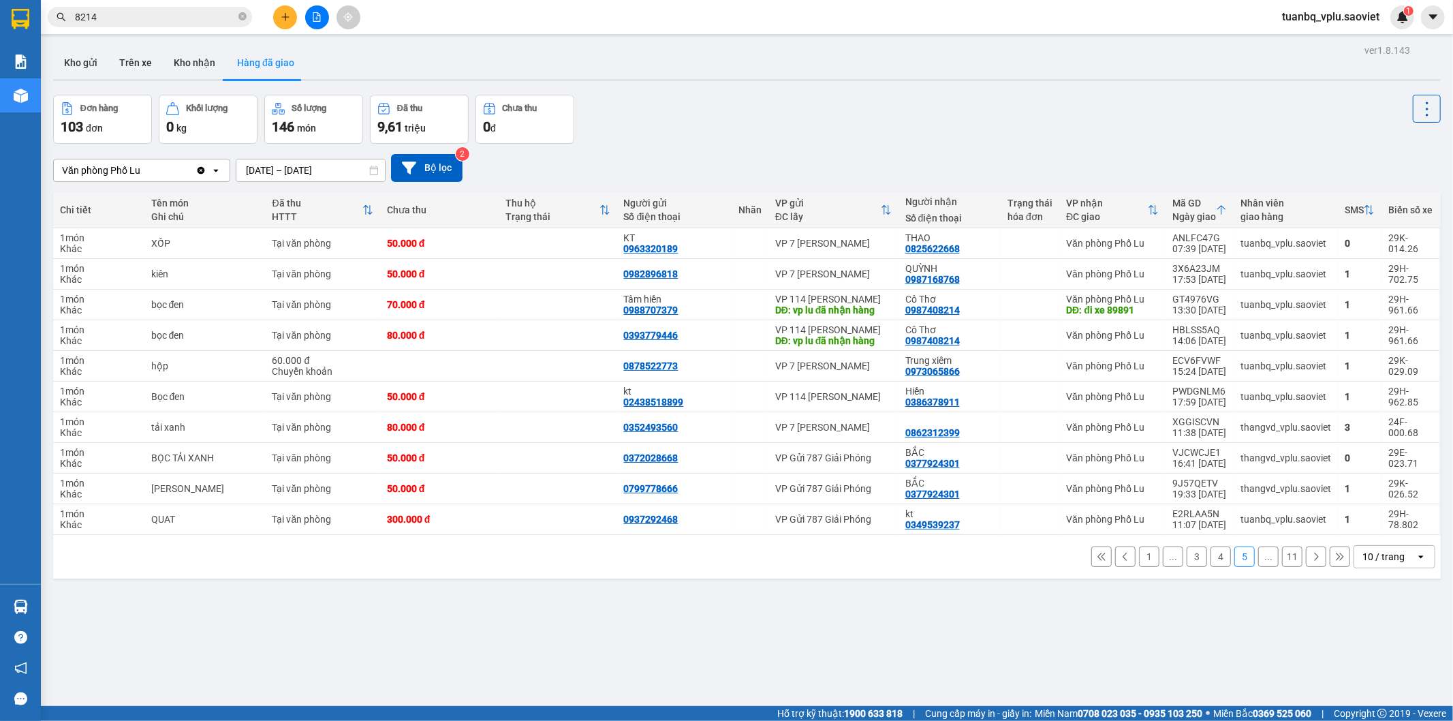
click at [1315, 554] on icon at bounding box center [1317, 556] width 4 height 8
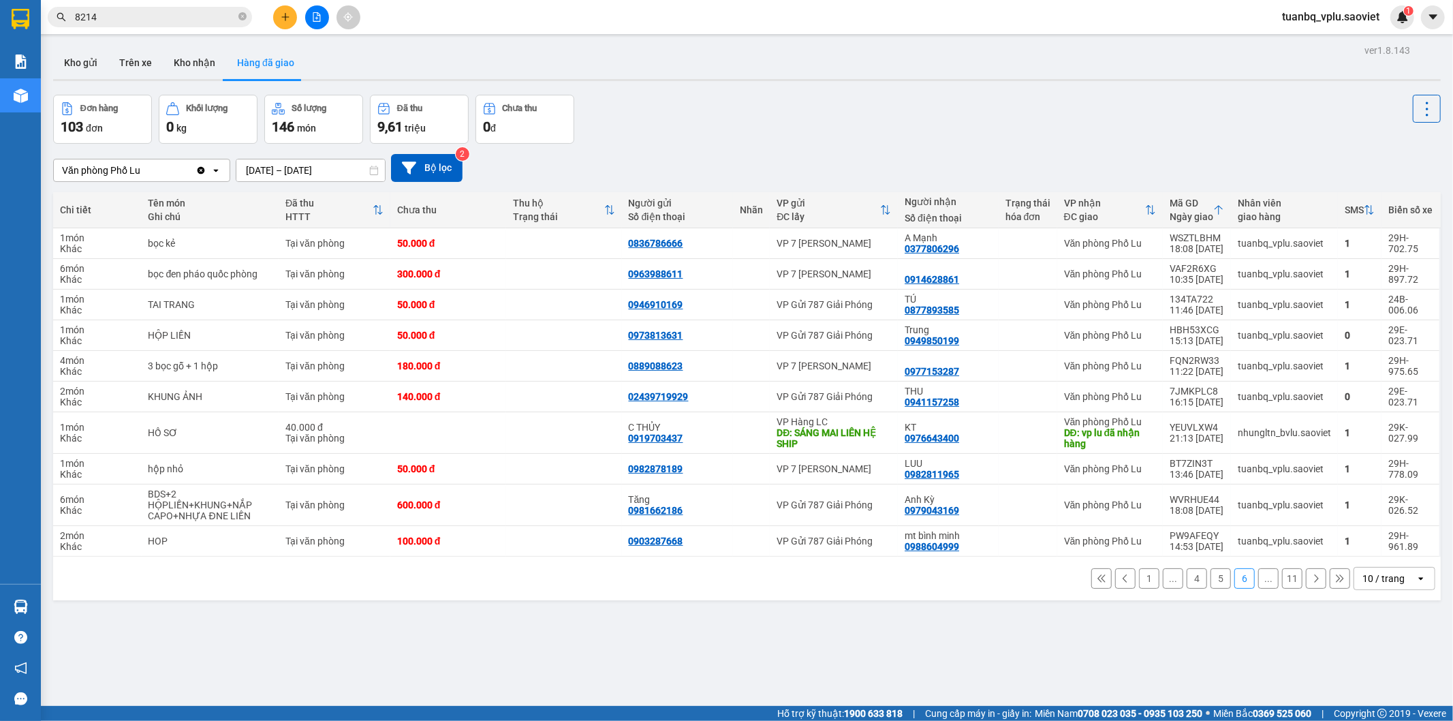
click at [1311, 579] on icon at bounding box center [1316, 579] width 10 height 10
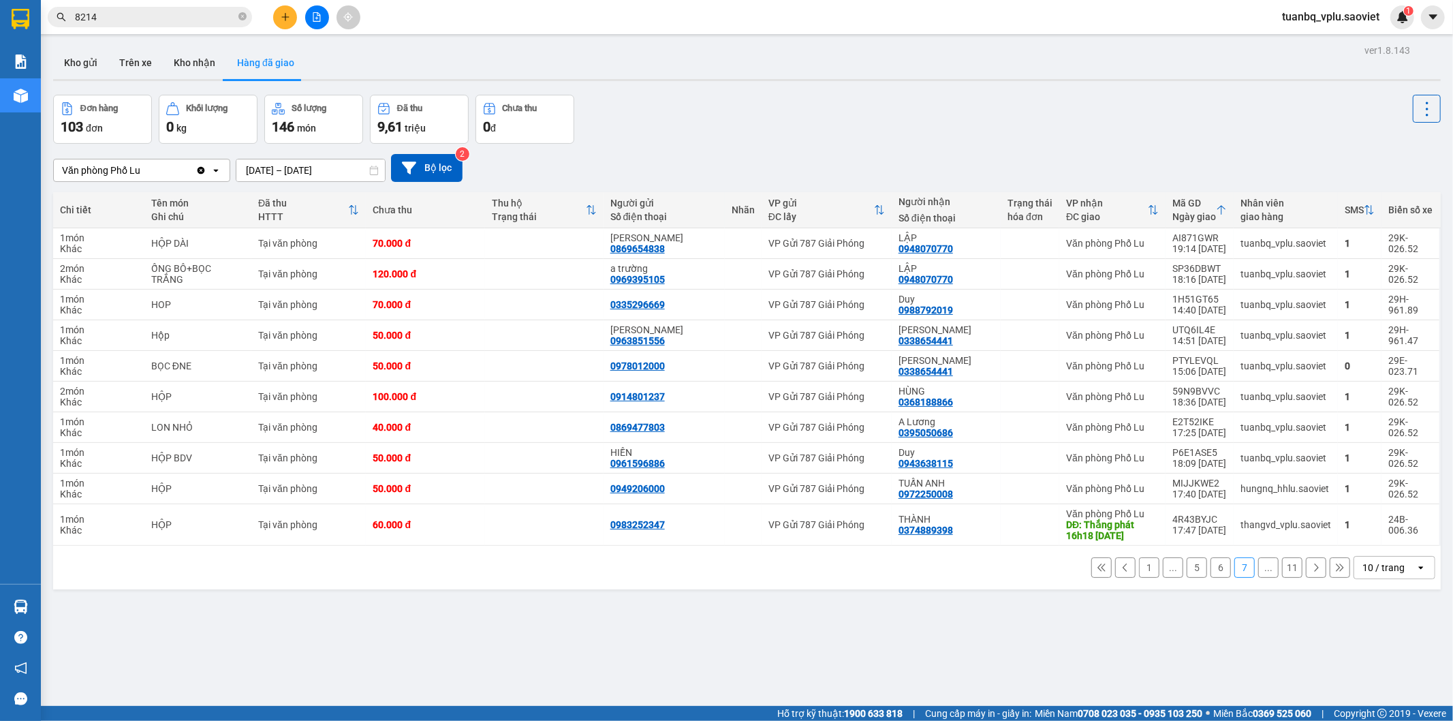
click at [1210, 569] on button "6" at bounding box center [1220, 567] width 20 height 20
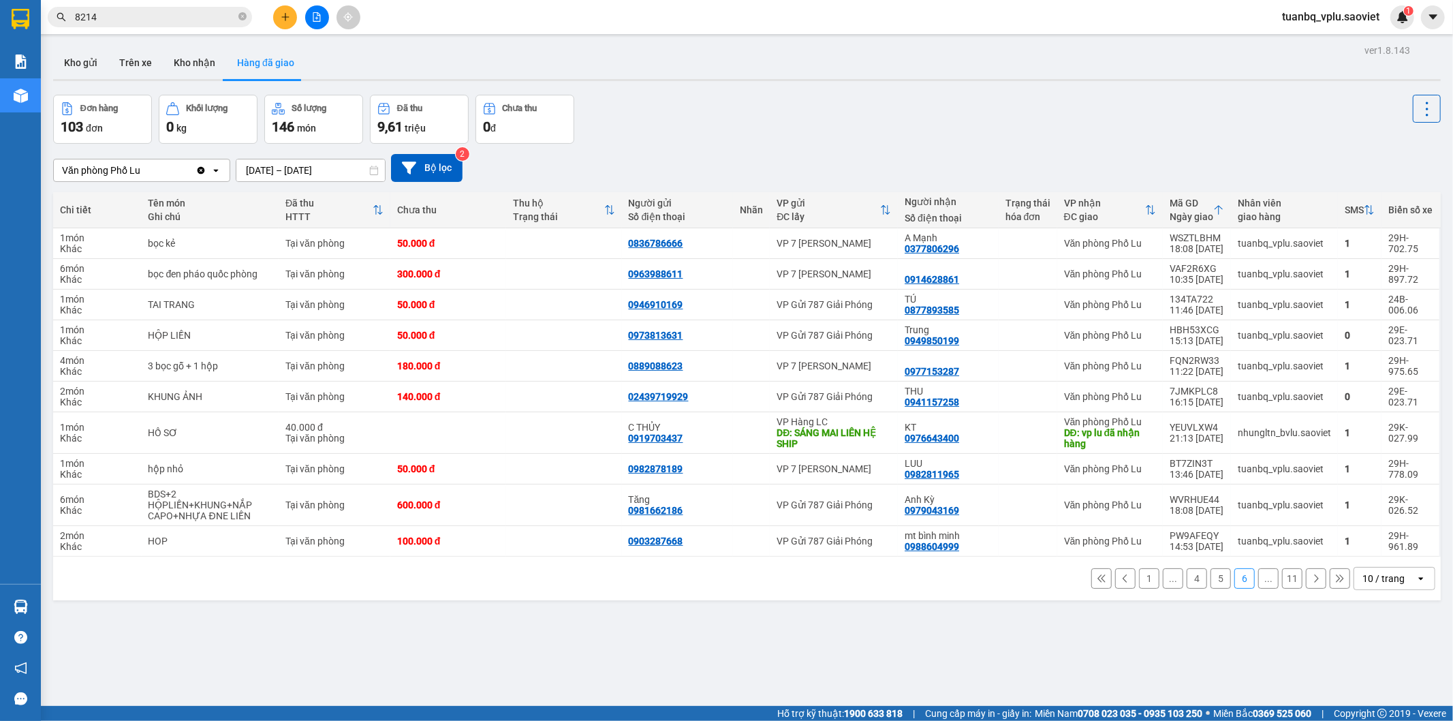
click at [1210, 576] on button "5" at bounding box center [1220, 578] width 20 height 20
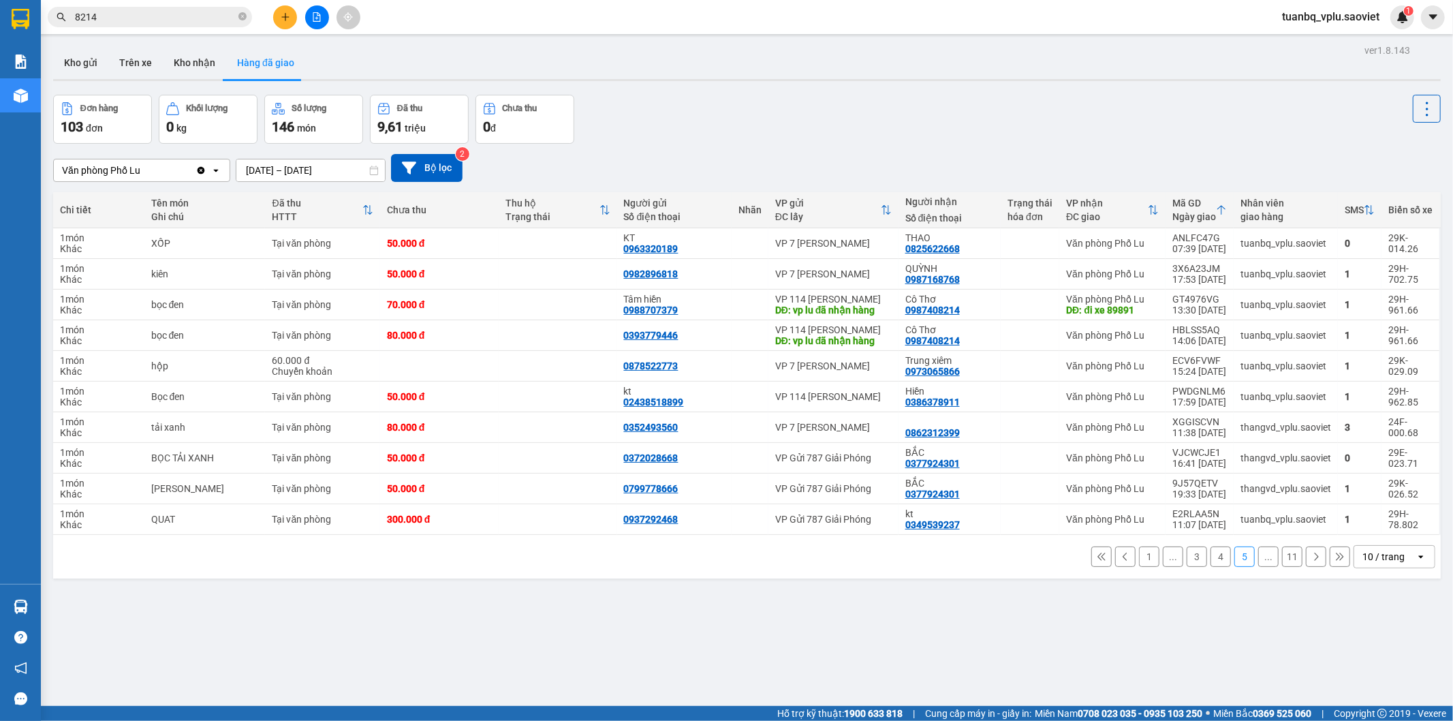
click at [1214, 561] on button "4" at bounding box center [1220, 556] width 20 height 20
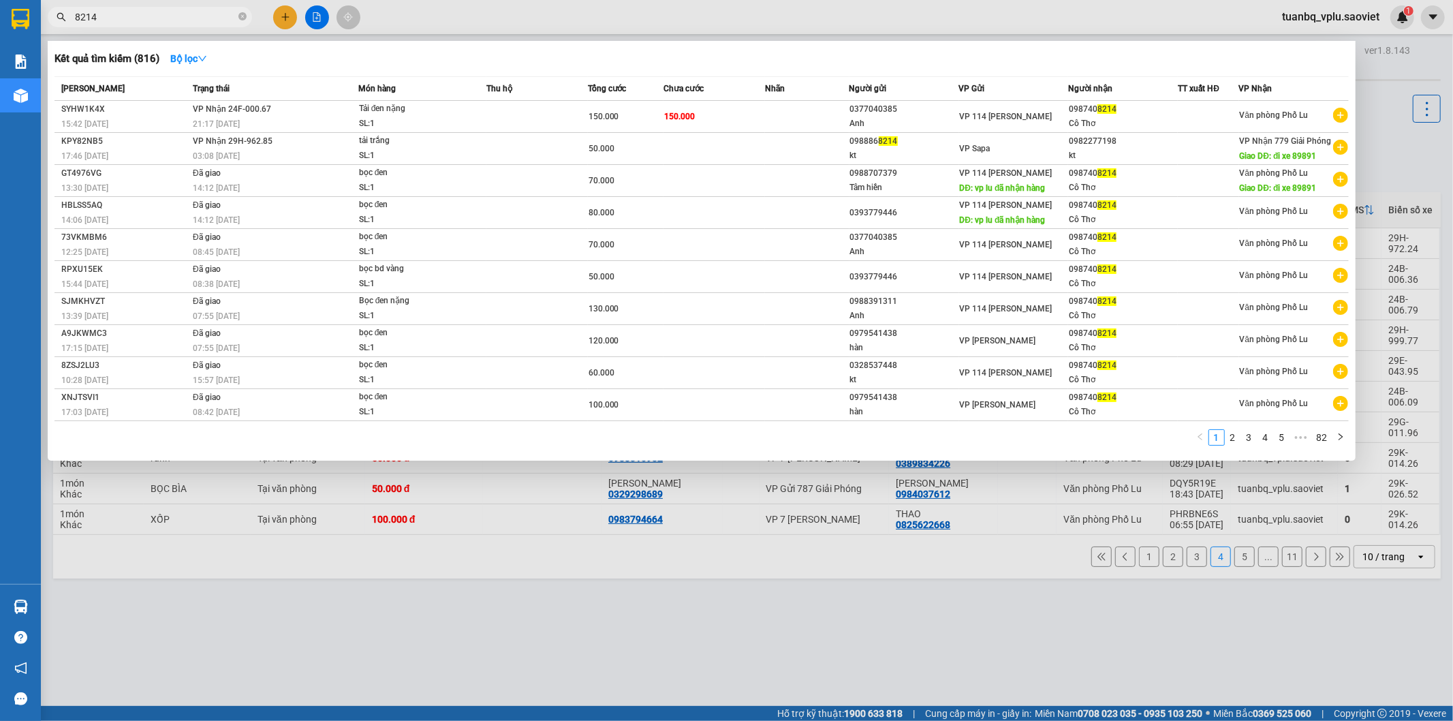
click at [136, 18] on input "8214" at bounding box center [155, 17] width 161 height 15
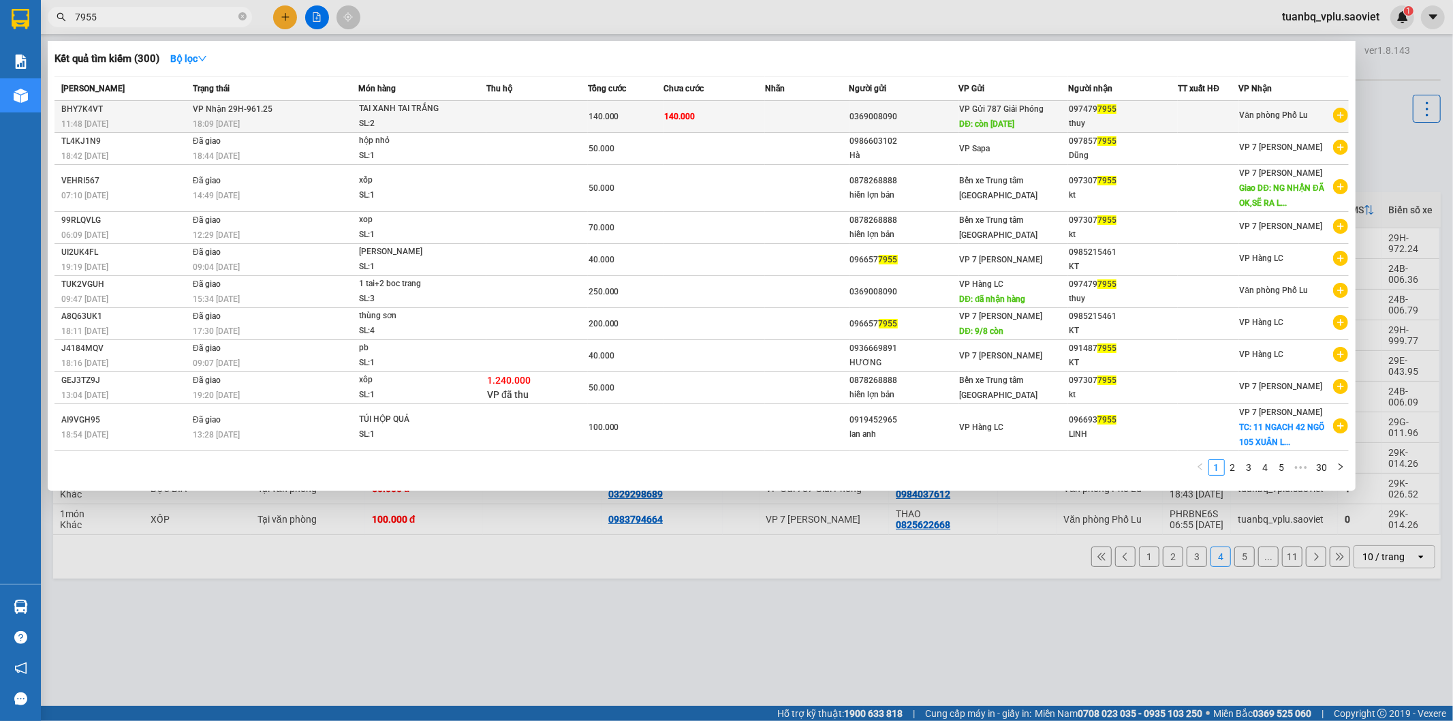
type input "7955"
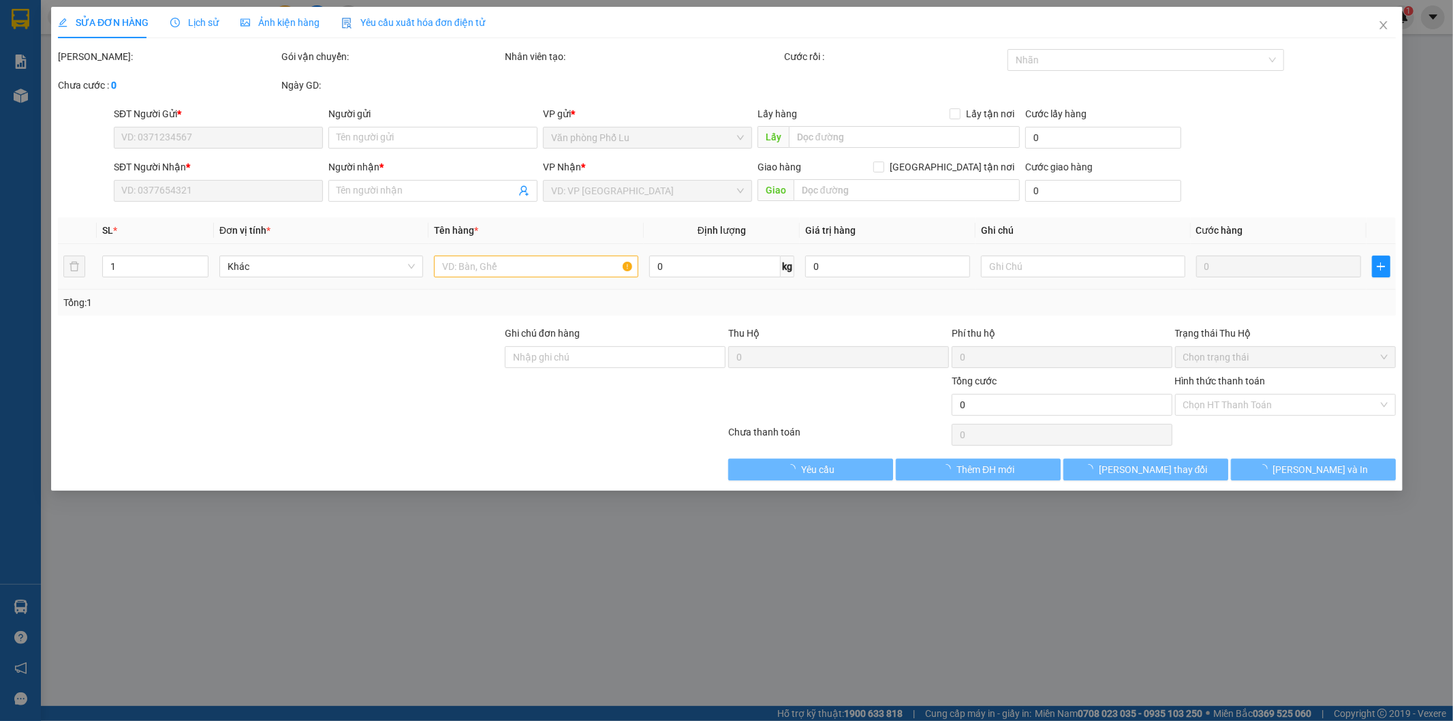
type input "0369008090"
type input "còn [DATE]"
type input "0974797955"
type input "thuy"
type input "140.000"
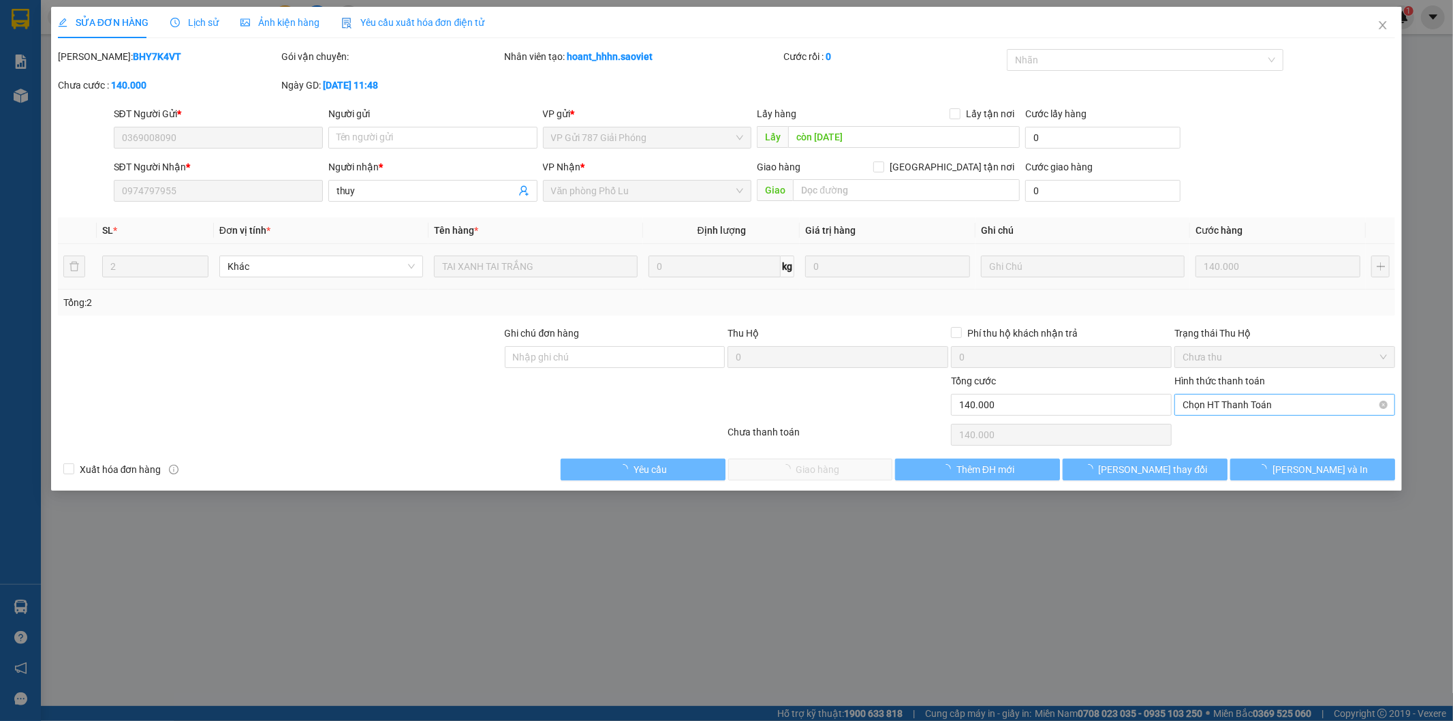
click at [1231, 404] on span "Chọn HT Thanh Toán" at bounding box center [1285, 404] width 204 height 20
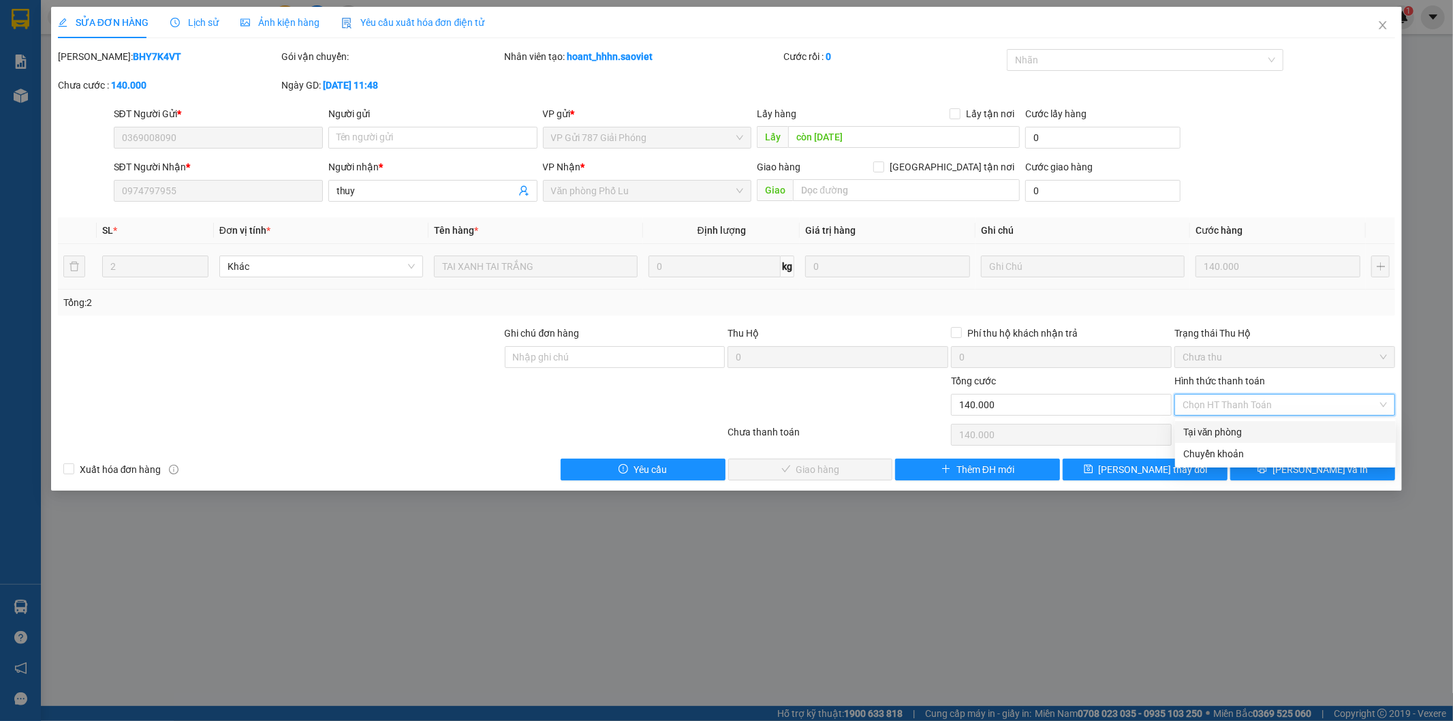
click at [1210, 429] on div "Tại văn phòng" at bounding box center [1285, 431] width 204 height 15
type input "0"
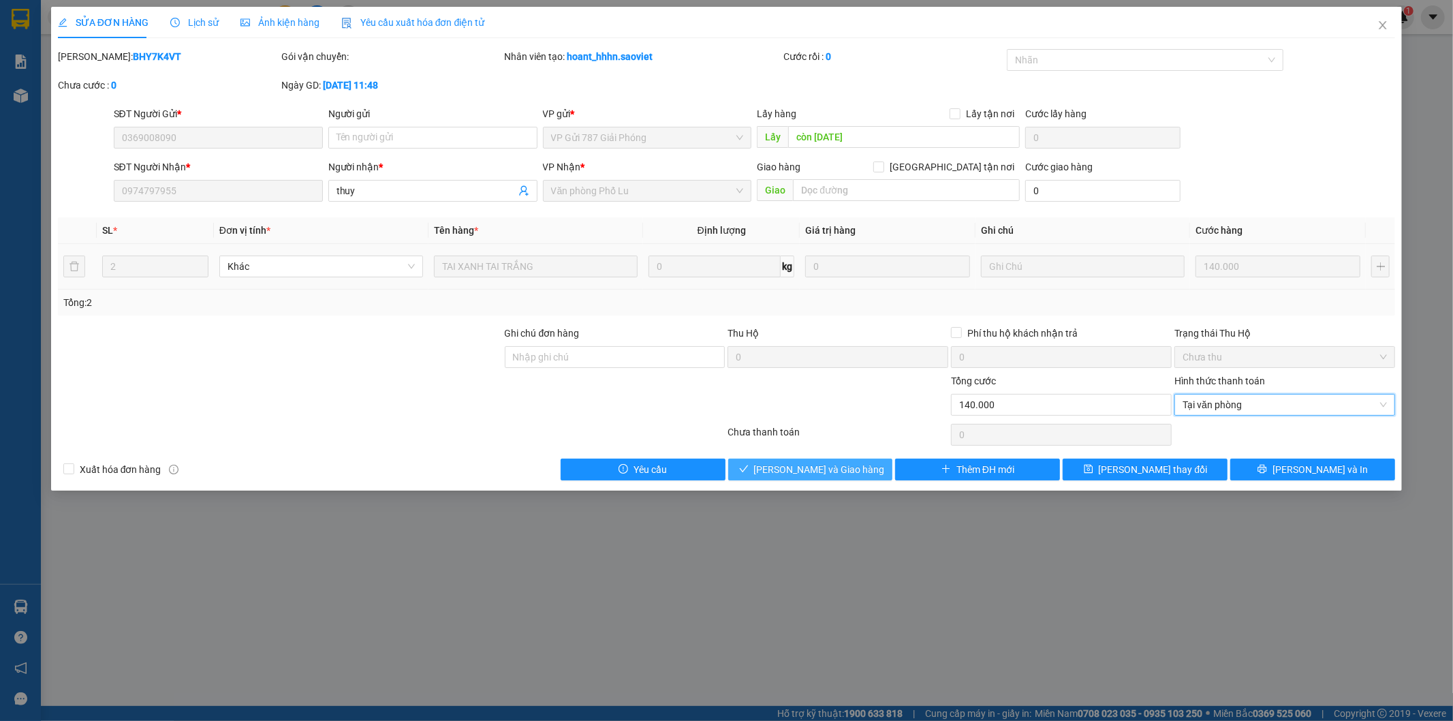
click at [851, 474] on span "[PERSON_NAME] và Giao hàng" at bounding box center [819, 469] width 131 height 15
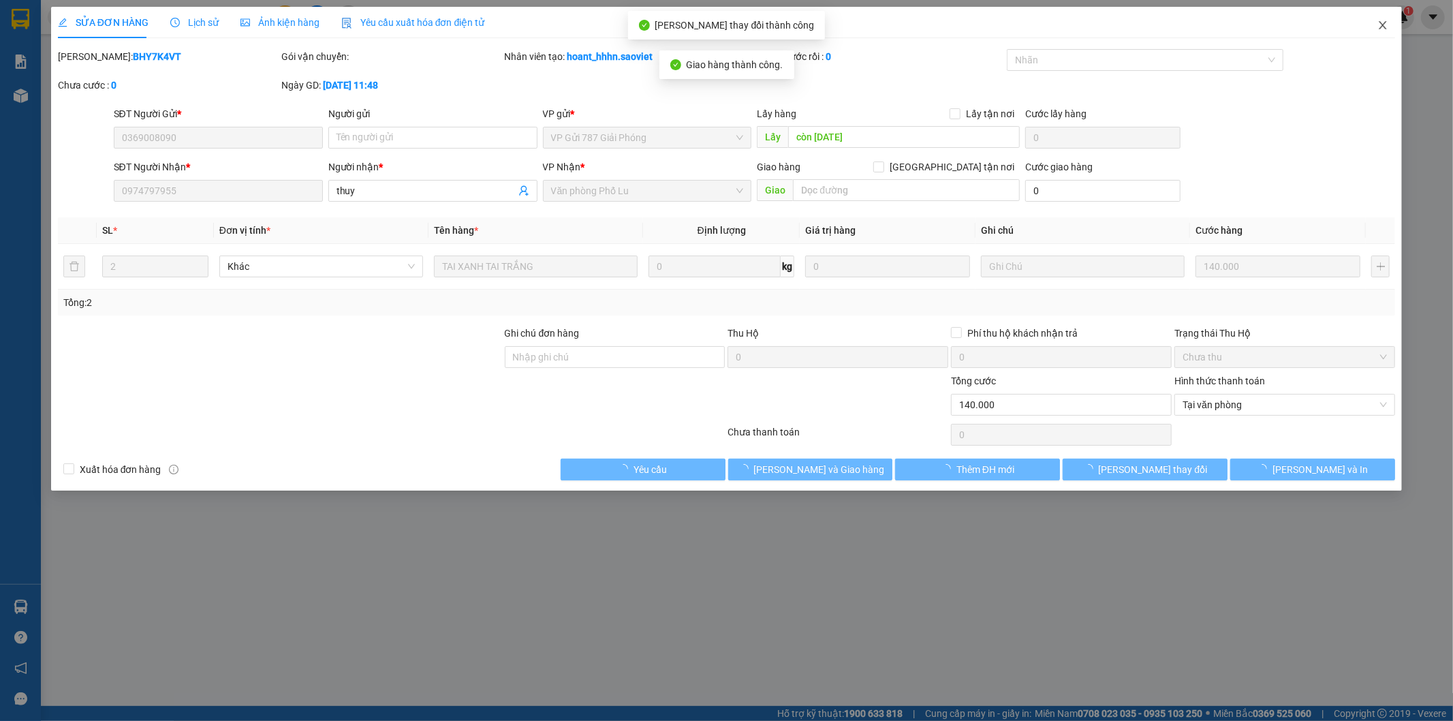
click at [1385, 22] on icon "close" at bounding box center [1382, 25] width 11 height 11
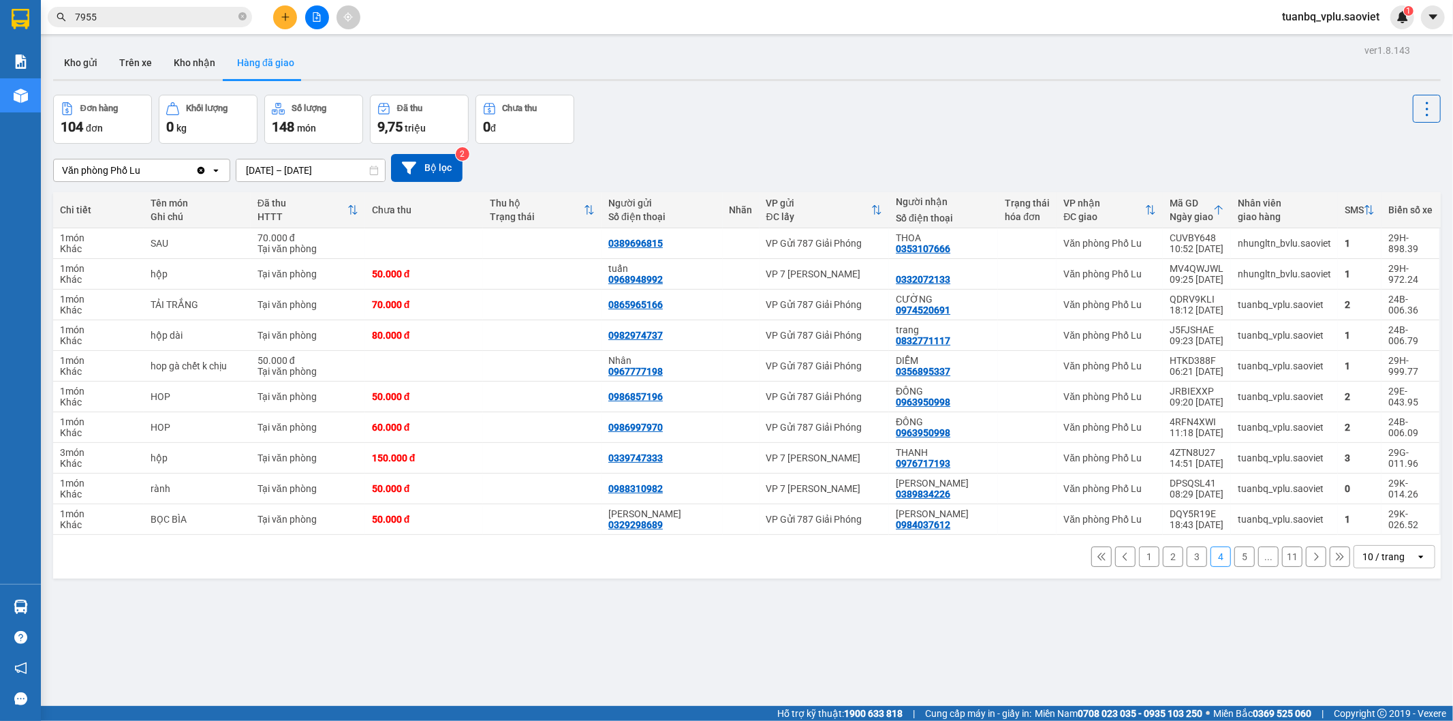
click at [1189, 564] on button "3" at bounding box center [1197, 556] width 20 height 20
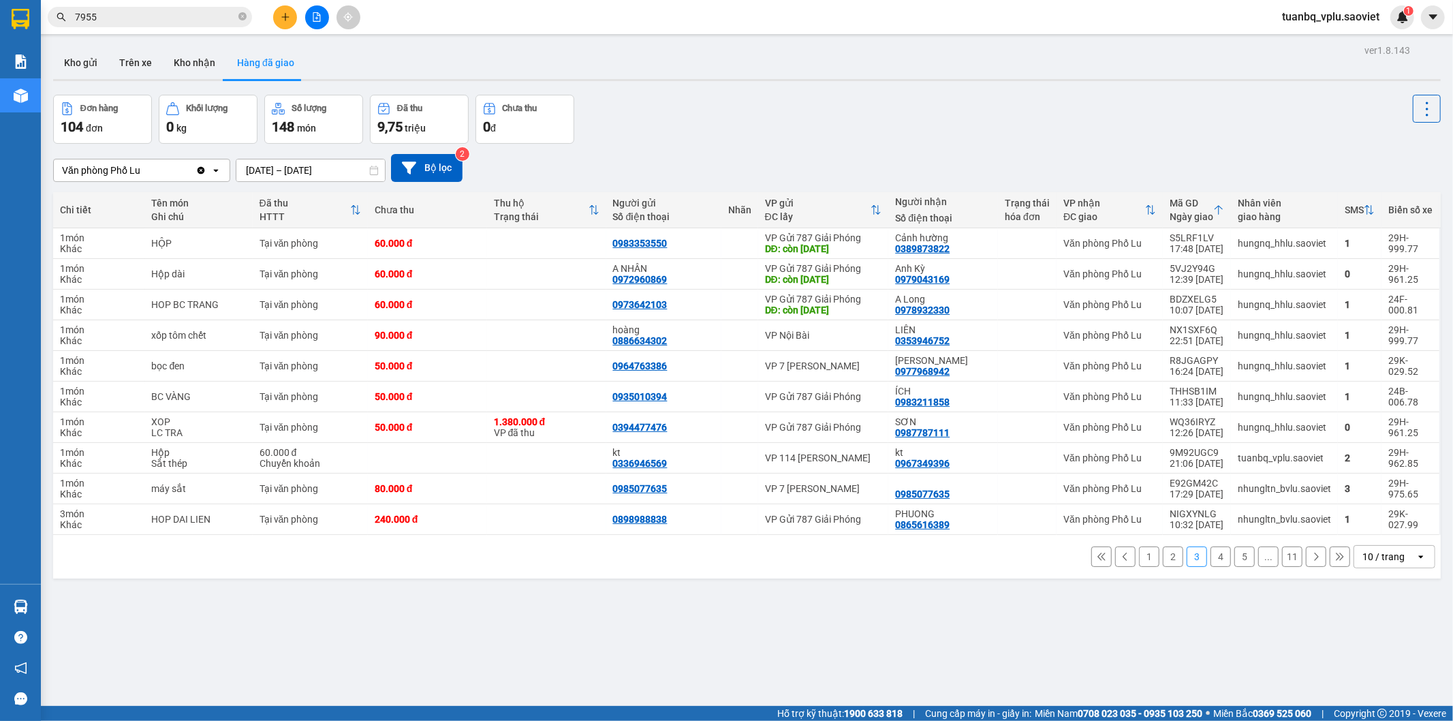
click at [1213, 552] on button "4" at bounding box center [1220, 556] width 20 height 20
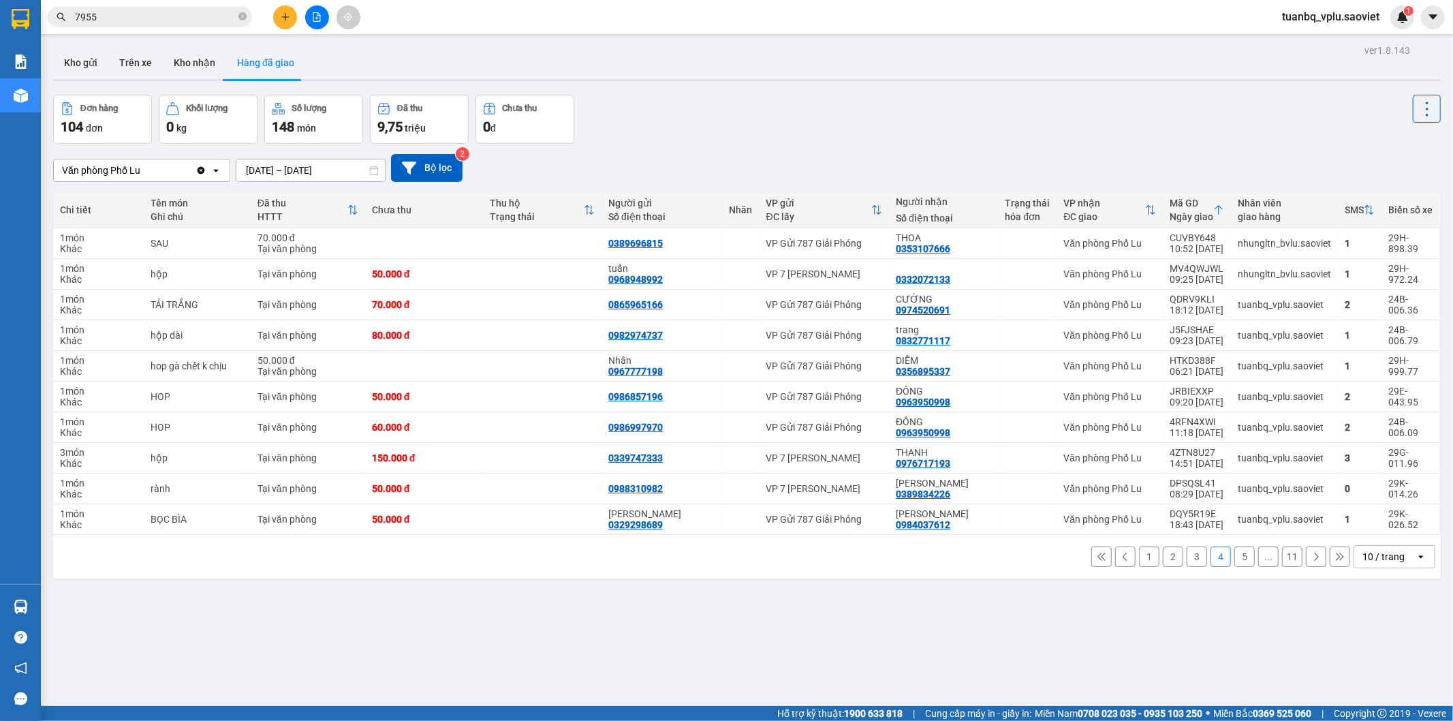
click at [179, 23] on input "7955" at bounding box center [155, 17] width 161 height 15
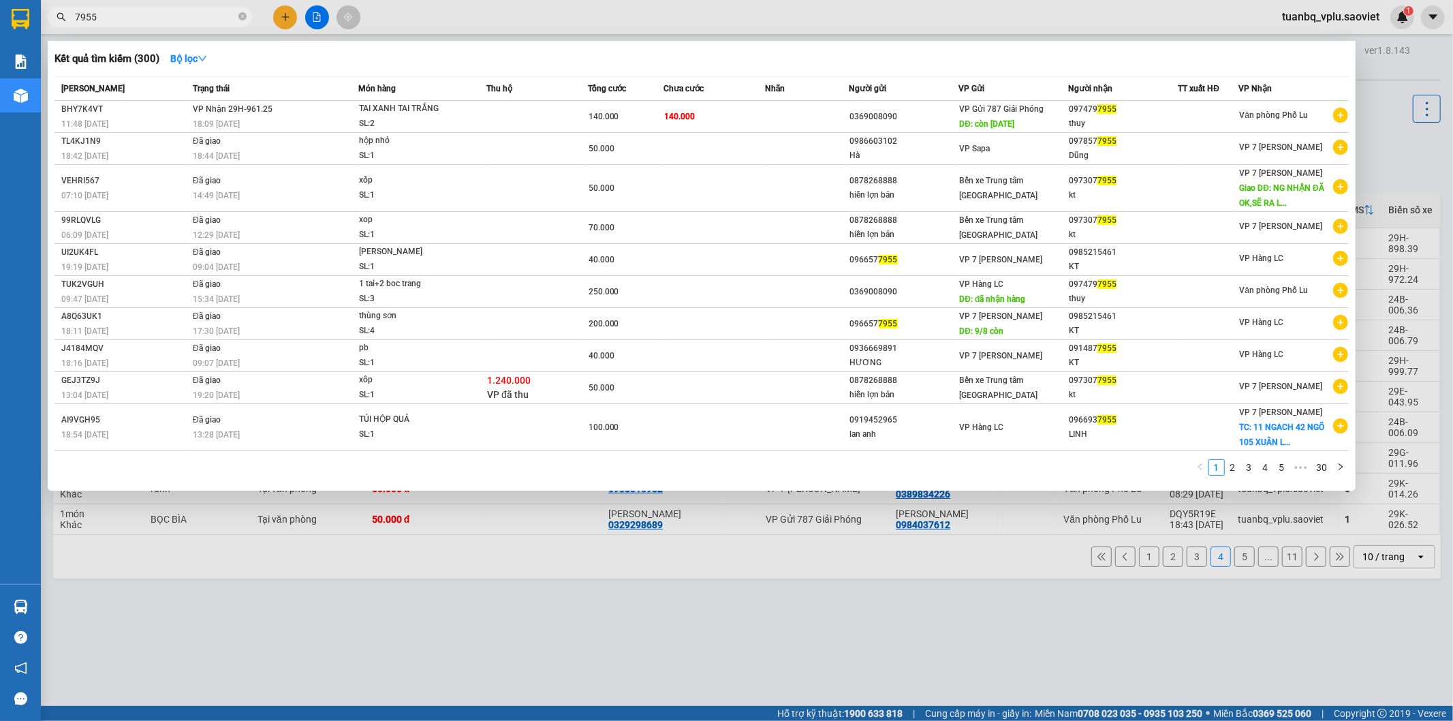
click at [177, 23] on input "7955" at bounding box center [155, 17] width 161 height 15
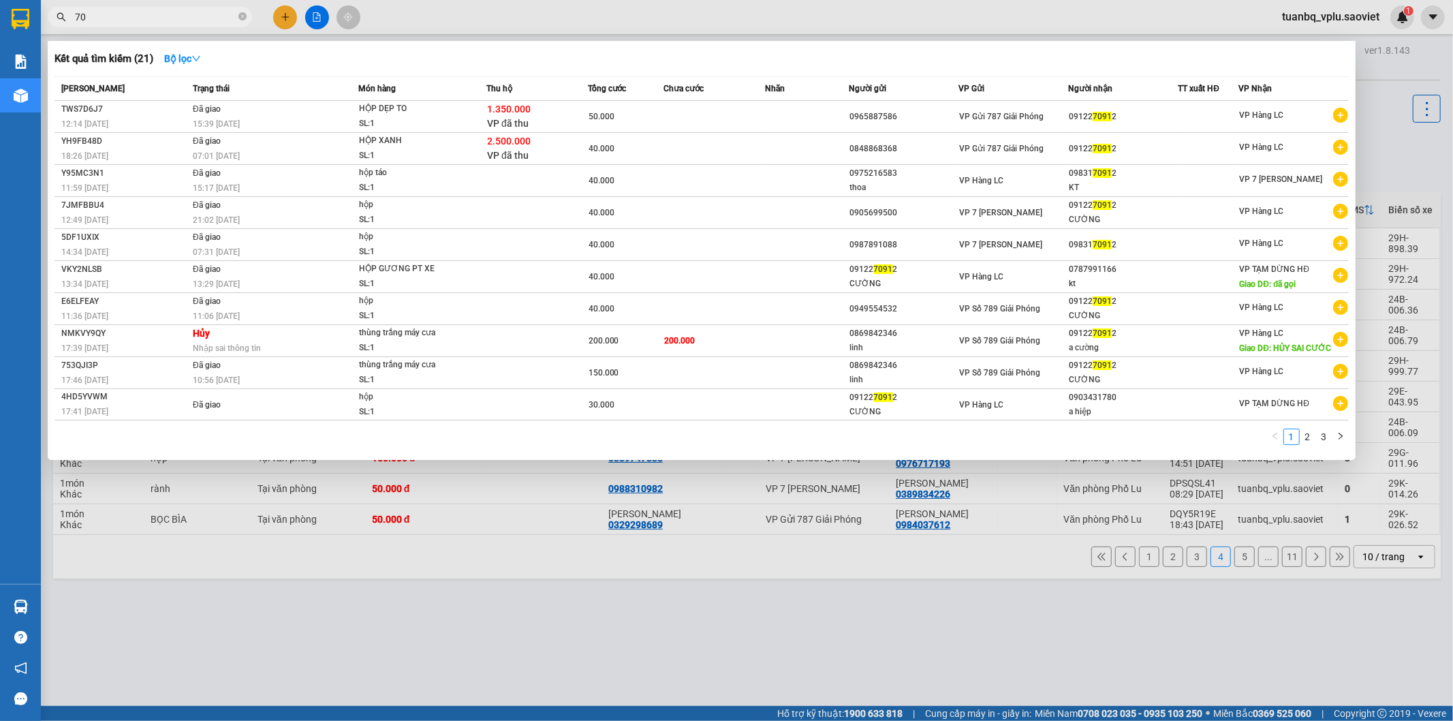
type input "7"
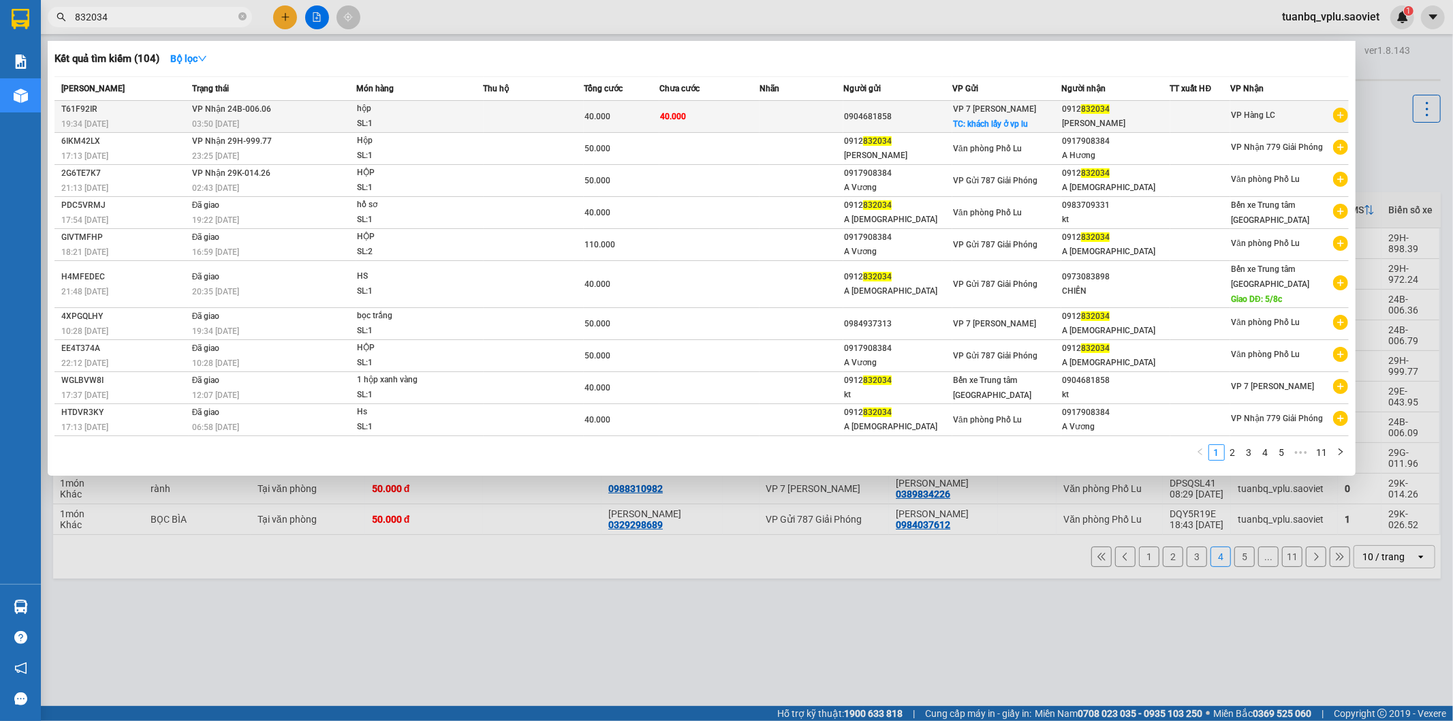
type input "832034"
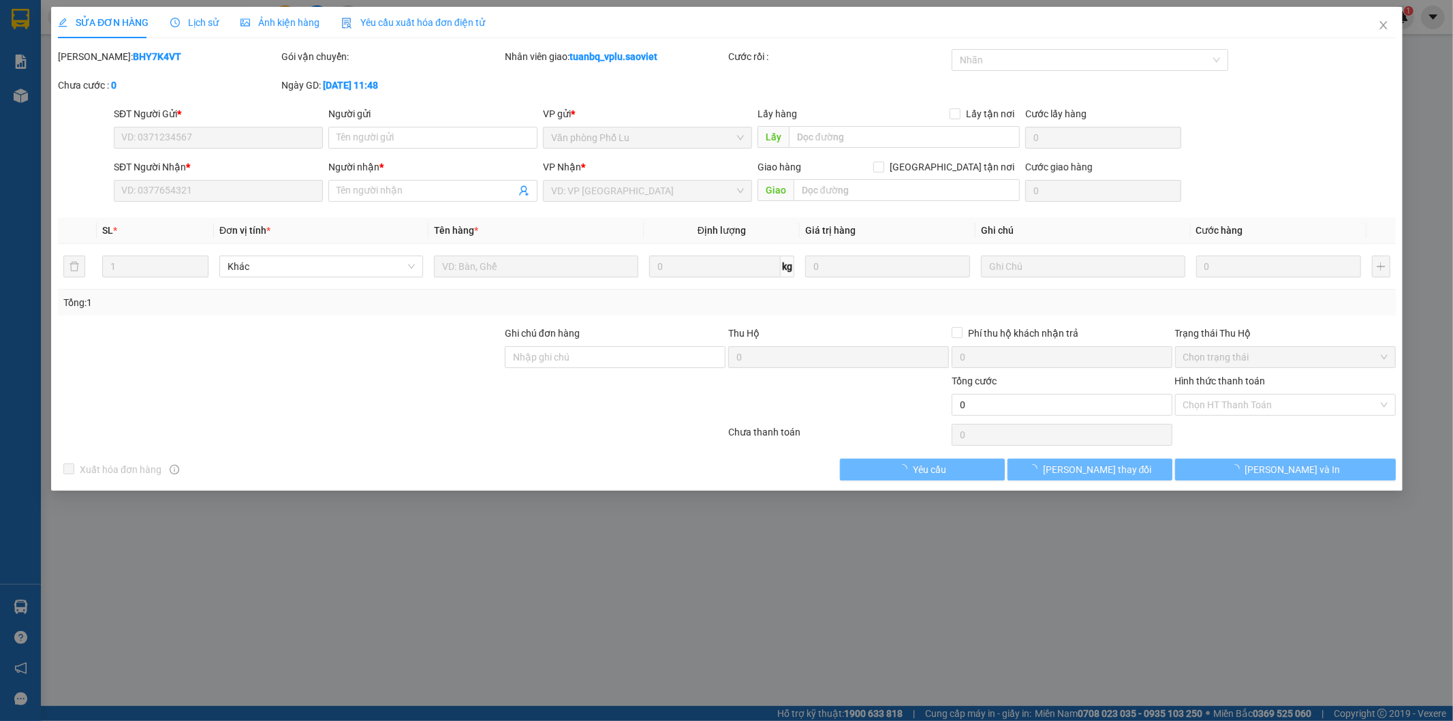
type input "0904681858"
checkbox input "true"
type input "khách lấy ở vp lu"
type input "0912832034"
type input "Anh Hồng"
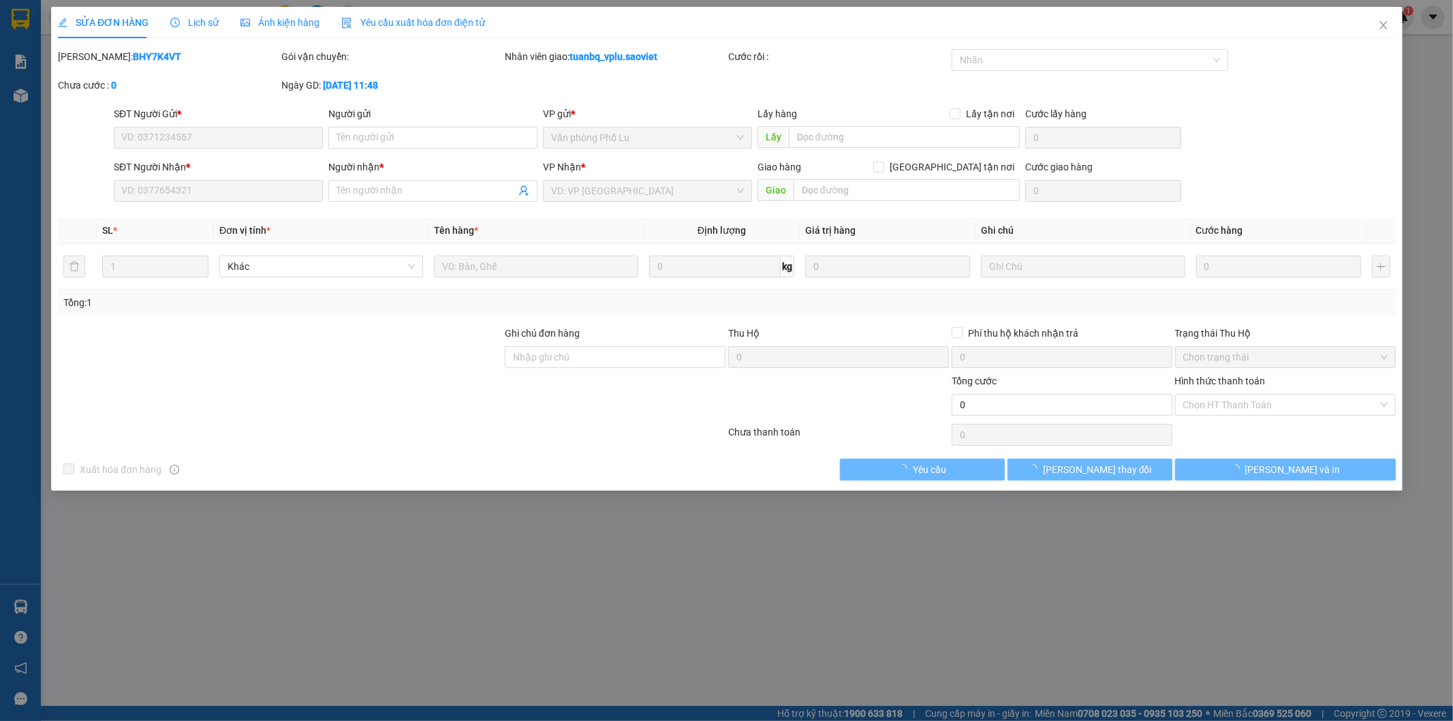
type input "40.000"
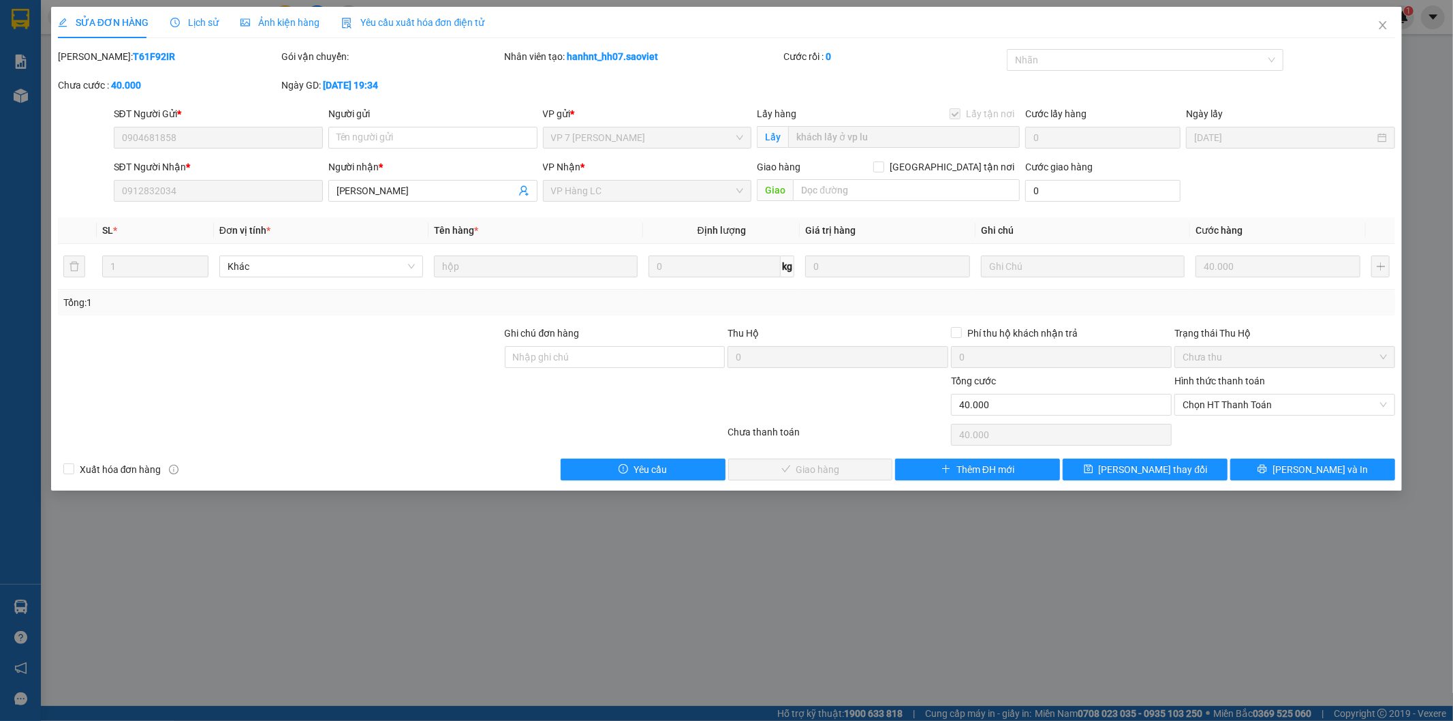
drag, startPoint x: 181, startPoint y: 30, endPoint x: 188, endPoint y: 25, distance: 8.3
click at [182, 30] on div "Lịch sử" at bounding box center [194, 22] width 48 height 31
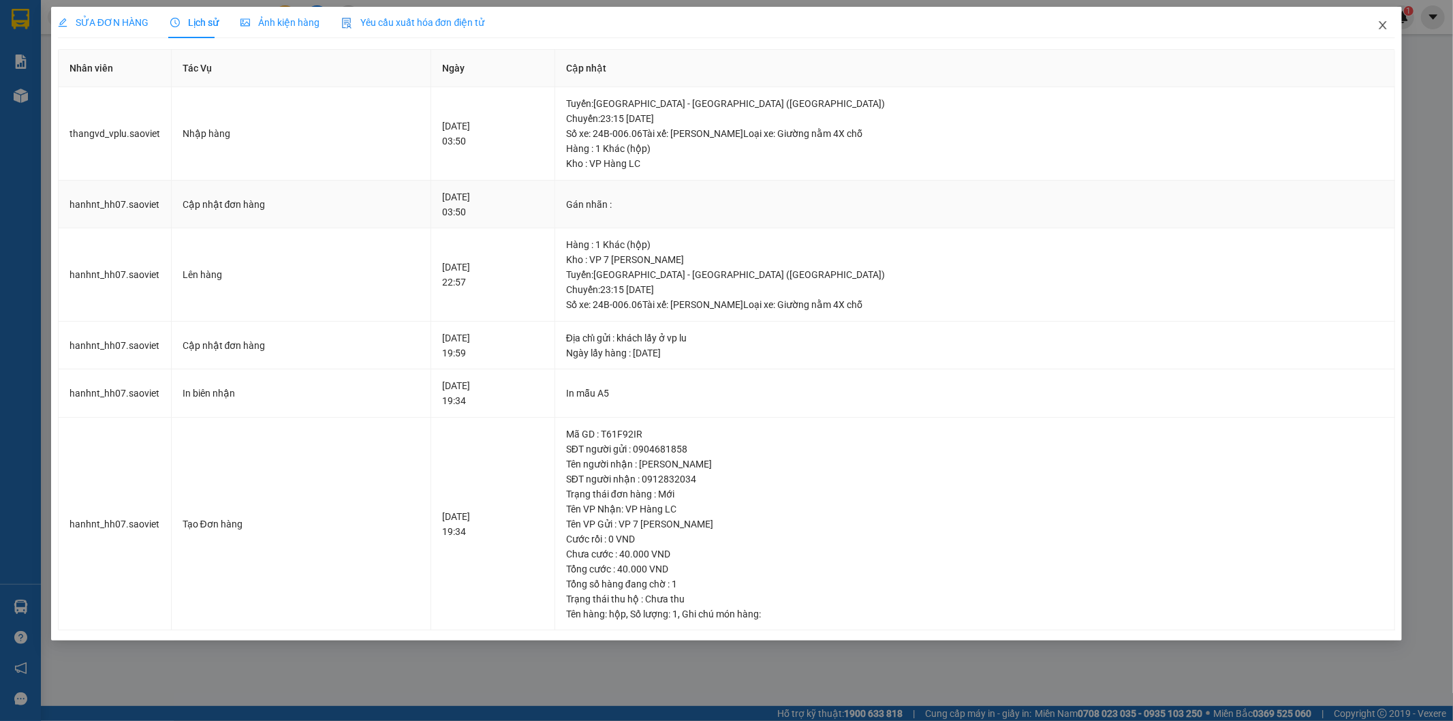
drag, startPoint x: 1085, startPoint y: 192, endPoint x: 1384, endPoint y: 20, distance: 344.8
click at [1384, 20] on icon "close" at bounding box center [1382, 25] width 11 height 11
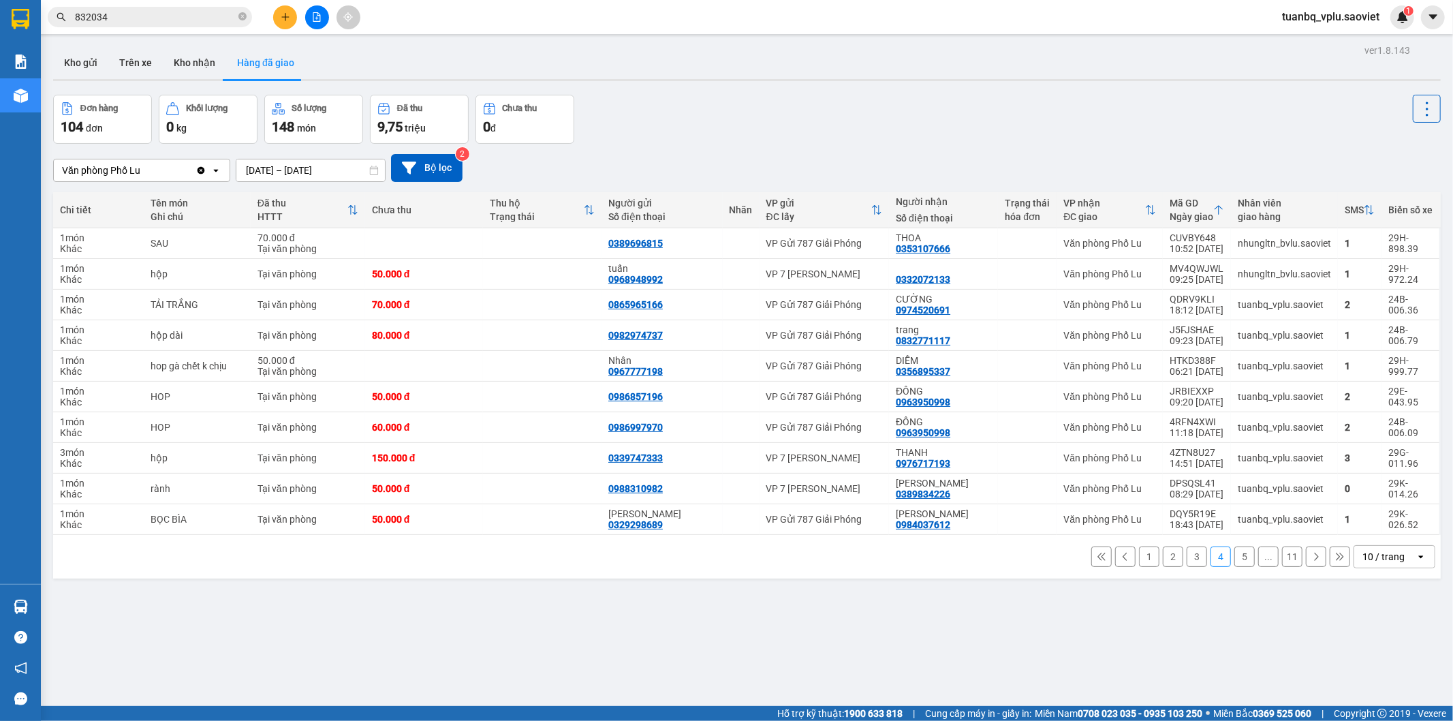
click at [168, 18] on input "832034" at bounding box center [155, 17] width 161 height 15
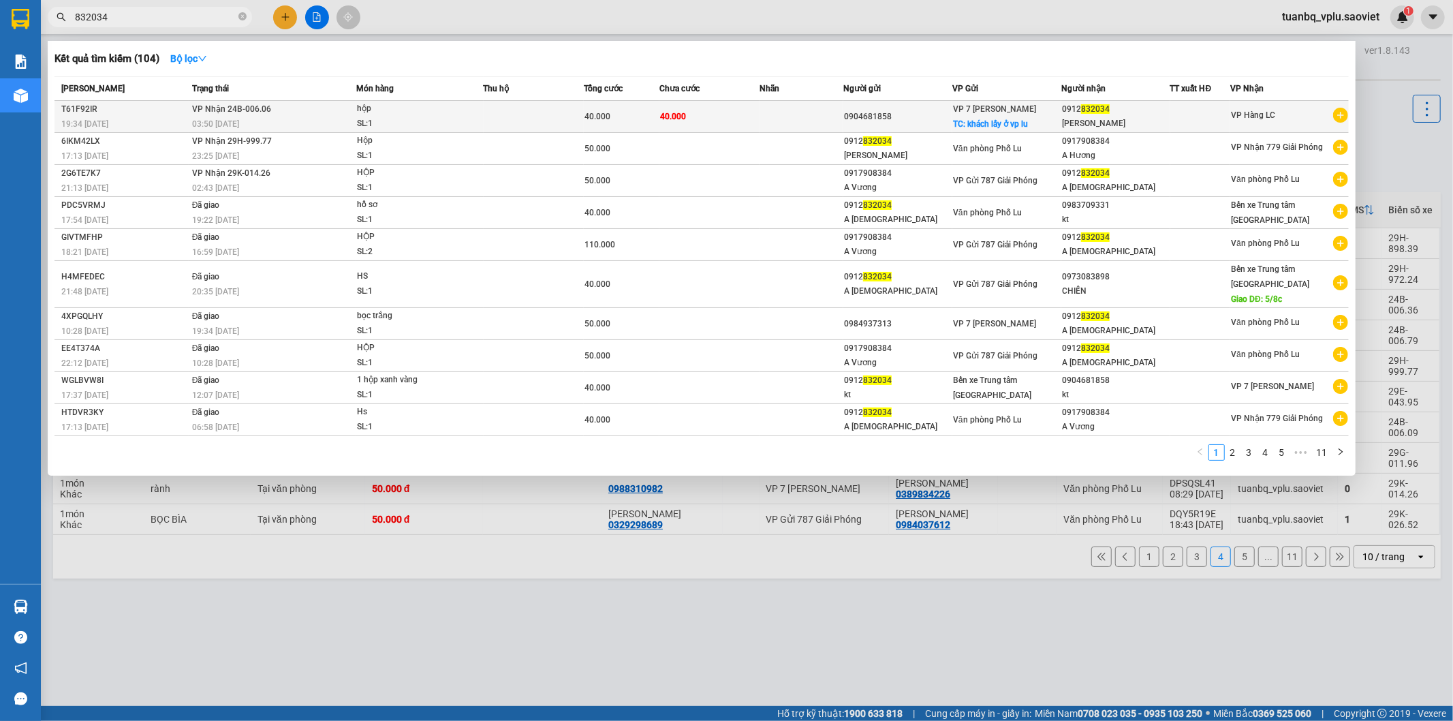
click at [868, 116] on div "0904681858" at bounding box center [898, 117] width 108 height 14
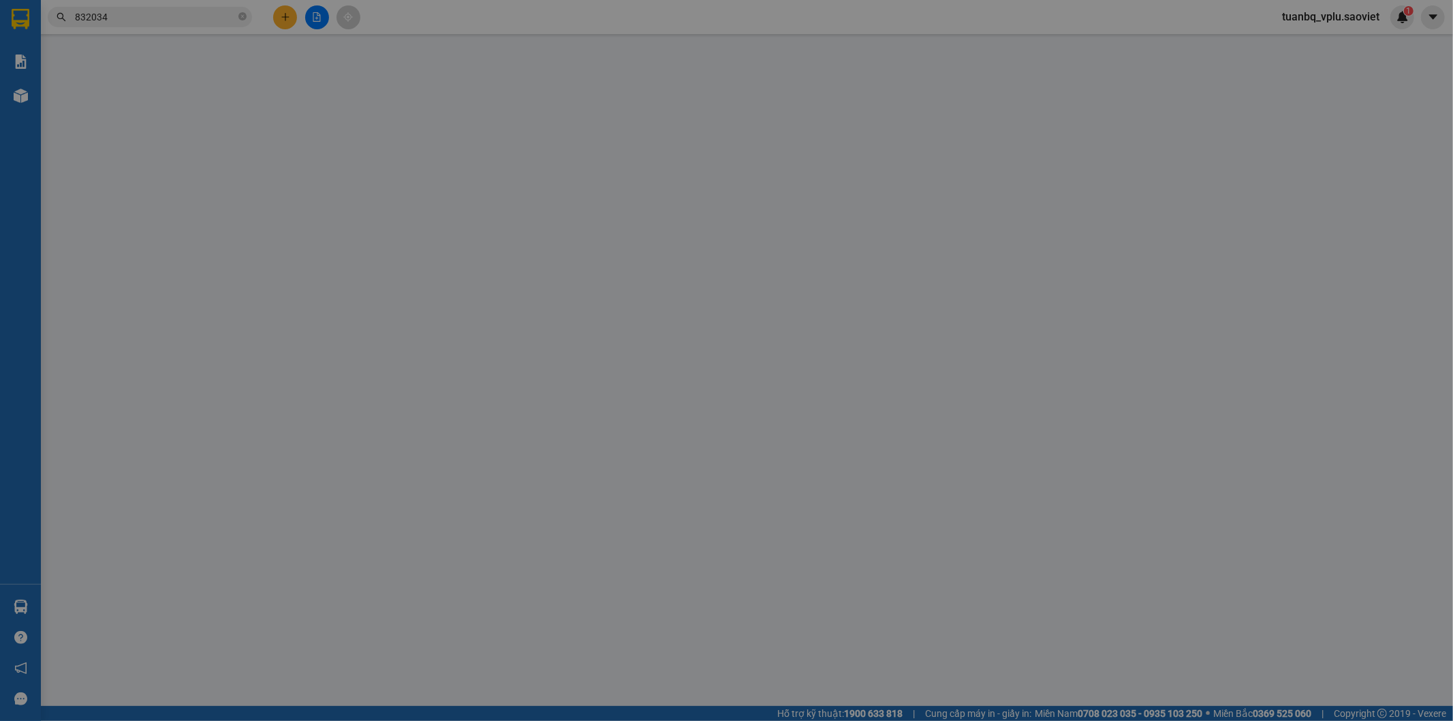
type input "0904681858"
checkbox input "true"
type input "khách lấy ở vp lu"
type input "0912832034"
type input "Anh Hồng"
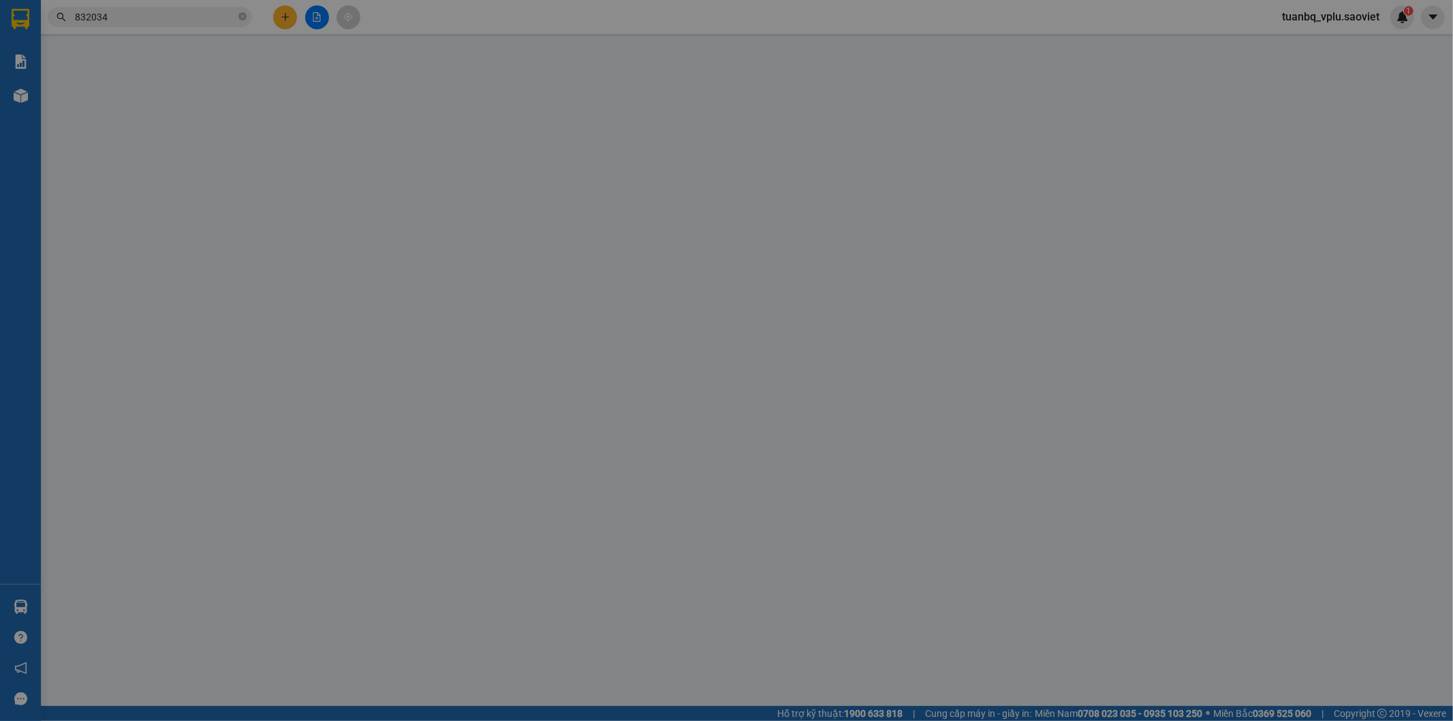
type input "40.000"
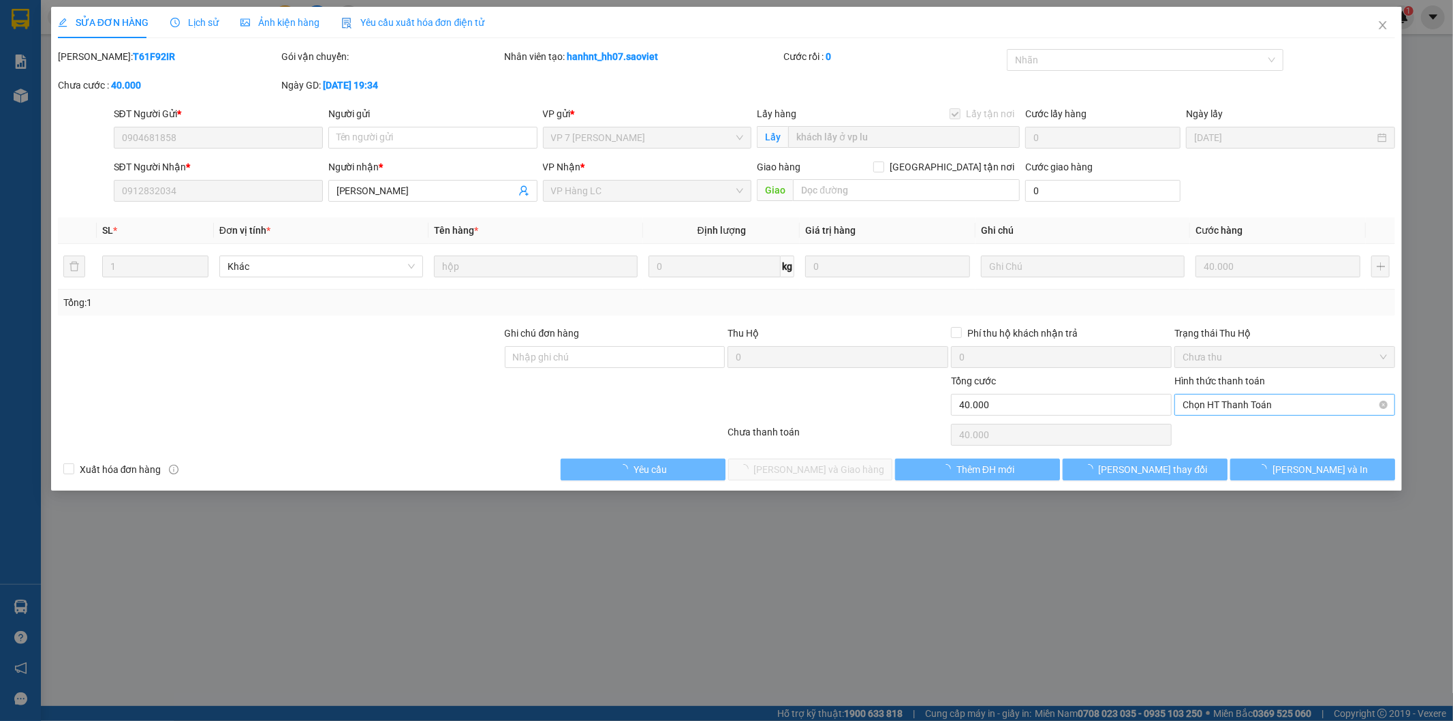
click at [1216, 401] on span "Chọn HT Thanh Toán" at bounding box center [1285, 404] width 204 height 20
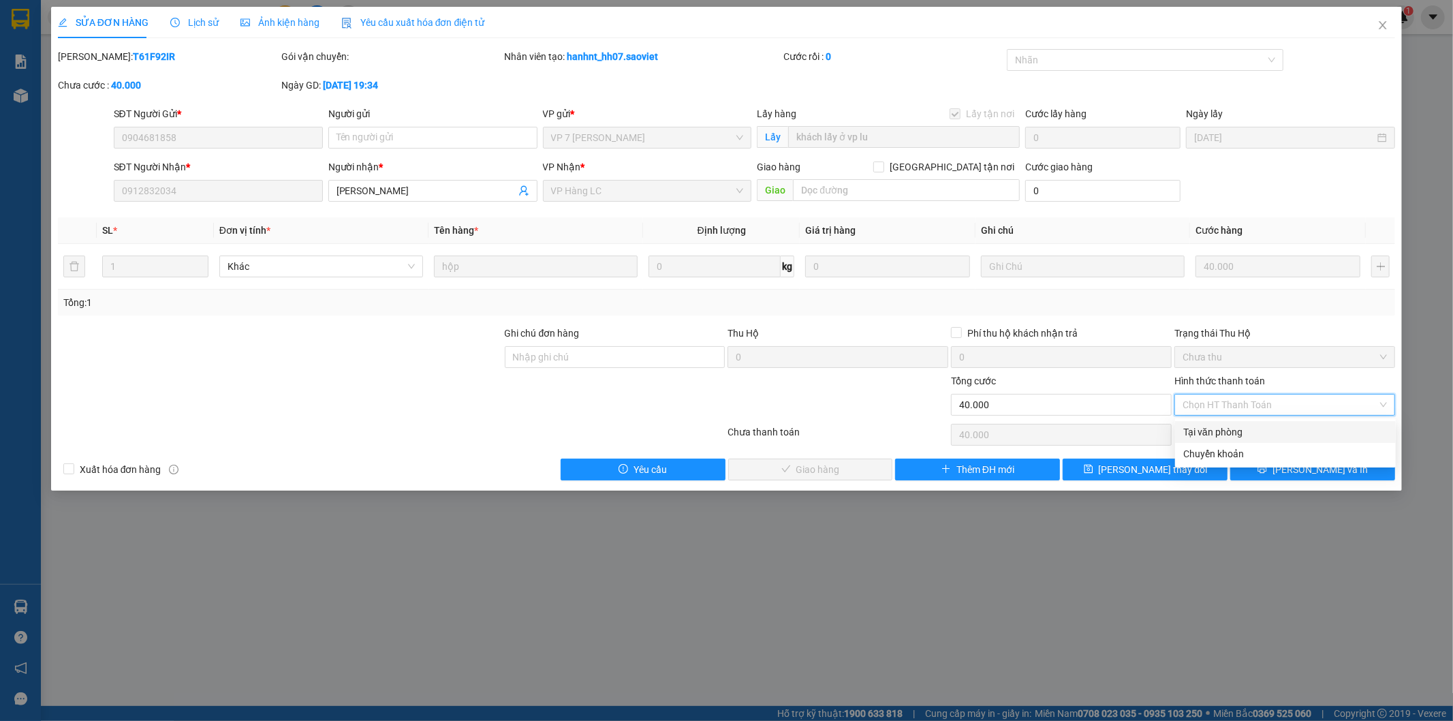
click at [1204, 431] on div "Tại văn phòng" at bounding box center [1285, 431] width 204 height 15
type input "0"
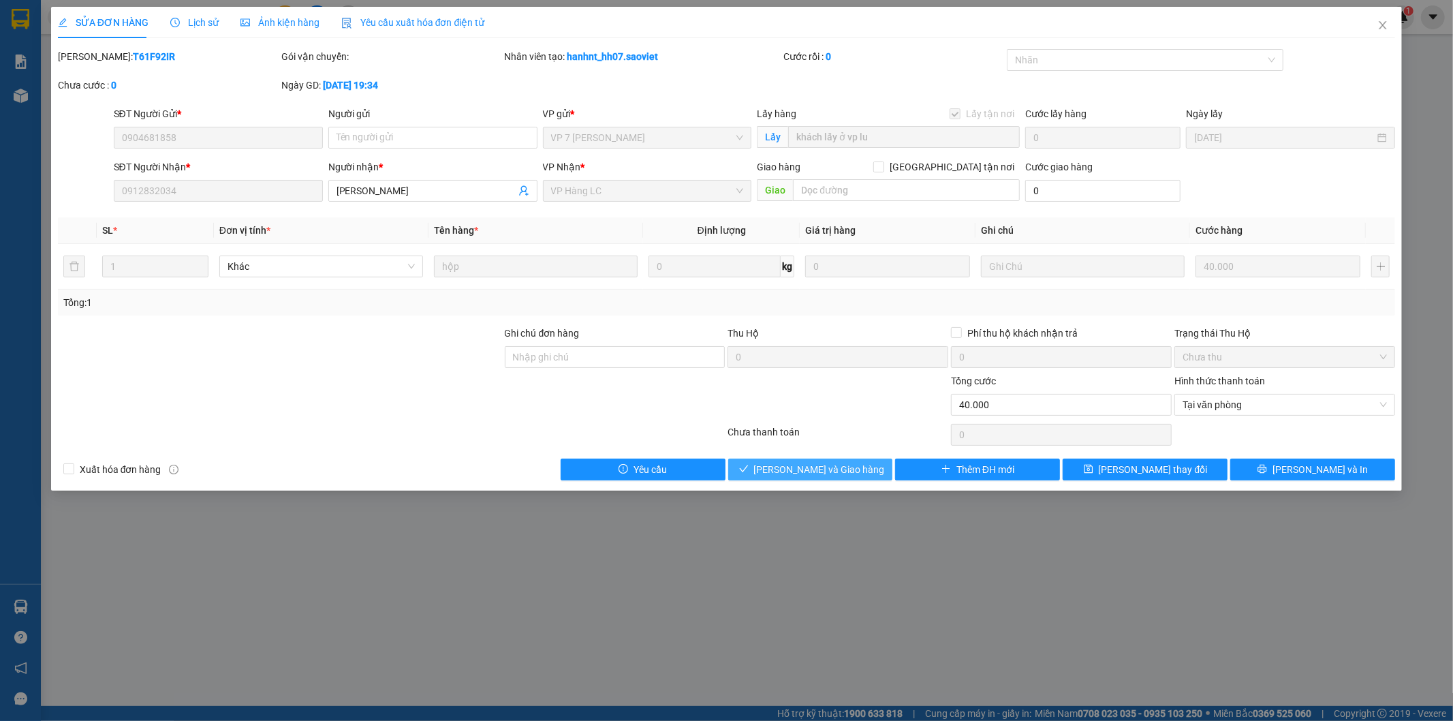
click at [813, 471] on span "[PERSON_NAME] và Giao hàng" at bounding box center [819, 469] width 131 height 15
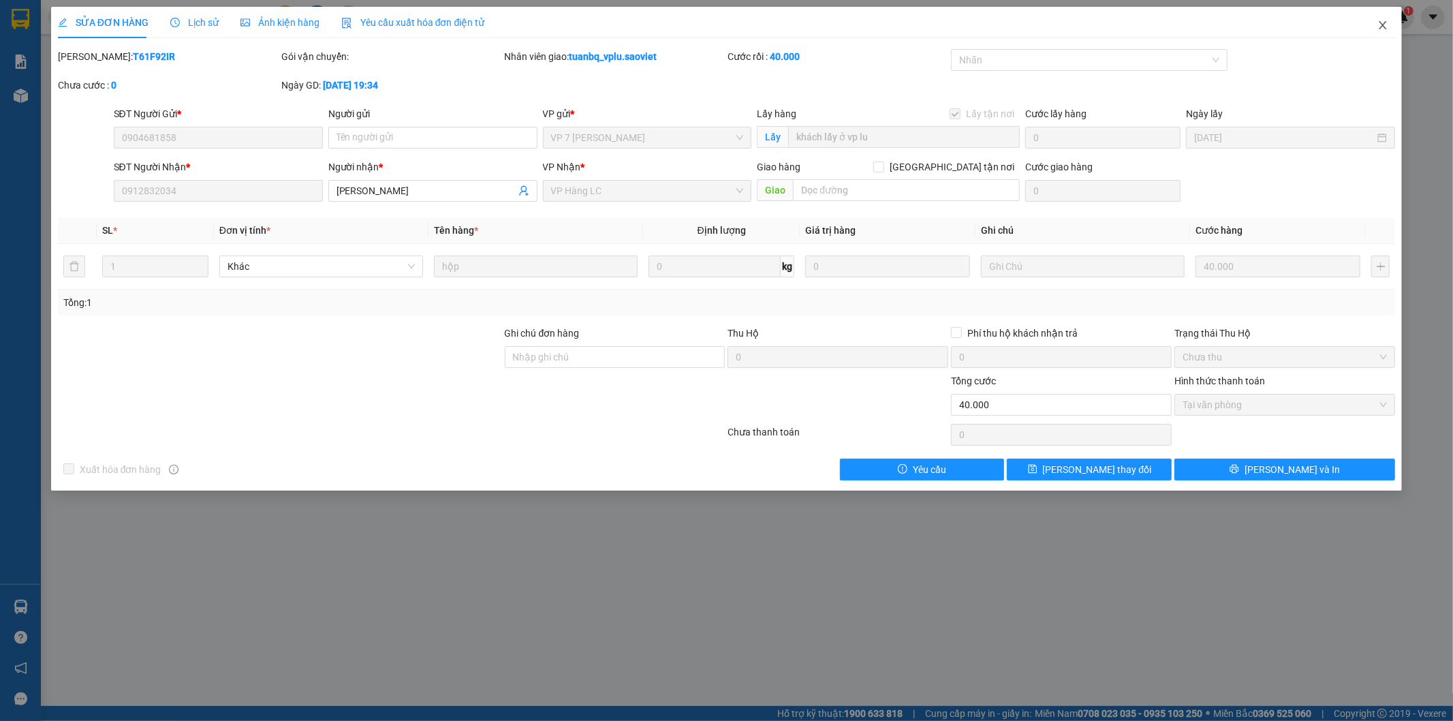
click at [1388, 29] on span "Close" at bounding box center [1383, 26] width 38 height 38
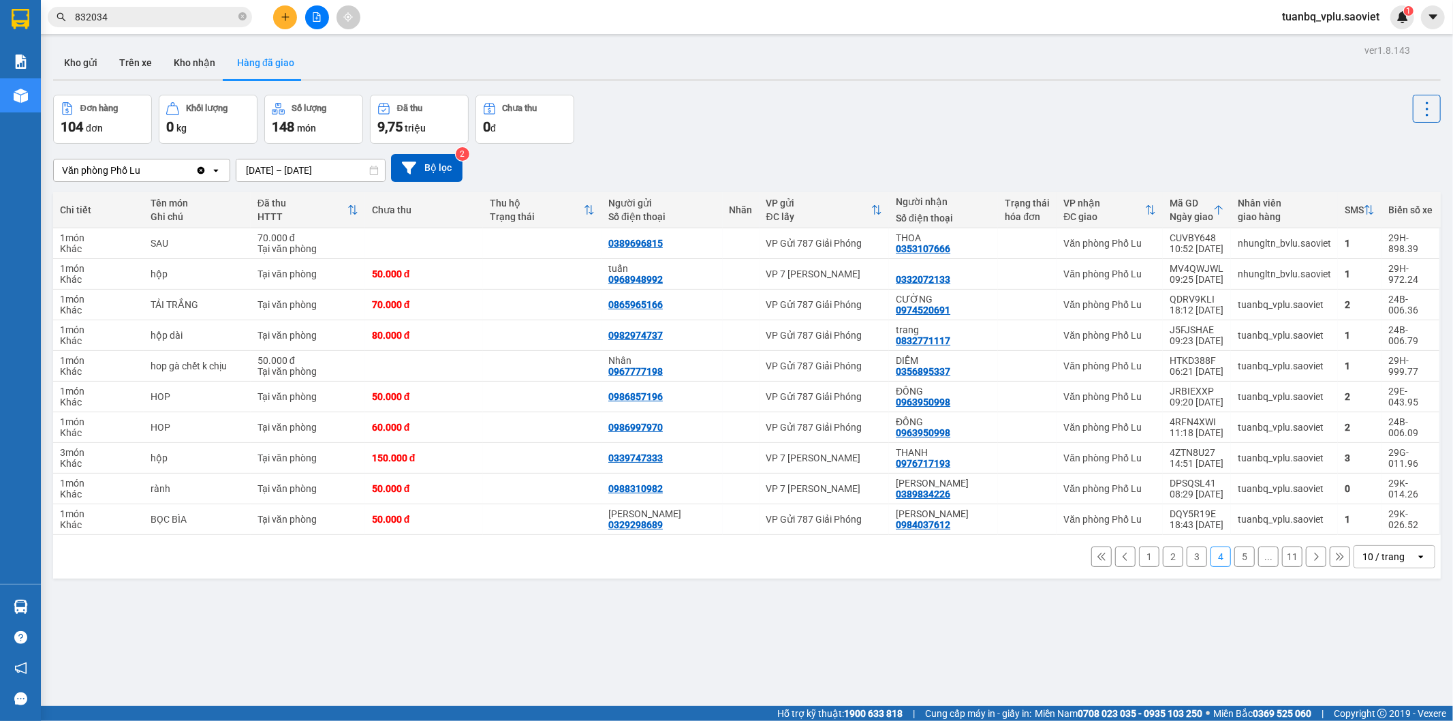
drag, startPoint x: 1138, startPoint y: 559, endPoint x: 1131, endPoint y: 552, distance: 9.2
click at [1139, 559] on button "1" at bounding box center [1149, 556] width 20 height 20
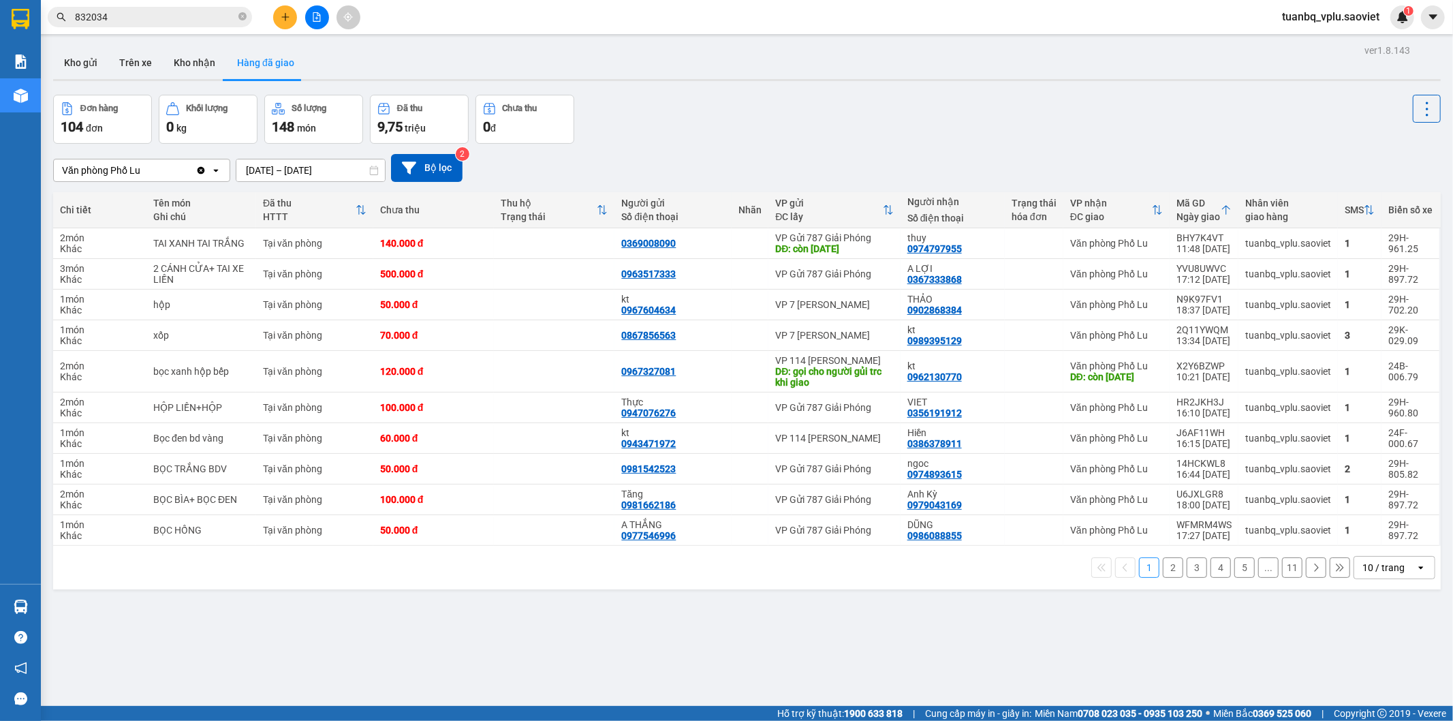
click at [157, 18] on input "832034" at bounding box center [155, 17] width 161 height 15
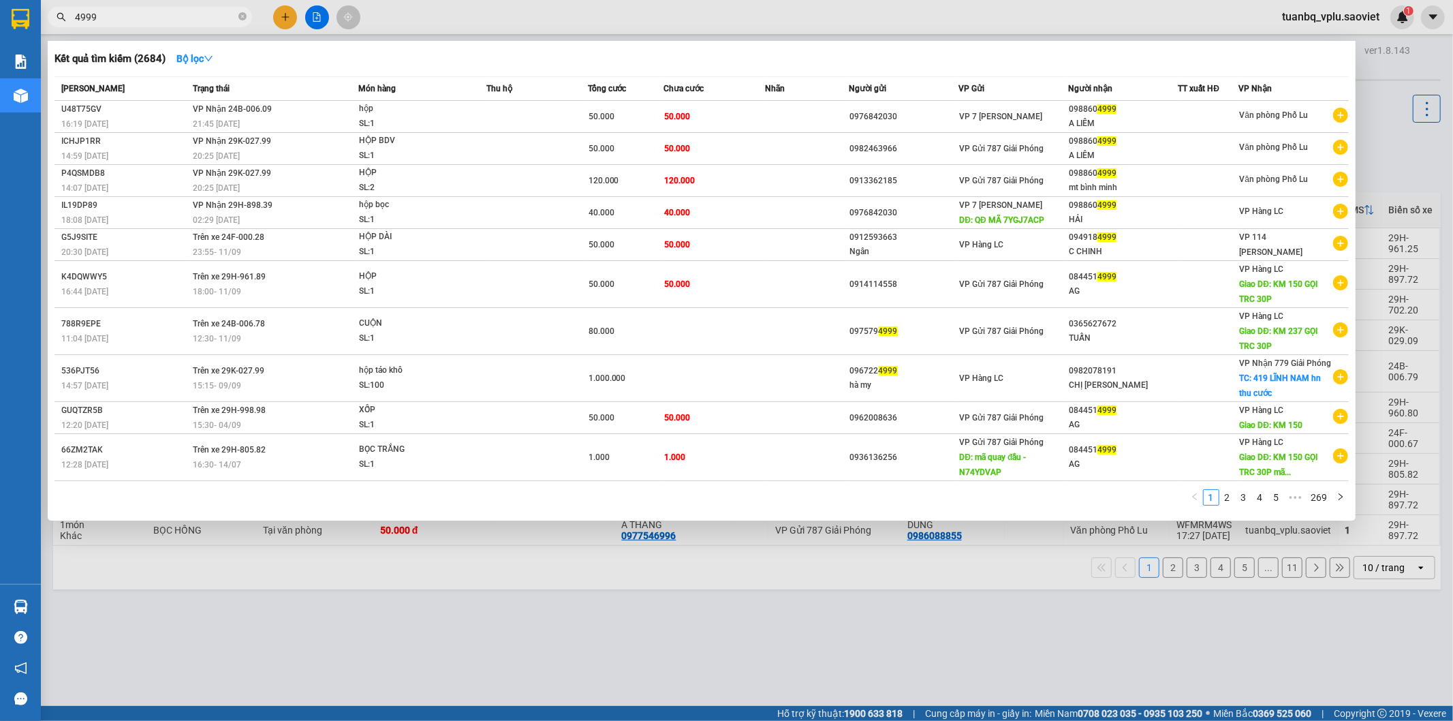
click at [135, 22] on input "4999" at bounding box center [155, 17] width 161 height 15
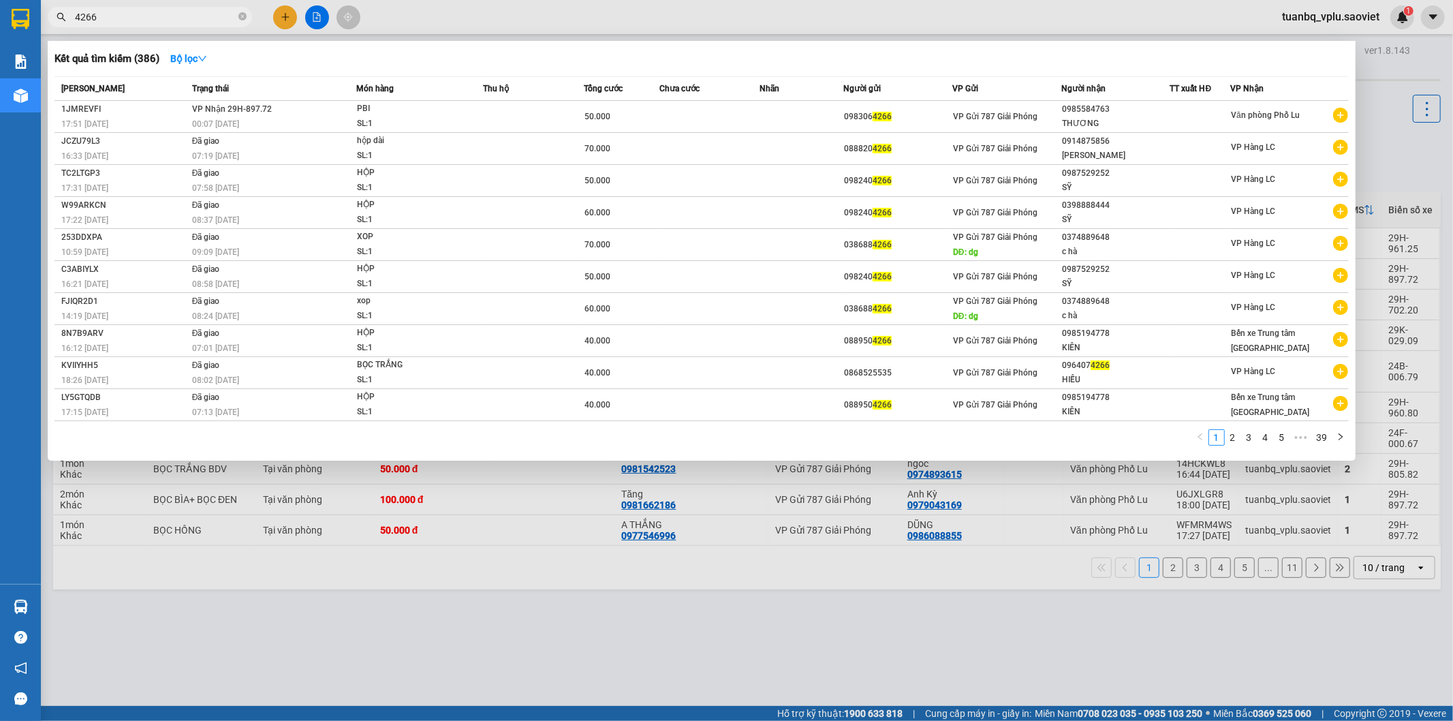
click at [151, 14] on input "4266" at bounding box center [155, 17] width 161 height 15
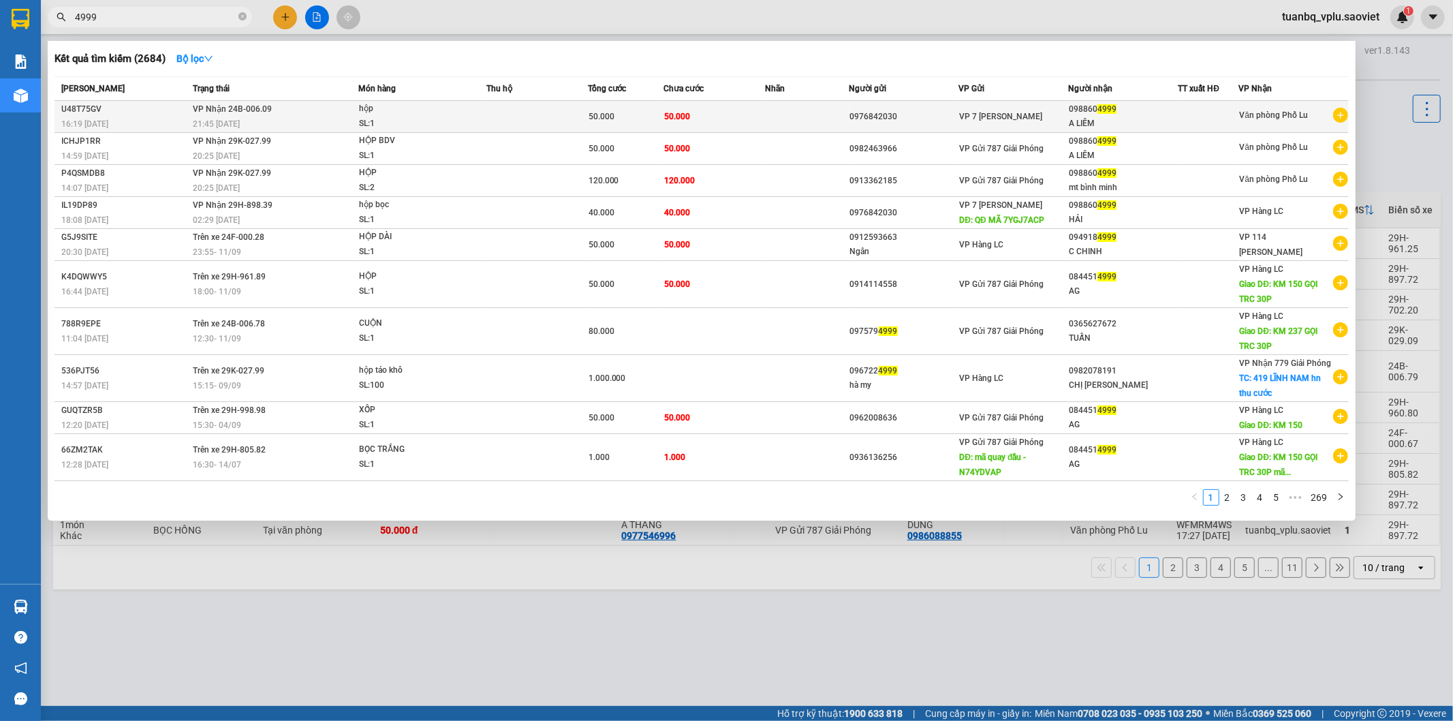
type input "4999"
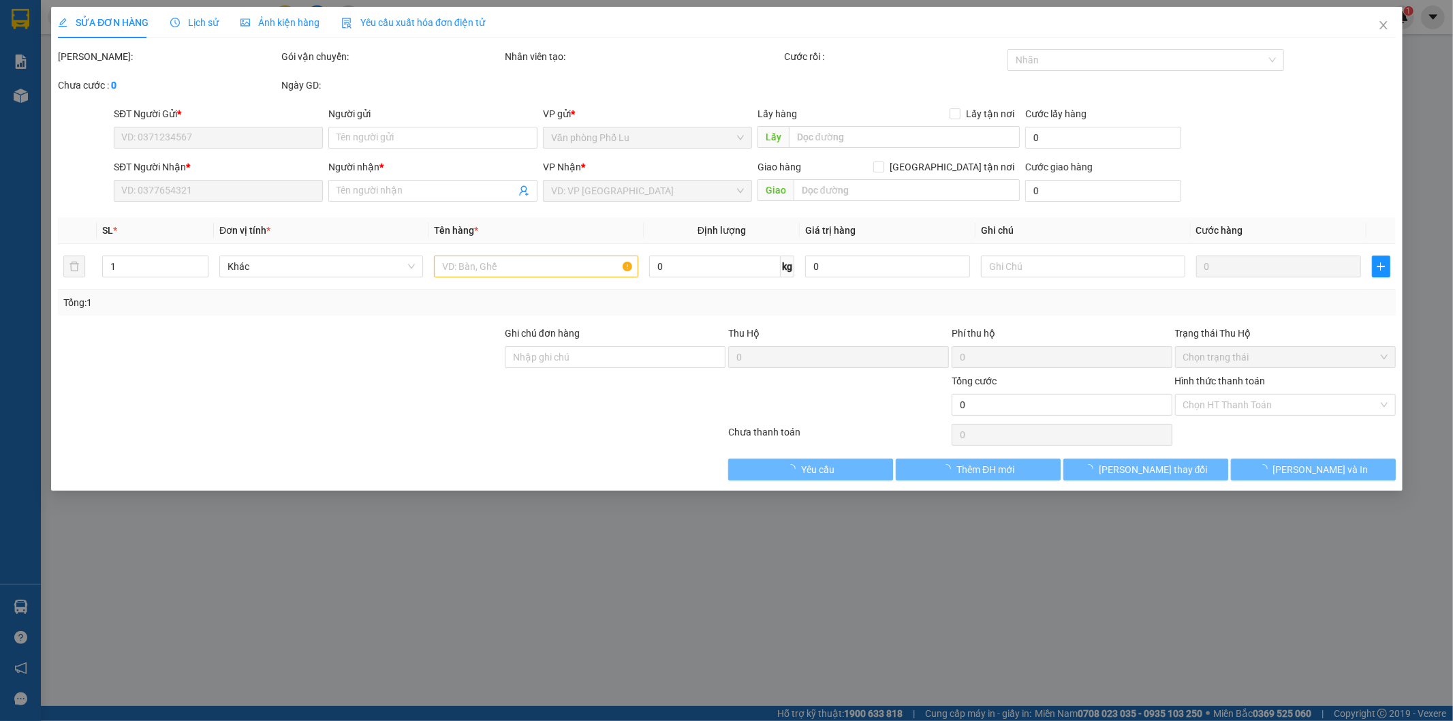
type input "0976842030"
type input "0988604999"
type input "A LIÊM"
type input "50.000"
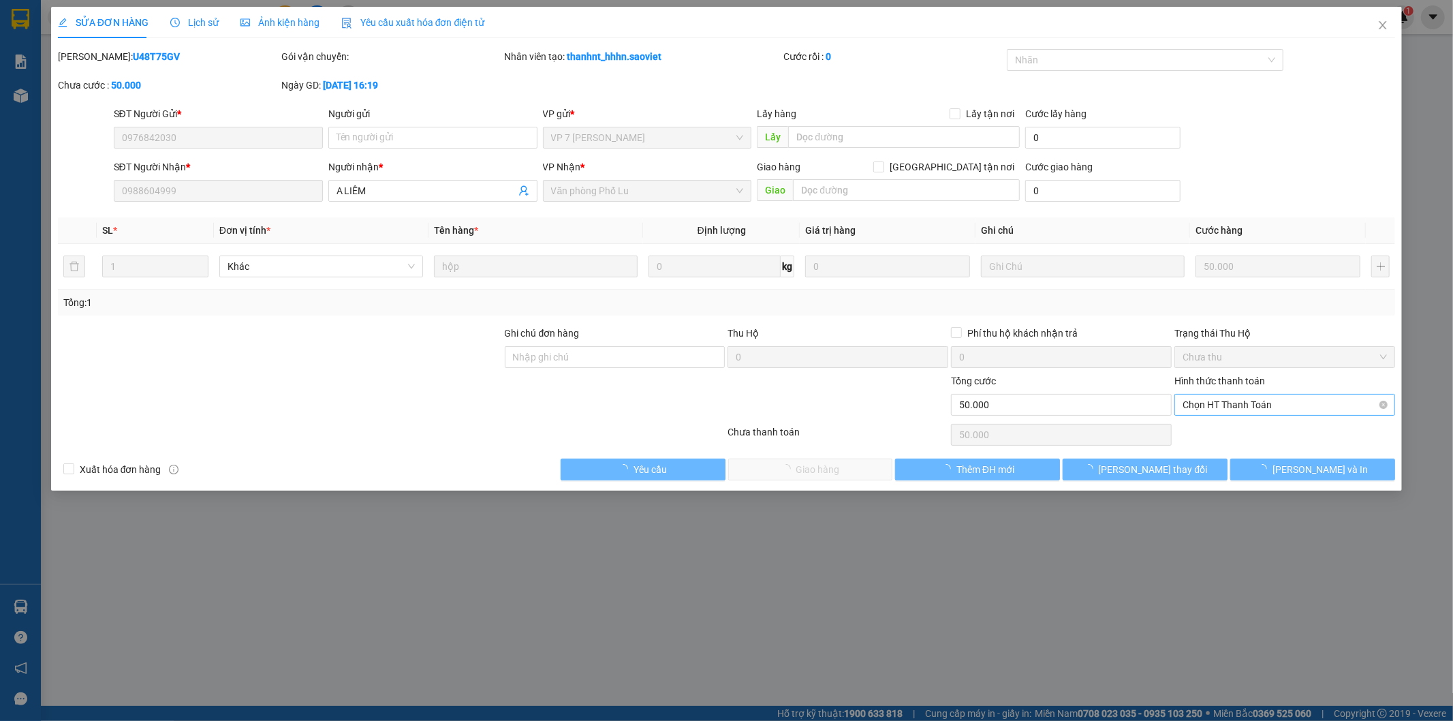
click at [1236, 407] on span "Chọn HT Thanh Toán" at bounding box center [1285, 404] width 204 height 20
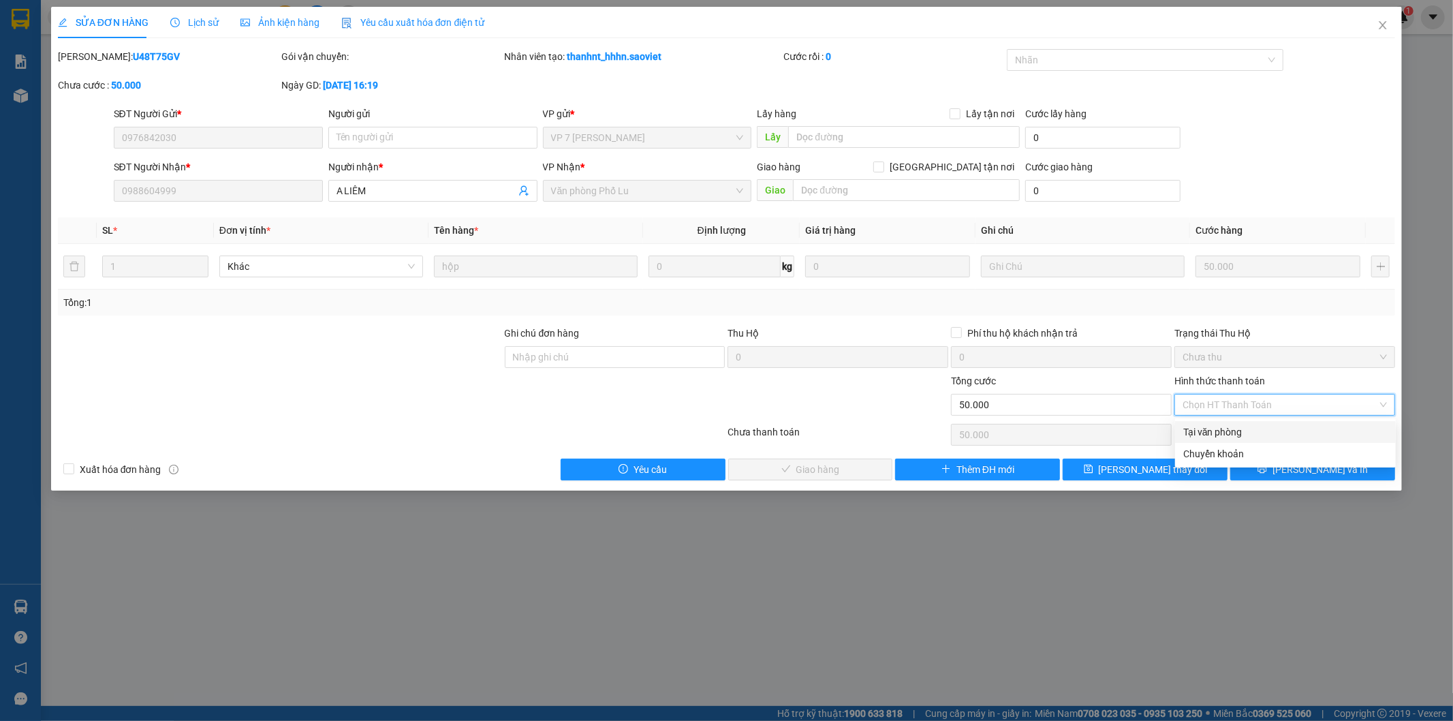
click at [1226, 426] on div "Tại văn phòng" at bounding box center [1285, 431] width 204 height 15
type input "0"
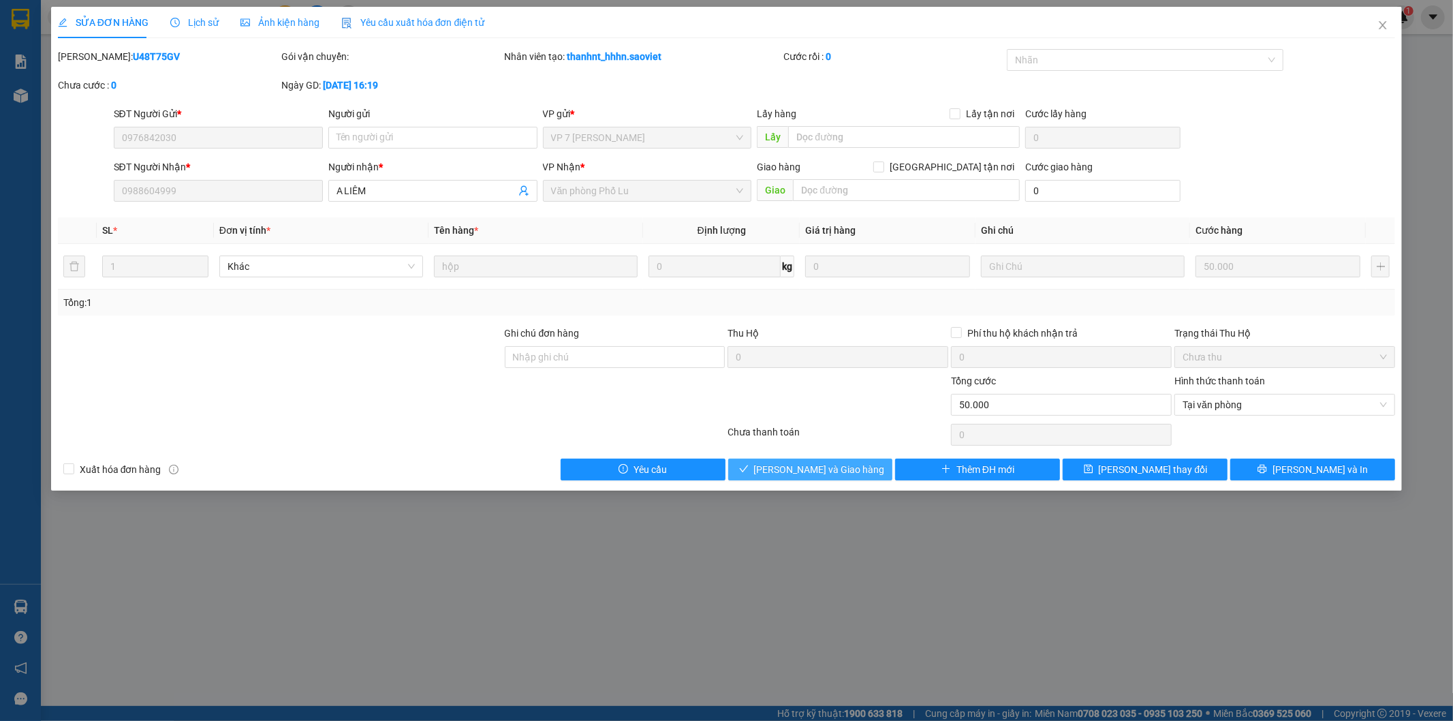
click at [851, 465] on span "[PERSON_NAME] và Giao hàng" at bounding box center [819, 469] width 131 height 15
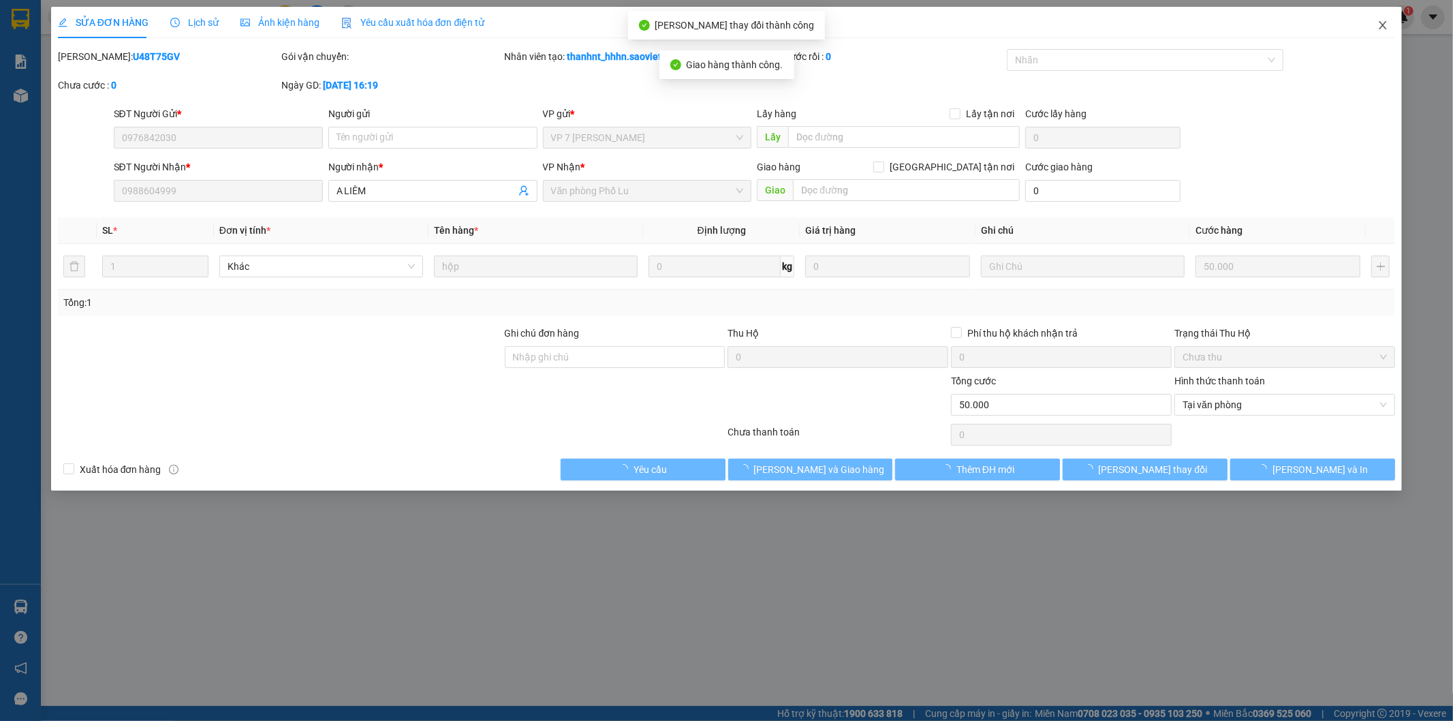
click at [1384, 26] on icon "close" at bounding box center [1382, 25] width 7 height 8
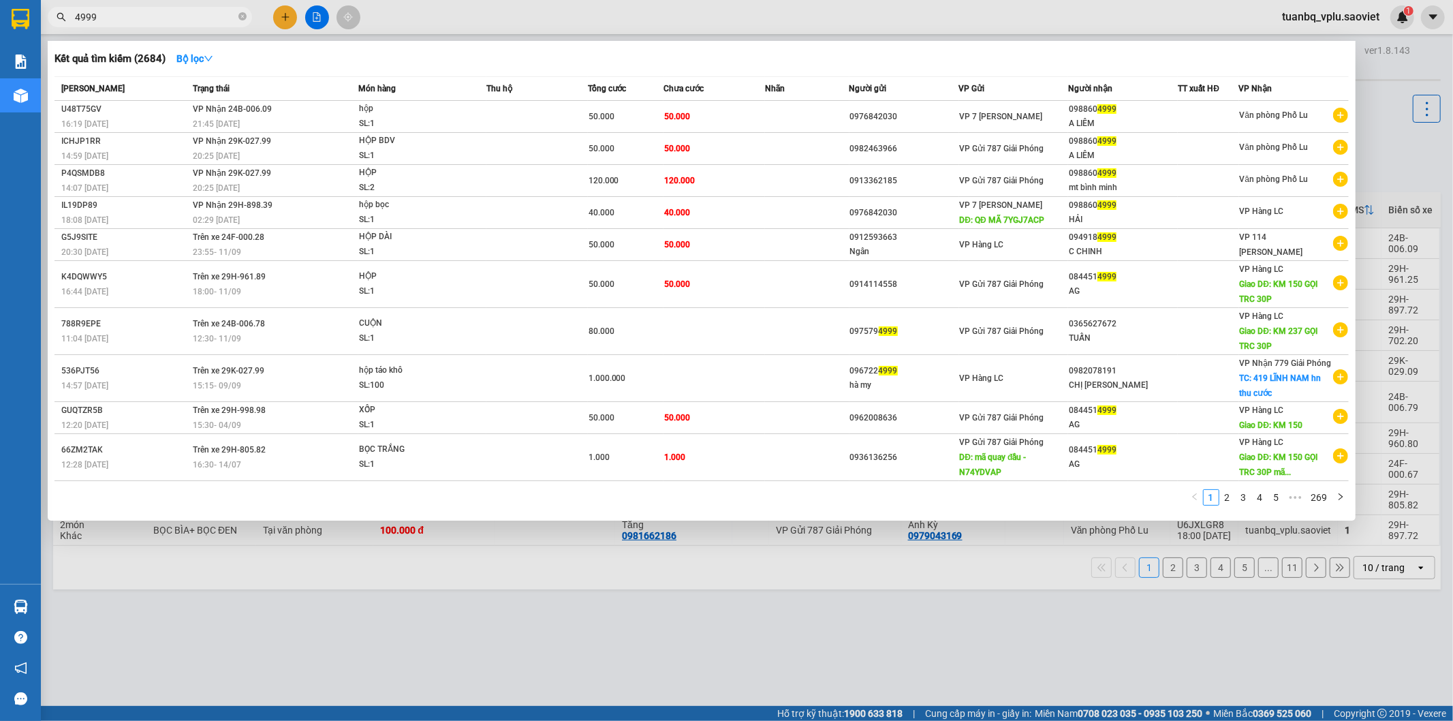
click at [130, 18] on input "4999" at bounding box center [155, 17] width 161 height 15
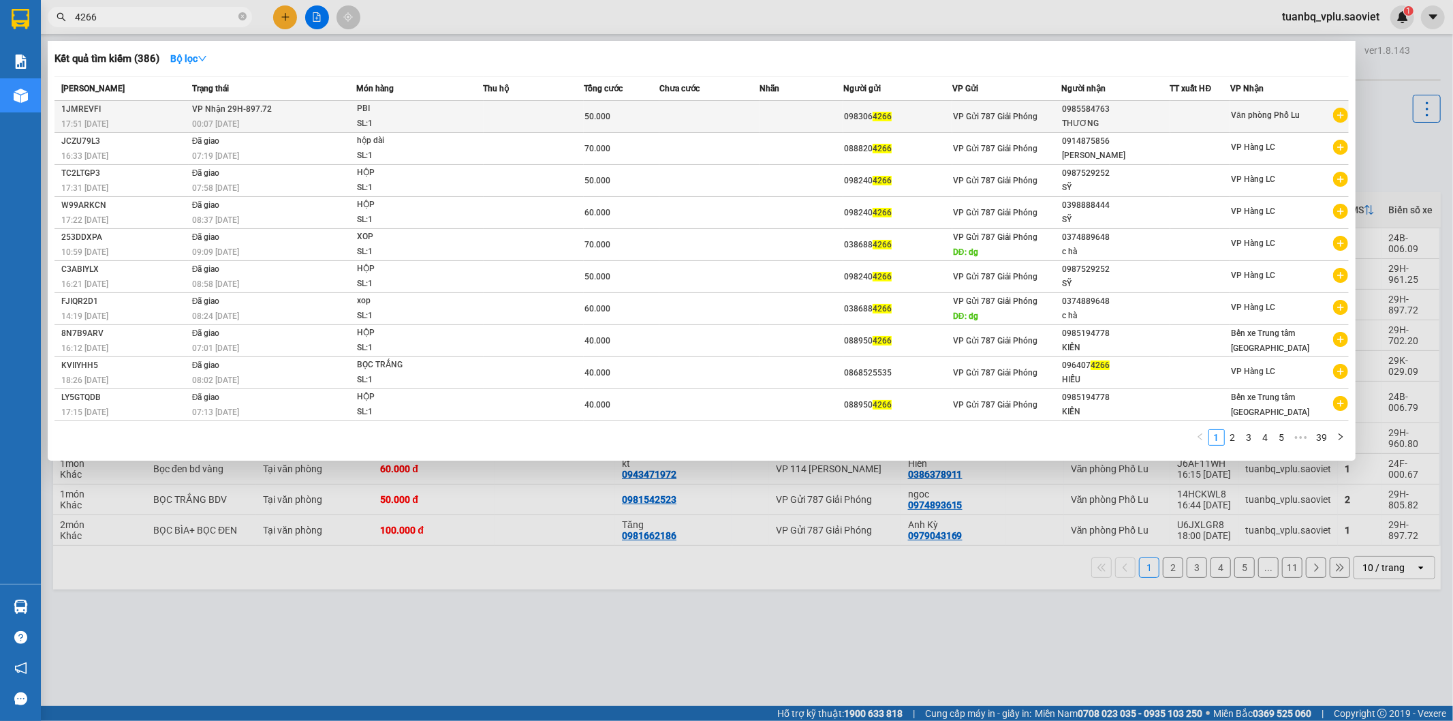
type input "4266"
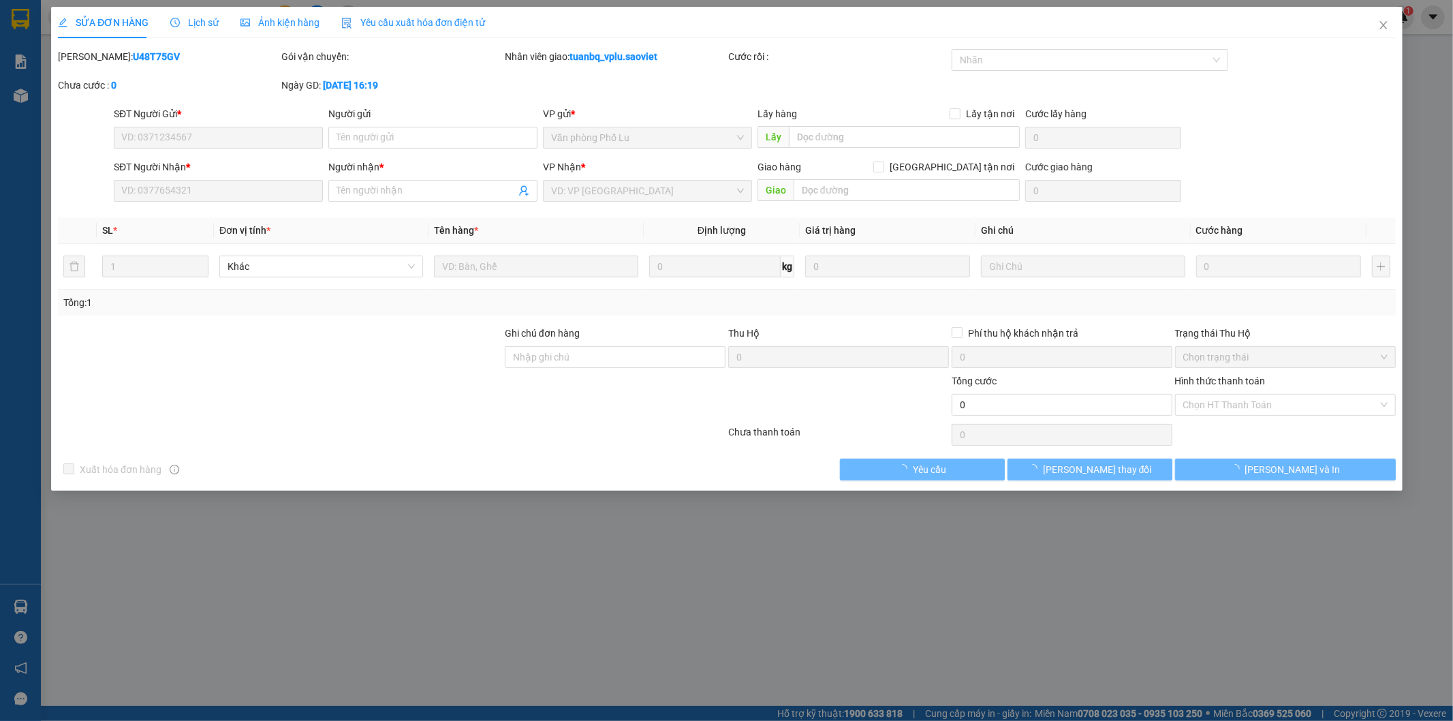
type input "0983064266"
type input "0985584763"
type input "THƯƠNG"
type input "50.000"
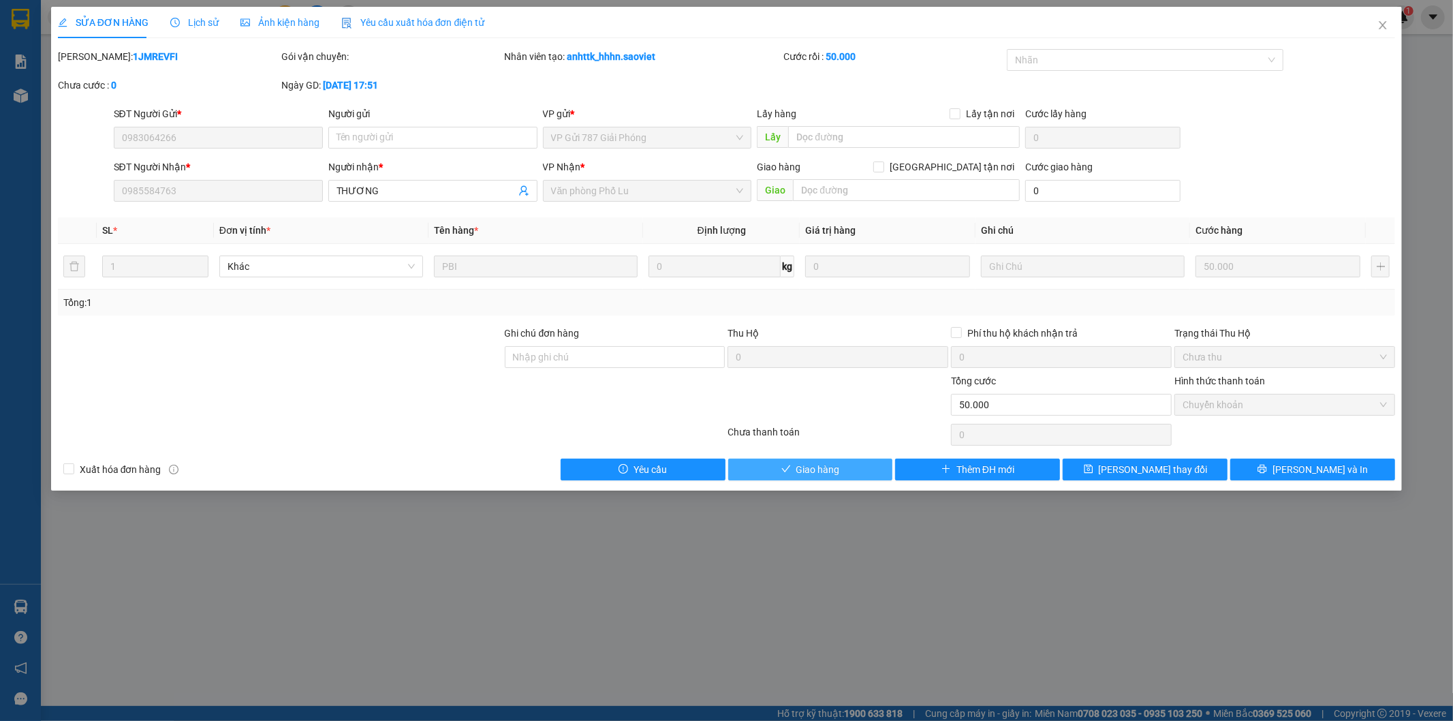
click at [819, 466] on span "Giao hàng" at bounding box center [818, 469] width 44 height 15
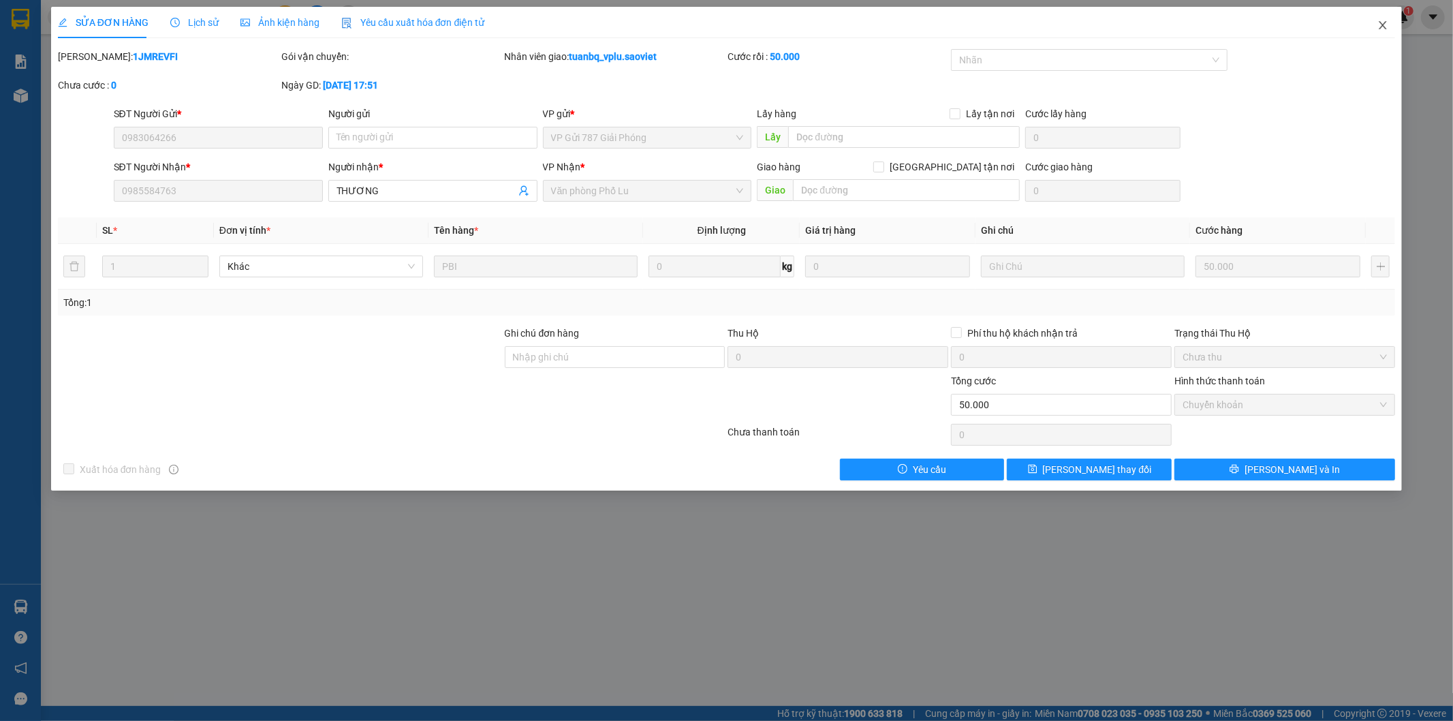
click at [1385, 25] on icon "close" at bounding box center [1382, 25] width 11 height 11
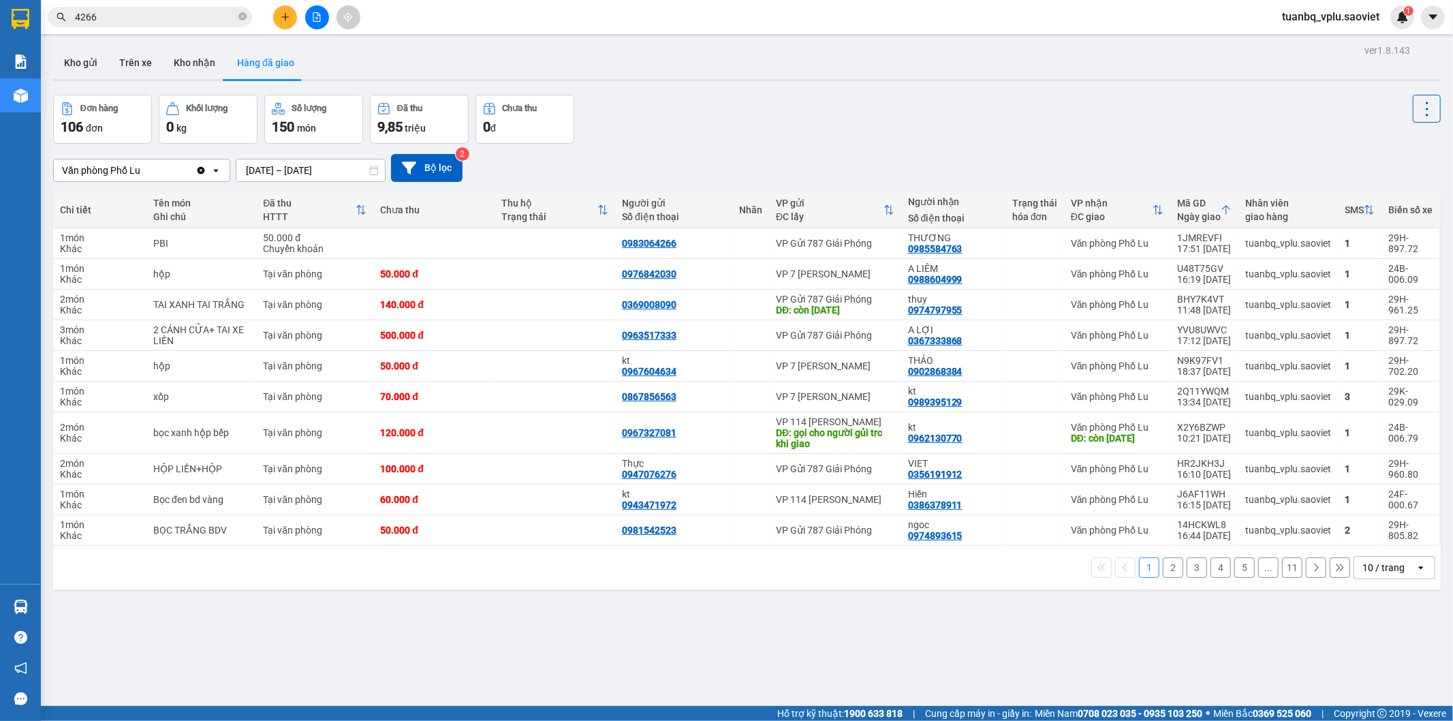
click at [1187, 574] on button "3" at bounding box center [1197, 567] width 20 height 20
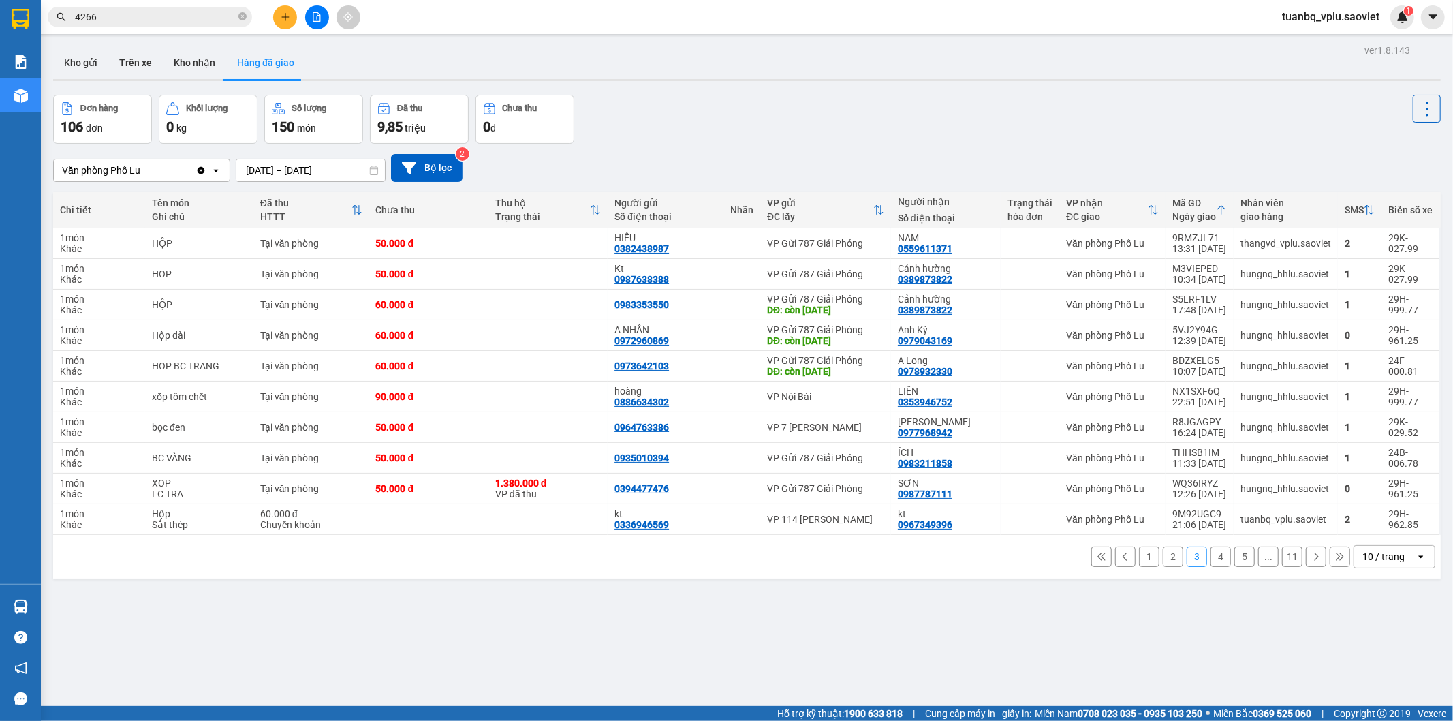
click at [1214, 565] on button "4" at bounding box center [1220, 556] width 20 height 20
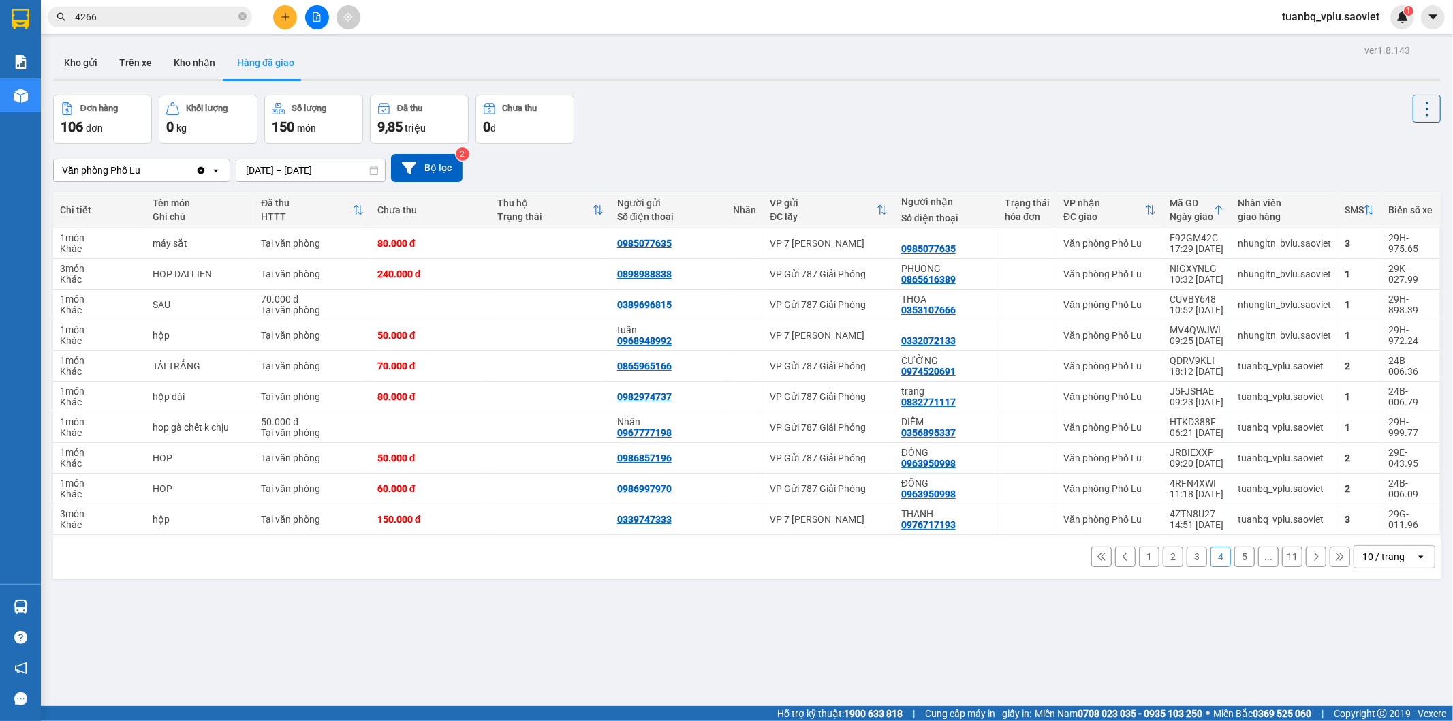
click at [312, 22] on button at bounding box center [317, 17] width 24 height 24
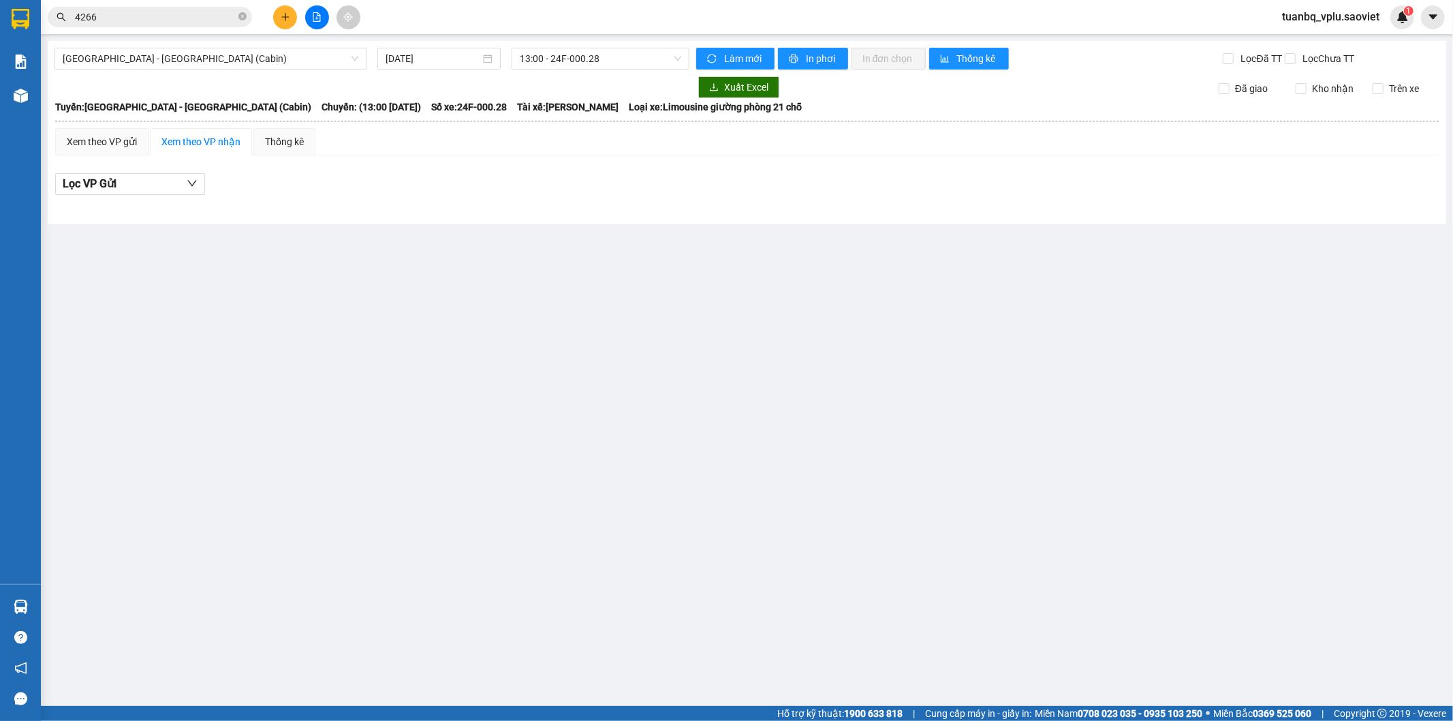
click at [289, 24] on button at bounding box center [285, 17] width 24 height 24
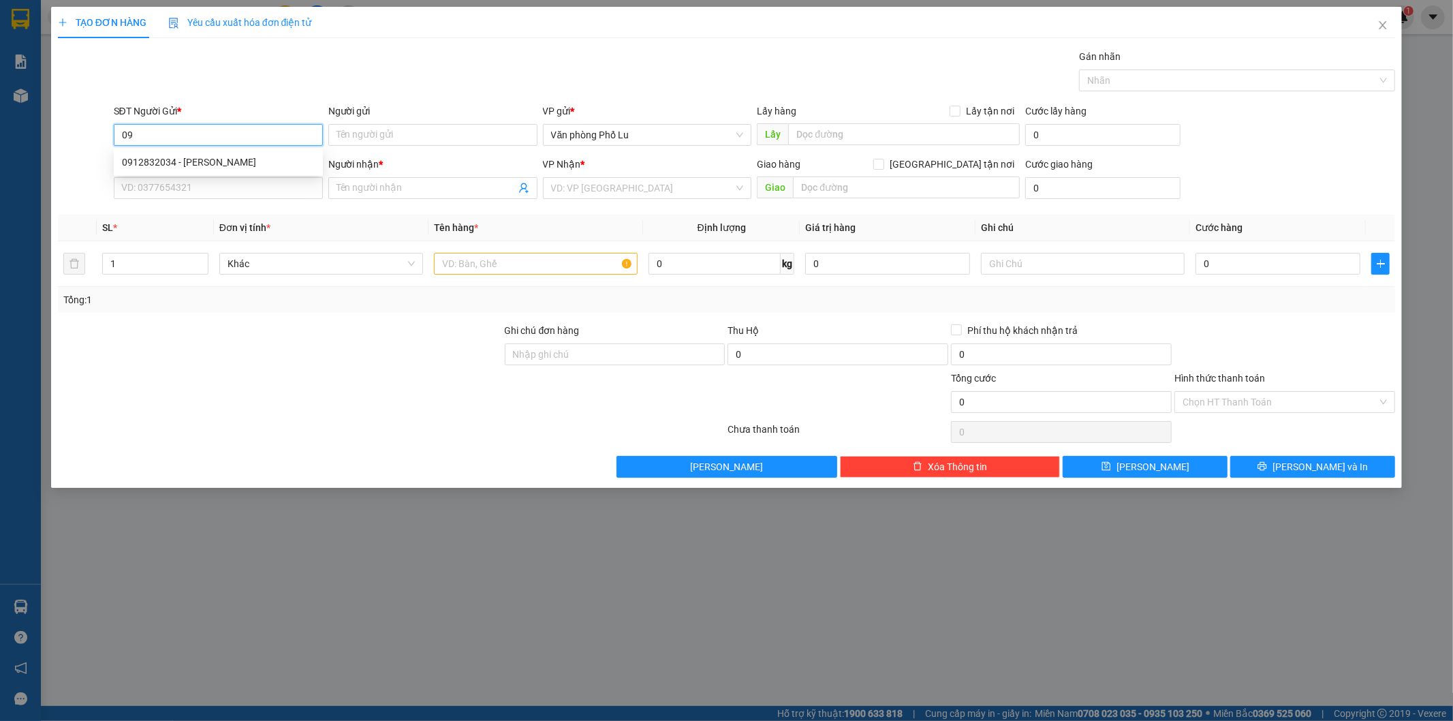
type input "0"
type input "1"
type input "0812903456"
click at [391, 138] on input "Người gửi" at bounding box center [432, 135] width 209 height 22
type input "â"
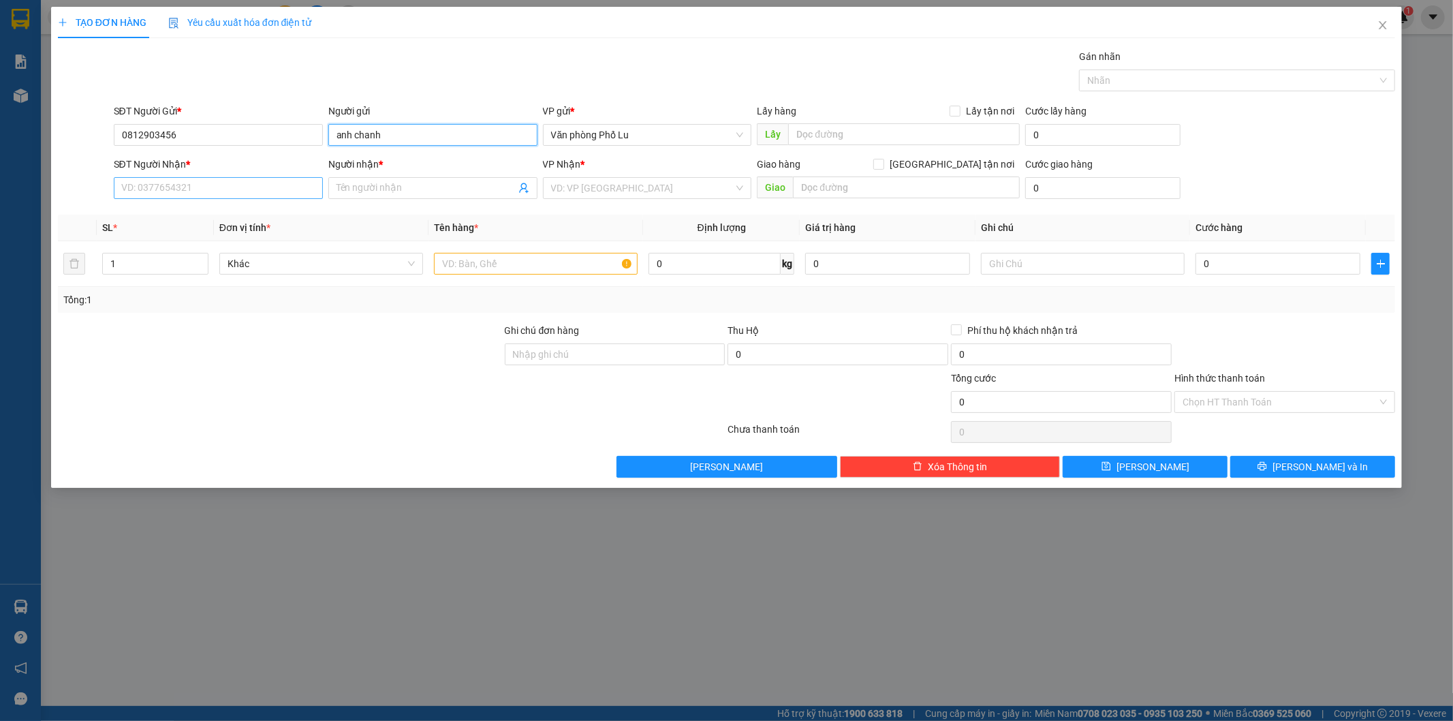
type input "anh chanh"
click at [208, 193] on input "SĐT Người Nhận *" at bounding box center [218, 188] width 209 height 22
type input "0985529906"
click at [389, 189] on input "Người nhận *" at bounding box center [426, 188] width 179 height 15
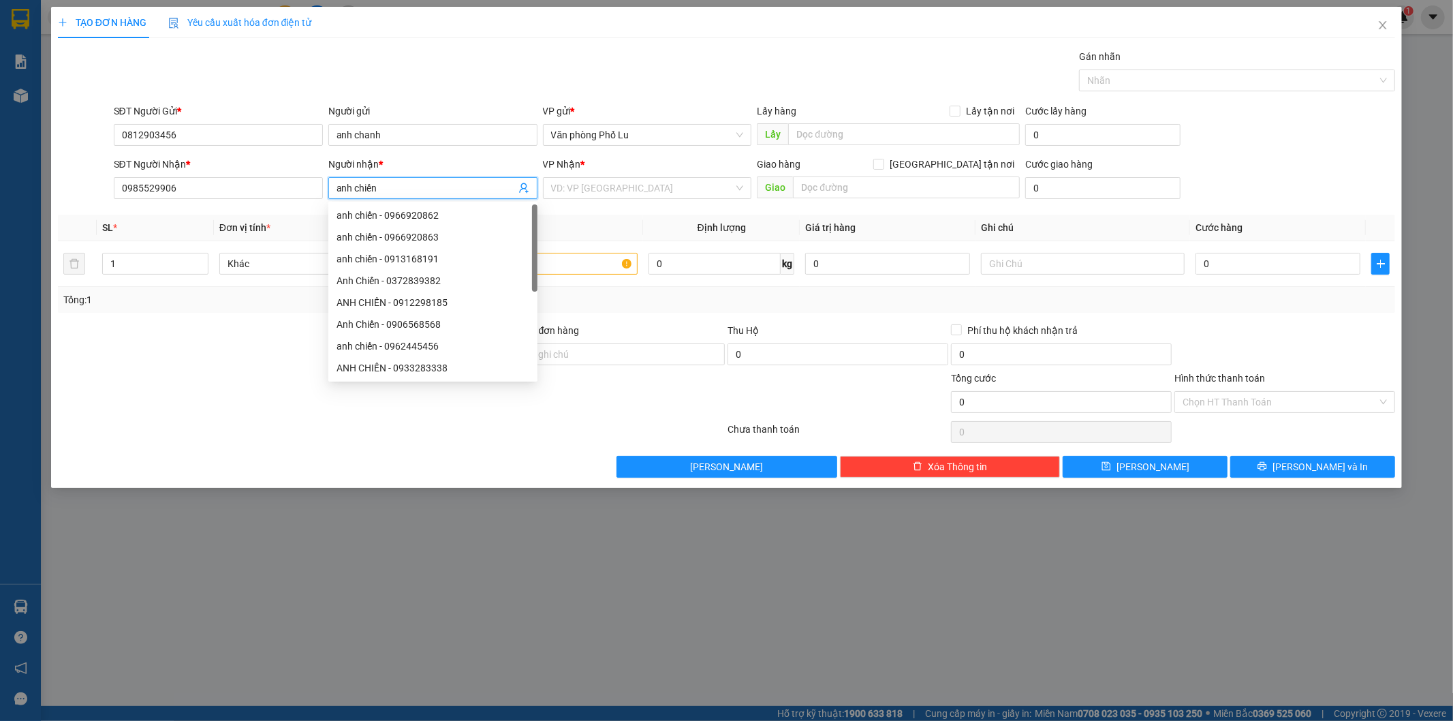
type input "anh chiến"
click at [451, 57] on div "Gán nhãn Nhãn" at bounding box center [754, 73] width 1287 height 48
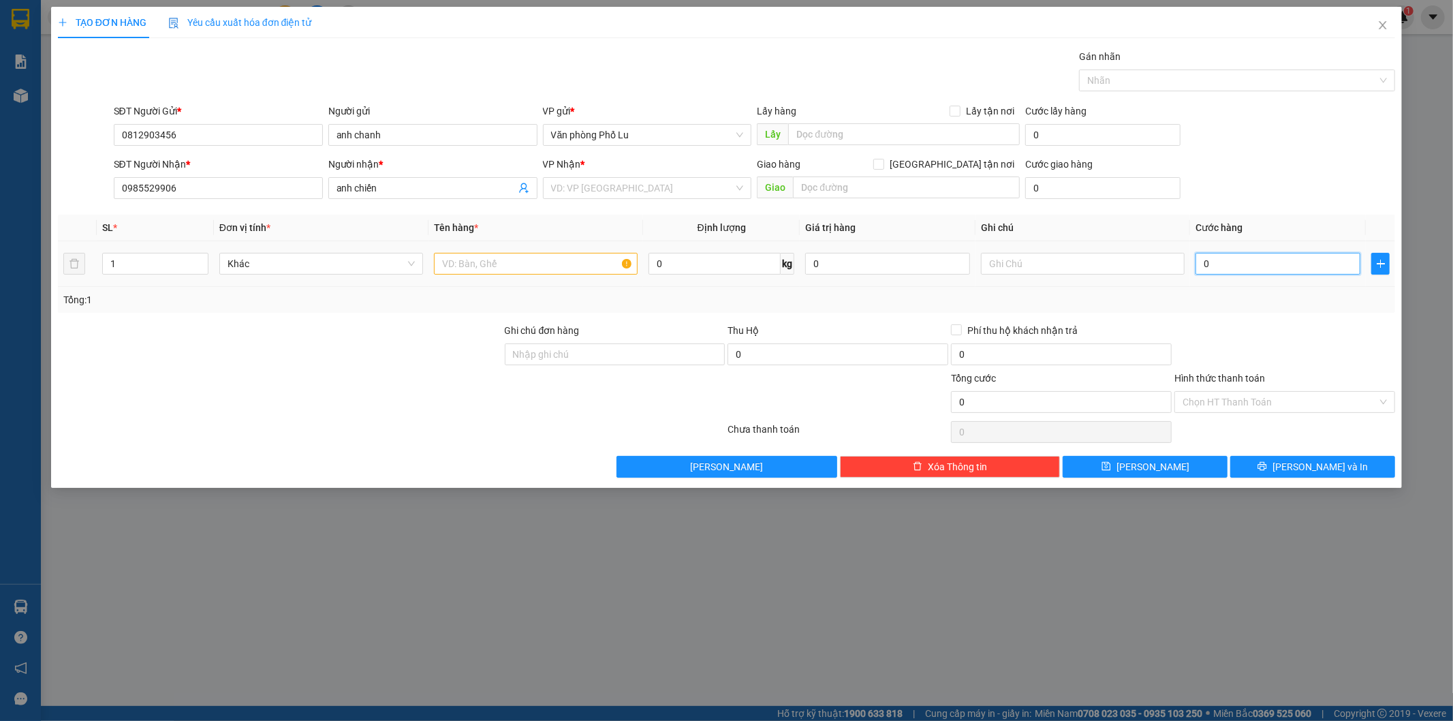
click at [1220, 261] on input "0" at bounding box center [1277, 264] width 165 height 22
paste input "18"
type input "180"
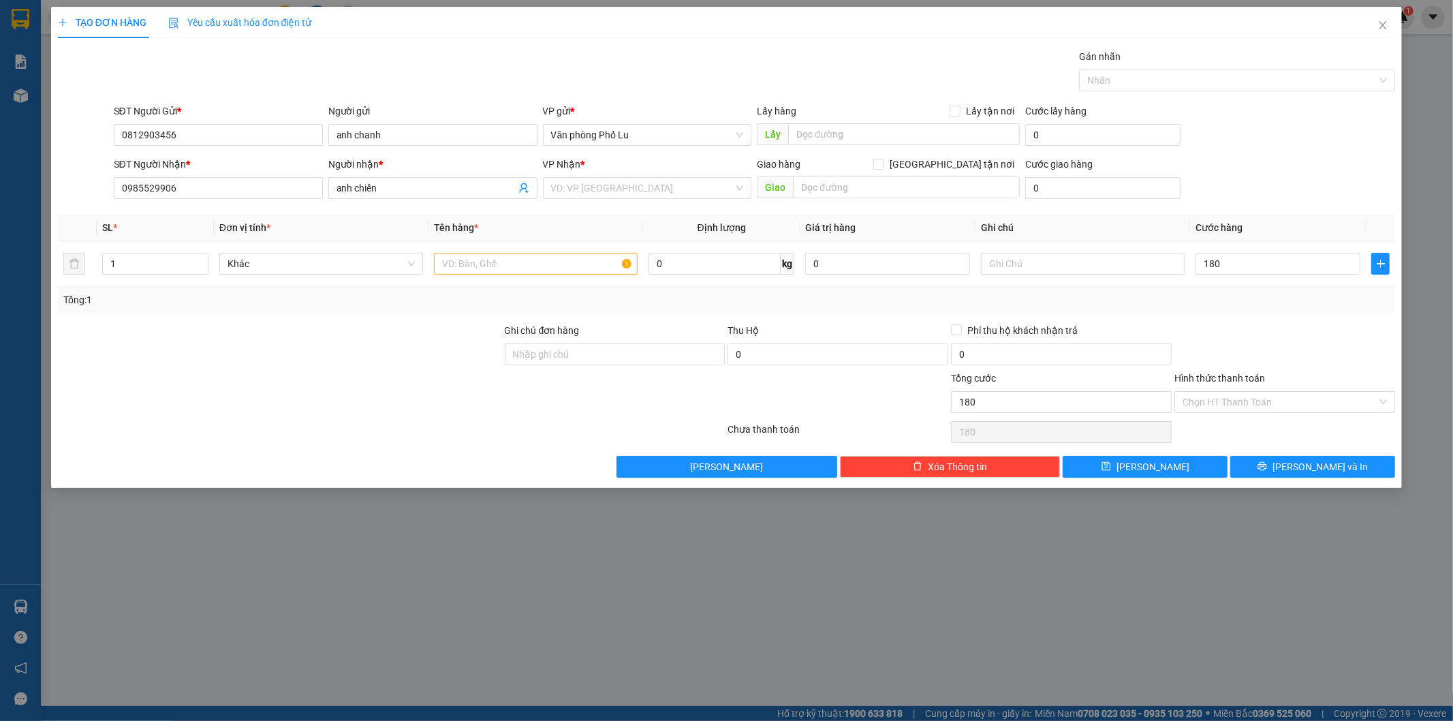
type input "180.000"
click at [1198, 317] on div "Transit Pickup Surcharge Ids Transit Deliver Surcharge Ids Transit Deliver Surc…" at bounding box center [727, 263] width 1338 height 428
click at [531, 256] on input "text" at bounding box center [536, 264] width 204 height 22
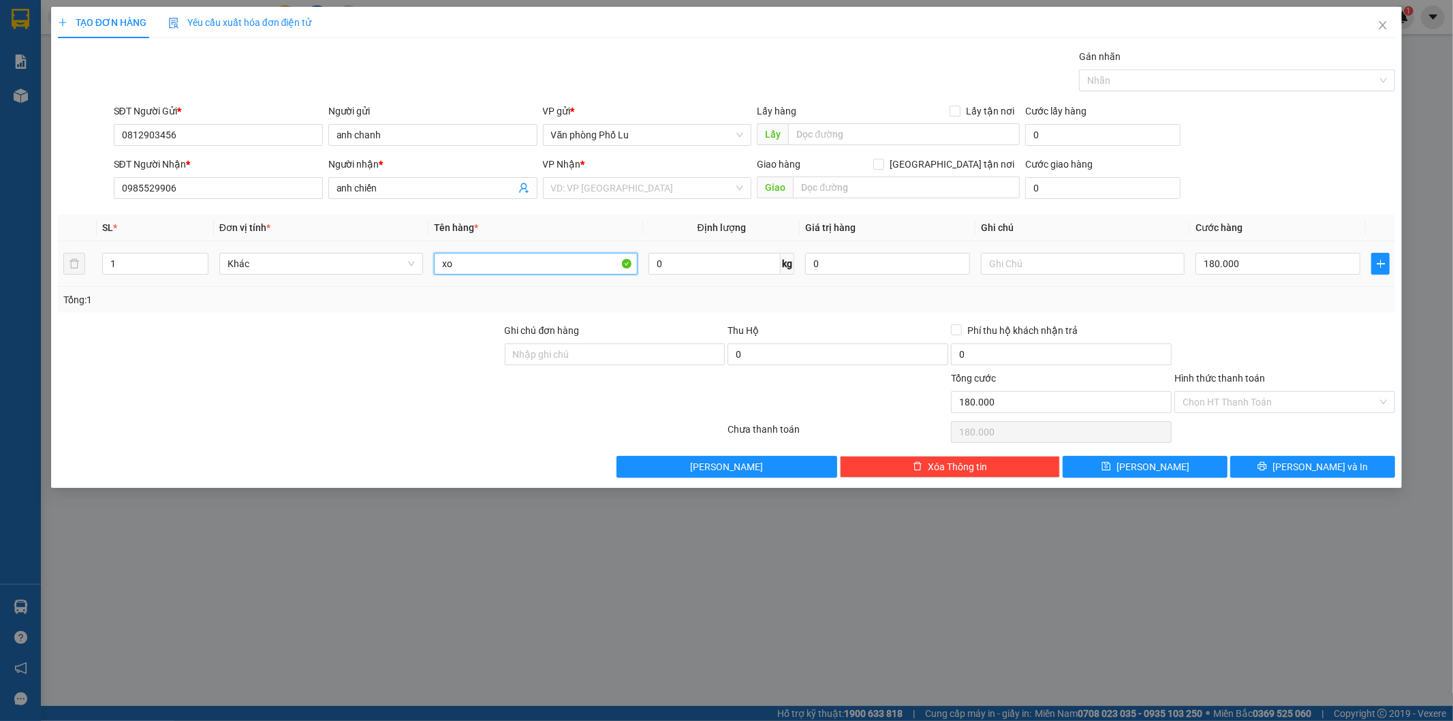
type input "x"
type input "sot+xốp"
click at [151, 266] on input "1" at bounding box center [155, 263] width 105 height 20
type input "4"
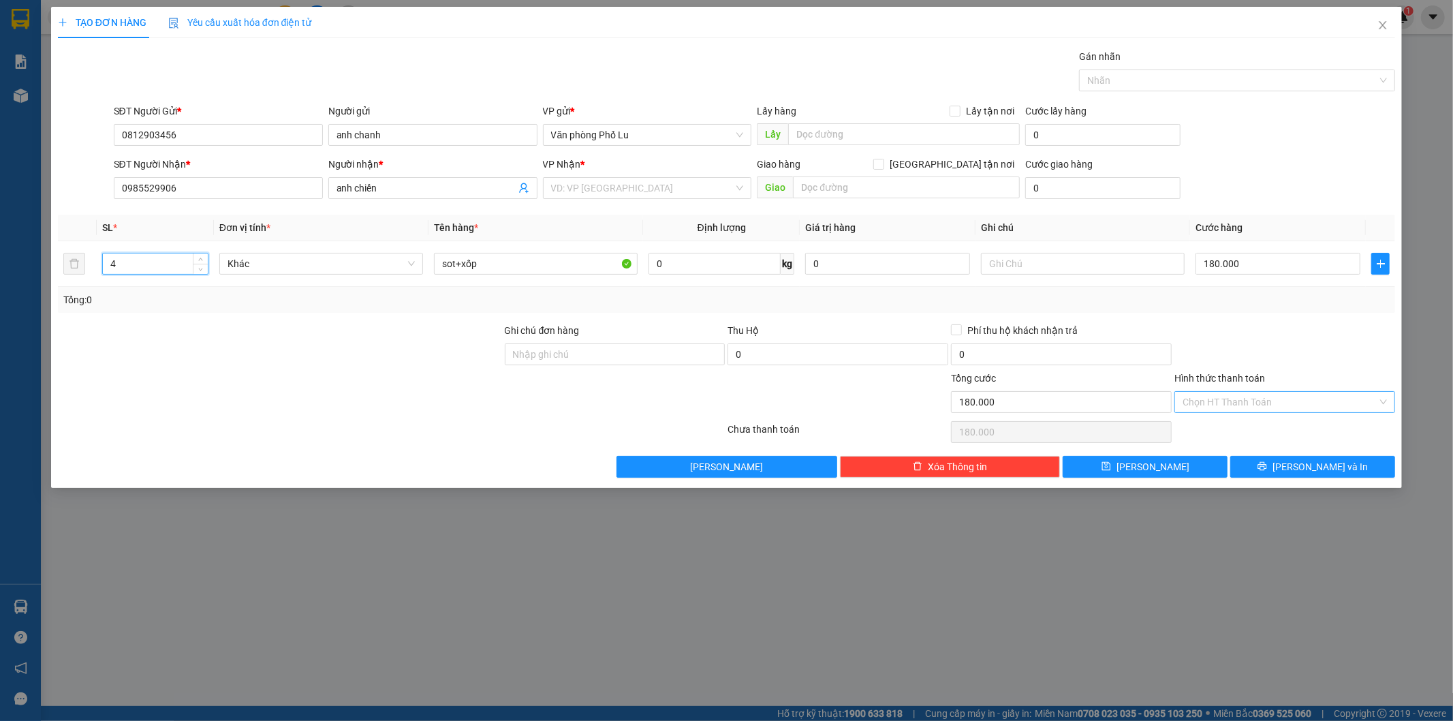
click at [1258, 396] on input "Hình thức thanh toán" at bounding box center [1280, 402] width 195 height 20
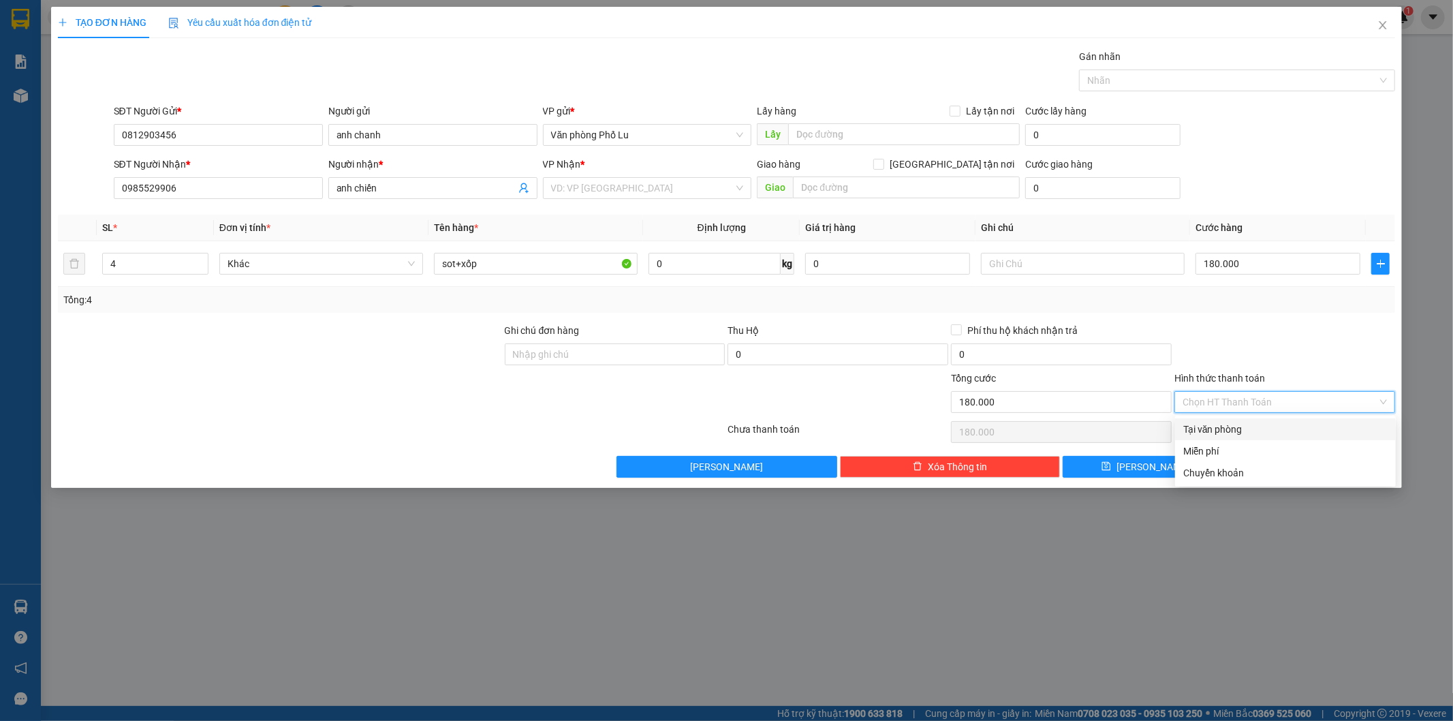
click at [1231, 427] on div "Tại văn phòng" at bounding box center [1285, 429] width 204 height 15
type input "0"
click at [1214, 323] on div at bounding box center [1284, 347] width 223 height 48
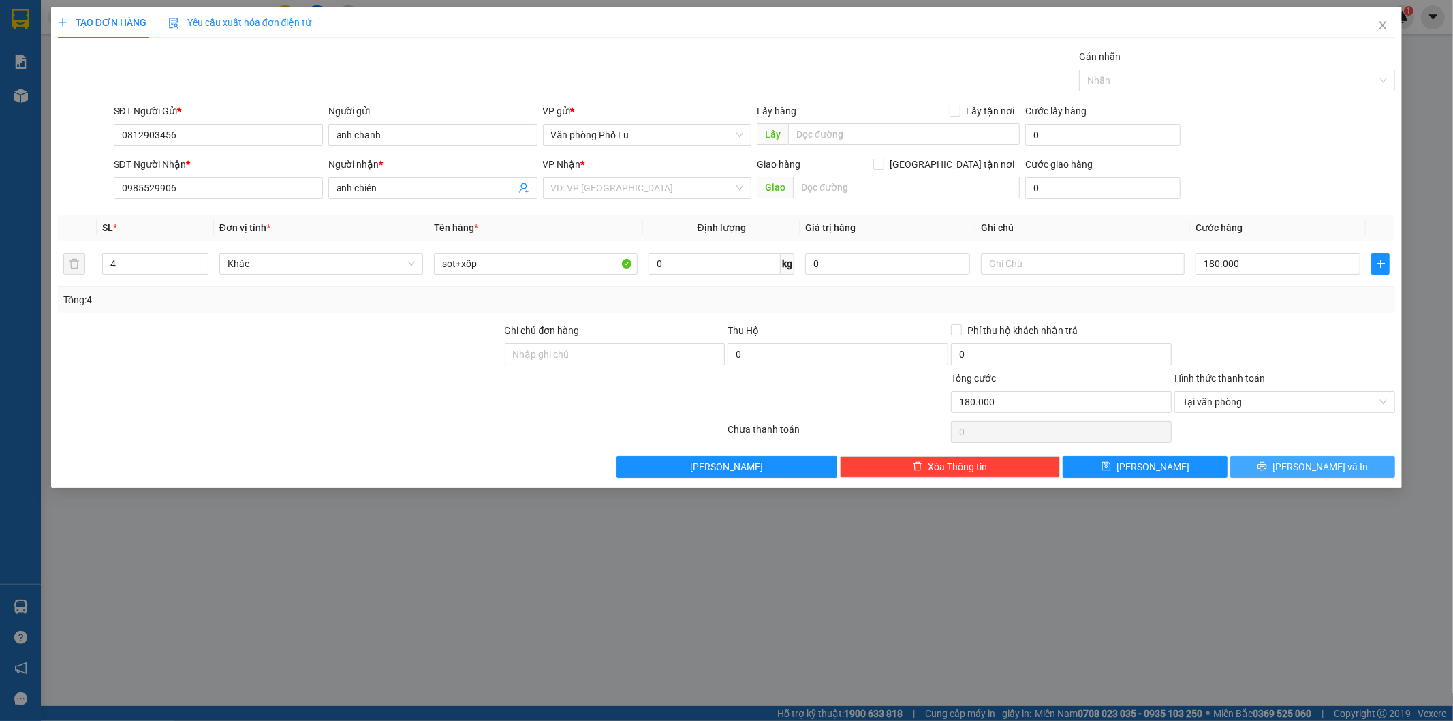
click at [1297, 462] on button "[PERSON_NAME] và In" at bounding box center [1312, 467] width 165 height 22
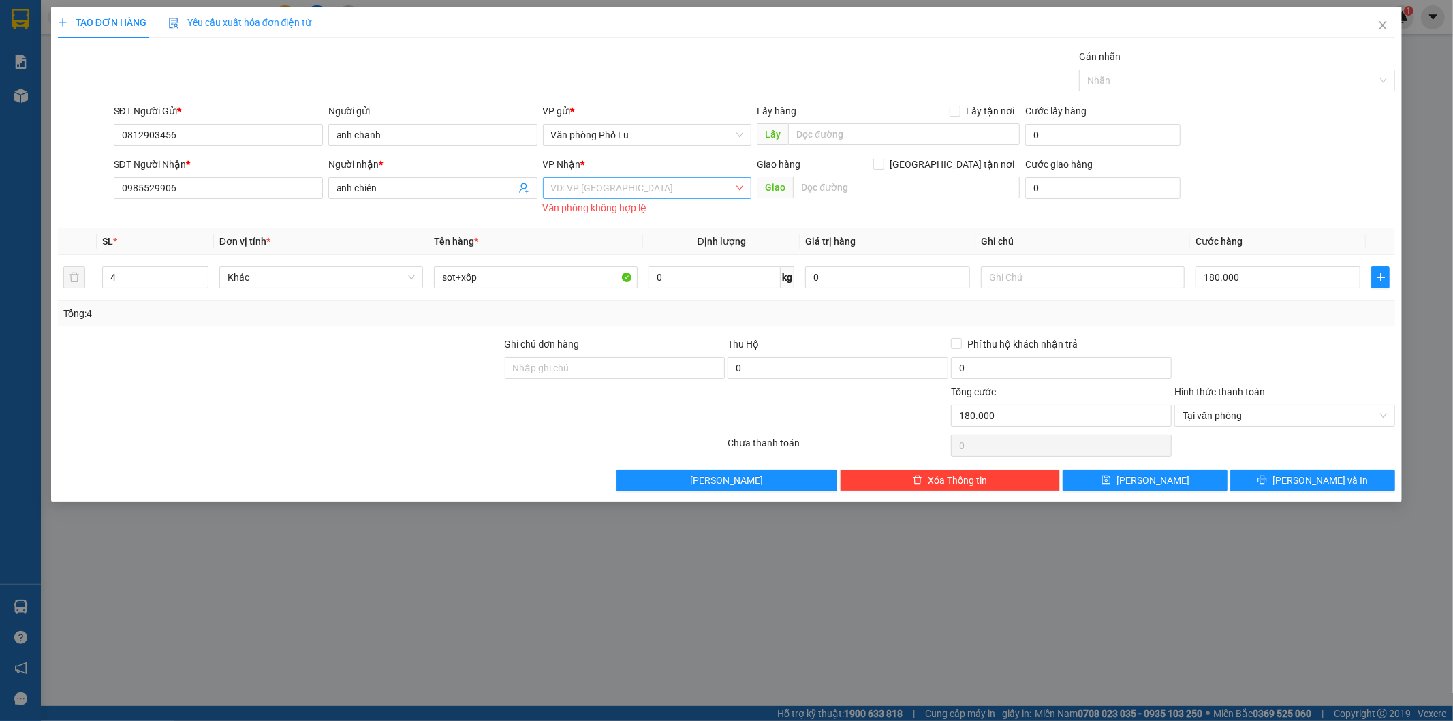
click at [608, 189] on input "search" at bounding box center [642, 188] width 183 height 20
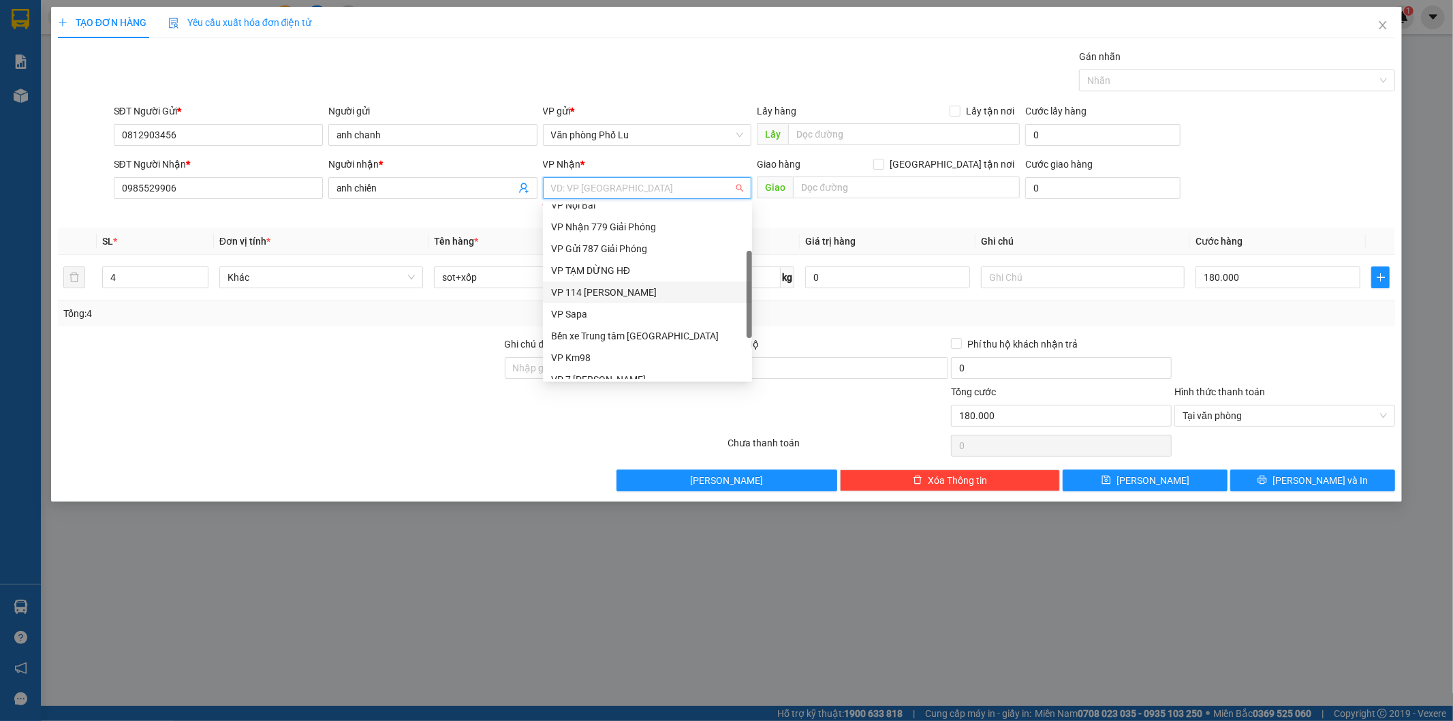
scroll to position [153, 0]
click at [616, 300] on div "VP 7 [PERSON_NAME]" at bounding box center [647, 302] width 193 height 15
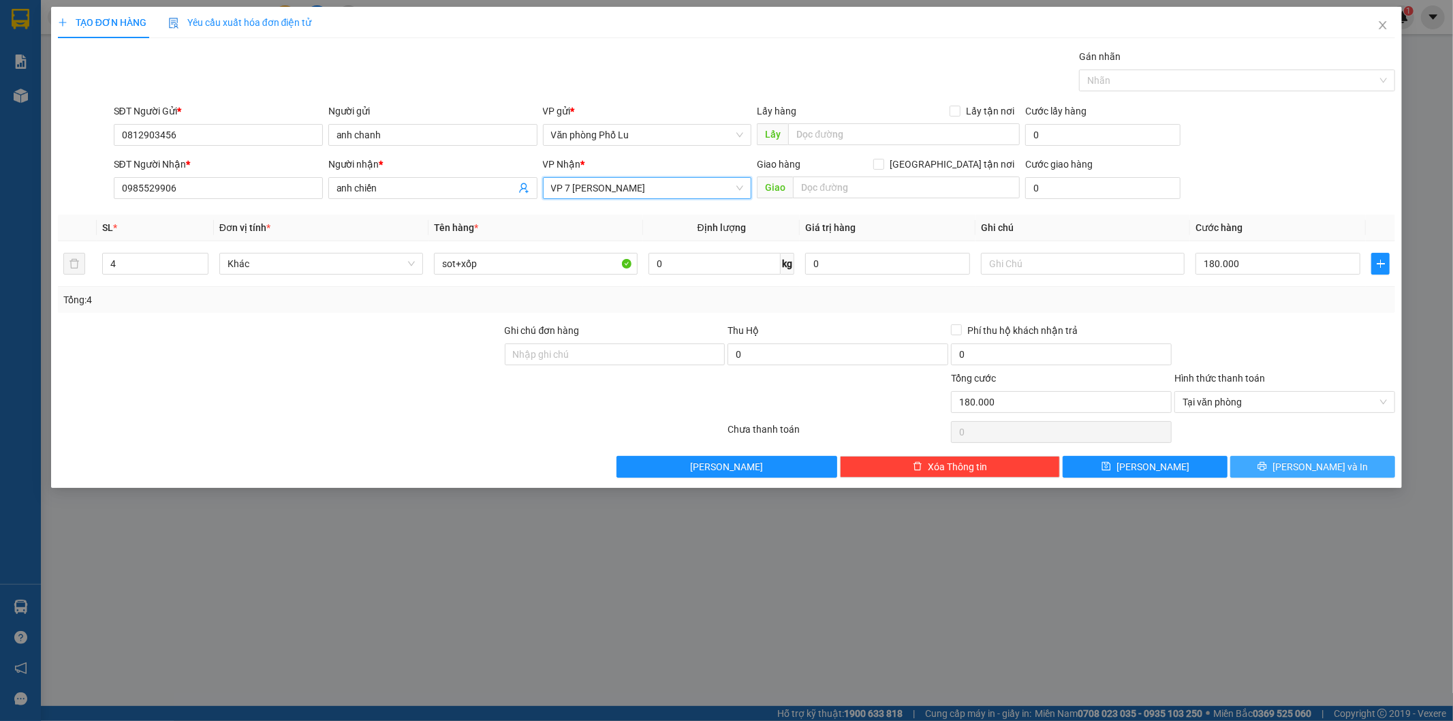
click at [1282, 464] on button "[PERSON_NAME] và In" at bounding box center [1312, 467] width 165 height 22
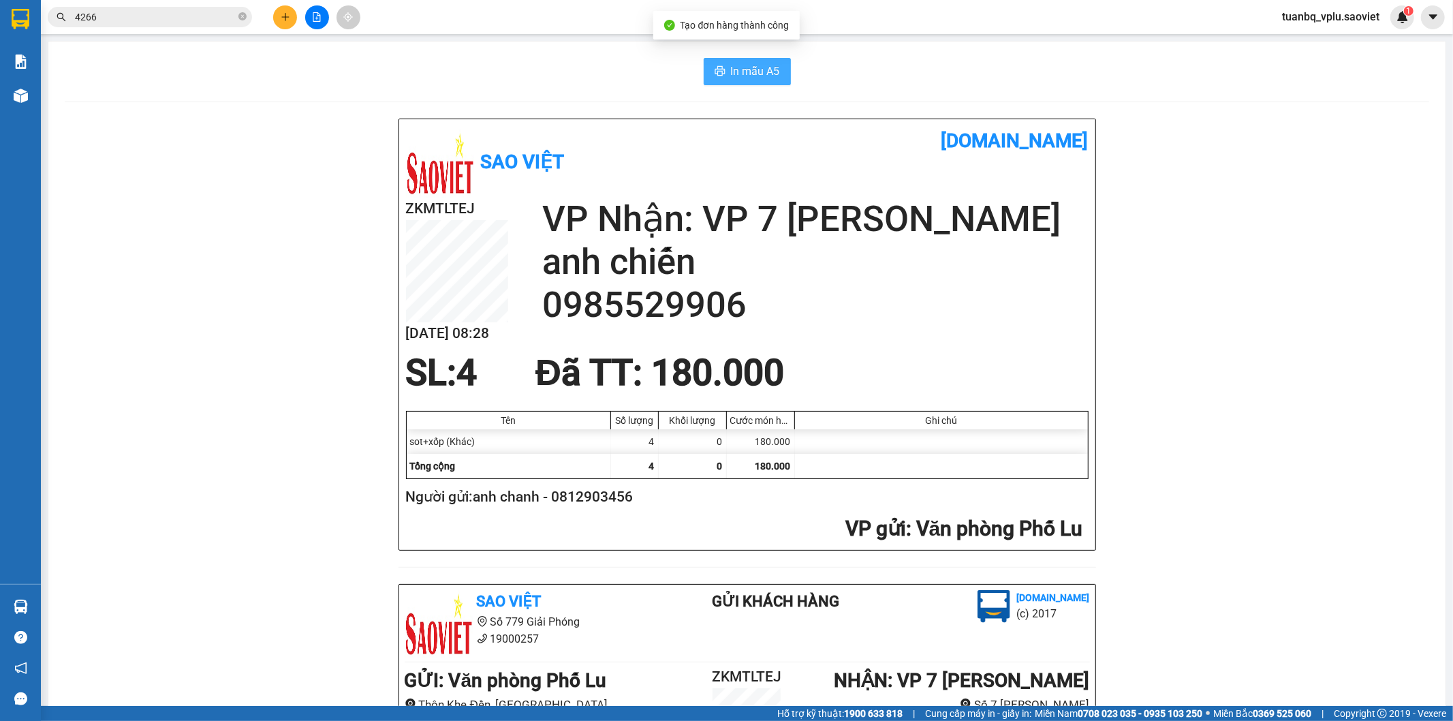
click at [768, 76] on span "In mẫu A5" at bounding box center [755, 71] width 49 height 17
click at [757, 63] on span "In mẫu A5" at bounding box center [755, 71] width 49 height 17
click at [284, 14] on icon "plus" at bounding box center [286, 17] width 10 height 10
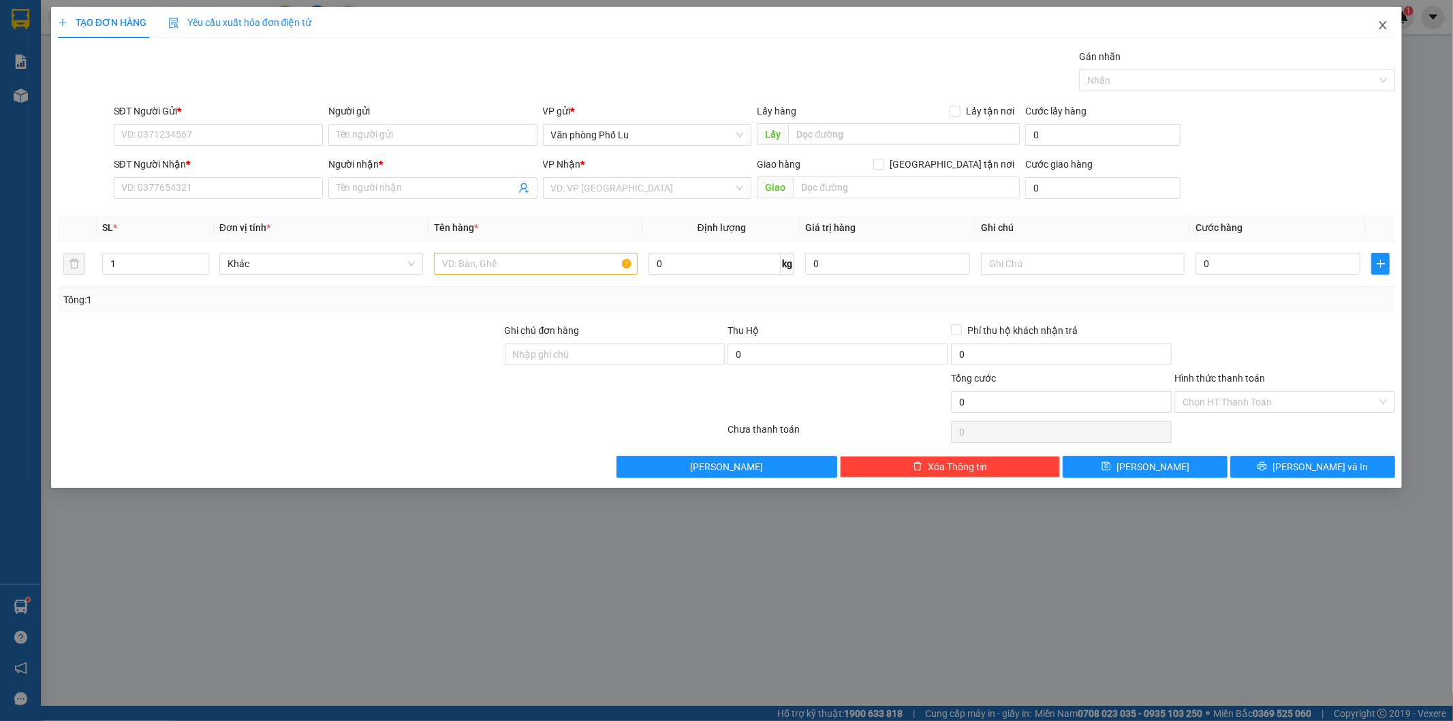
click at [1381, 28] on icon "close" at bounding box center [1382, 25] width 7 height 8
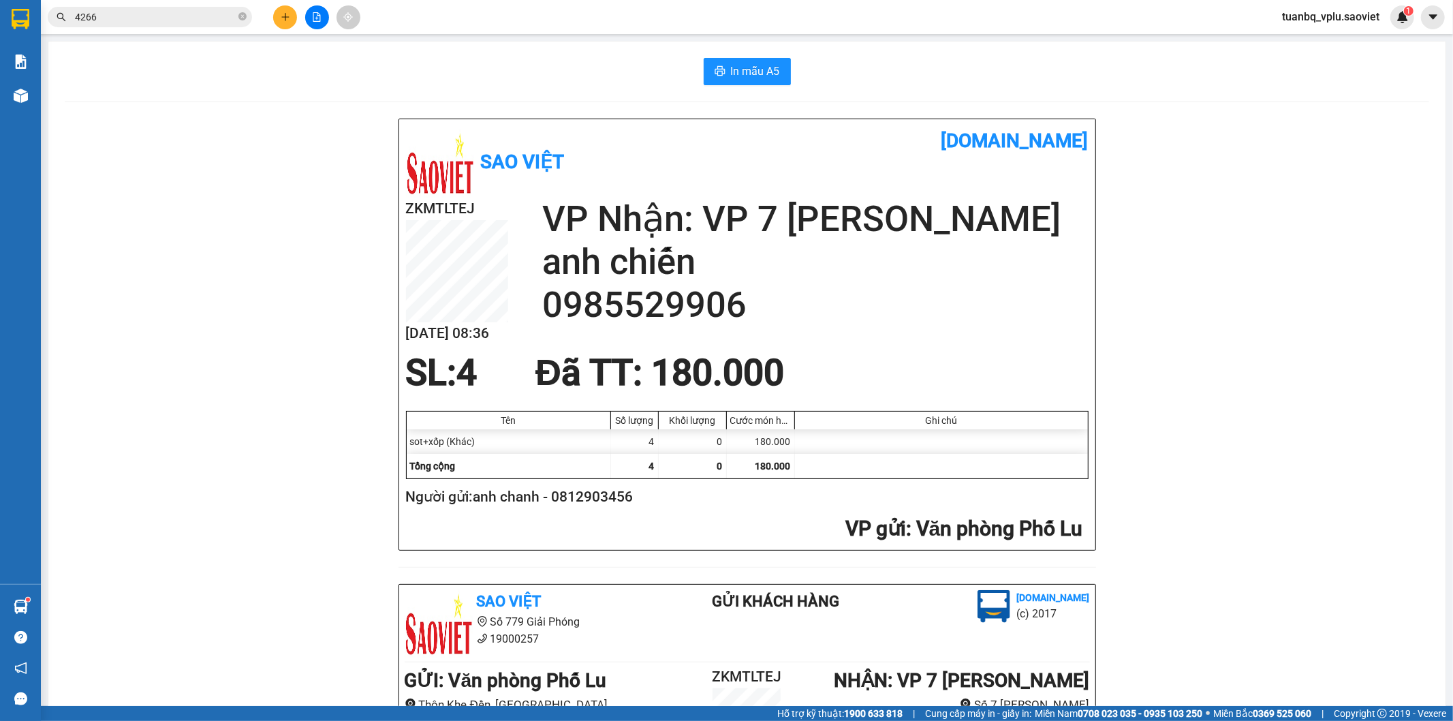
click at [315, 15] on icon "file-add" at bounding box center [317, 17] width 10 height 10
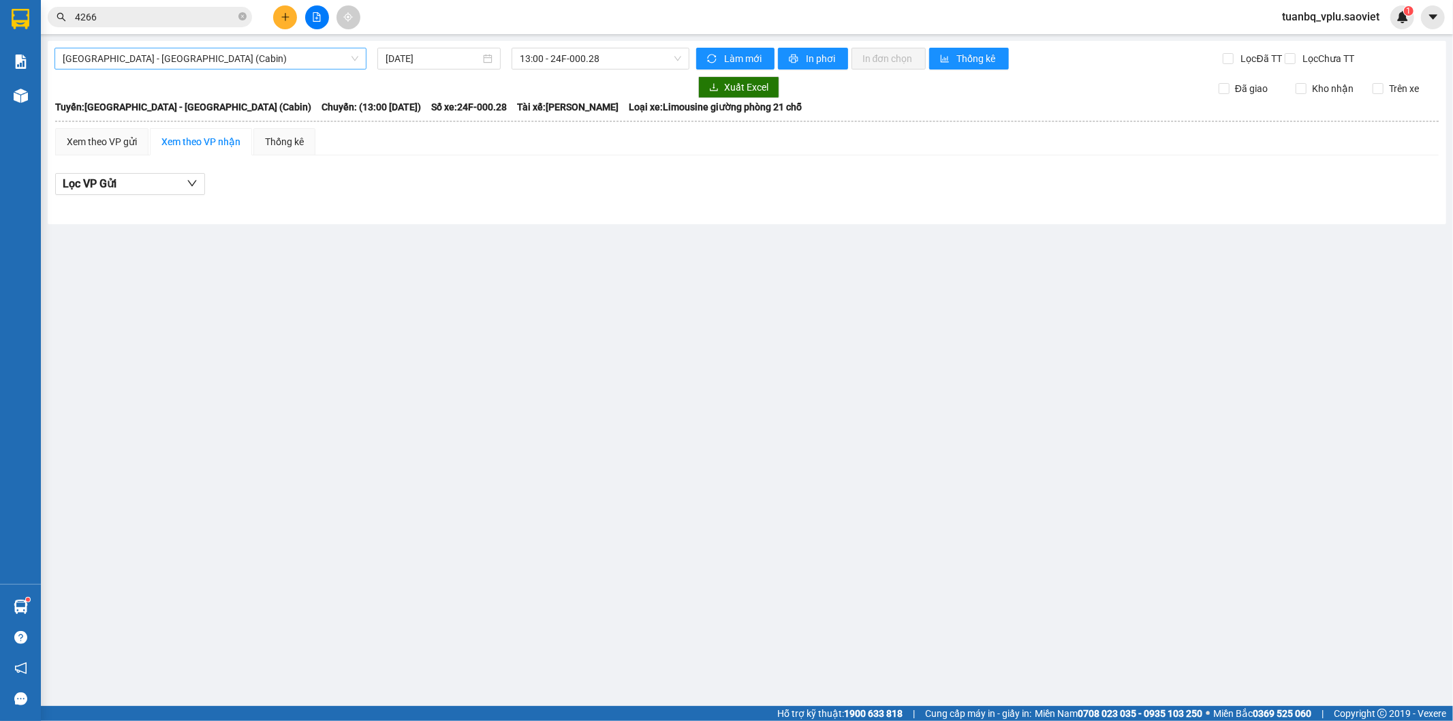
click at [247, 59] on span "Hà Nội - Lào Cai (Cabin)" at bounding box center [211, 58] width 296 height 20
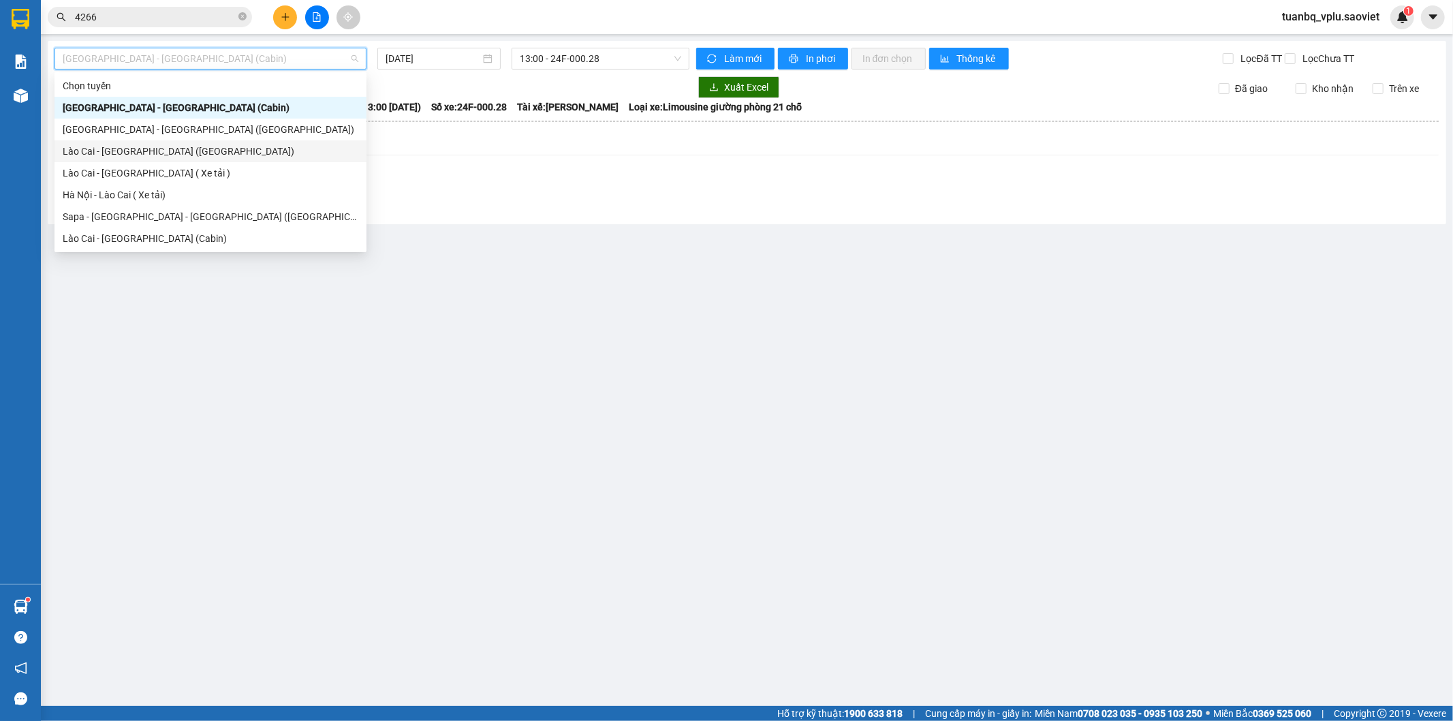
click at [225, 152] on div "Lào Cai - [GEOGRAPHIC_DATA] ([GEOGRAPHIC_DATA])" at bounding box center [211, 151] width 296 height 15
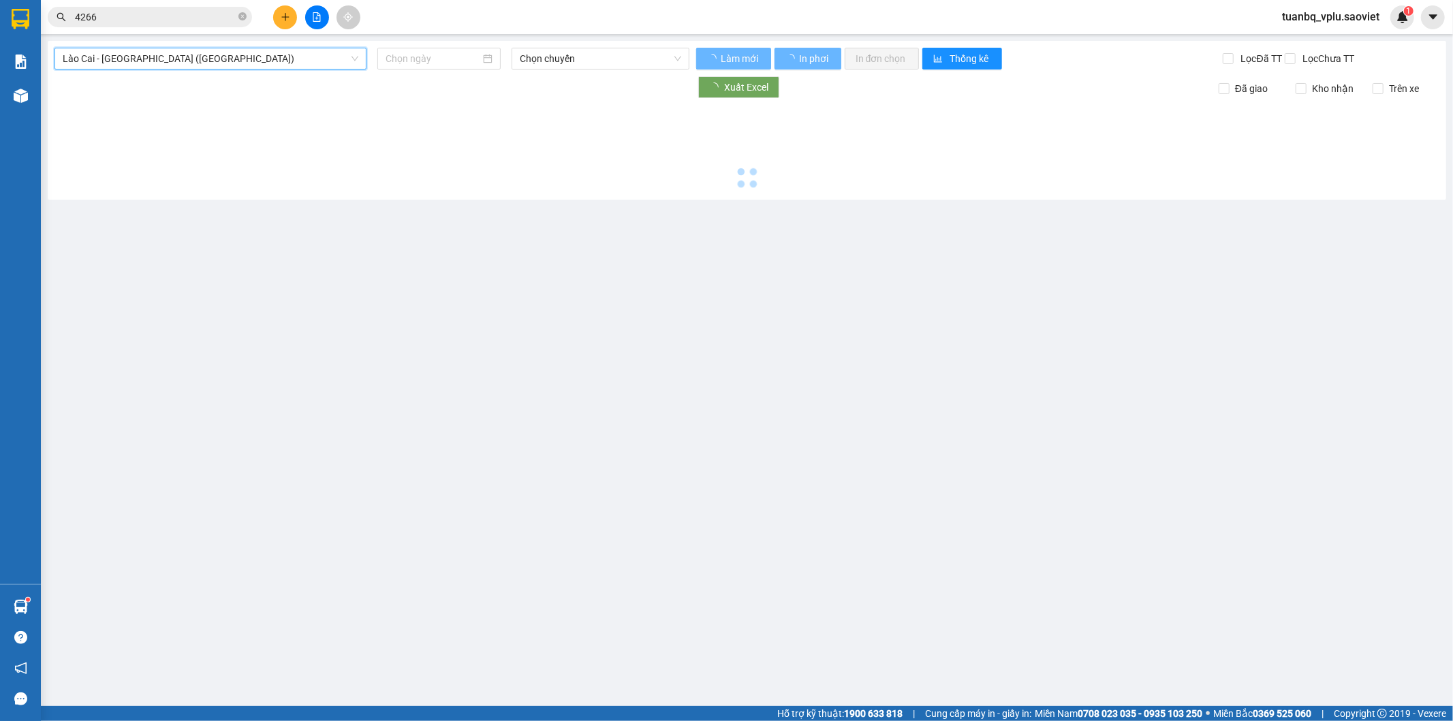
type input "12/09/2025"
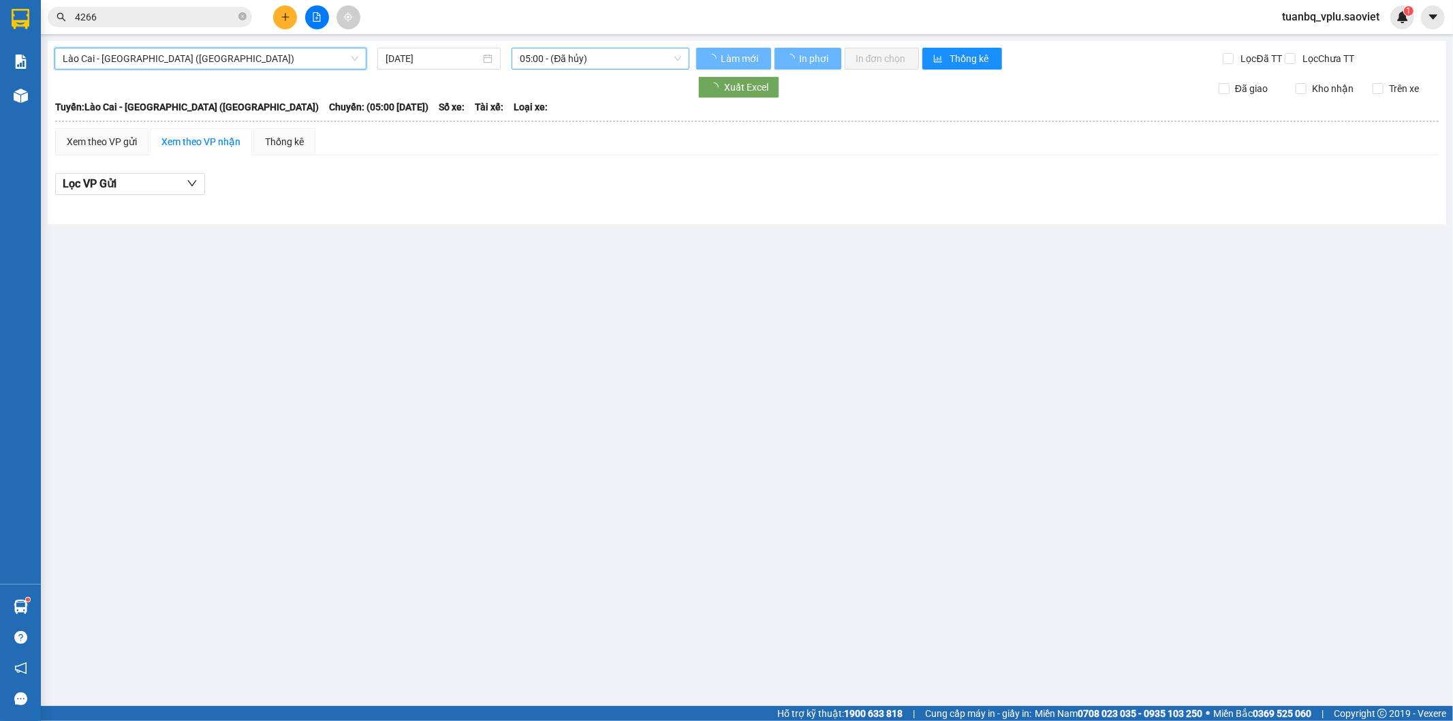
click at [588, 57] on span "05:00 - (Đã hủy)" at bounding box center [600, 58] width 161 height 20
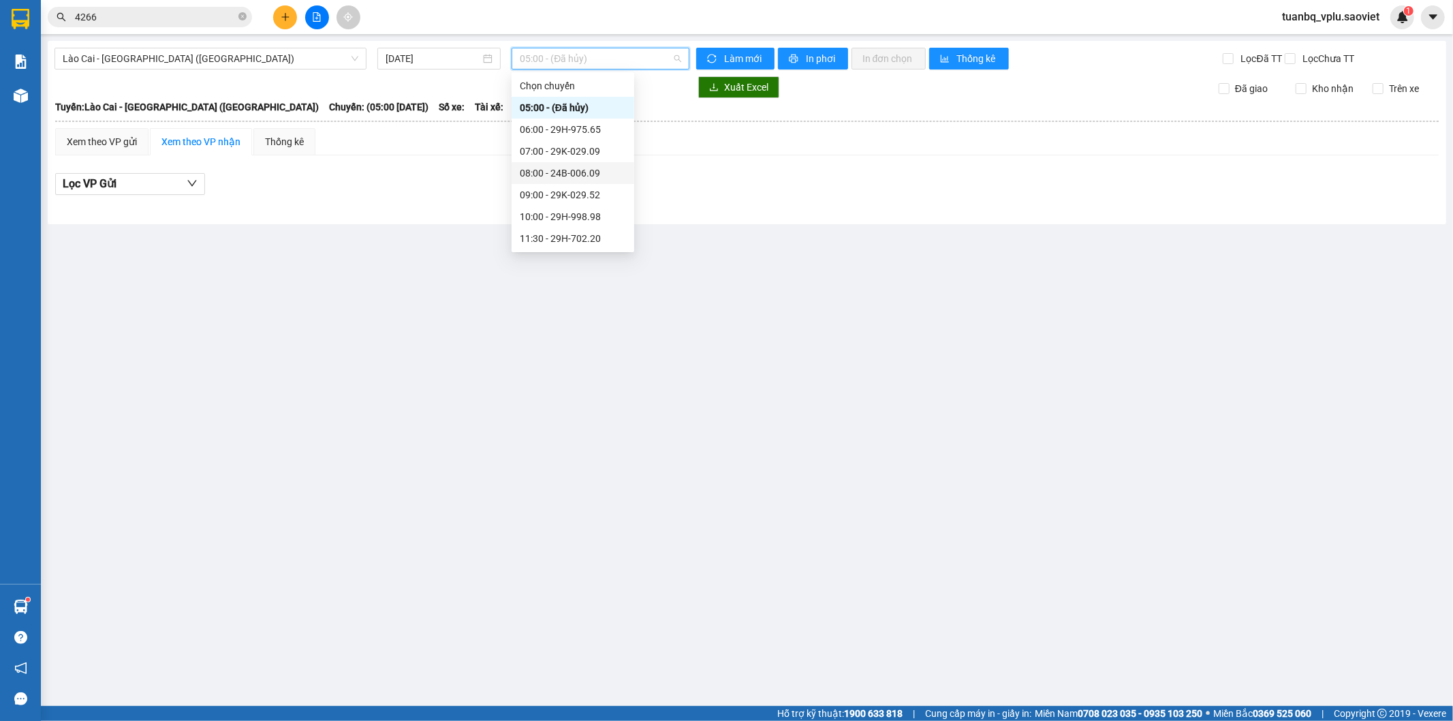
click at [598, 174] on div "08:00 - 24B-006.09" at bounding box center [573, 173] width 106 height 15
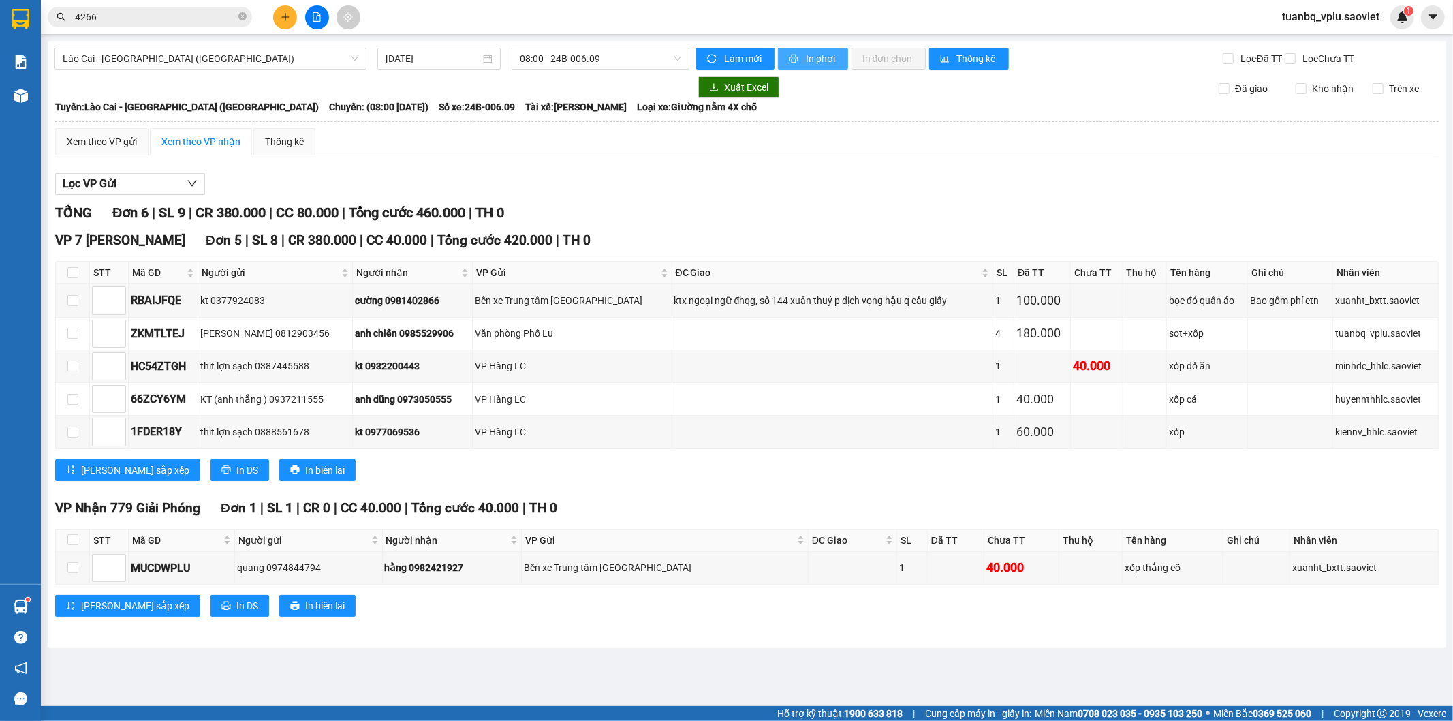
click at [815, 57] on span "In phơi" at bounding box center [821, 58] width 31 height 15
click at [290, 16] on button at bounding box center [285, 17] width 24 height 24
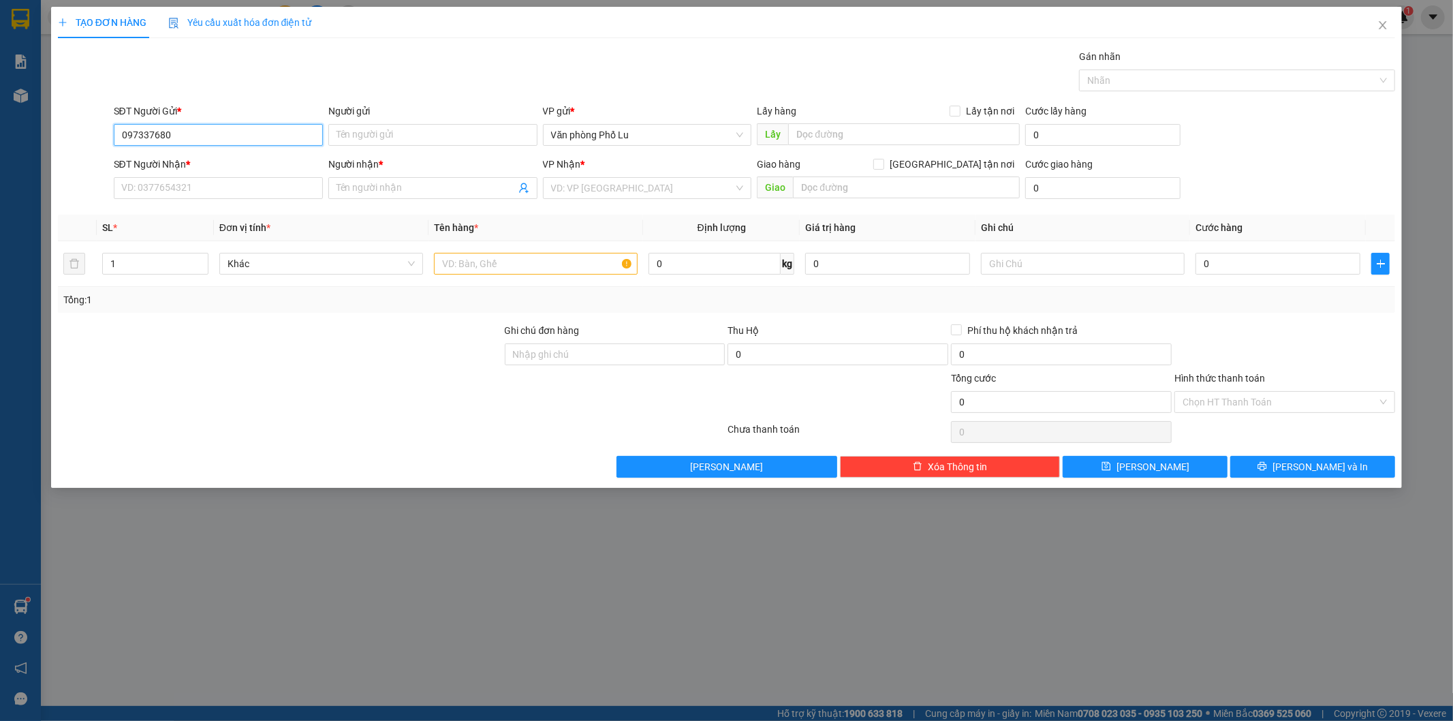
type input "0973376805"
click at [220, 162] on div "0973376805 - Cô Phương" at bounding box center [218, 162] width 193 height 15
type input "Cô Phương"
type input "0865811224"
type input "Thùy Trang"
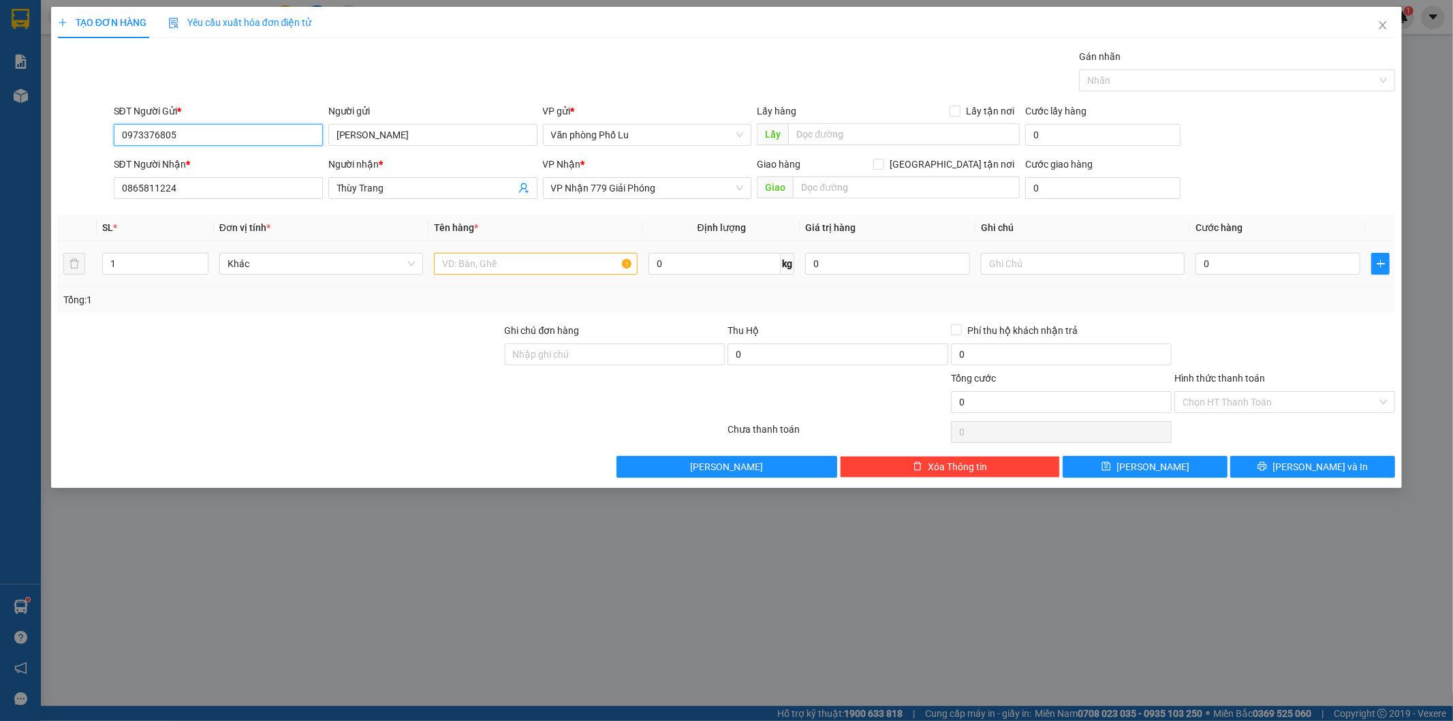
type input "0973376805"
click at [531, 266] on input "text" at bounding box center [536, 264] width 204 height 22
type input "hộp liền(dễ vỡ)( hàng đến gọi khách luôn)"
click at [1228, 263] on input "0" at bounding box center [1277, 264] width 165 height 22
paste input "6"
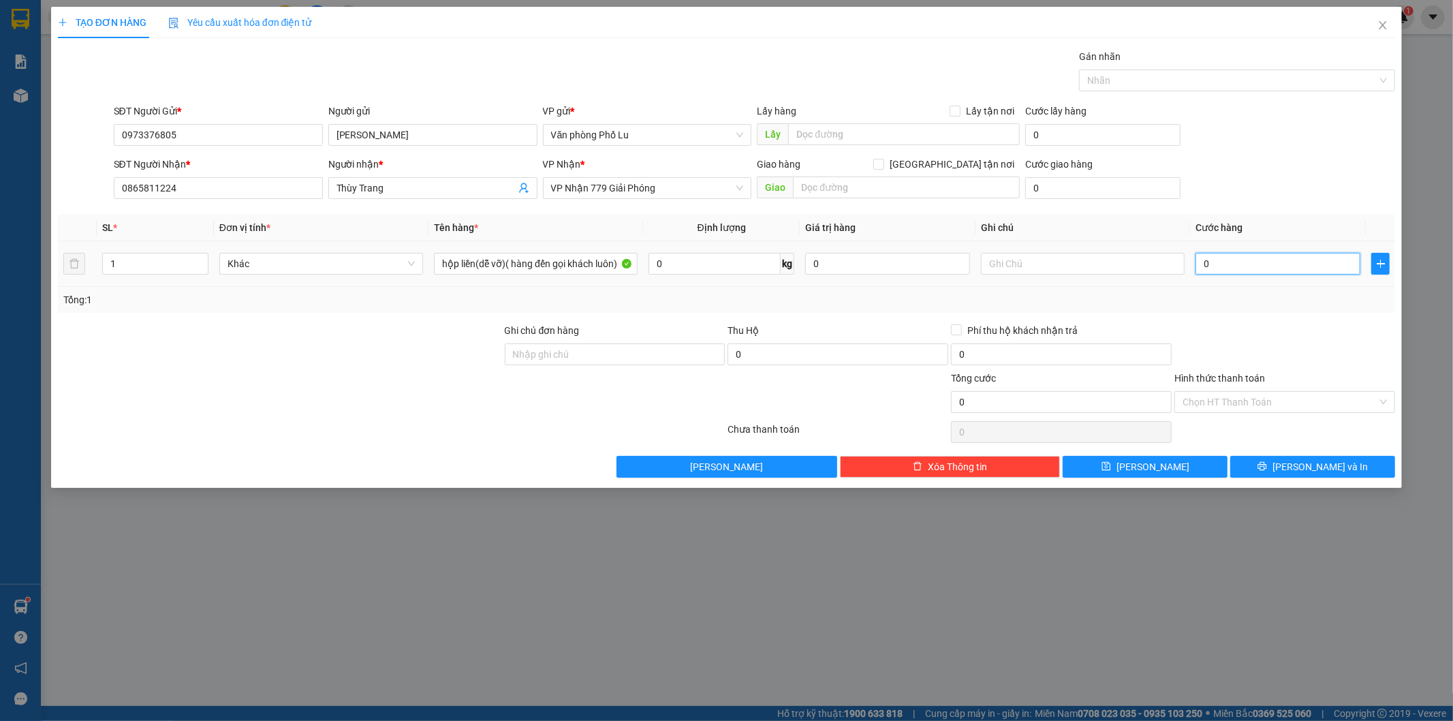
type input "60"
type input "60.000"
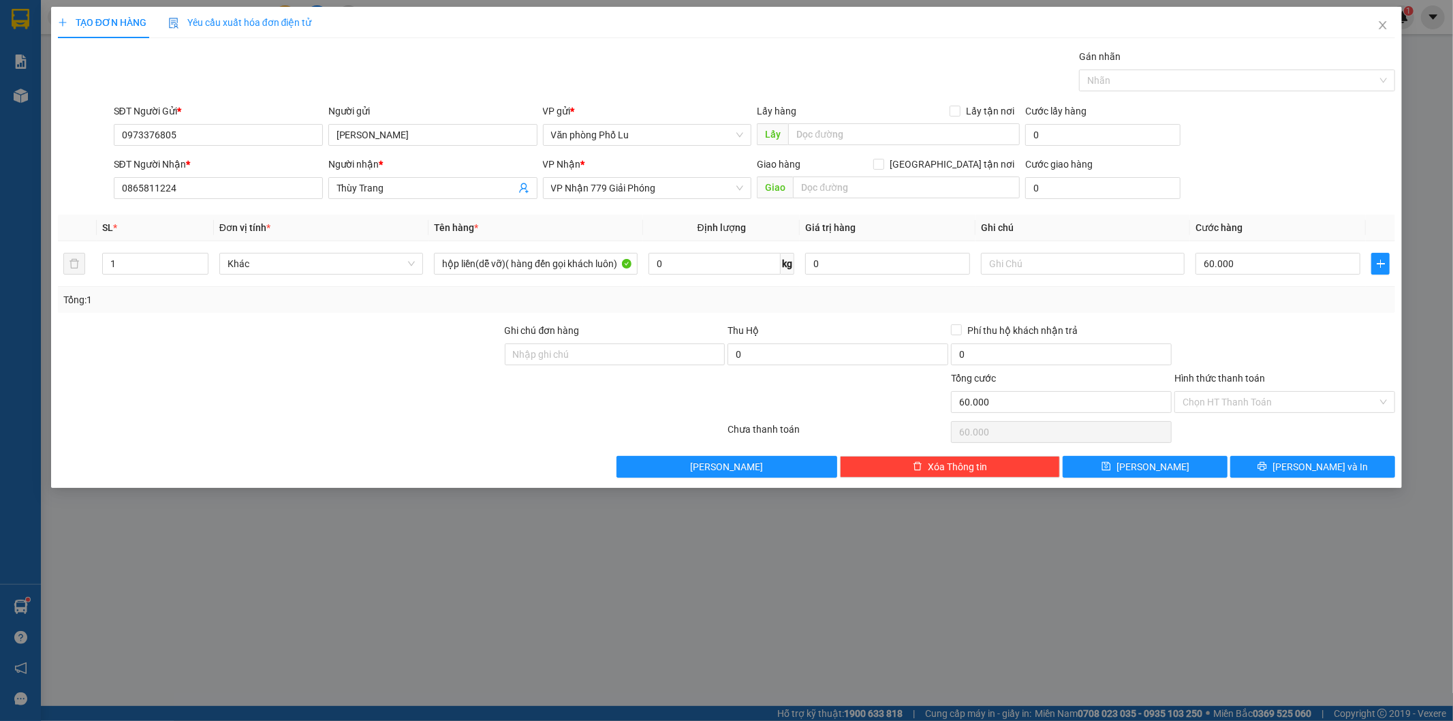
click at [1270, 303] on div "Tổng: 1" at bounding box center [726, 299] width 1327 height 15
click at [1279, 397] on input "Hình thức thanh toán" at bounding box center [1280, 402] width 195 height 20
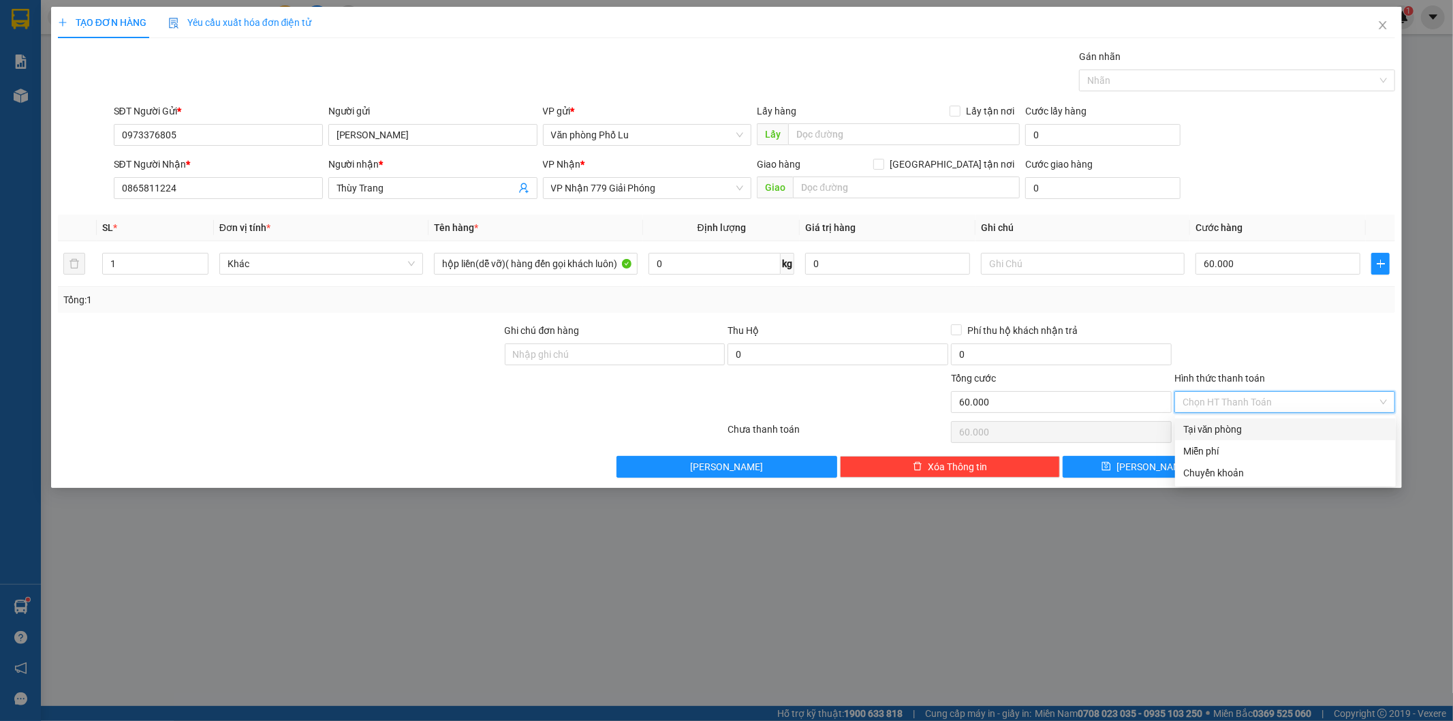
click at [1213, 422] on div "Tại văn phòng" at bounding box center [1285, 429] width 204 height 15
type input "0"
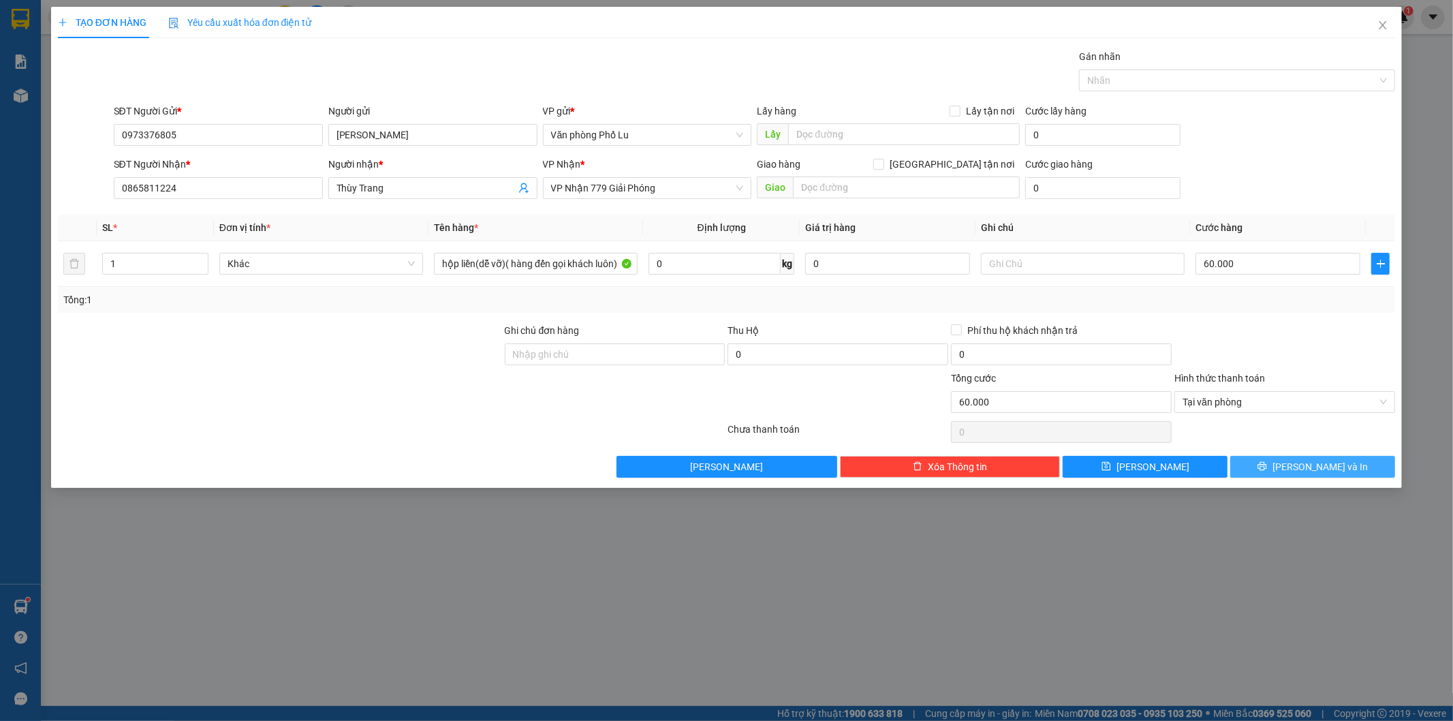
click at [1309, 465] on span "[PERSON_NAME] và In" at bounding box center [1319, 466] width 95 height 15
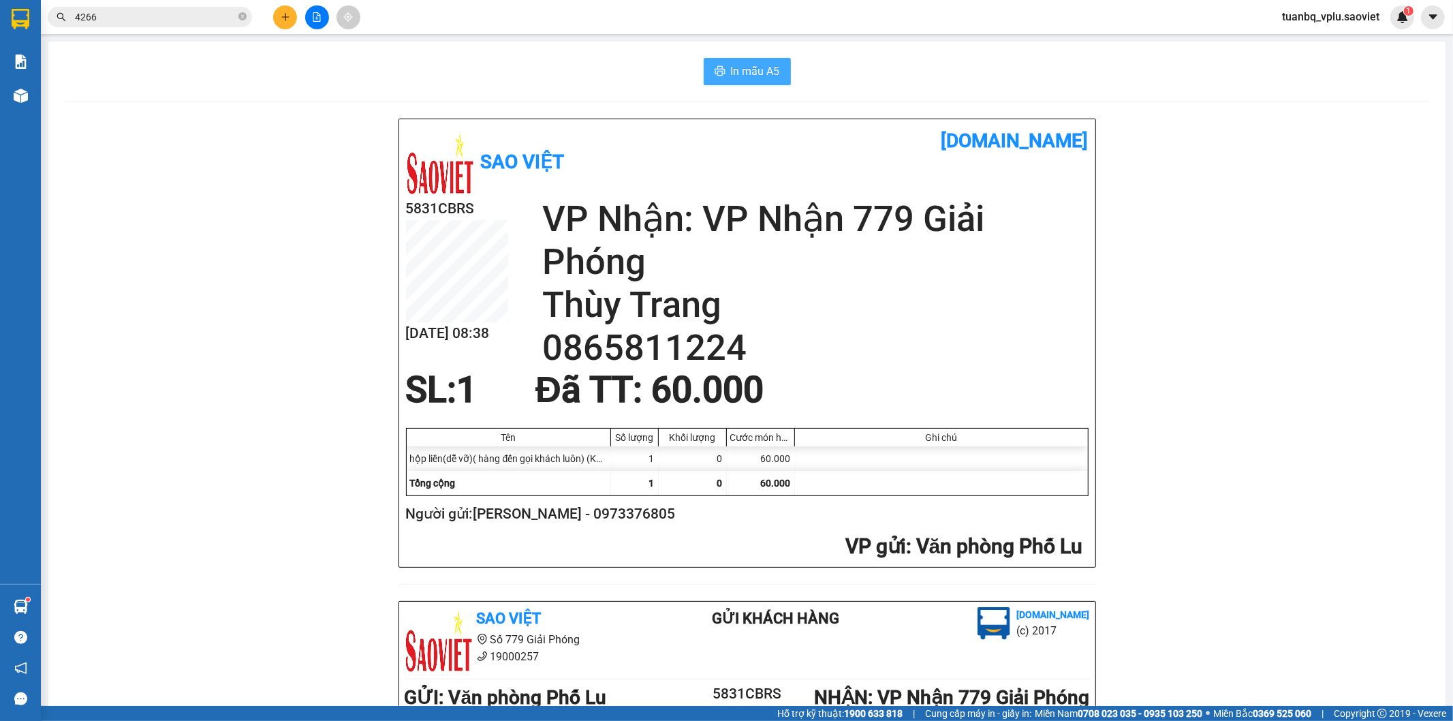
click at [731, 69] on span "In mẫu A5" at bounding box center [755, 71] width 49 height 17
click at [1277, 283] on div "Sao Việt vexere.com 5831CBRS 12/09 08:39 VP Nhận: VP Nhận 779 Giải Phóng Thùy T…" at bounding box center [747, 620] width 1364 height 1002
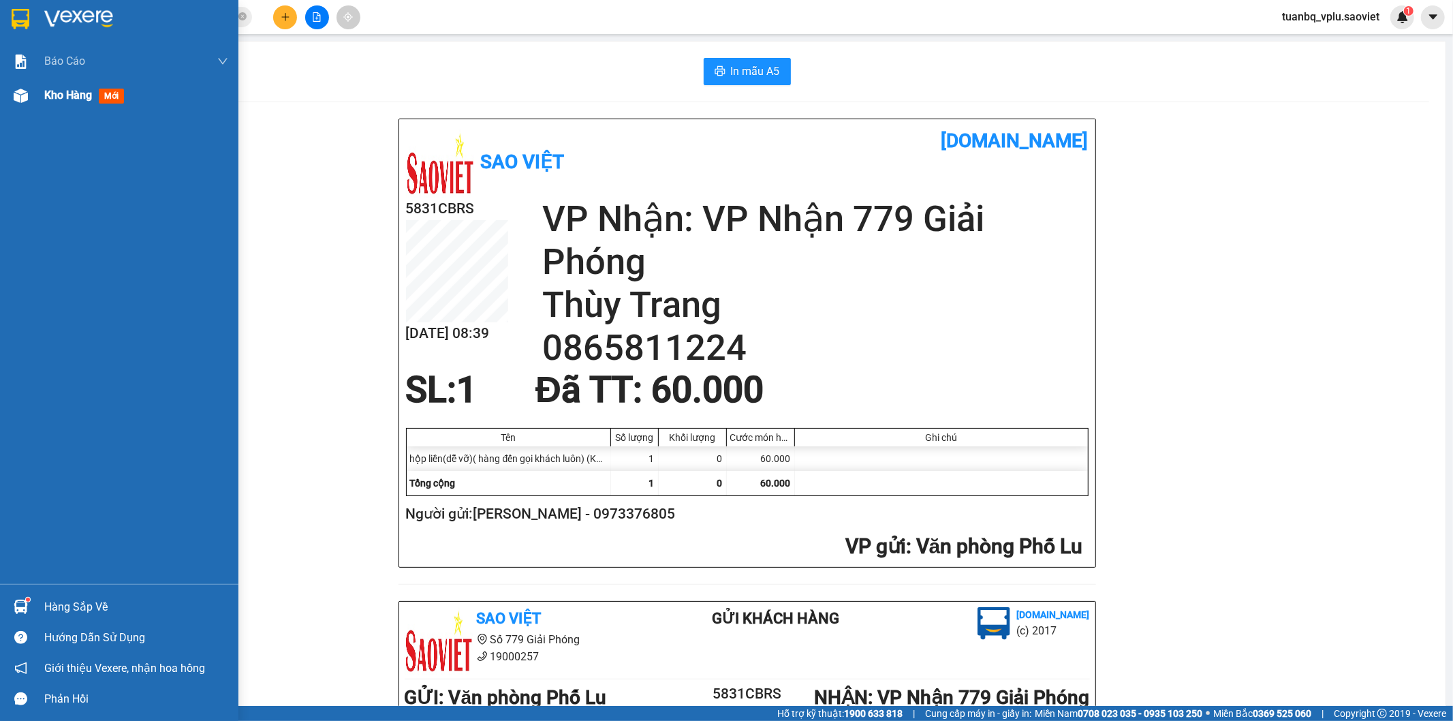
click at [62, 101] on span "Kho hàng" at bounding box center [68, 95] width 48 height 13
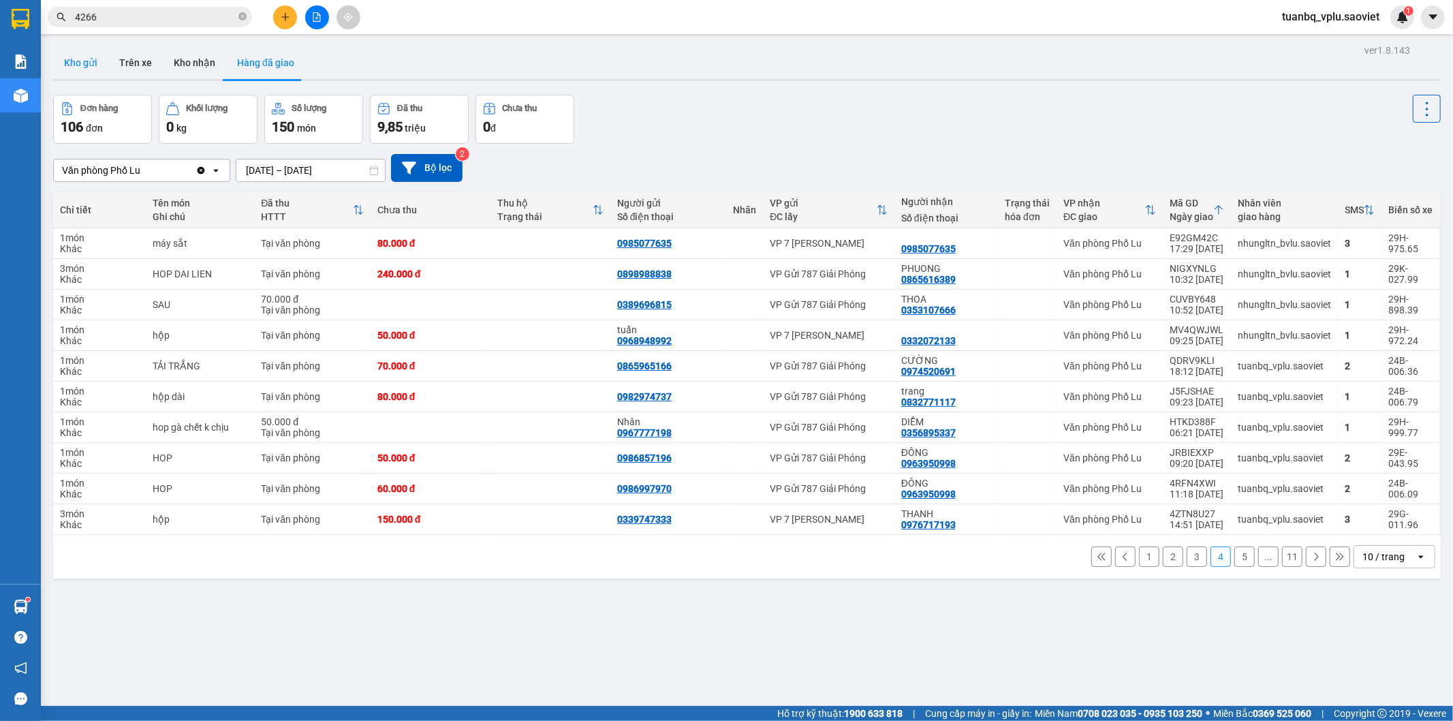
click at [95, 72] on button "Kho gửi" at bounding box center [80, 62] width 55 height 33
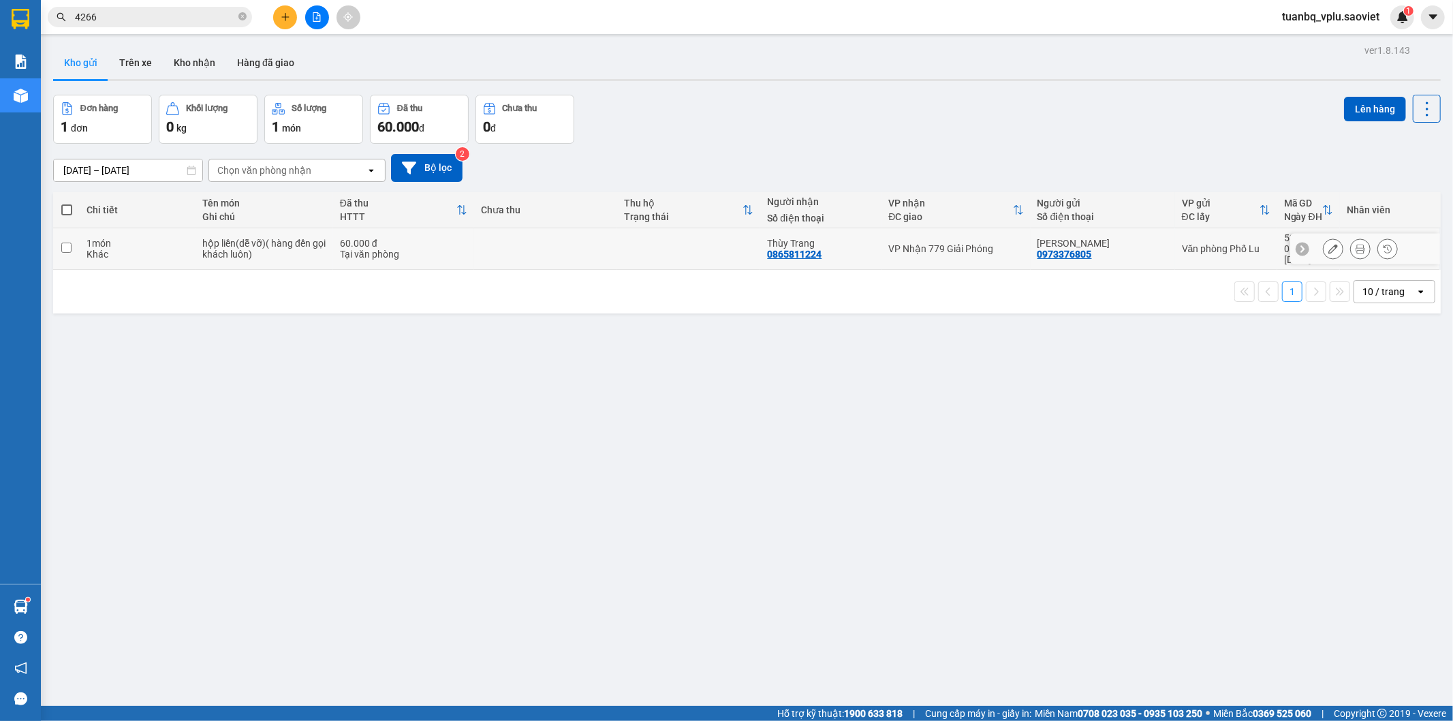
click at [198, 245] on td "hộp liền(dễ vỡ)( hàng đến gọi khách luôn)" at bounding box center [265, 249] width 138 height 42
checkbox input "true"
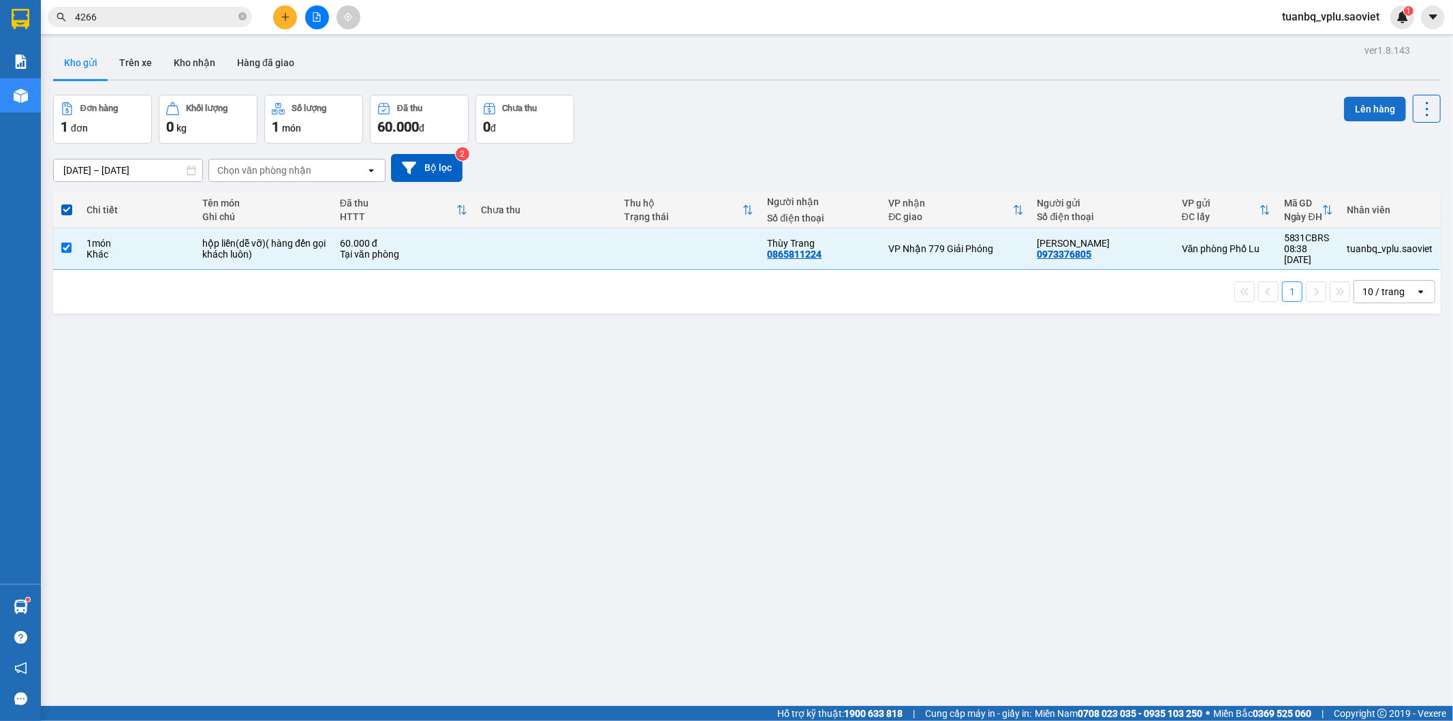
click at [1357, 112] on button "Lên hàng" at bounding box center [1375, 109] width 62 height 25
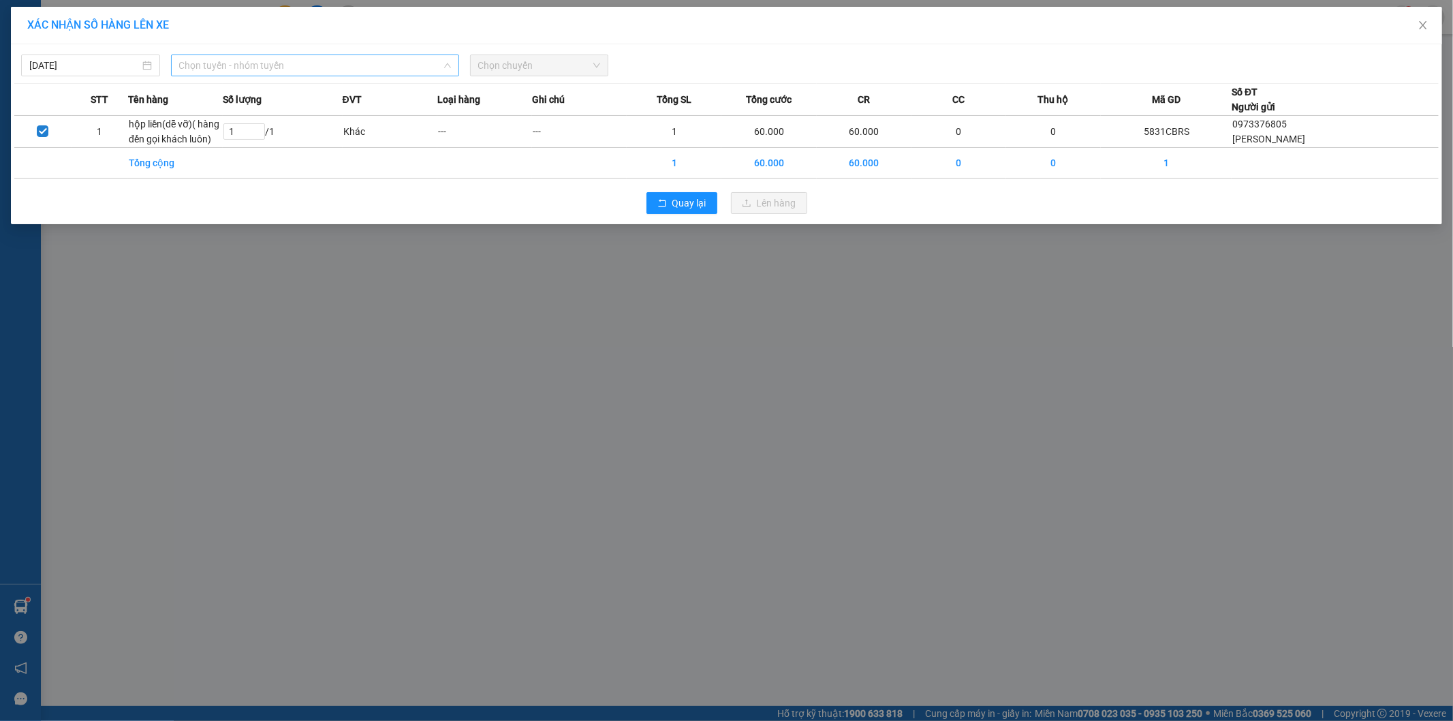
click at [296, 61] on span "Chọn tuyến - nhóm tuyến" at bounding box center [315, 65] width 272 height 20
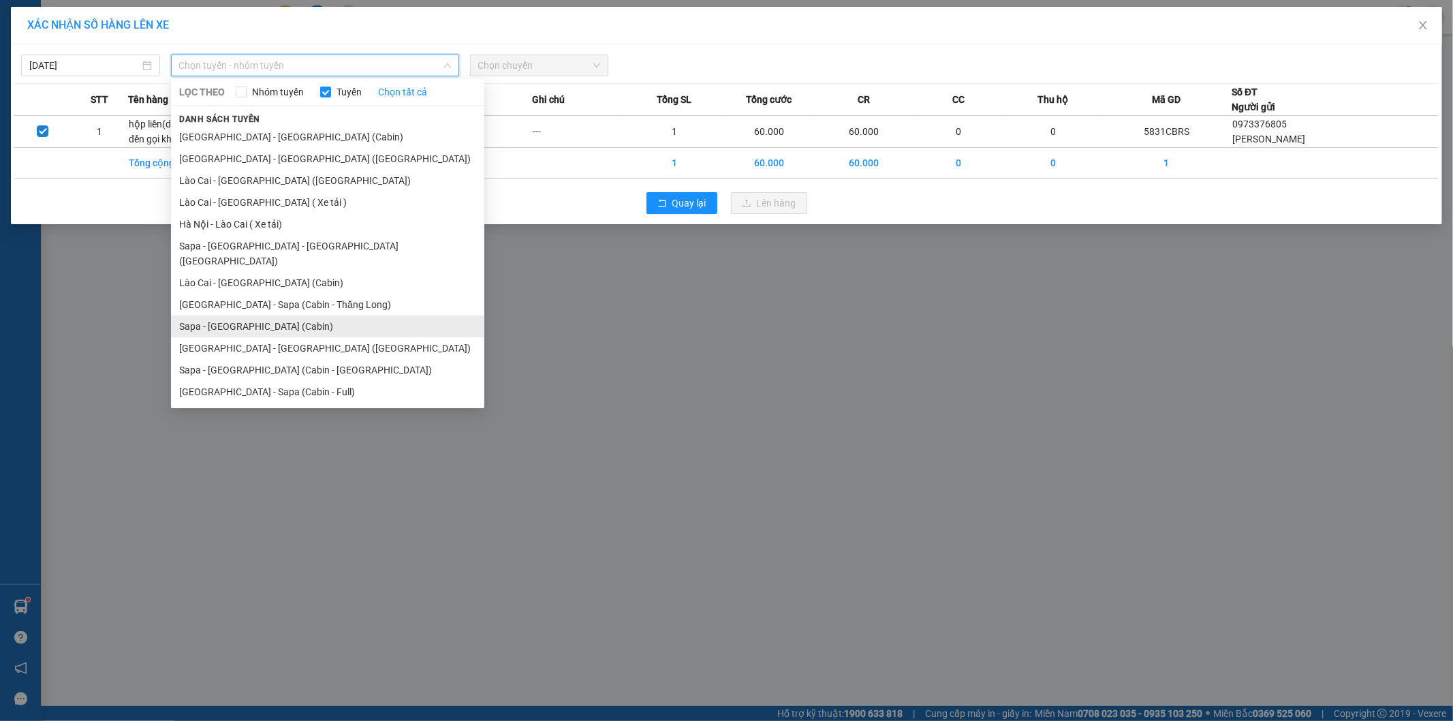
click at [309, 315] on li "Sapa - [GEOGRAPHIC_DATA] (Cabin)" at bounding box center [327, 326] width 313 height 22
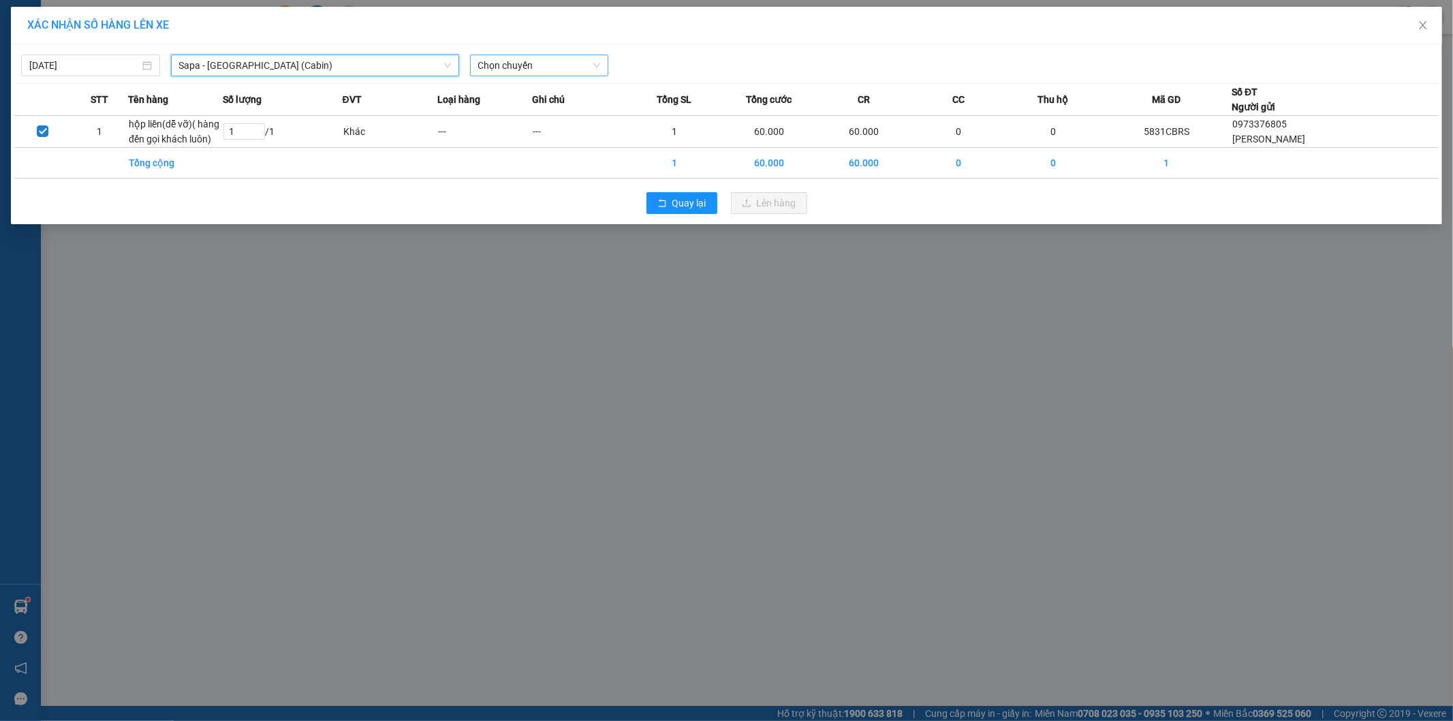
click at [521, 72] on span "Chọn chuyến" at bounding box center [539, 65] width 123 height 20
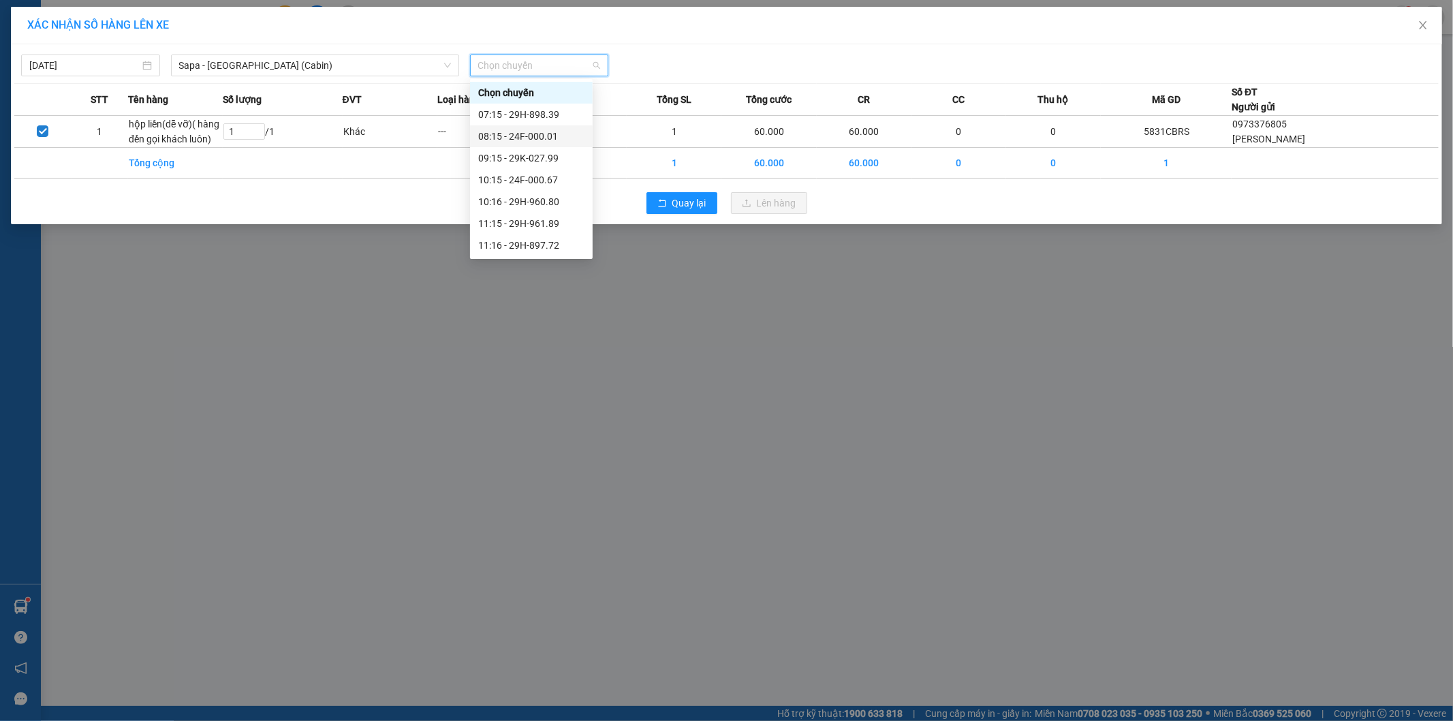
click at [561, 140] on div "08:15 - 24F-000.01" at bounding box center [531, 136] width 106 height 15
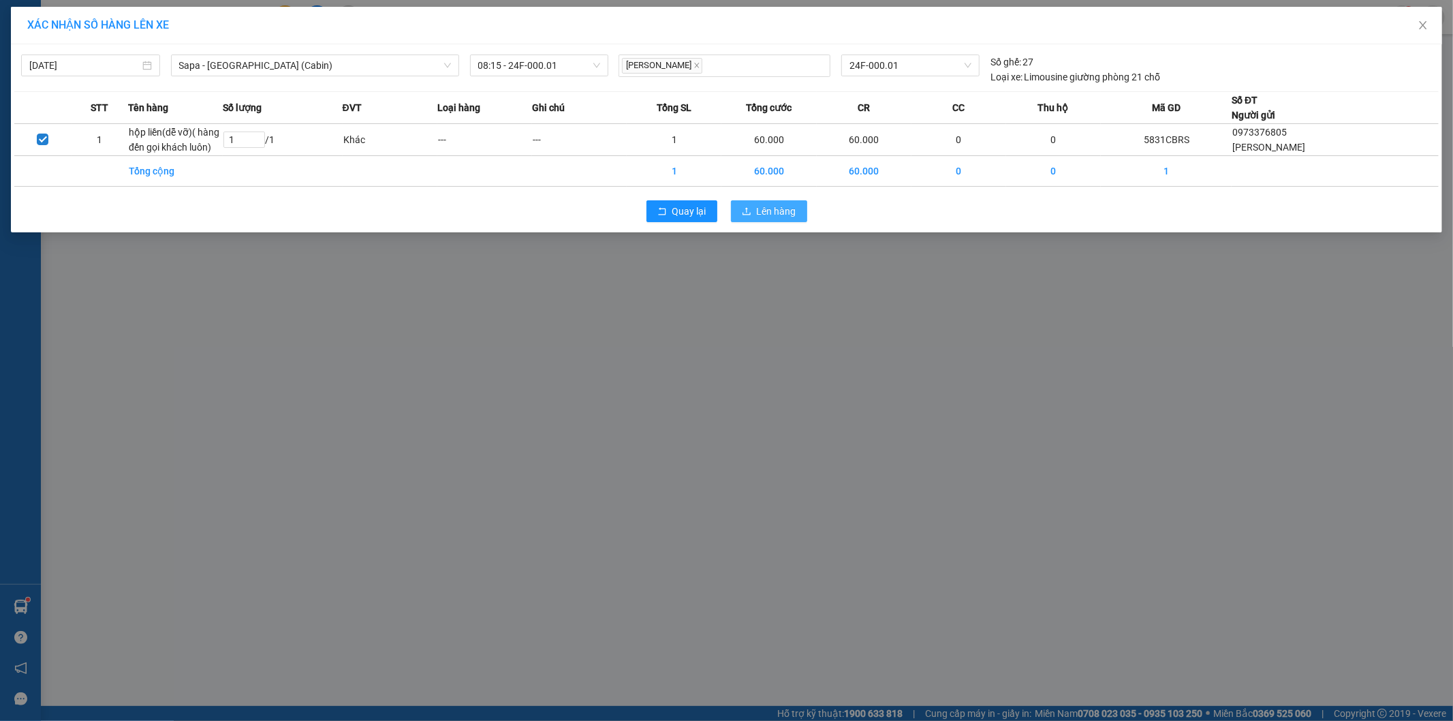
click at [770, 212] on span "Lên hàng" at bounding box center [777, 211] width 40 height 15
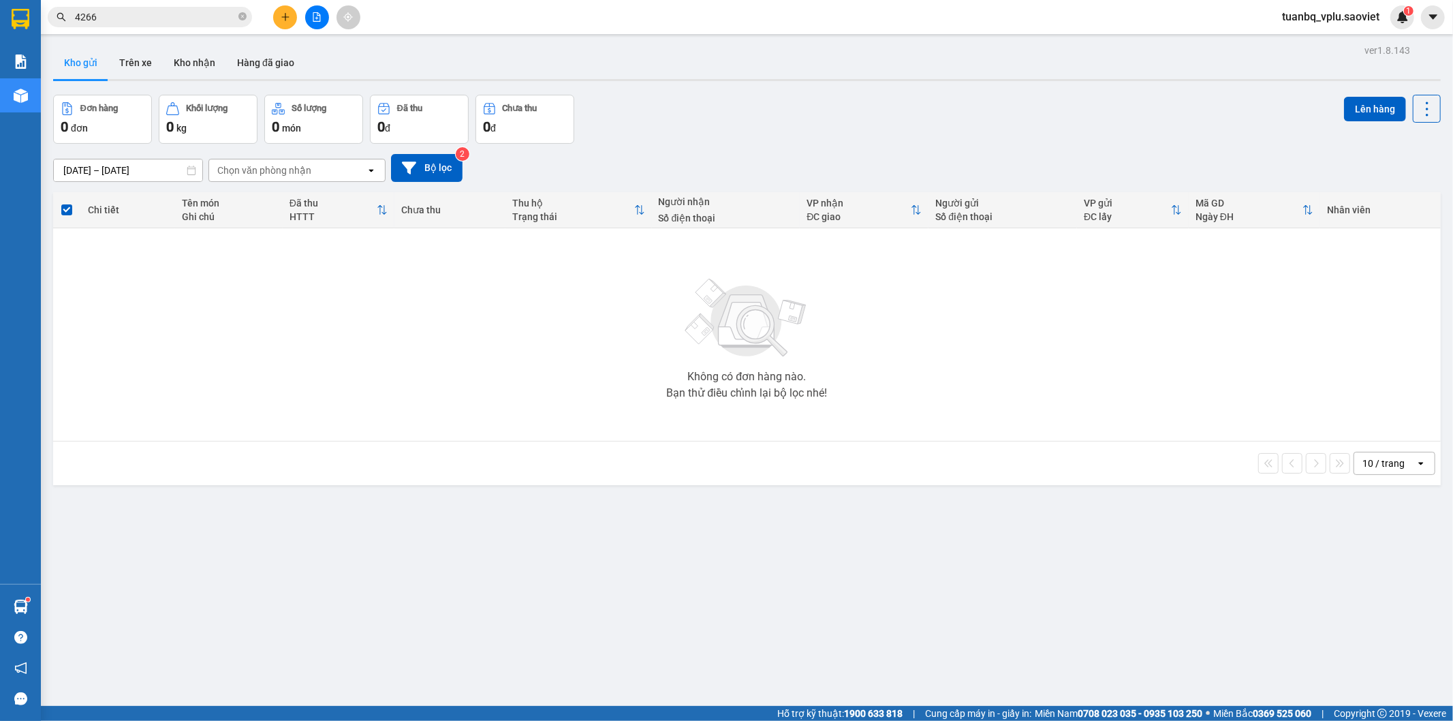
click at [181, 52] on button "Kho nhận" at bounding box center [194, 62] width 63 height 33
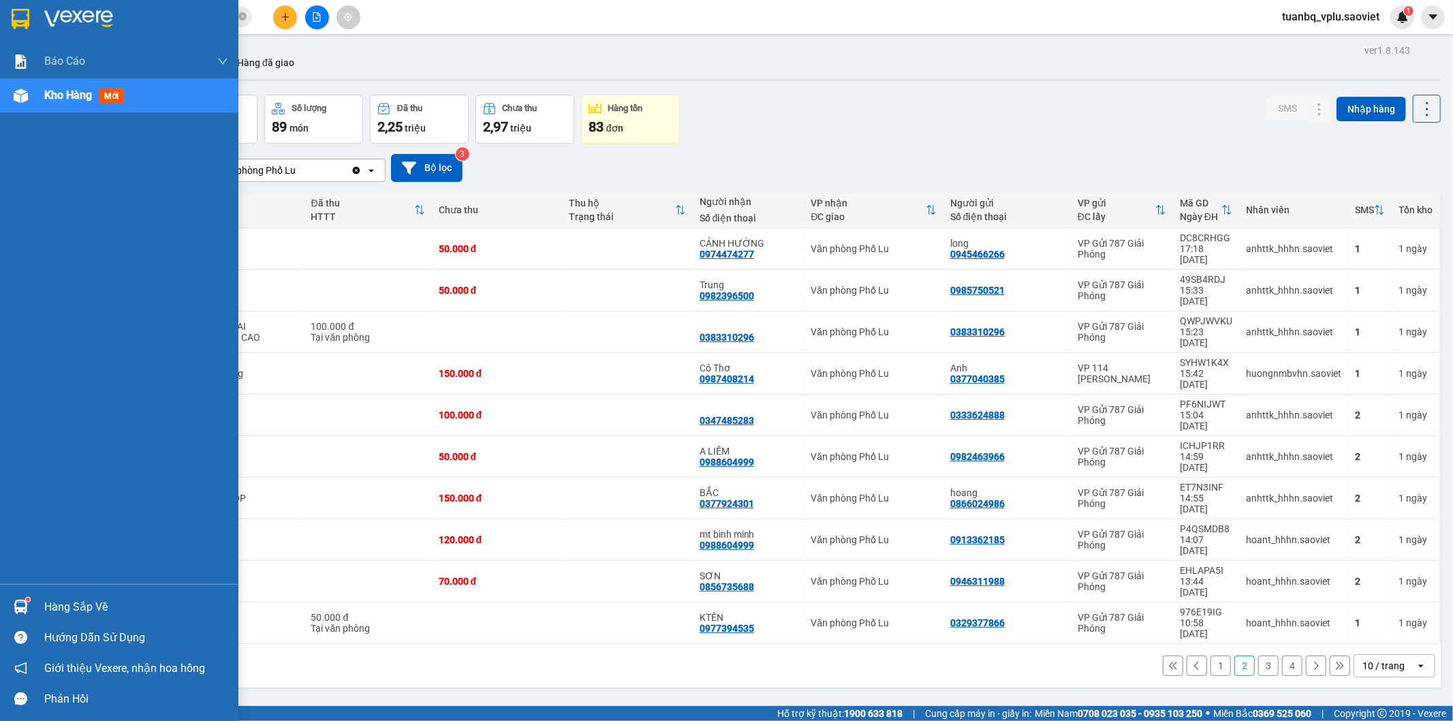
click at [51, 101] on span "Kho hàng" at bounding box center [68, 95] width 48 height 13
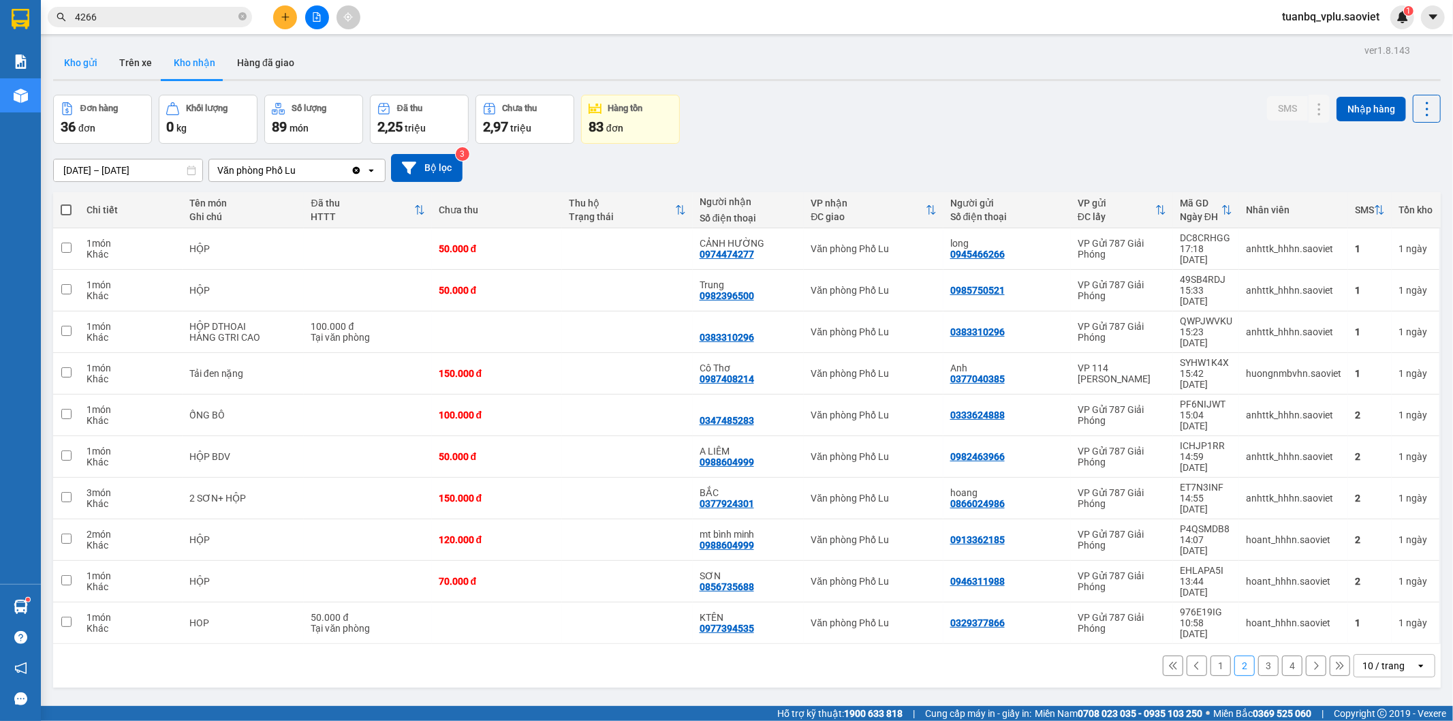
click at [84, 60] on button "Kho gửi" at bounding box center [80, 62] width 55 height 33
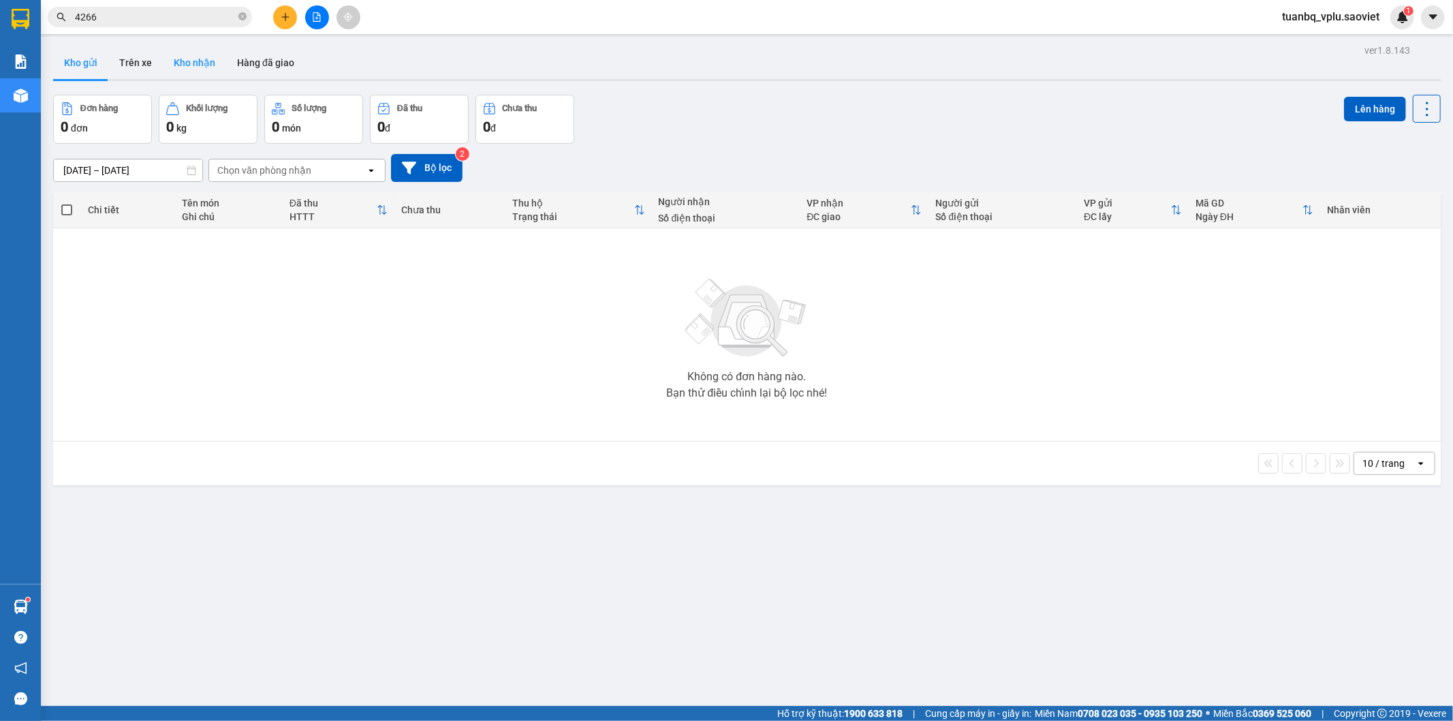
click at [208, 67] on button "Kho nhận" at bounding box center [194, 62] width 63 height 33
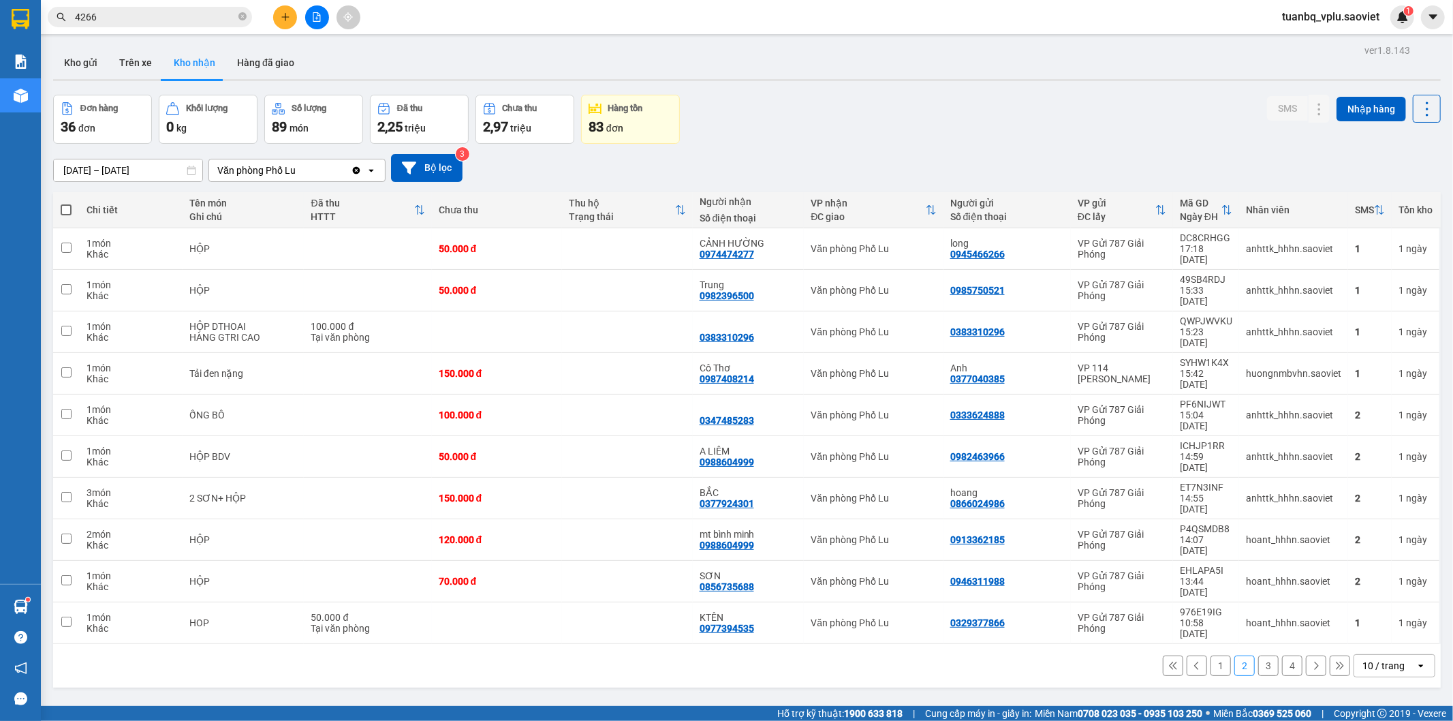
click at [320, 20] on icon "file-add" at bounding box center [316, 17] width 7 height 10
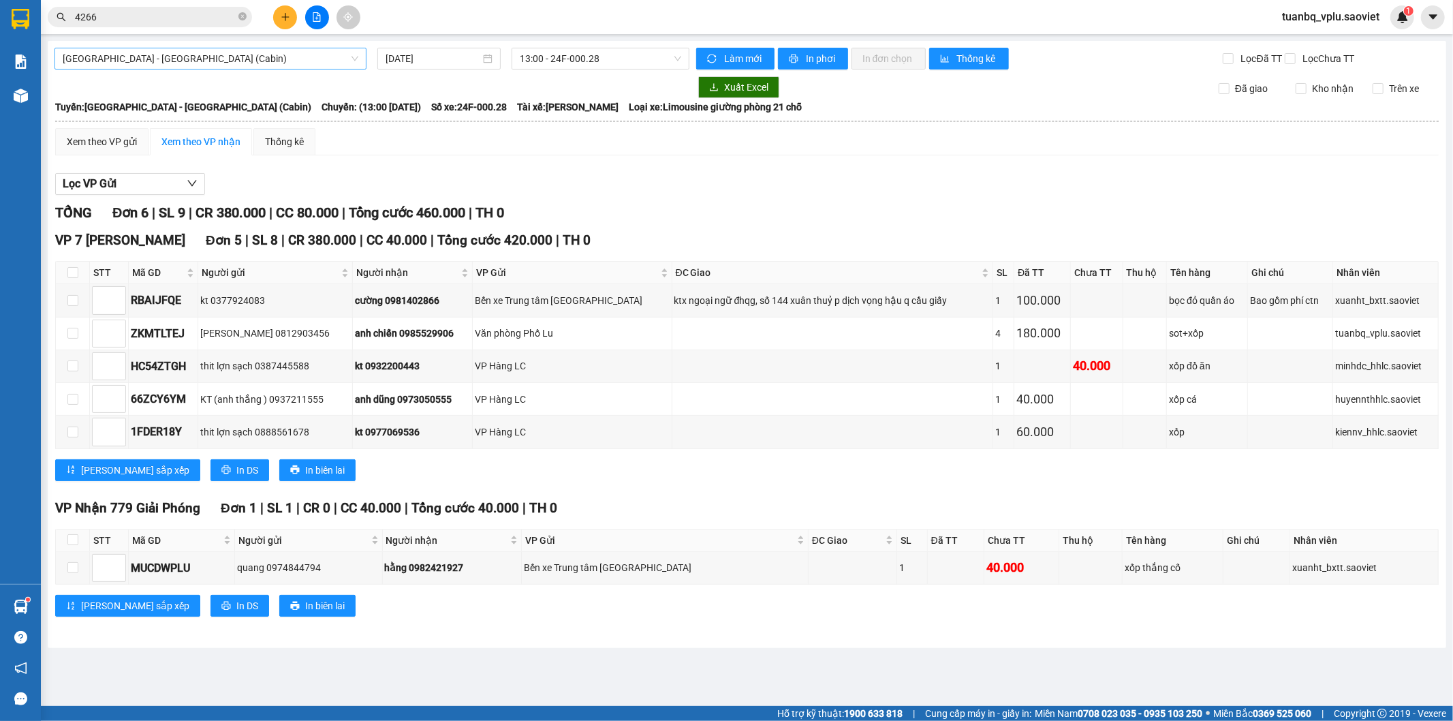
click at [180, 64] on span "Hà Nội - Lào Cai (Cabin)" at bounding box center [211, 58] width 296 height 20
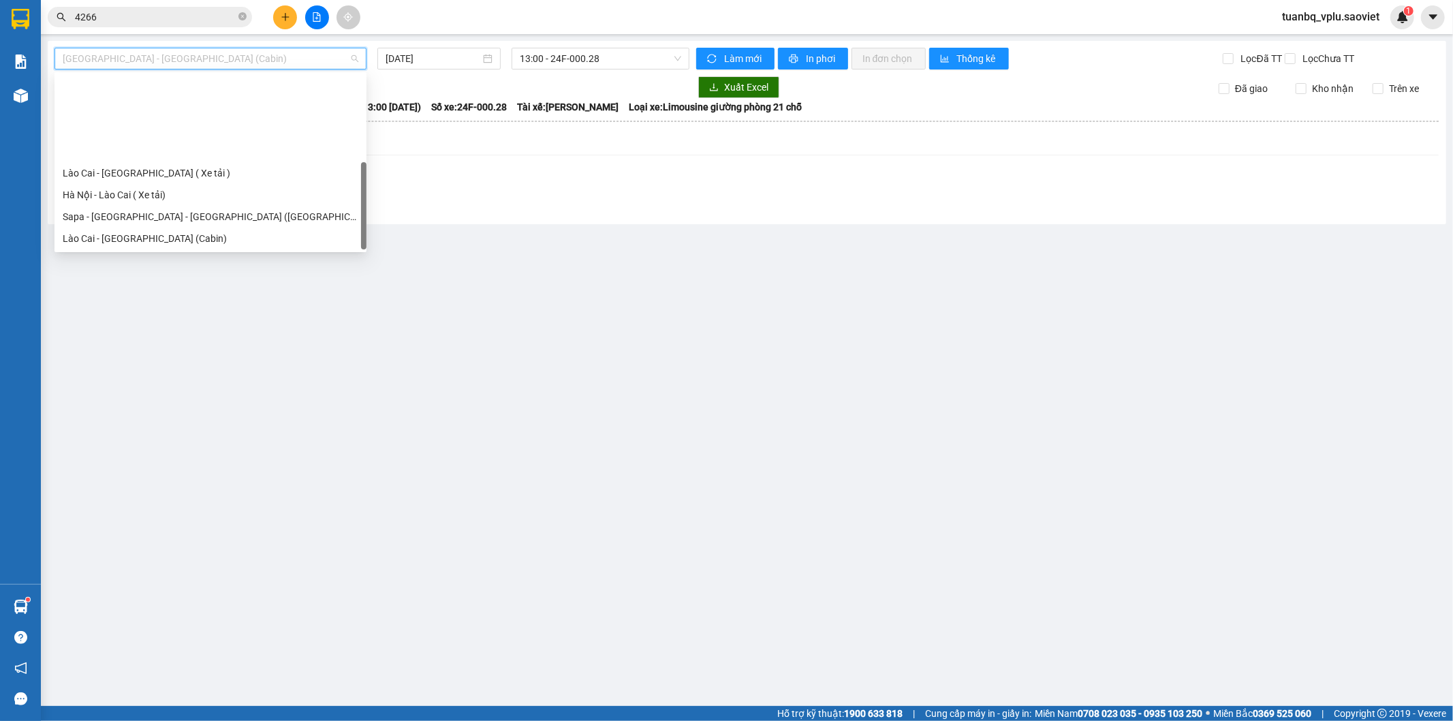
scroll to position [109, 0]
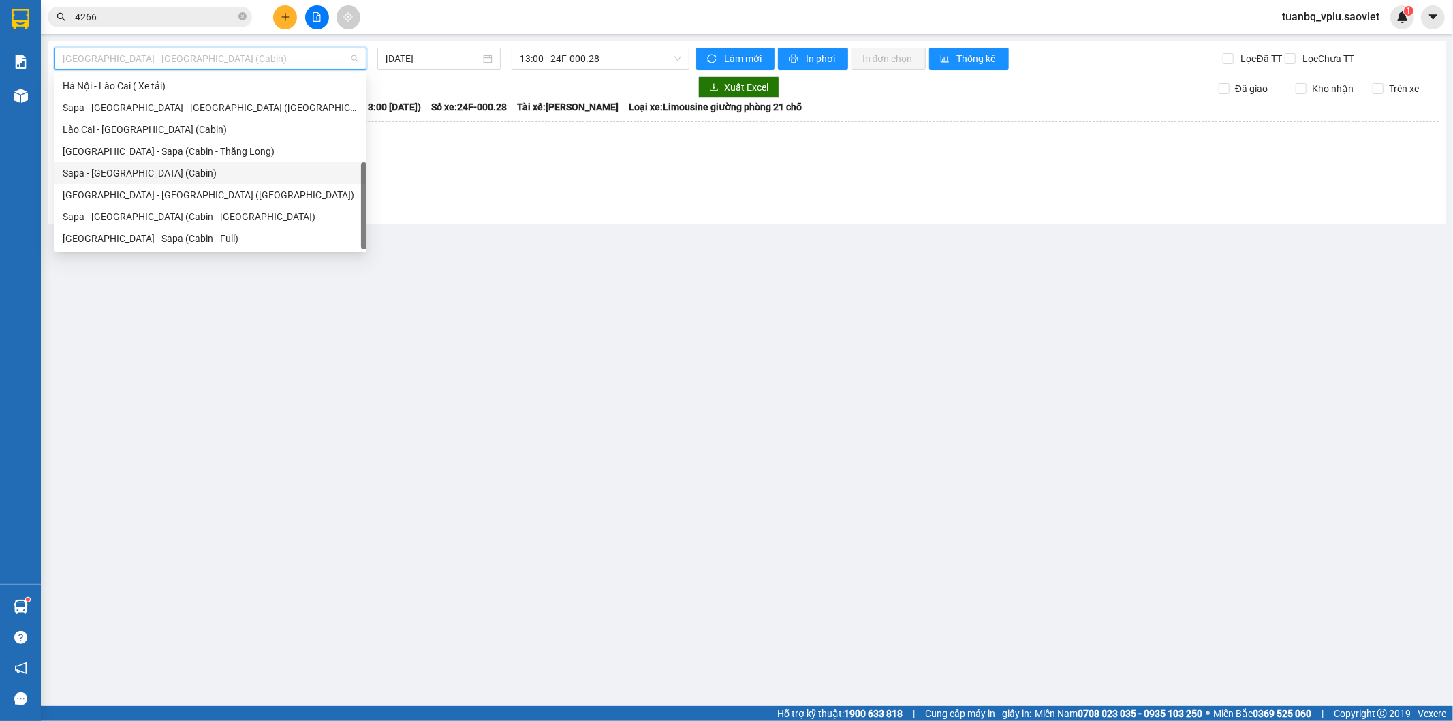
click at [140, 166] on div "Sapa - [GEOGRAPHIC_DATA] (Cabin)" at bounding box center [211, 173] width 296 height 15
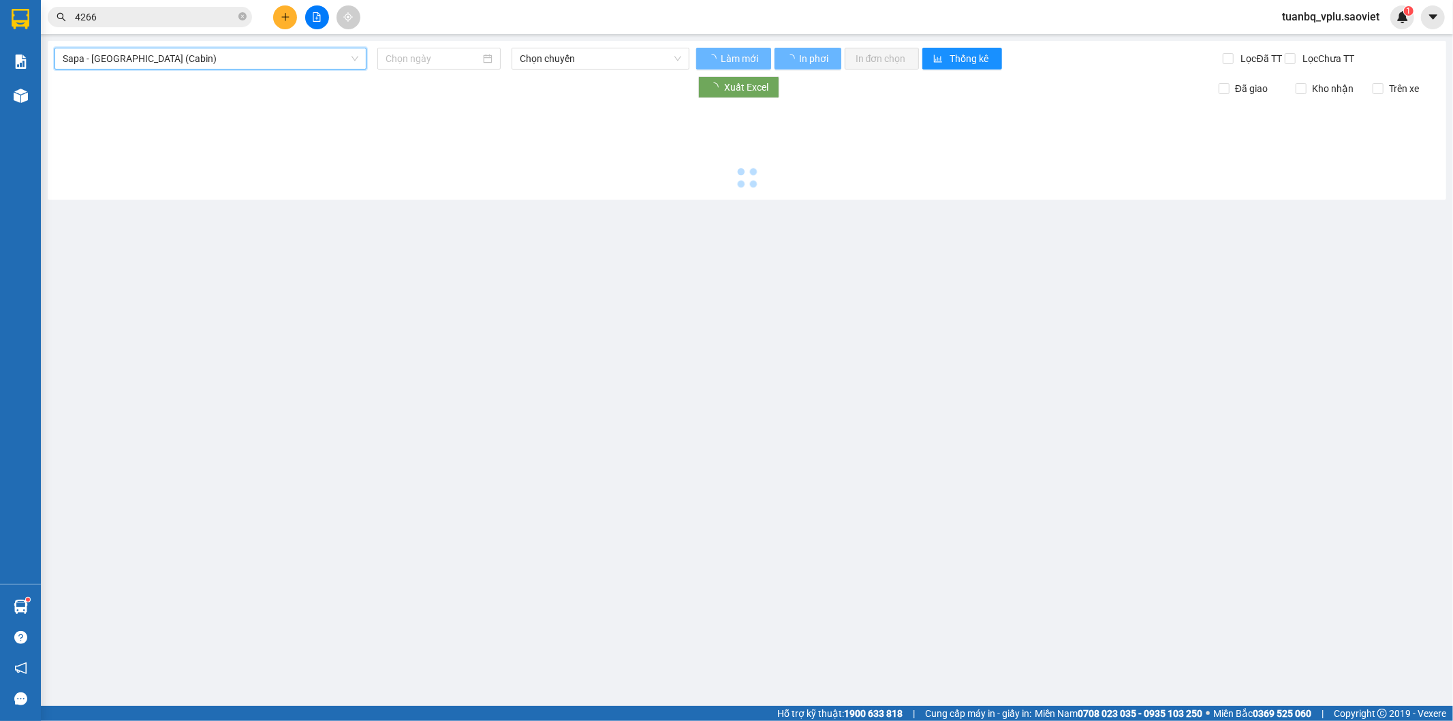
type input "12/09/2025"
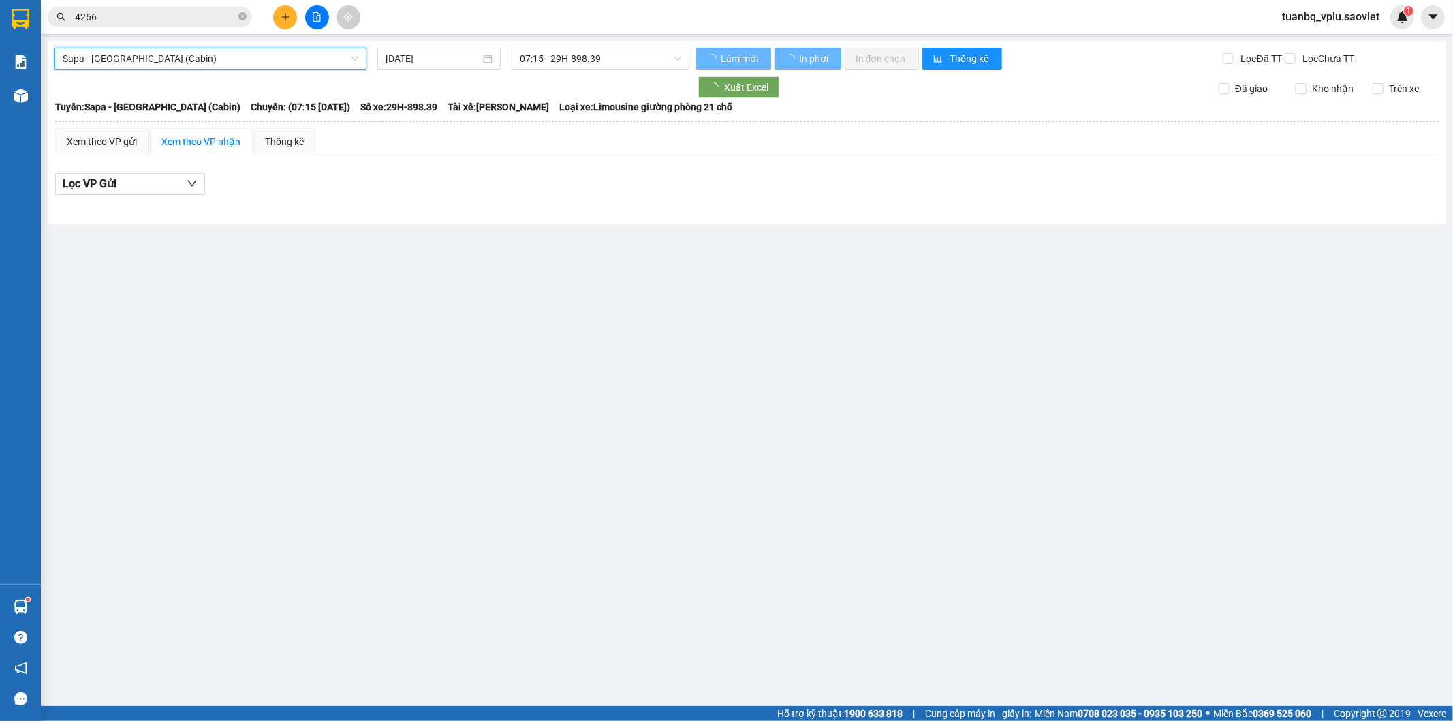
click at [580, 54] on span "07:15 - 29H-898.39" at bounding box center [600, 58] width 161 height 20
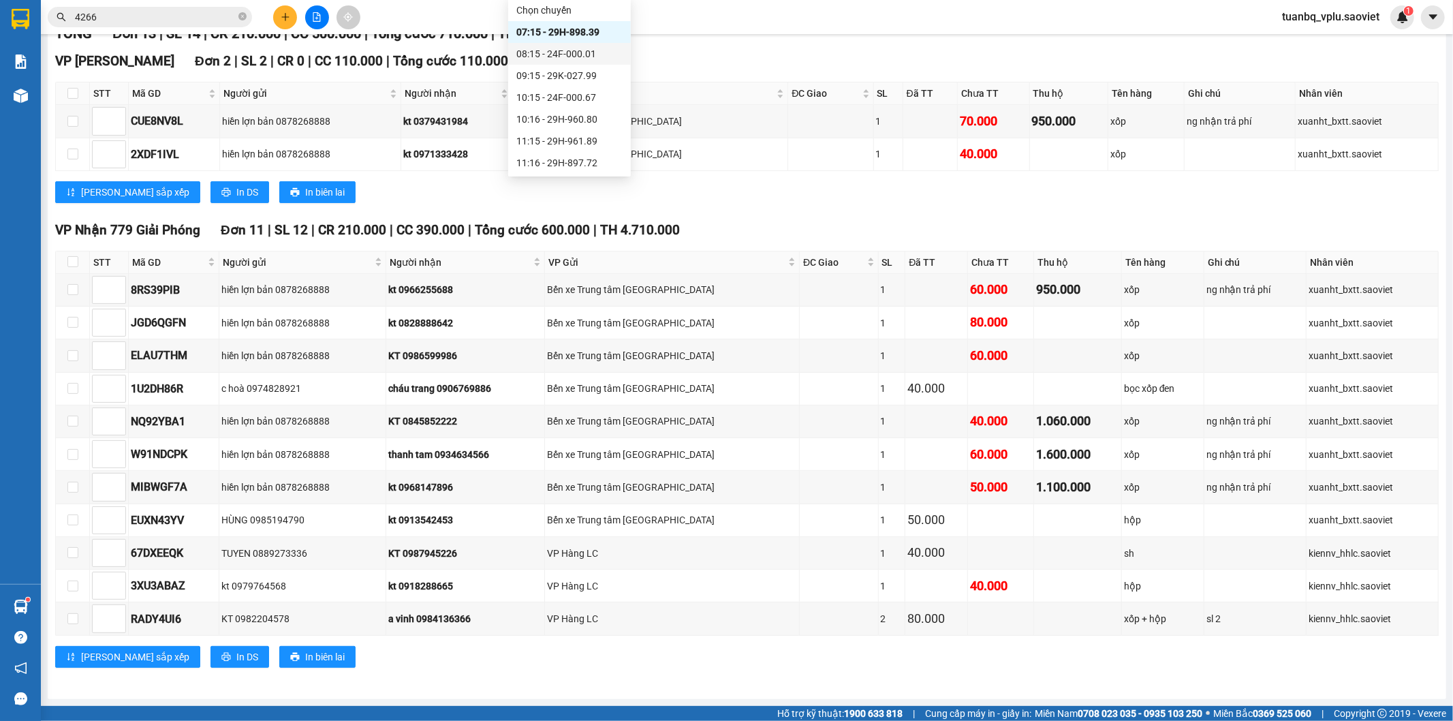
click at [570, 52] on div "08:15 - 24F-000.01" at bounding box center [569, 53] width 106 height 15
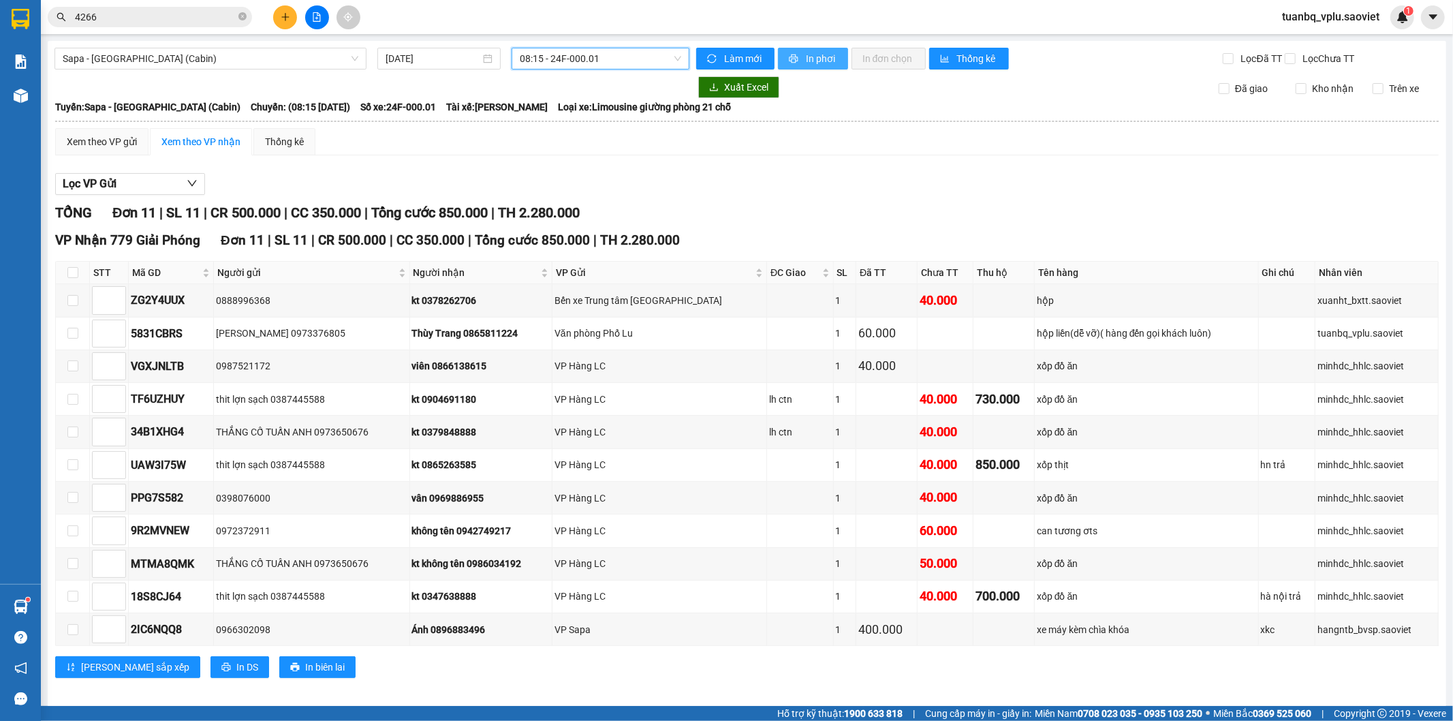
click at [806, 57] on span "In phơi" at bounding box center [821, 58] width 31 height 15
click at [118, 149] on div "Xem theo VP gửi" at bounding box center [102, 141] width 70 height 15
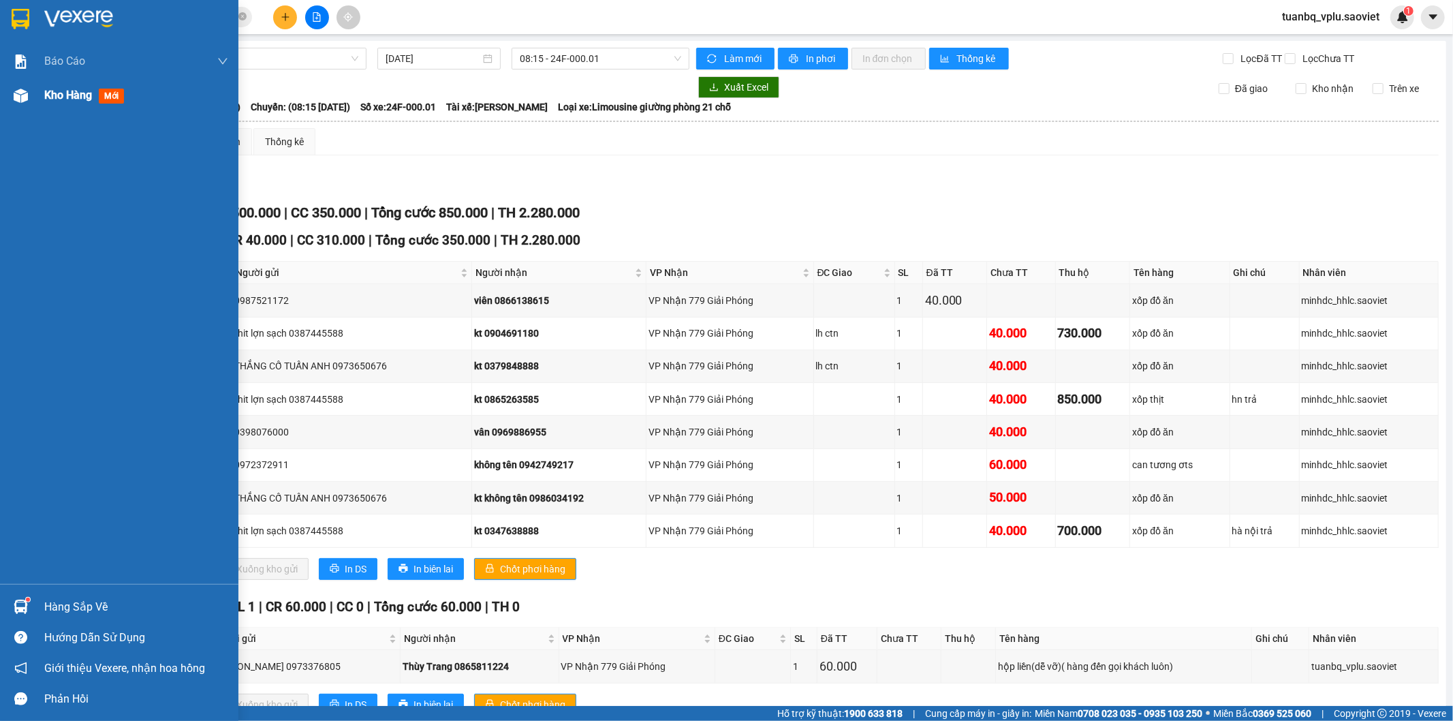
click at [91, 105] on div "Kho hàng mới" at bounding box center [136, 95] width 184 height 34
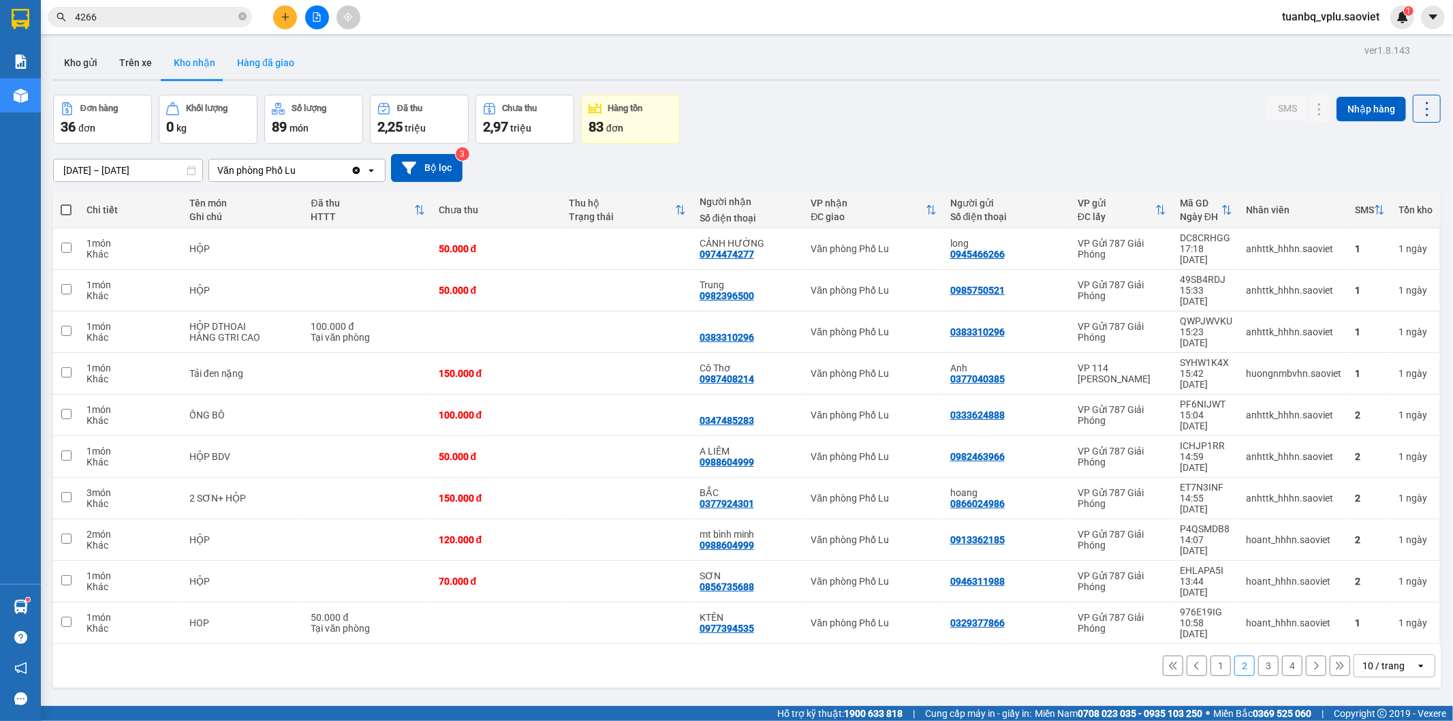
click at [263, 65] on button "Hàng đã giao" at bounding box center [265, 62] width 79 height 33
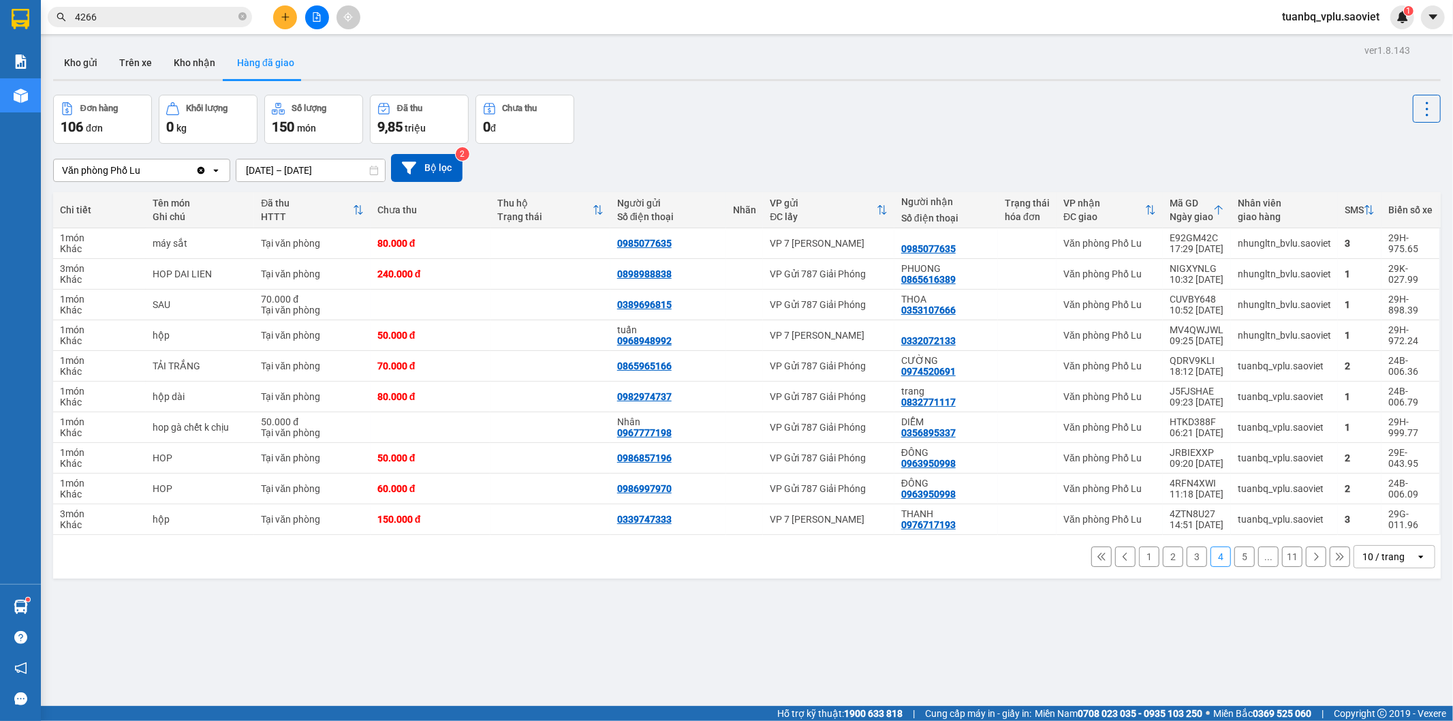
click at [1234, 559] on button "5" at bounding box center [1244, 556] width 20 height 20
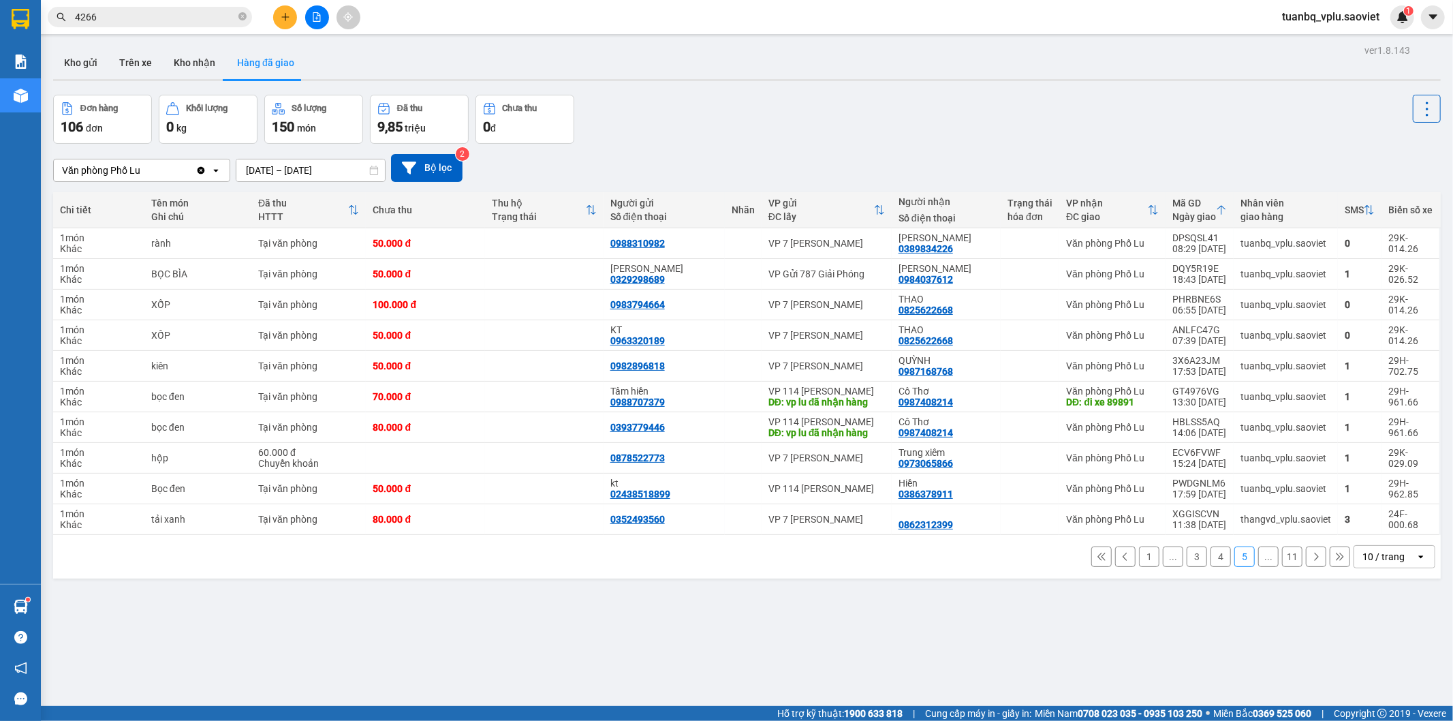
click at [1211, 554] on button "4" at bounding box center [1220, 556] width 20 height 20
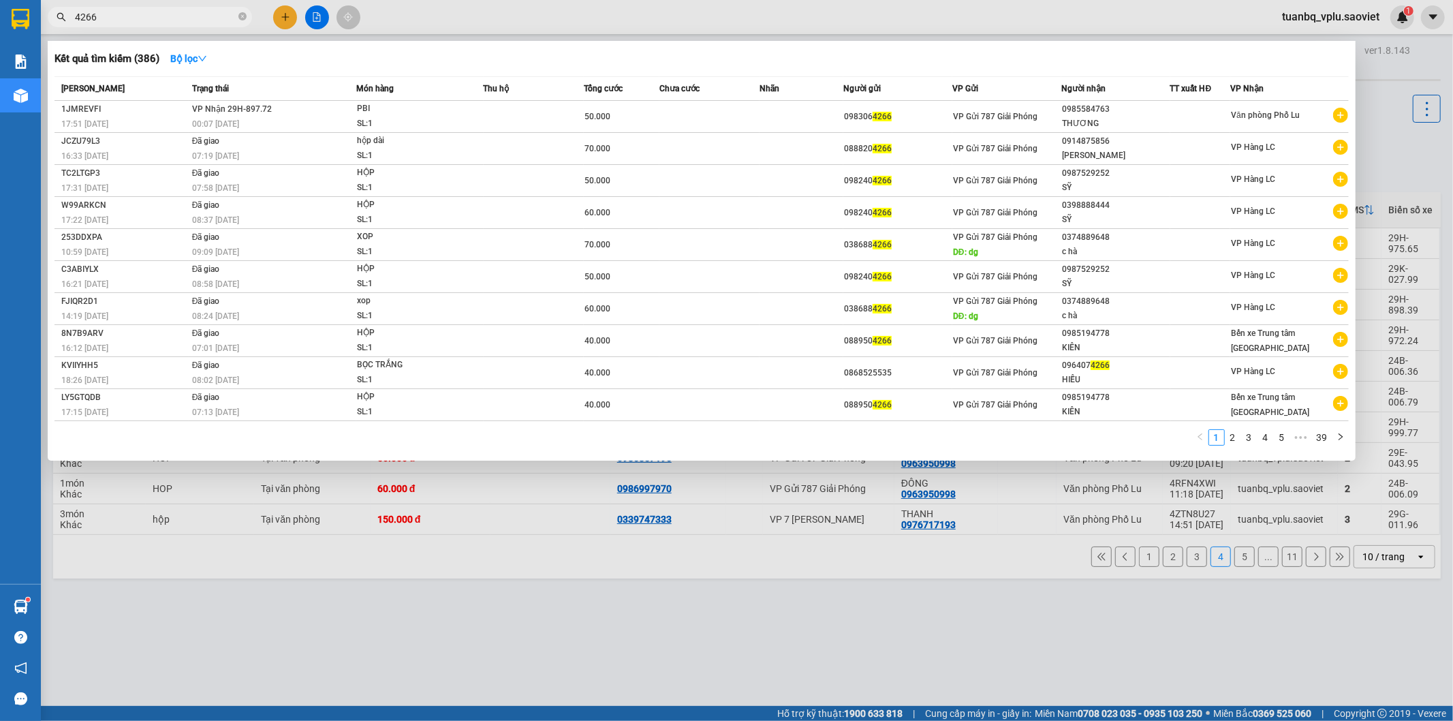
click at [177, 11] on input "4266" at bounding box center [155, 17] width 161 height 15
click at [809, 594] on div at bounding box center [726, 360] width 1453 height 721
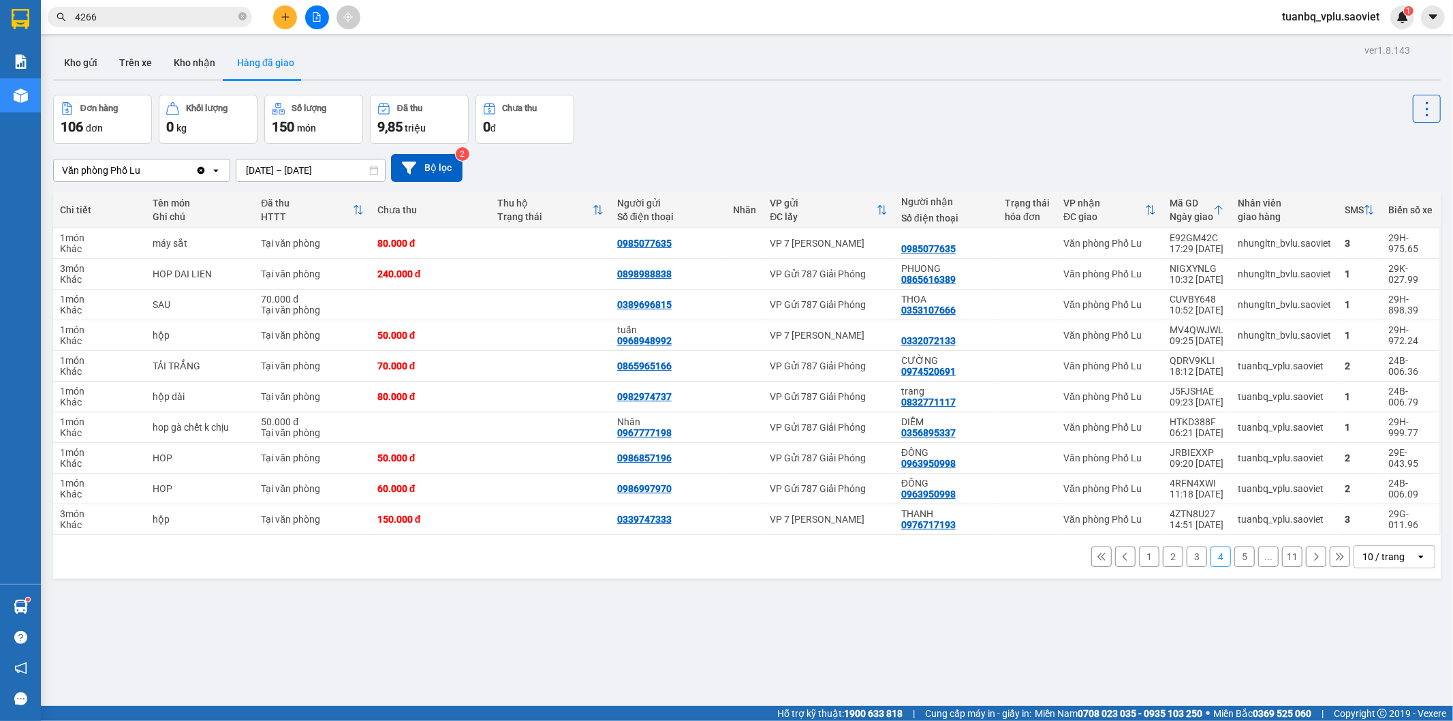
click at [1234, 559] on button "5" at bounding box center [1244, 556] width 20 height 20
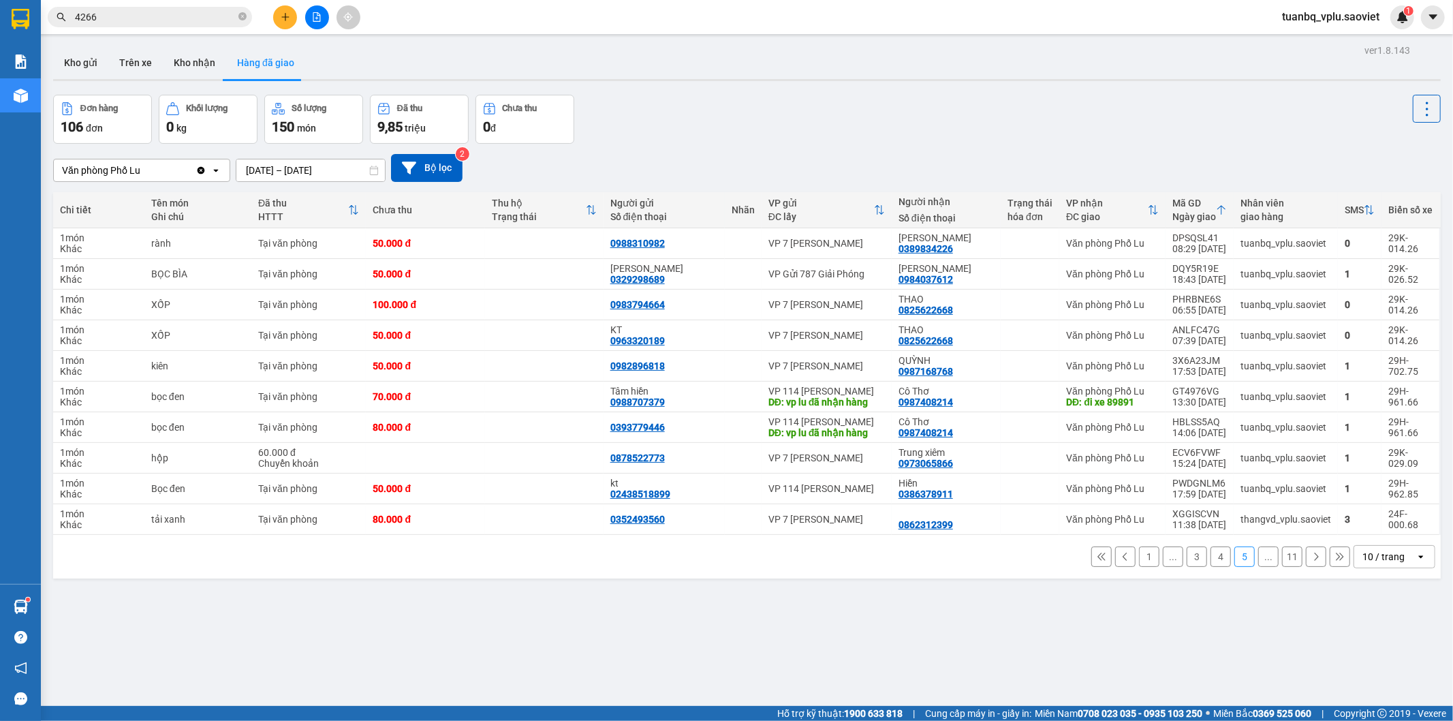
click at [1311, 557] on icon at bounding box center [1316, 557] width 10 height 10
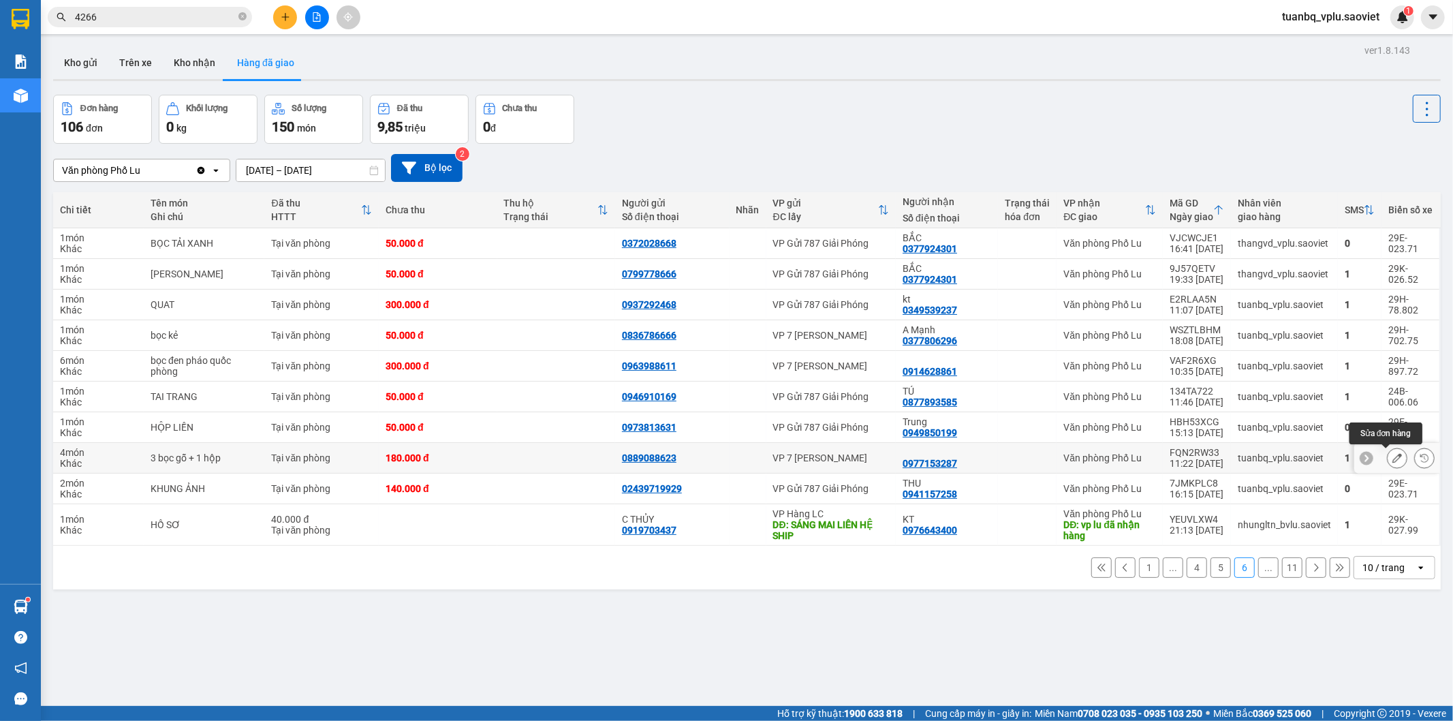
click at [1392, 459] on icon at bounding box center [1397, 458] width 10 height 10
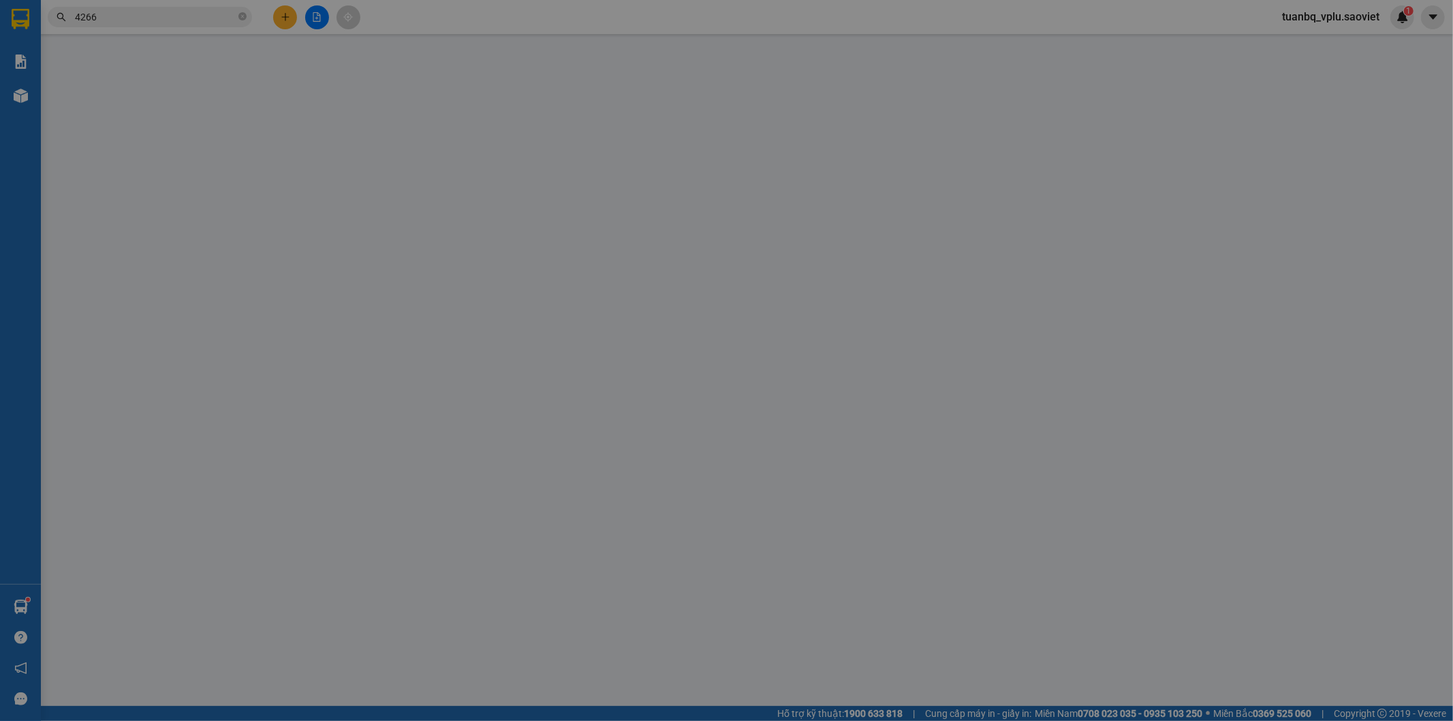
type input "0889088623"
type input "0977153287"
type input "180.000"
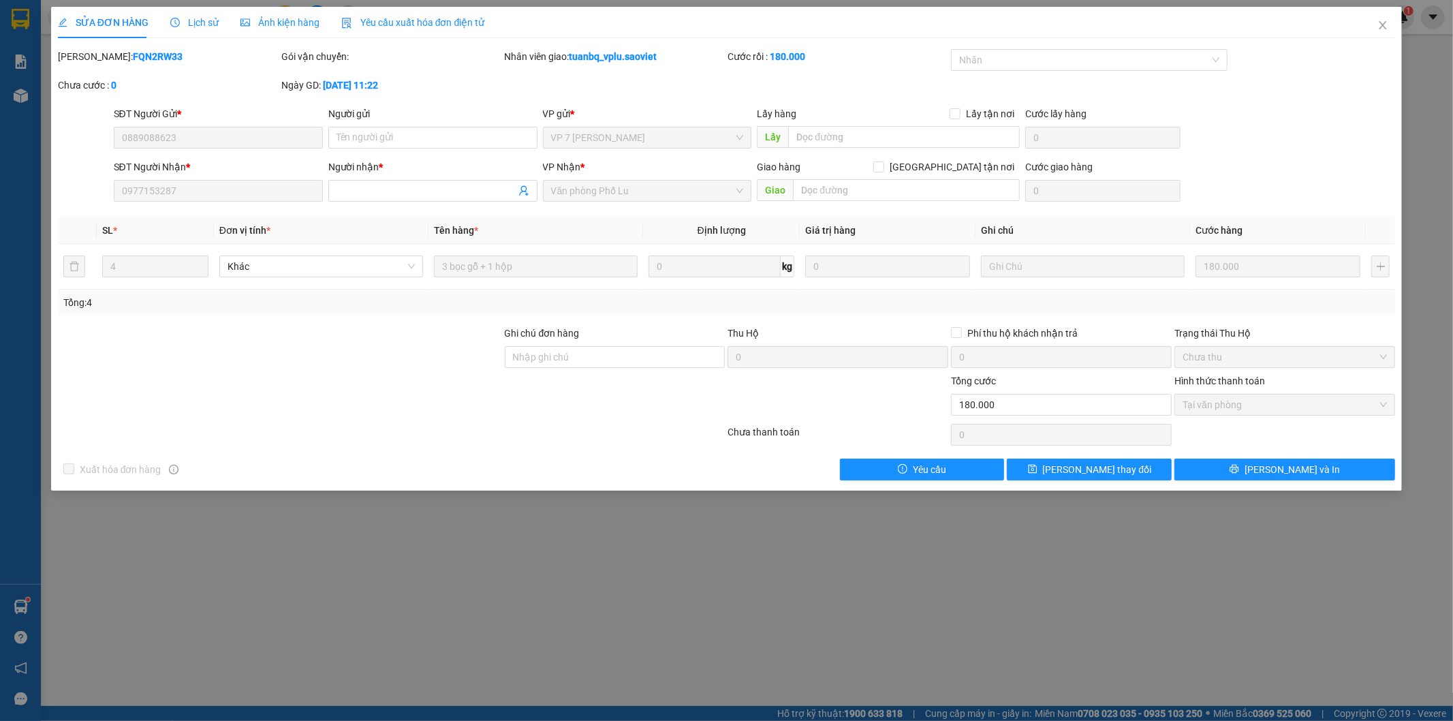
click at [208, 25] on span "Lịch sử" at bounding box center [194, 22] width 48 height 11
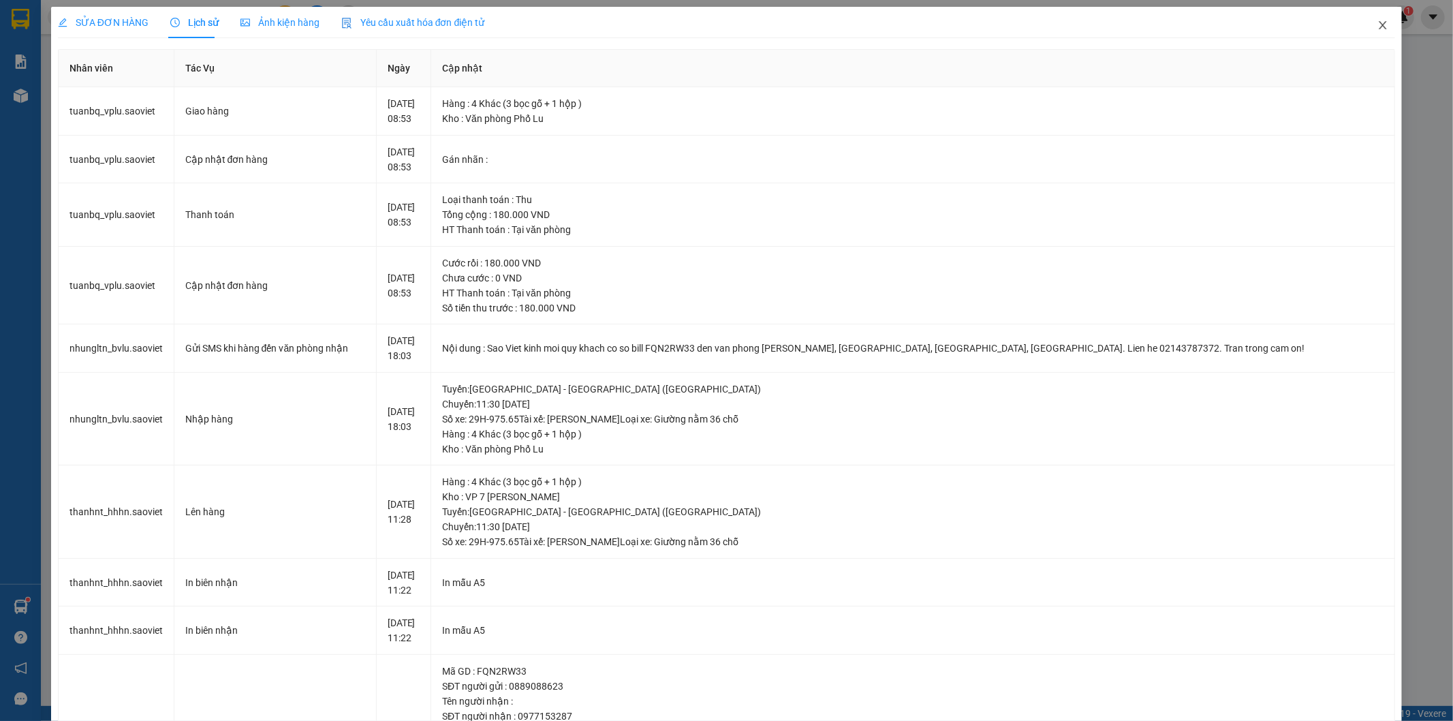
click at [1377, 28] on icon "close" at bounding box center [1382, 25] width 11 height 11
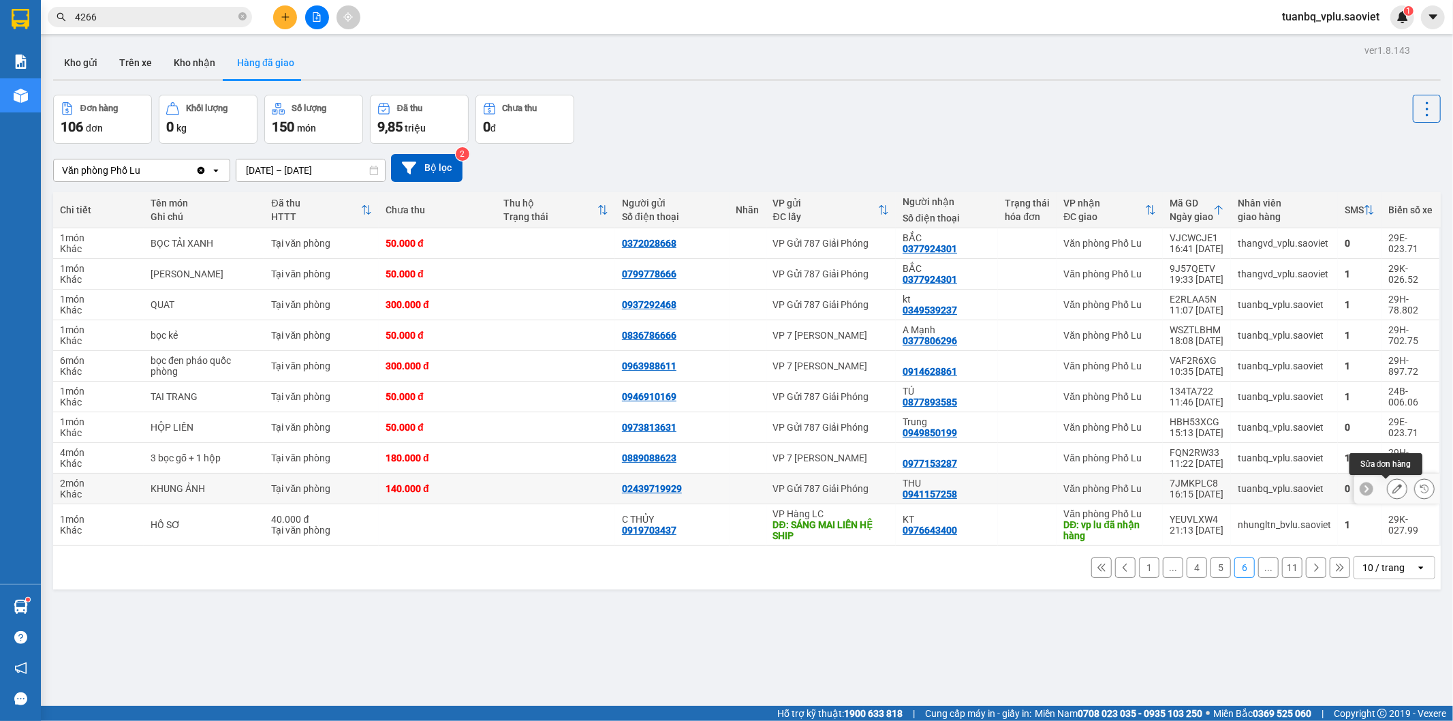
click at [1392, 488] on icon at bounding box center [1397, 489] width 10 height 10
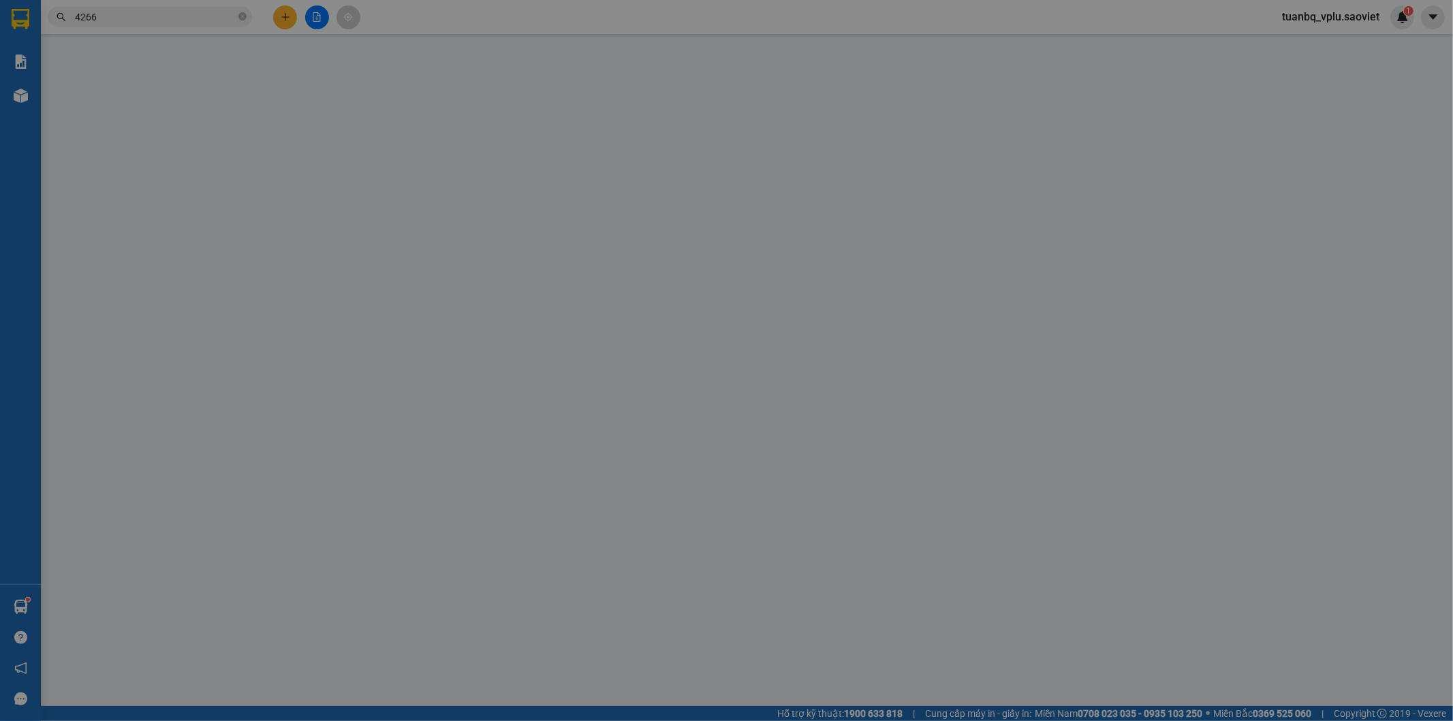
type input "02439719929"
type input "0941157258"
type input "THU"
type input "140.000"
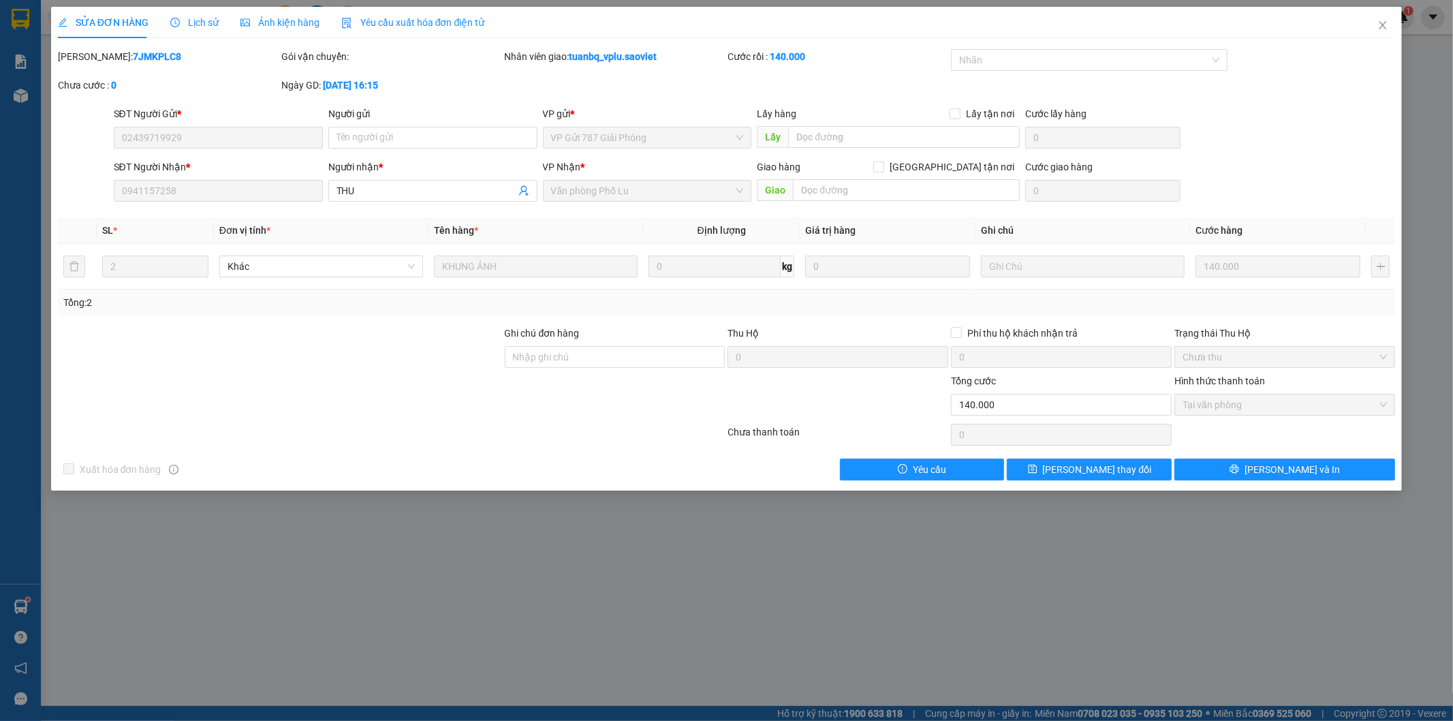
click at [191, 24] on span "Lịch sử" at bounding box center [194, 22] width 48 height 11
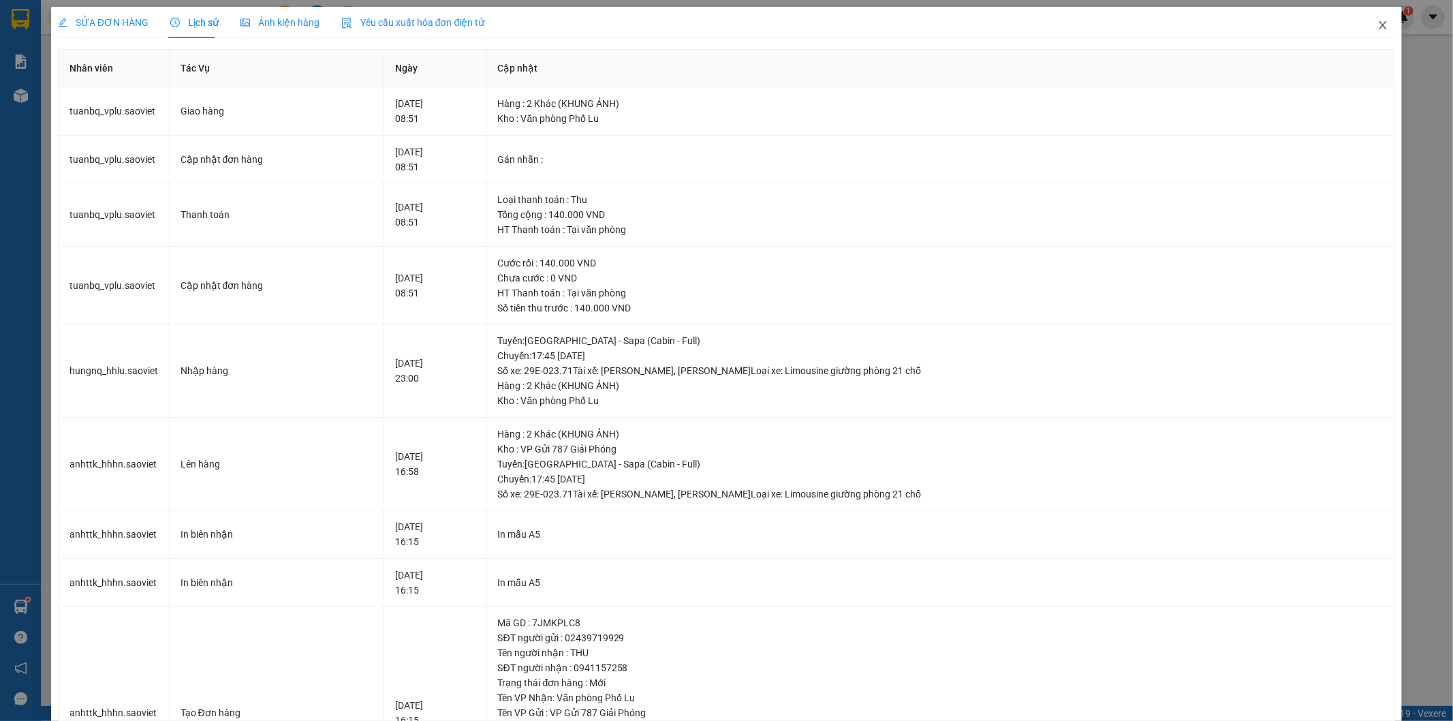
click at [1379, 26] on icon "close" at bounding box center [1382, 25] width 7 height 8
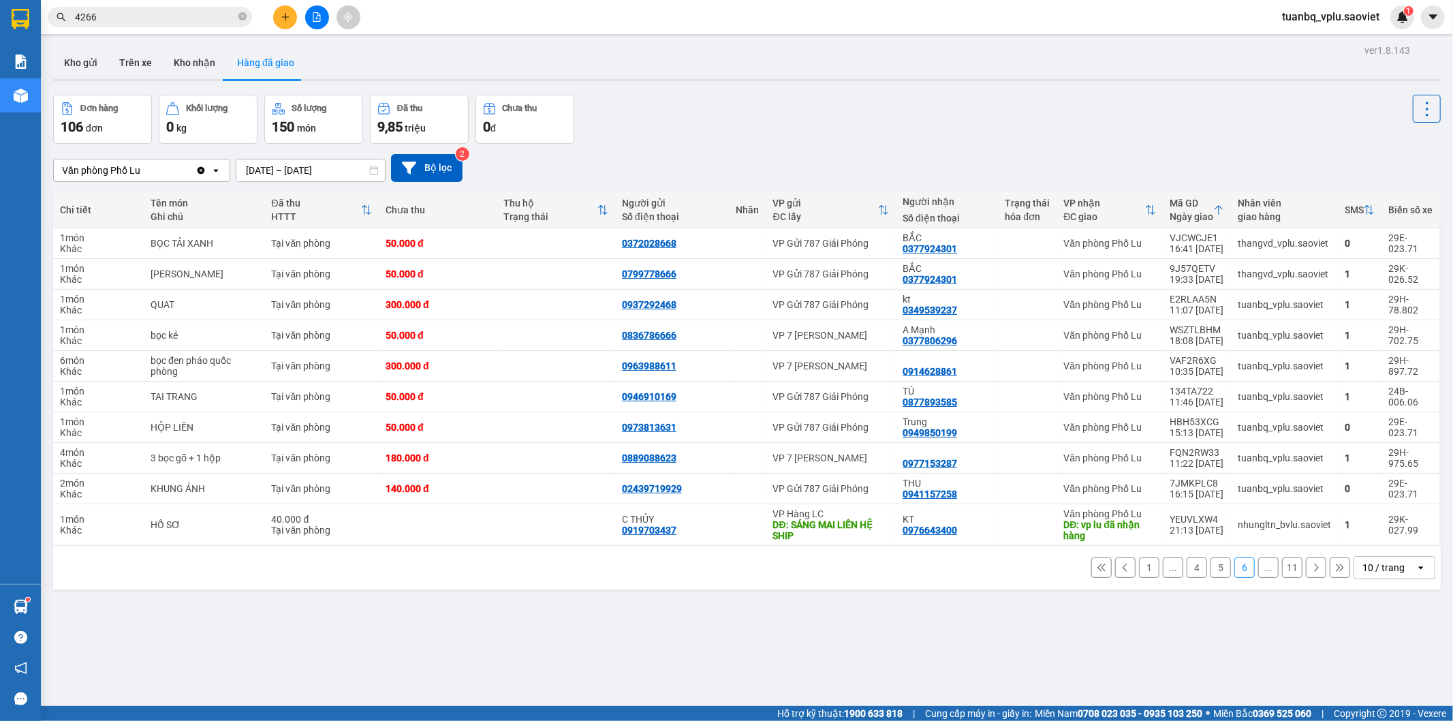
click at [170, 21] on input "4266" at bounding box center [155, 17] width 161 height 15
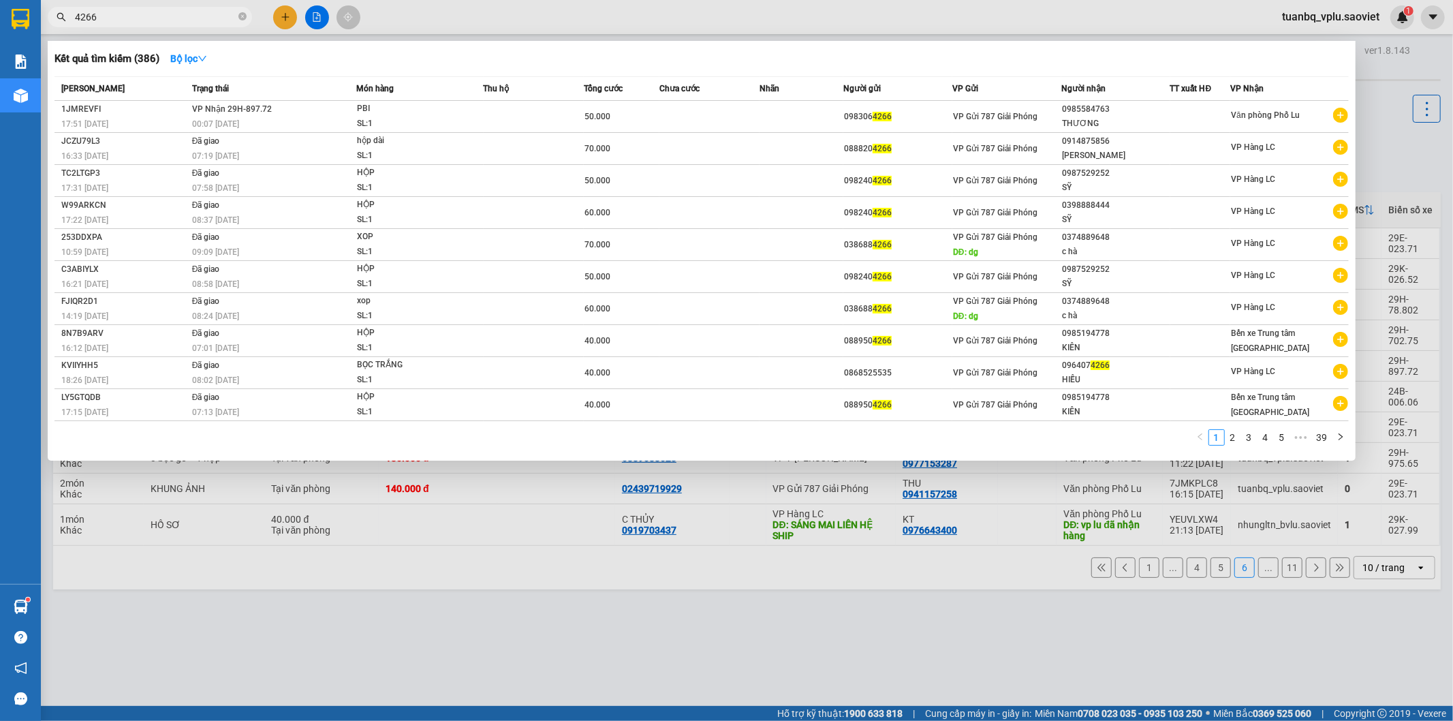
click at [171, 20] on input "4266" at bounding box center [155, 17] width 161 height 15
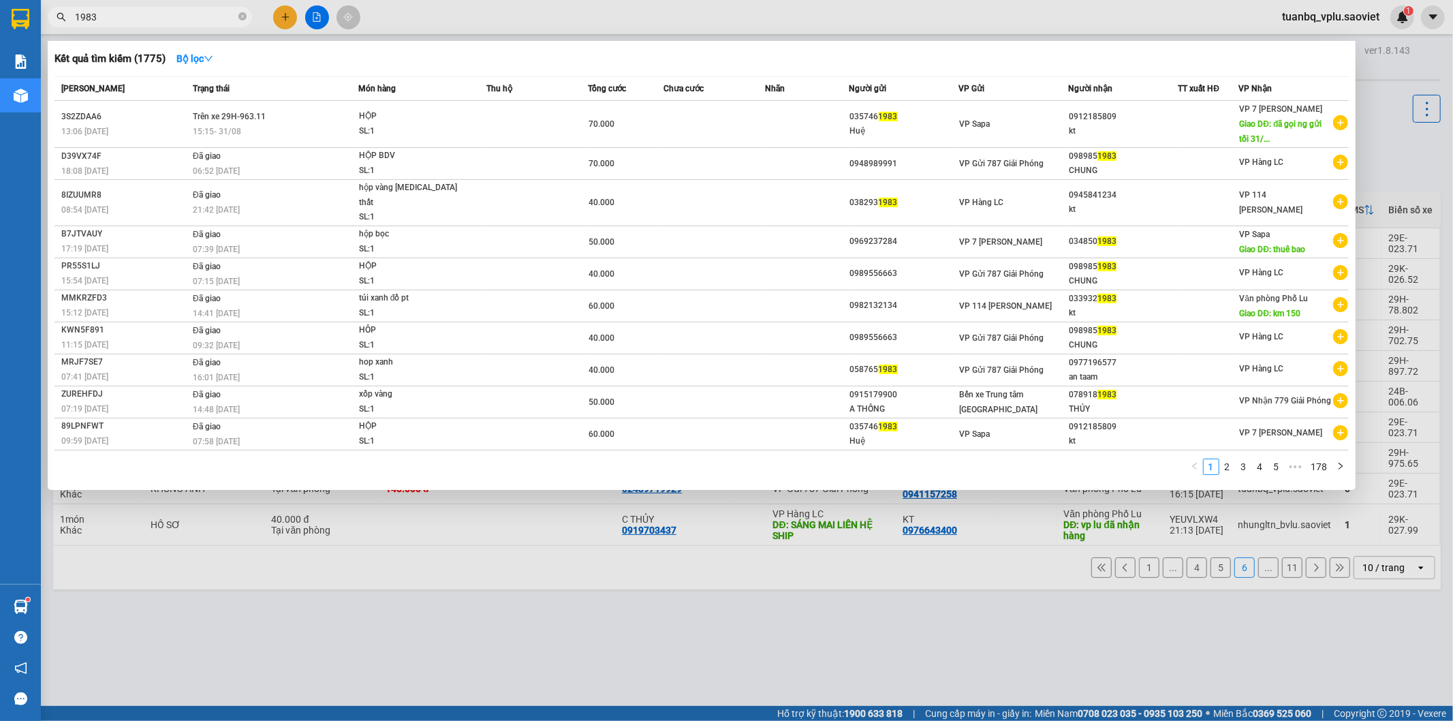
click at [123, 16] on input "1983" at bounding box center [155, 17] width 161 height 15
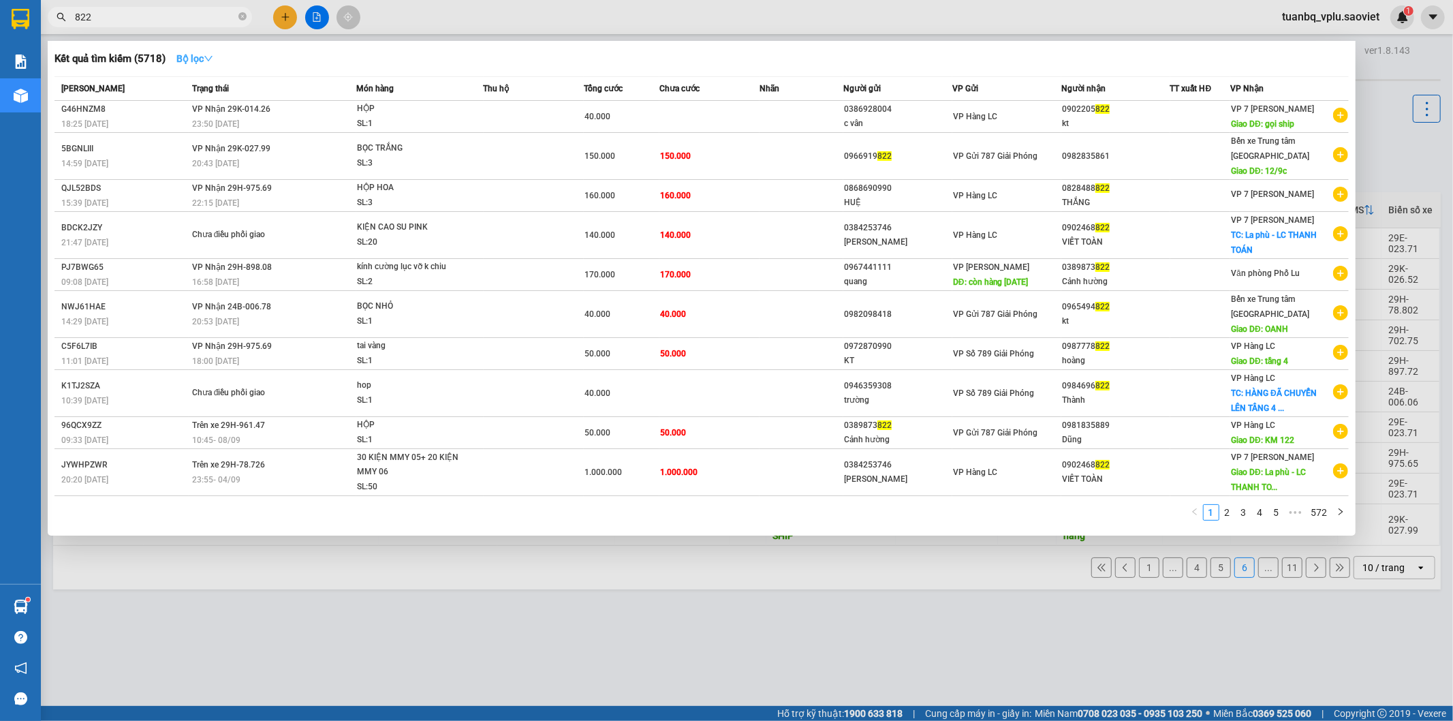
type input "822"
click at [189, 60] on strong "Bộ lọc" at bounding box center [194, 58] width 37 height 11
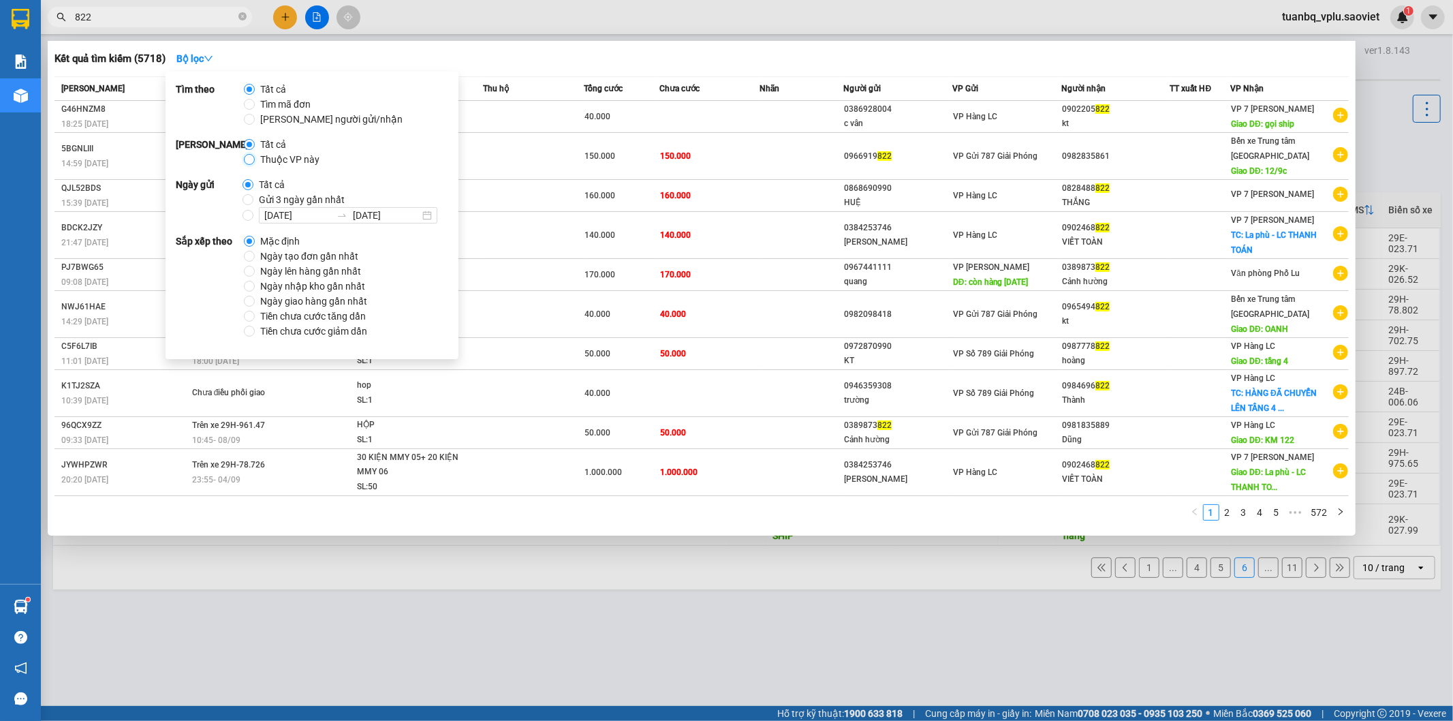
click at [253, 161] on input "Thuộc VP này" at bounding box center [249, 159] width 11 height 11
radio input "true"
radio input "false"
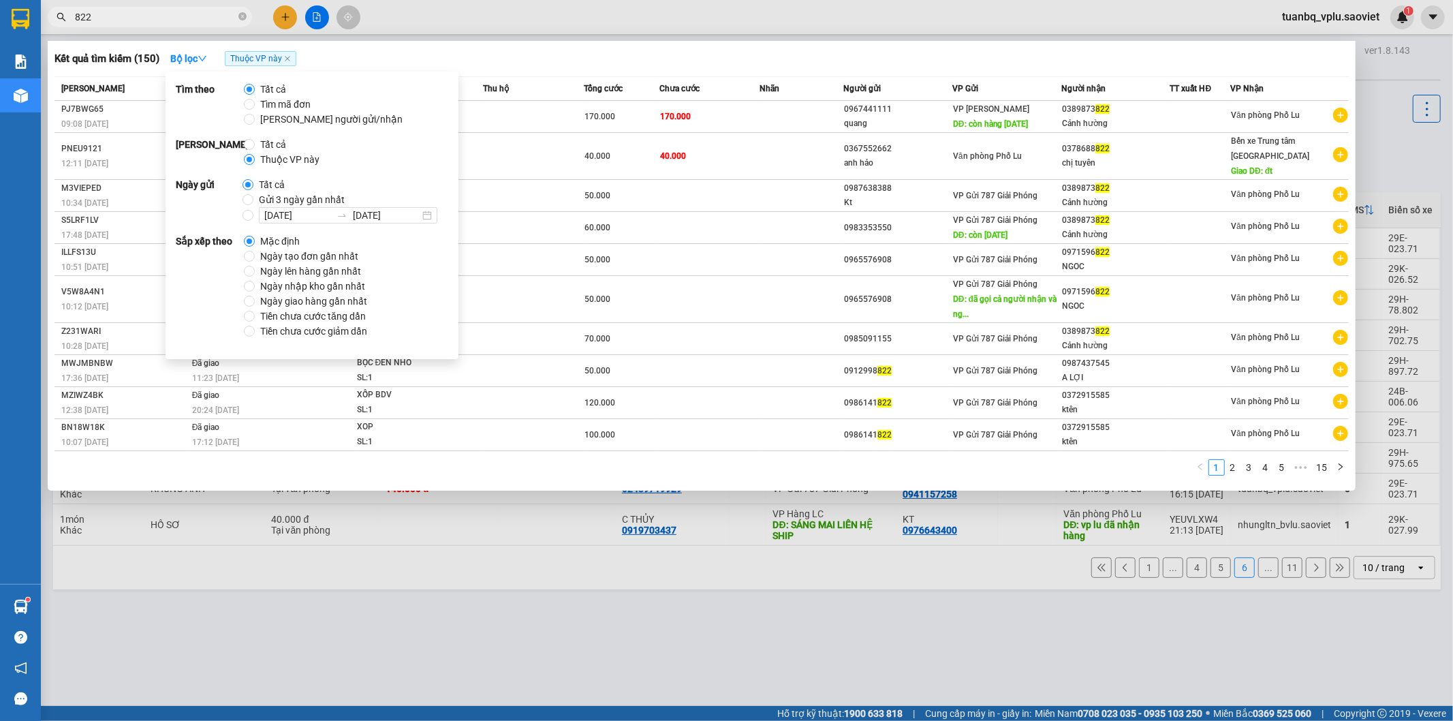
click at [631, 28] on div at bounding box center [726, 360] width 1453 height 721
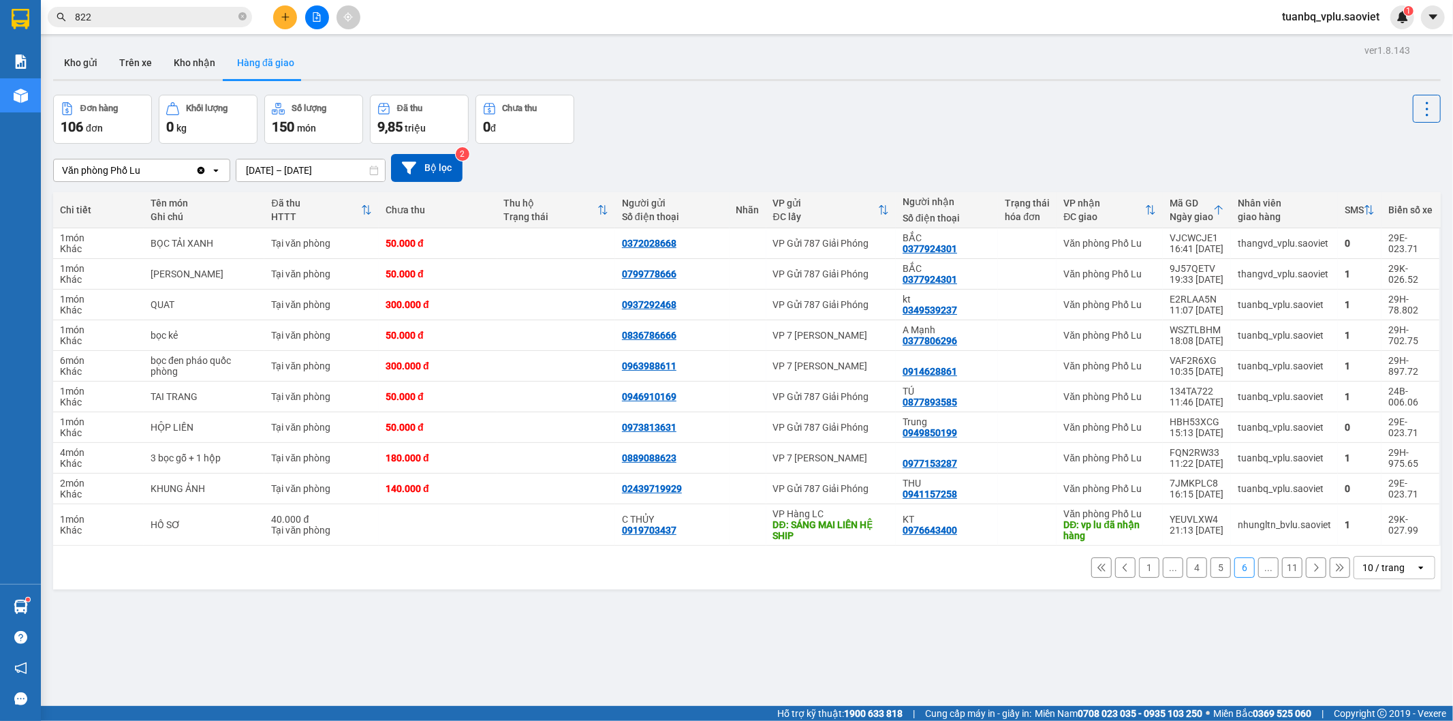
click at [144, 18] on input "822" at bounding box center [155, 17] width 161 height 15
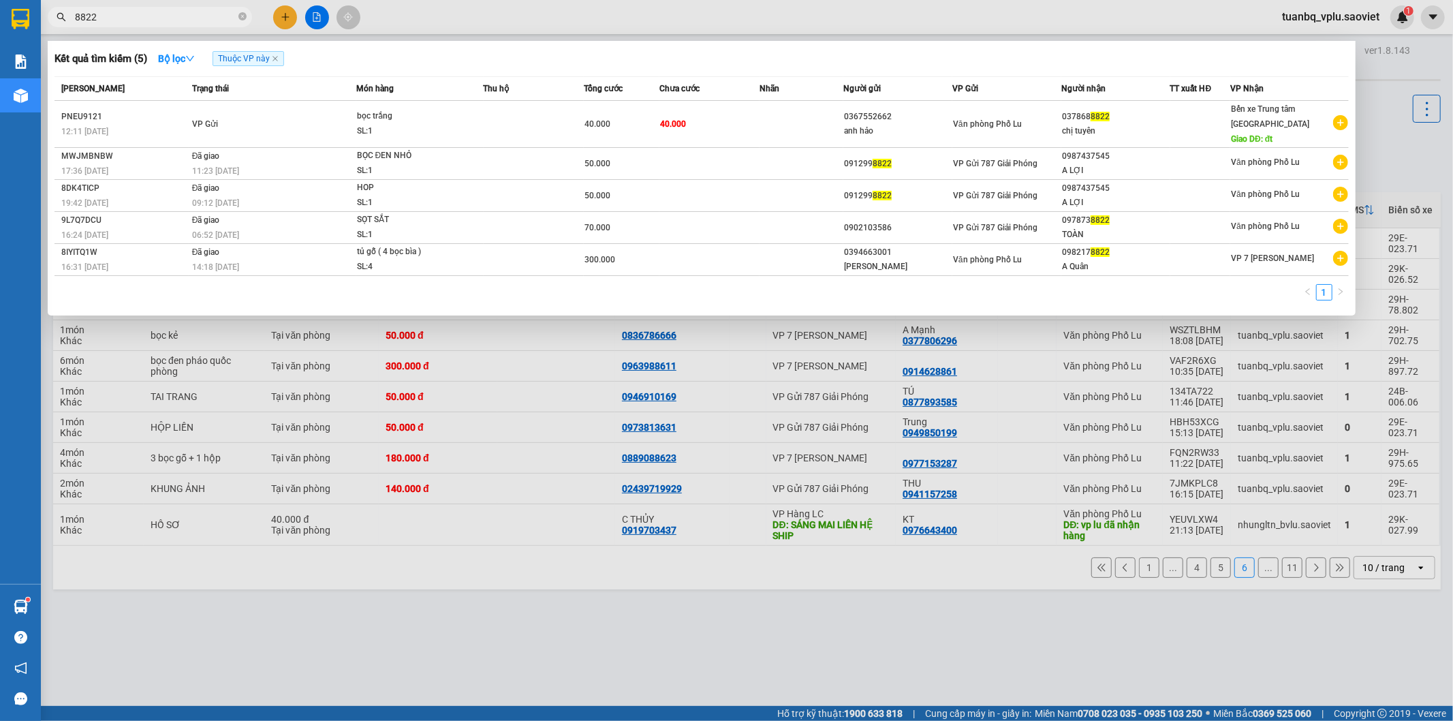
click at [543, 612] on div at bounding box center [726, 360] width 1453 height 721
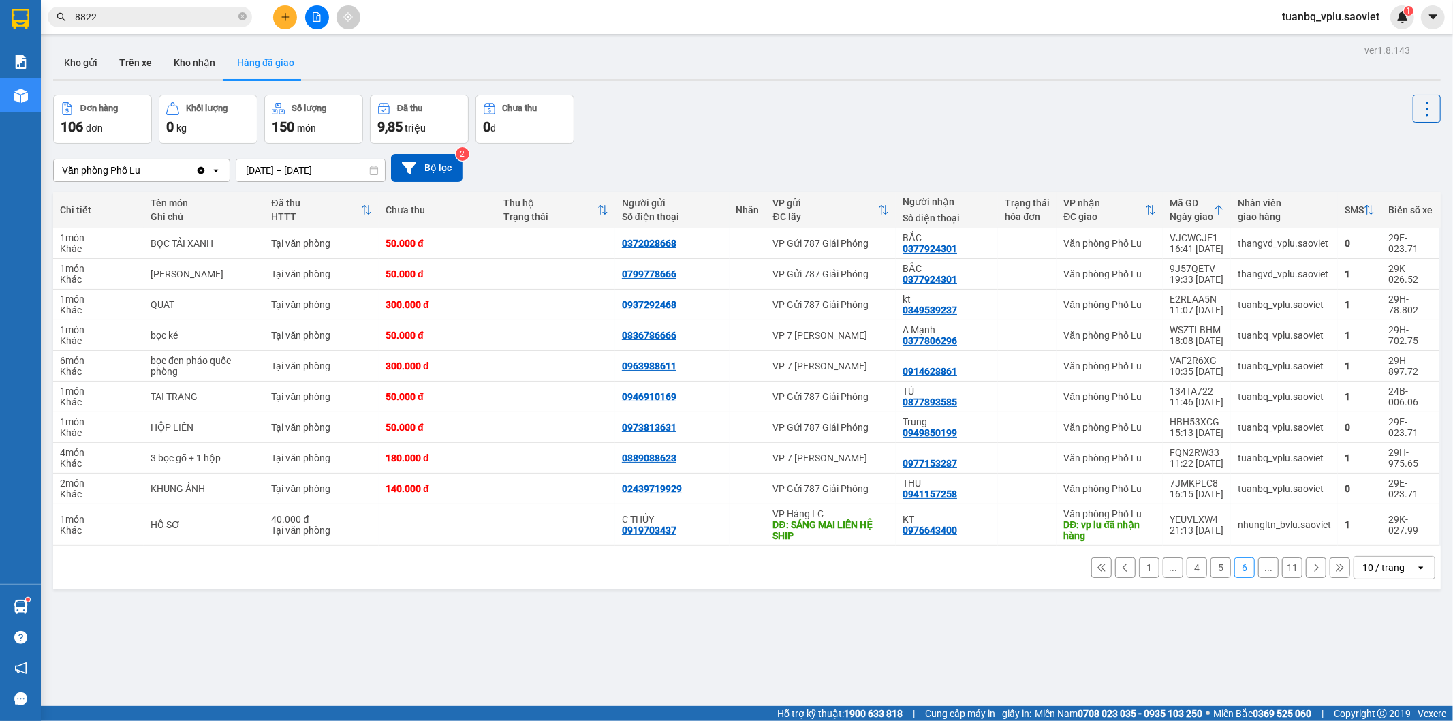
click at [544, 611] on div "ver 1.8.143 Kho gửi Trên xe Kho nhận Hàng đã giao Đơn hàng 106 đơn Khối lượng 0…" at bounding box center [747, 401] width 1398 height 721
click at [154, 14] on input "8822" at bounding box center [155, 17] width 161 height 15
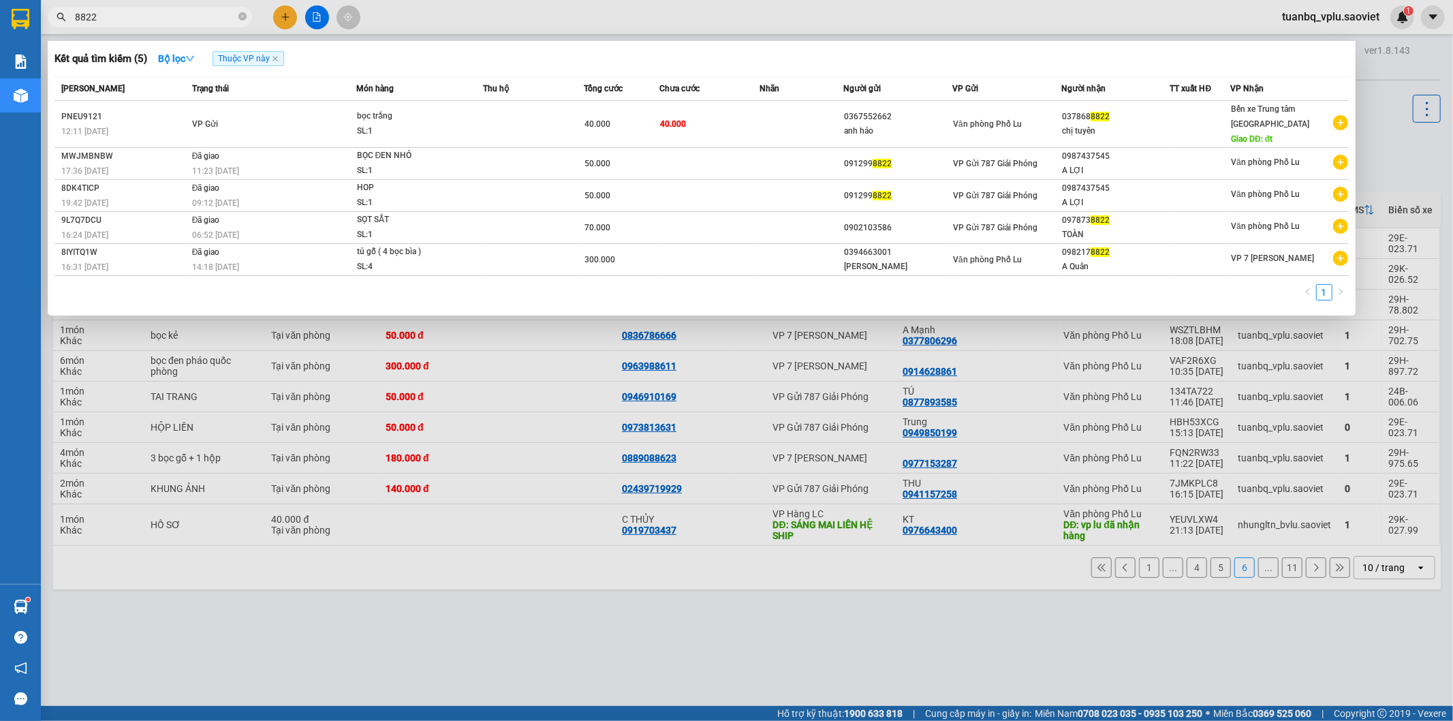
click at [154, 14] on input "8822" at bounding box center [155, 17] width 161 height 15
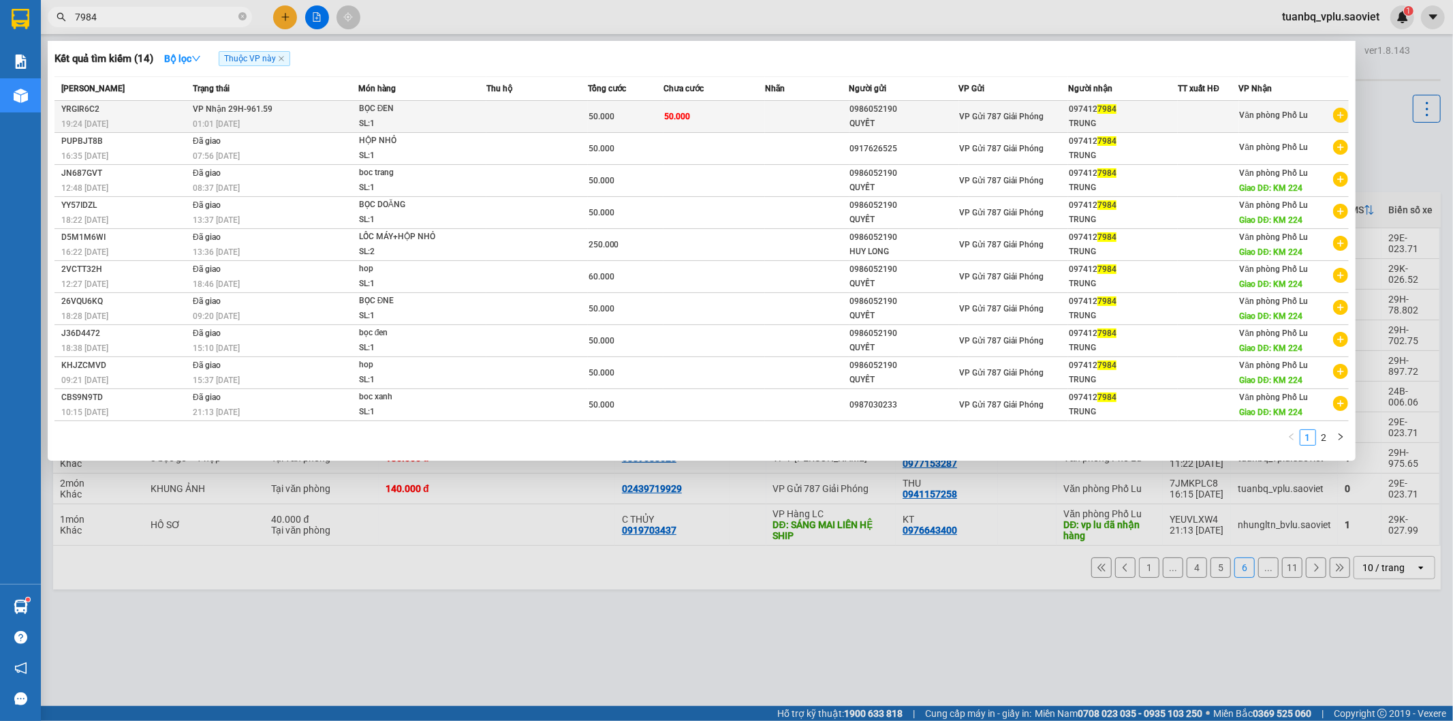
type input "7984"
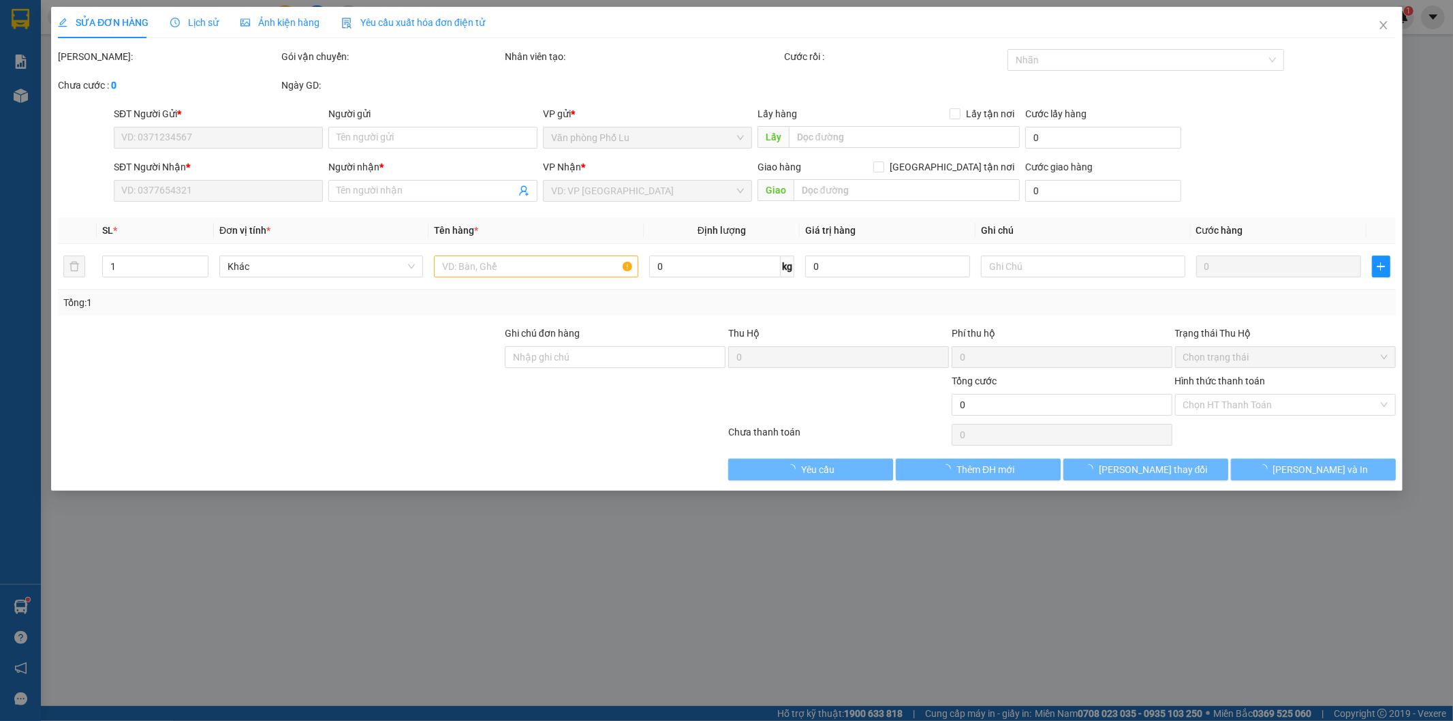
type input "0986052190"
type input "QUYẾT"
type input "0974127984"
type input "TRUNG"
type input "50.000"
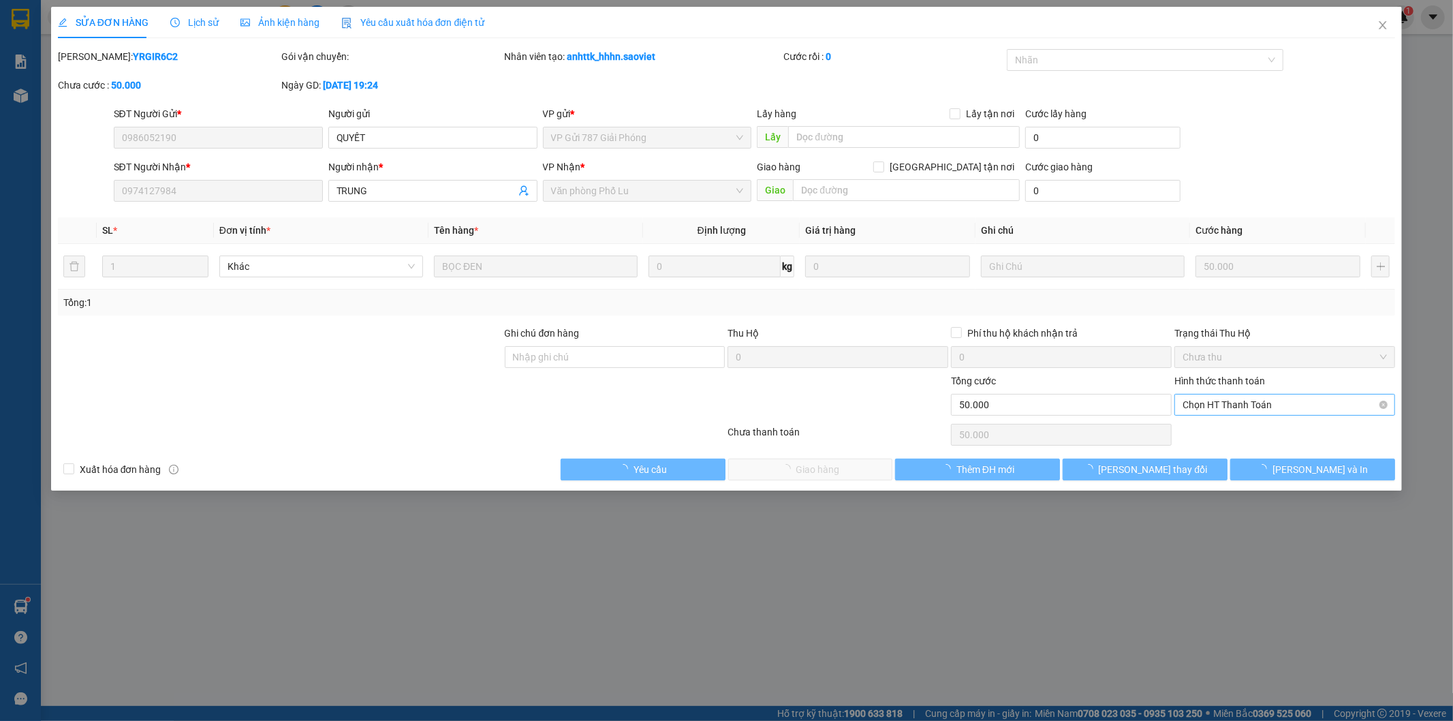
click at [1236, 406] on span "Chọn HT Thanh Toán" at bounding box center [1285, 404] width 204 height 20
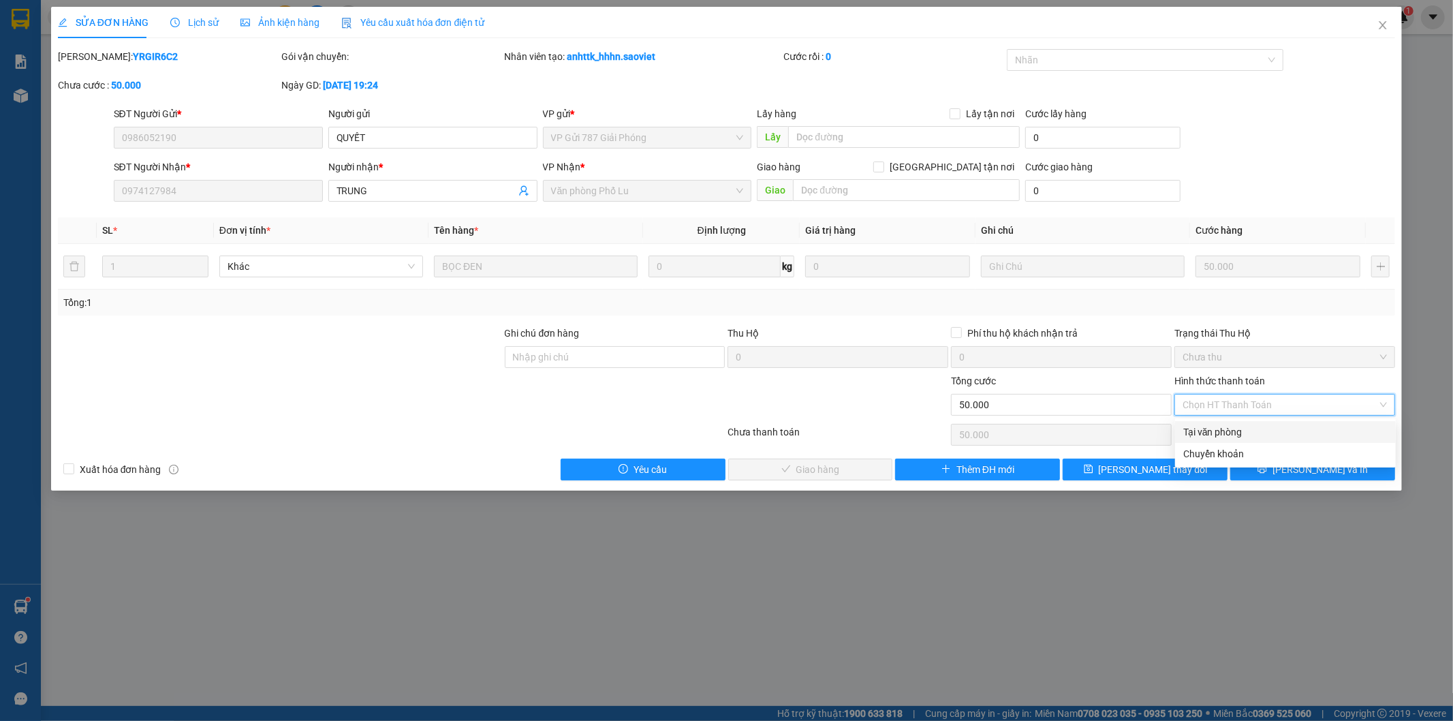
click at [1220, 425] on div "Tại văn phòng" at bounding box center [1285, 431] width 204 height 15
type input "0"
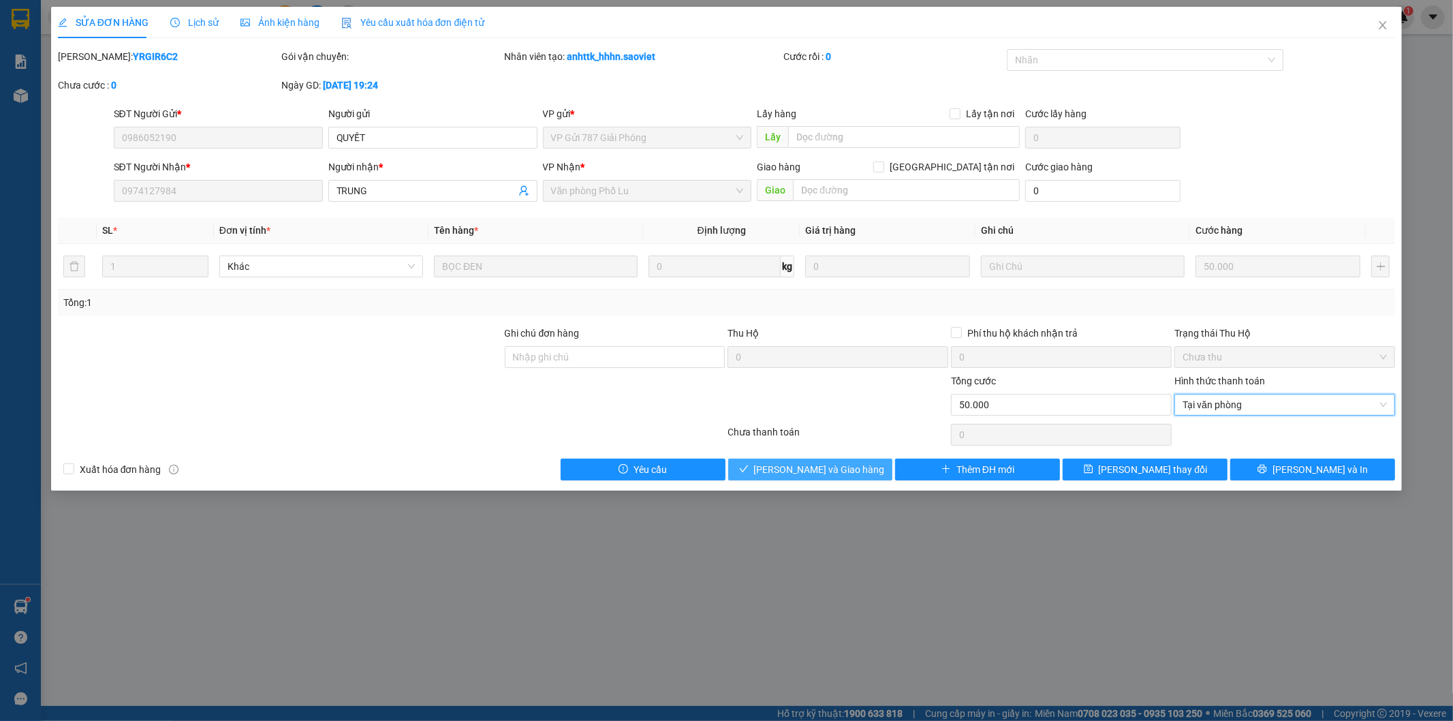
click at [830, 473] on span "[PERSON_NAME] và Giao hàng" at bounding box center [819, 469] width 131 height 15
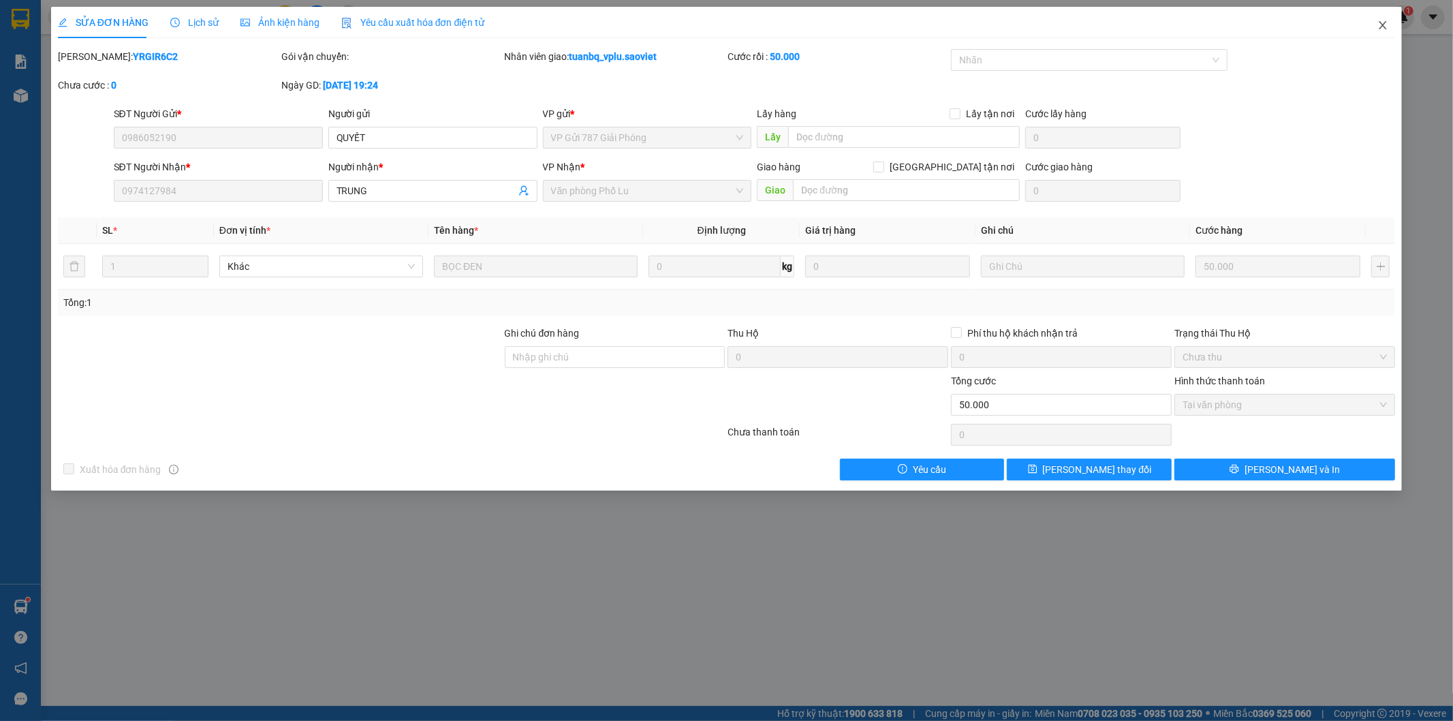
click at [1386, 23] on icon "close" at bounding box center [1382, 25] width 11 height 11
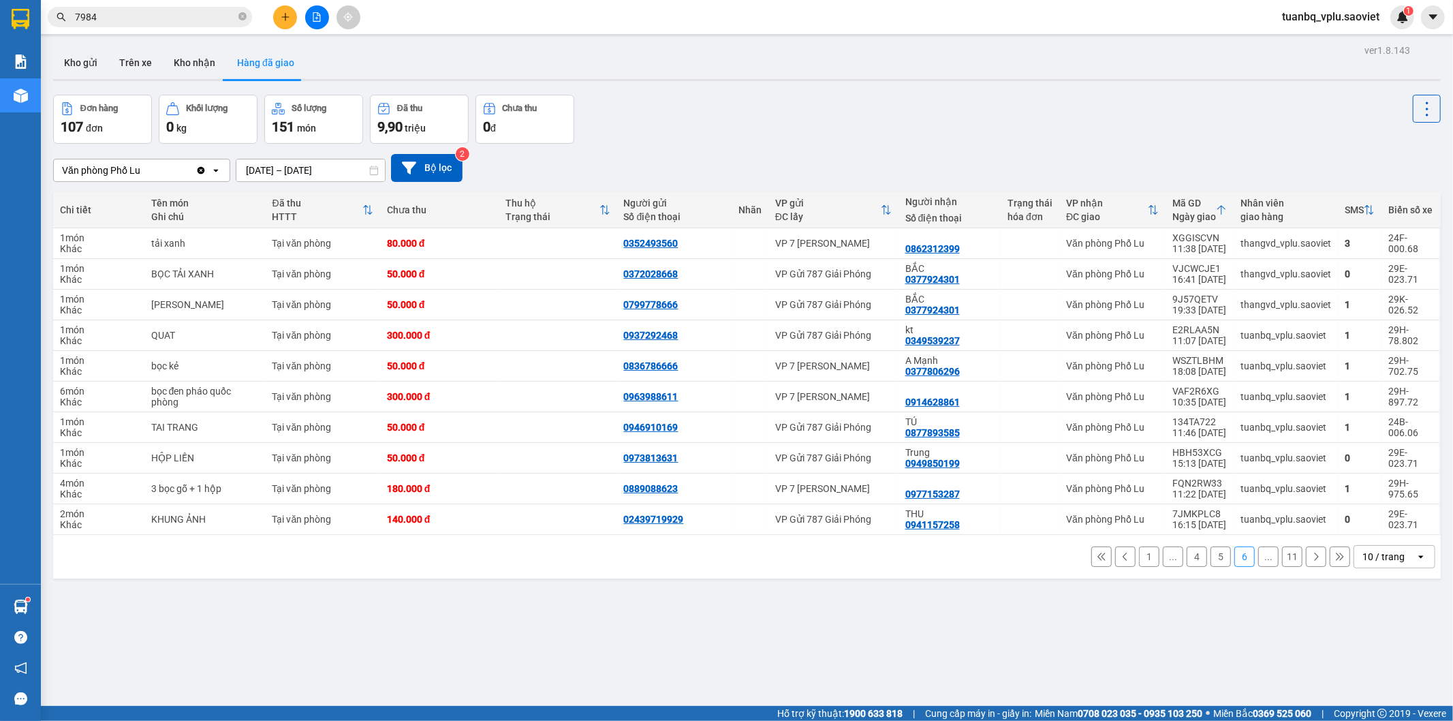
click at [1210, 557] on button "5" at bounding box center [1220, 556] width 20 height 20
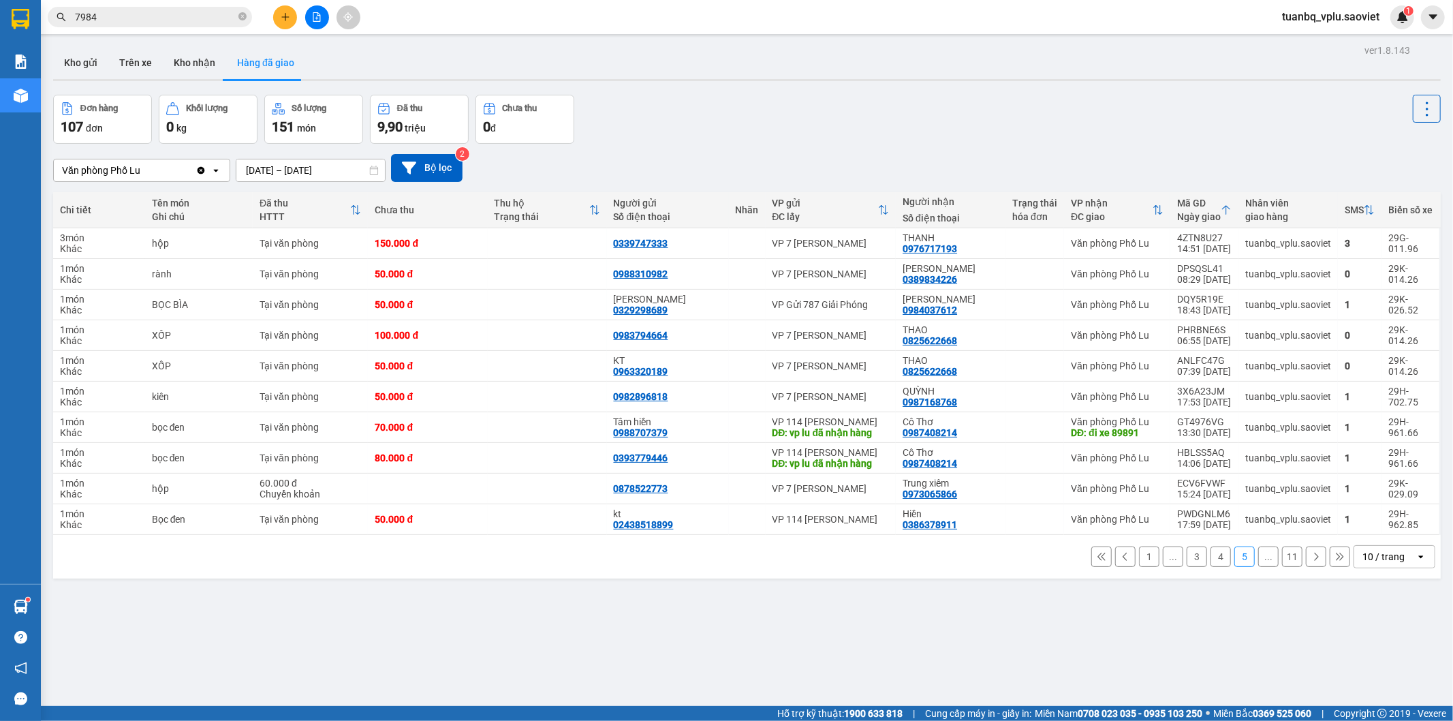
click at [1210, 561] on button "4" at bounding box center [1220, 556] width 20 height 20
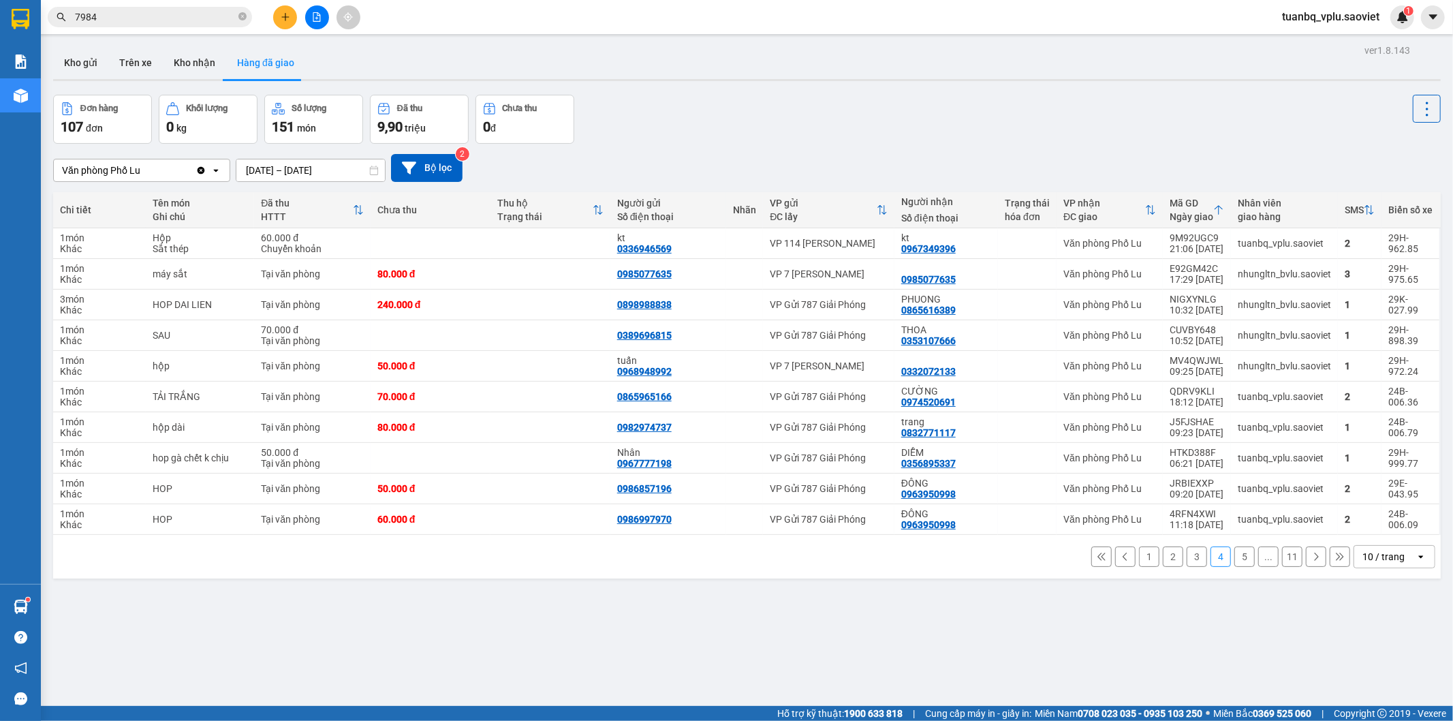
click at [1238, 556] on button "5" at bounding box center [1244, 556] width 20 height 20
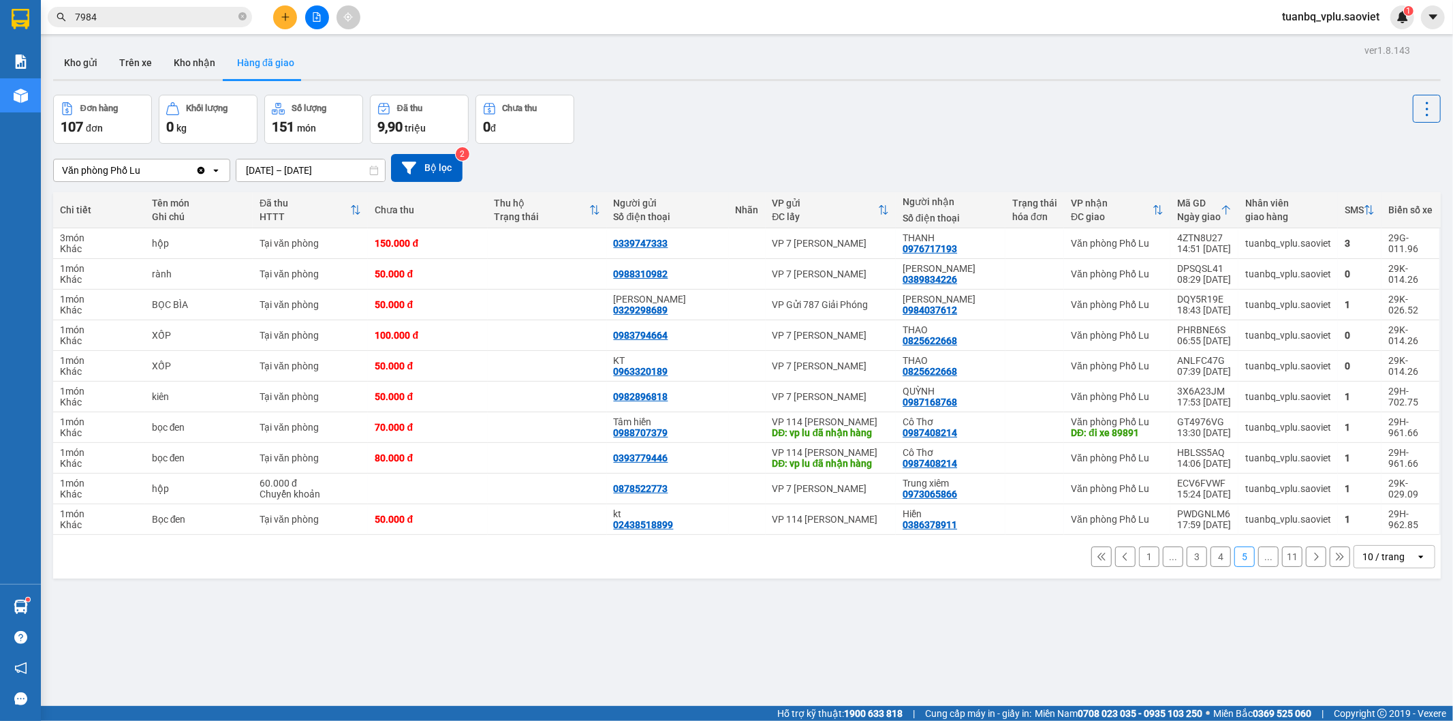
click at [1311, 559] on icon at bounding box center [1316, 557] width 10 height 10
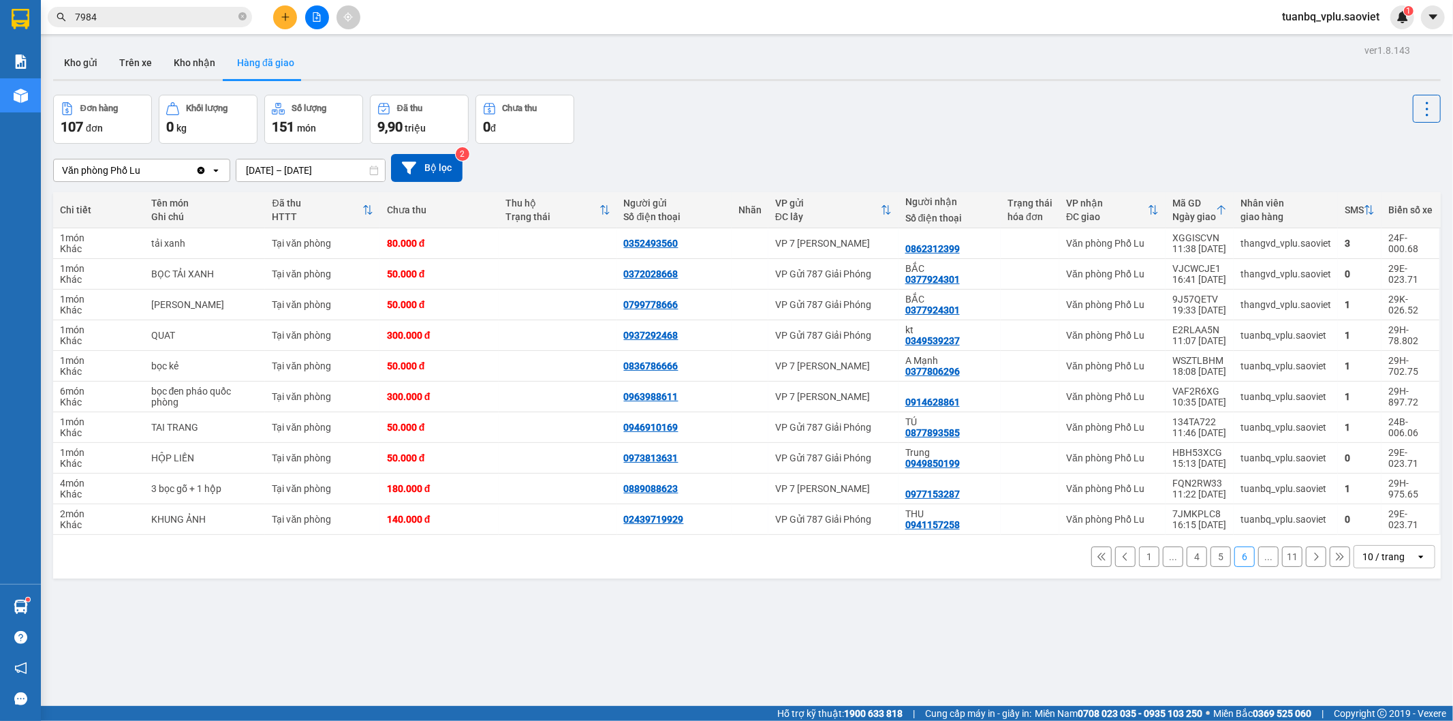
click at [1311, 557] on icon at bounding box center [1316, 557] width 10 height 10
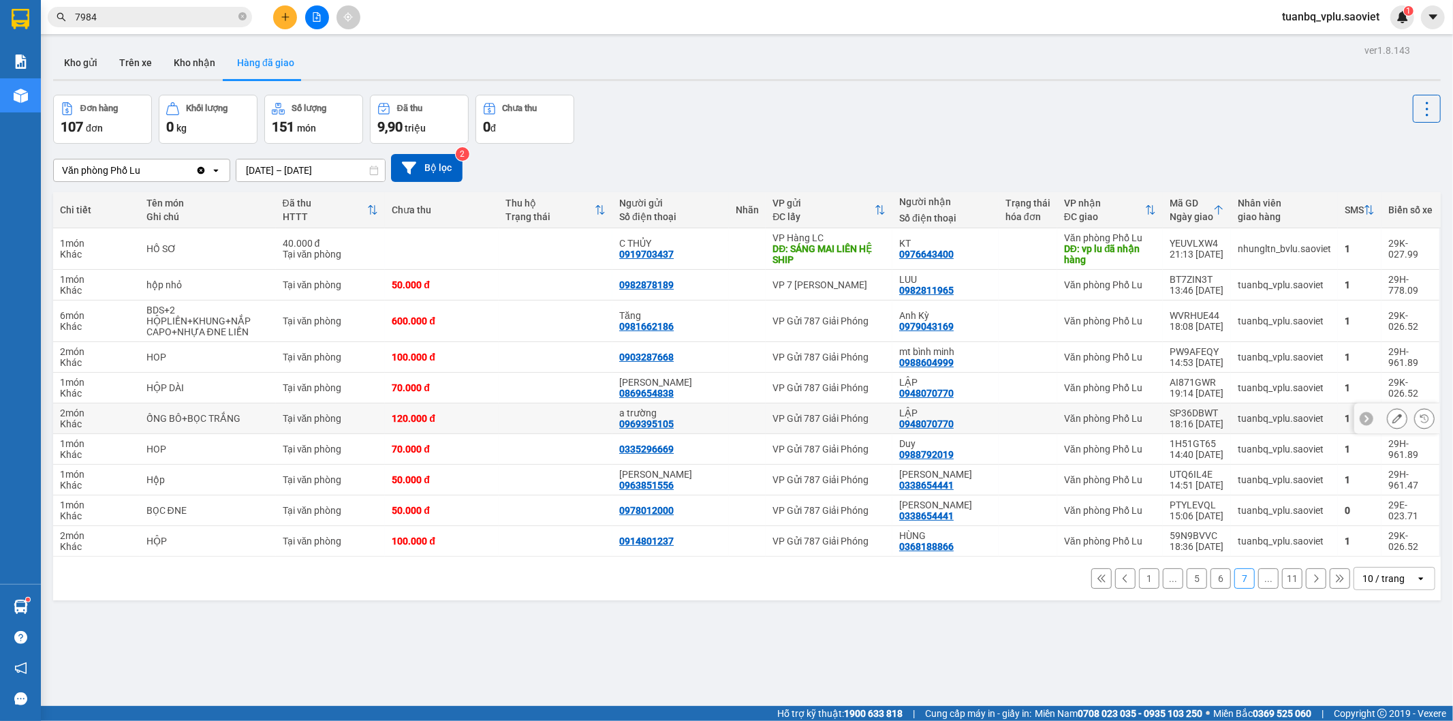
click at [1392, 418] on icon at bounding box center [1397, 418] width 10 height 10
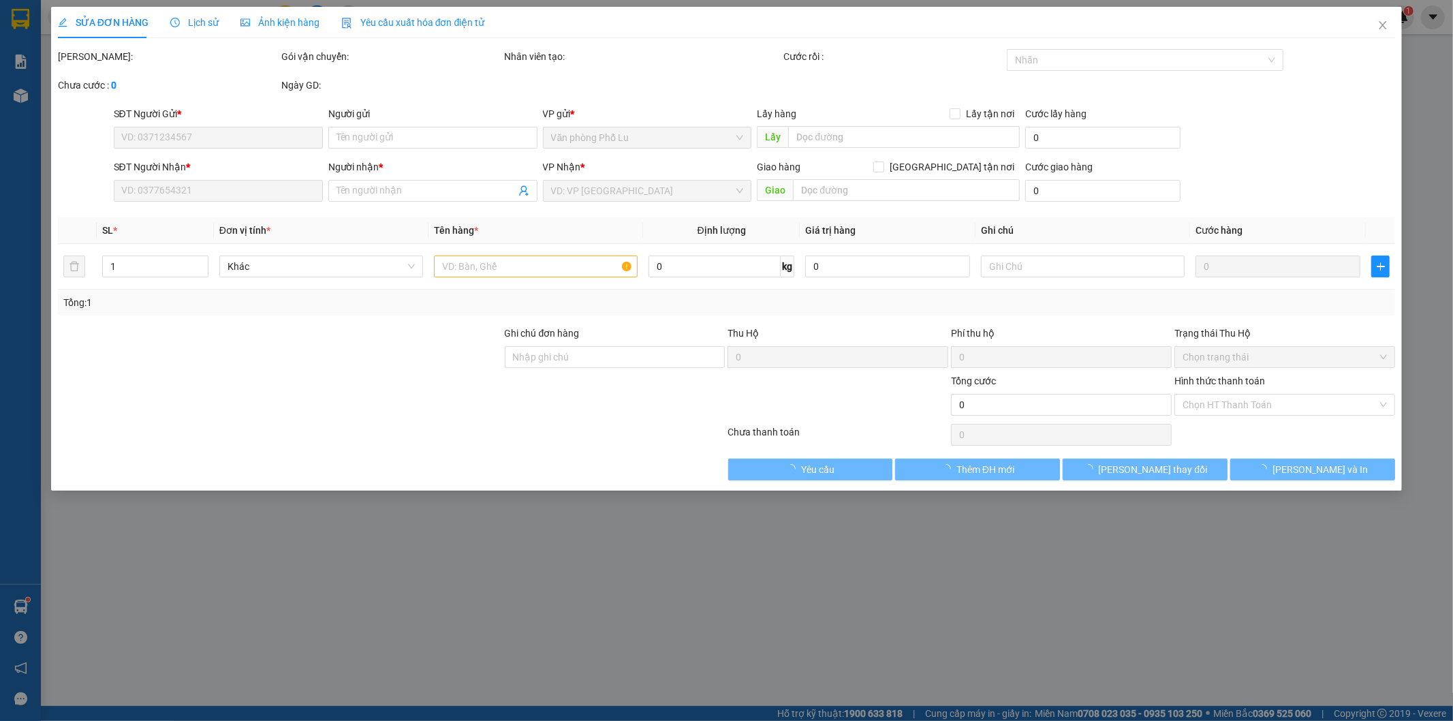
click at [202, 20] on span "Lịch sử" at bounding box center [194, 22] width 48 height 11
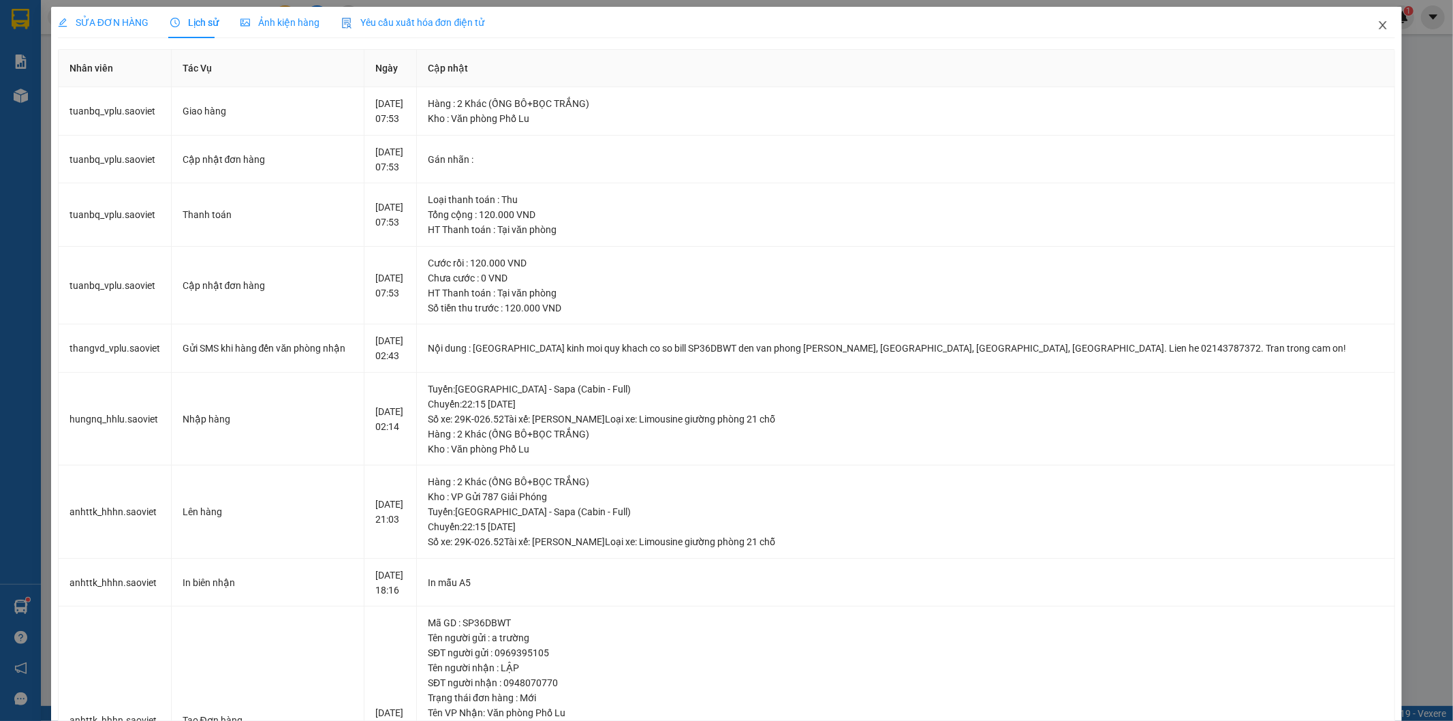
click at [1383, 23] on span "Close" at bounding box center [1383, 26] width 38 height 38
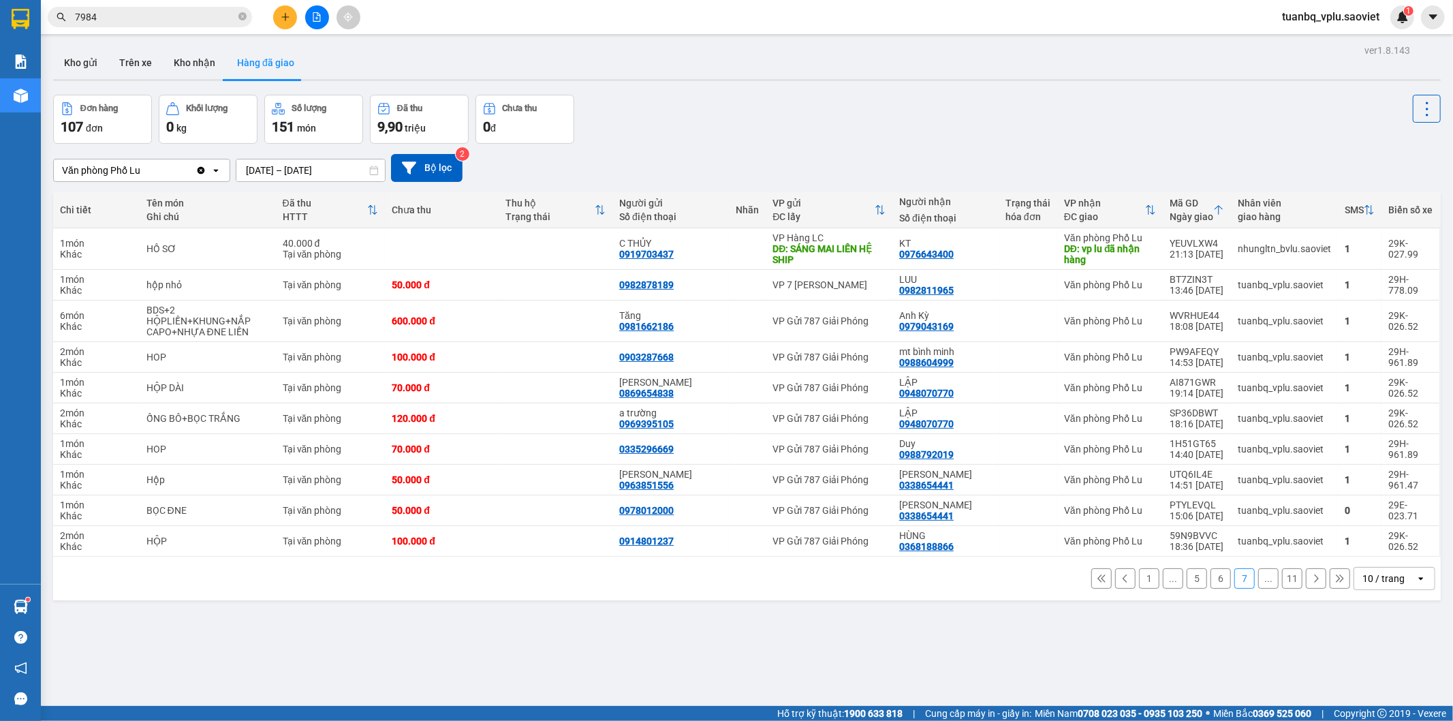
click at [1214, 580] on button "6" at bounding box center [1220, 578] width 20 height 20
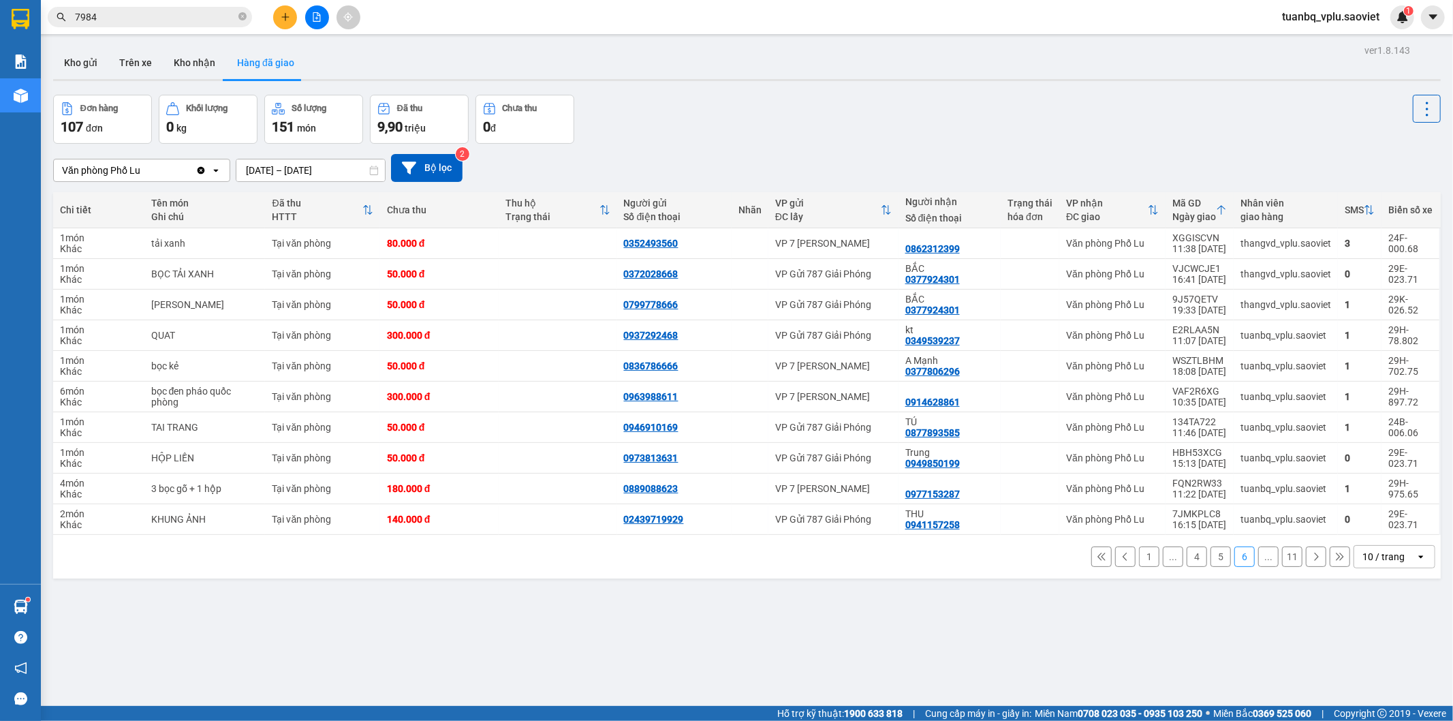
click at [1213, 557] on button "5" at bounding box center [1220, 556] width 20 height 20
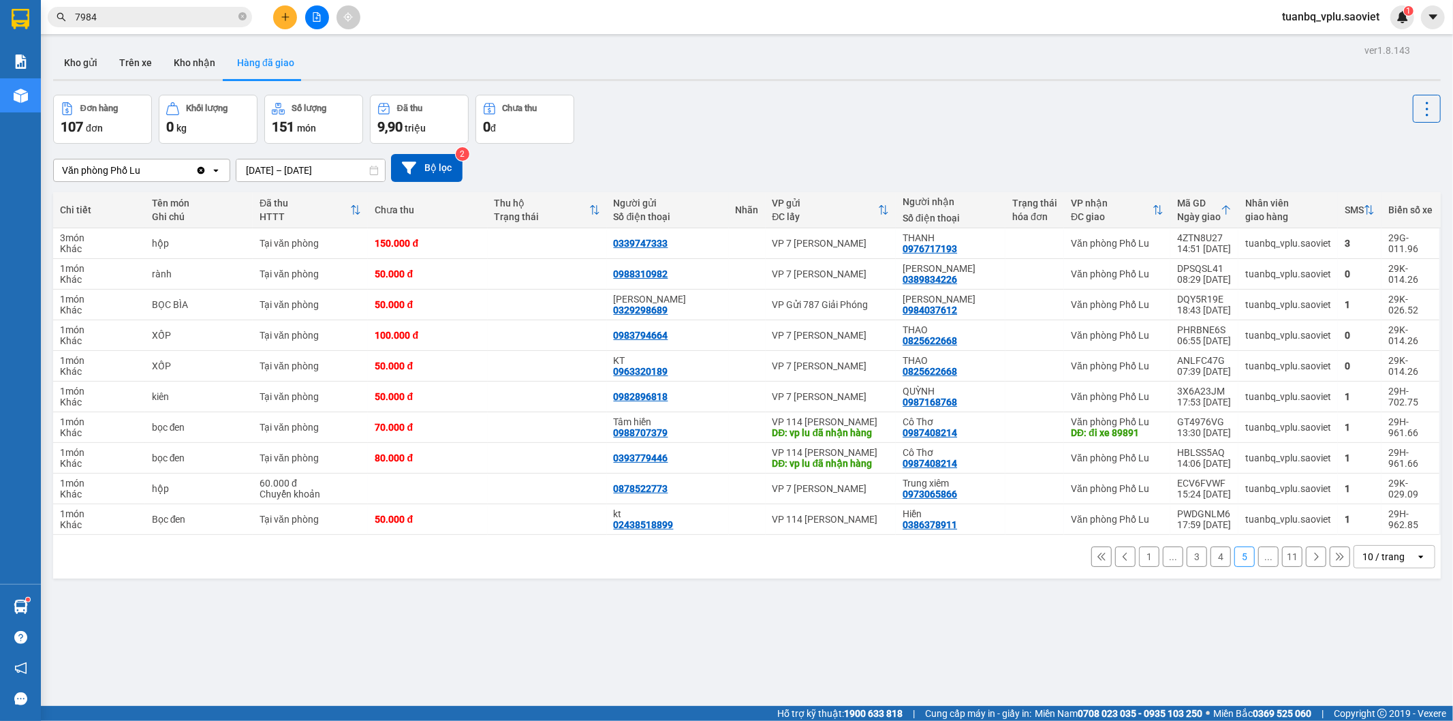
click at [1210, 556] on button "4" at bounding box center [1220, 556] width 20 height 20
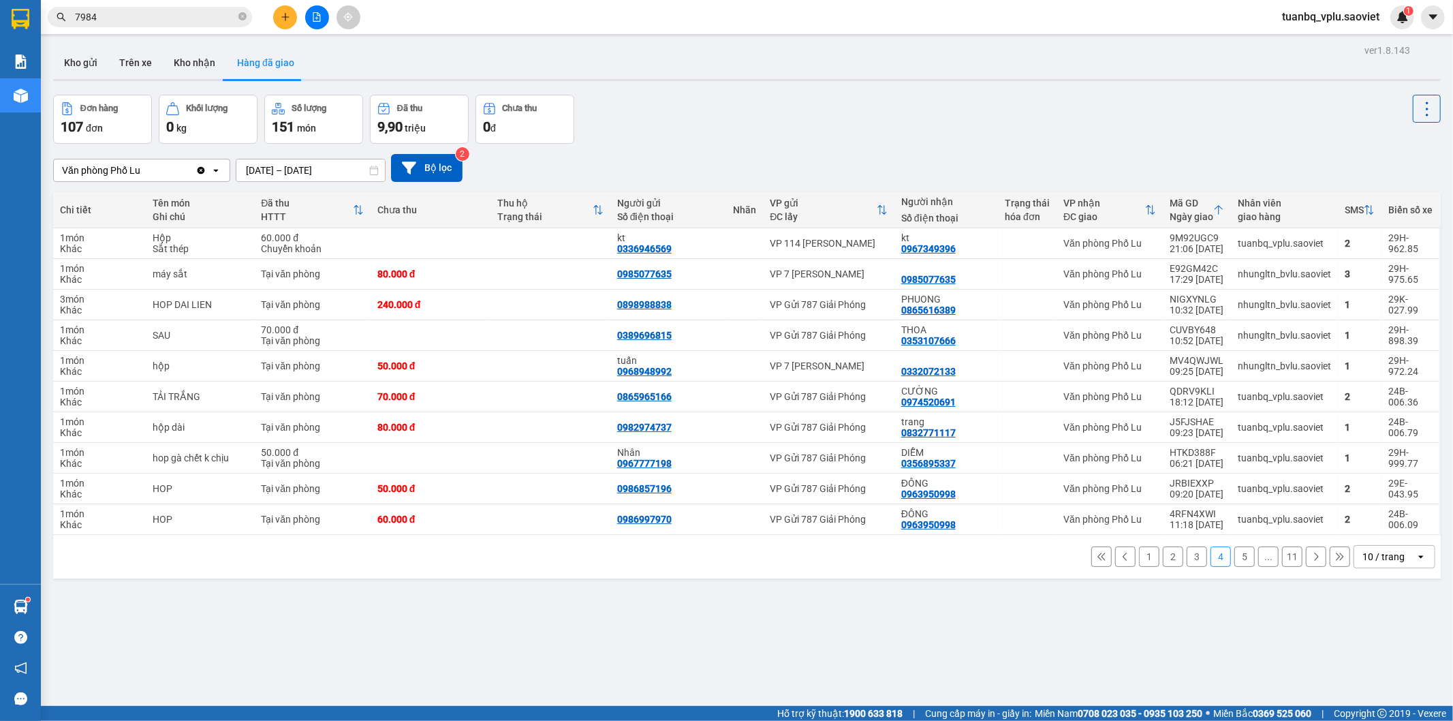
click at [1234, 560] on button "5" at bounding box center [1244, 556] width 20 height 20
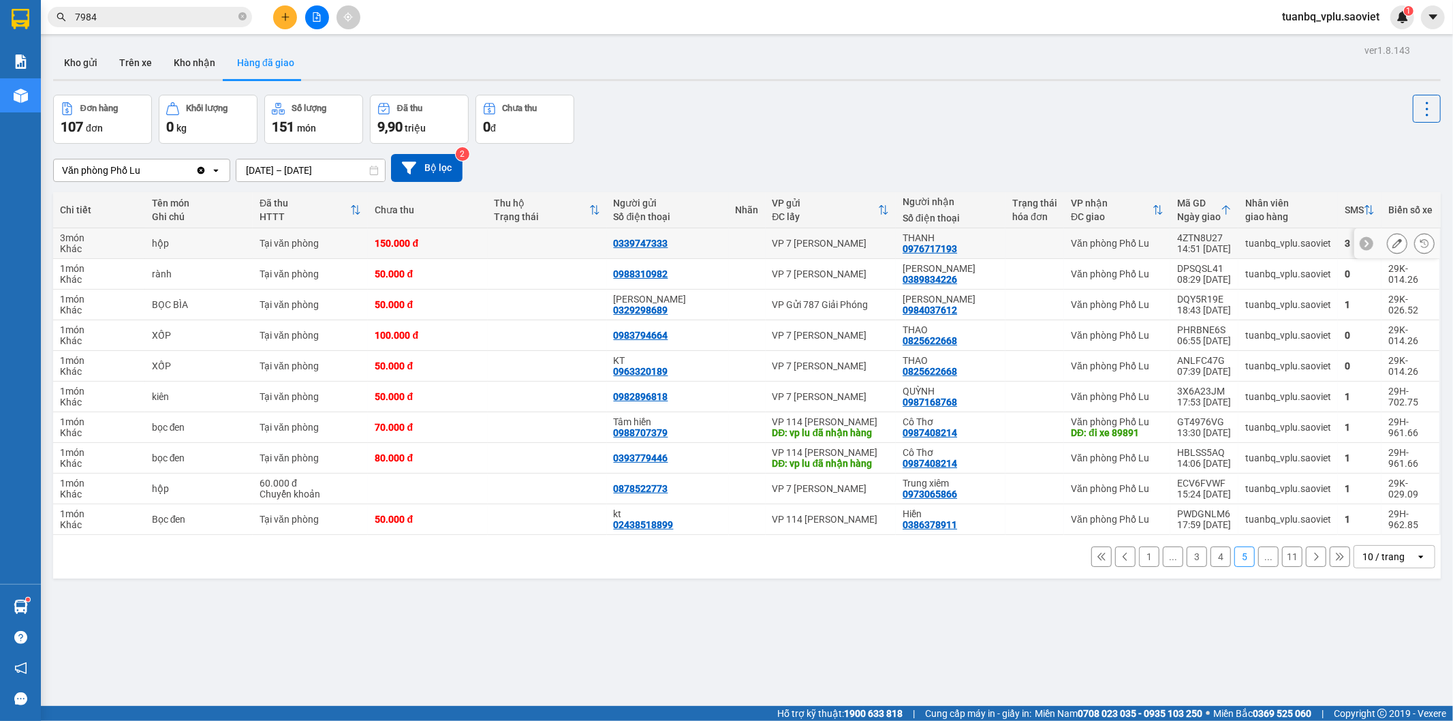
click at [1392, 244] on icon at bounding box center [1397, 243] width 10 height 10
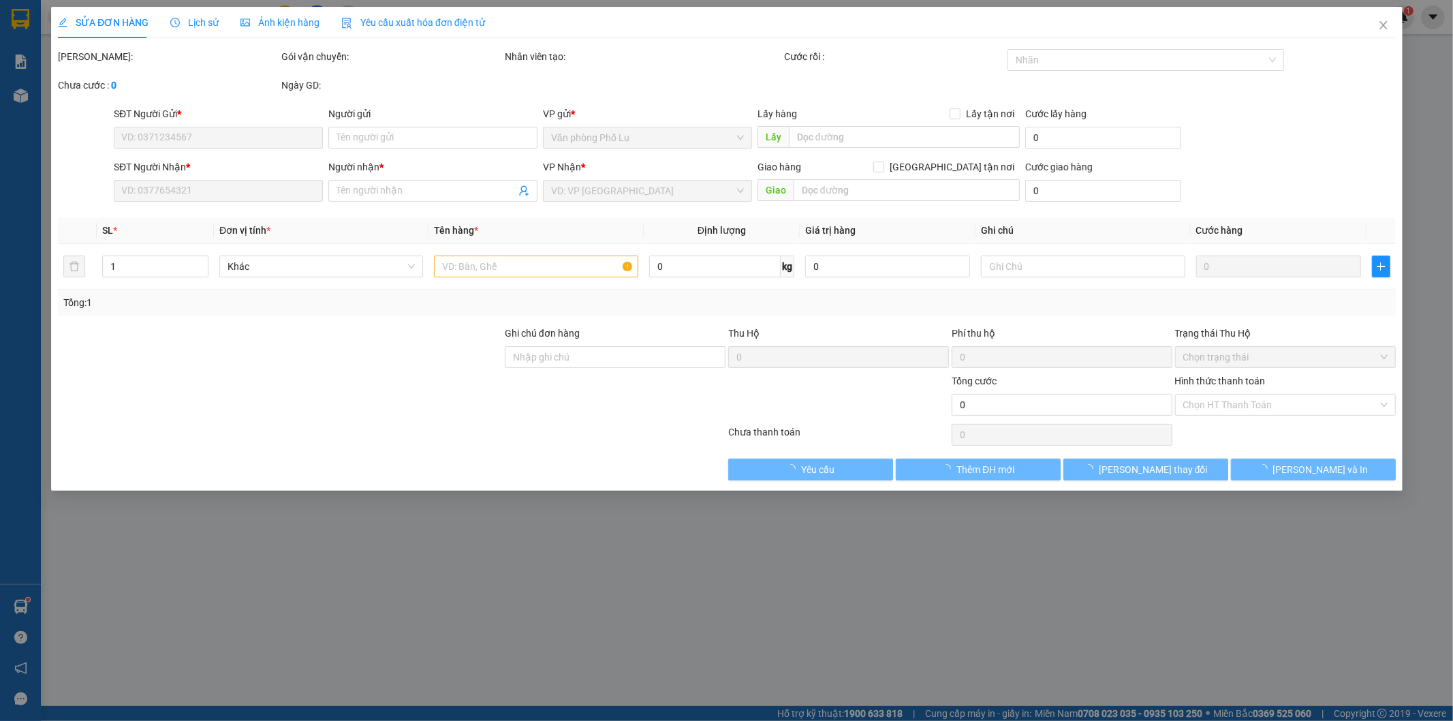
click at [194, 22] on span "Lịch sử" at bounding box center [194, 22] width 48 height 11
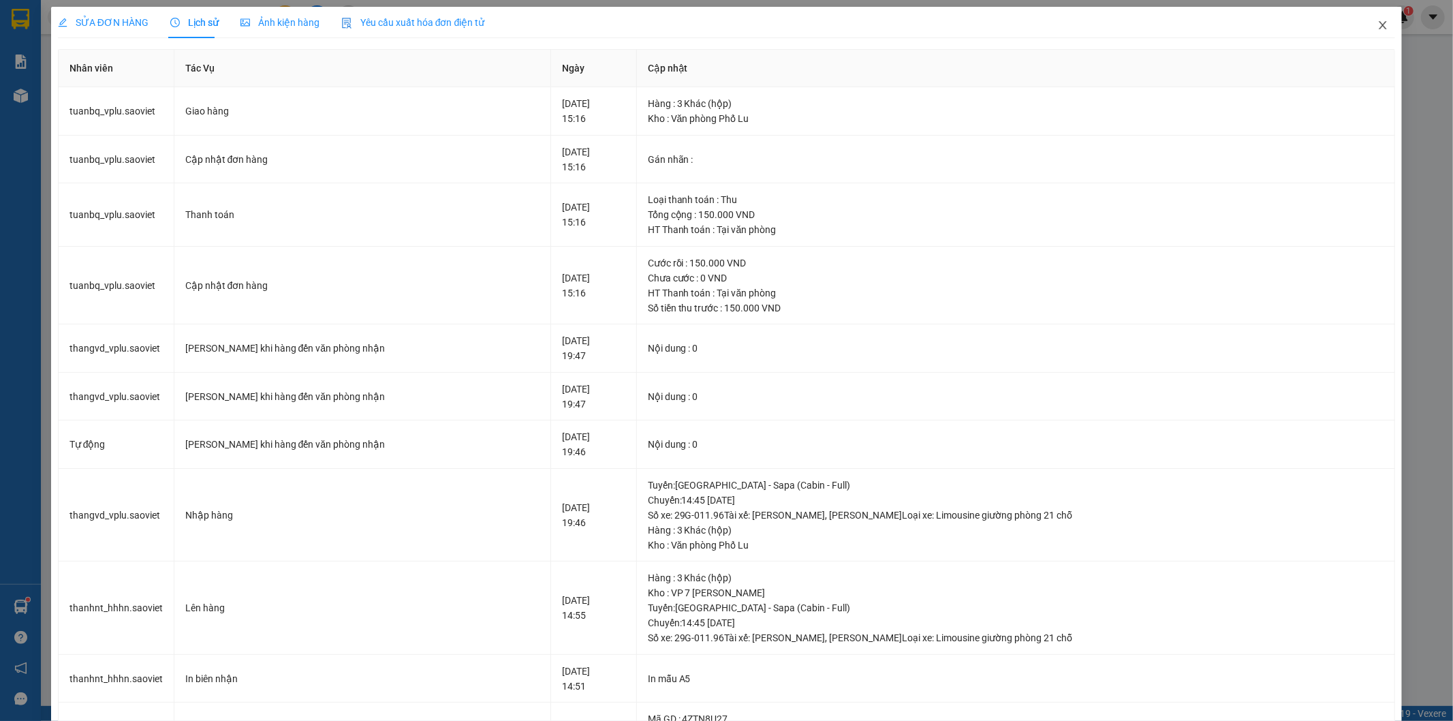
click at [1377, 24] on icon "close" at bounding box center [1382, 25] width 11 height 11
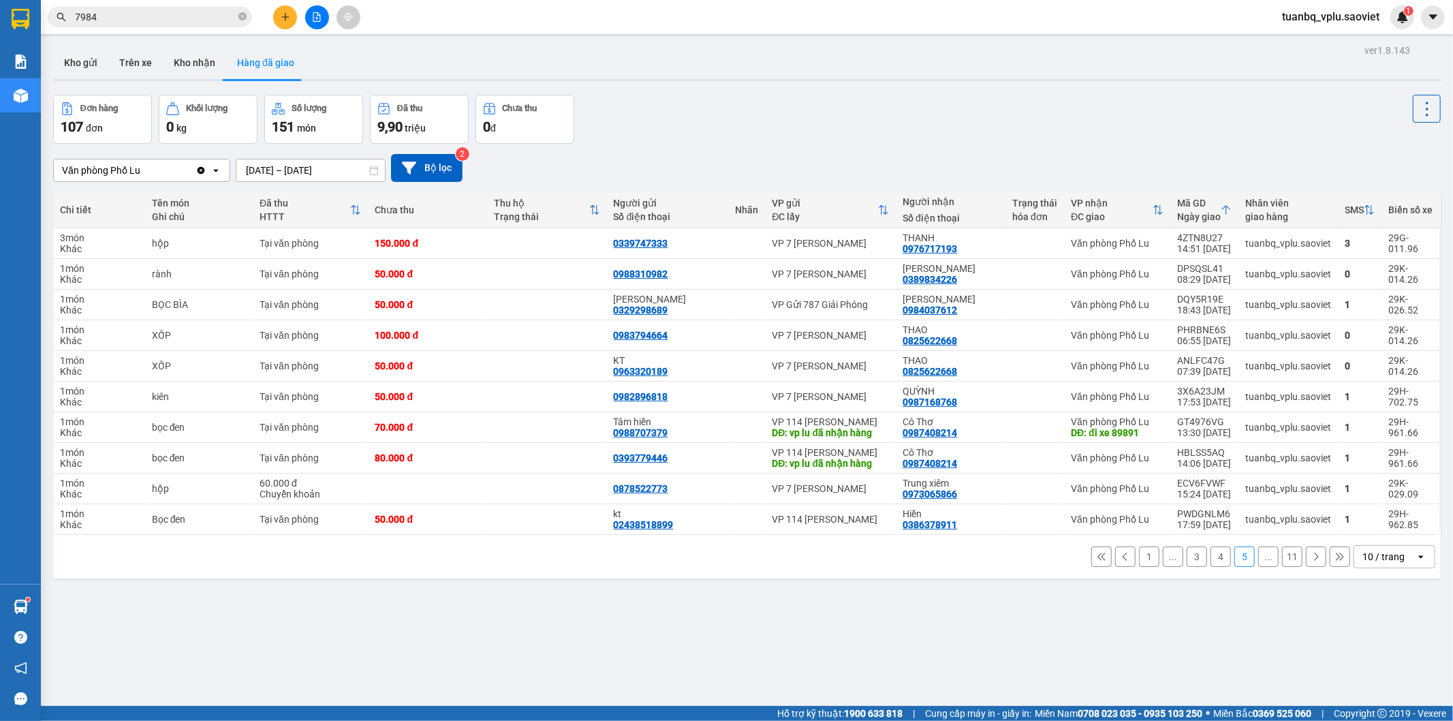
click at [1210, 557] on button "4" at bounding box center [1220, 556] width 20 height 20
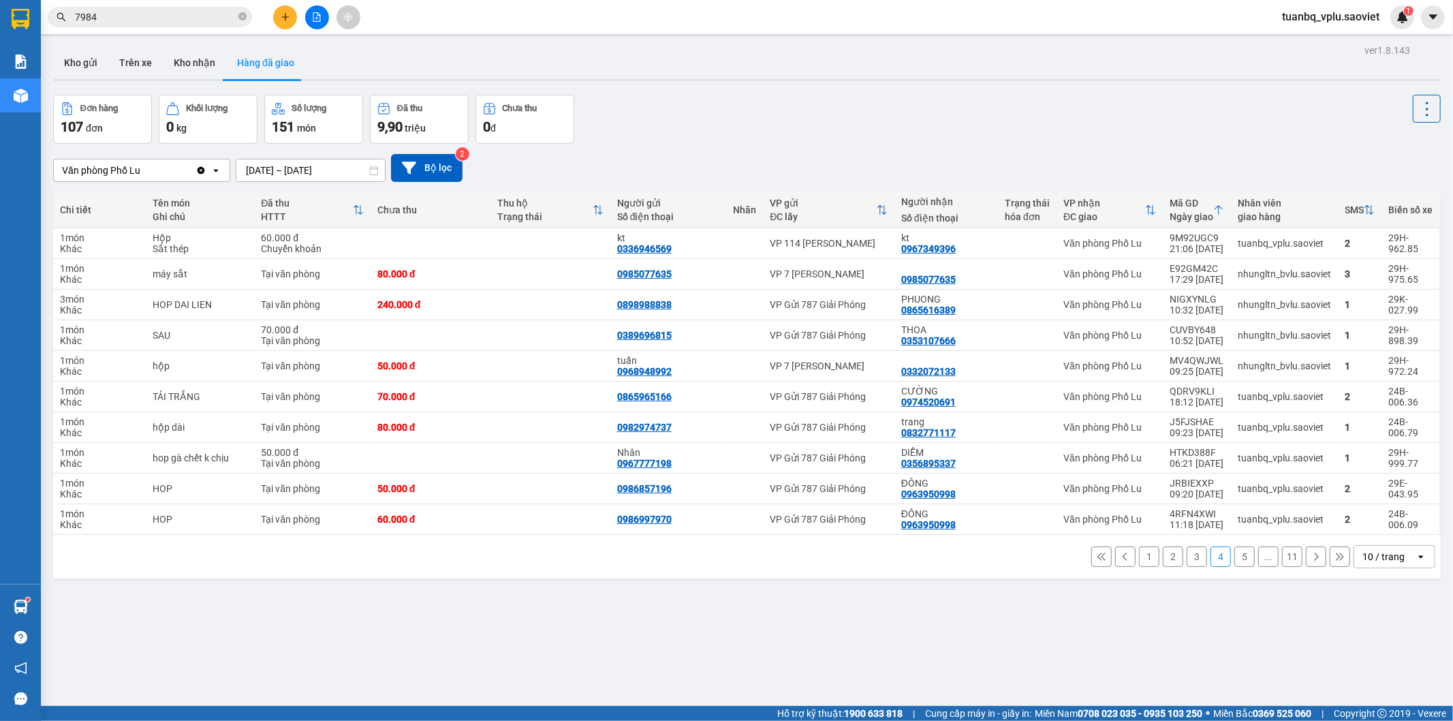
click at [1234, 555] on button "5" at bounding box center [1244, 556] width 20 height 20
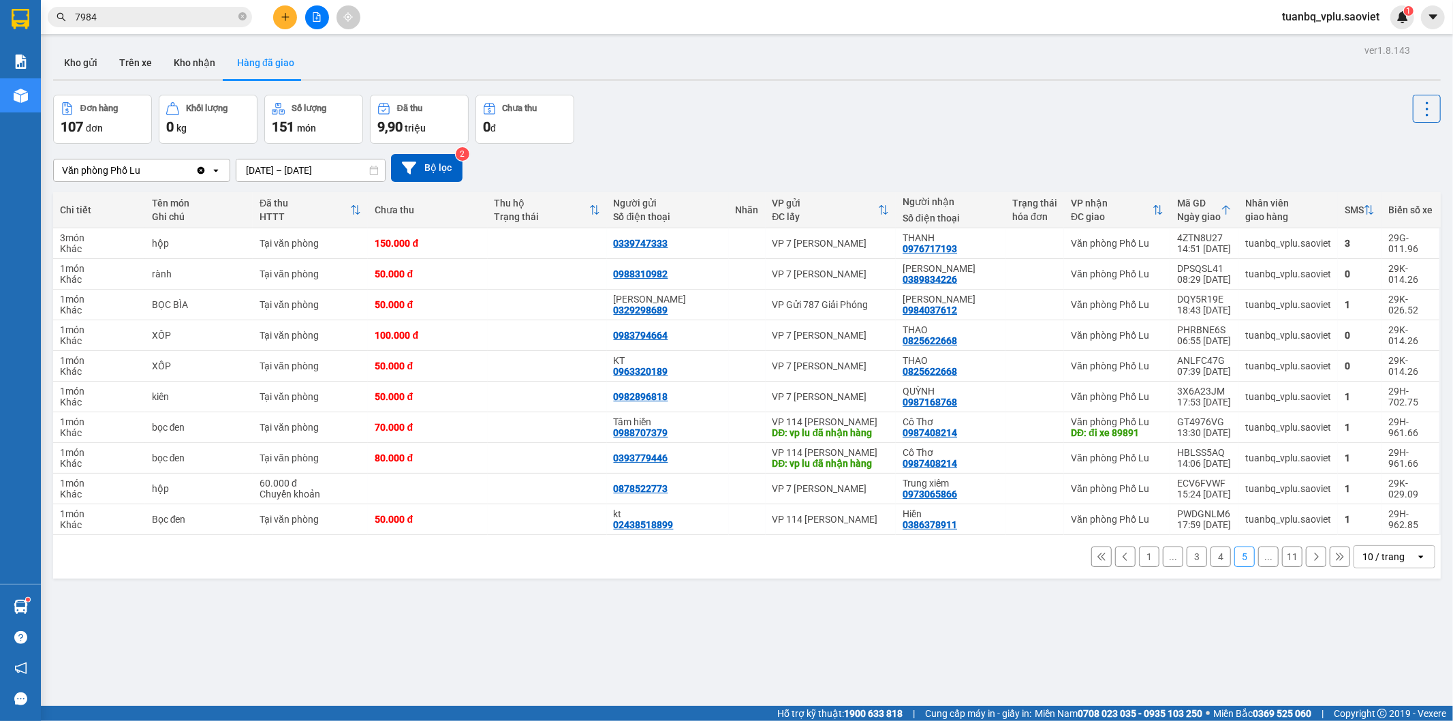
click at [1214, 555] on button "4" at bounding box center [1220, 556] width 20 height 20
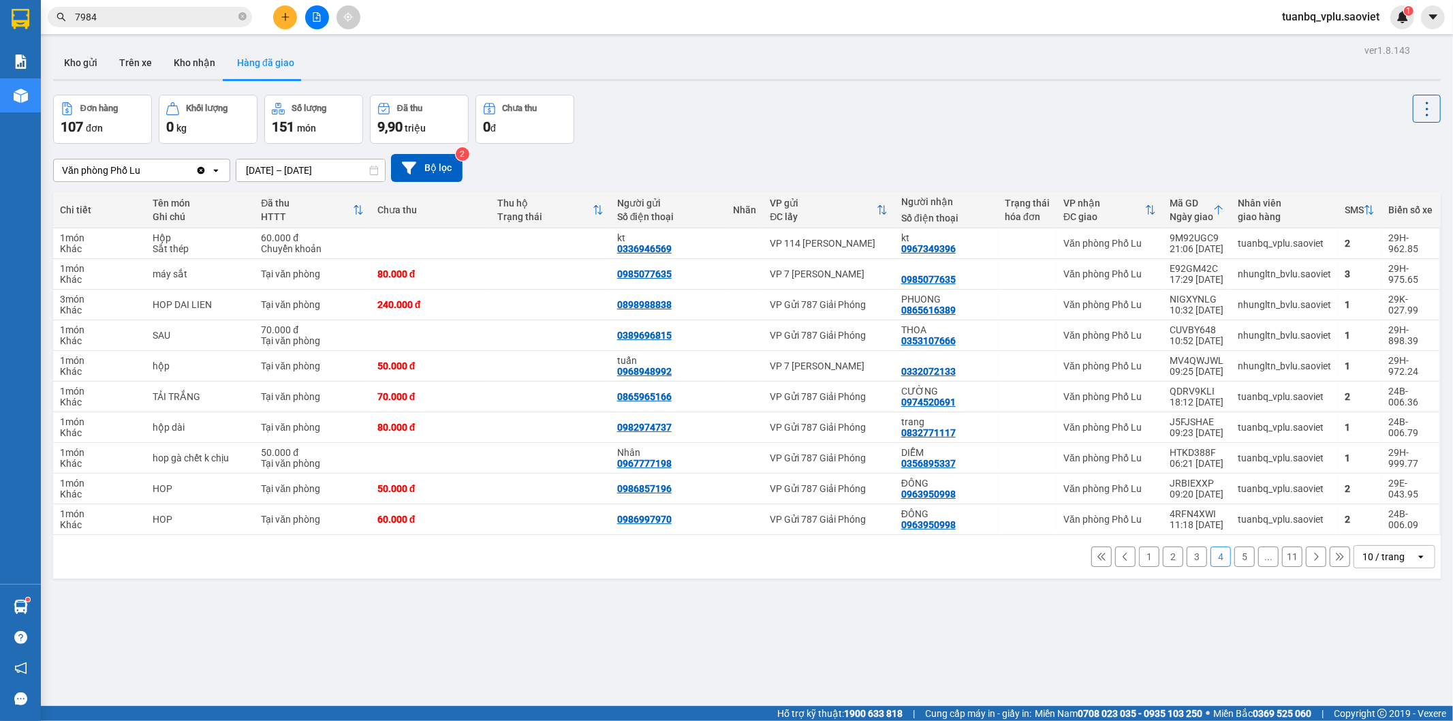
click at [1243, 554] on button "5" at bounding box center [1244, 556] width 20 height 20
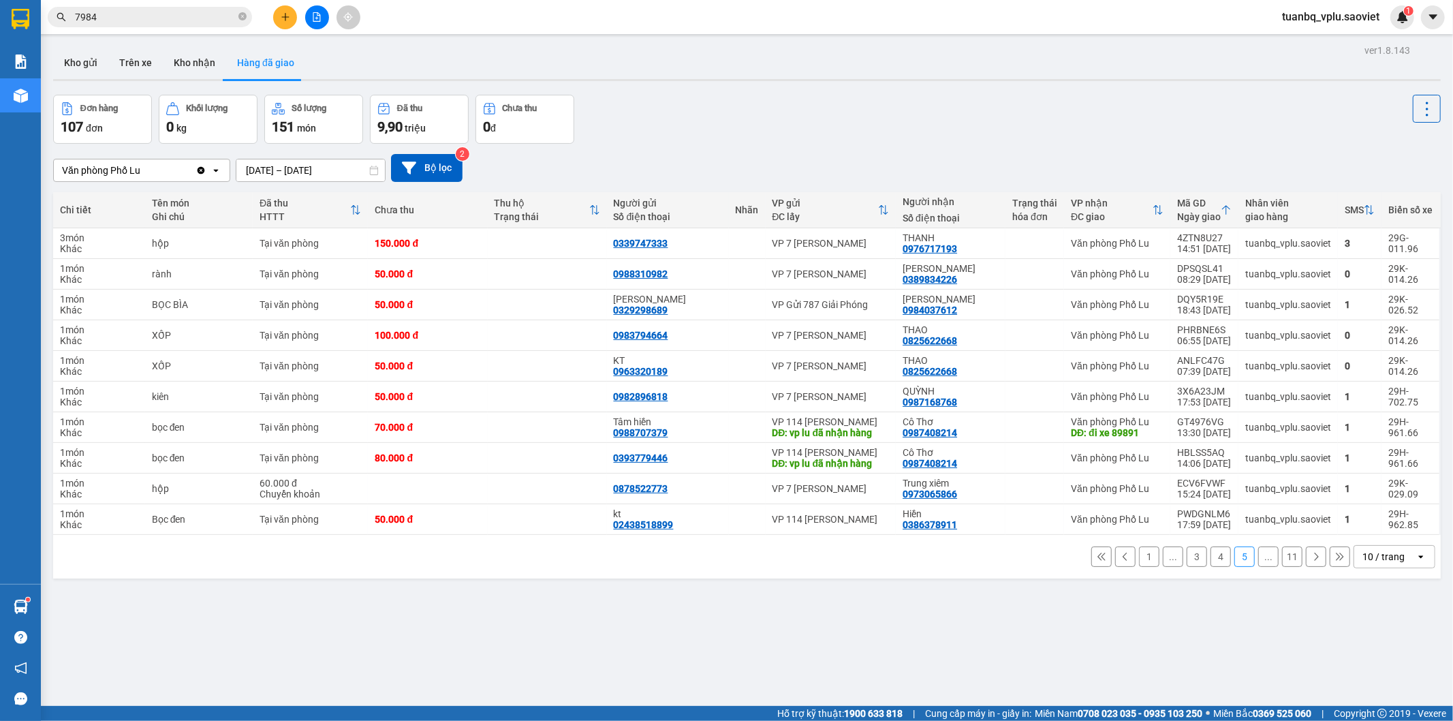
click at [1315, 559] on icon at bounding box center [1317, 556] width 4 height 8
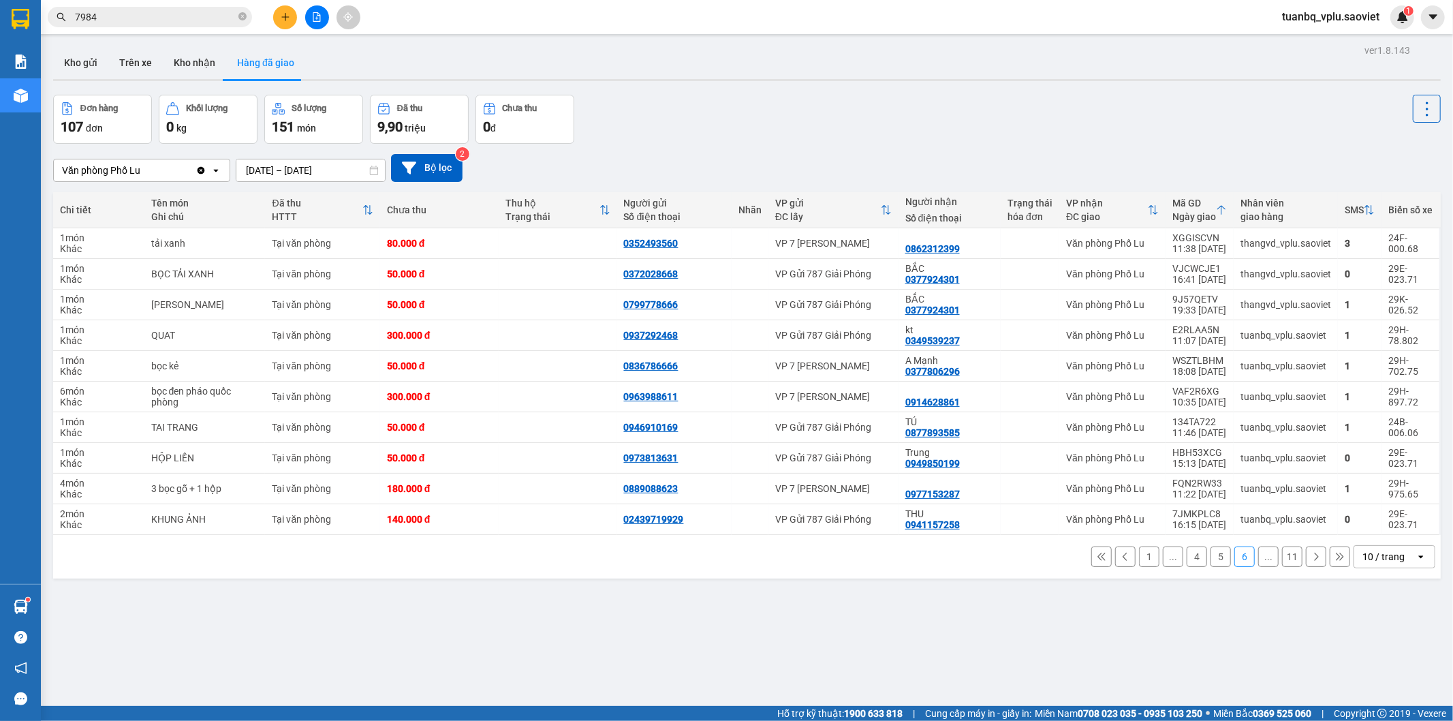
click at [1315, 556] on icon at bounding box center [1317, 556] width 4 height 8
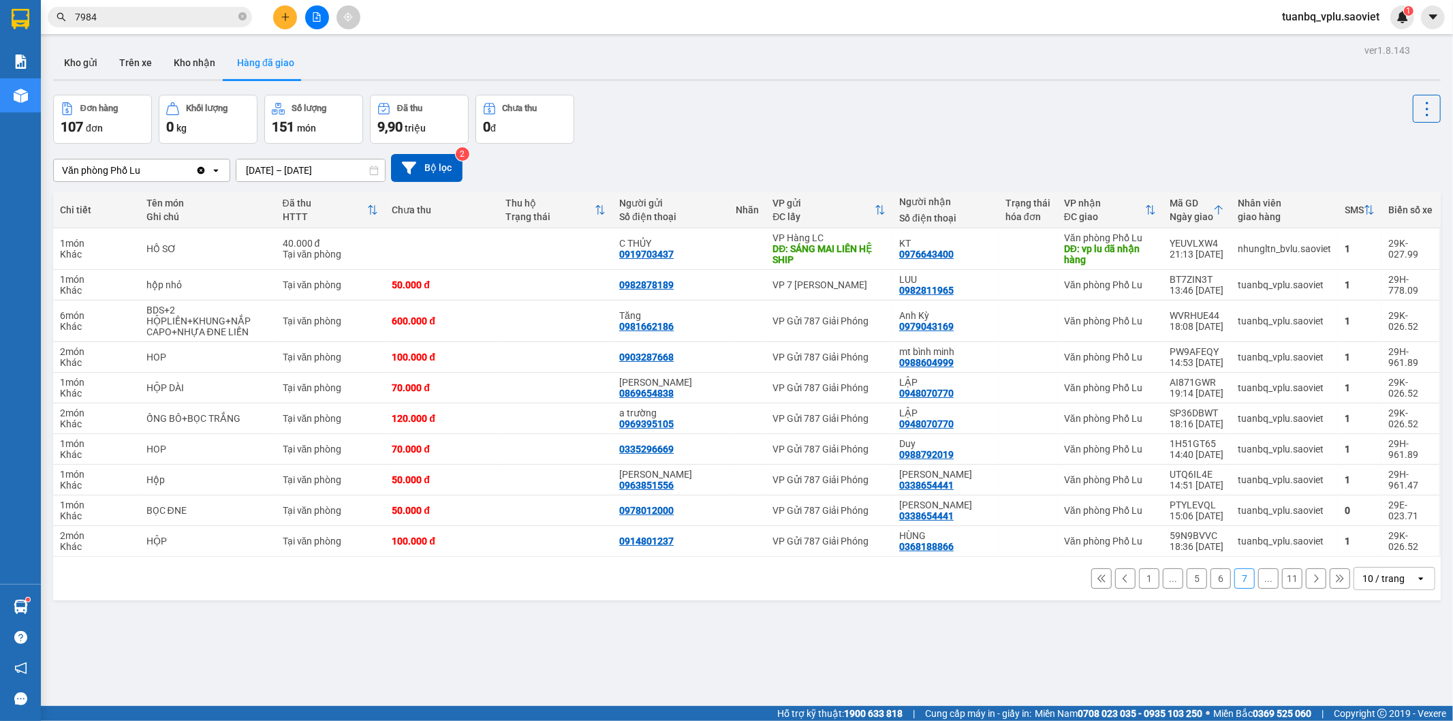
click at [1311, 577] on icon at bounding box center [1316, 579] width 10 height 10
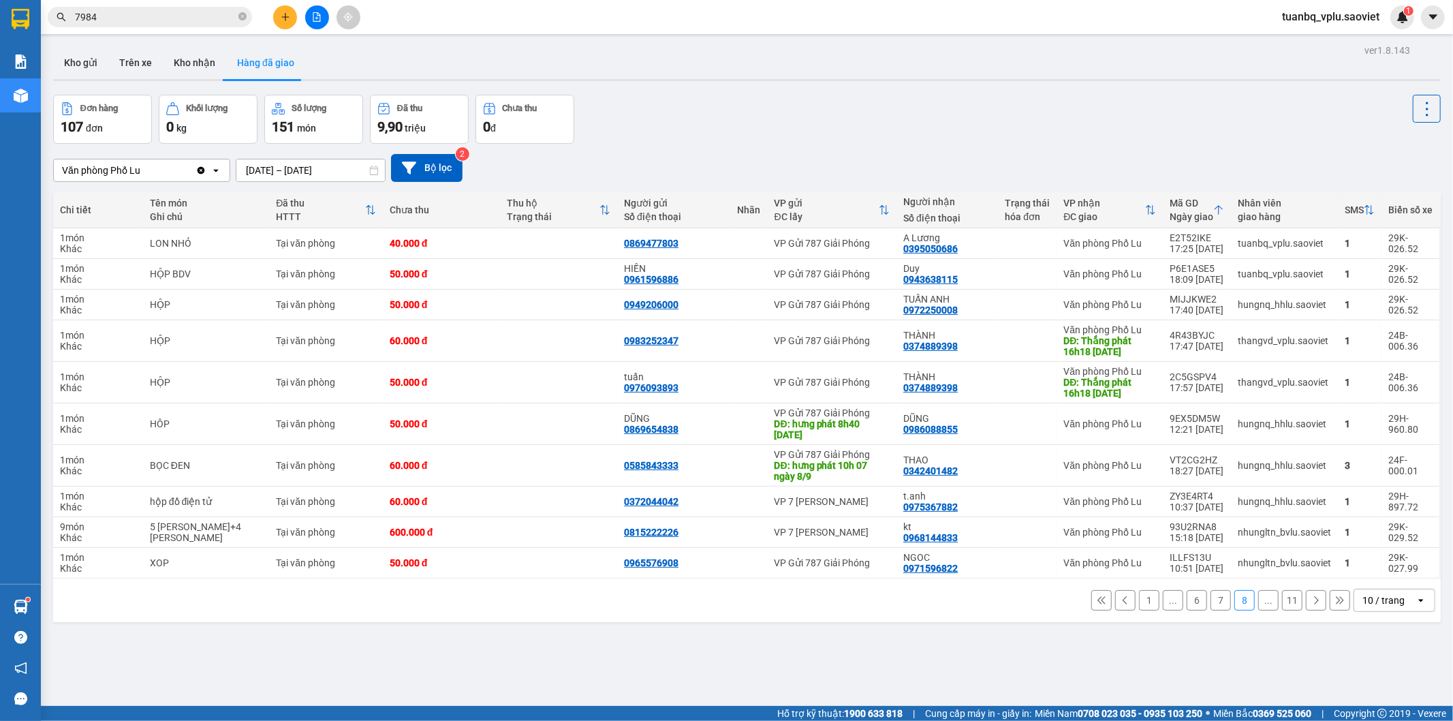
click at [1210, 604] on button "7" at bounding box center [1220, 600] width 20 height 20
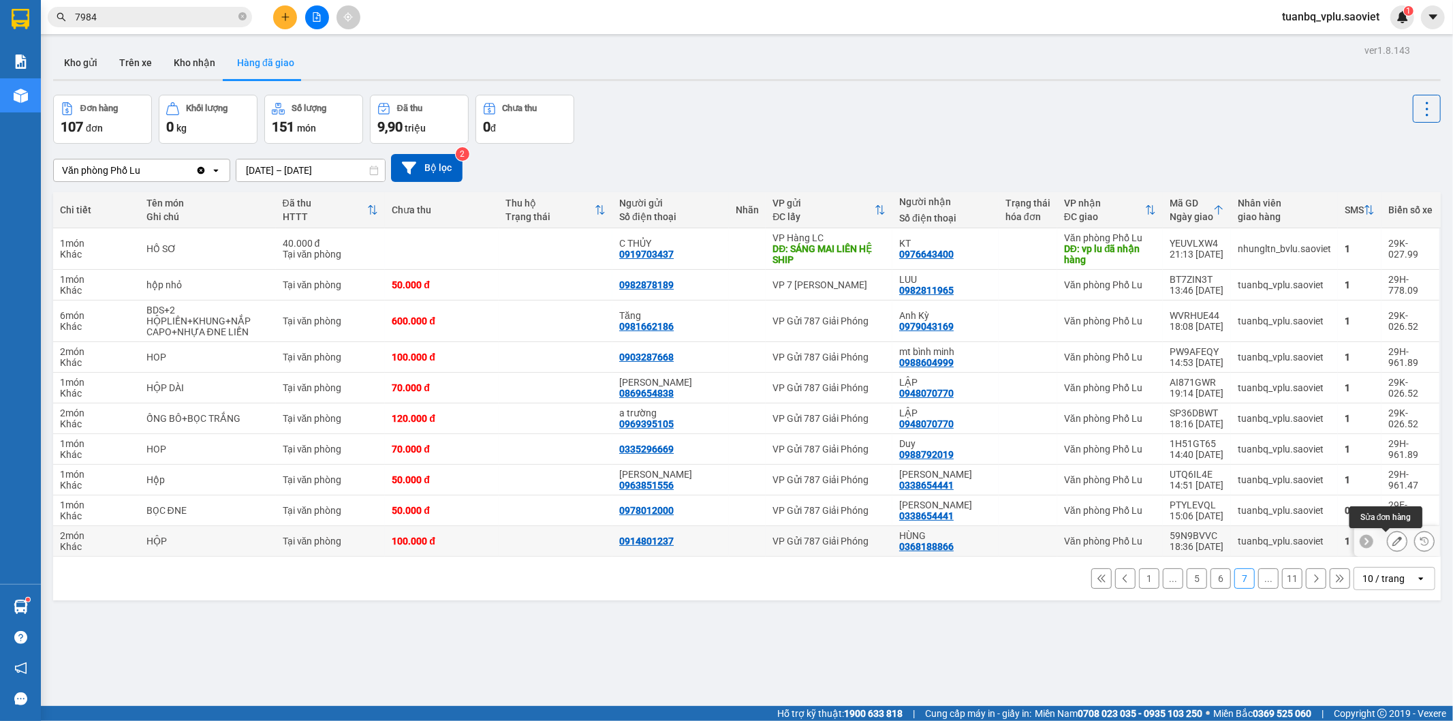
click at [1392, 541] on icon at bounding box center [1397, 541] width 10 height 10
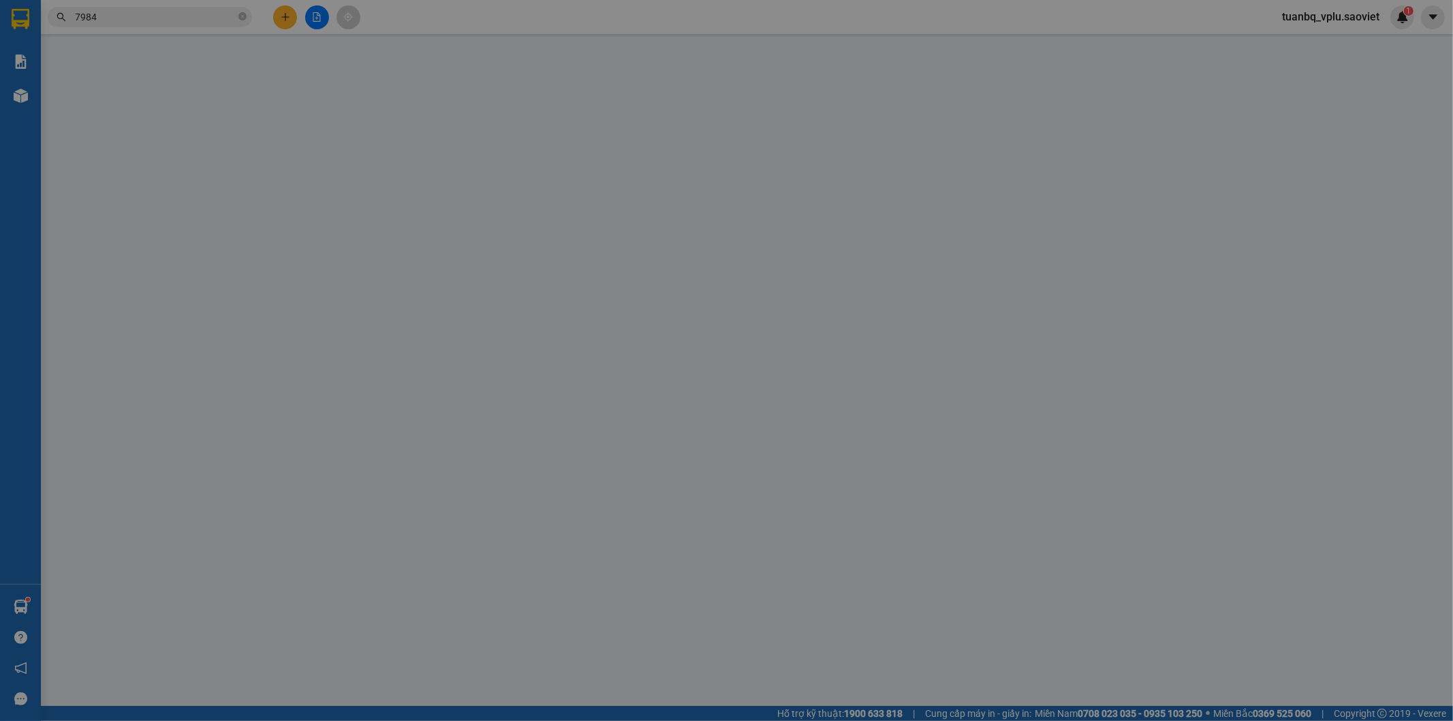
type input "0914801237"
type input "0368188866"
type input "HÙNG"
type input "100.000"
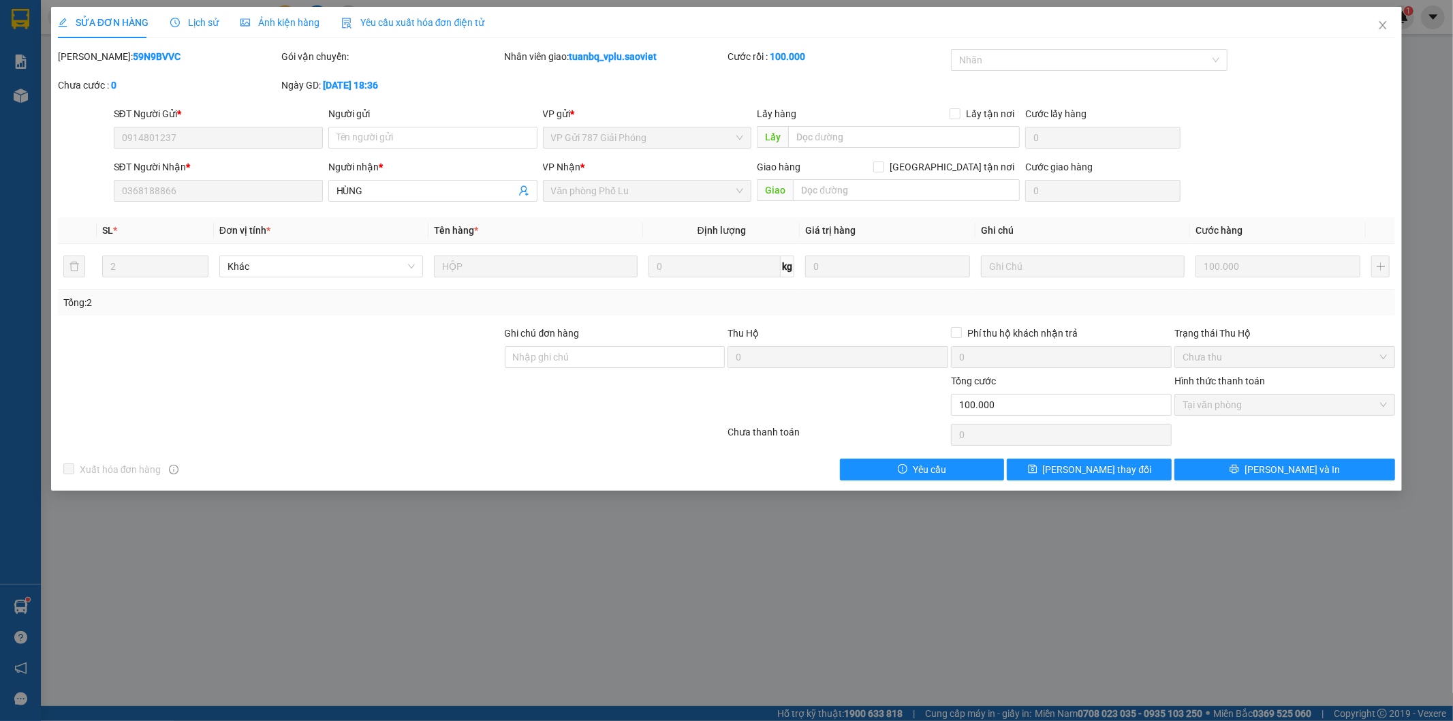
click at [196, 25] on span "Lịch sử" at bounding box center [194, 22] width 48 height 11
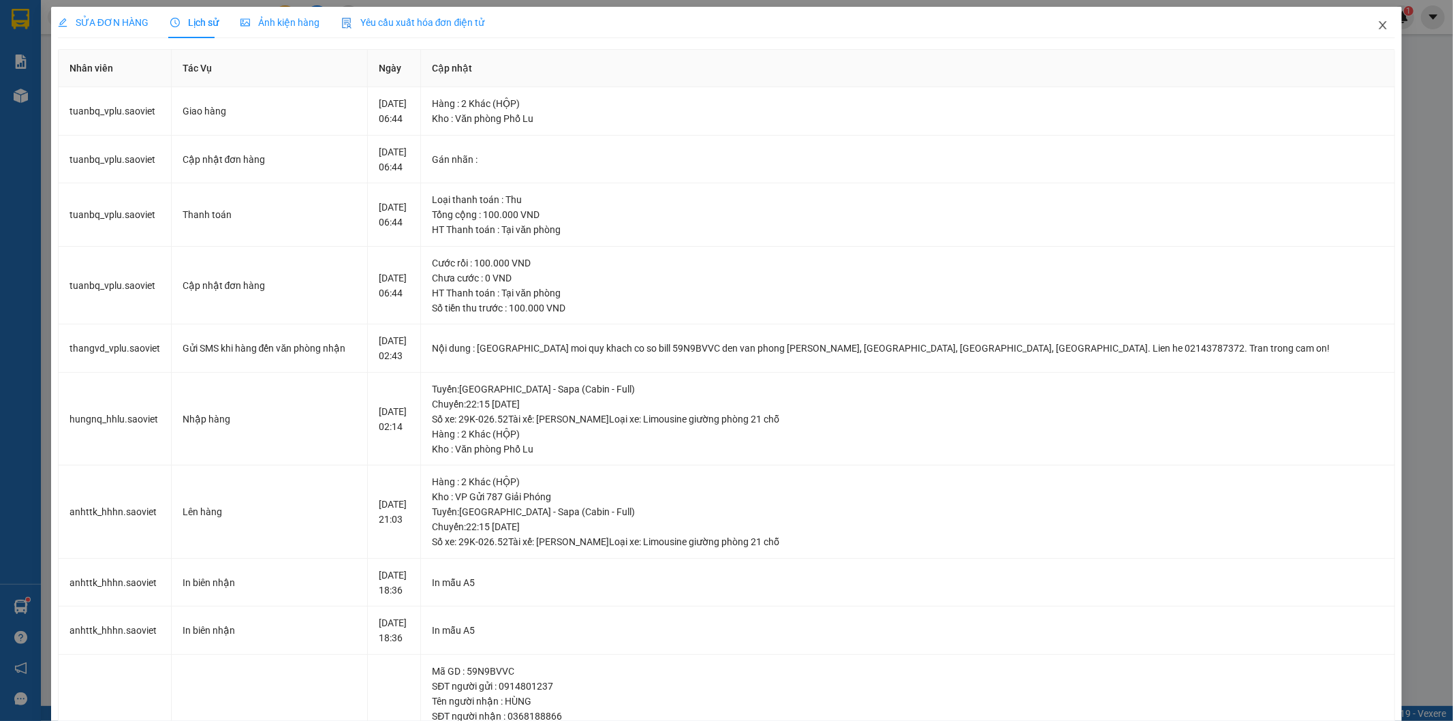
click at [1377, 29] on icon "close" at bounding box center [1382, 25] width 11 height 11
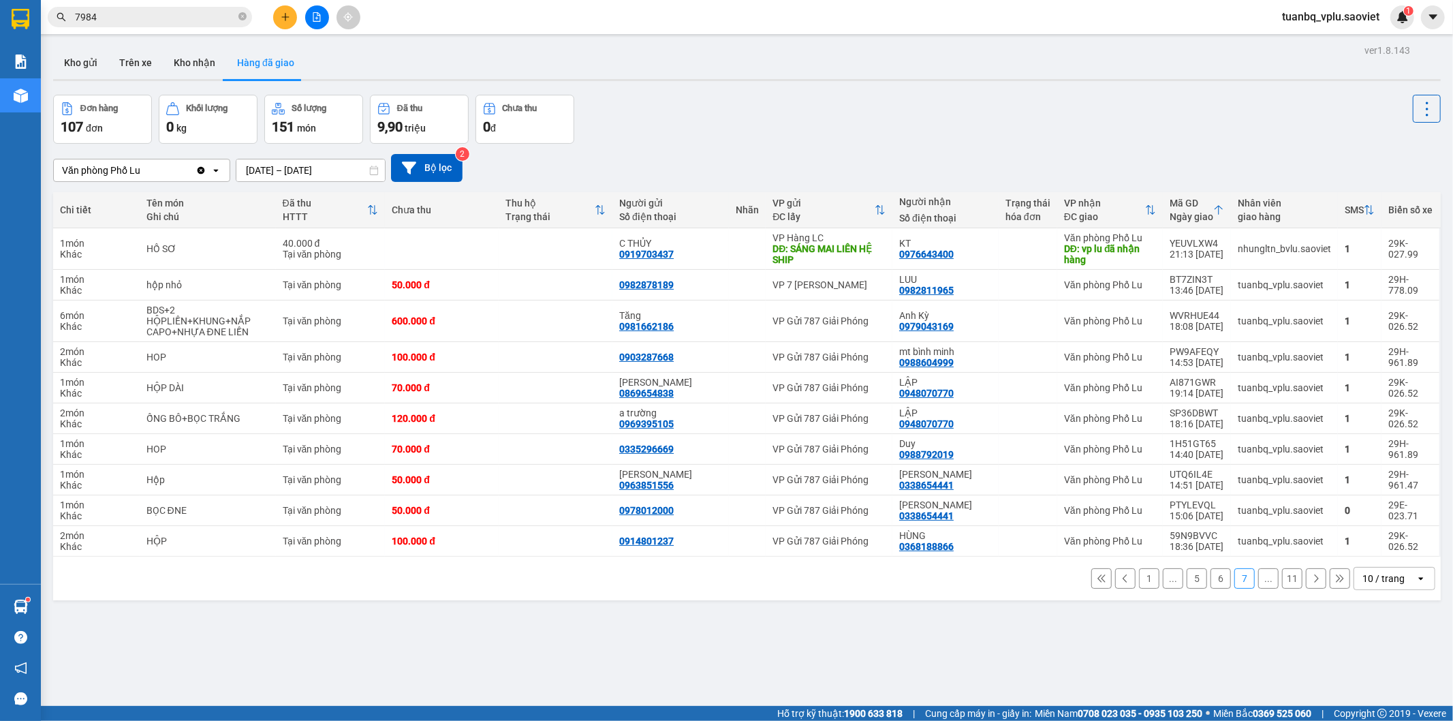
click at [1311, 578] on icon at bounding box center [1316, 579] width 10 height 10
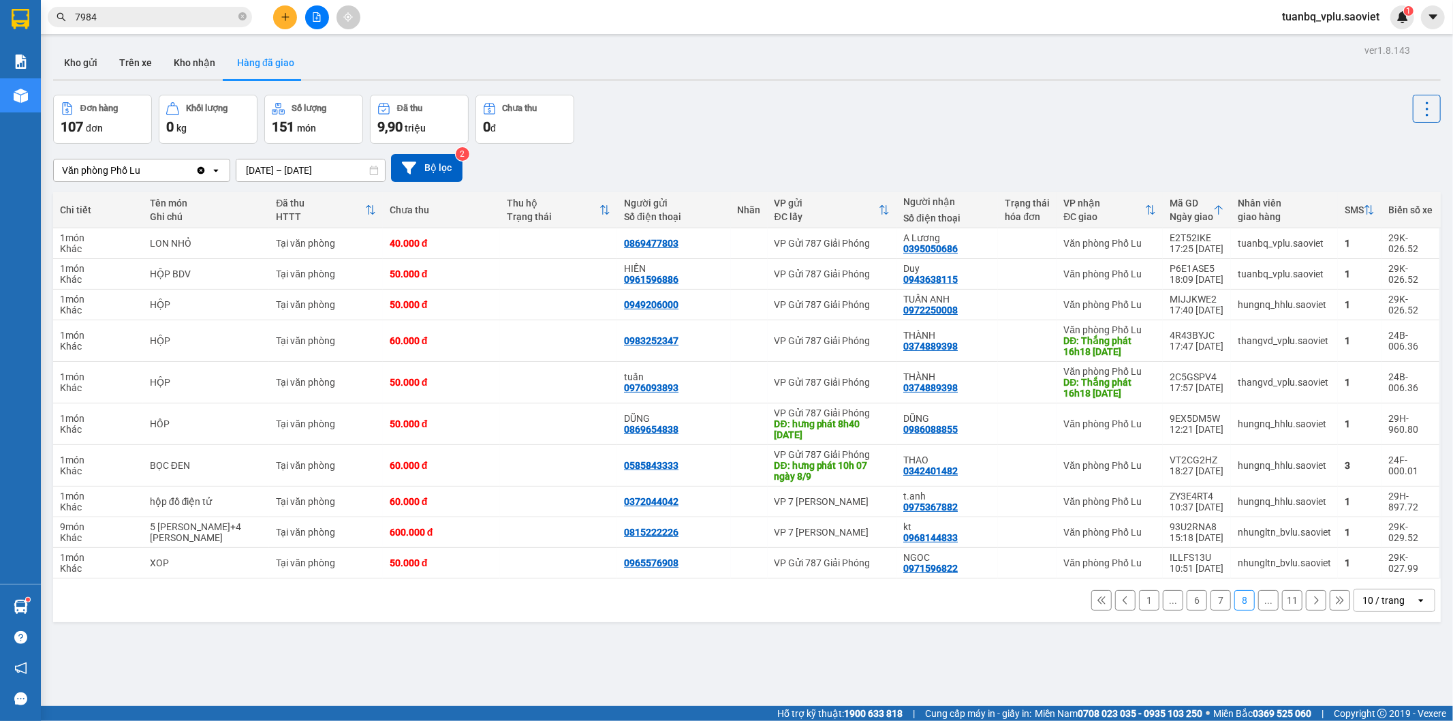
click at [1121, 601] on icon at bounding box center [1126, 600] width 10 height 10
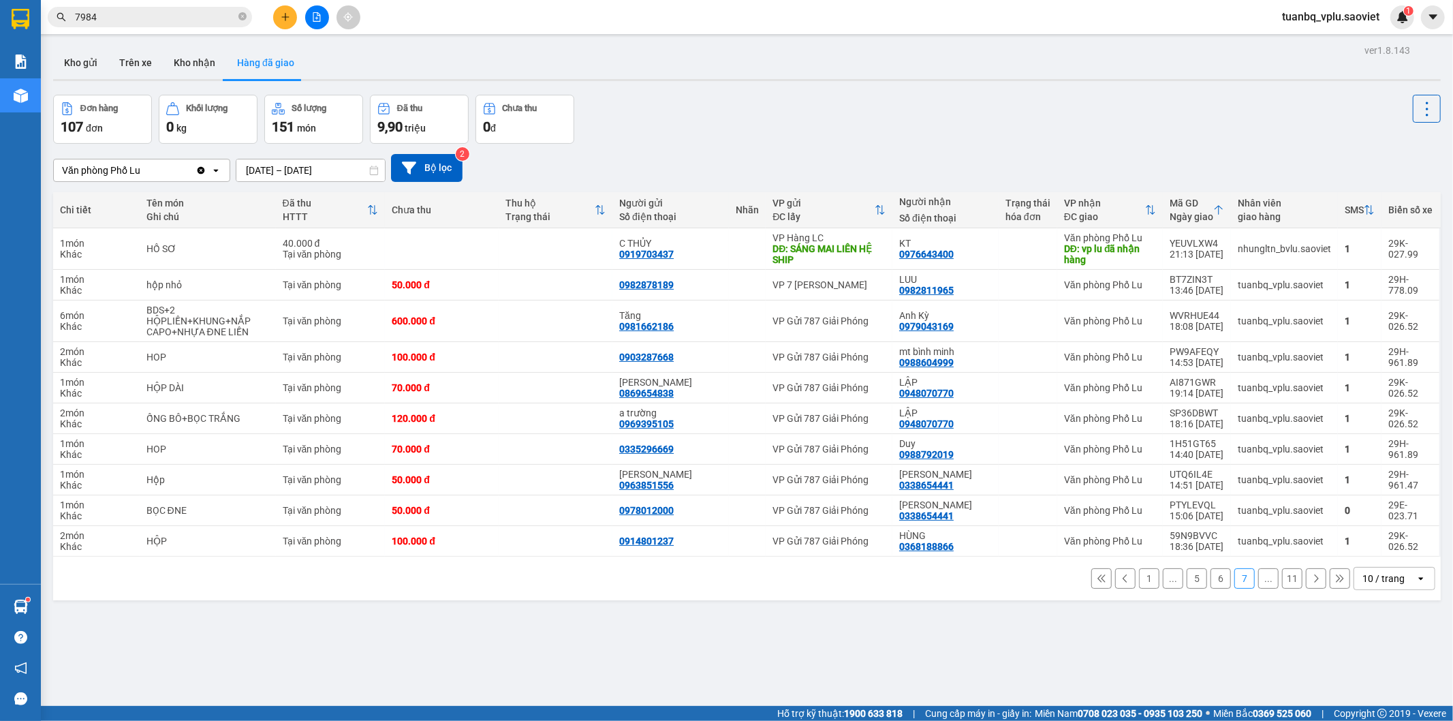
click at [1210, 577] on button "6" at bounding box center [1220, 578] width 20 height 20
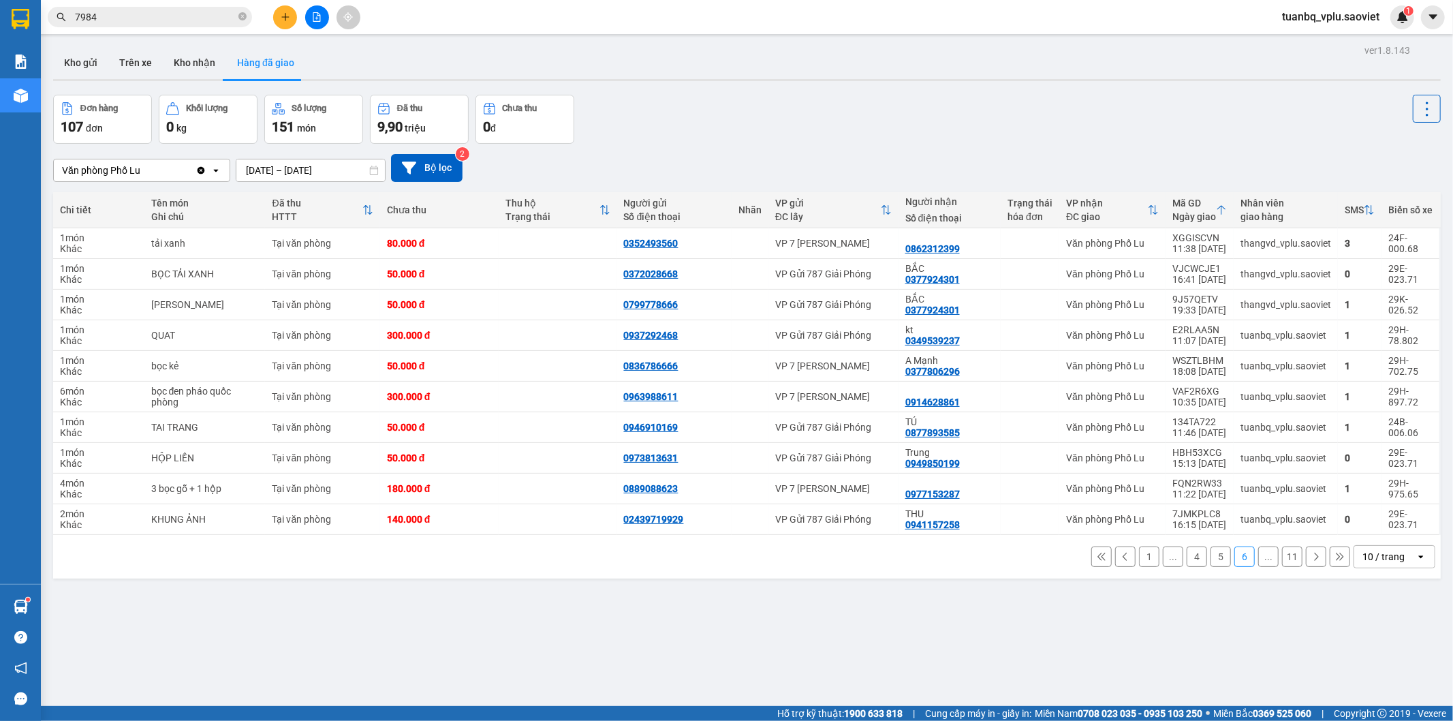
click at [1213, 560] on button "5" at bounding box center [1220, 556] width 20 height 20
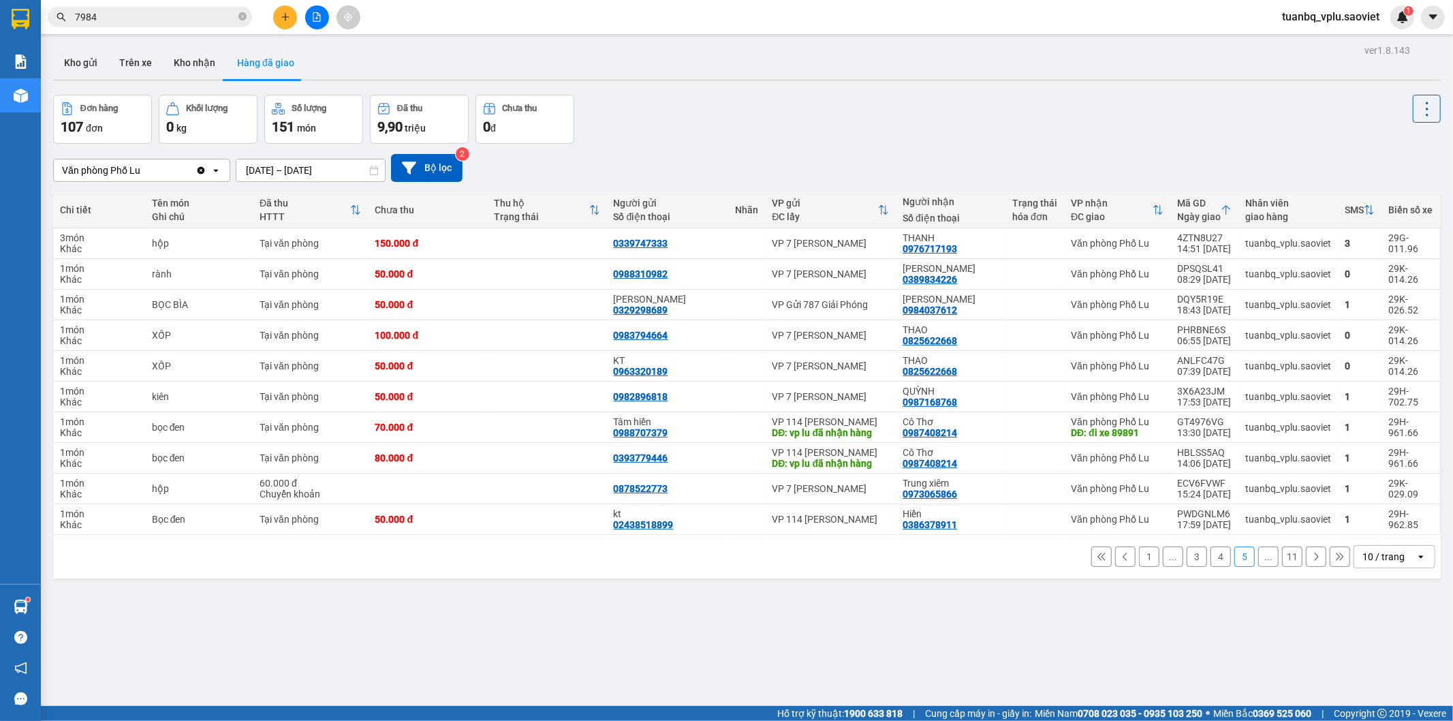
click at [178, 19] on input "7984" at bounding box center [155, 17] width 161 height 15
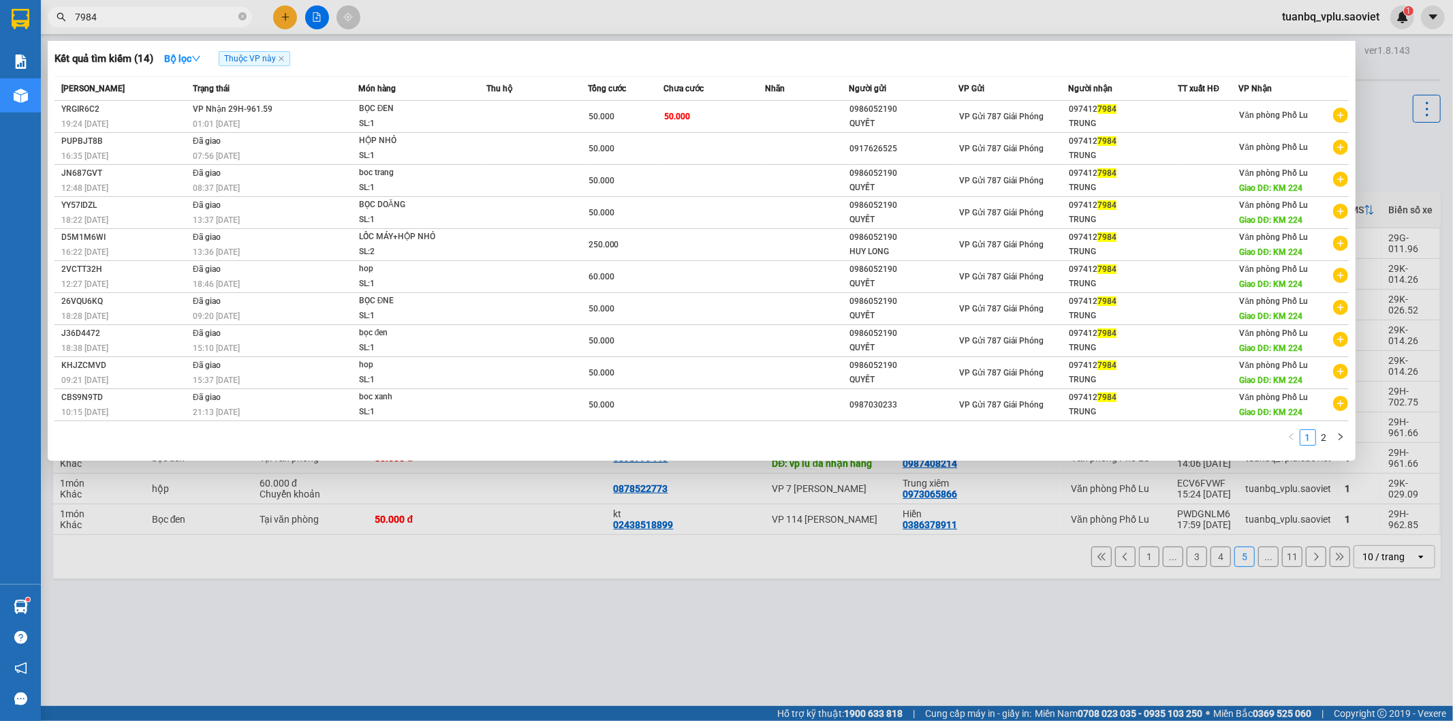
click at [176, 19] on input "7984" at bounding box center [155, 17] width 161 height 15
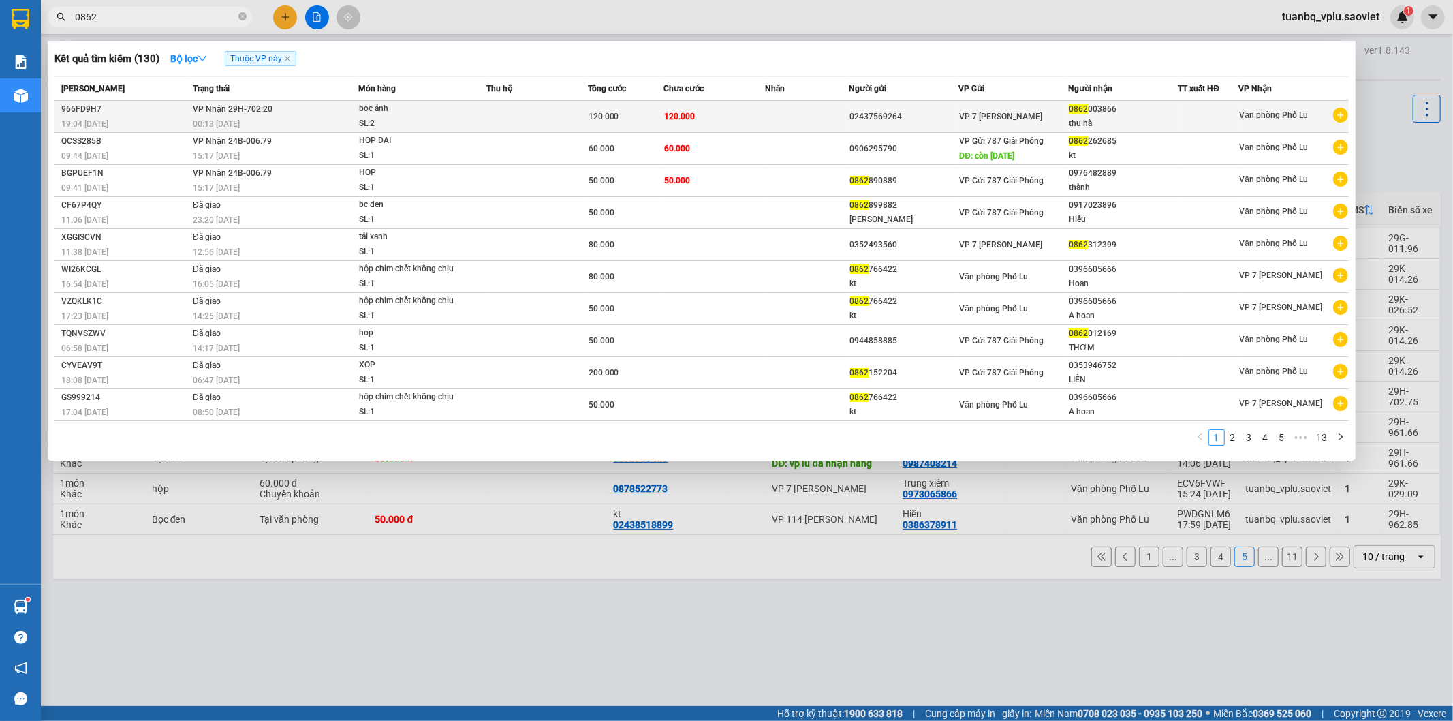
type input "0862"
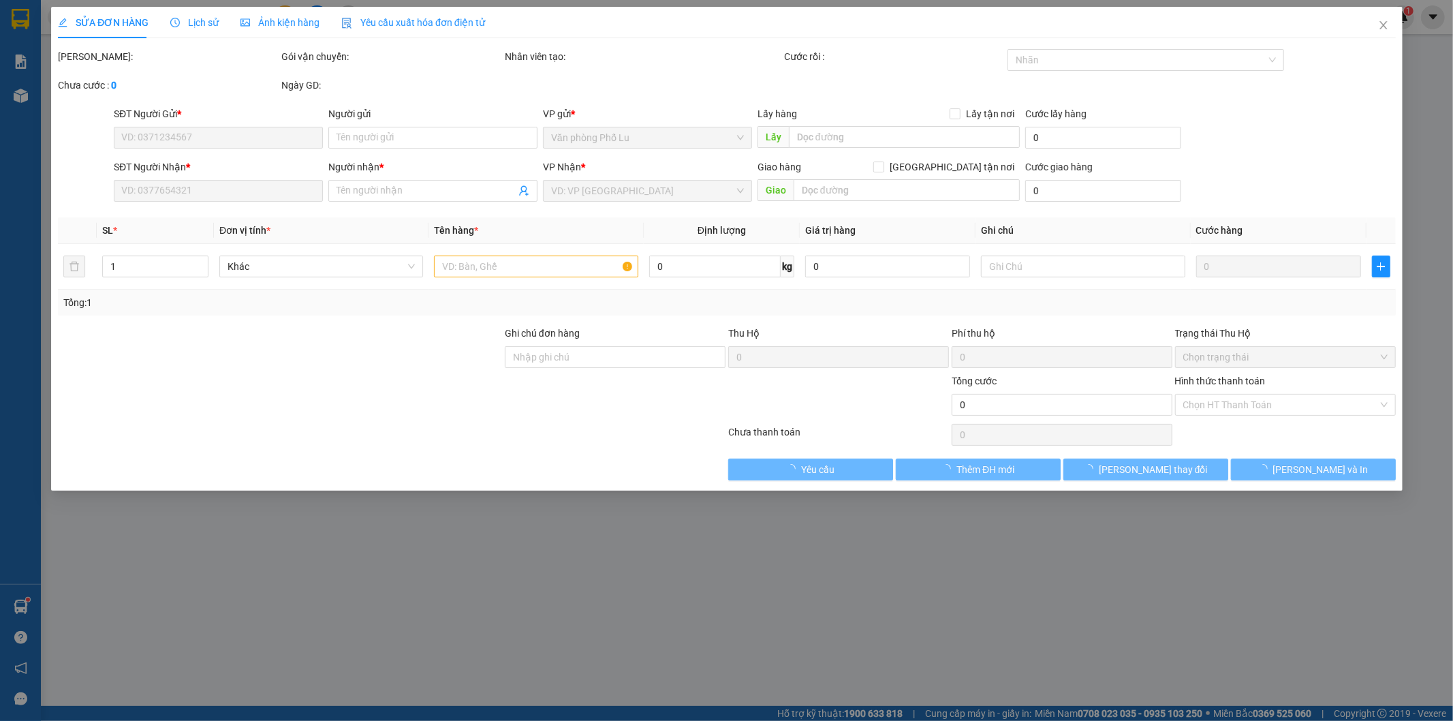
type input "02437569264"
type input "0862003866"
type input "thu hà"
type input "120.000"
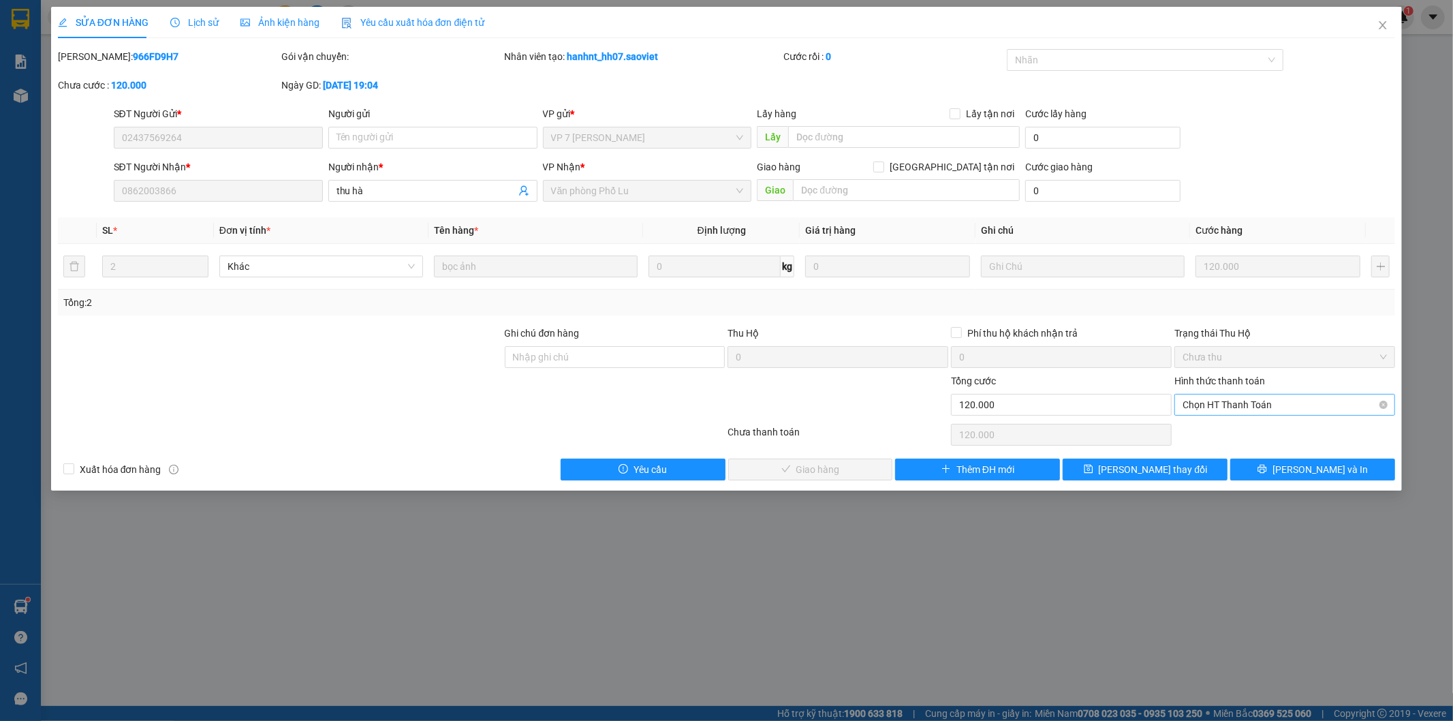
click at [1234, 405] on span "Chọn HT Thanh Toán" at bounding box center [1285, 404] width 204 height 20
click at [1207, 432] on div "Tại văn phòng" at bounding box center [1285, 431] width 204 height 15
type input "0"
click at [840, 464] on span "[PERSON_NAME] và Giao hàng" at bounding box center [819, 469] width 131 height 15
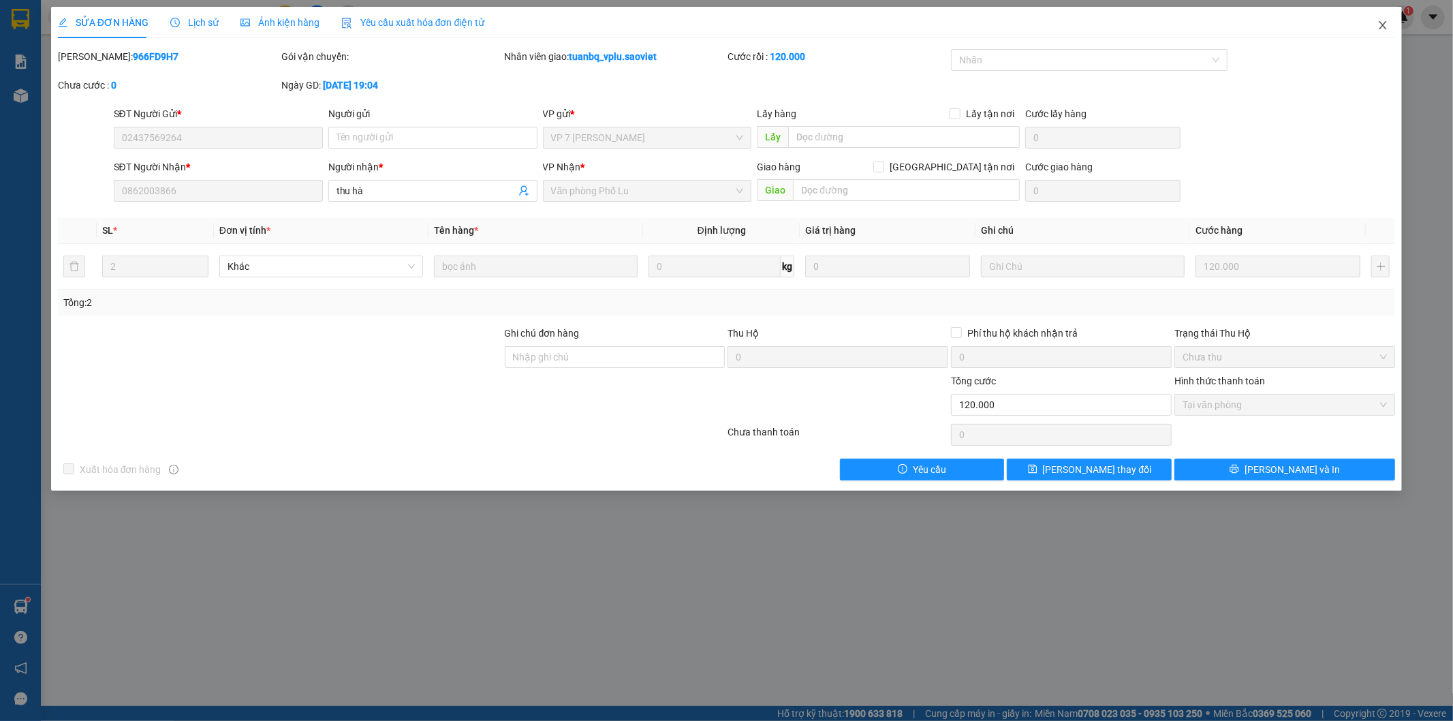
click at [1381, 25] on icon "close" at bounding box center [1382, 25] width 7 height 8
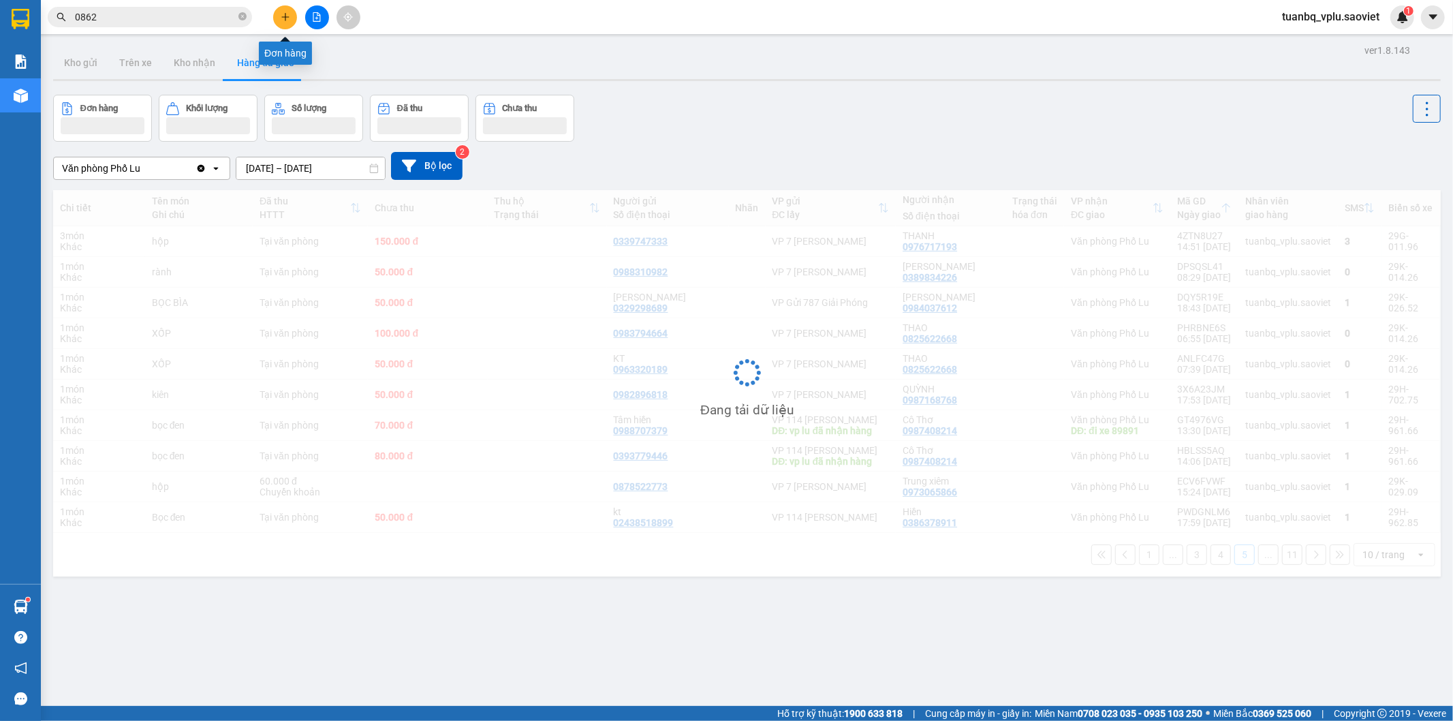
click at [281, 14] on icon "plus" at bounding box center [286, 17] width 10 height 10
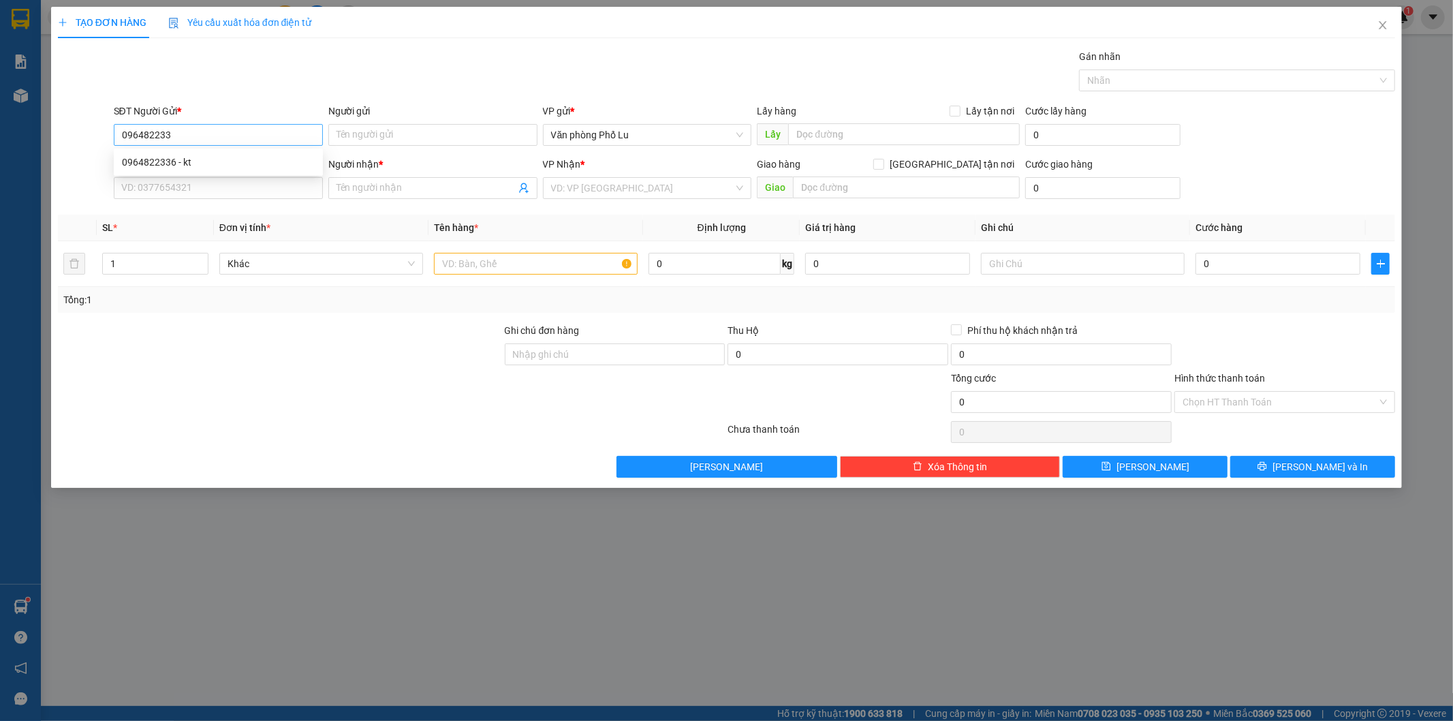
type input "0964822336"
click at [200, 155] on div "0964822336 - kt" at bounding box center [218, 162] width 193 height 15
type input "kt"
type input "0988040280"
type input "0964822336"
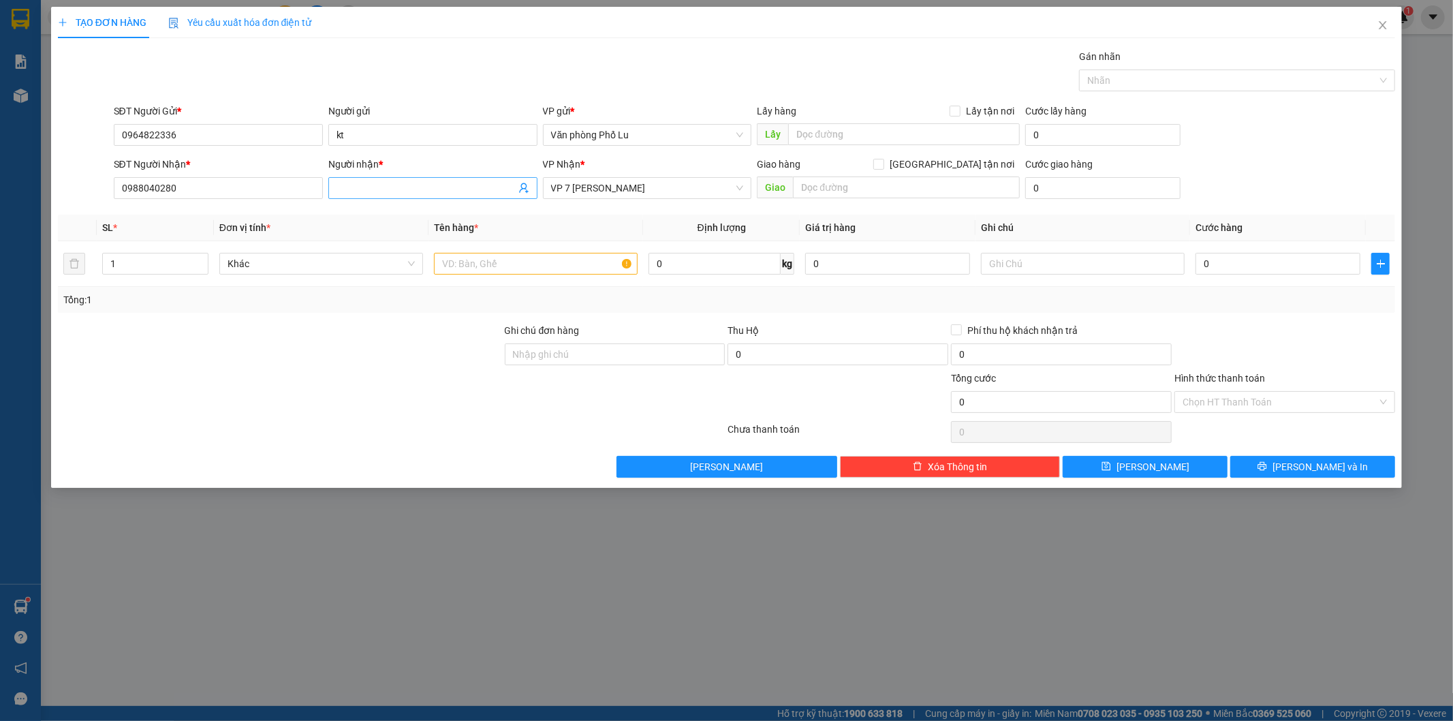
click at [371, 186] on input "Người nhận *" at bounding box center [426, 188] width 179 height 15
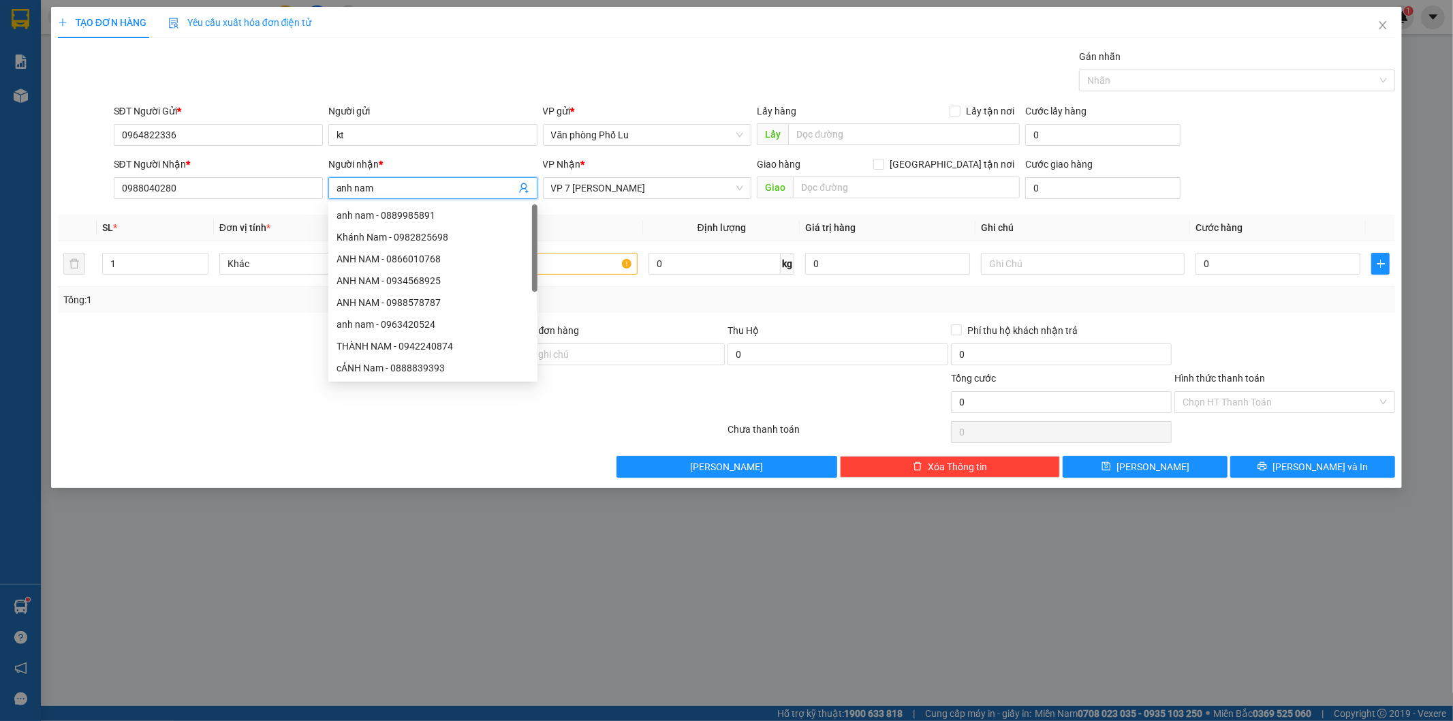
type input "anh nam"
click at [448, 34] on div "TẠO ĐƠN HÀNG Yêu cầu xuất hóa đơn điện tử" at bounding box center [727, 22] width 1338 height 31
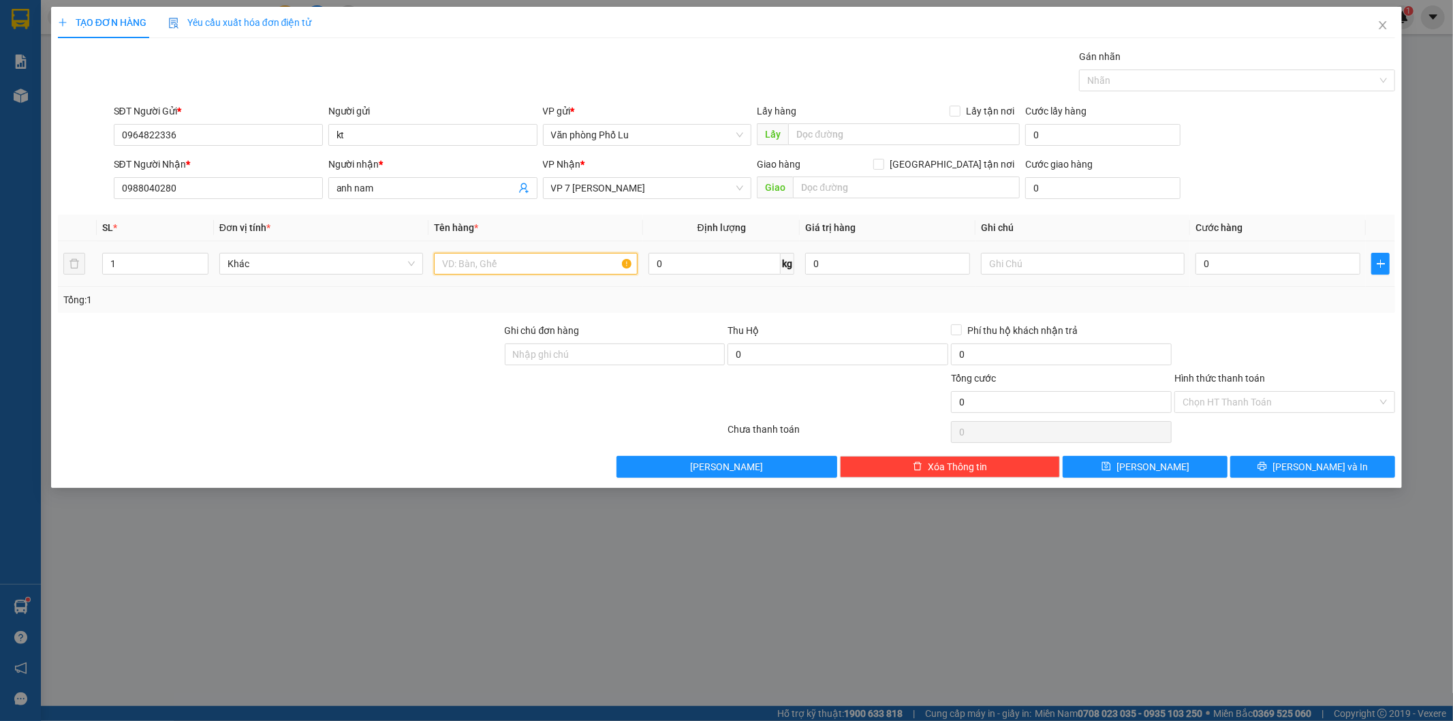
click at [571, 262] on input "text" at bounding box center [536, 264] width 204 height 22
type input "hộp"
click at [447, 317] on div "Transit Pickup Surcharge Ids Transit Deliver Surcharge Ids Transit Deliver Surc…" at bounding box center [727, 263] width 1338 height 428
click at [1223, 270] on input "0" at bounding box center [1277, 264] width 165 height 22
paste input "5"
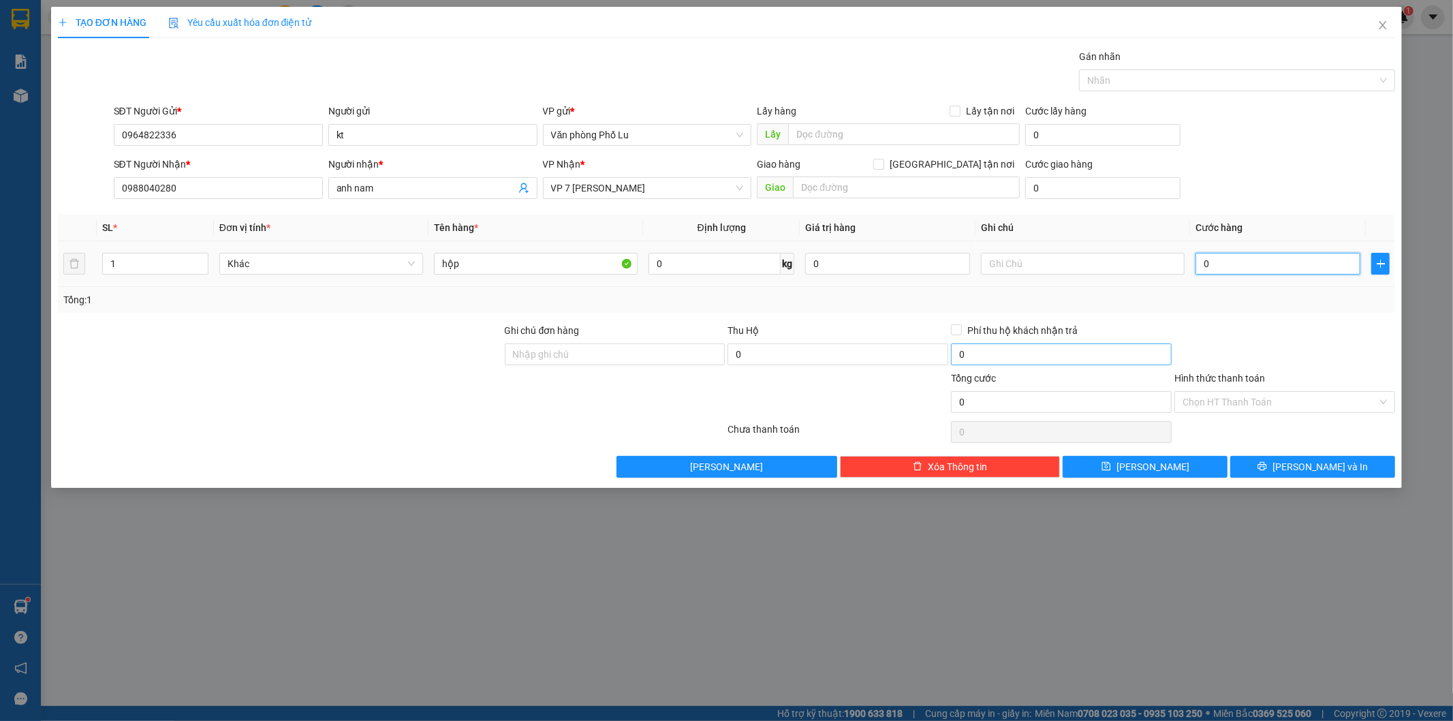
type input "50"
click at [1189, 338] on div at bounding box center [1284, 347] width 223 height 48
type input "50.000"
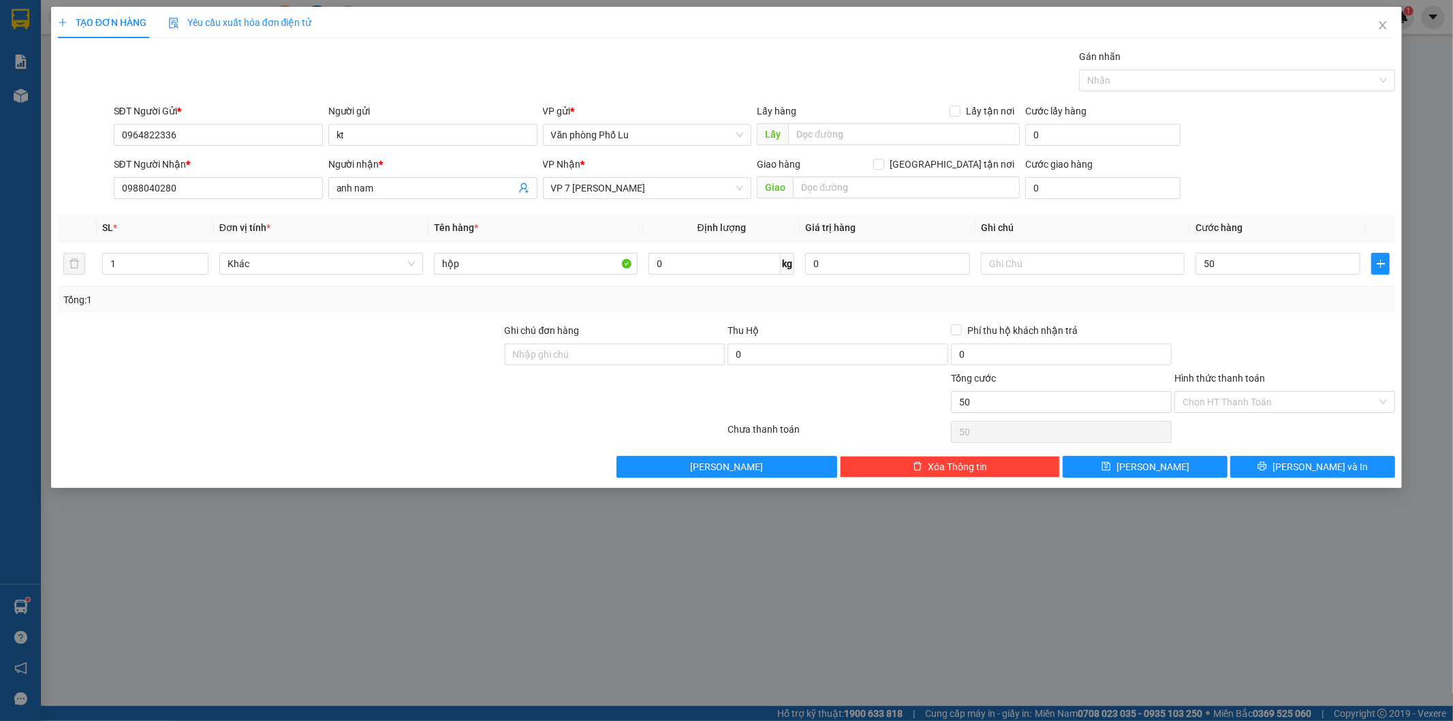
type input "50.000"
click at [1250, 402] on input "Hình thức thanh toán" at bounding box center [1280, 402] width 195 height 20
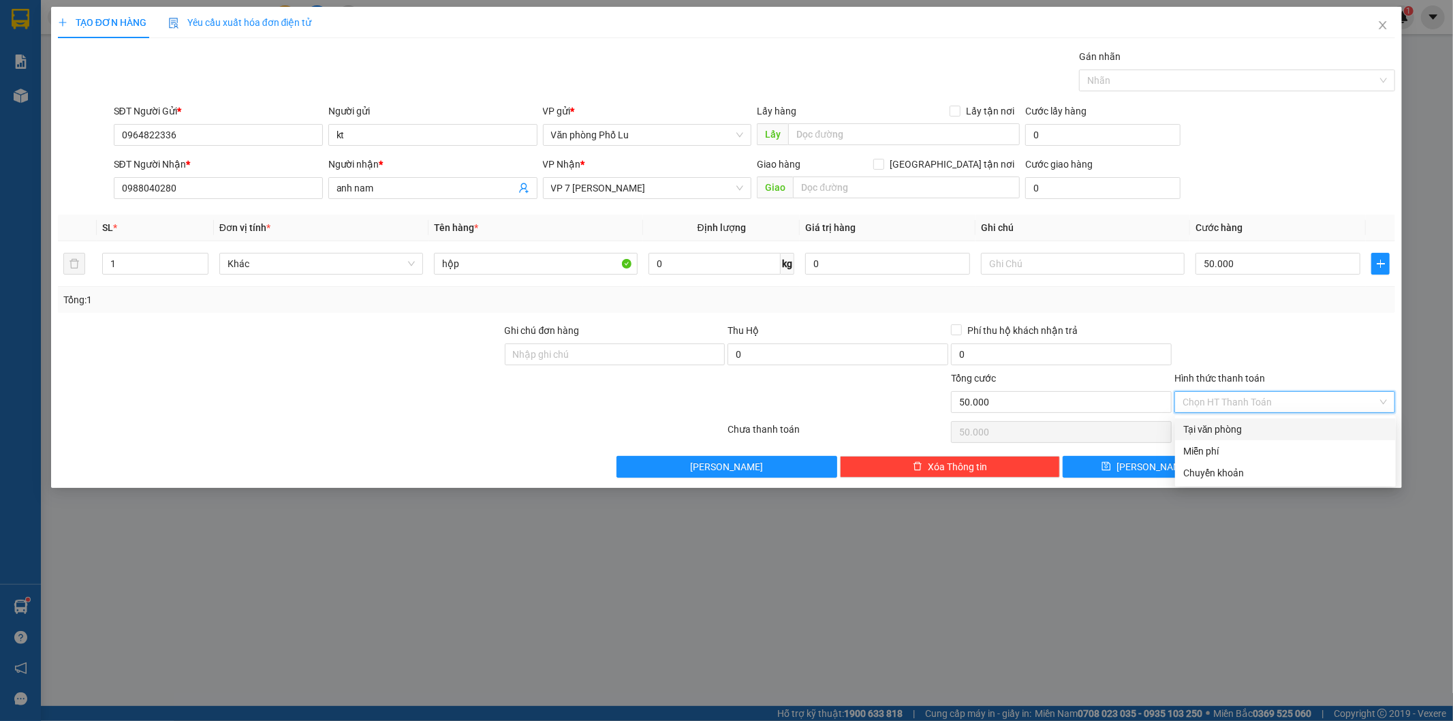
click at [1228, 422] on div "Tại văn phòng" at bounding box center [1285, 429] width 204 height 15
type input "0"
click at [1291, 458] on button "[PERSON_NAME] và In" at bounding box center [1312, 467] width 165 height 22
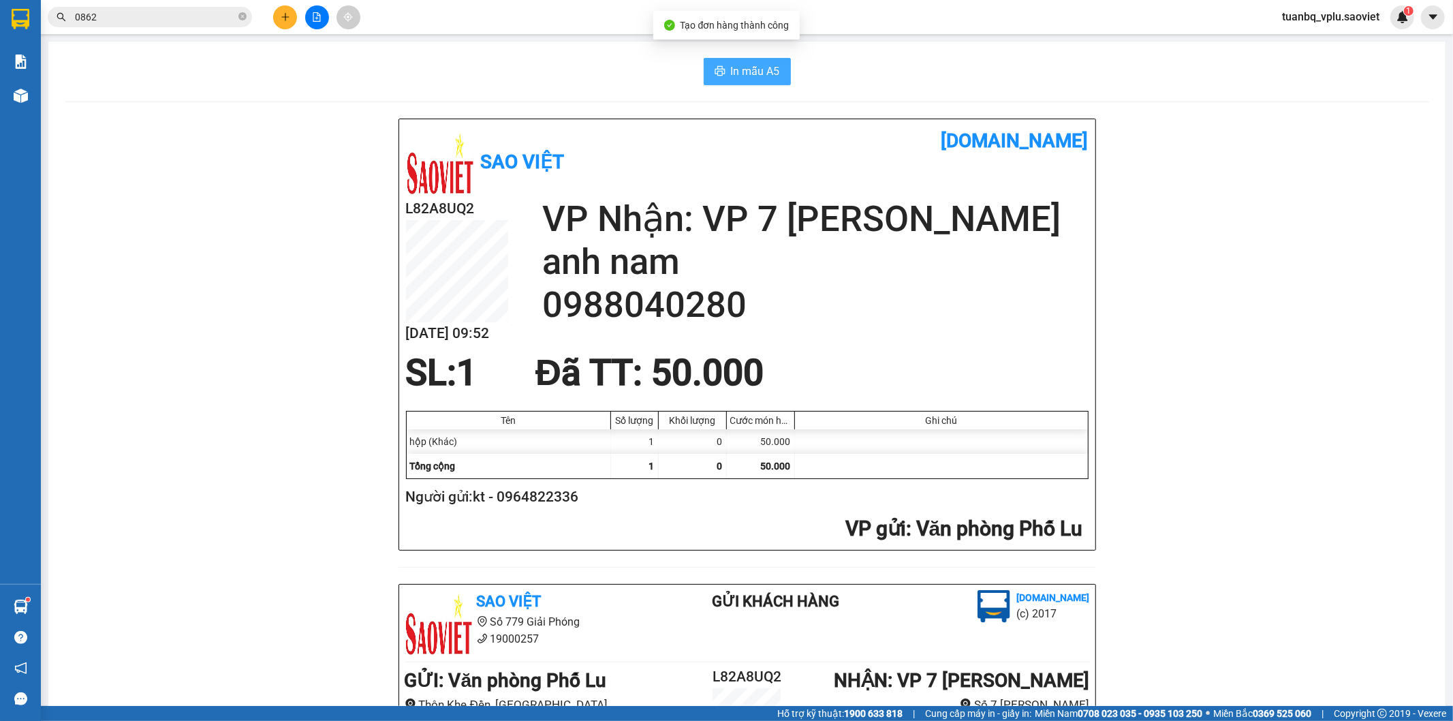
click at [758, 63] on span "In mẫu A5" at bounding box center [755, 71] width 49 height 17
click at [196, 14] on input "0862" at bounding box center [155, 17] width 161 height 15
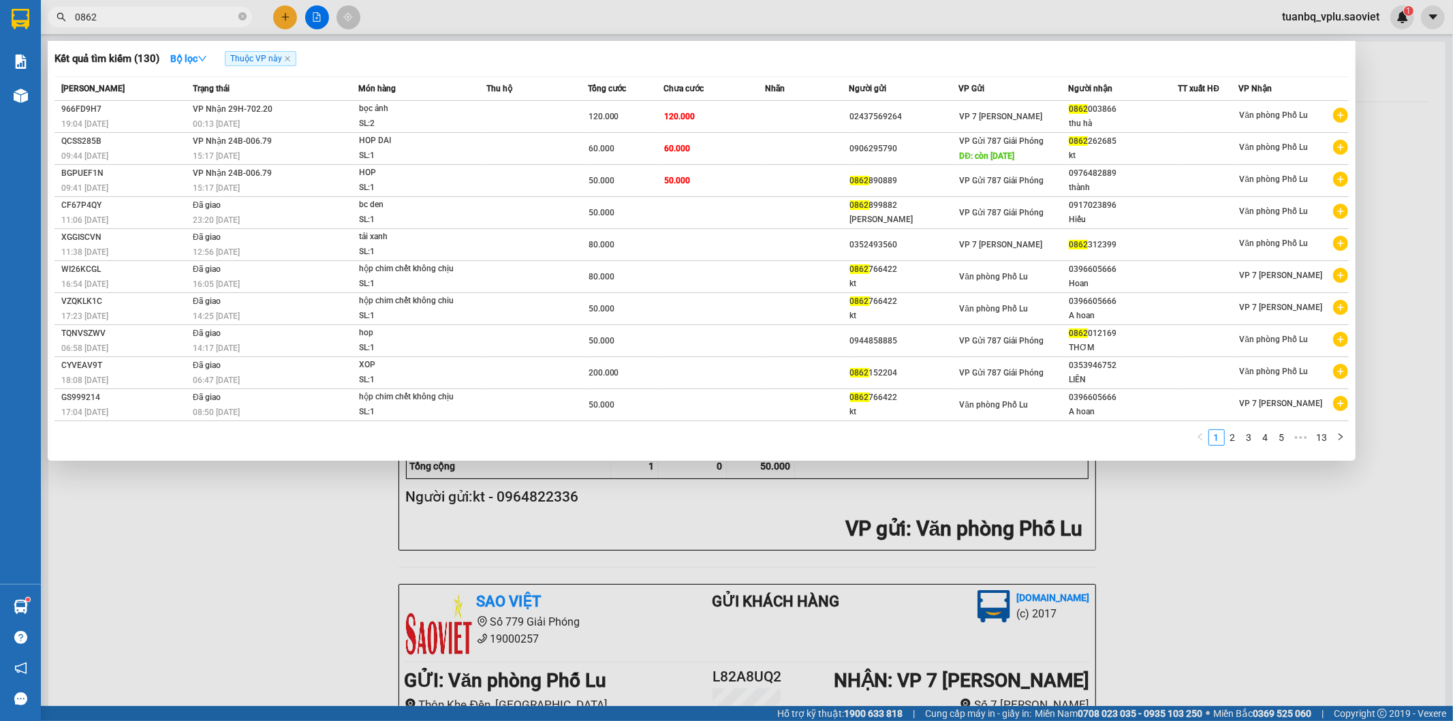
click at [196, 14] on input "0862" at bounding box center [155, 17] width 161 height 15
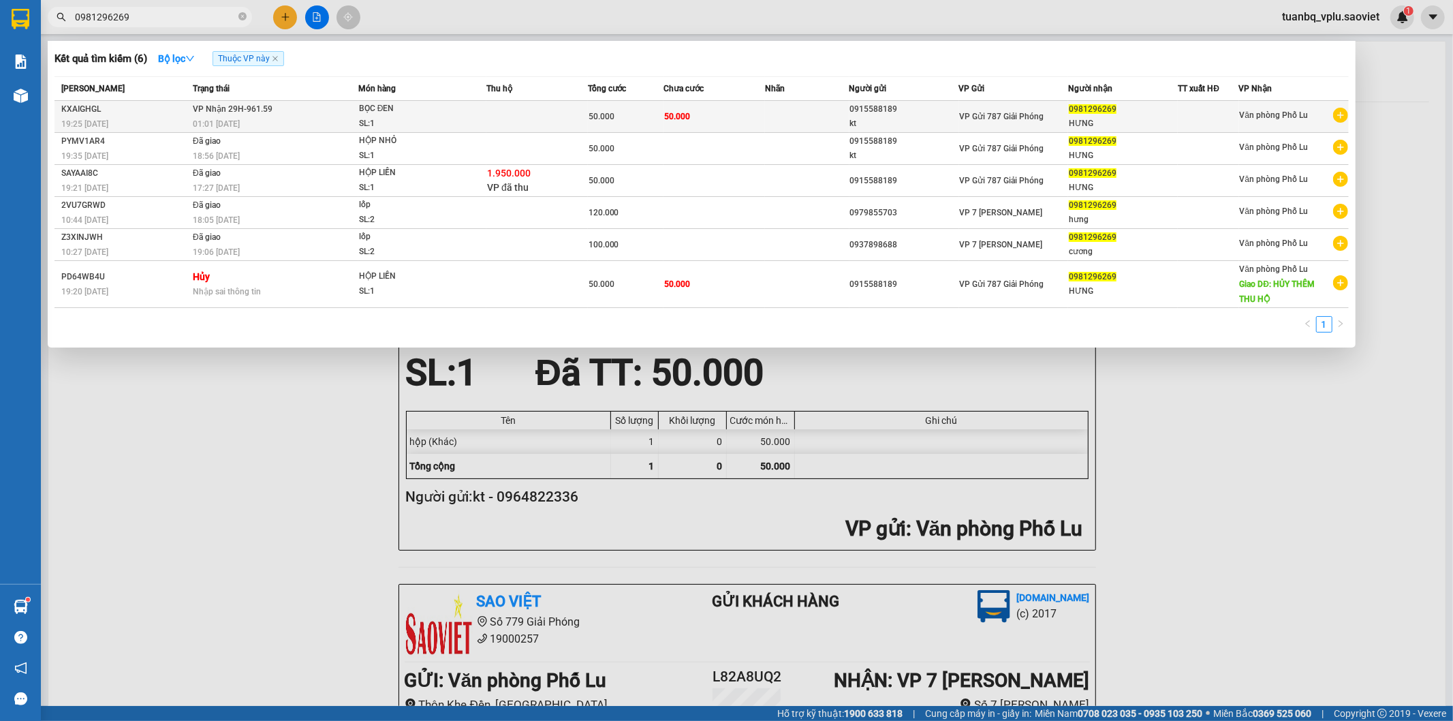
type input "0981296269"
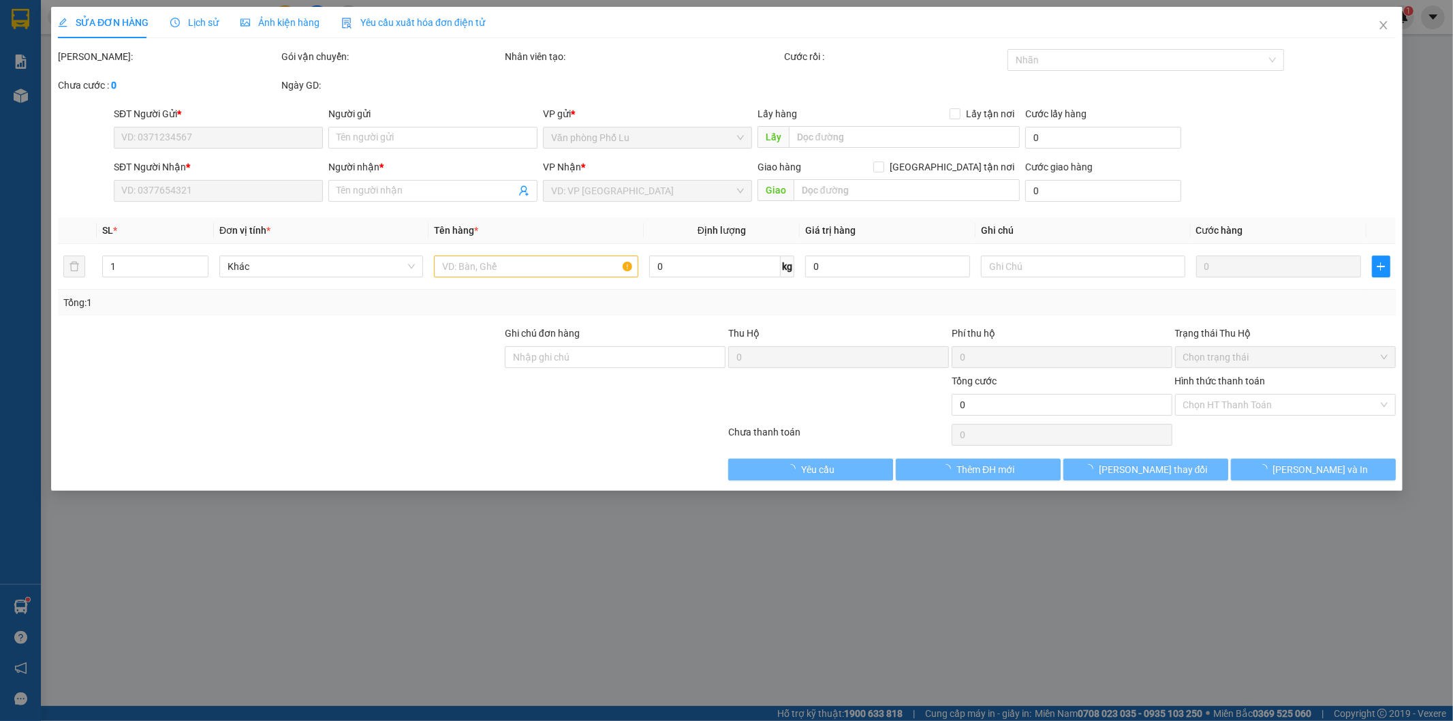
type input "0915588189"
type input "kt"
type input "0981296269"
type input "HƯNG"
type input "50.000"
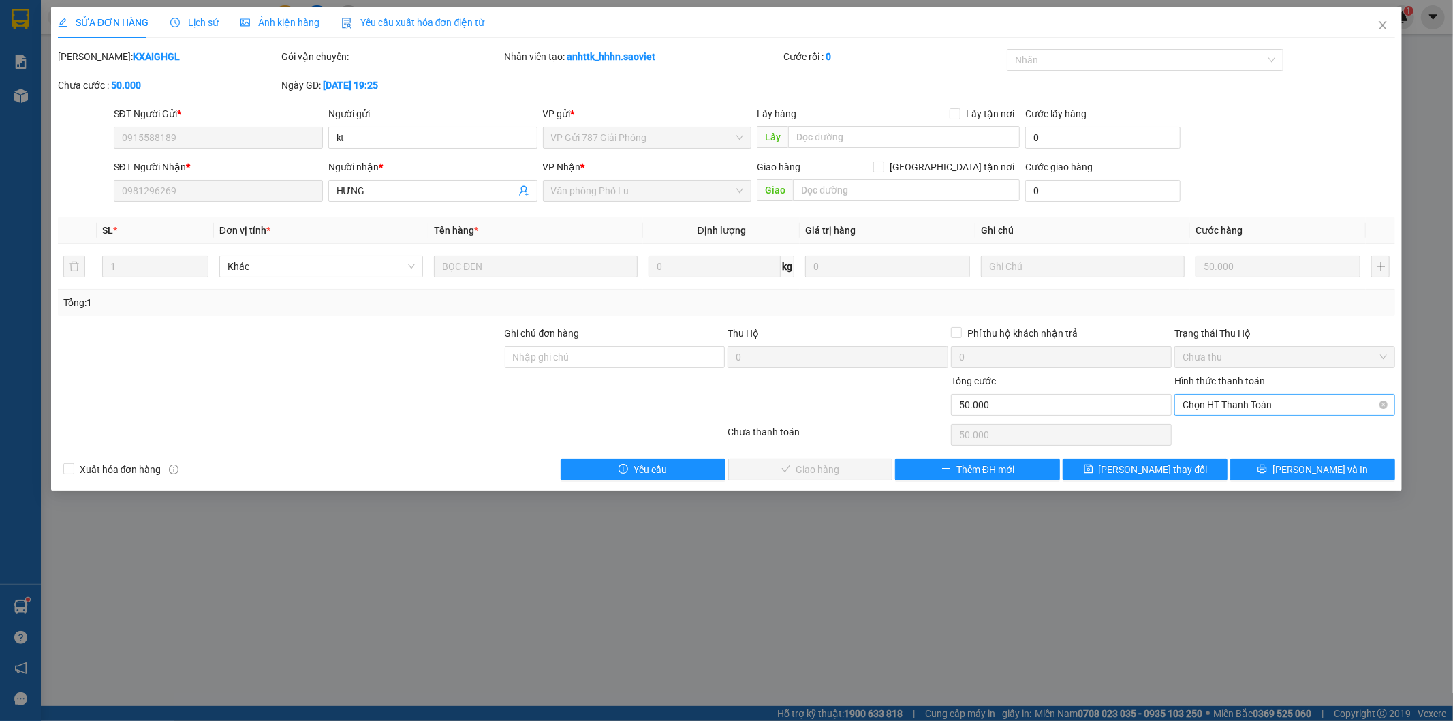
click at [1223, 403] on span "Chọn HT Thanh Toán" at bounding box center [1285, 404] width 204 height 20
click at [1213, 429] on div "Tại văn phòng" at bounding box center [1285, 431] width 204 height 15
type input "0"
click at [837, 466] on span "[PERSON_NAME] và Giao hàng" at bounding box center [819, 469] width 131 height 15
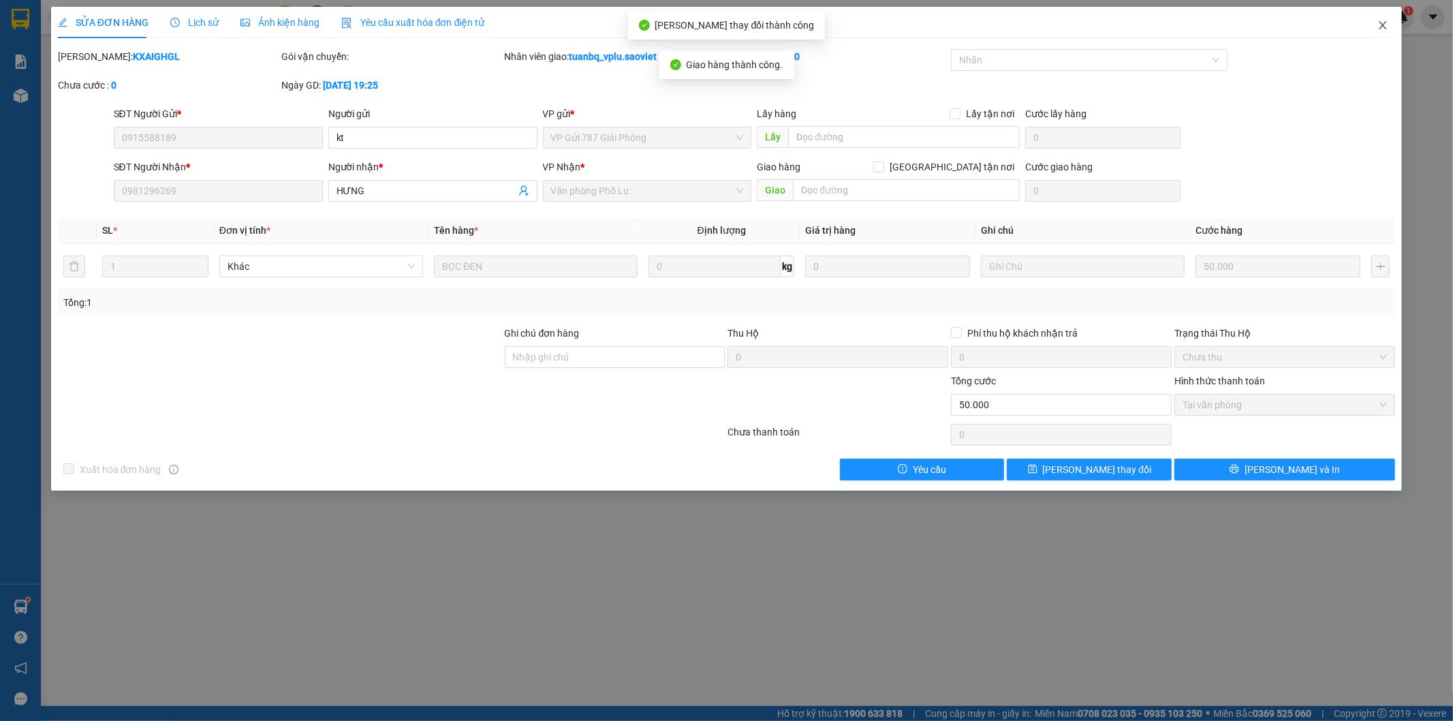
click at [1380, 25] on icon "close" at bounding box center [1382, 25] width 11 height 11
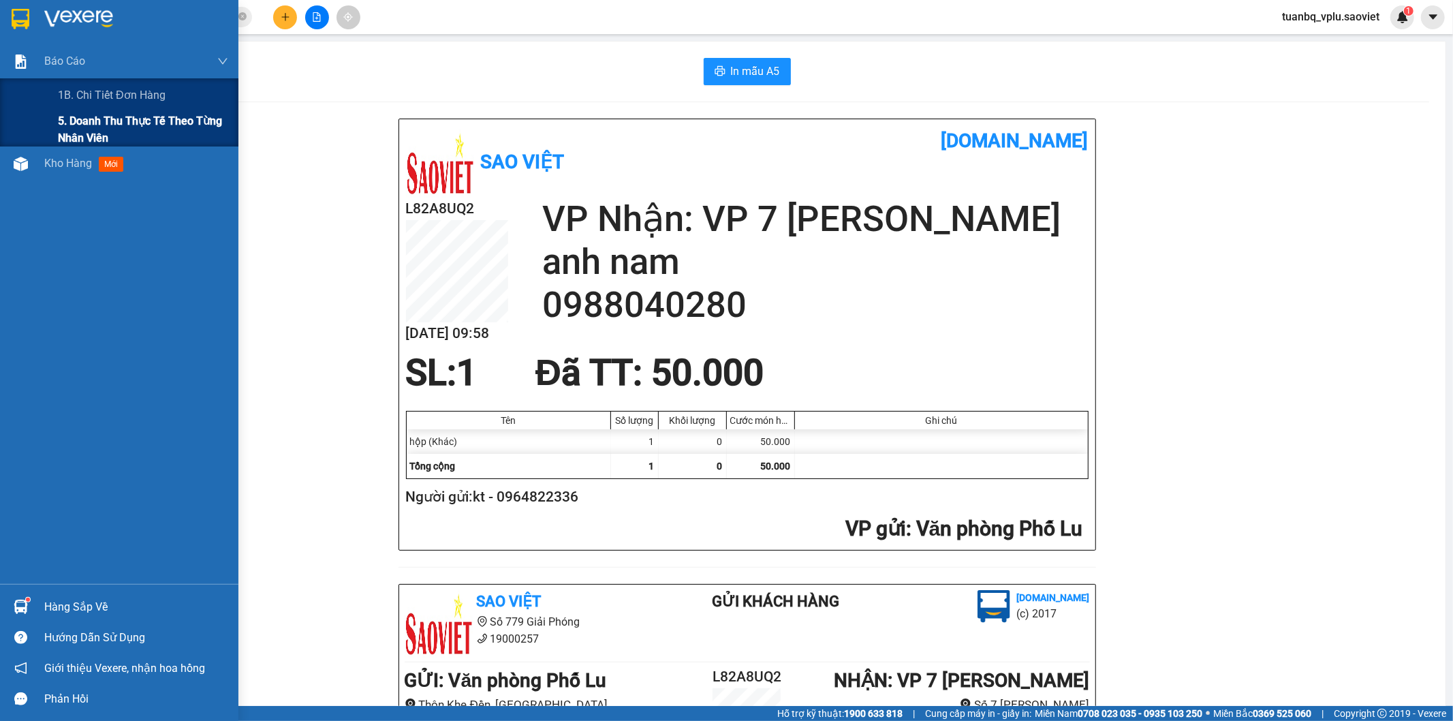
click at [110, 125] on span "5. Doanh thu thực tế theo từng nhân viên" at bounding box center [143, 129] width 170 height 34
